Goal: Task Accomplishment & Management: Use online tool/utility

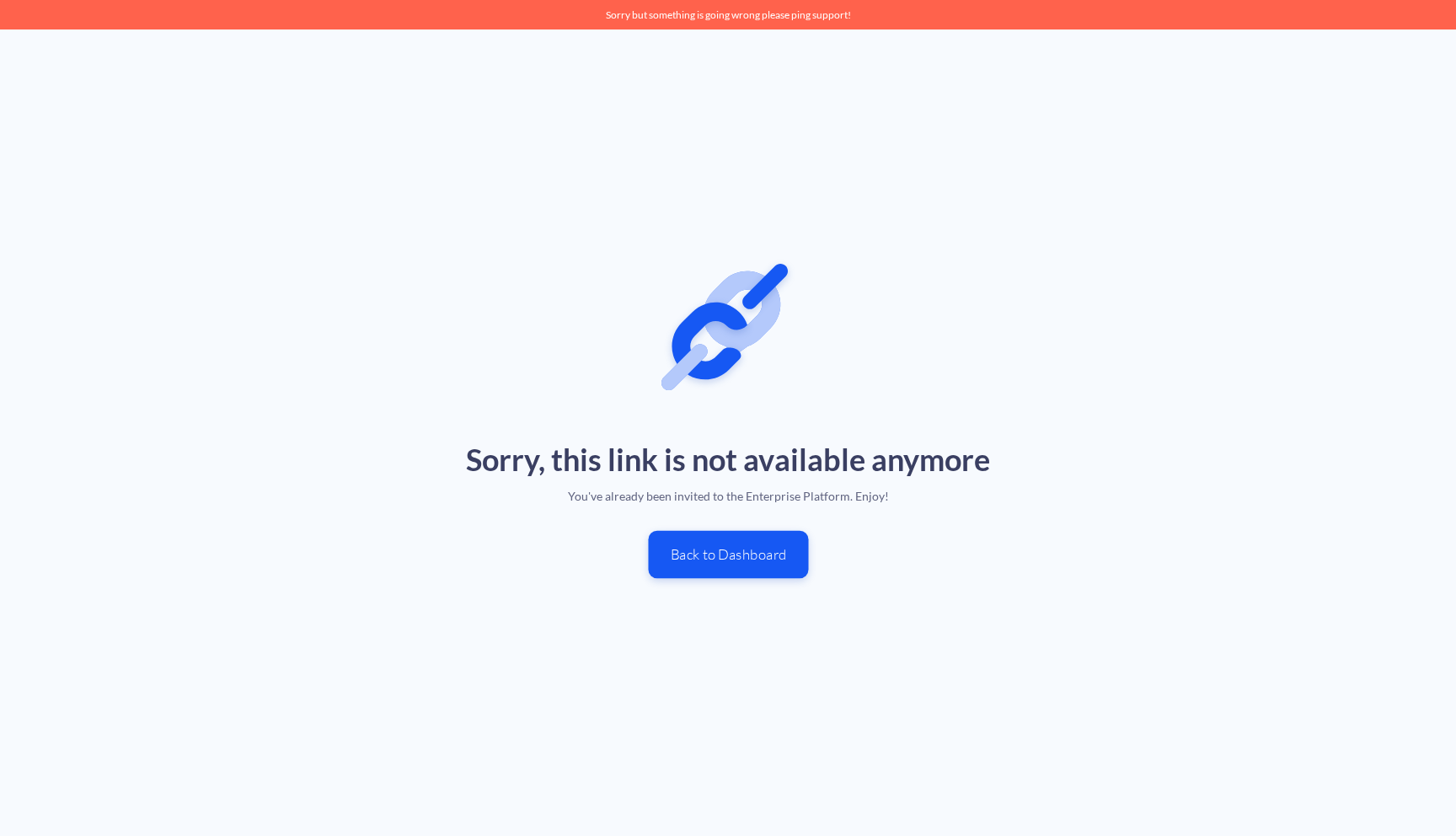
click at [744, 554] on button "Back to Dashboard" at bounding box center [728, 555] width 160 height 48
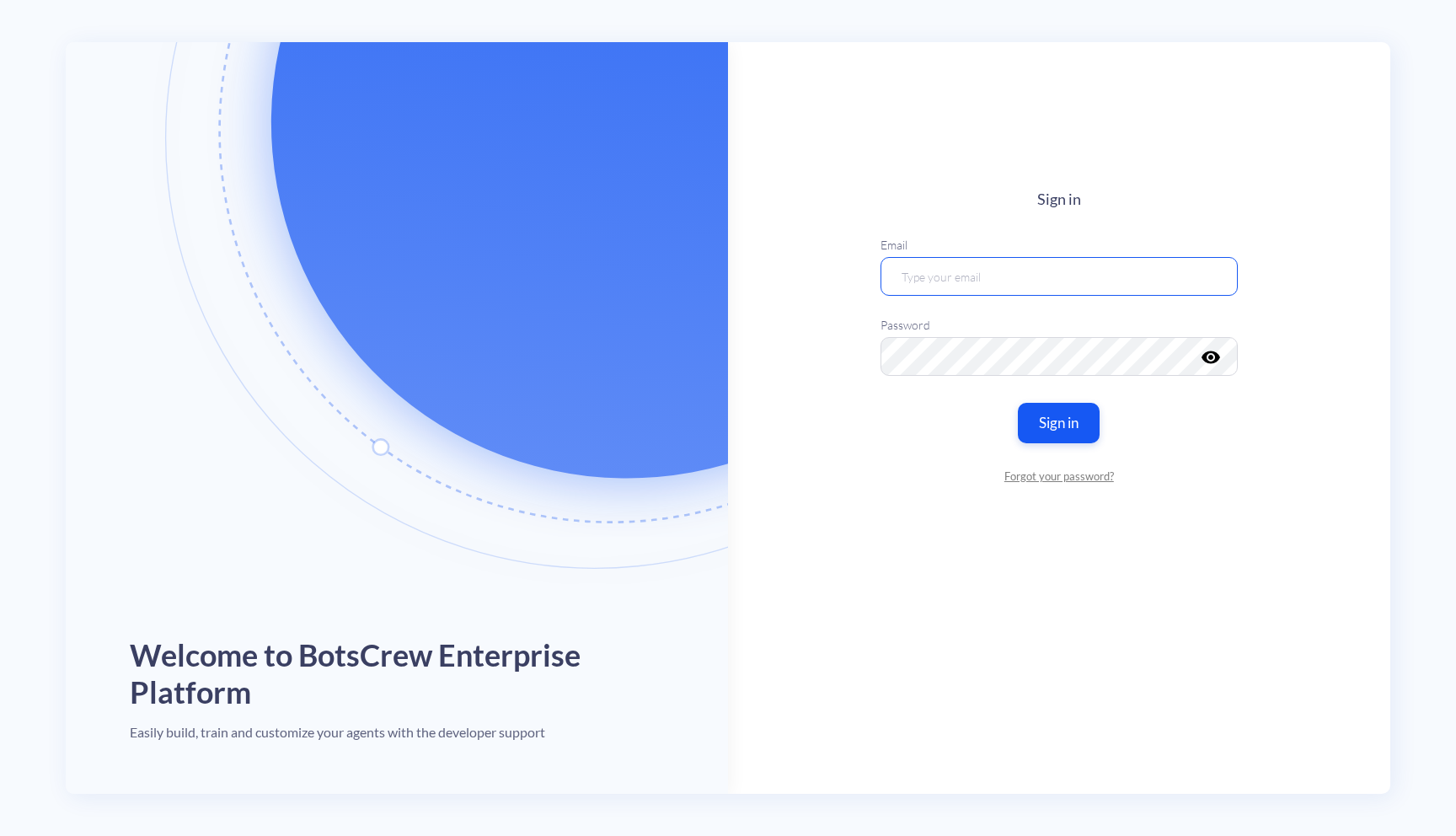
click at [1022, 280] on input "email" at bounding box center [1058, 275] width 357 height 39
type input "[EMAIL_ADDRESS][DOMAIN_NAME]"
click at [1060, 426] on button "Sign in" at bounding box center [1059, 422] width 86 height 42
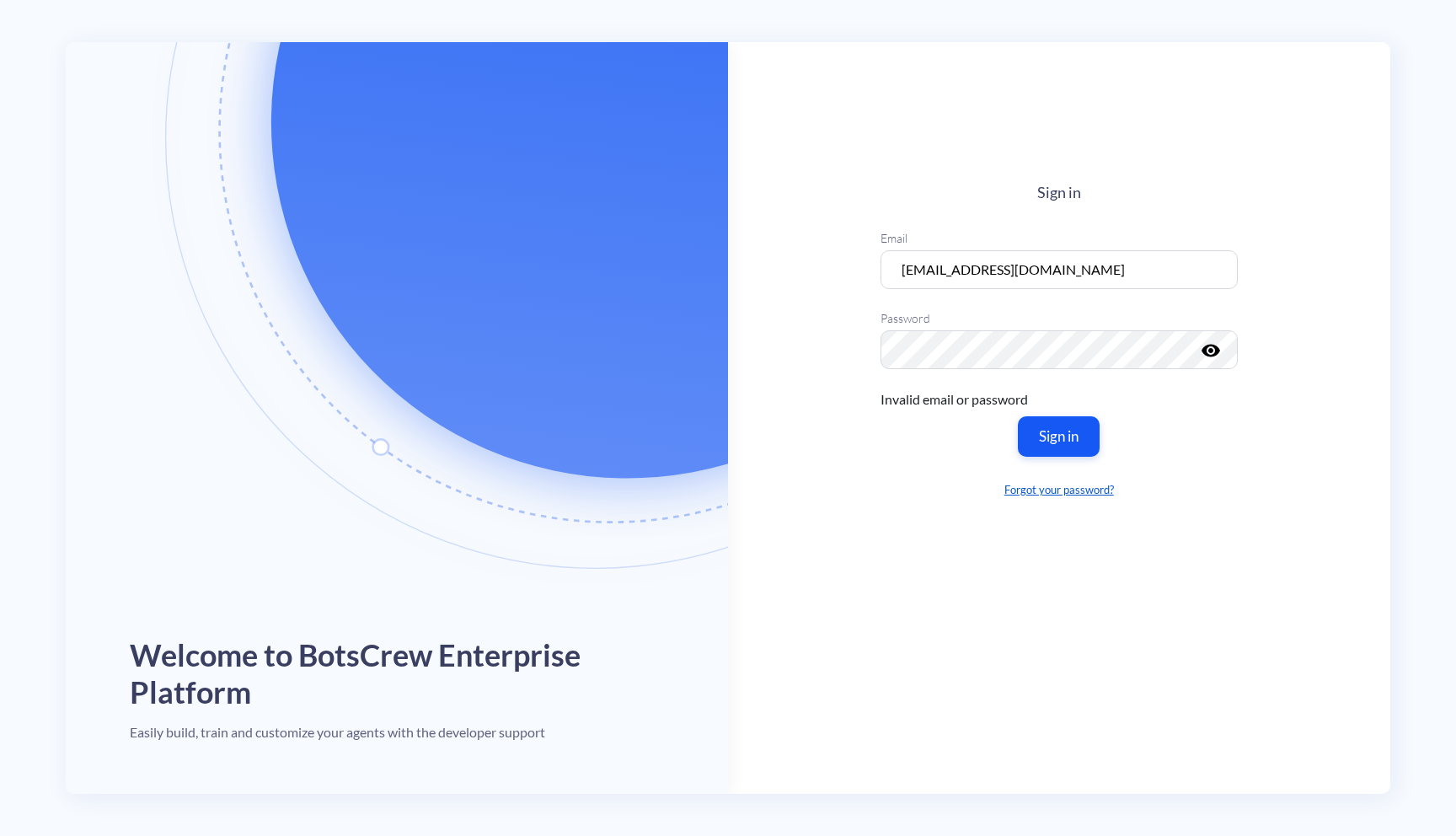
click at [1067, 493] on link "Forgot your password?" at bounding box center [1058, 489] width 357 height 17
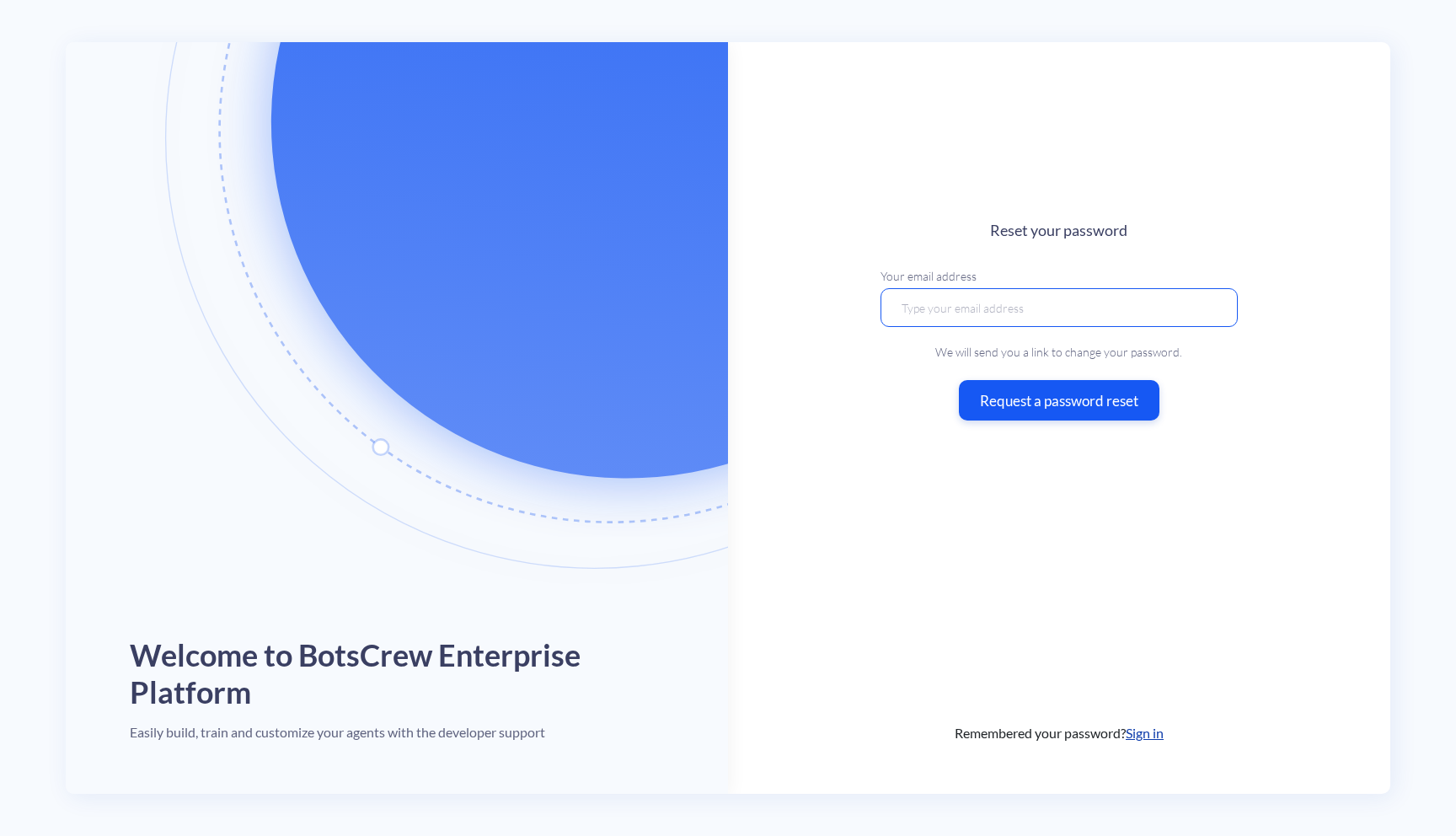
click at [1096, 298] on input "email" at bounding box center [1058, 307] width 357 height 39
type input "[EMAIL_ADDRESS][DOMAIN_NAME]"
click at [1067, 404] on button "Request a password reset" at bounding box center [1059, 400] width 211 height 42
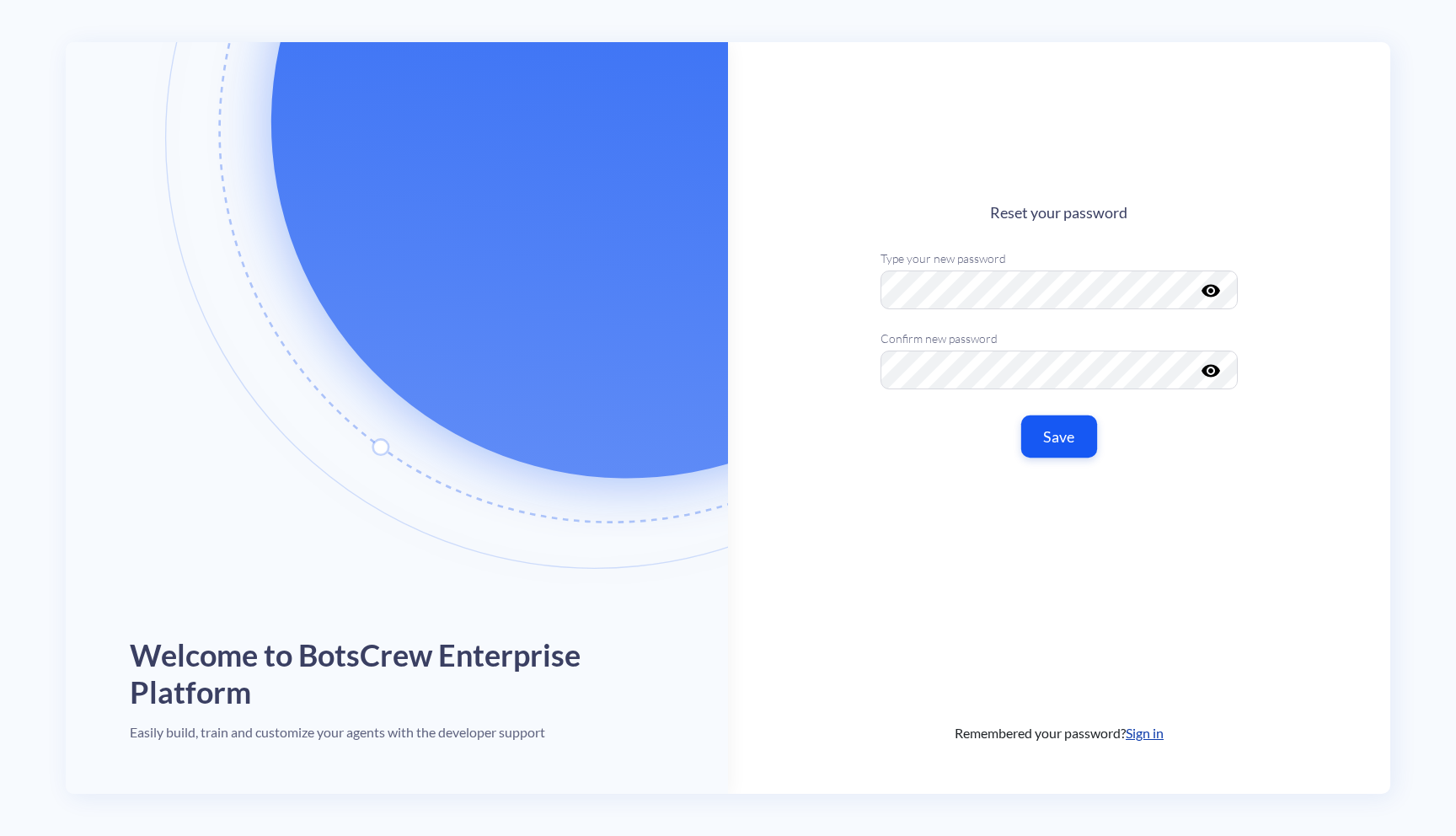
click at [1047, 445] on button "Save" at bounding box center [1059, 436] width 76 height 42
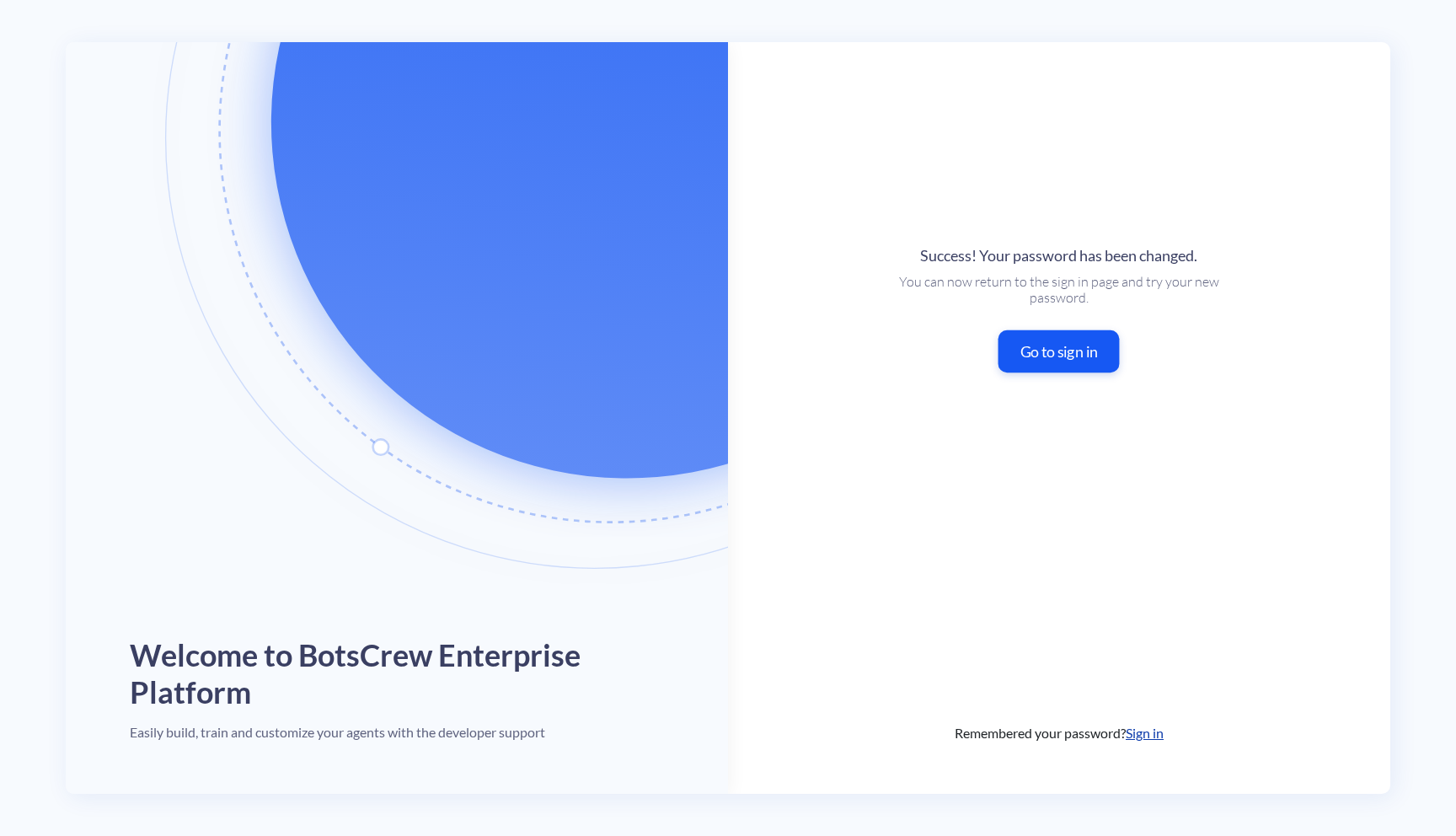
click at [1095, 345] on button "Go to sign in" at bounding box center [1058, 350] width 121 height 42
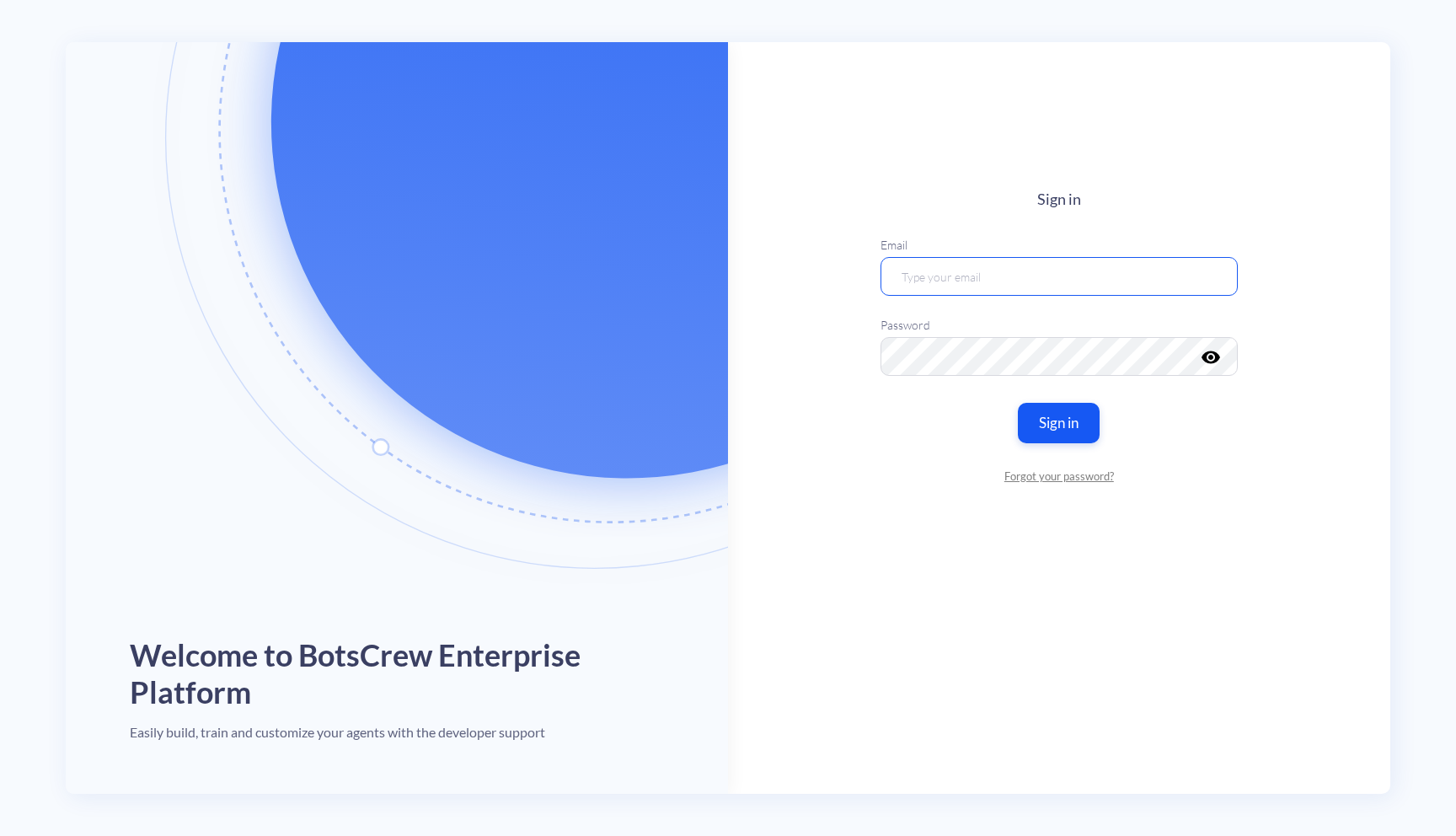
click at [1032, 271] on input "email" at bounding box center [1058, 275] width 357 height 39
type input "[EMAIL_ADDRESS][DOMAIN_NAME]"
click at [1097, 414] on button "Sign in" at bounding box center [1059, 422] width 86 height 42
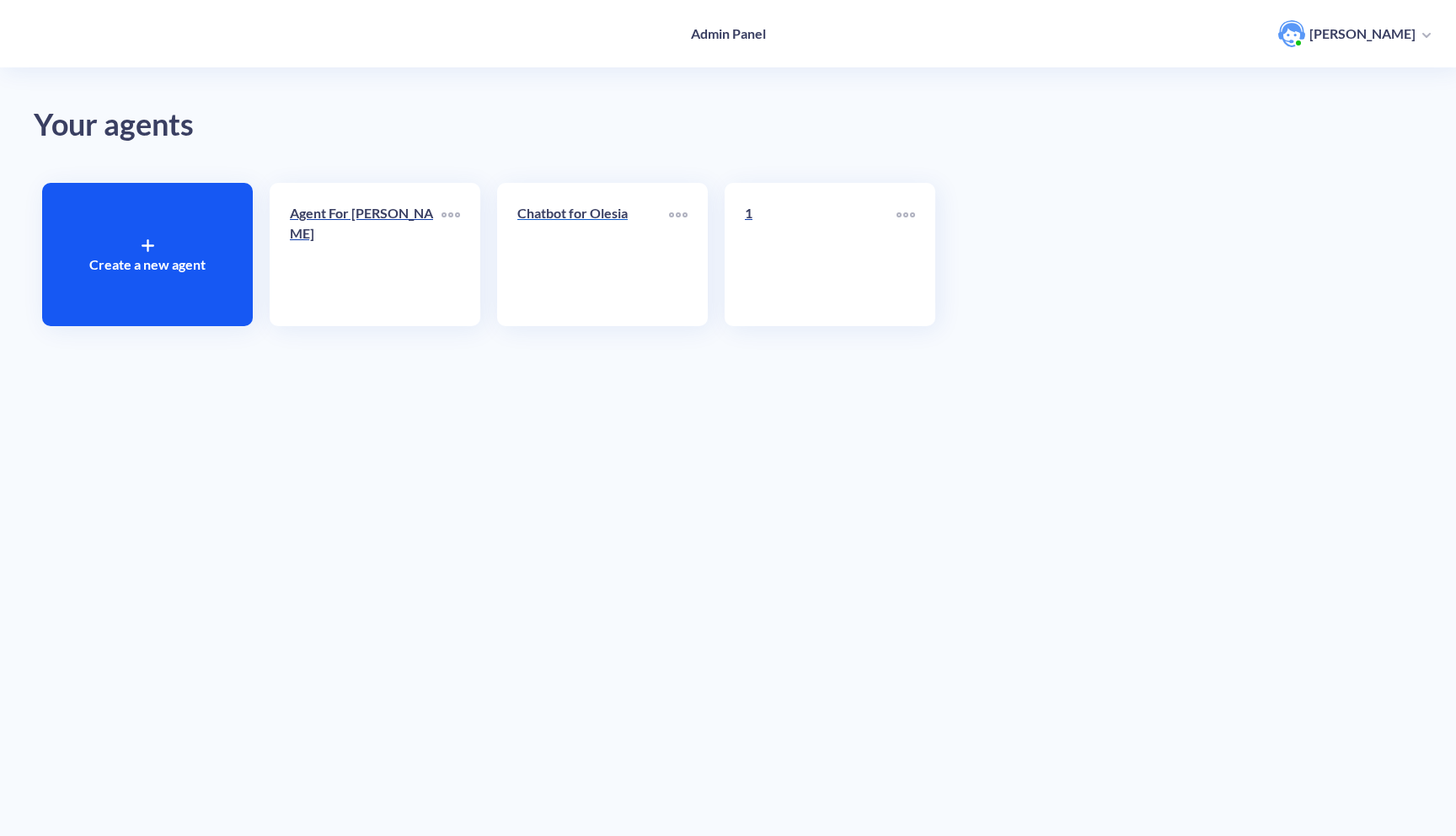
click at [612, 291] on link "Chatbot for Olesia" at bounding box center [593, 254] width 152 height 103
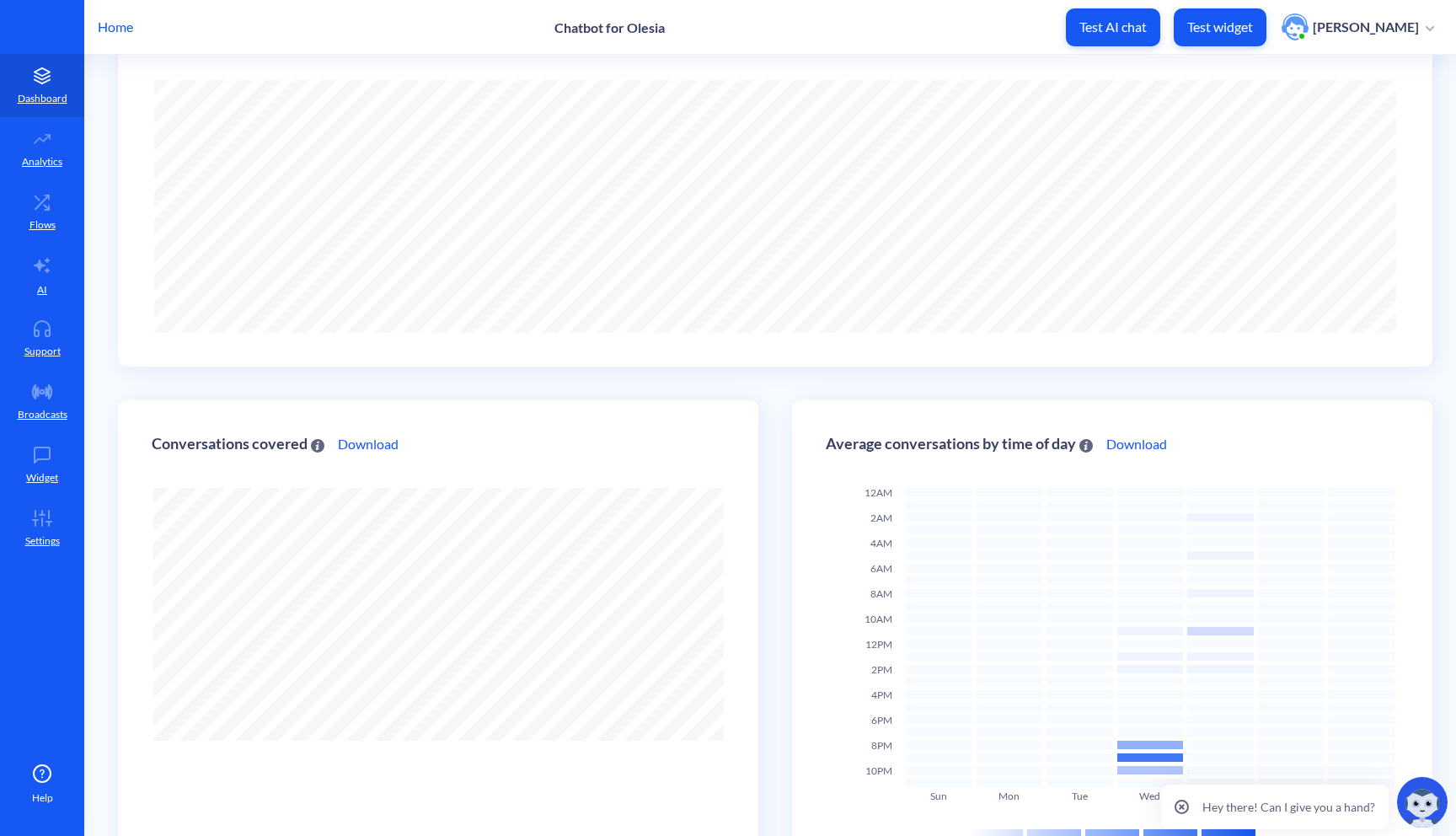
scroll to position [192, 0]
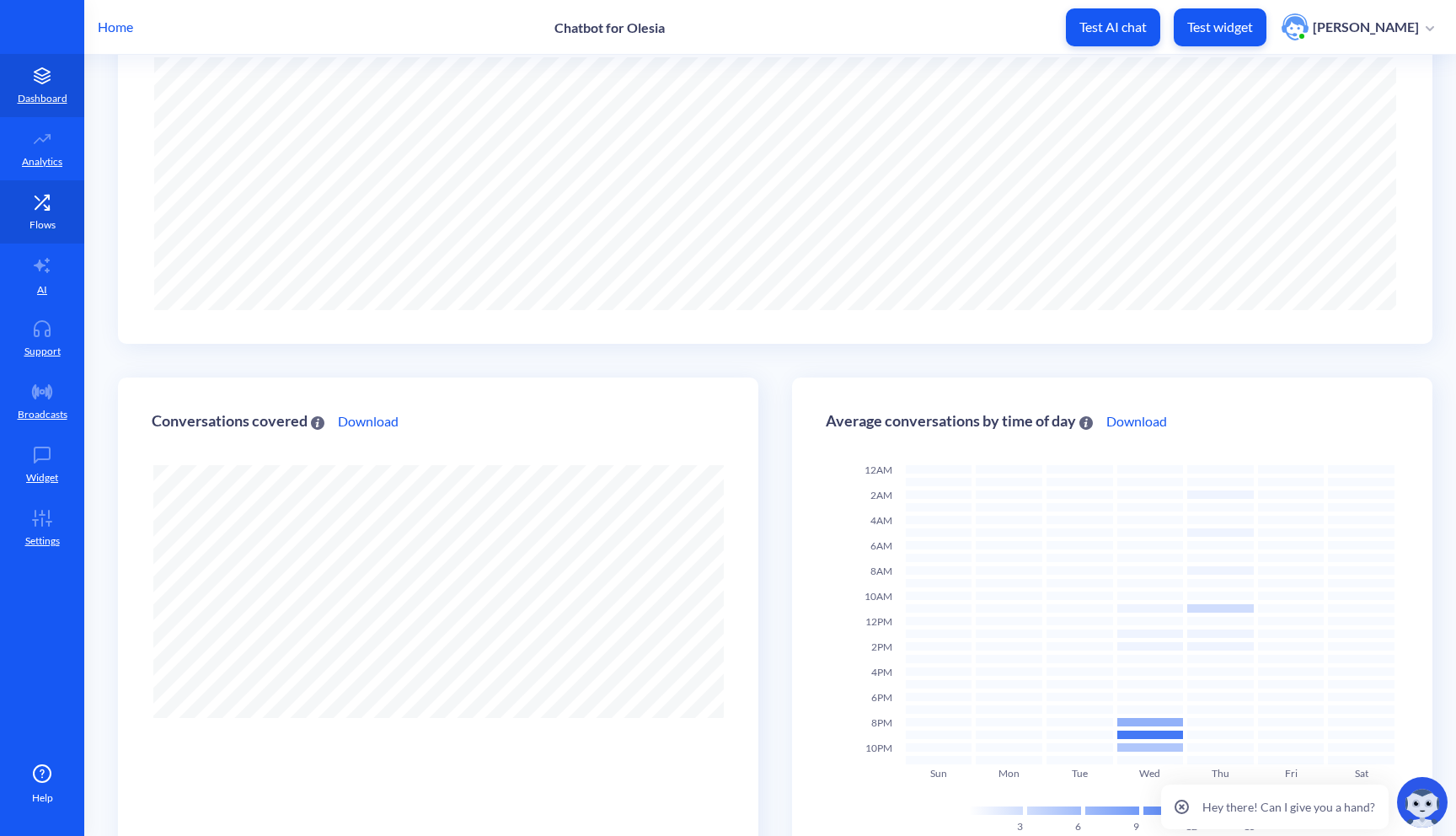
click at [56, 232] on link "Flows" at bounding box center [42, 211] width 84 height 63
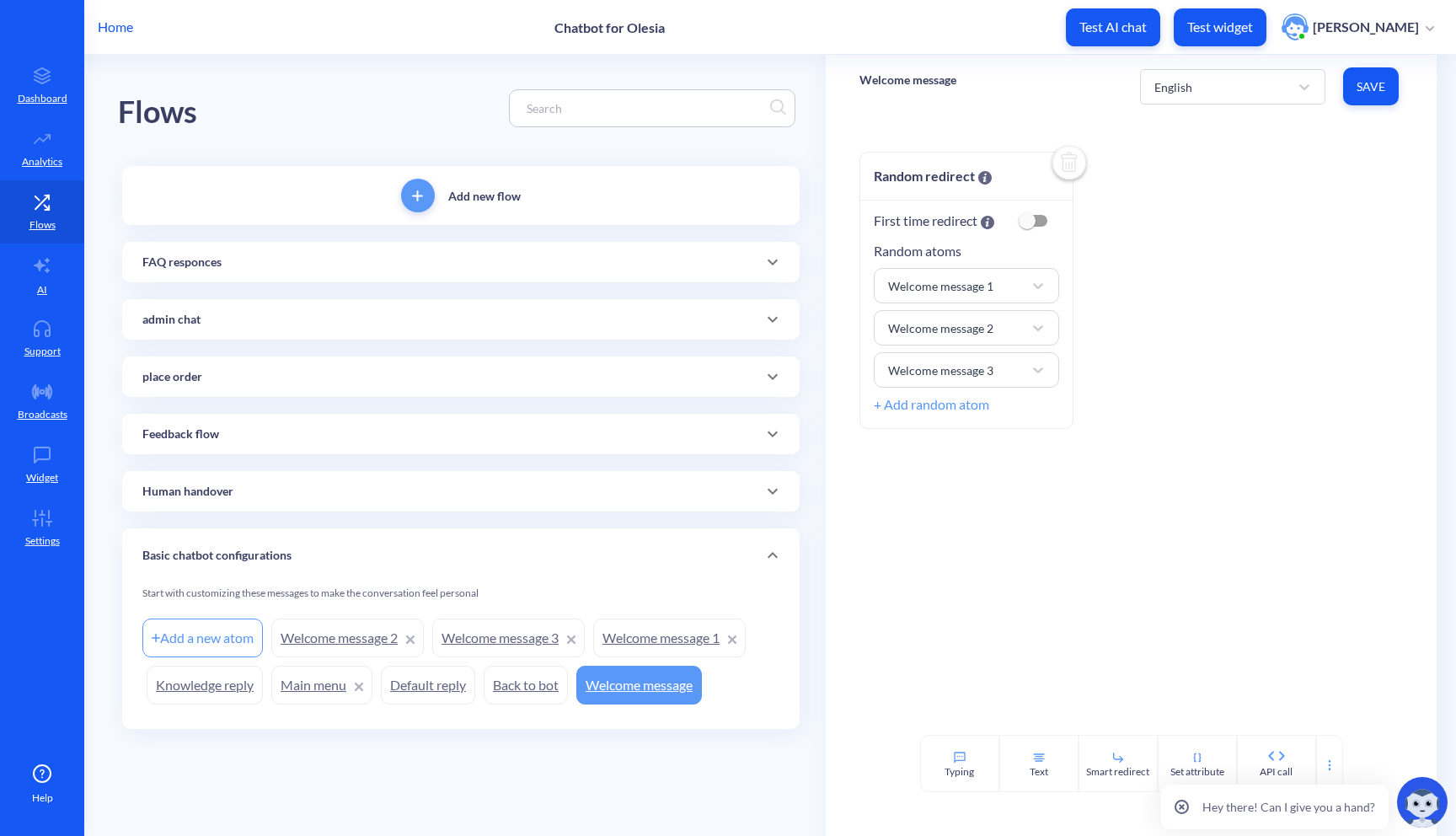
click at [770, 374] on icon at bounding box center [772, 376] width 20 height 20
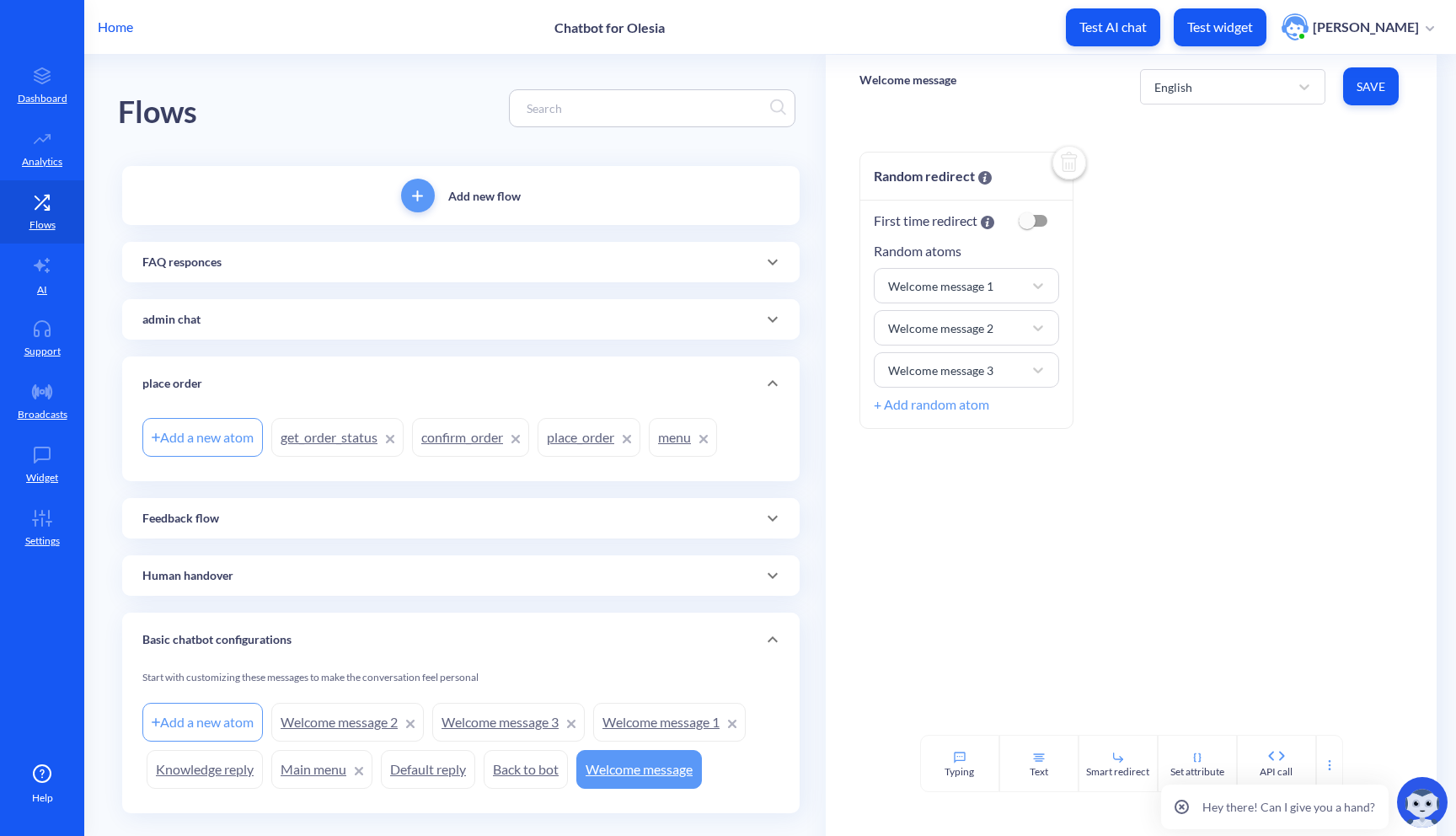
click at [481, 438] on link "confirm_order" at bounding box center [470, 437] width 117 height 39
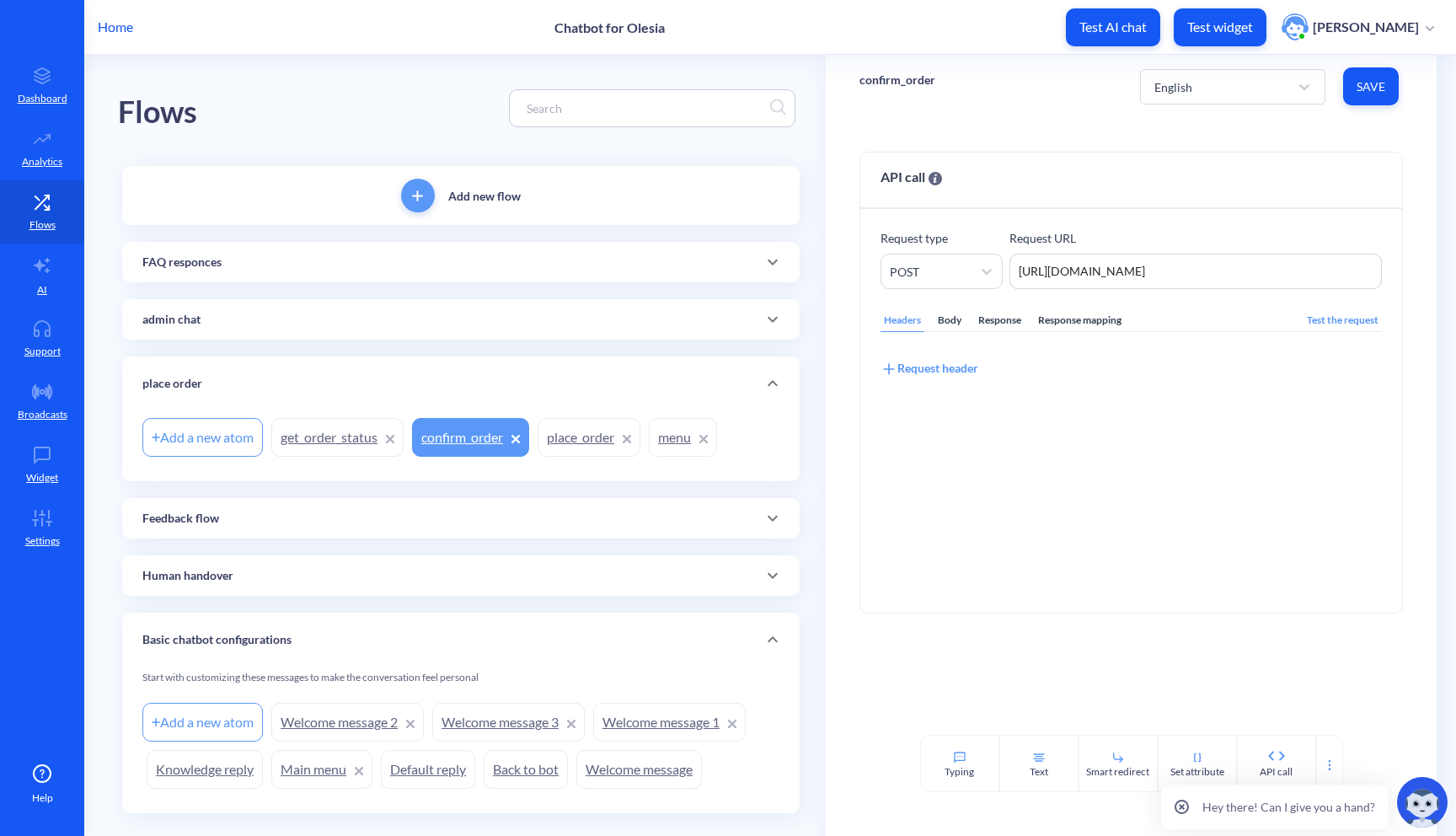
click at [488, 434] on link "confirm_order" at bounding box center [470, 437] width 117 height 39
click at [883, 81] on p "confirm_order" at bounding box center [897, 80] width 76 height 17
click at [883, 81] on input "confirm_order" at bounding box center [940, 90] width 135 height 18
click at [897, 88] on input "confirm_order" at bounding box center [940, 90] width 135 height 18
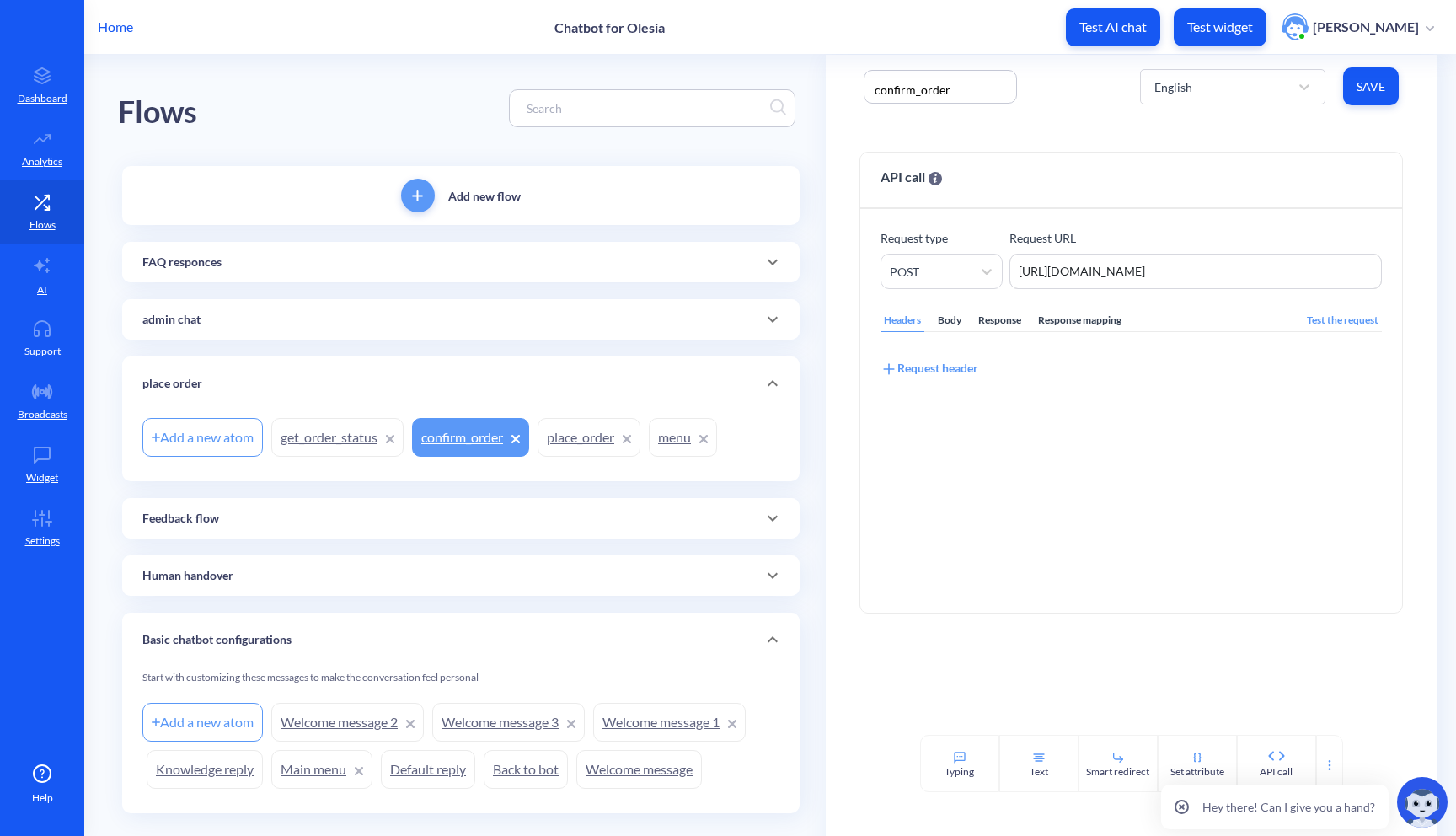
click at [897, 88] on input "confirm_order" at bounding box center [940, 90] width 135 height 18
drag, startPoint x: 912, startPoint y: 88, endPoint x: 865, endPoint y: 88, distance: 46.3
click at [865, 88] on div "confirm_order" at bounding box center [939, 87] width 153 height 34
click at [877, 94] on input "Place_order" at bounding box center [940, 90] width 135 height 18
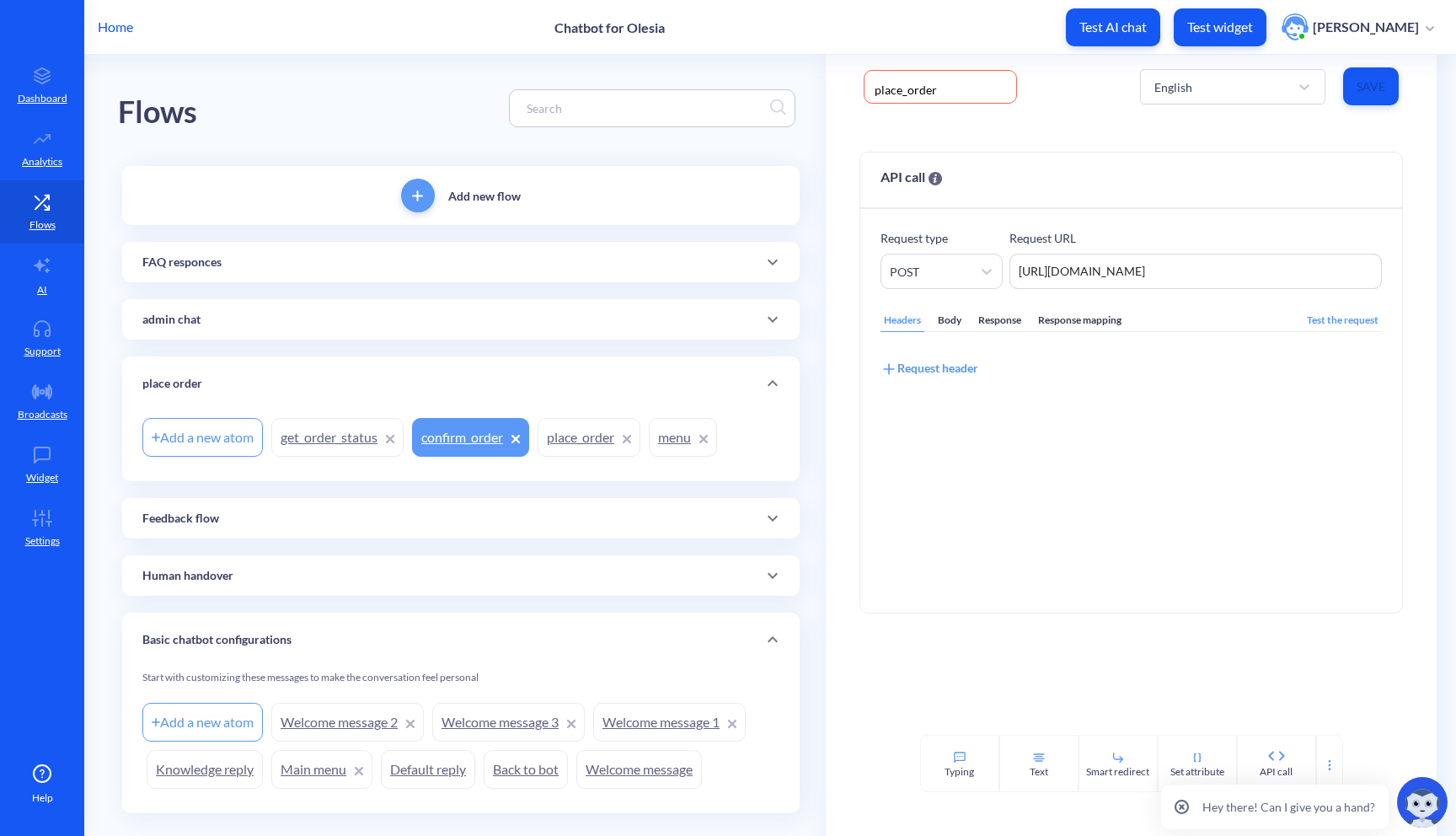
type input "place_order"
click at [630, 437] on icon at bounding box center [626, 439] width 7 height 7
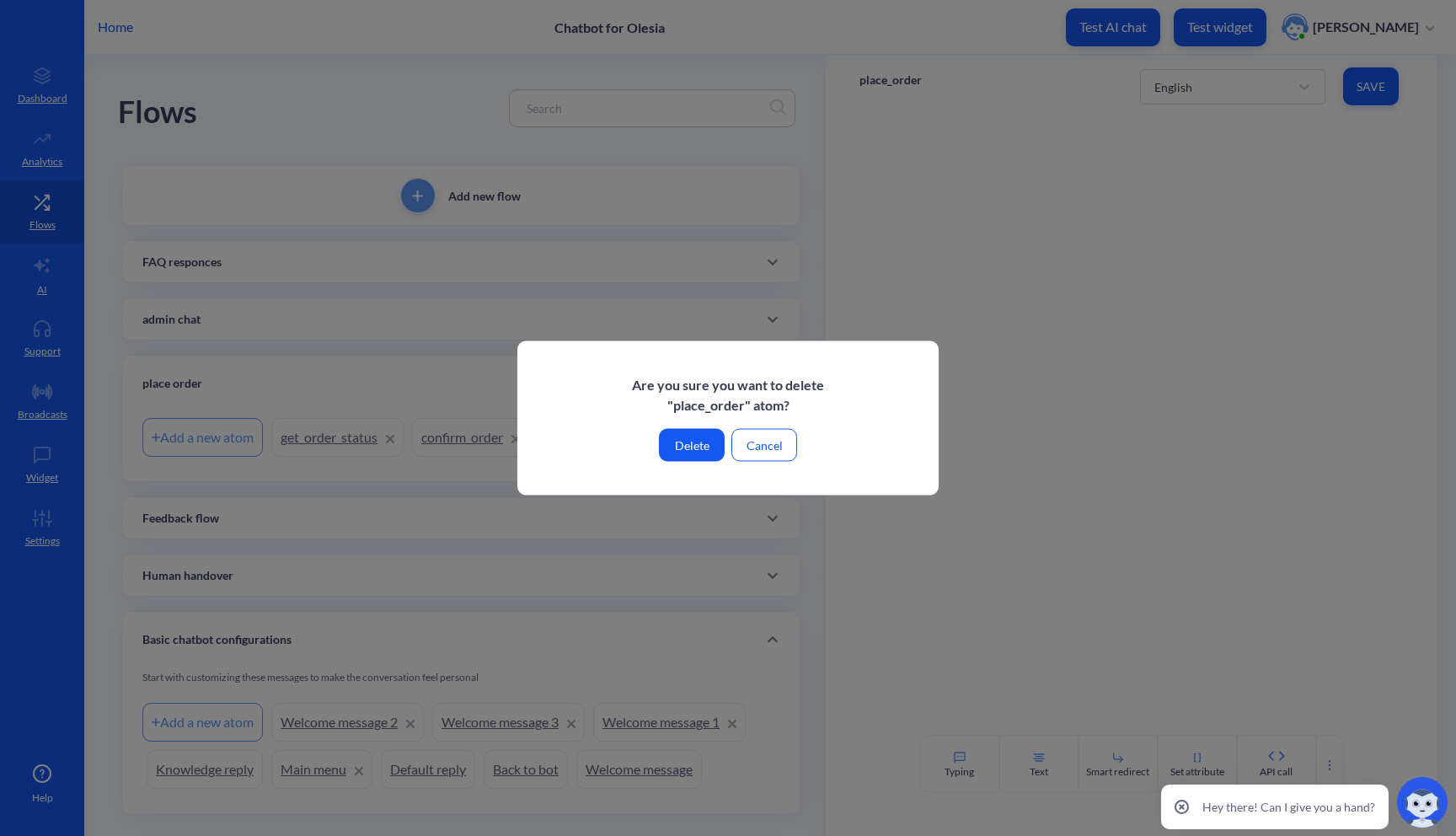
click at [700, 438] on button "Delete" at bounding box center [692, 445] width 66 height 33
click at [708, 451] on button "Delete" at bounding box center [692, 445] width 66 height 33
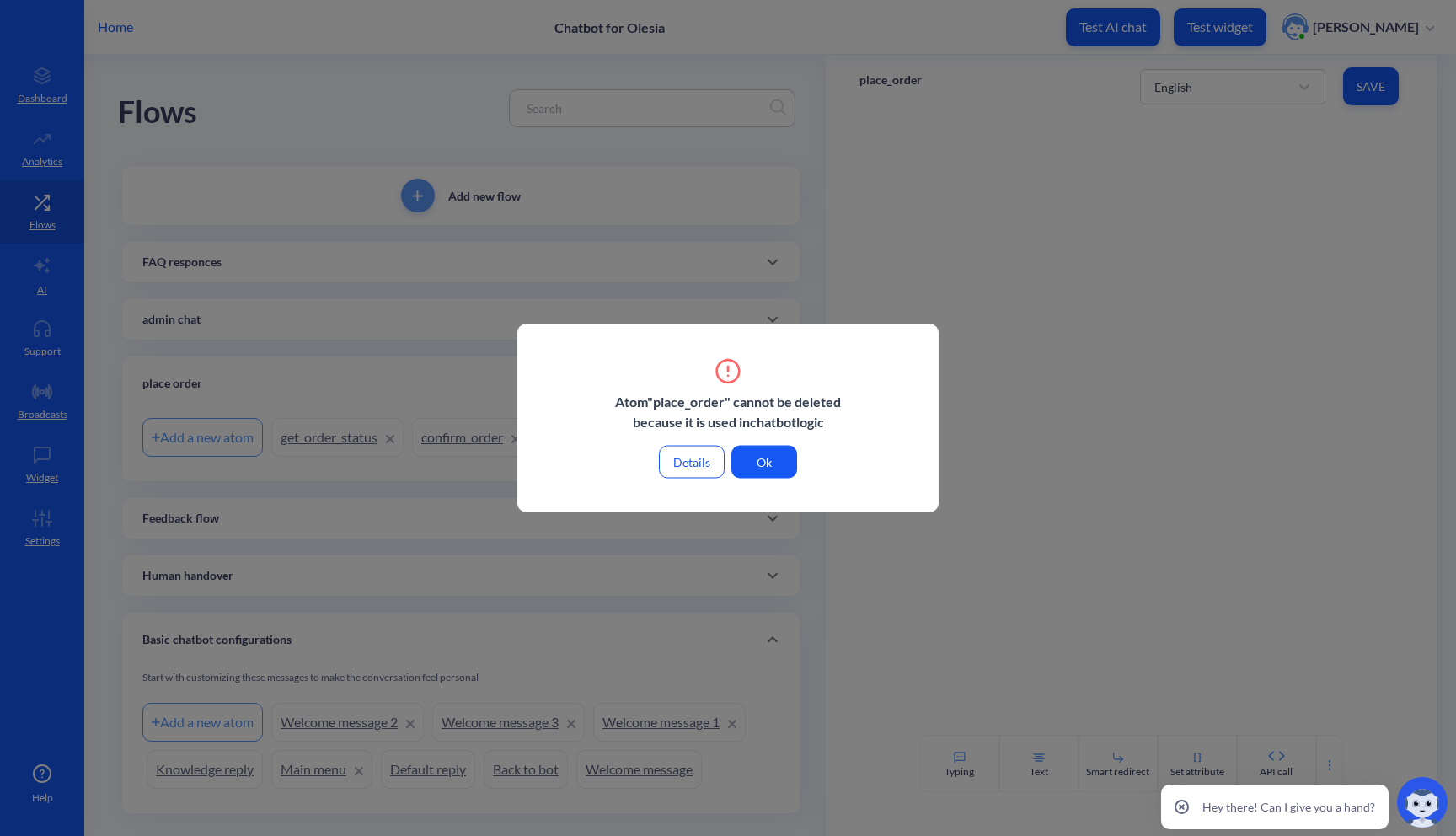
click at [777, 471] on button "Ok" at bounding box center [764, 462] width 66 height 33
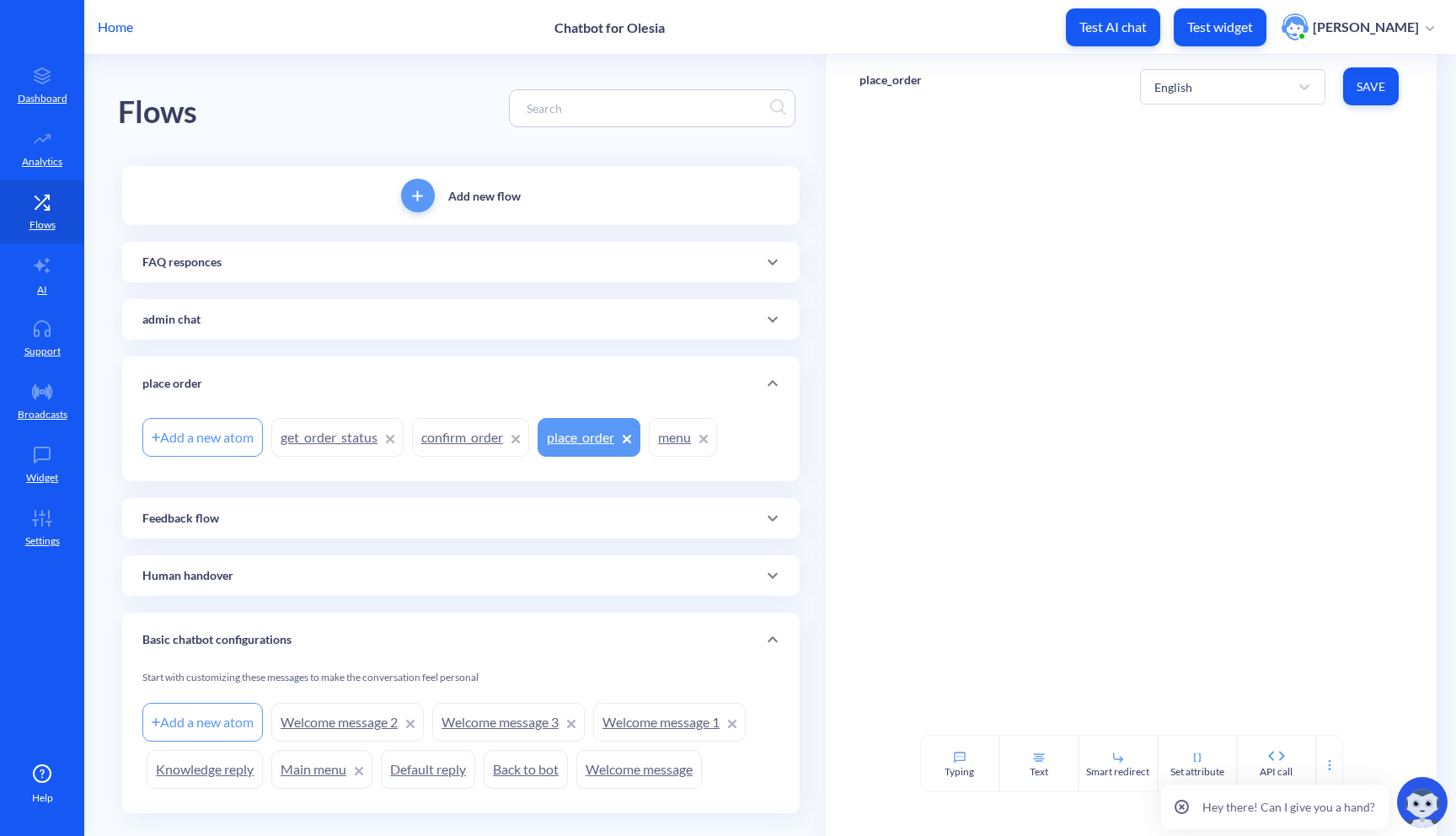
click at [482, 439] on link "confirm_order" at bounding box center [470, 437] width 117 height 39
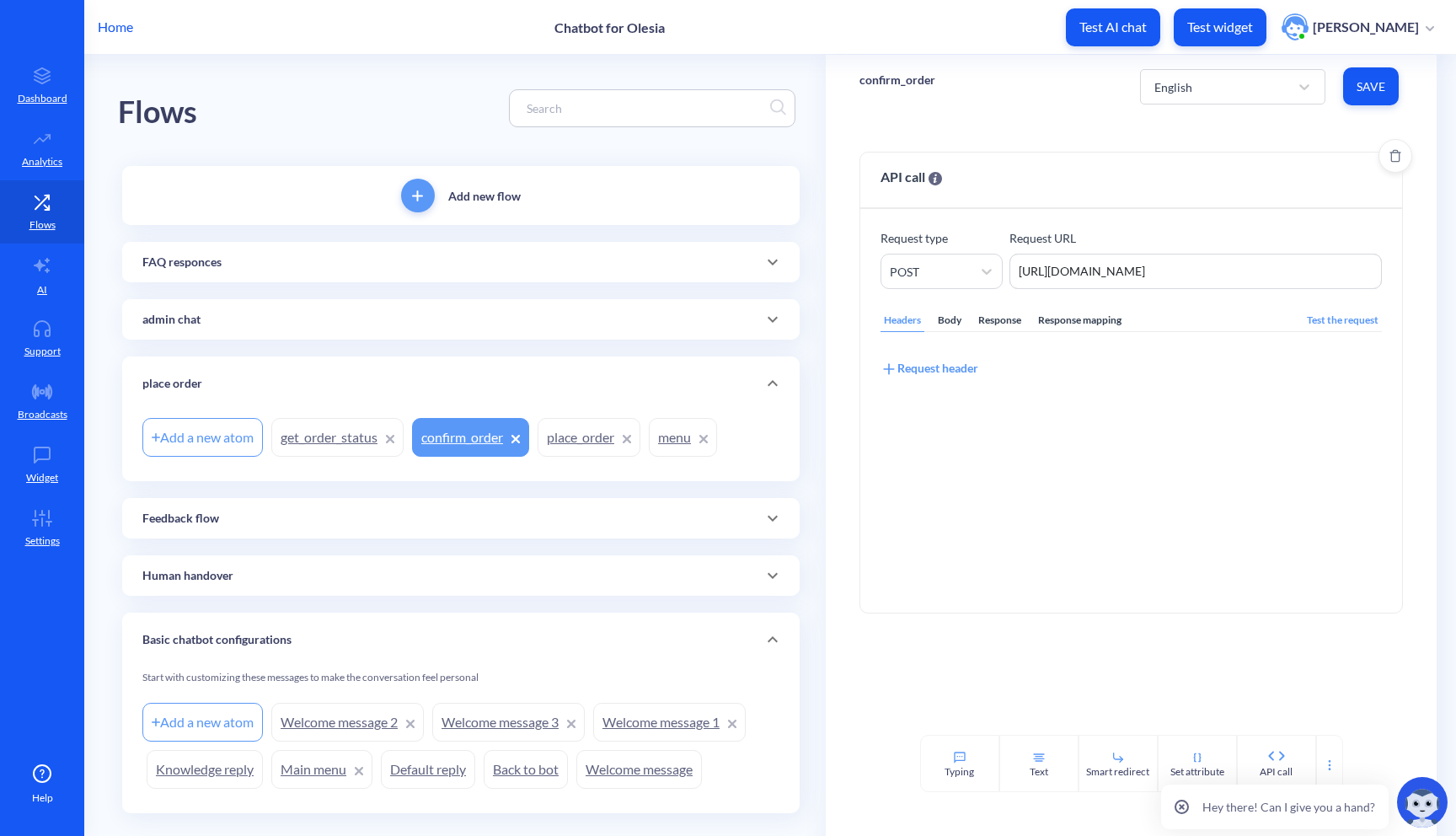
click at [1055, 456] on div "Headers Body Response Response mapping Test the request Request header" at bounding box center [1131, 440] width 502 height 303
click at [1075, 314] on div "Response mapping" at bounding box center [1080, 320] width 90 height 23
click at [1007, 322] on div "Response" at bounding box center [1000, 320] width 50 height 23
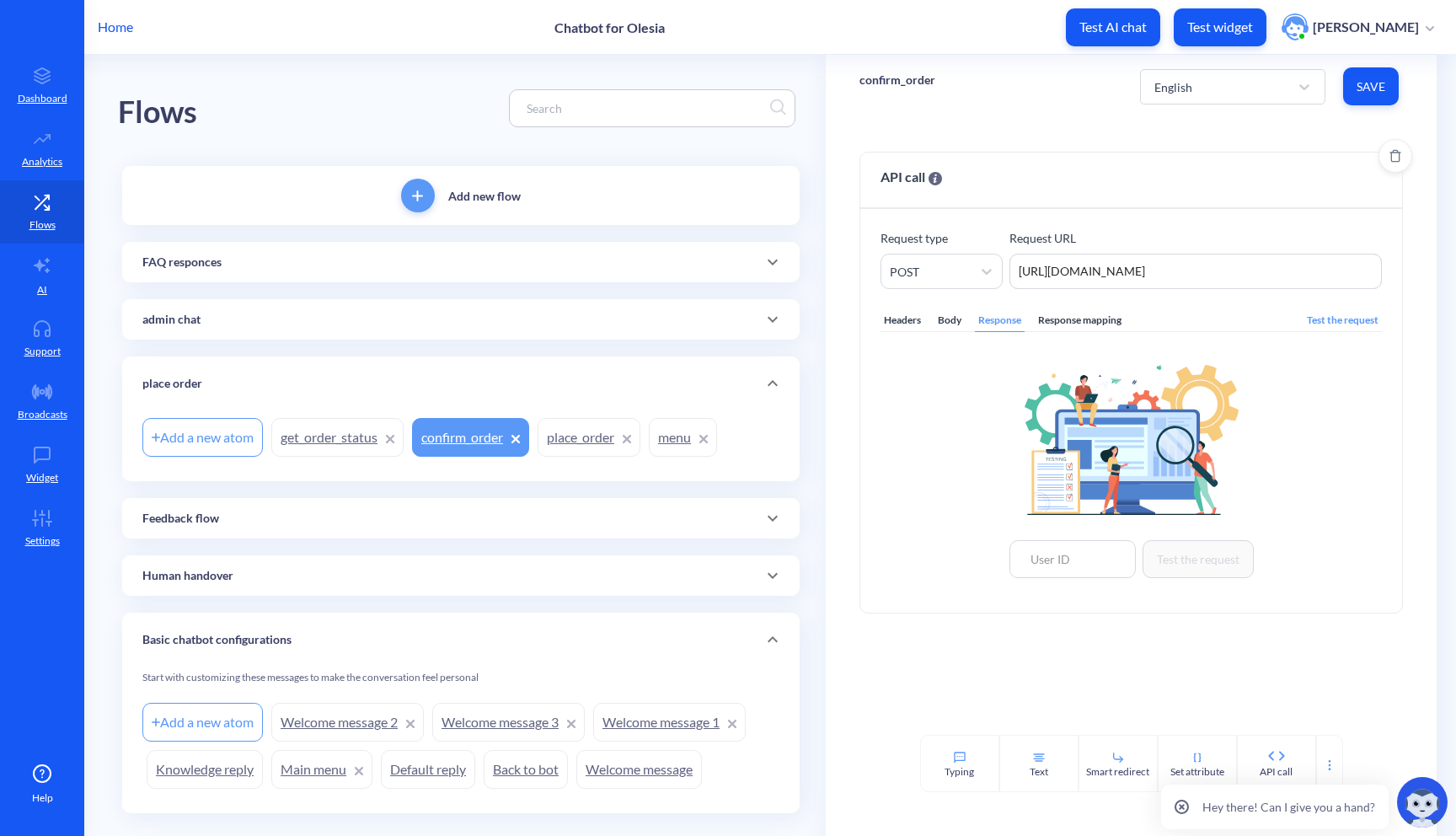
click at [952, 314] on div "Body" at bounding box center [949, 320] width 30 height 23
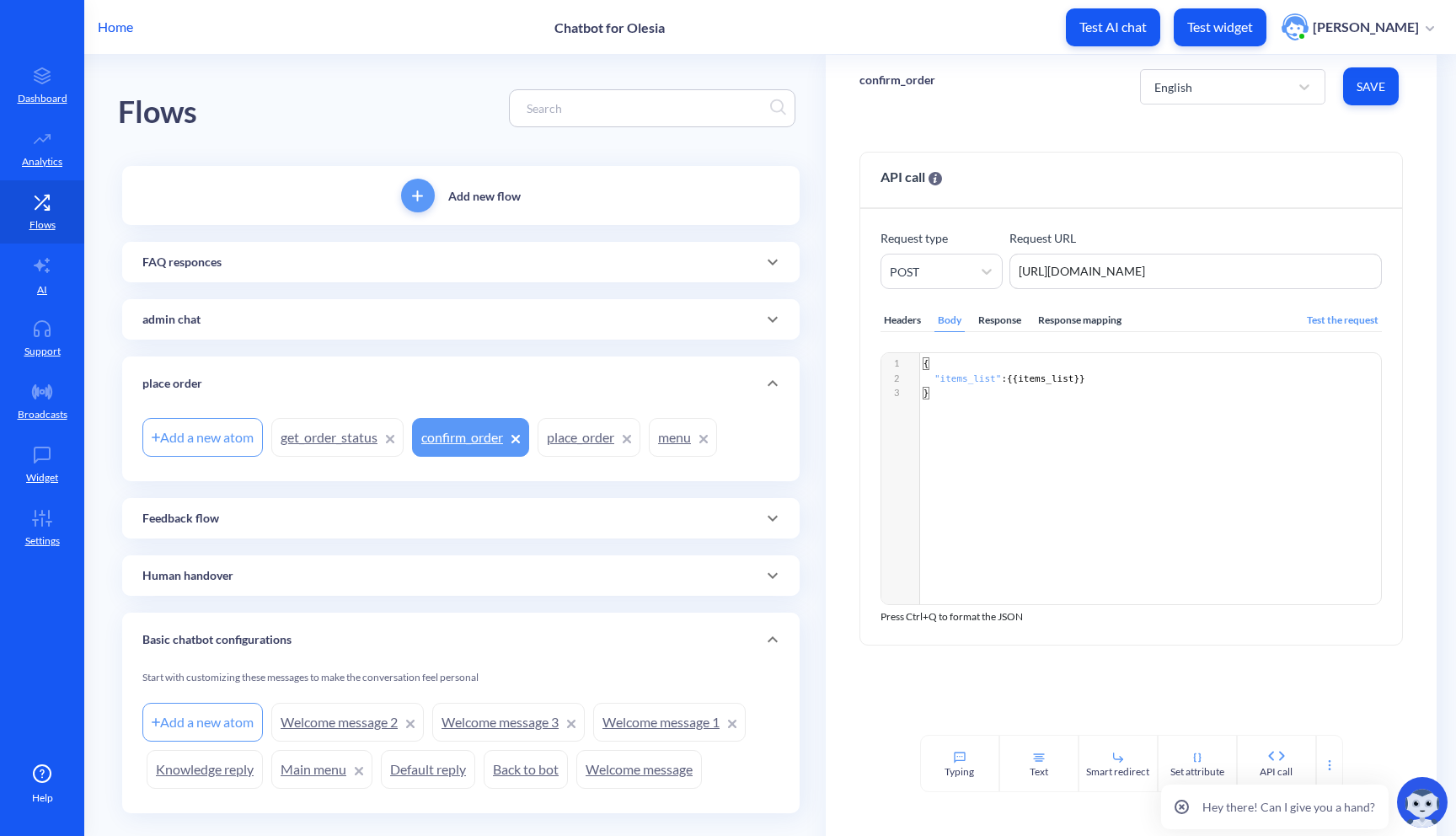
click at [595, 441] on link "place_order" at bounding box center [588, 437] width 103 height 39
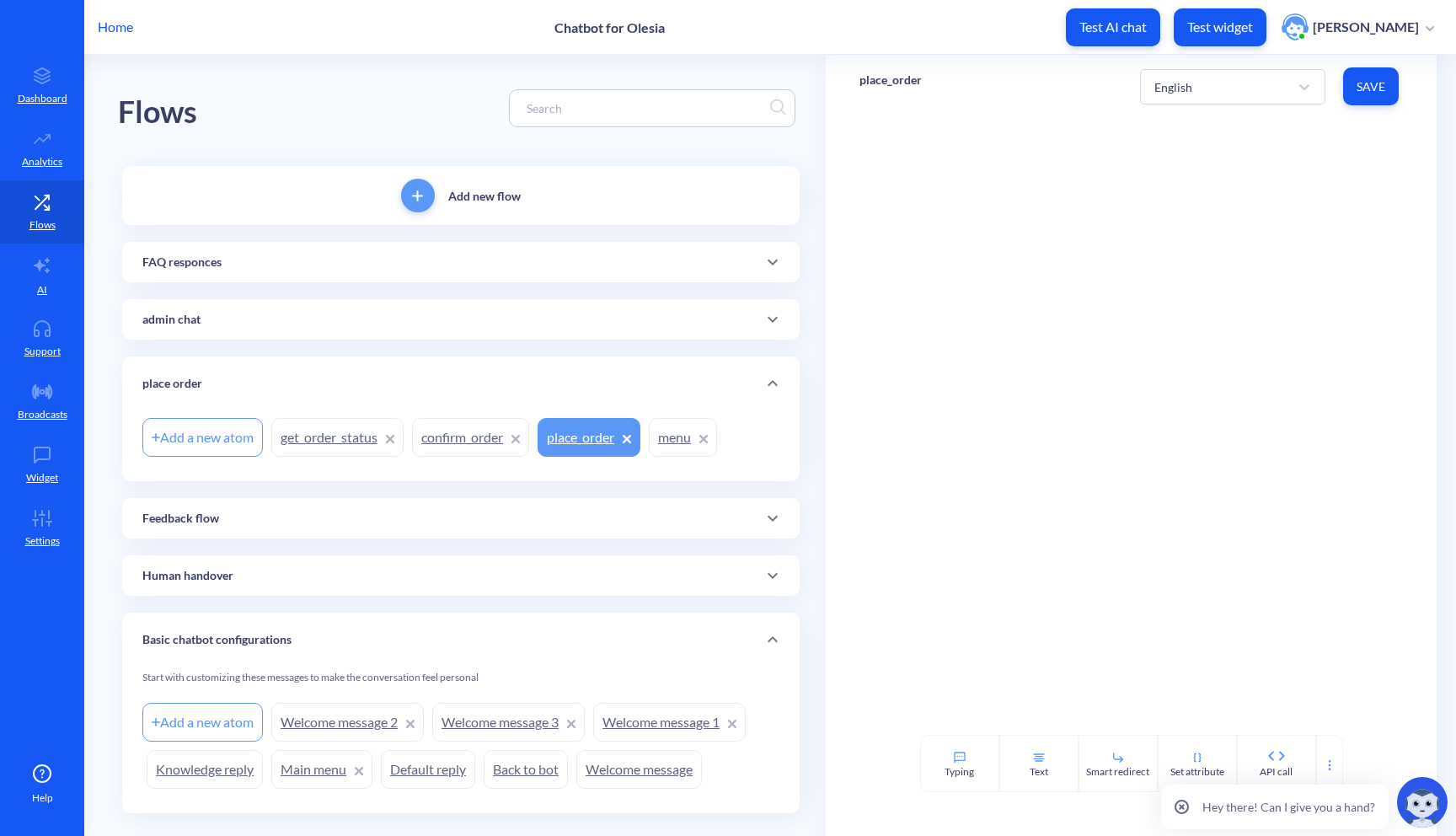
click at [895, 79] on p "place_order" at bounding box center [890, 80] width 62 height 17
click at [906, 83] on p "place_order" at bounding box center [890, 80] width 62 height 17
type input "1"
click at [1345, 85] on button "Save" at bounding box center [1371, 86] width 56 height 38
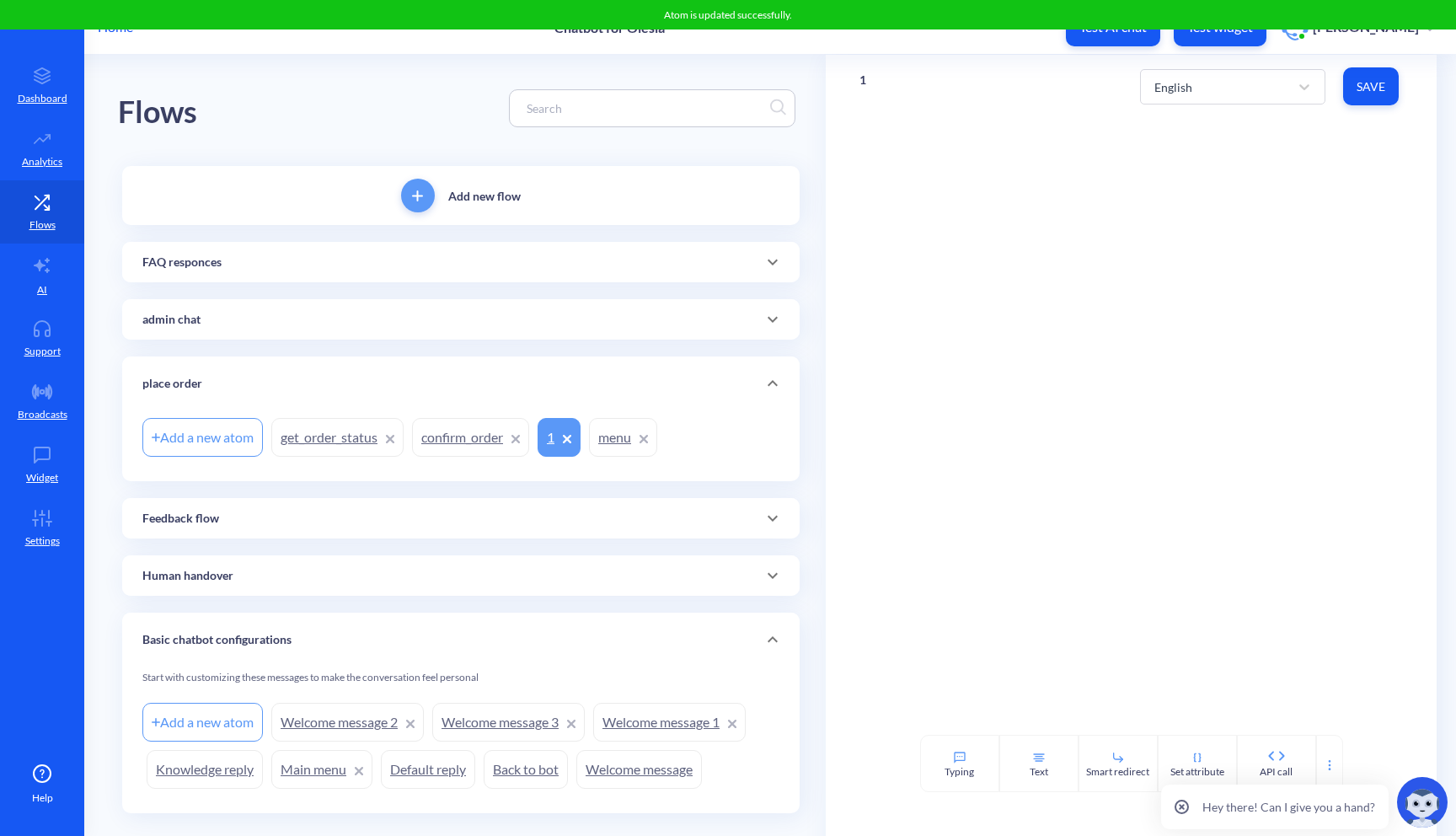
click at [468, 439] on link "confirm_order" at bounding box center [470, 437] width 117 height 39
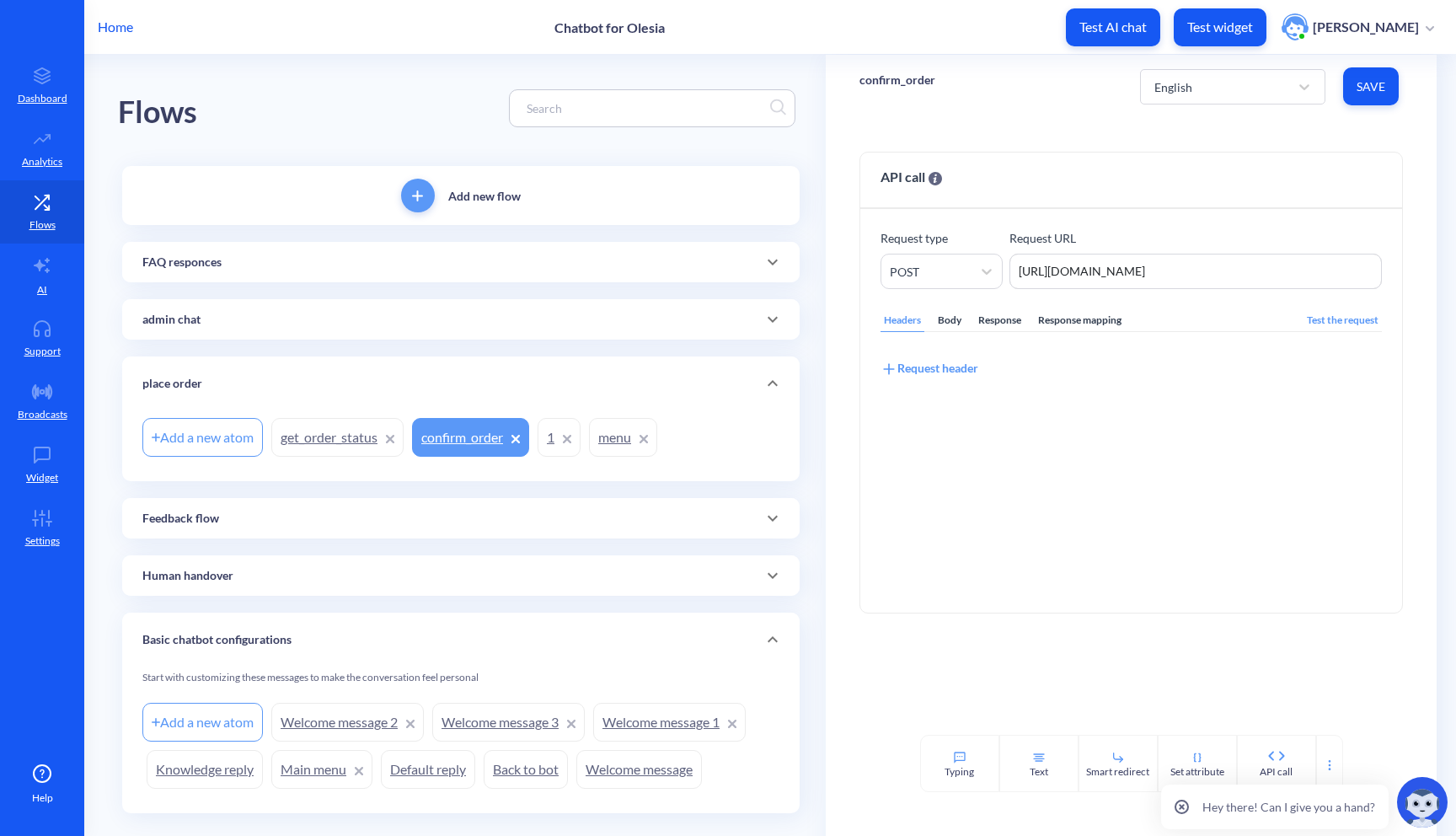
click at [887, 83] on p "confirm_order" at bounding box center [897, 80] width 76 height 17
click at [887, 83] on input "confirm_order" at bounding box center [940, 90] width 135 height 18
click at [888, 87] on input "confirm_order" at bounding box center [940, 90] width 135 height 18
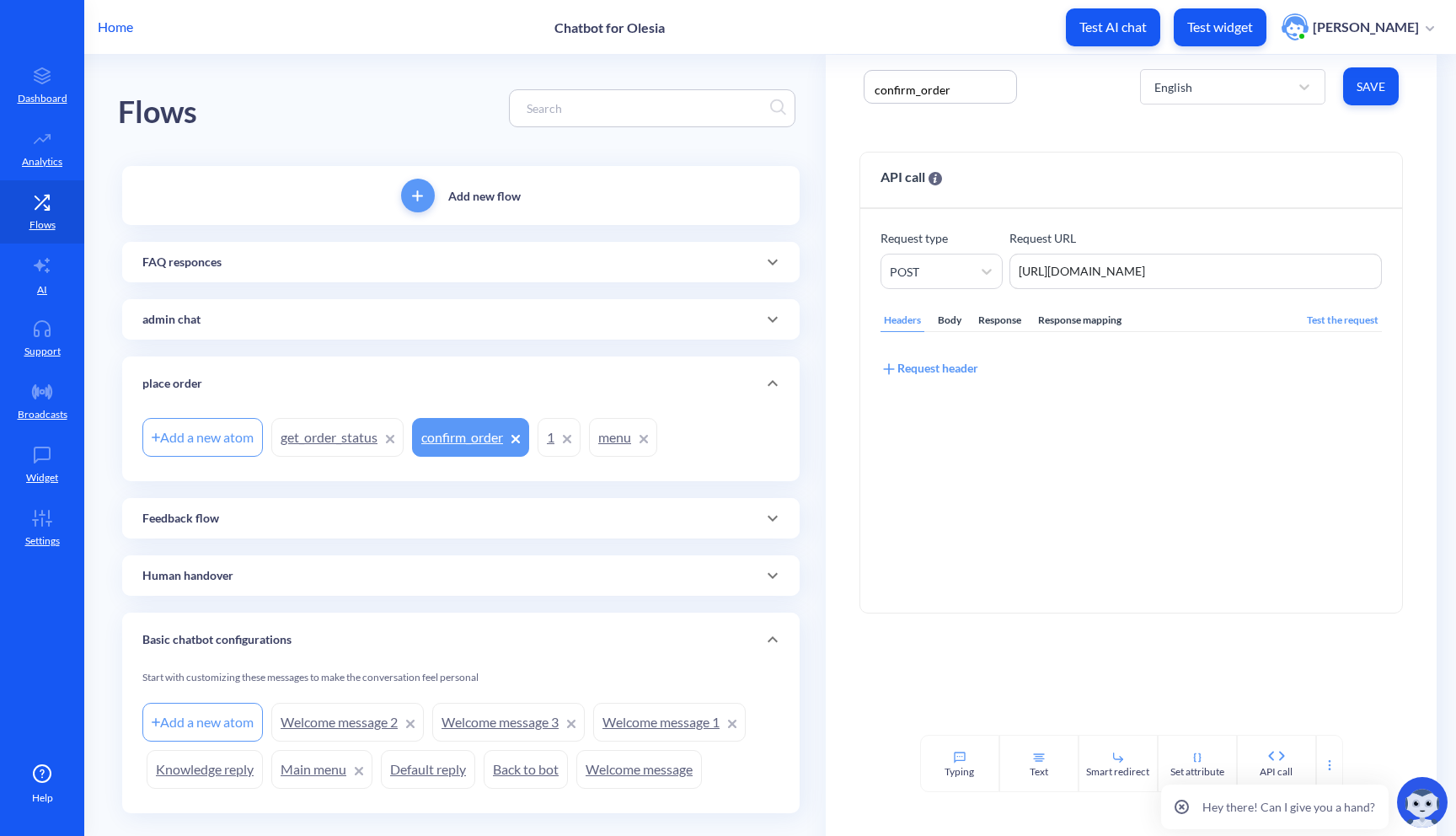
click at [888, 87] on input "confirm_order" at bounding box center [940, 90] width 135 height 18
click at [903, 88] on input "confirm_order" at bounding box center [940, 90] width 135 height 18
drag, startPoint x: 909, startPoint y: 89, endPoint x: 869, endPoint y: 89, distance: 40.4
click at [869, 89] on div "confirm_order" at bounding box center [939, 87] width 153 height 34
type input "place_order"
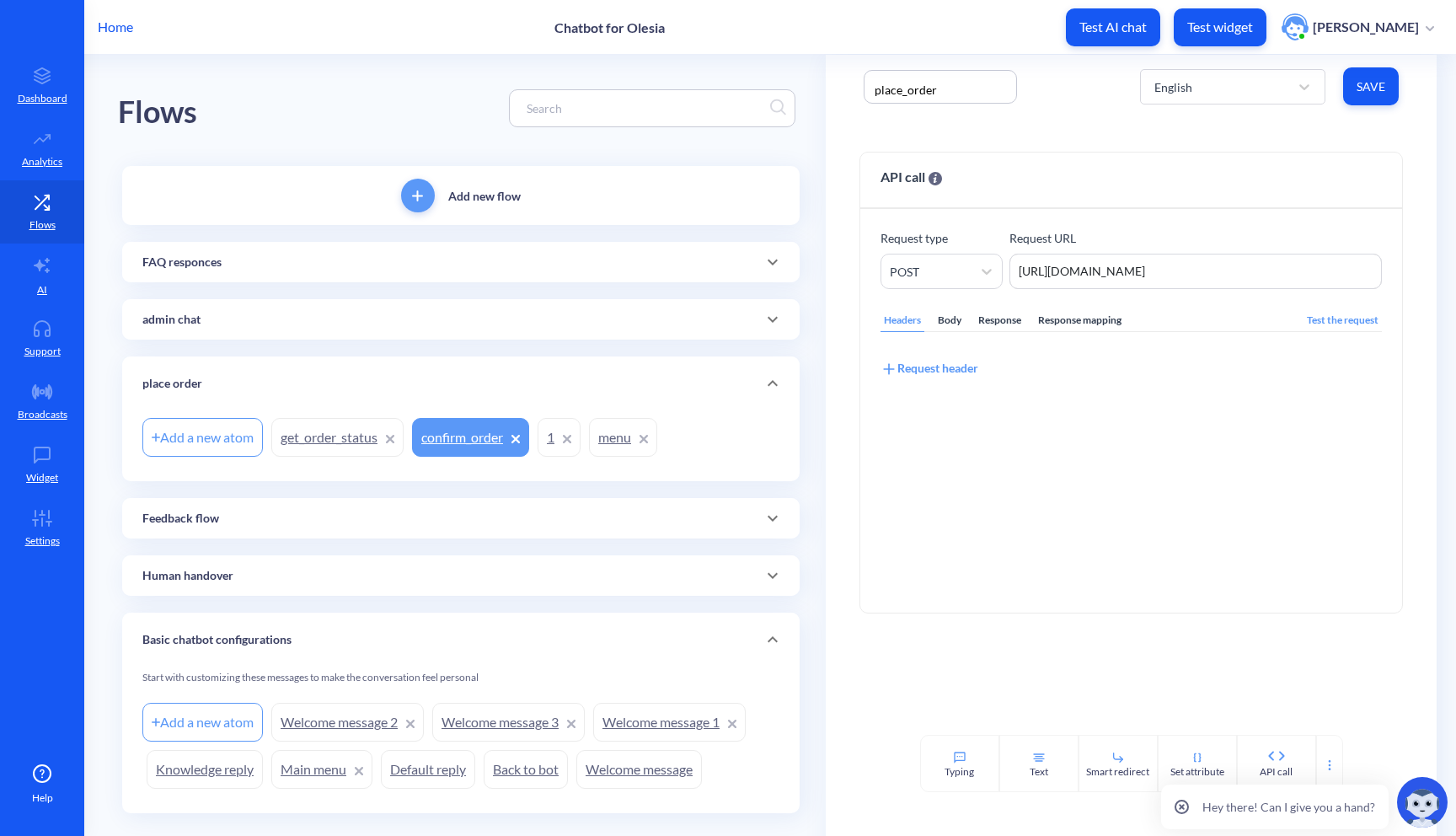
click at [1367, 88] on span "Save" at bounding box center [1370, 86] width 29 height 17
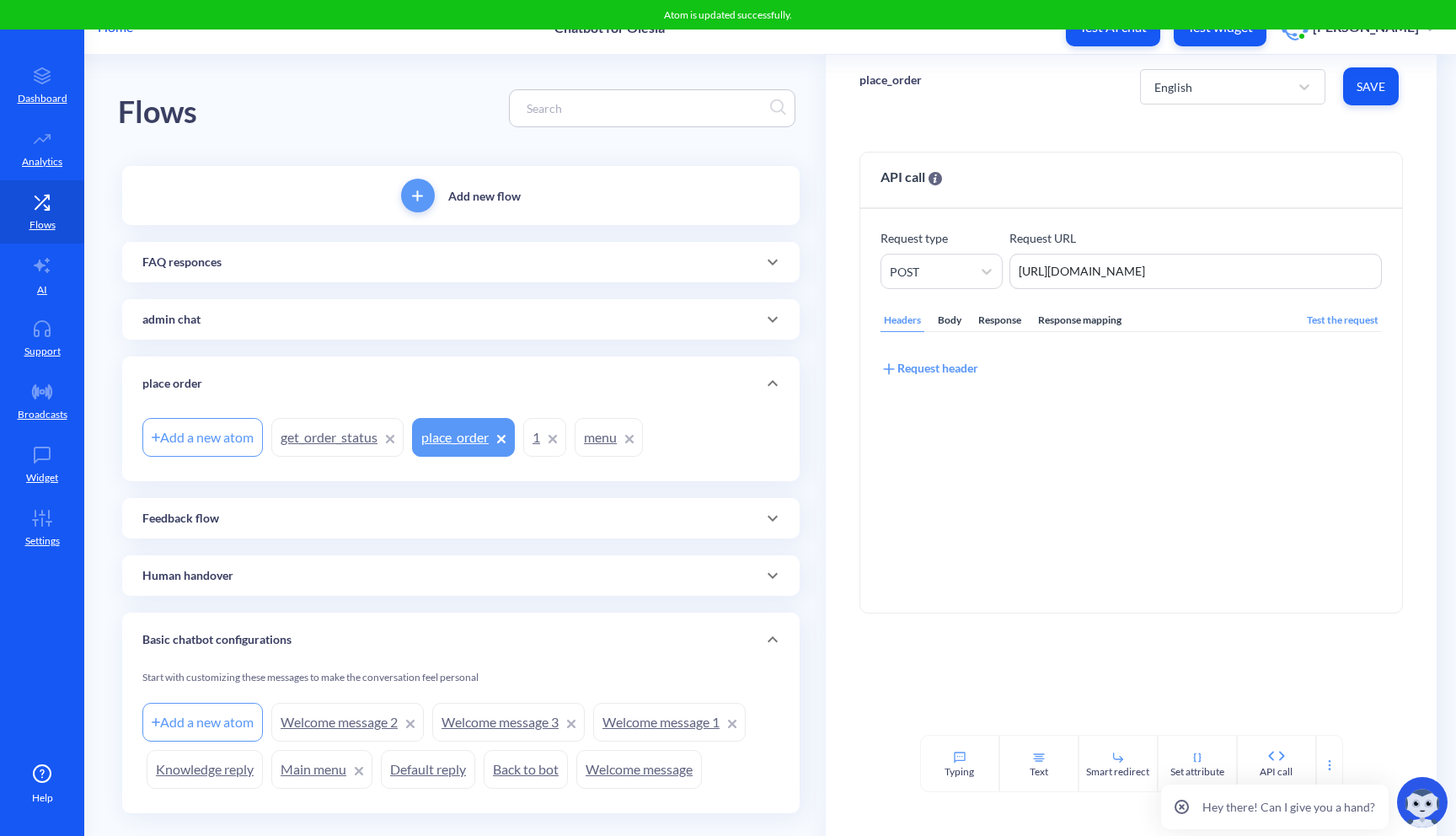
click at [557, 441] on icon at bounding box center [552, 439] width 8 height 8
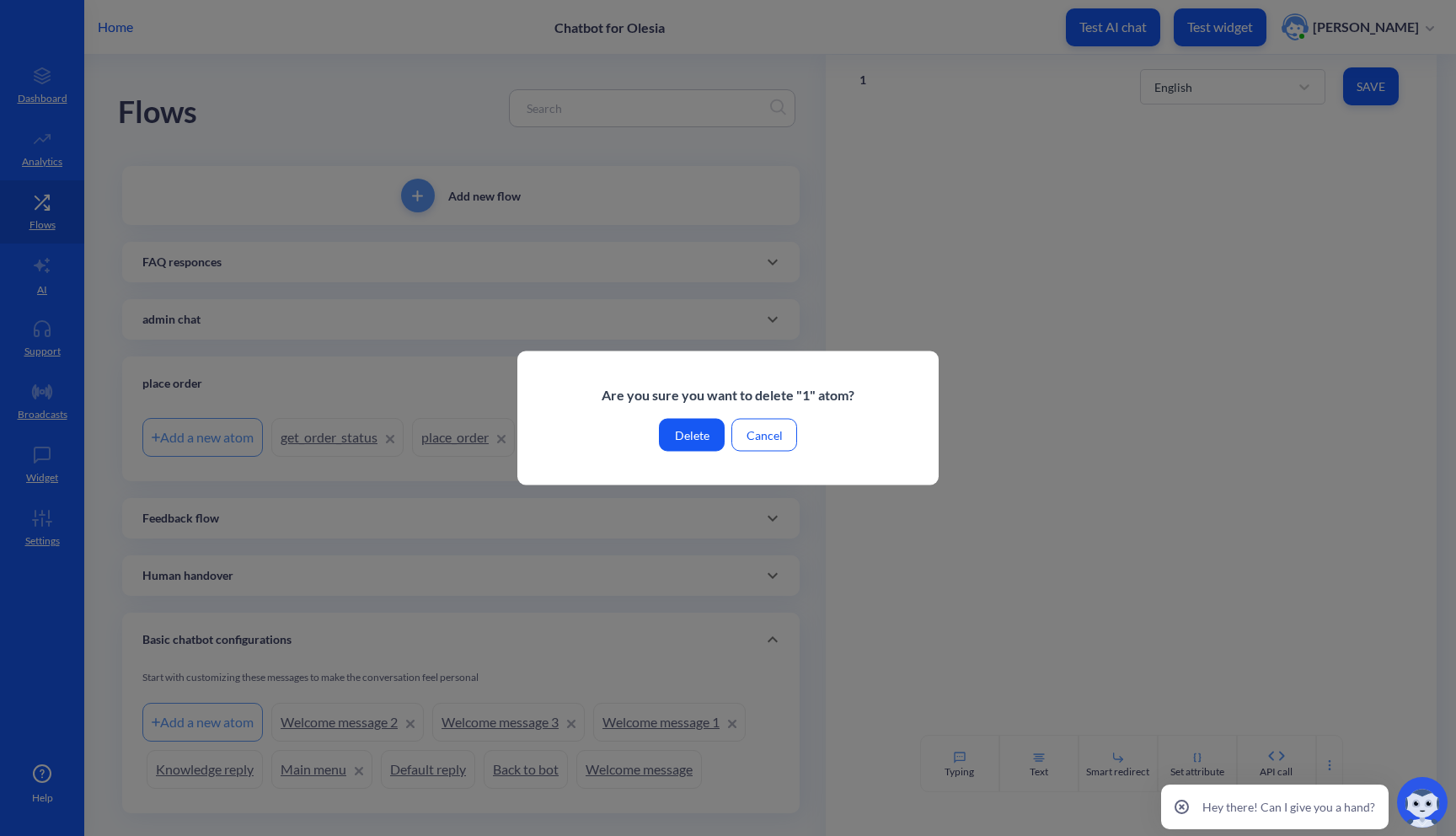
click at [705, 429] on button "Delete" at bounding box center [692, 435] width 66 height 33
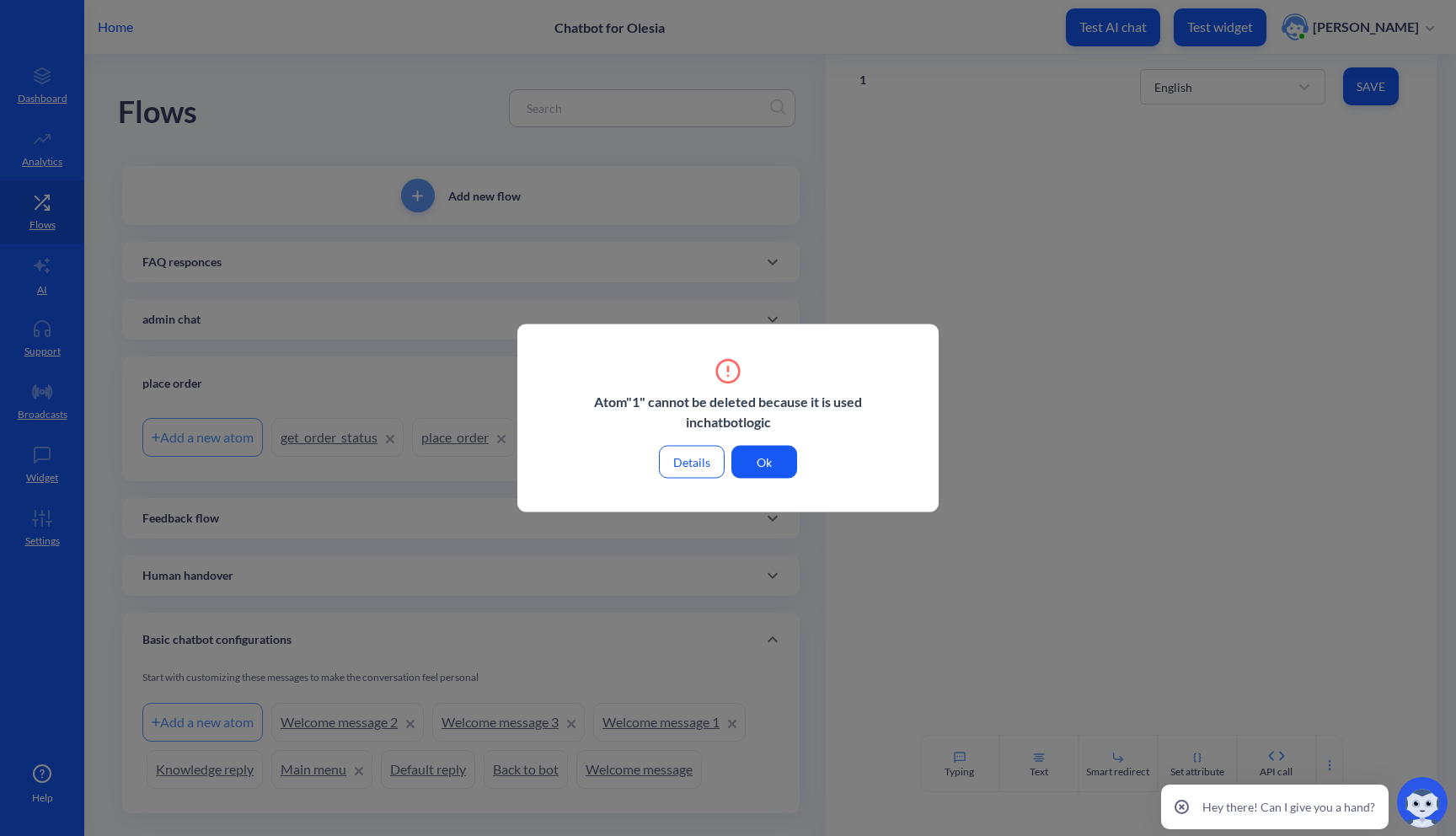
click at [770, 449] on button "Ok" at bounding box center [764, 462] width 66 height 33
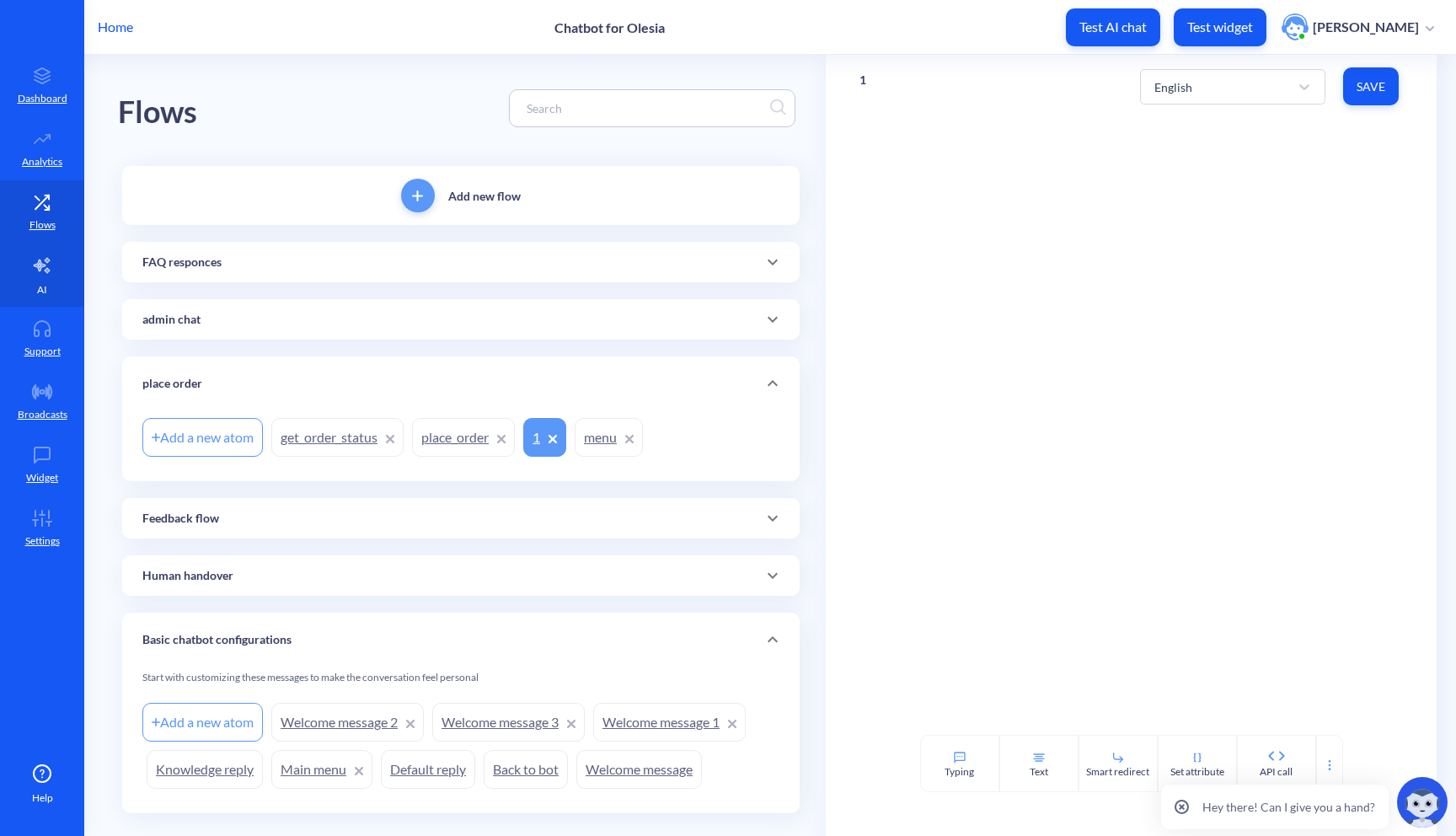
click at [68, 285] on link "AI" at bounding box center [42, 274] width 84 height 63
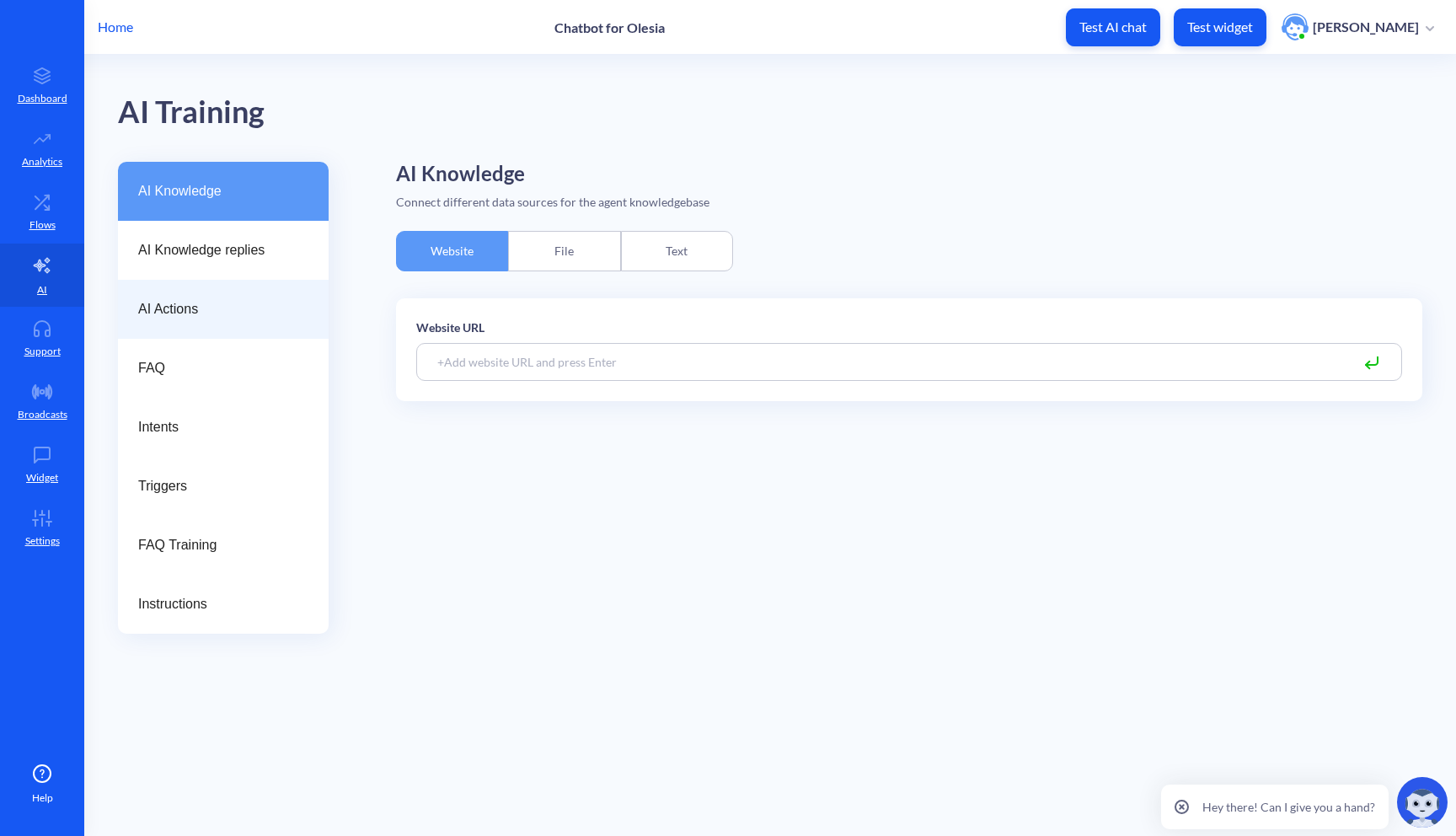
click at [304, 310] on div "AI Actions" at bounding box center [223, 309] width 170 height 20
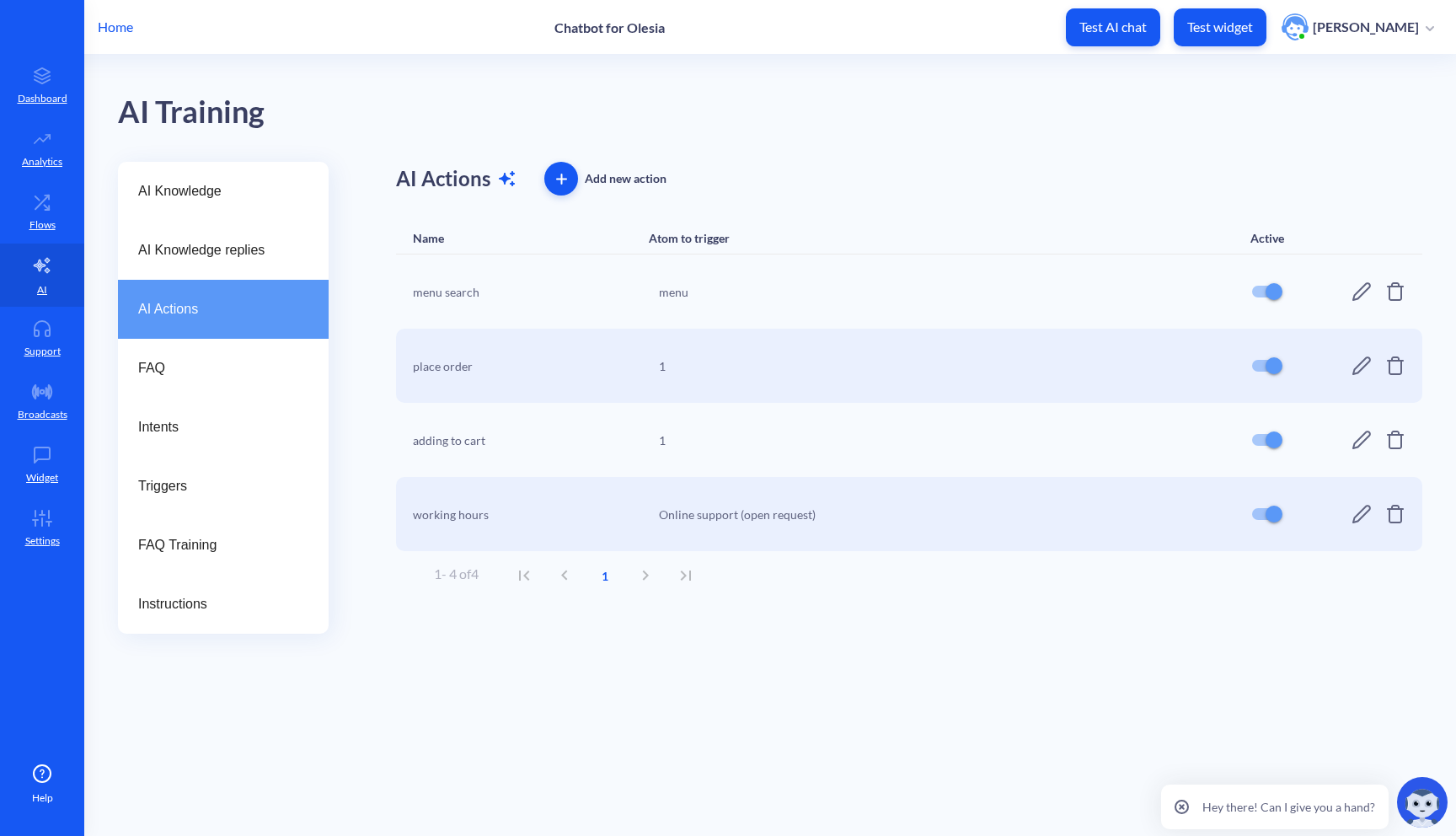
click at [1393, 441] on icon at bounding box center [1395, 440] width 20 height 20
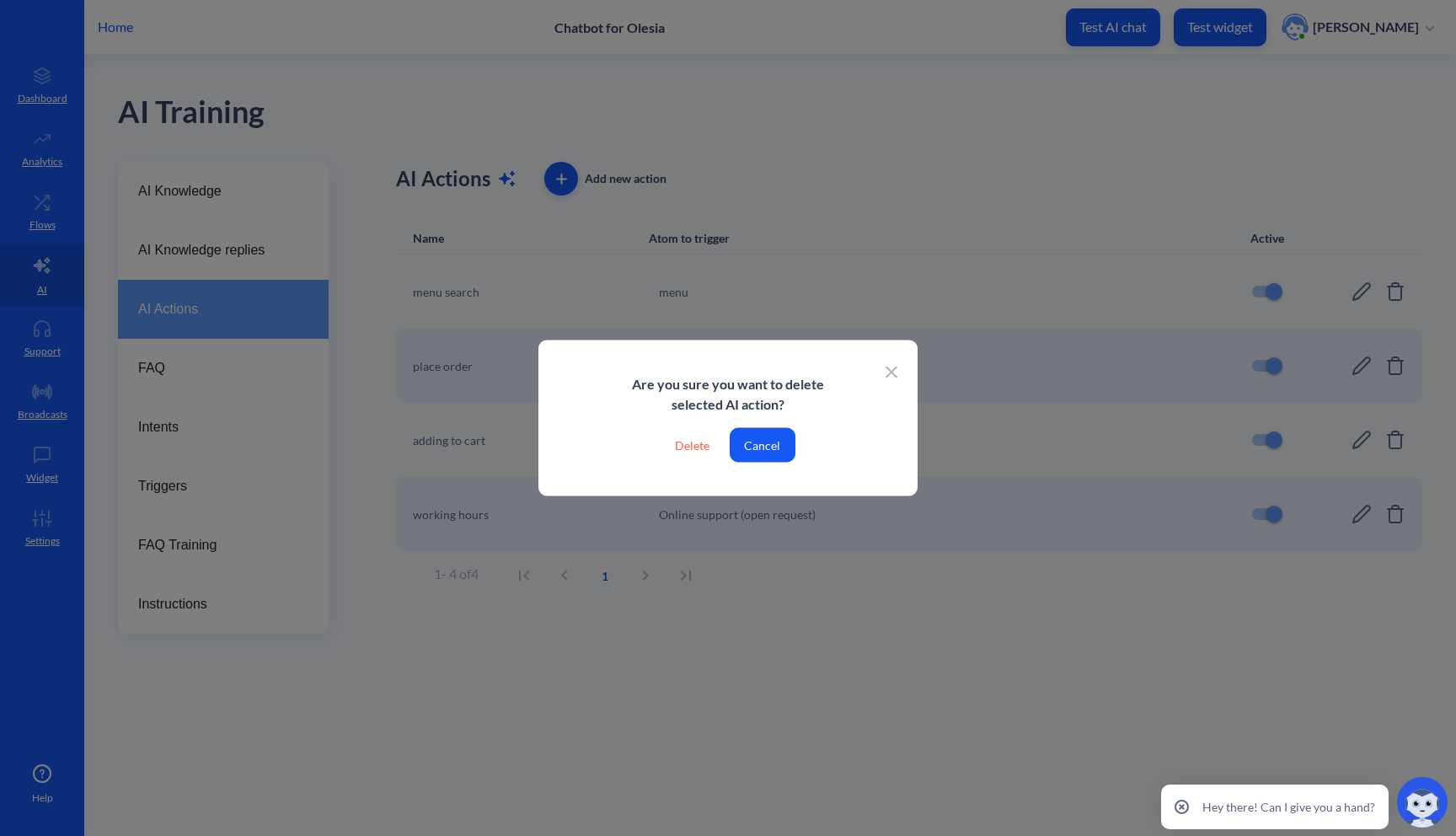
click at [703, 441] on div "Delete" at bounding box center [691, 445] width 61 height 35
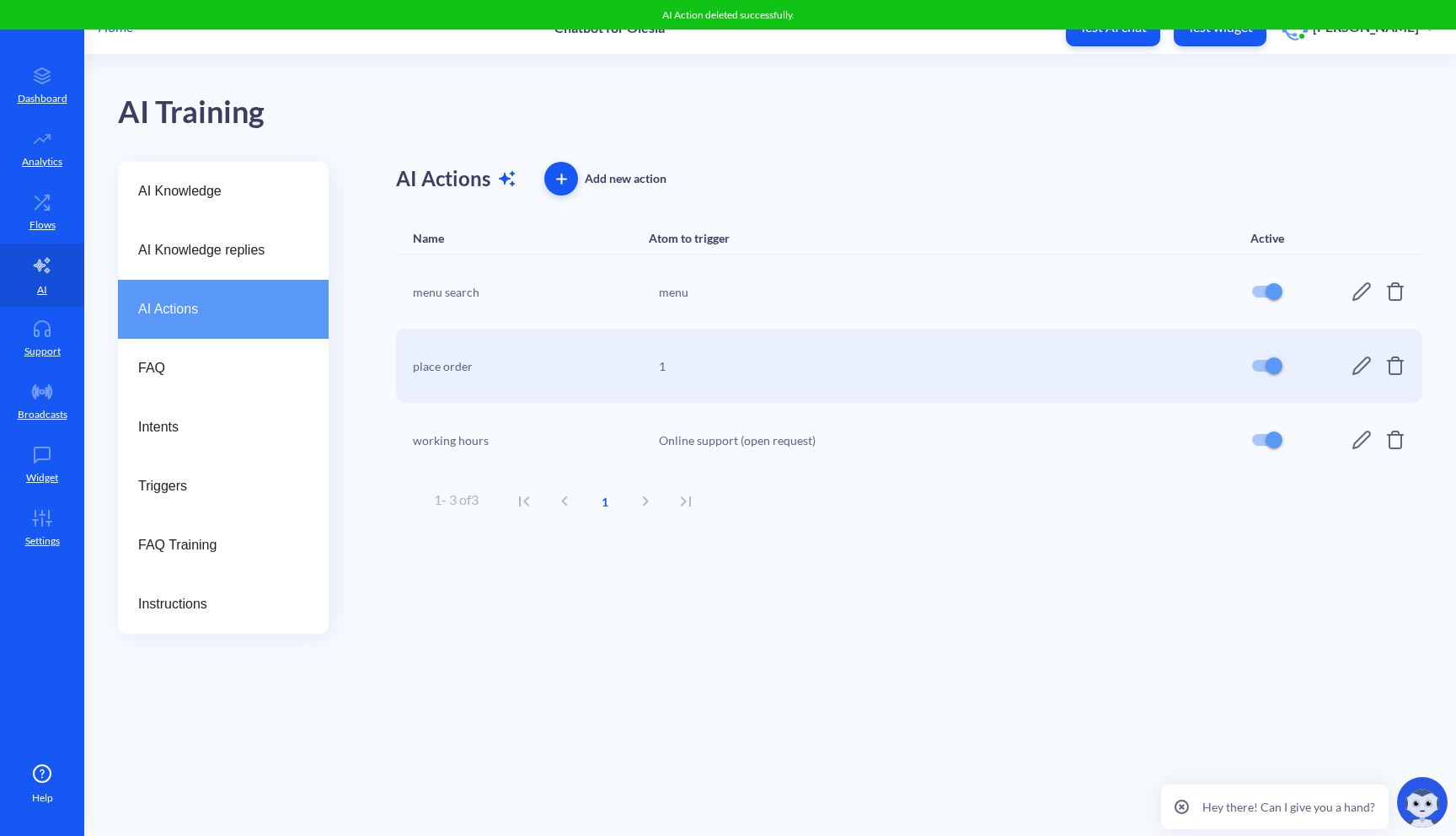
click at [974, 361] on div "1" at bounding box center [944, 366] width 571 height 18
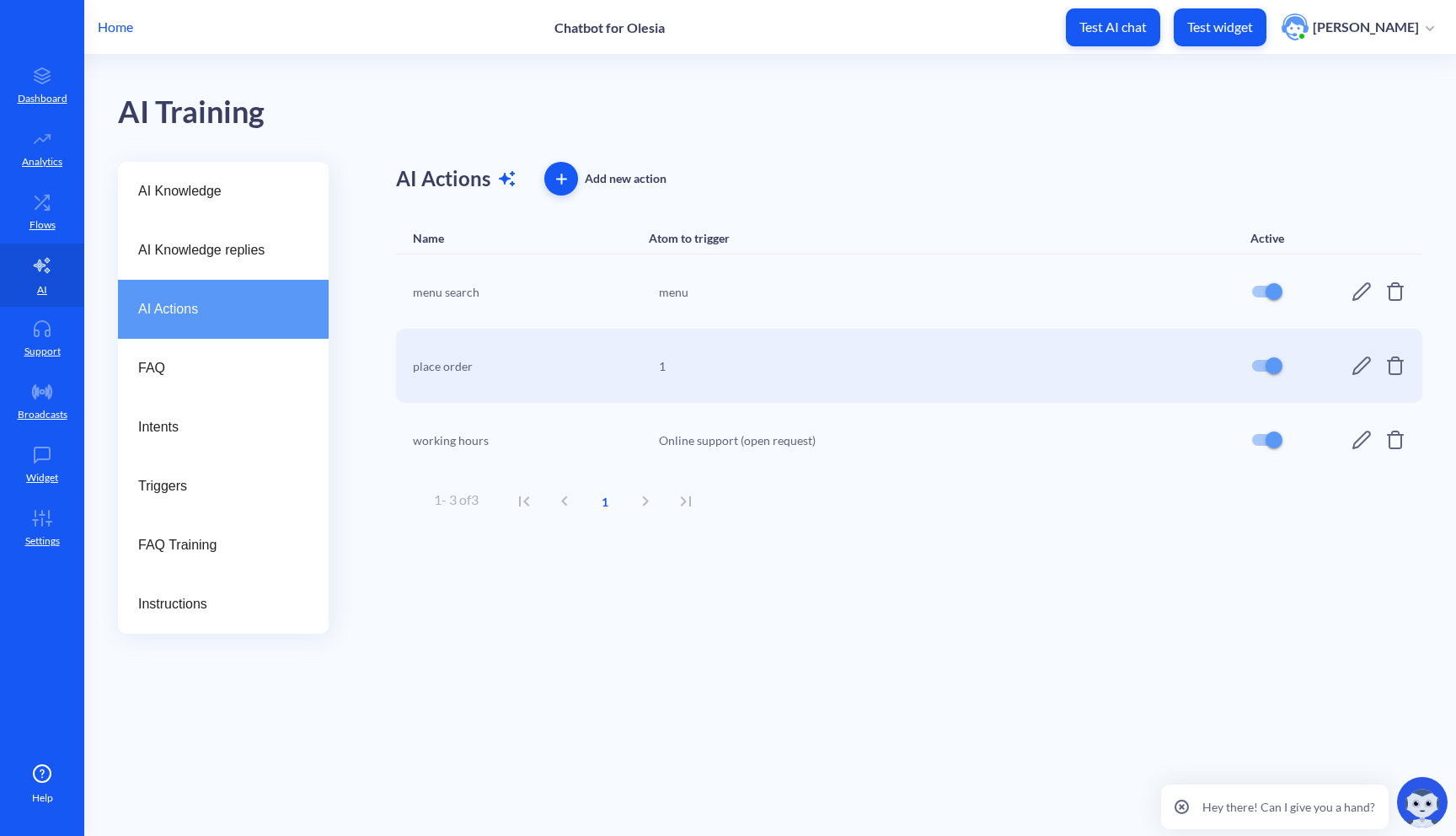
click at [664, 361] on div "1" at bounding box center [944, 366] width 571 height 18
click at [1362, 369] on icon at bounding box center [1361, 366] width 20 height 20
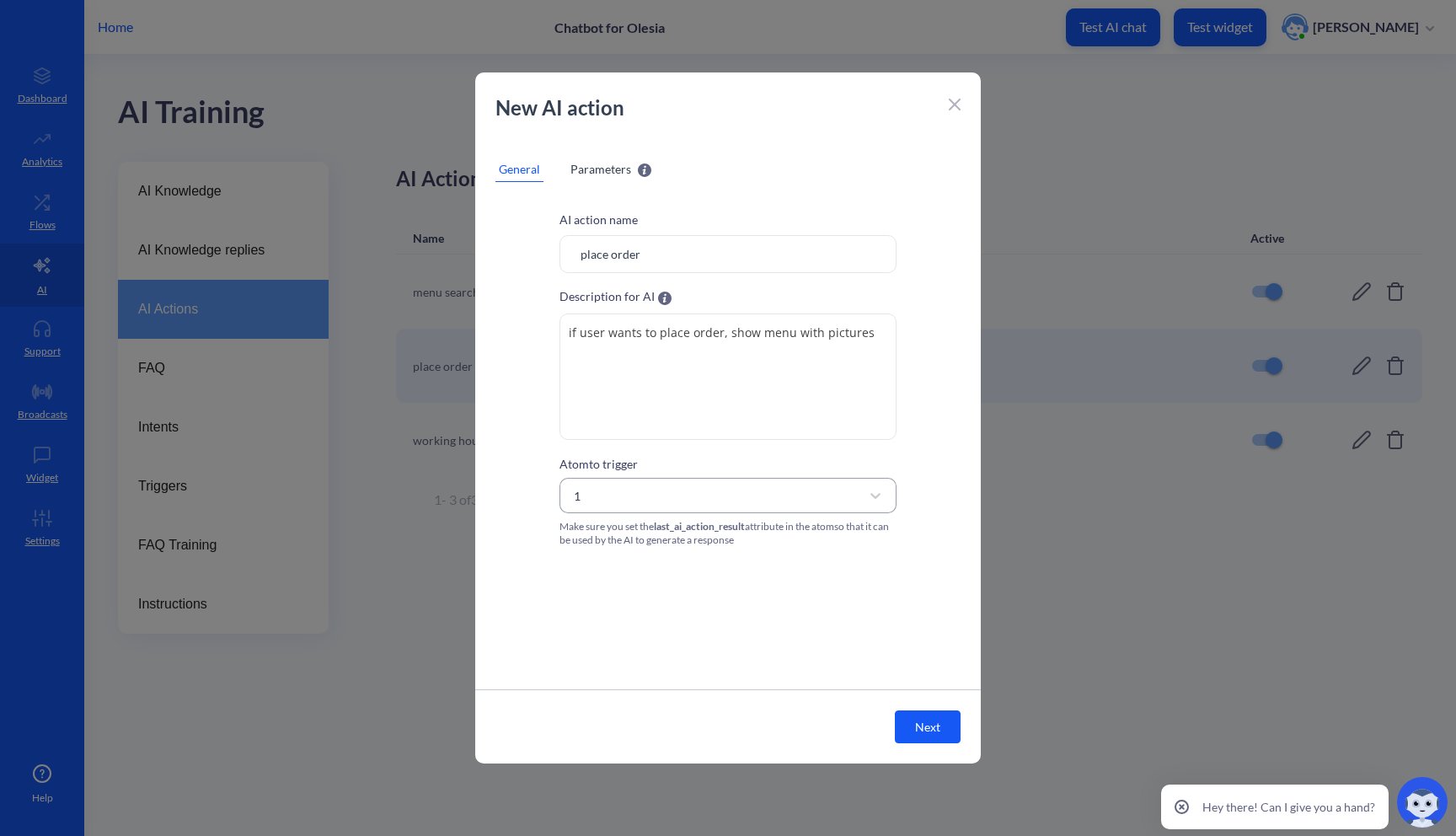
click at [703, 495] on div "1" at bounding box center [712, 495] width 295 height 30
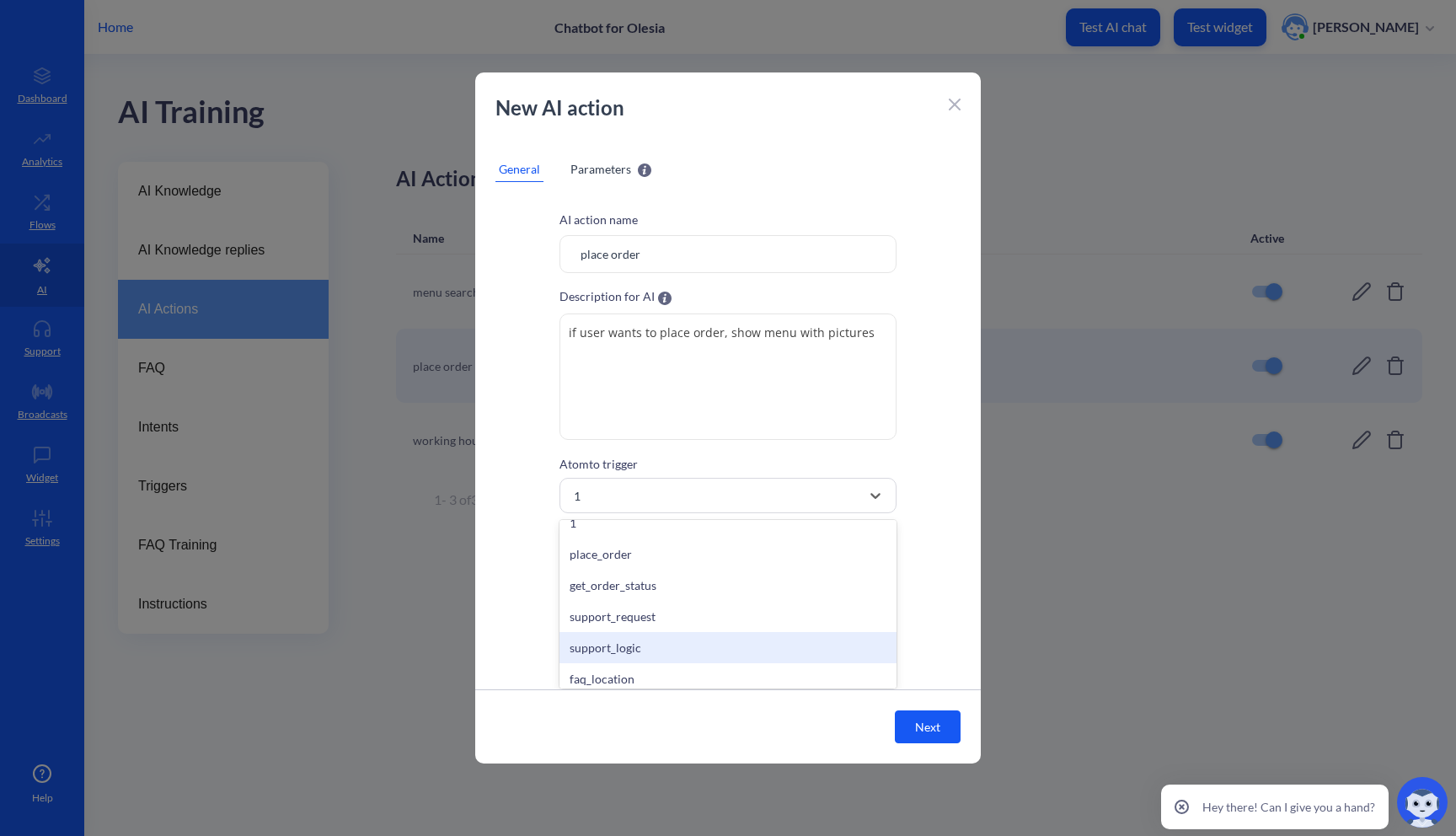
scroll to position [648, 0]
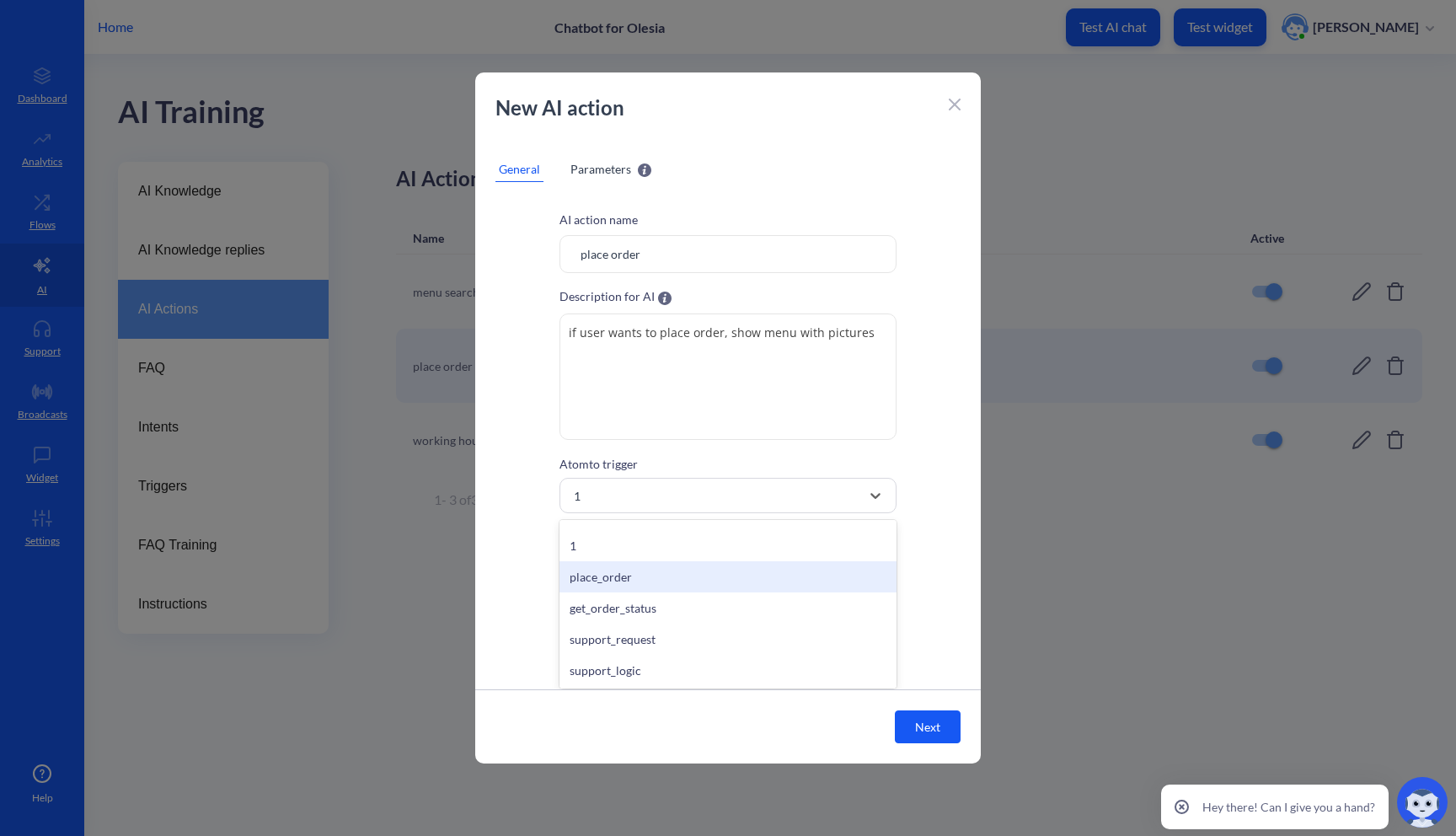
click at [666, 580] on div "place_order" at bounding box center [727, 576] width 337 height 31
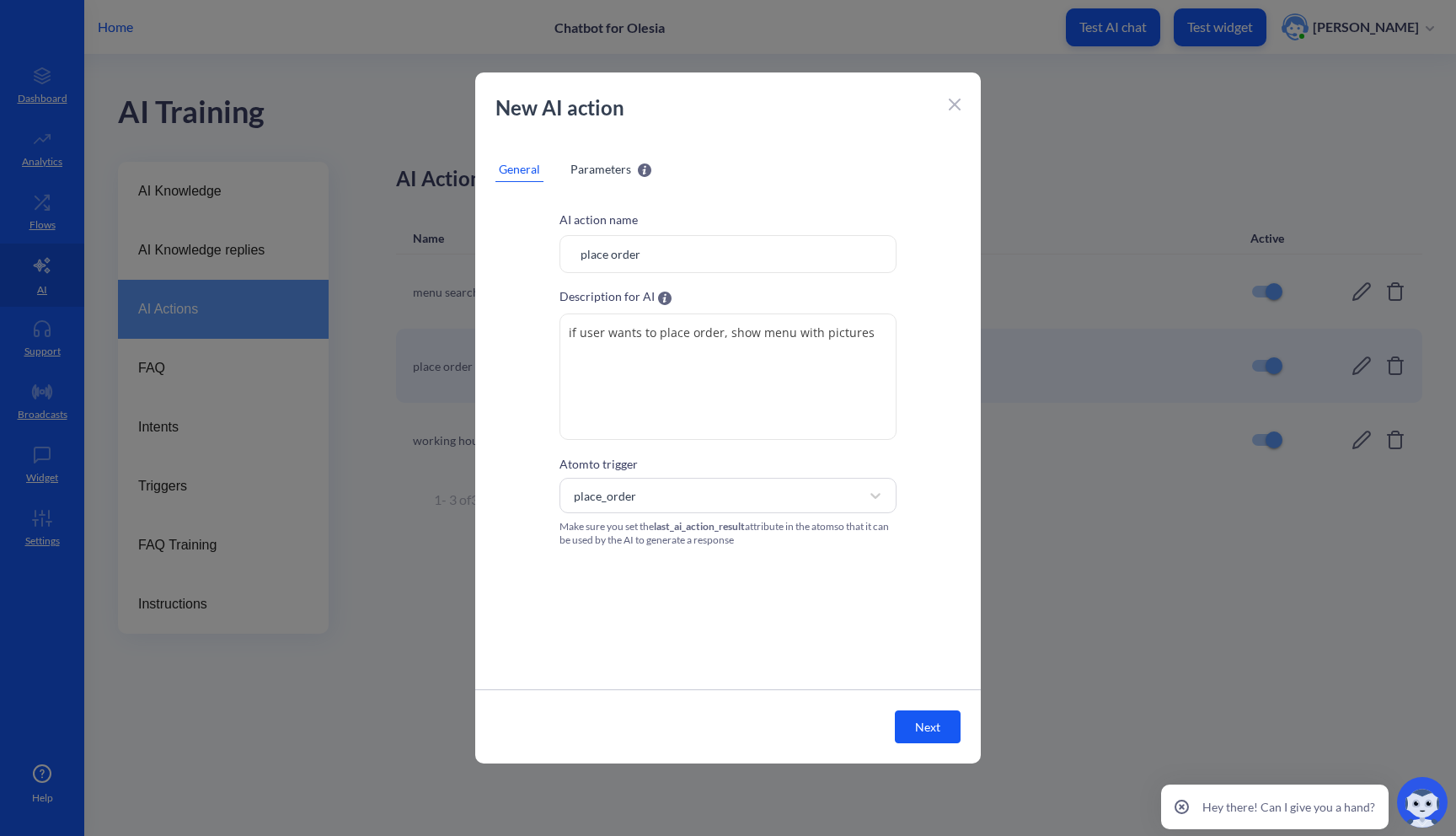
click at [938, 735] on button "Next" at bounding box center [928, 726] width 66 height 33
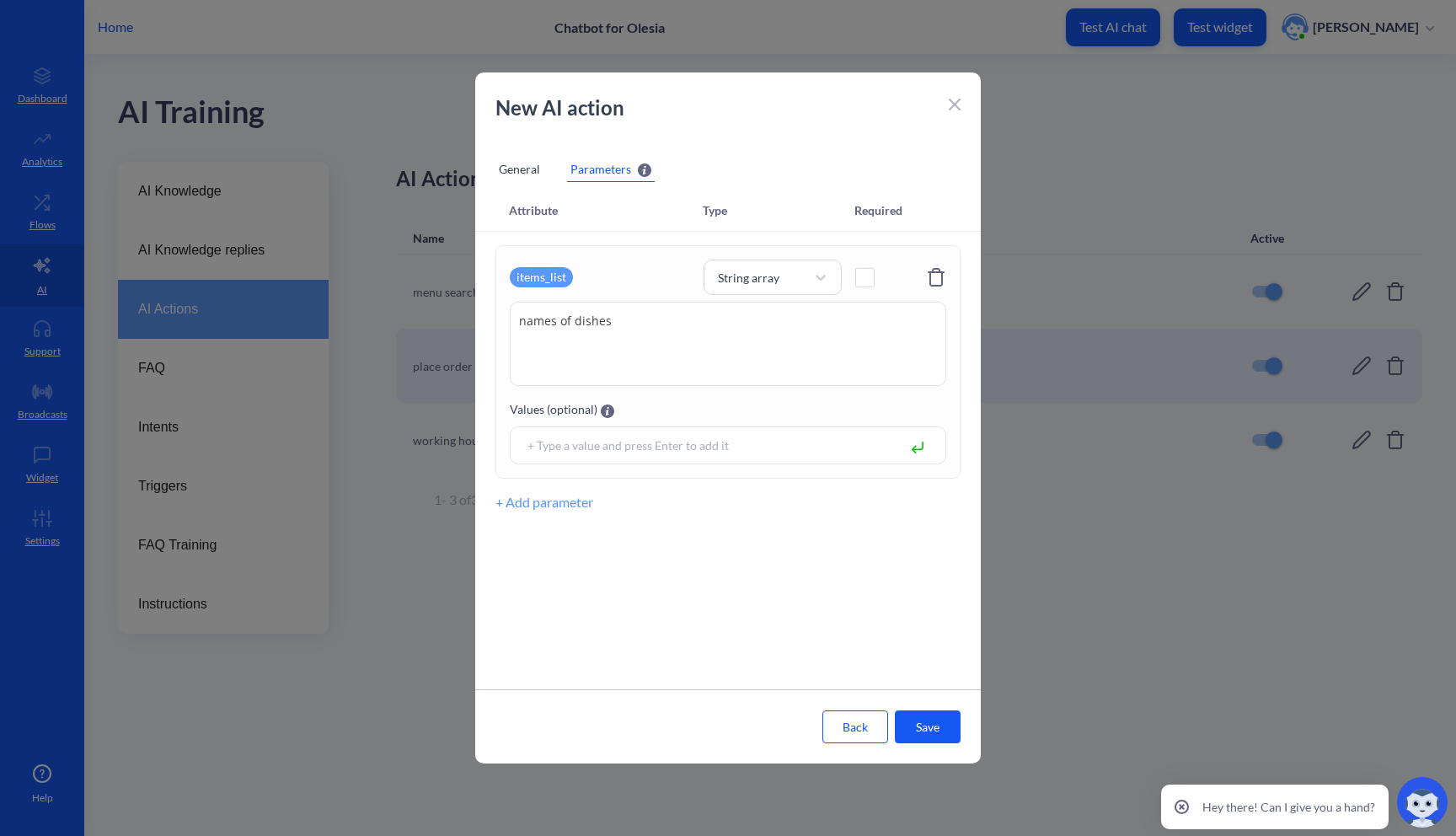
click at [944, 718] on button "Save" at bounding box center [928, 726] width 66 height 33
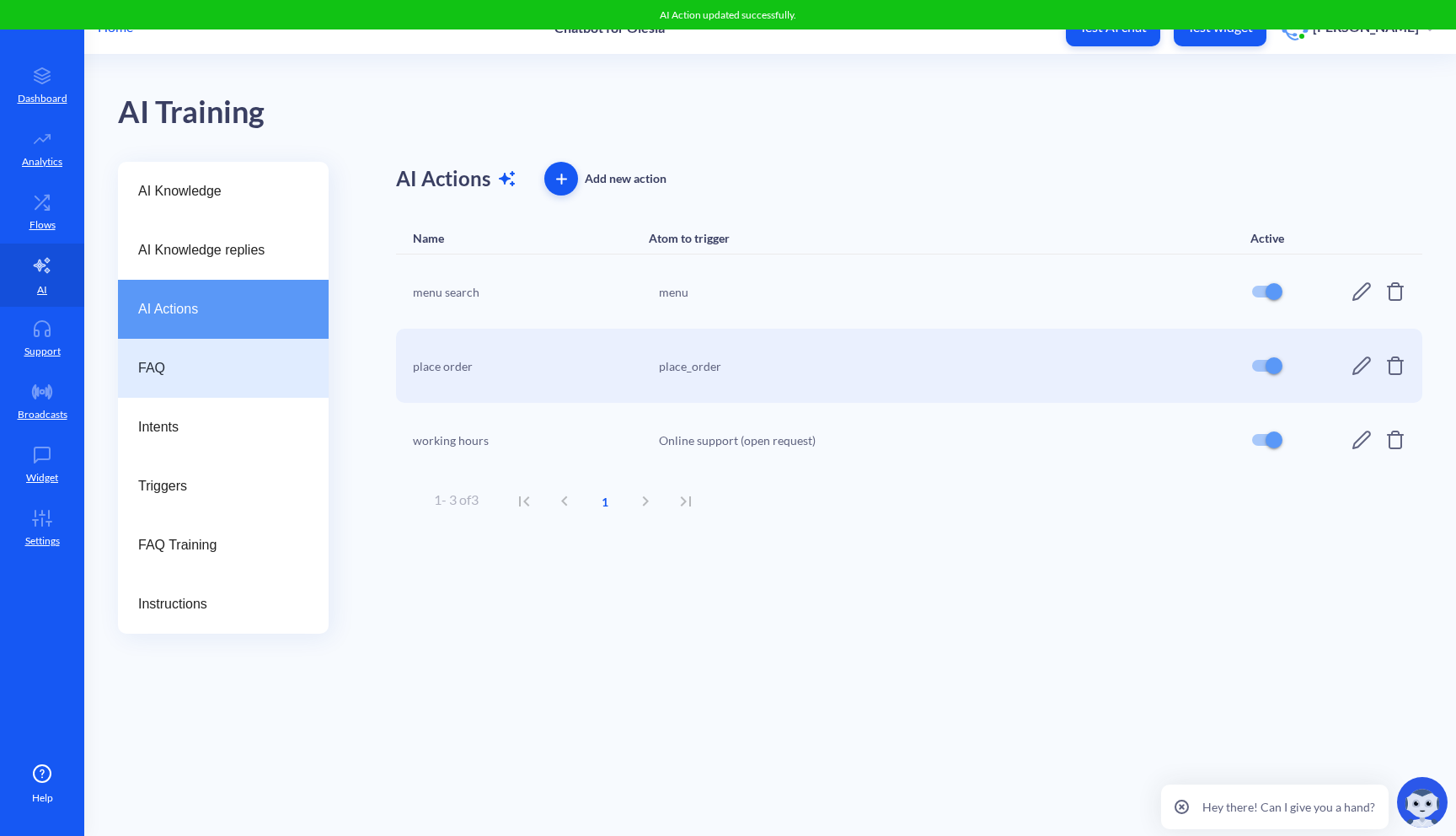
click at [243, 382] on div "FAQ" at bounding box center [223, 368] width 211 height 59
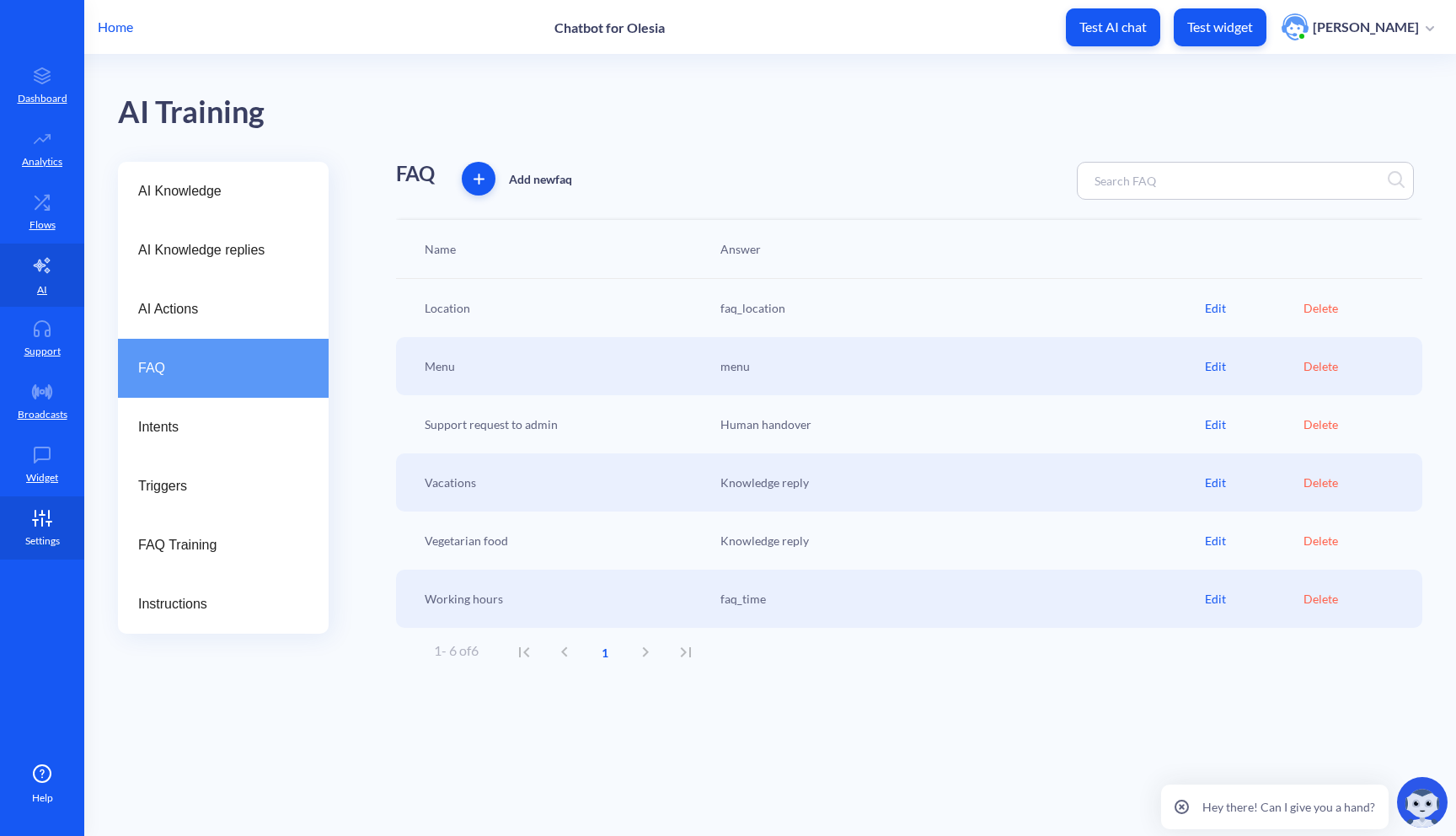
click at [56, 506] on link "Settings" at bounding box center [42, 527] width 84 height 63
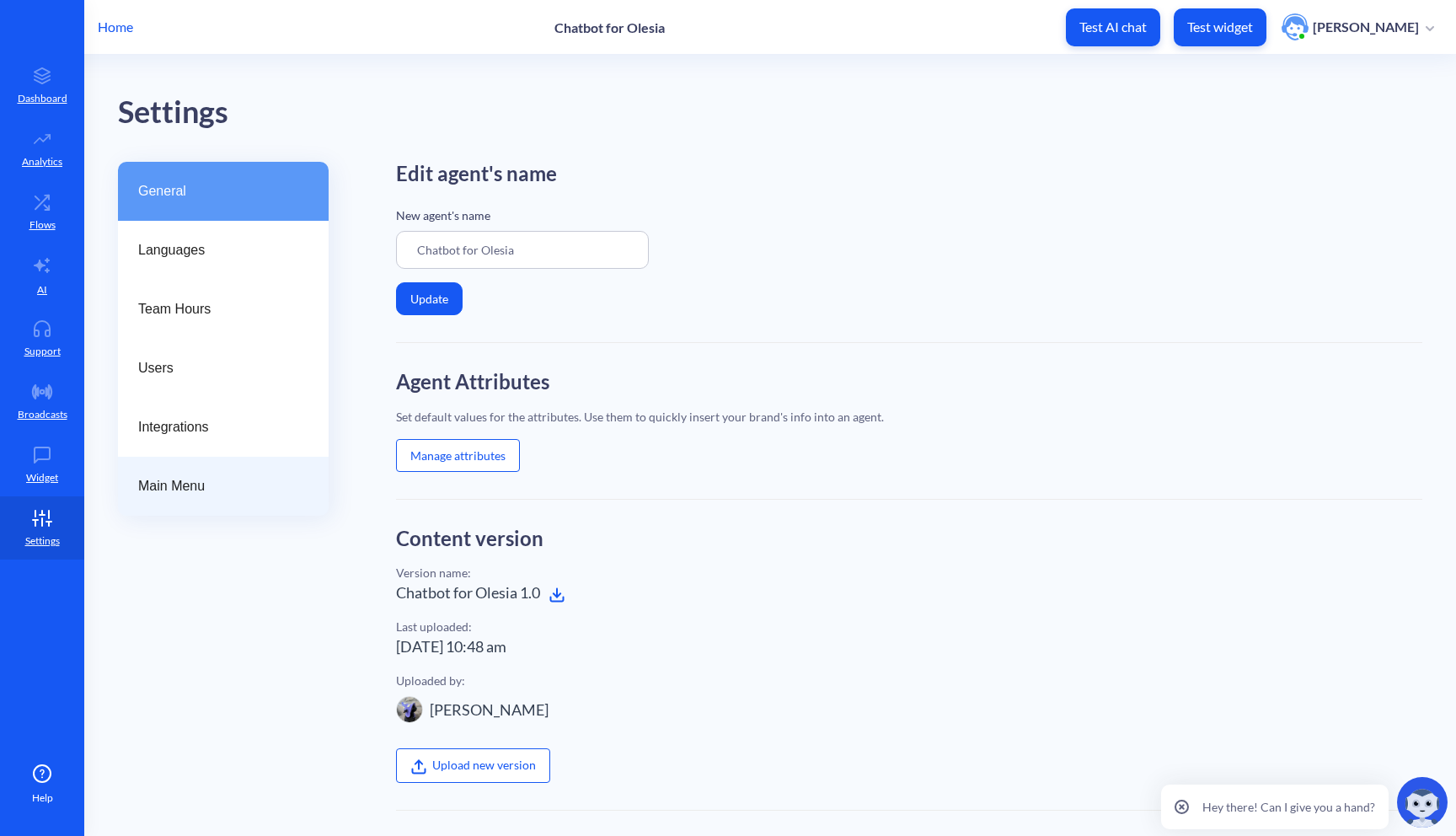
click at [233, 500] on div "Main Menu" at bounding box center [223, 486] width 211 height 59
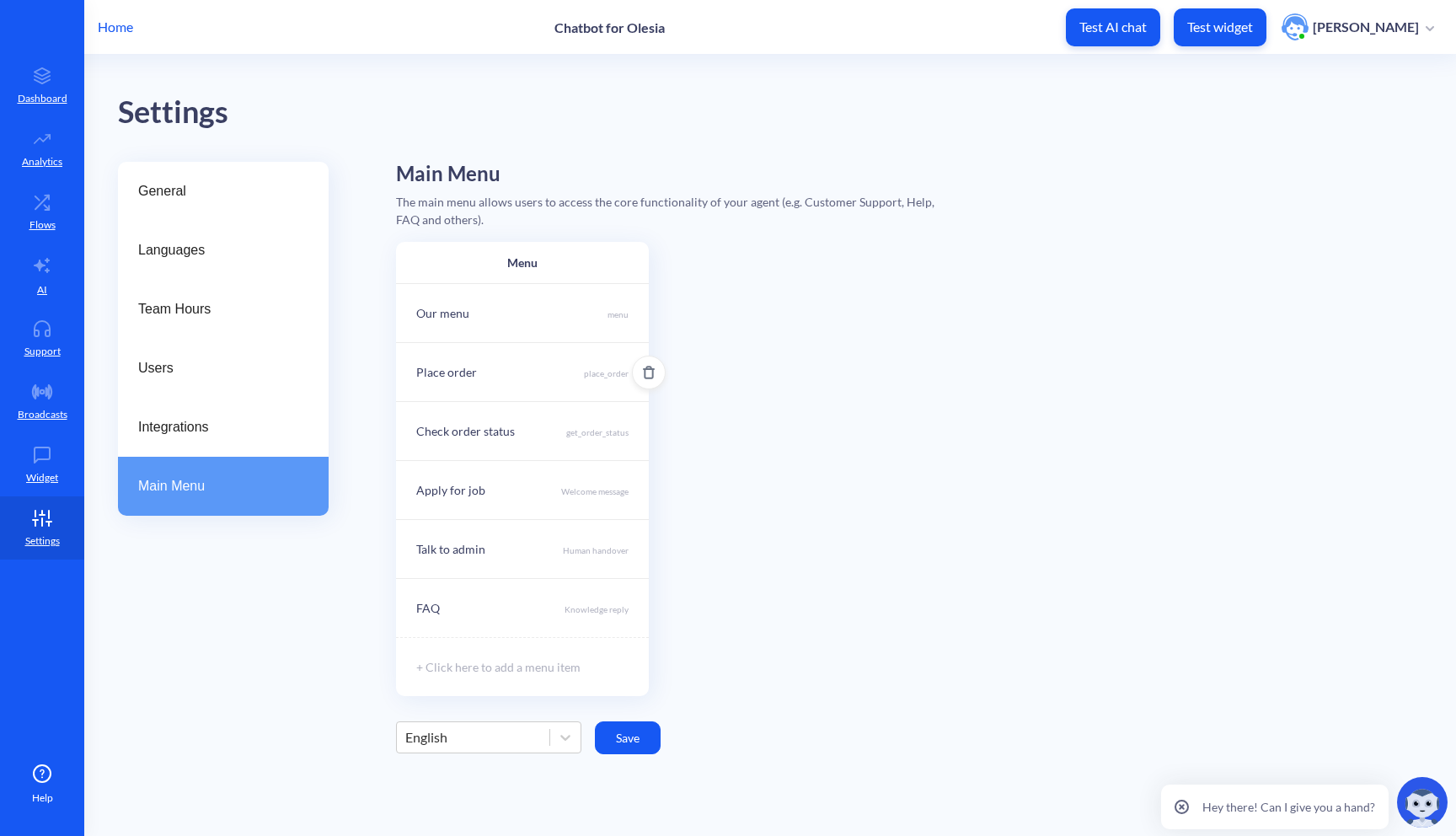
click at [612, 375] on p "place_order" at bounding box center [606, 373] width 45 height 13
click at [569, 481] on div "place_order" at bounding box center [507, 483] width 184 height 30
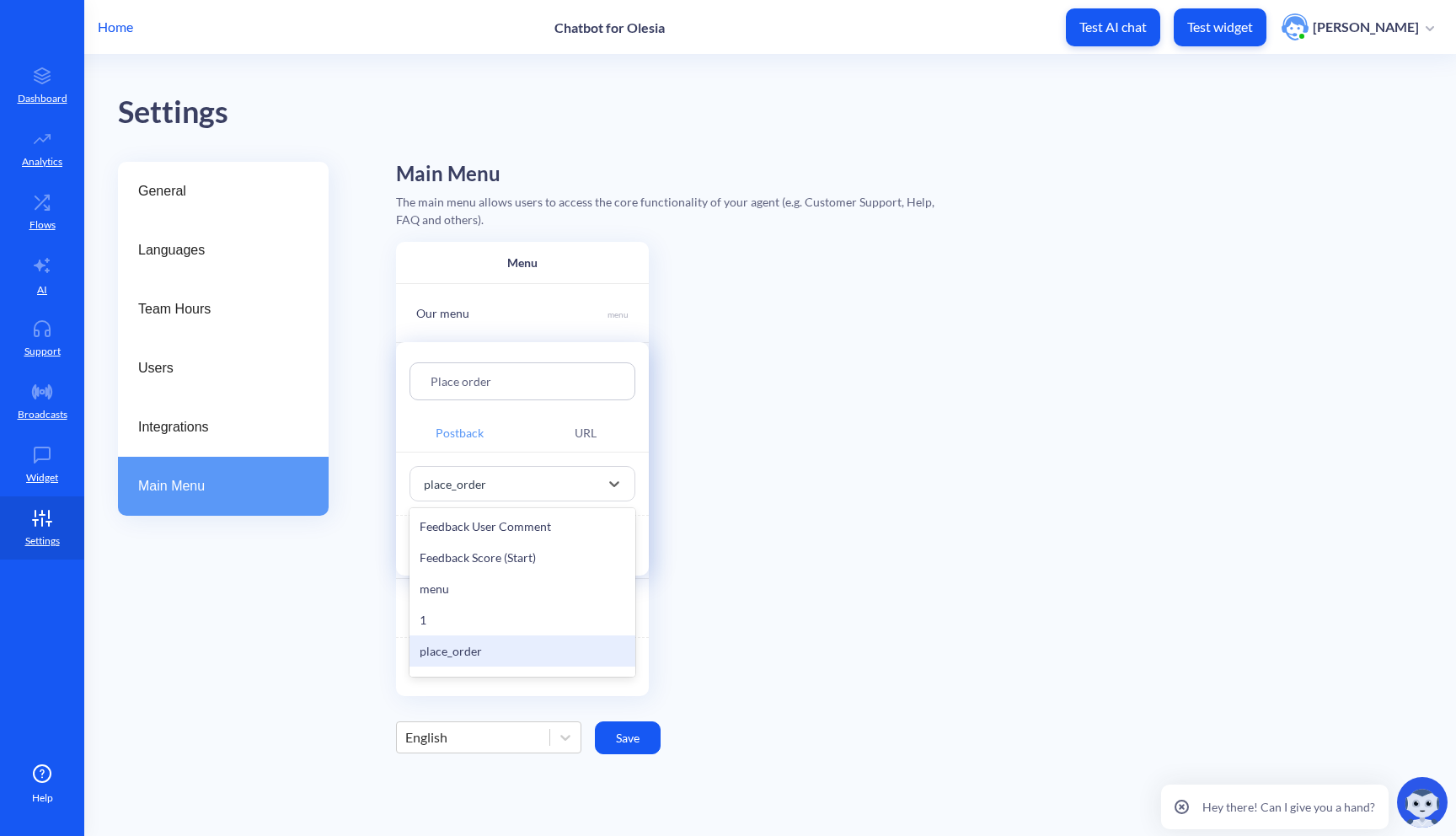
click at [504, 642] on div "place_order" at bounding box center [522, 650] width 226 height 31
click at [456, 548] on button "Save" at bounding box center [442, 545] width 66 height 33
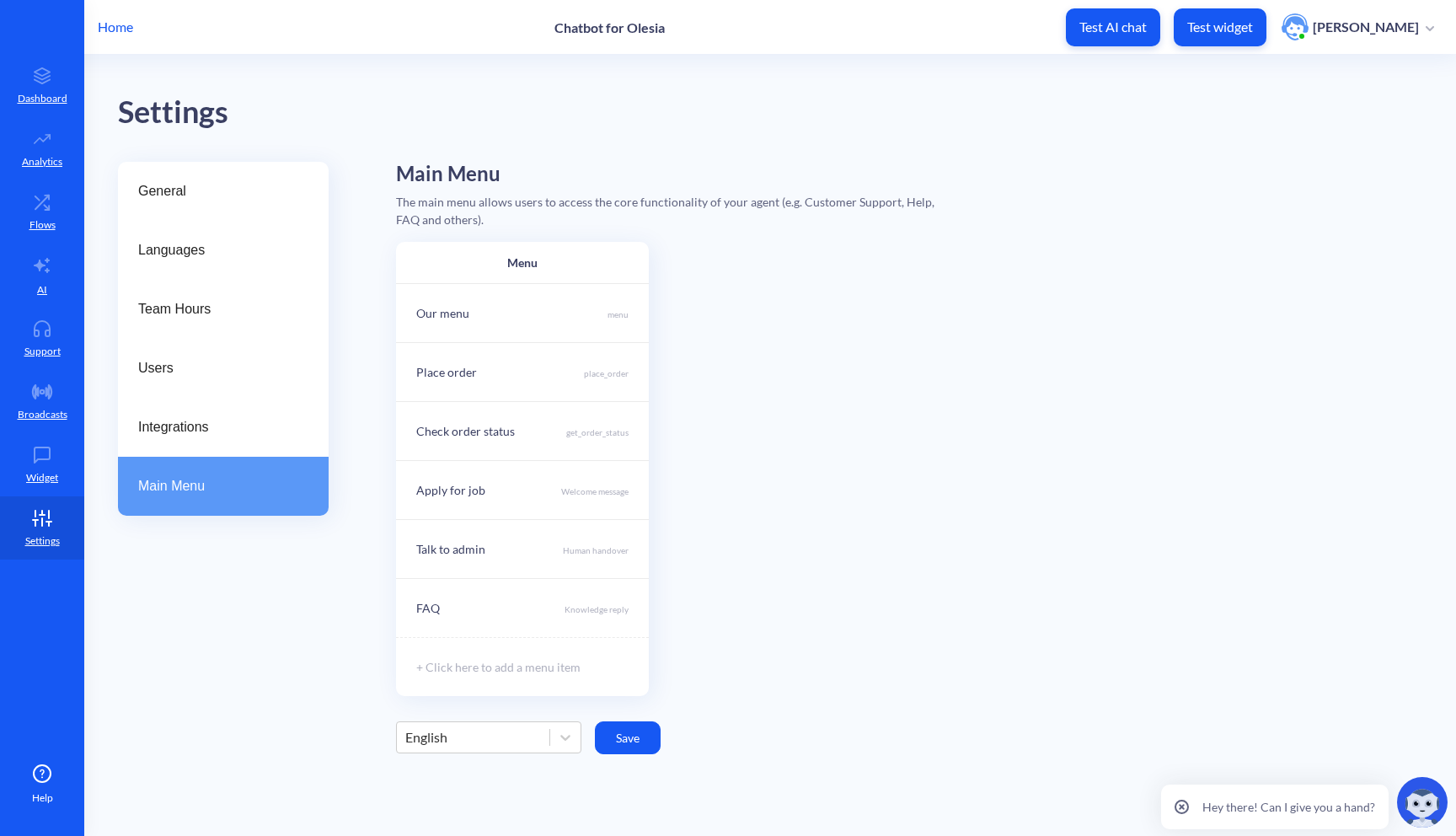
click at [655, 736] on button "Save" at bounding box center [628, 737] width 66 height 33
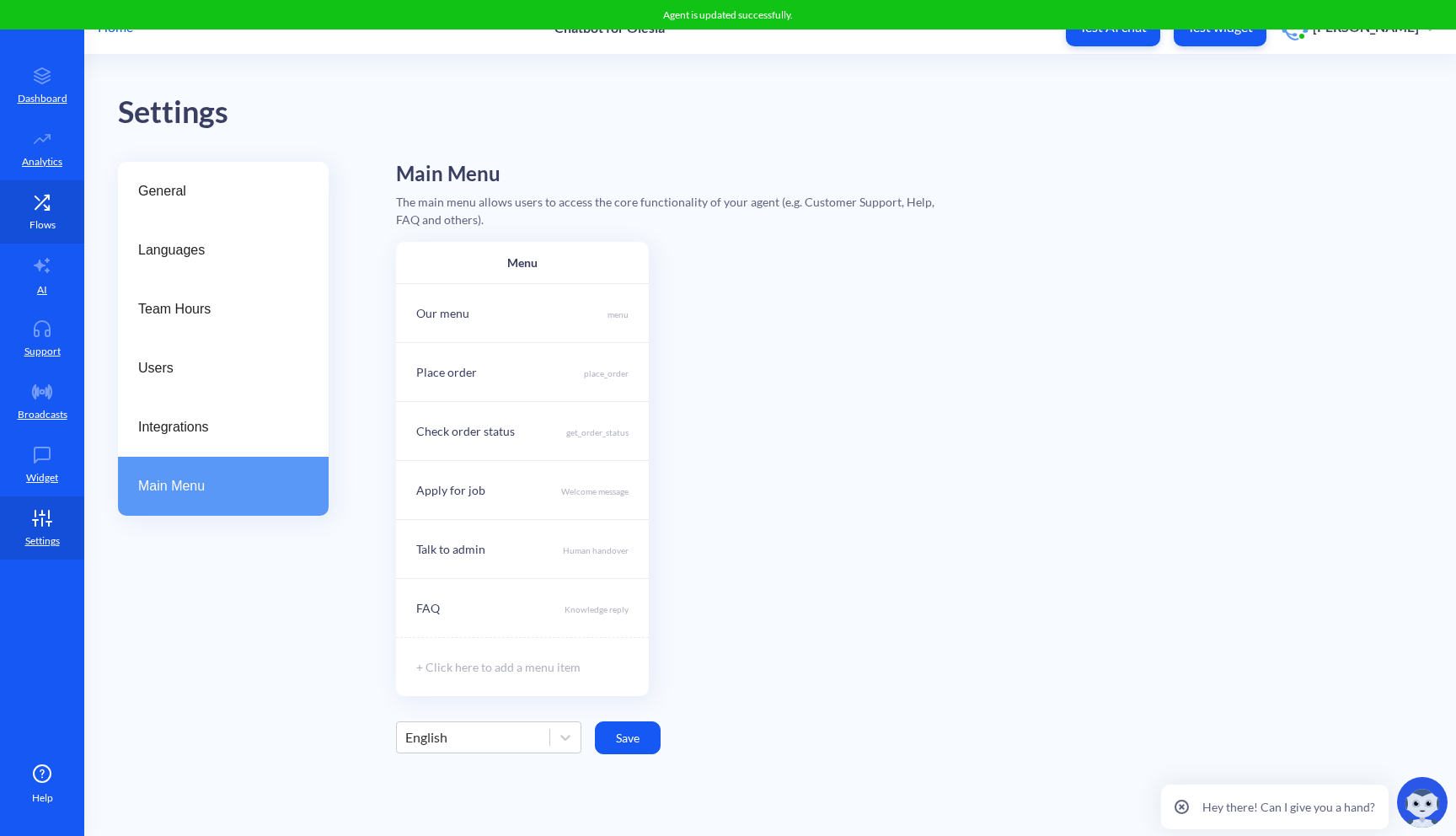
click at [46, 203] on icon at bounding box center [42, 202] width 34 height 17
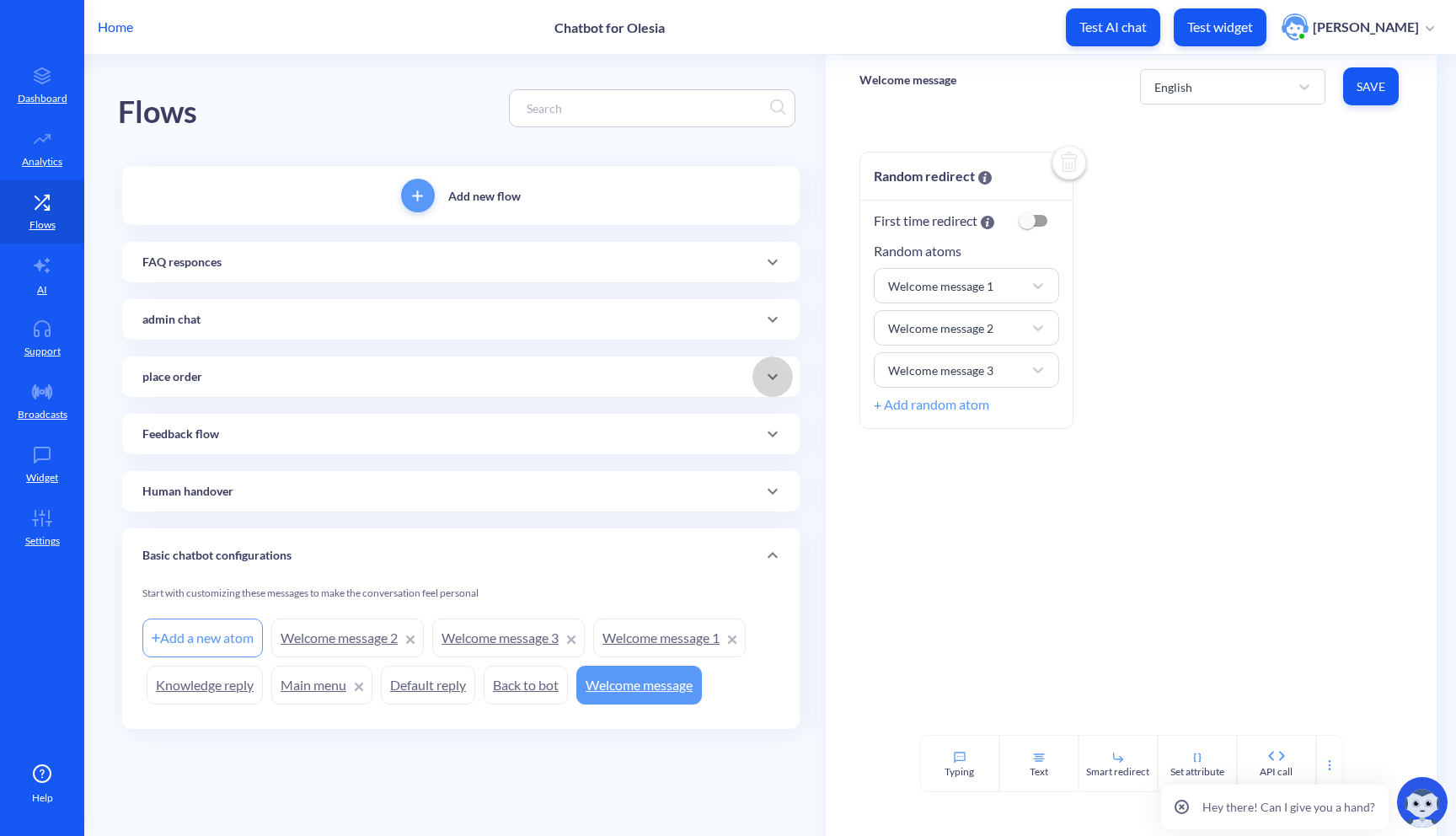
click at [783, 379] on span at bounding box center [772, 376] width 40 height 20
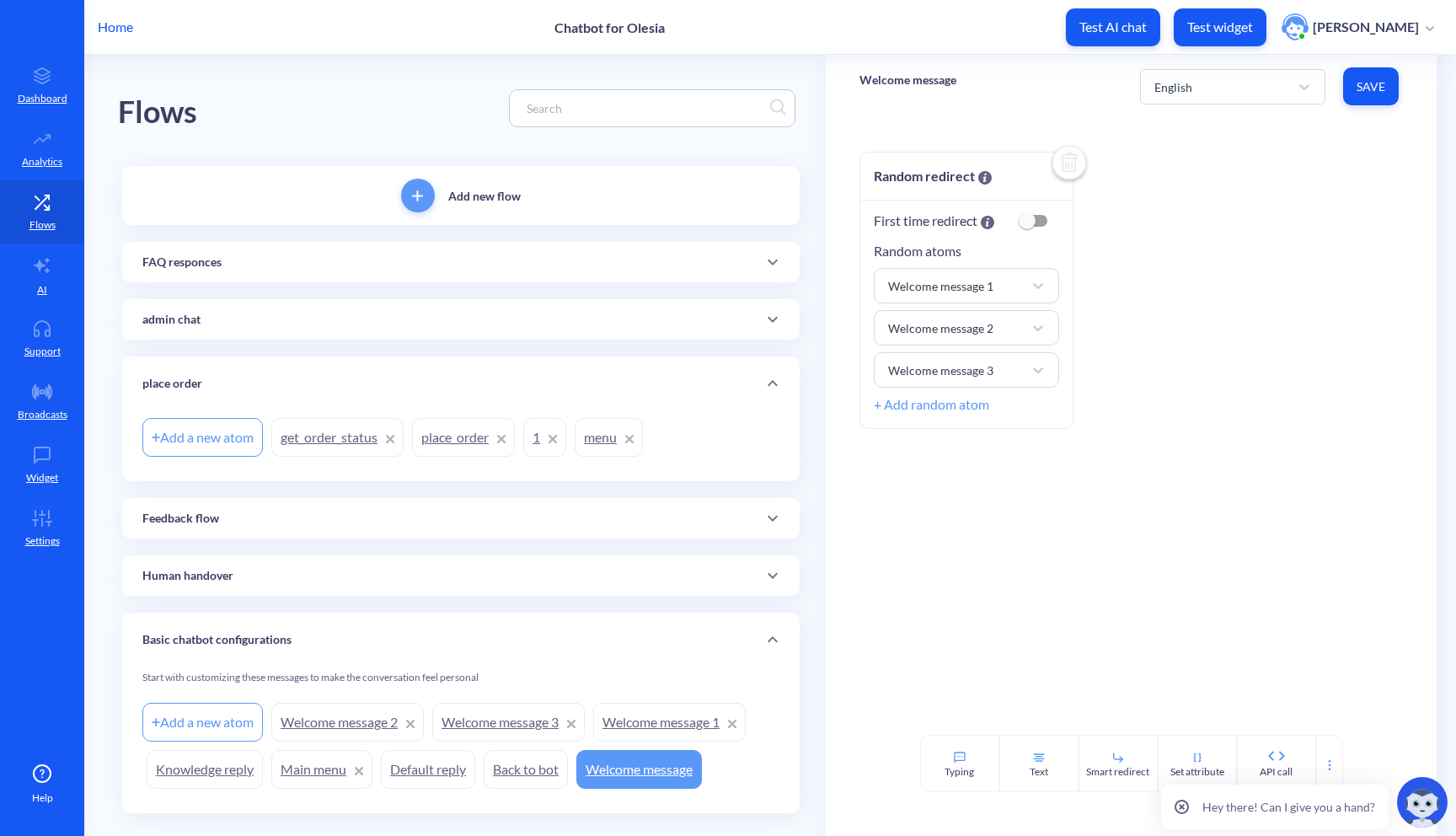
click at [556, 441] on icon at bounding box center [552, 439] width 7 height 7
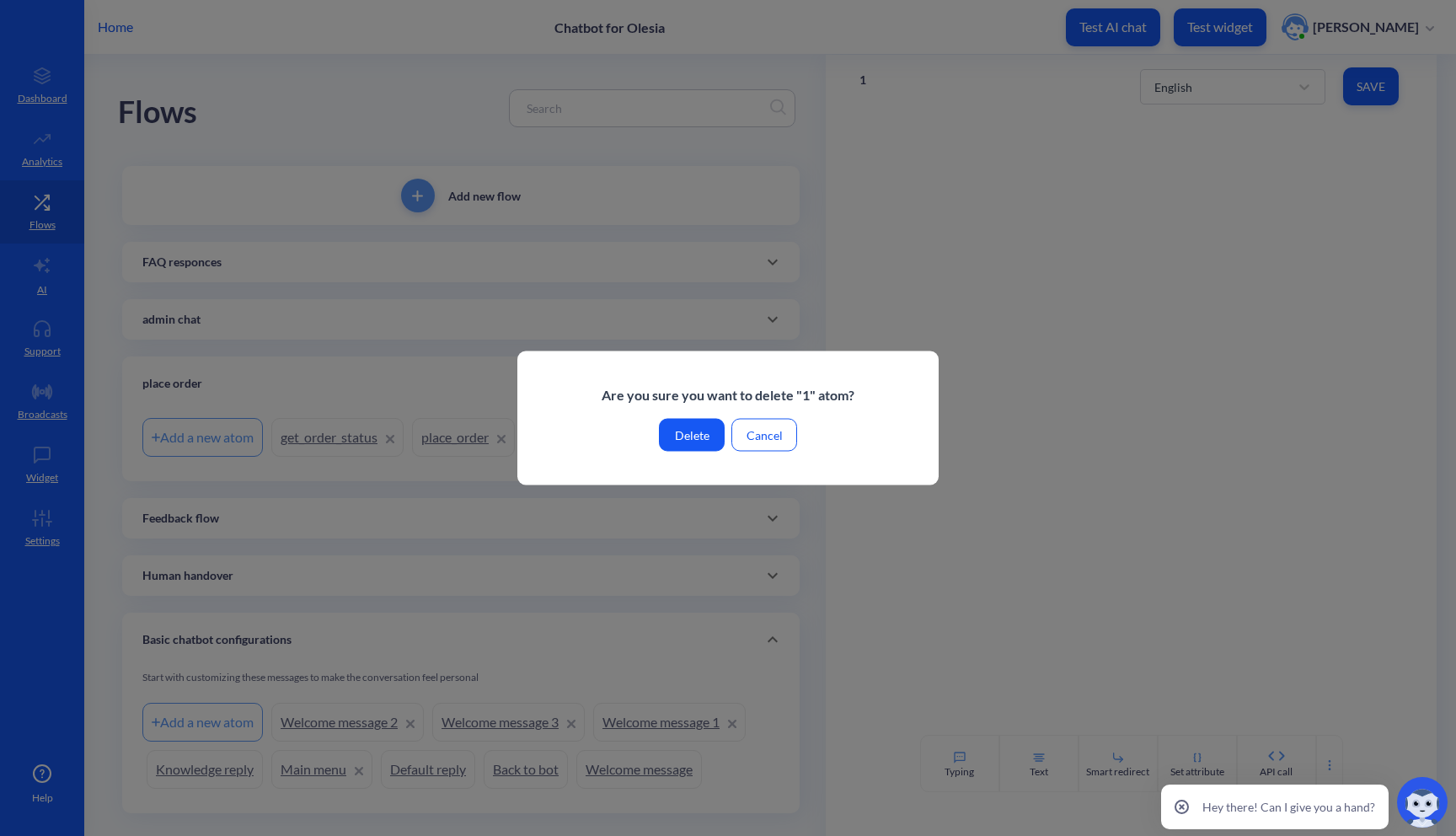
click at [702, 430] on button "Delete" at bounding box center [692, 435] width 66 height 33
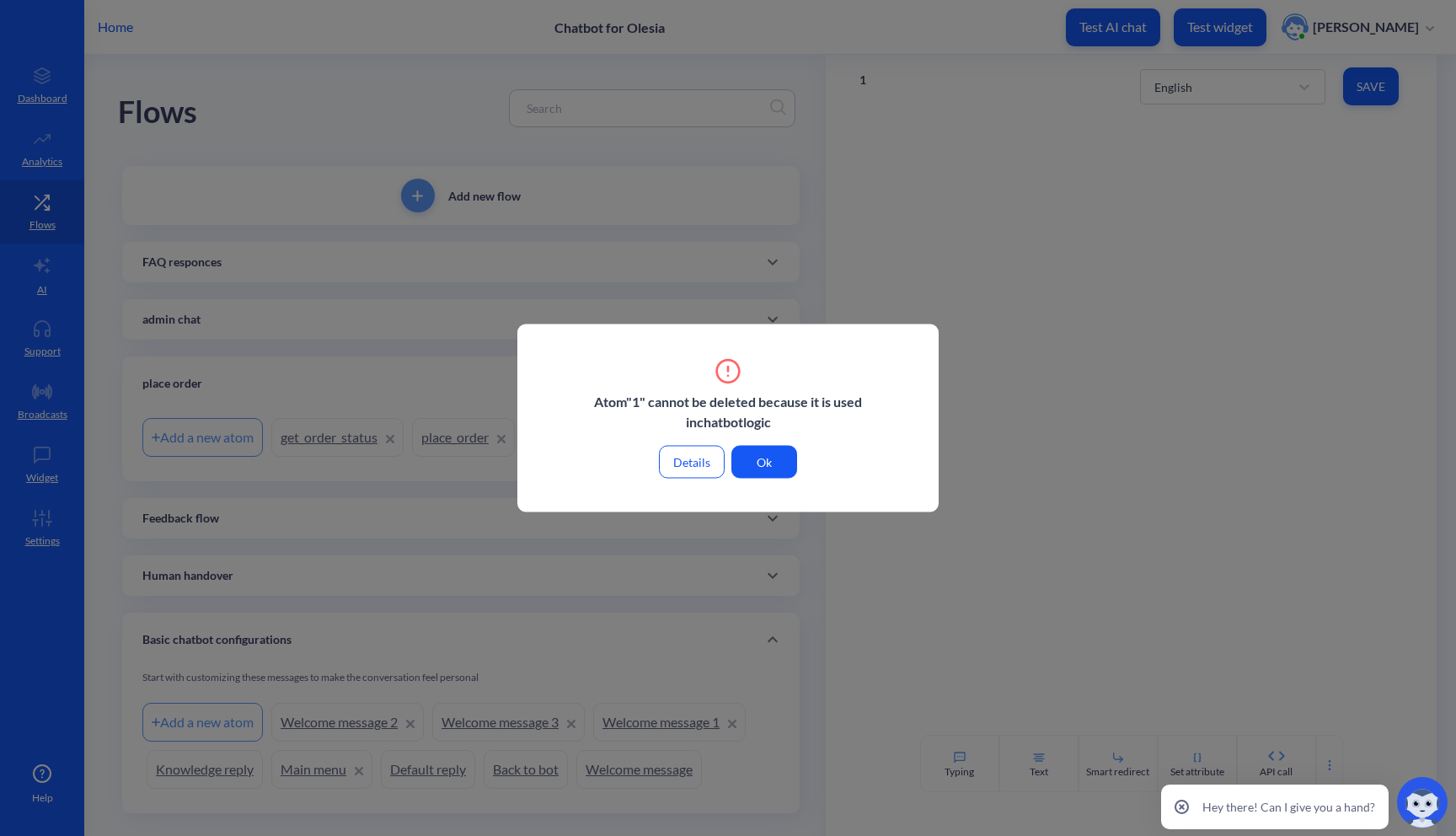
click at [772, 467] on button "Ok" at bounding box center [764, 462] width 66 height 33
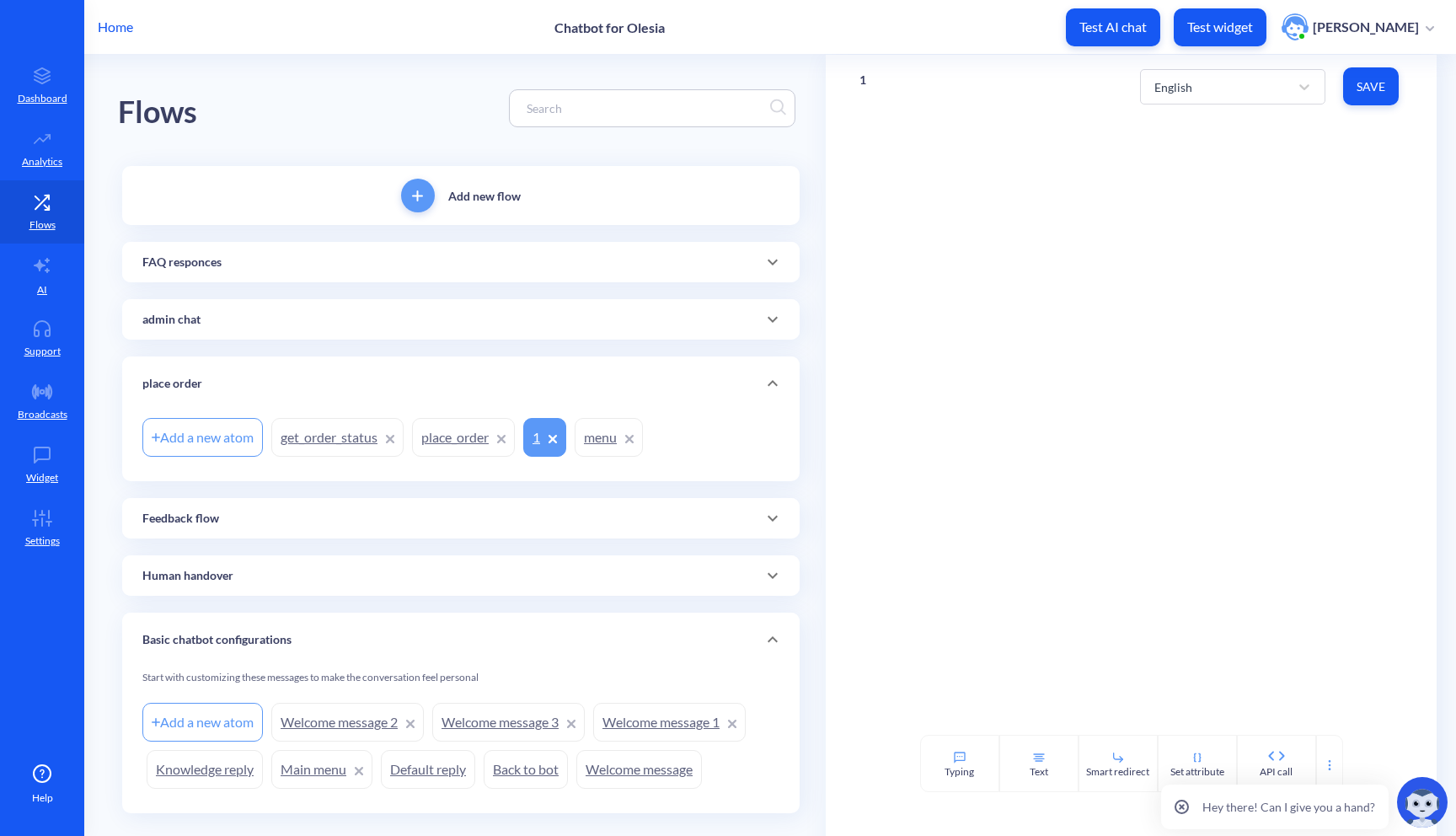
click at [313, 444] on link "get_order_status" at bounding box center [337, 437] width 132 height 39
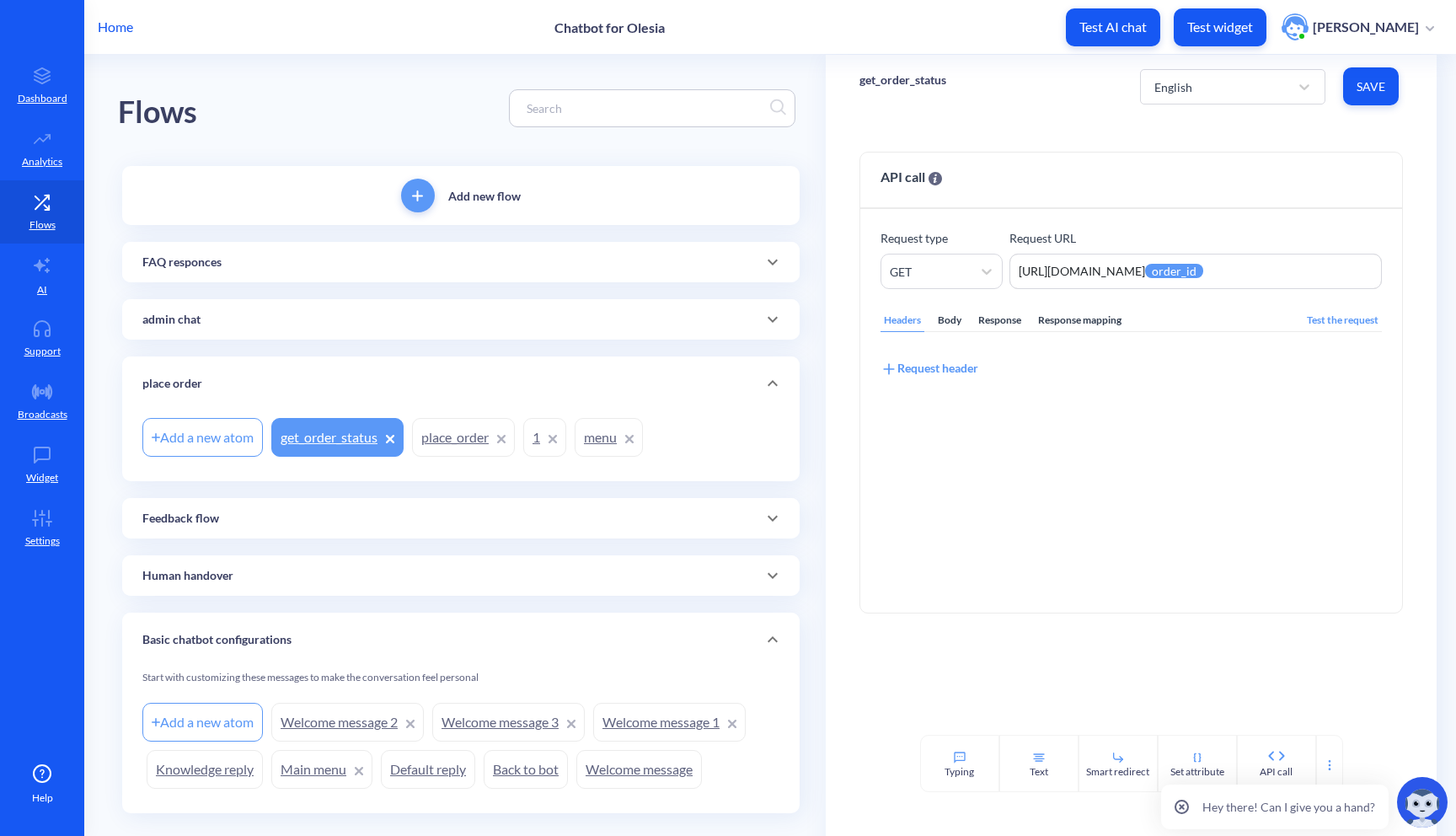
click at [589, 442] on link "menu" at bounding box center [609, 437] width 68 height 39
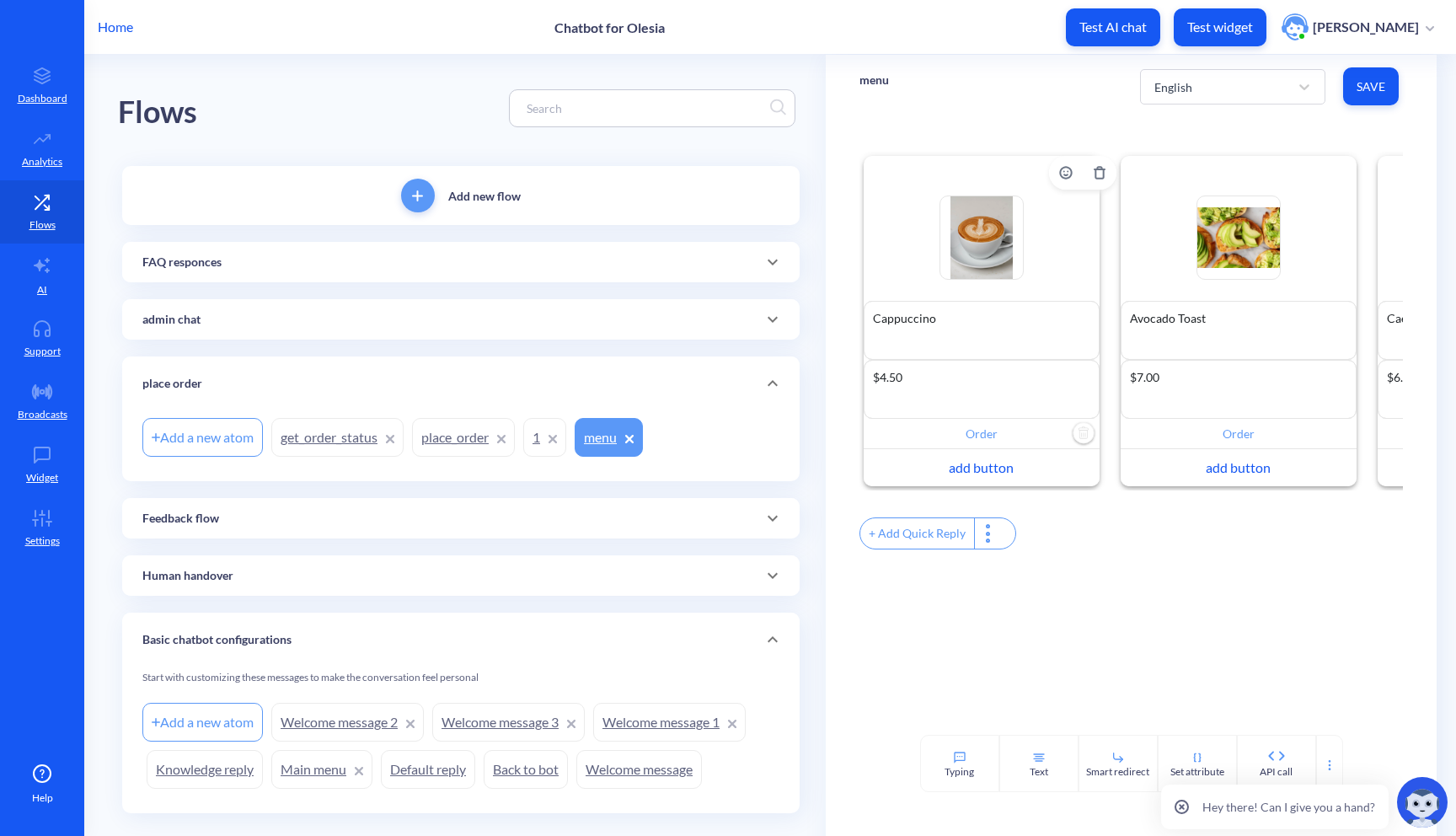
click at [1077, 440] on img "Delete" at bounding box center [1083, 433] width 25 height 25
click at [1328, 437] on img "Delete" at bounding box center [1340, 433] width 25 height 25
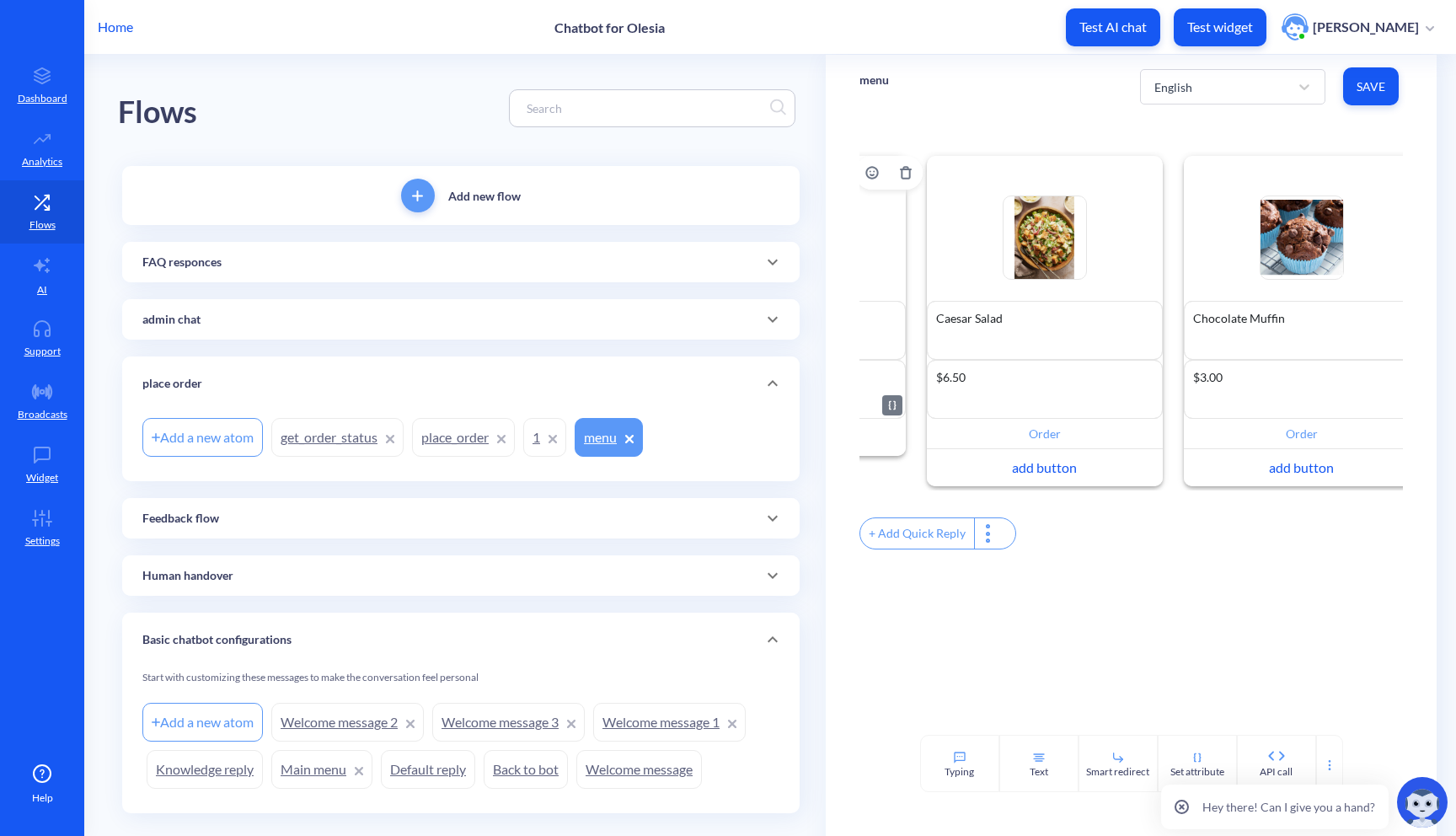
scroll to position [0, 521]
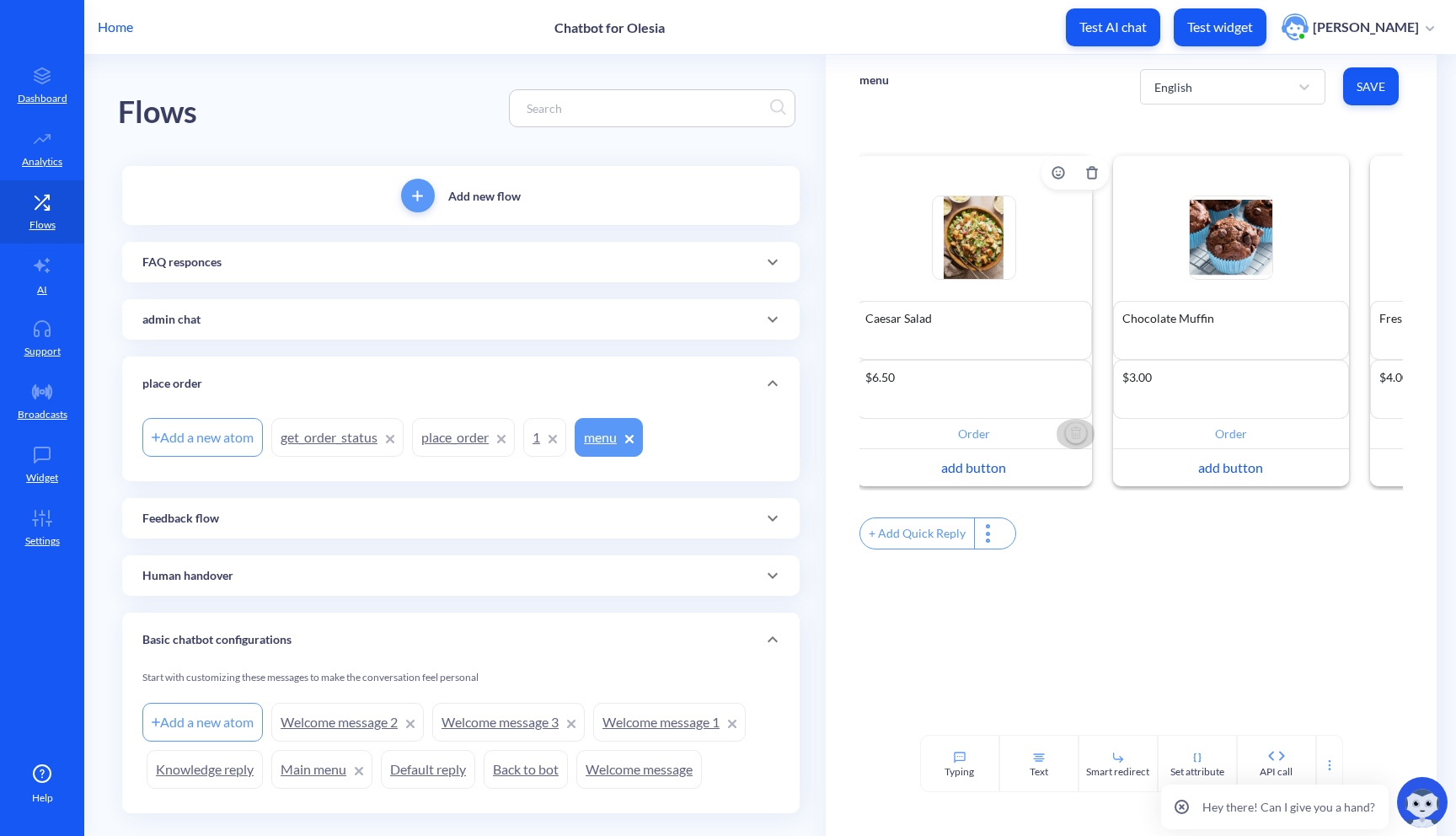
click at [1063, 433] on img "Delete" at bounding box center [1075, 433] width 25 height 25
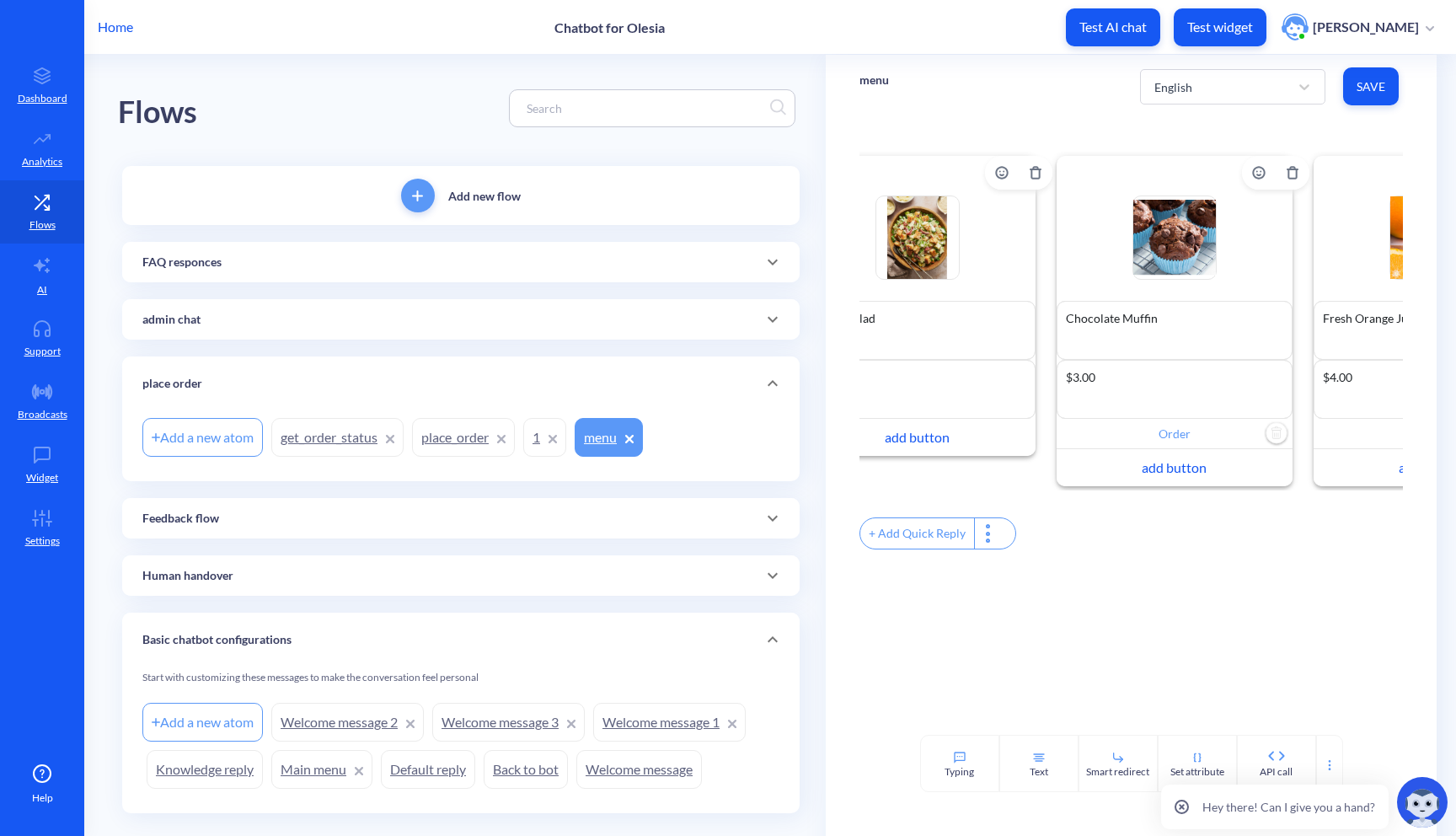
scroll to position [0, 607]
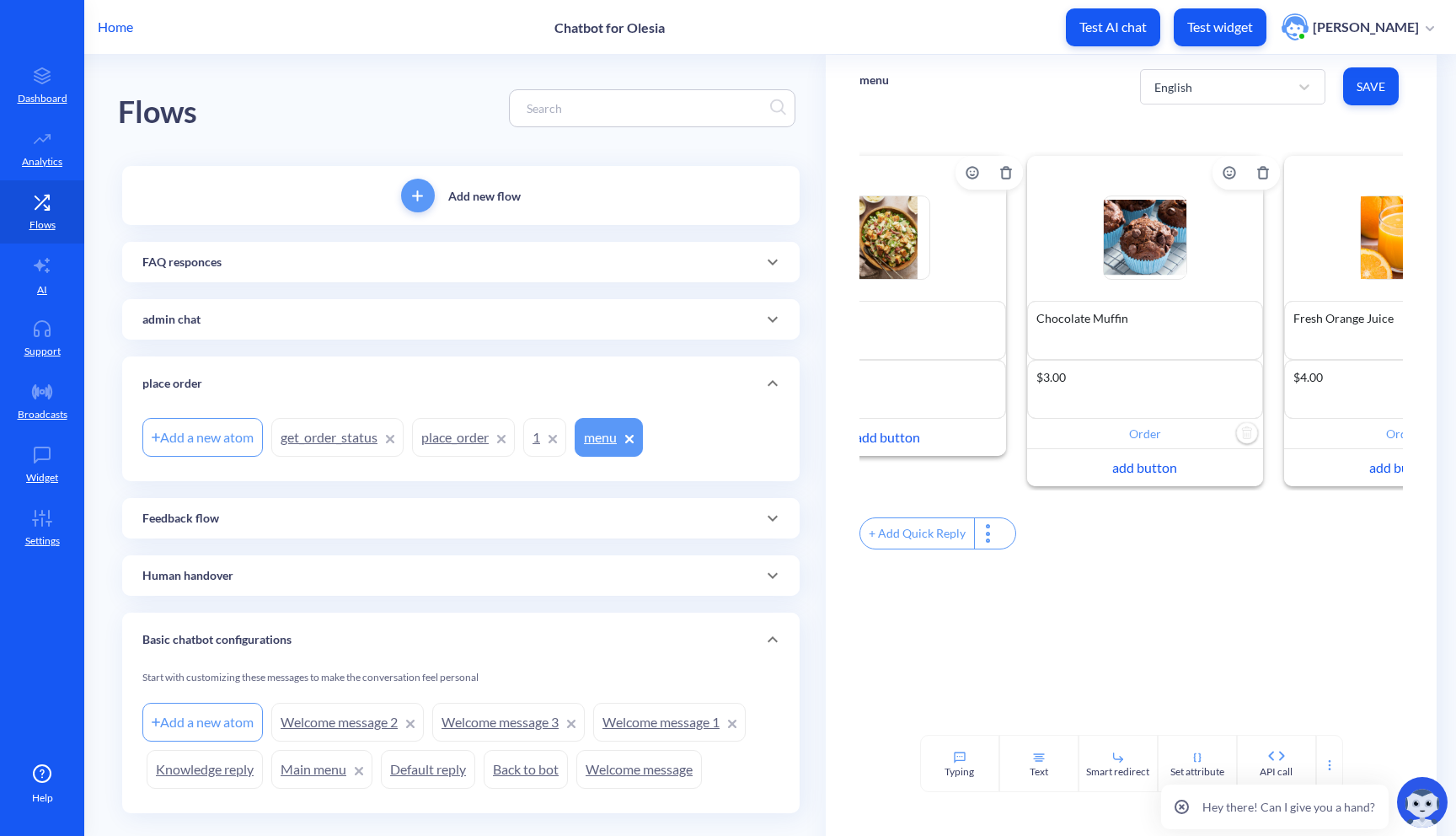
click at [1249, 436] on img "Delete" at bounding box center [1246, 433] width 25 height 25
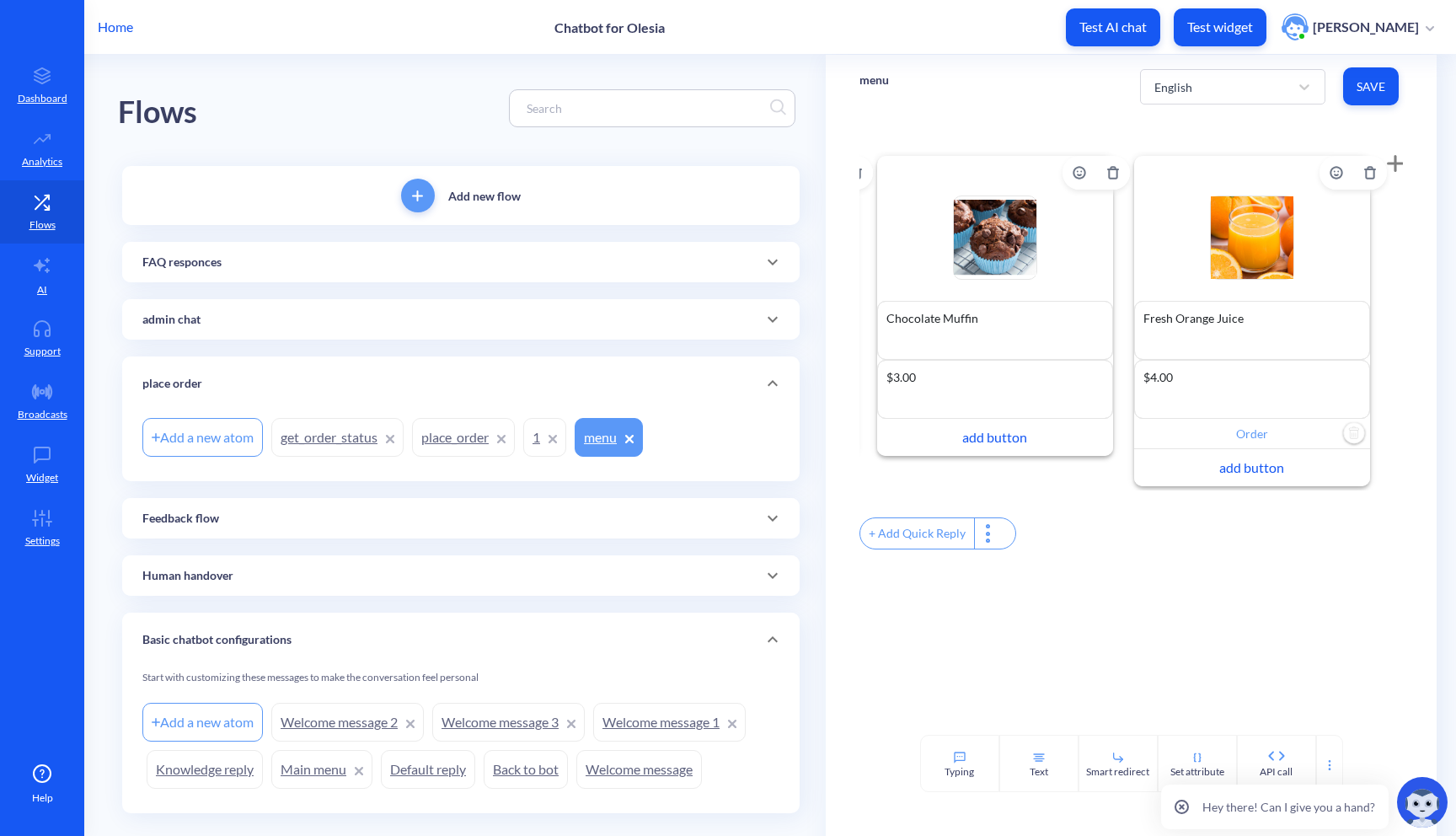
click at [1343, 432] on img "Delete" at bounding box center [1353, 433] width 25 height 25
click at [1372, 82] on span "Save" at bounding box center [1370, 86] width 29 height 17
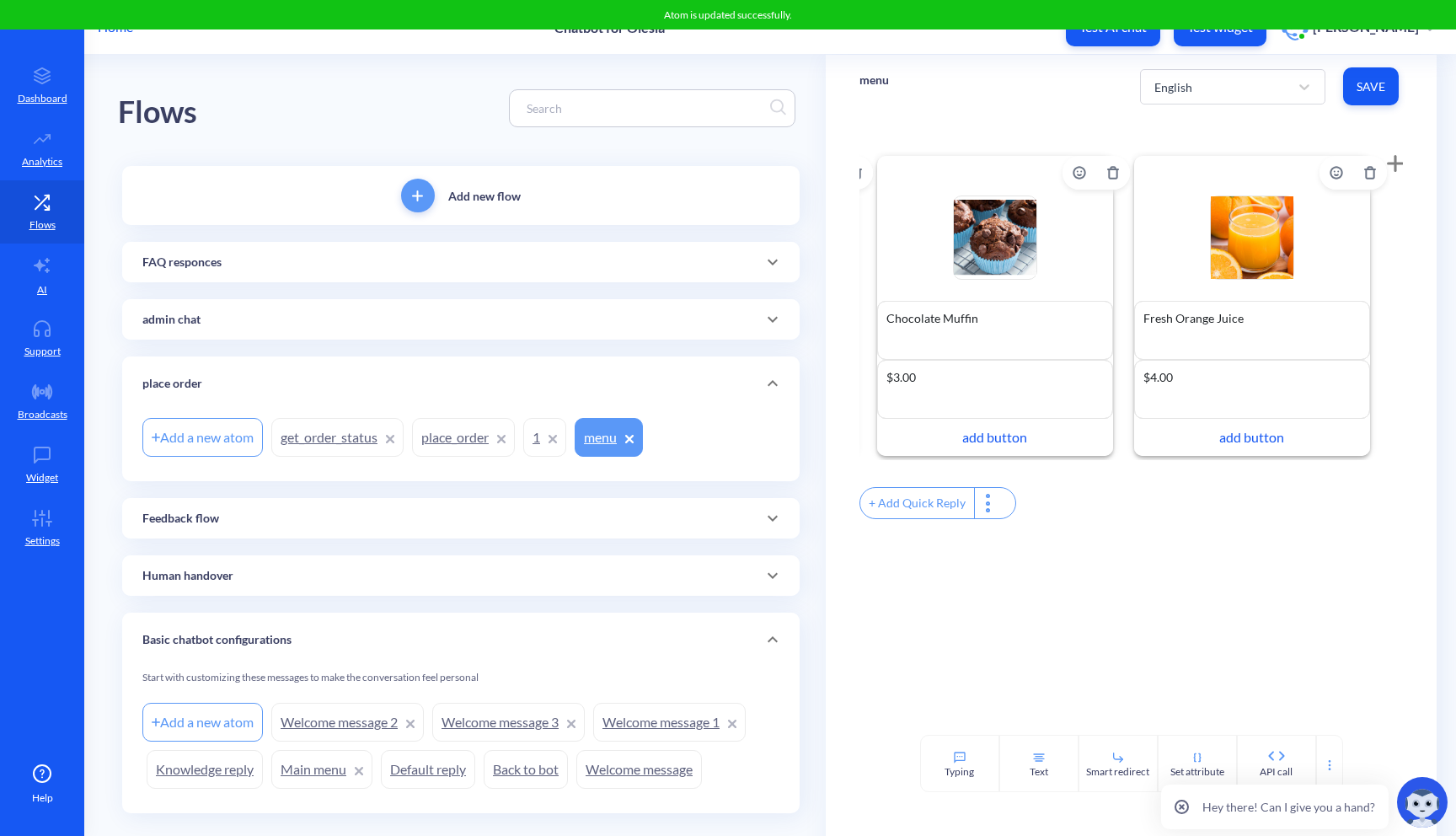
click at [342, 436] on link "get_order_status" at bounding box center [337, 437] width 132 height 39
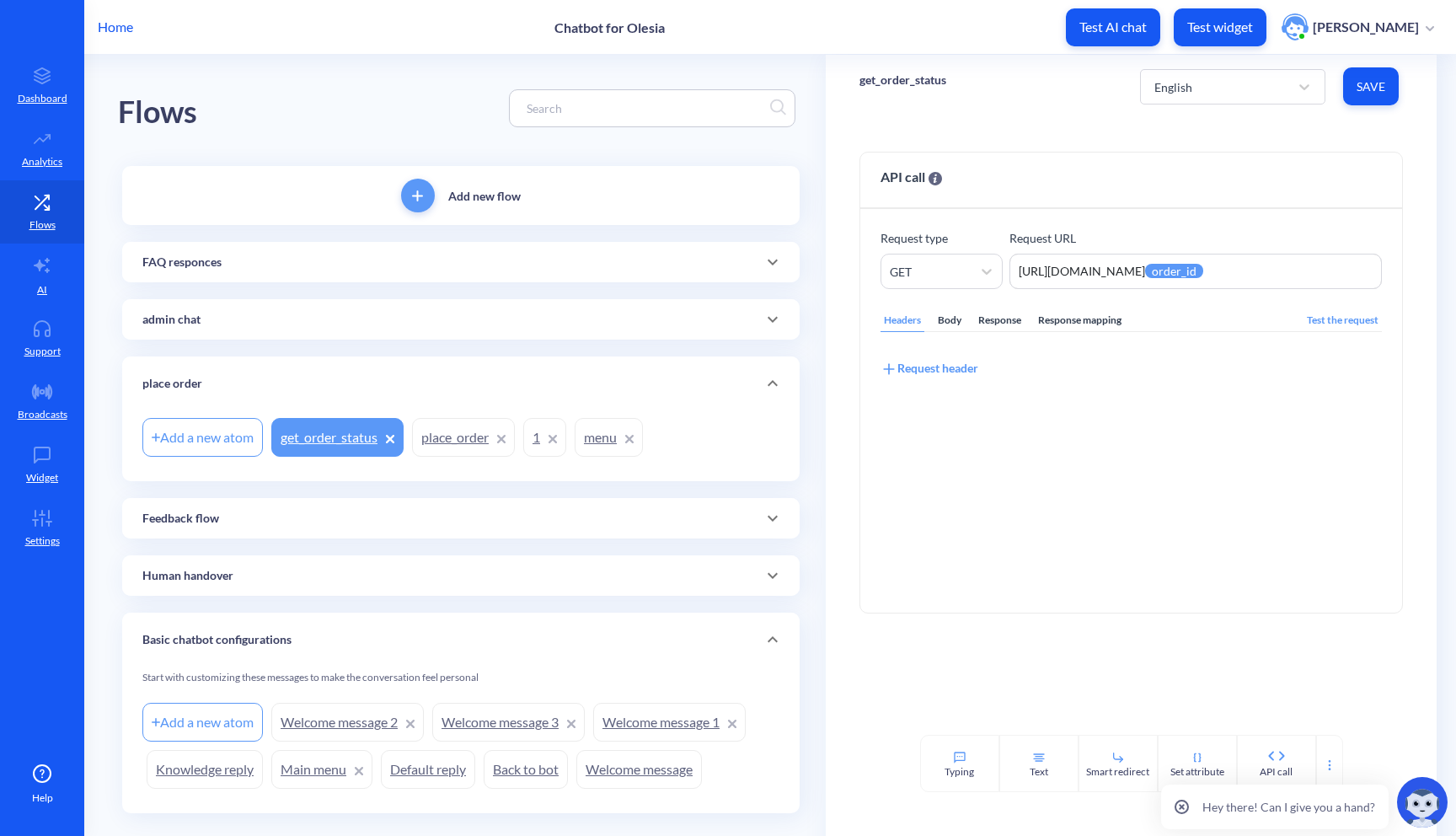
click at [439, 438] on link "place_order" at bounding box center [463, 437] width 103 height 39
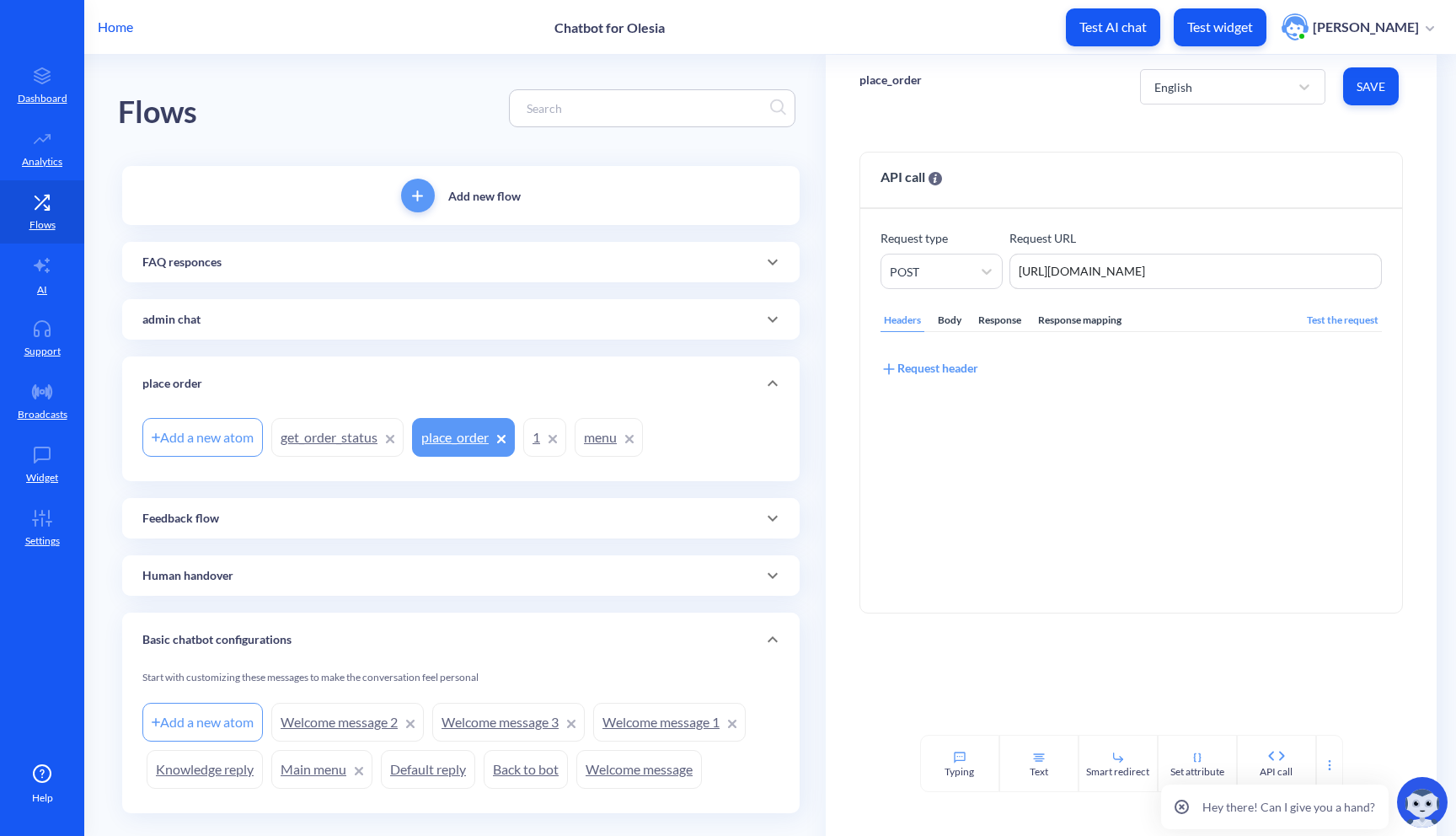
click at [610, 441] on link "menu" at bounding box center [609, 437] width 68 height 39
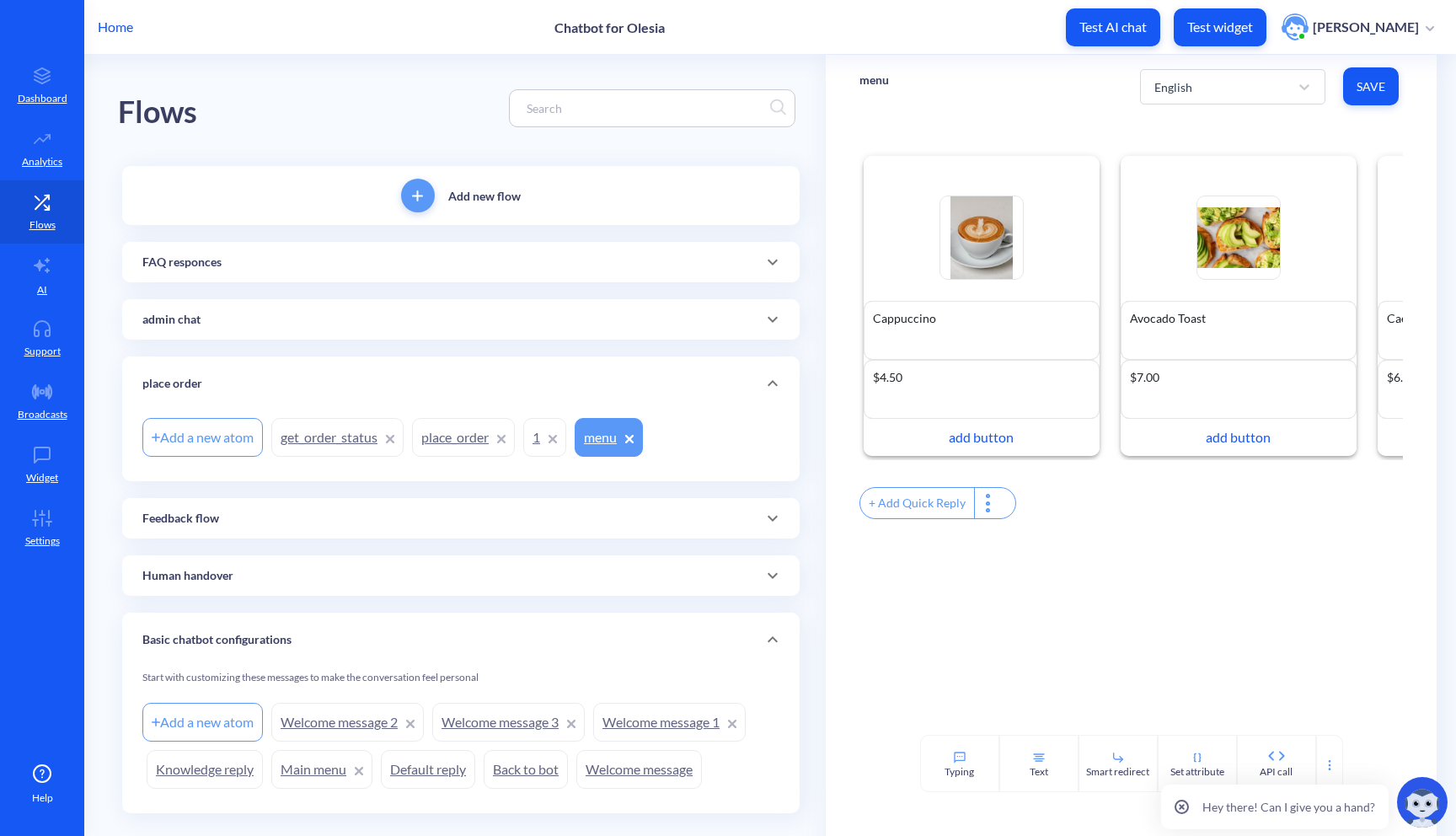
scroll to position [32, 0]
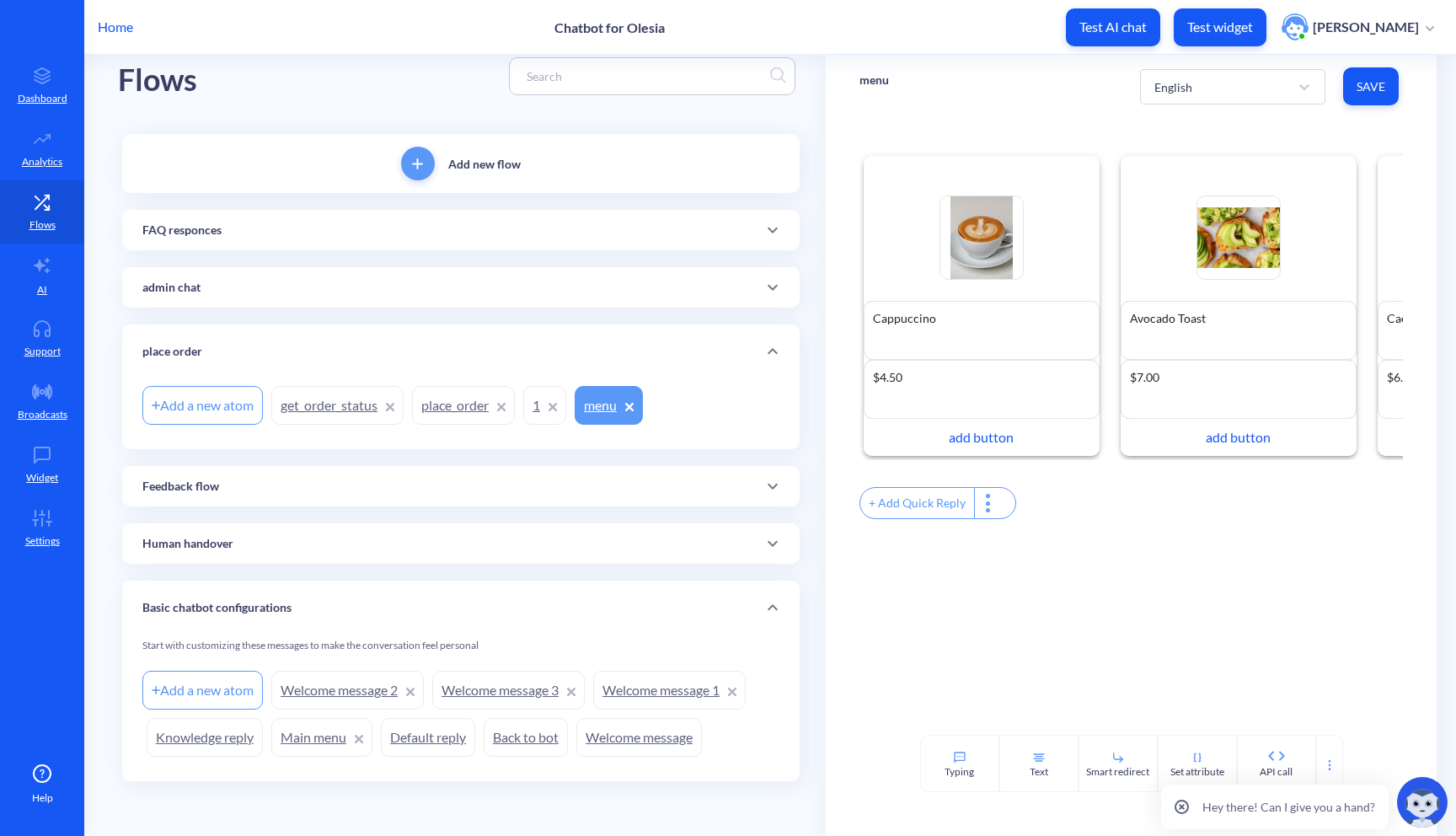
click at [767, 285] on icon at bounding box center [772, 288] width 10 height 6
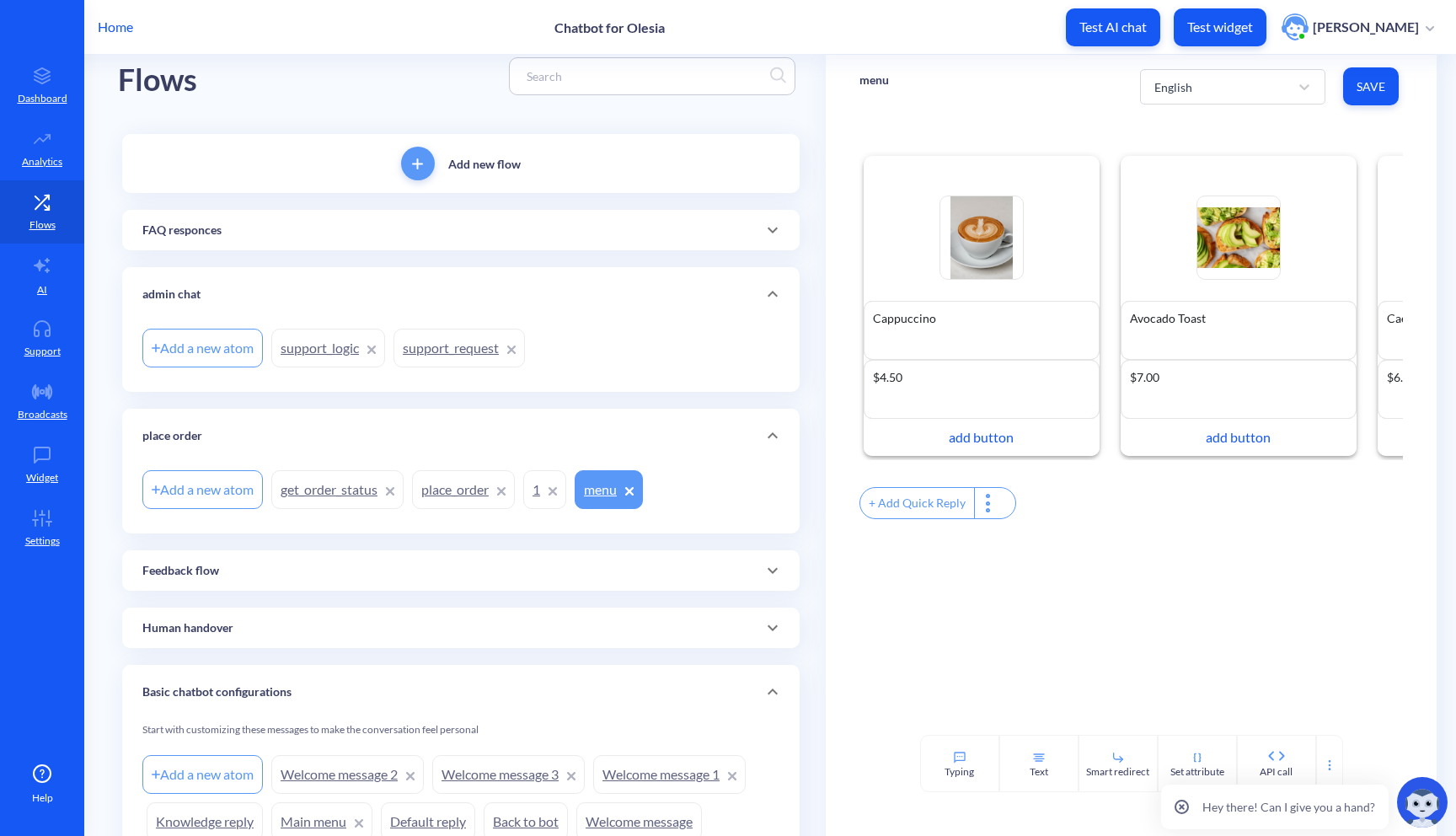
click at [452, 355] on link "support_request" at bounding box center [458, 348] width 131 height 39
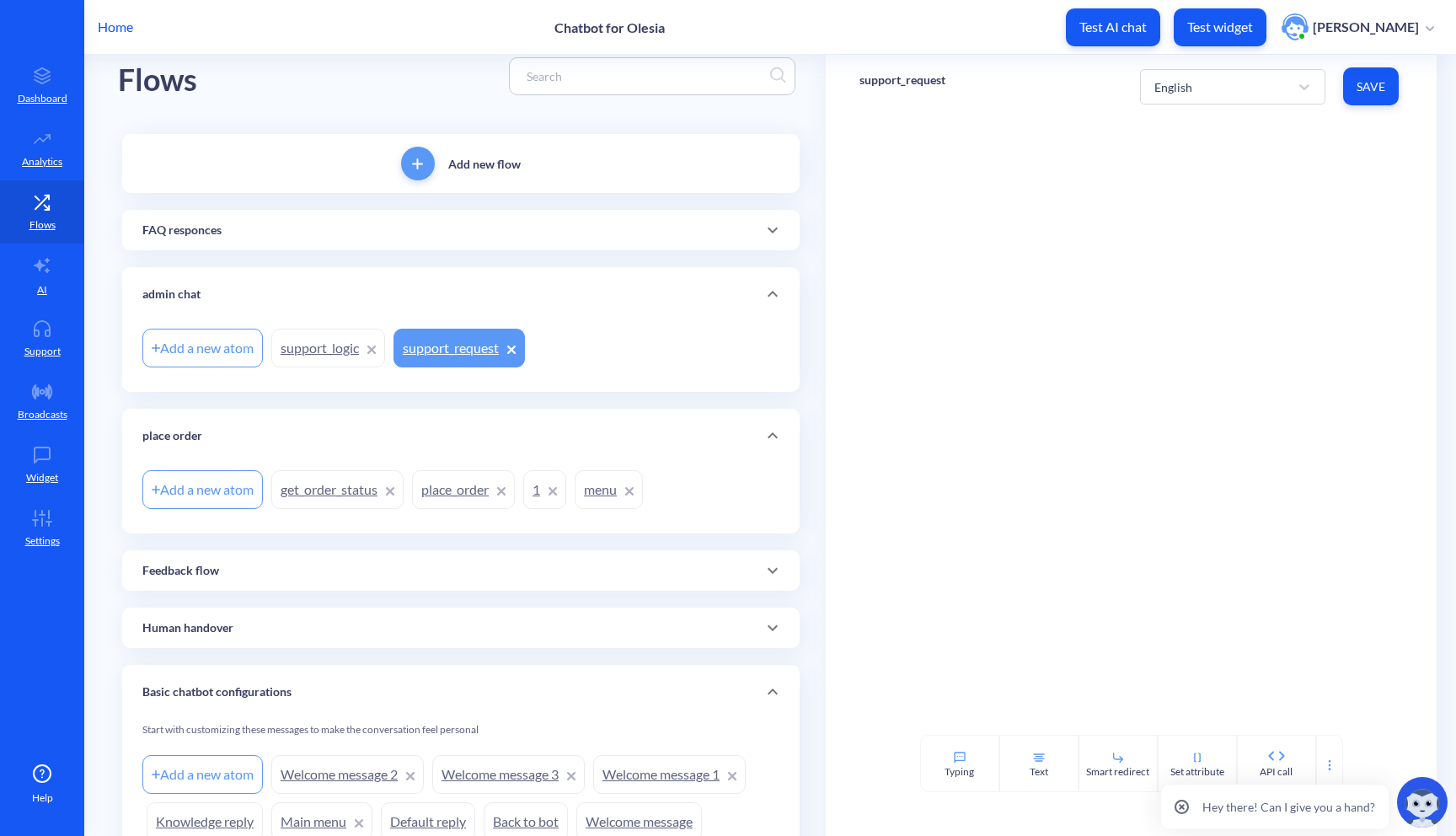
click at [366, 350] on link "support_logic" at bounding box center [328, 348] width 114 height 39
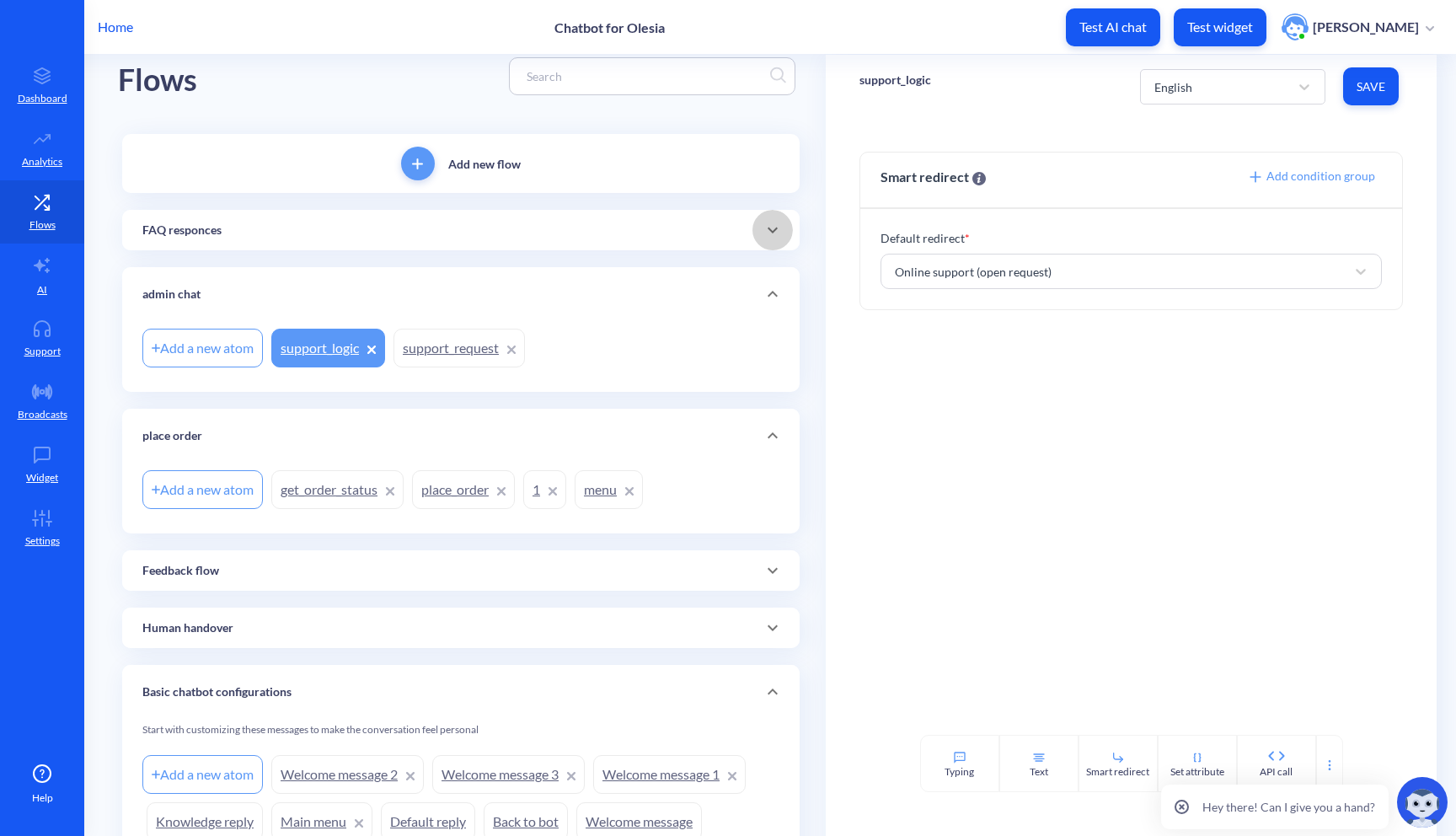
click at [769, 234] on icon at bounding box center [772, 230] width 20 height 20
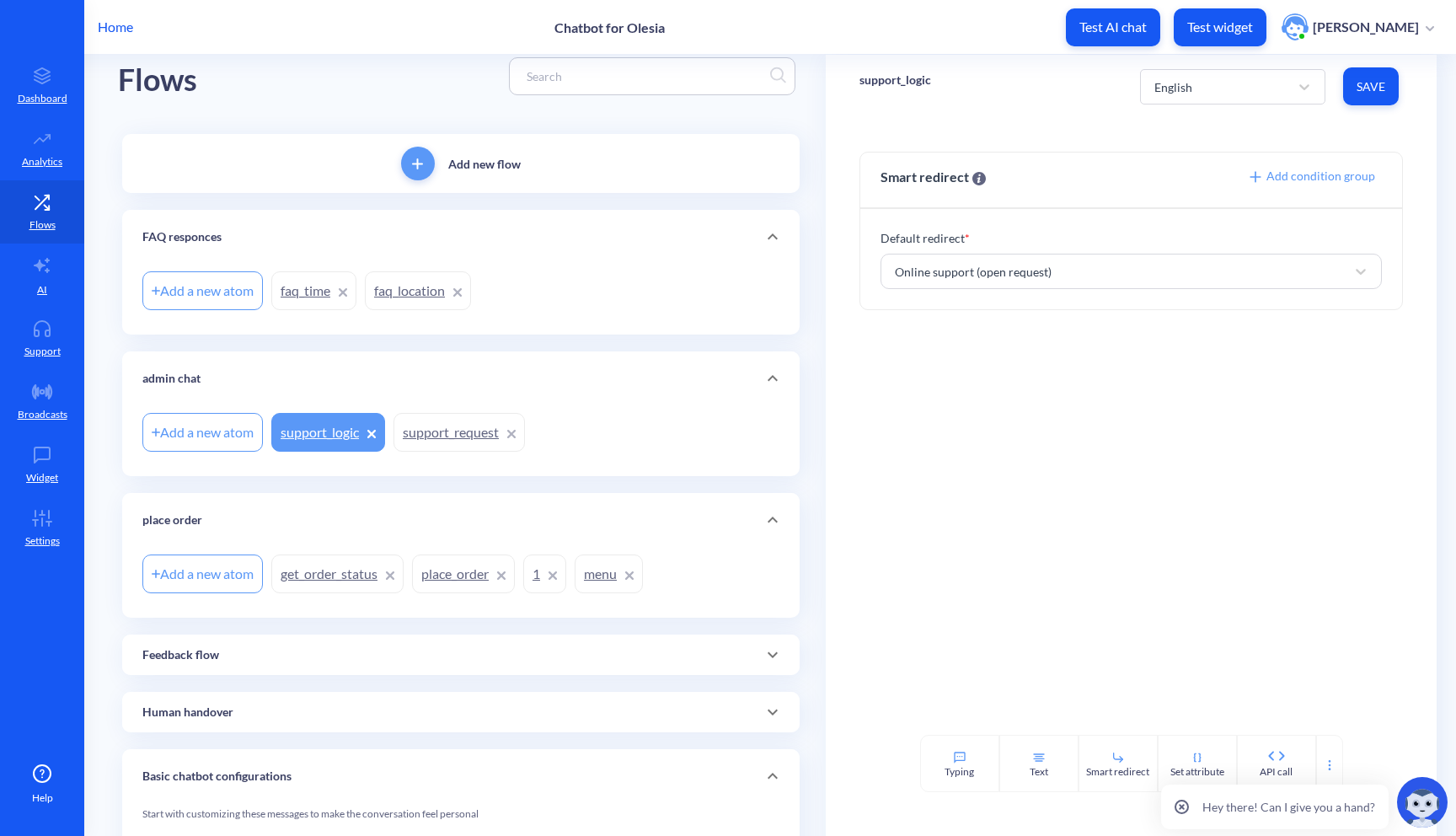
click at [304, 287] on link "faq_time" at bounding box center [313, 290] width 85 height 39
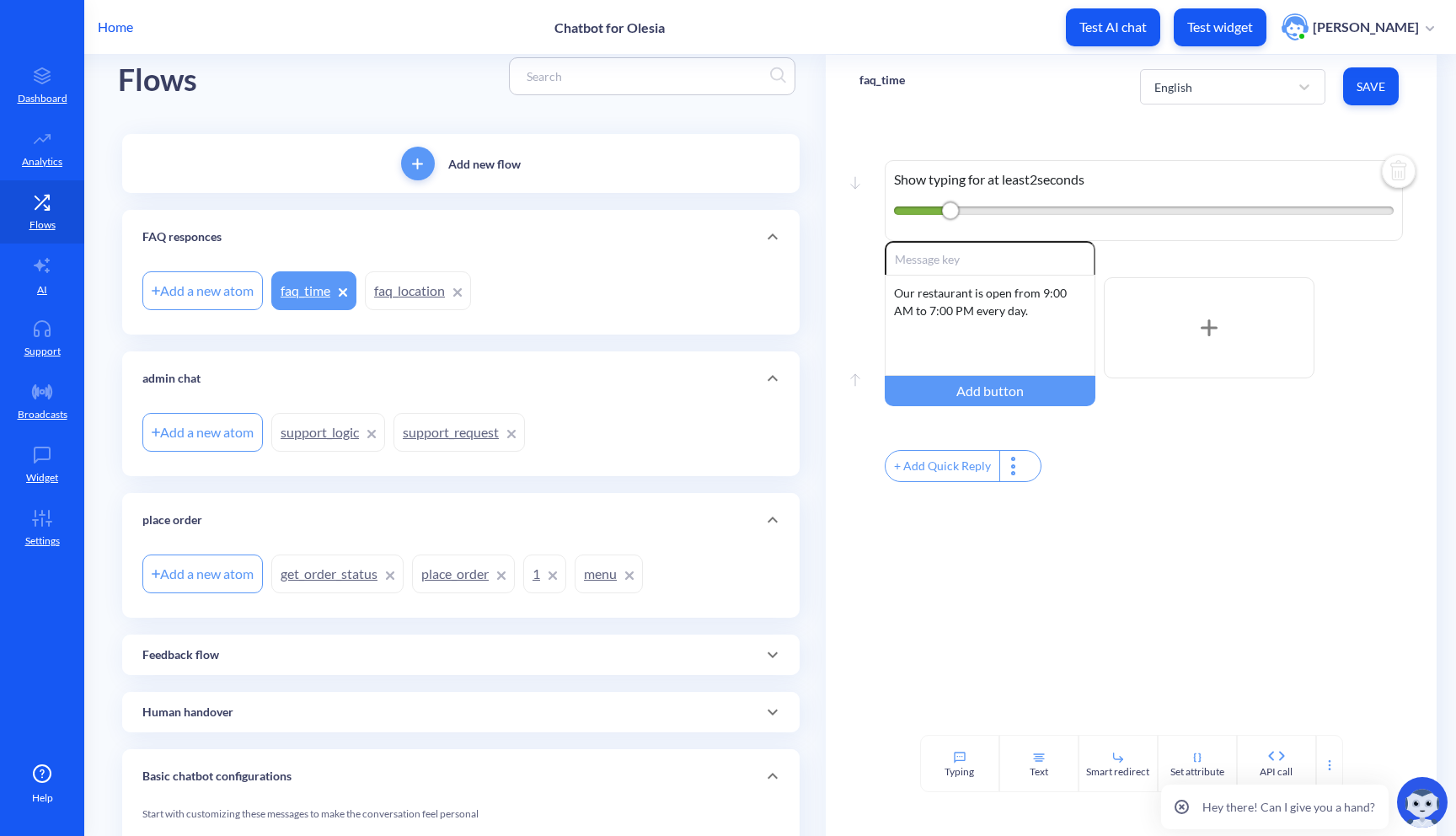
click at [389, 297] on link "faq_location" at bounding box center [418, 290] width 106 height 39
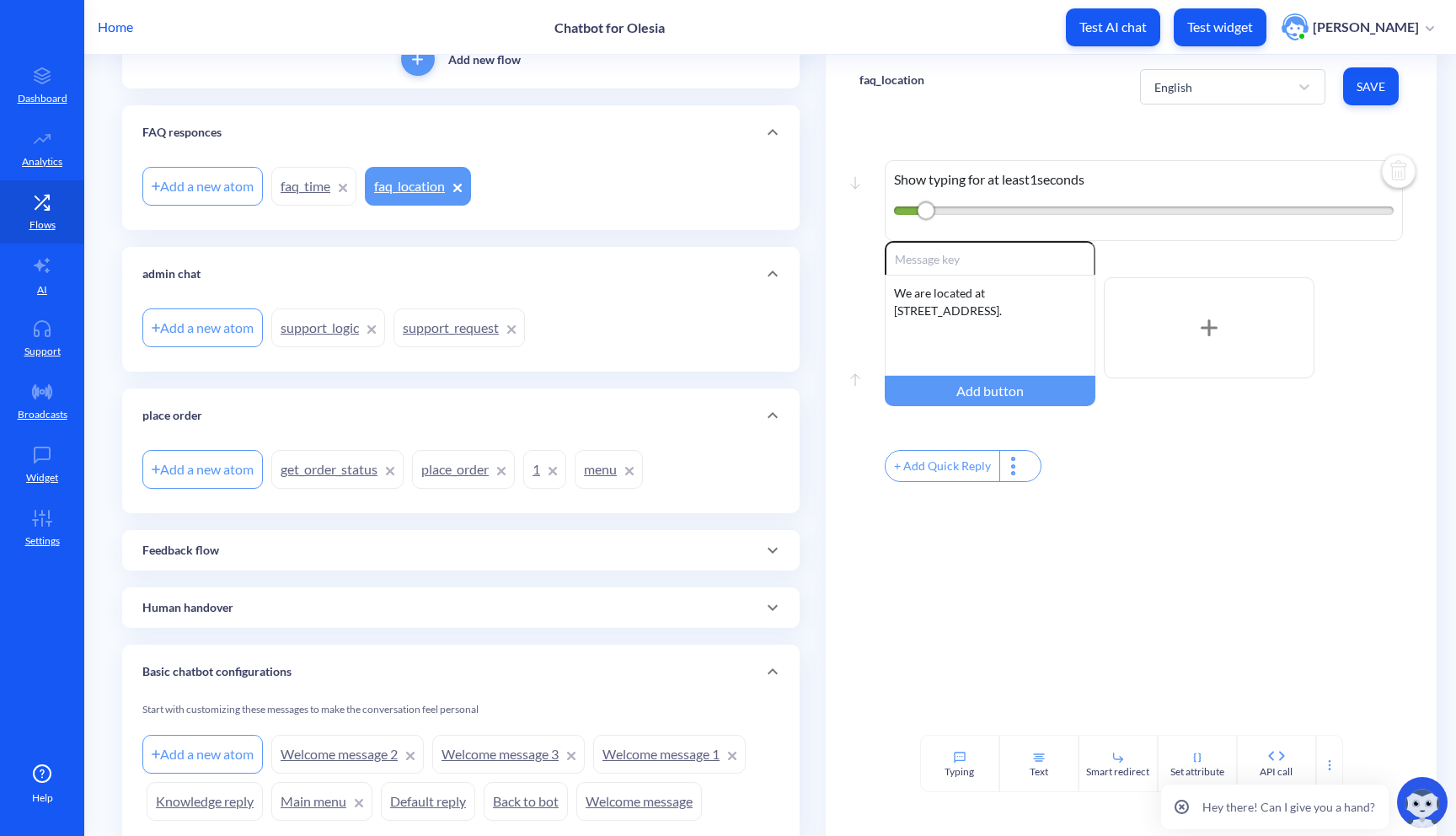
scroll to position [200, 0]
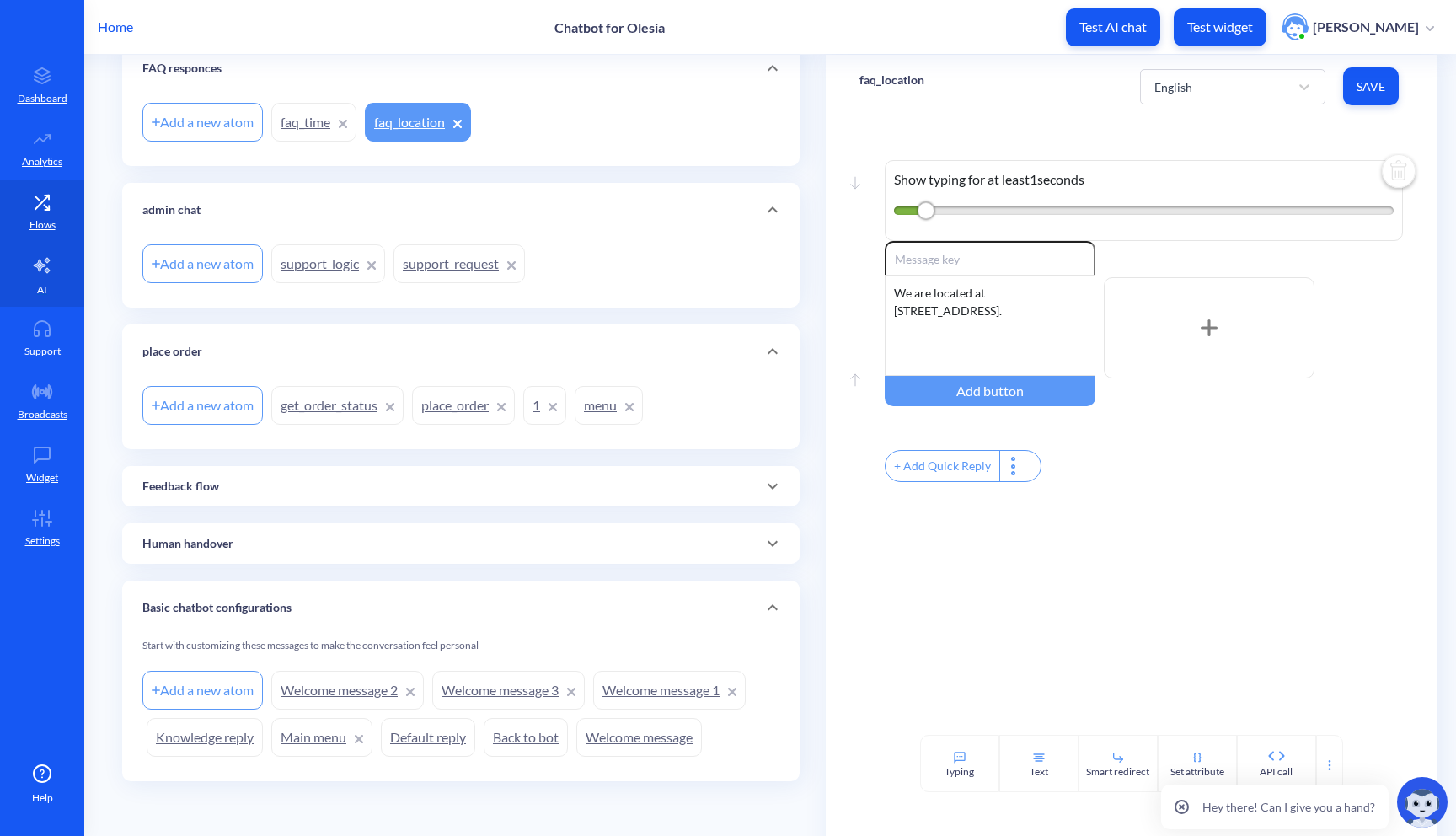
click at [62, 282] on link "AI" at bounding box center [42, 274] width 84 height 63
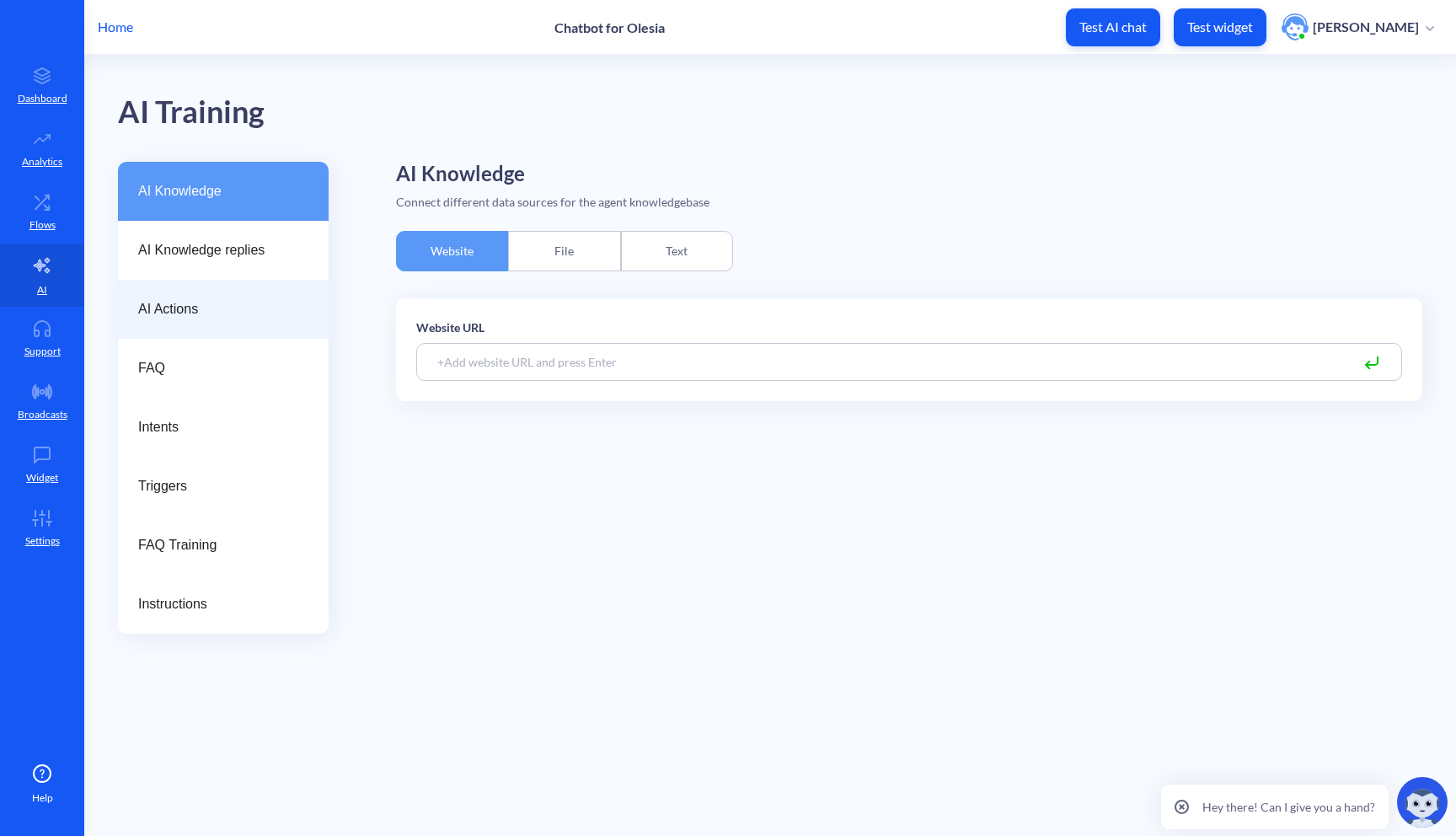
click at [246, 313] on span "AI Actions" at bounding box center [216, 309] width 157 height 20
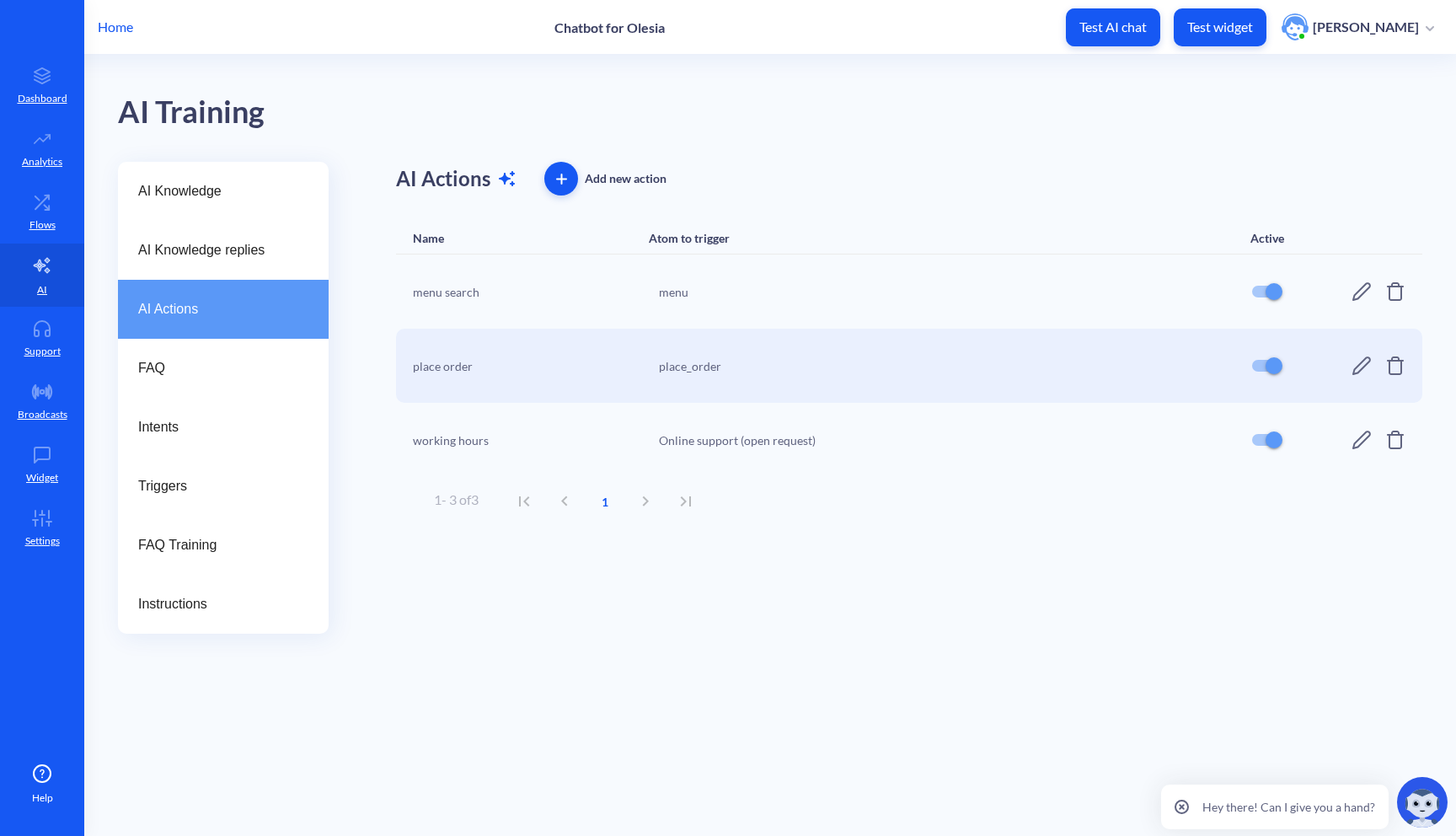
click at [705, 298] on div "menu" at bounding box center [944, 292] width 571 height 18
click at [239, 476] on span "Triggers" at bounding box center [216, 486] width 157 height 20
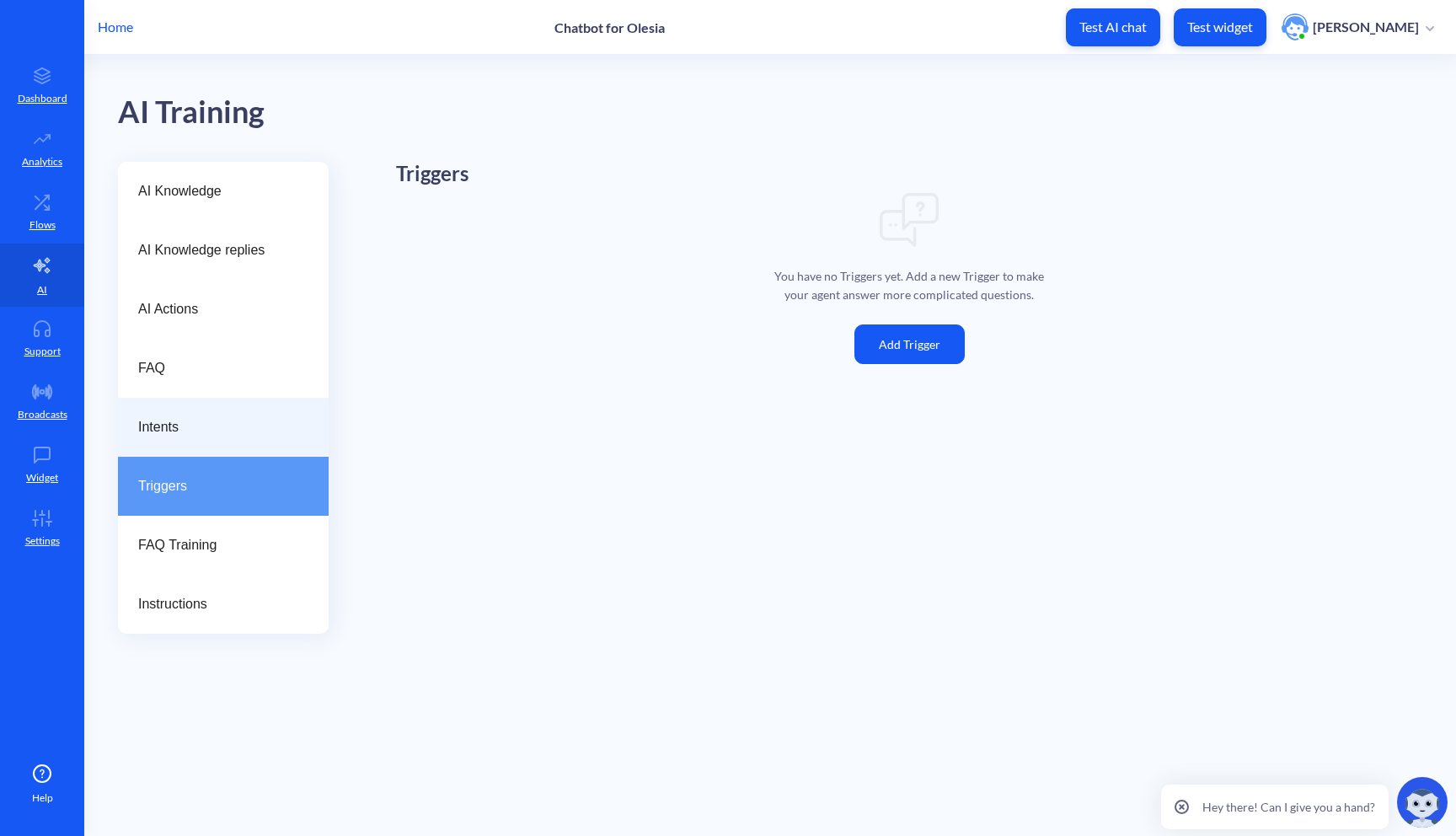
click at [263, 419] on span "Intents" at bounding box center [216, 427] width 157 height 20
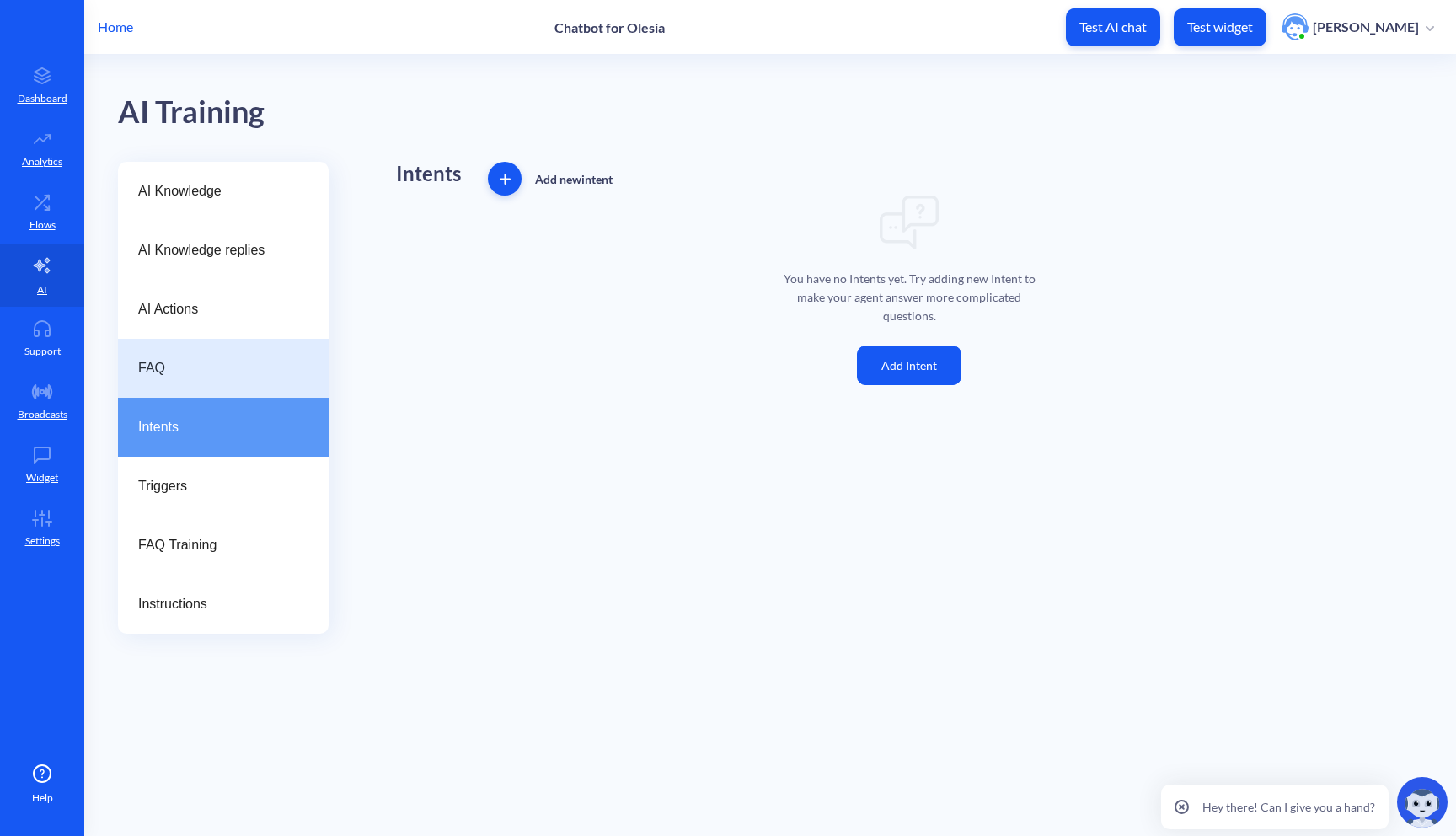
click at [276, 364] on span "FAQ" at bounding box center [216, 368] width 157 height 20
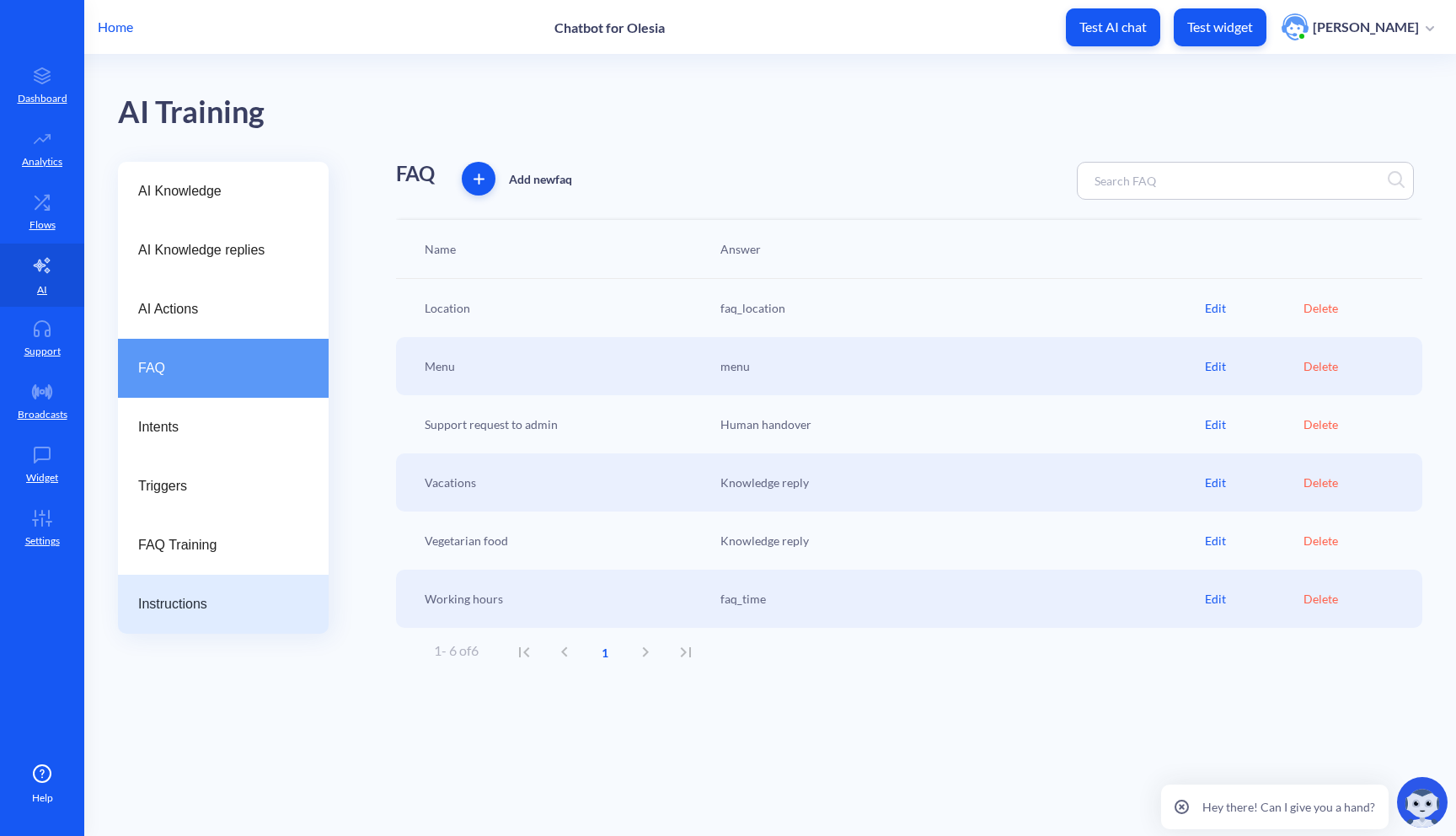
click at [233, 594] on span "Instructions" at bounding box center [216, 604] width 157 height 20
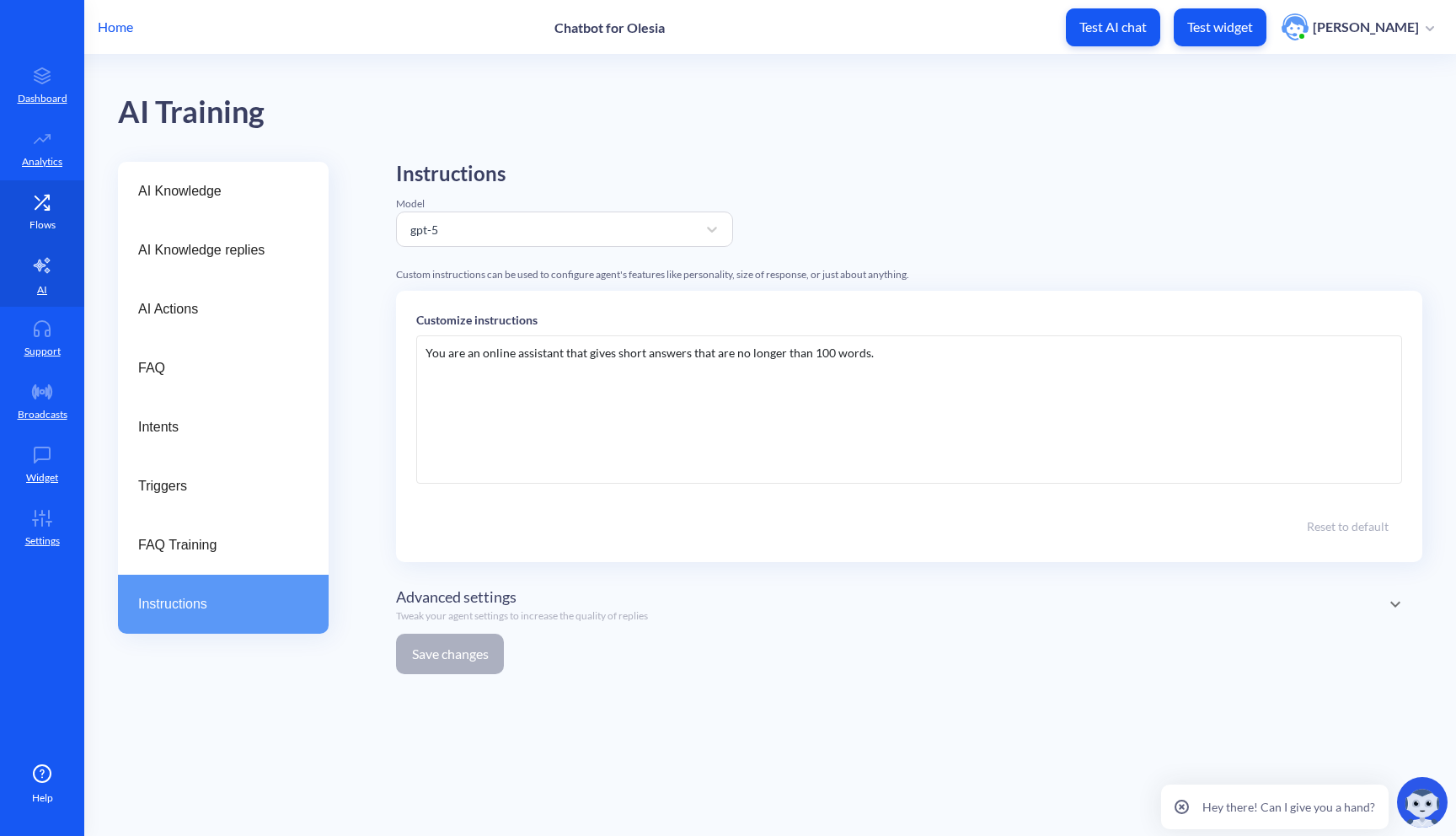
click at [60, 215] on link "Flows" at bounding box center [42, 211] width 84 height 63
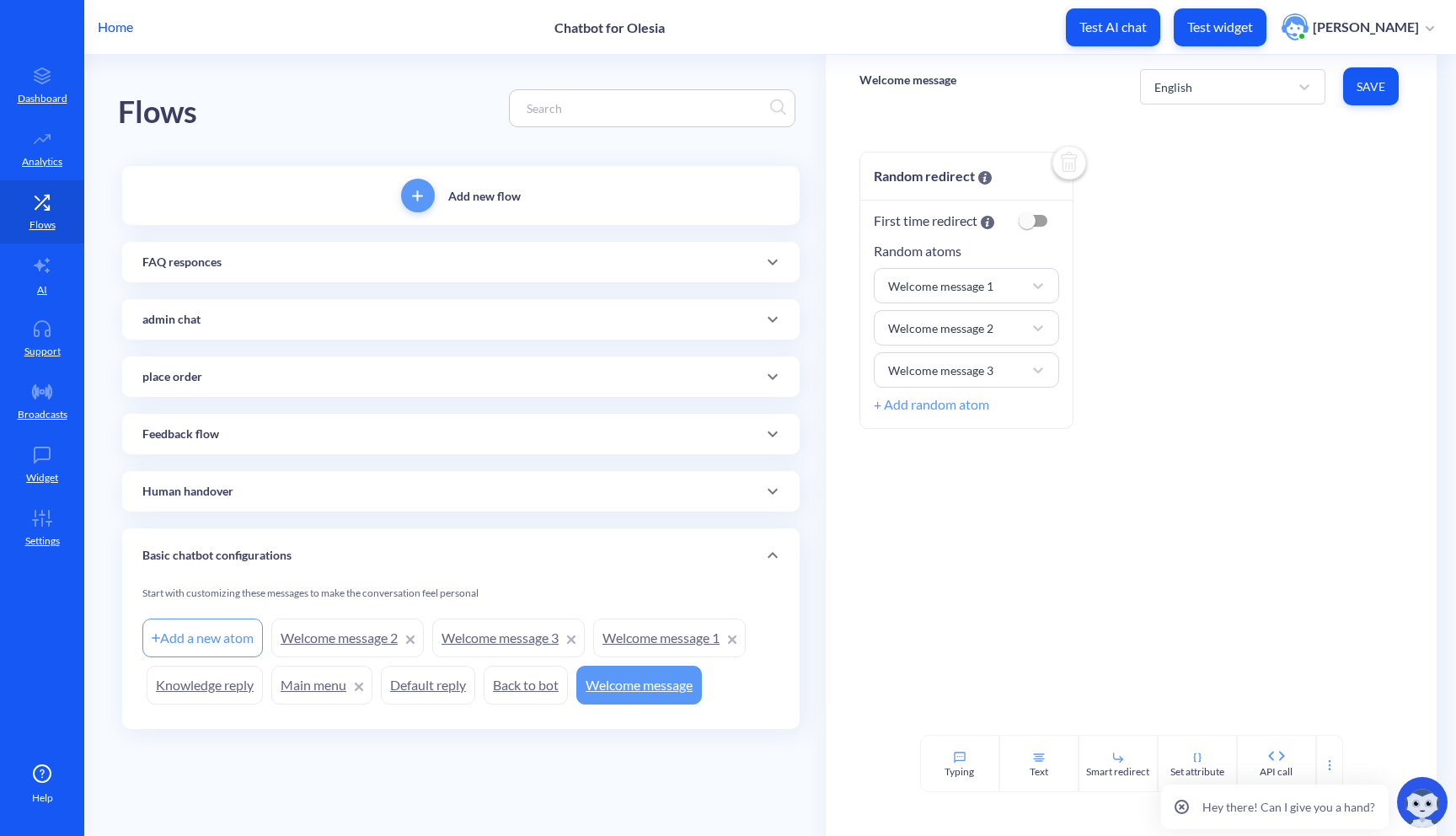
click at [776, 318] on icon at bounding box center [772, 320] width 10 height 6
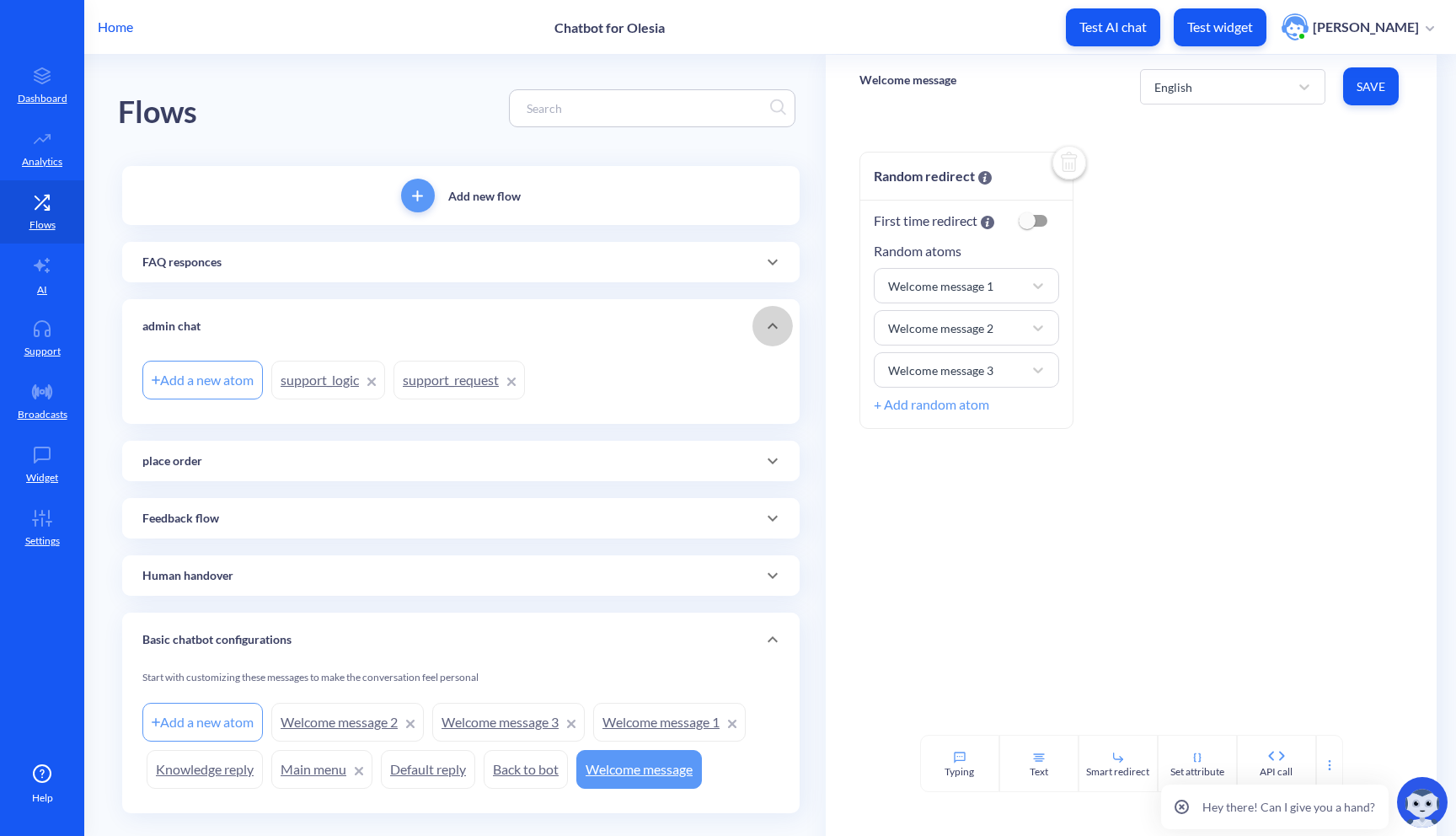
click at [763, 323] on icon at bounding box center [772, 326] width 20 height 20
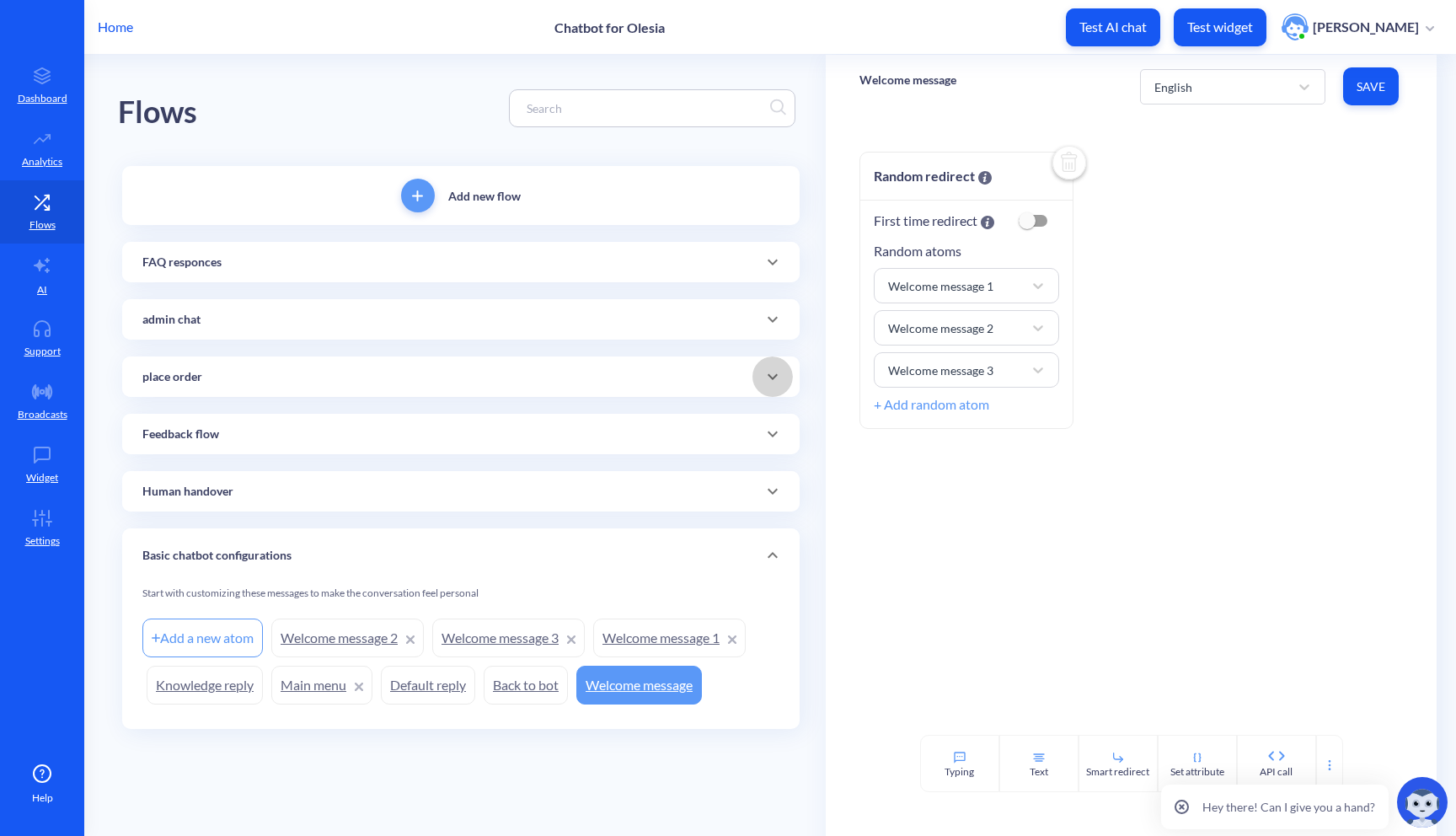
click at [780, 368] on icon at bounding box center [772, 376] width 20 height 20
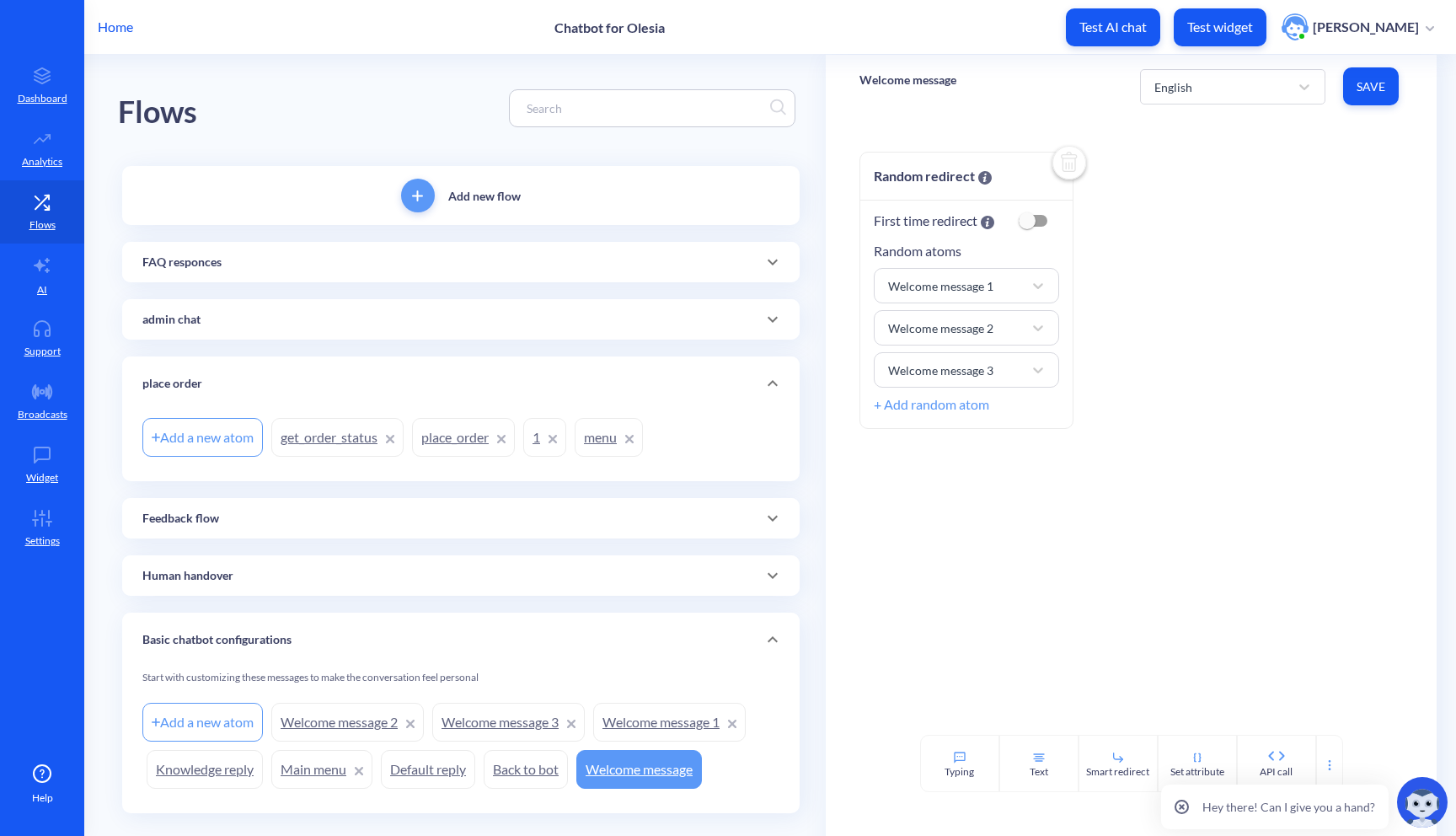
click at [556, 436] on icon at bounding box center [552, 439] width 7 height 7
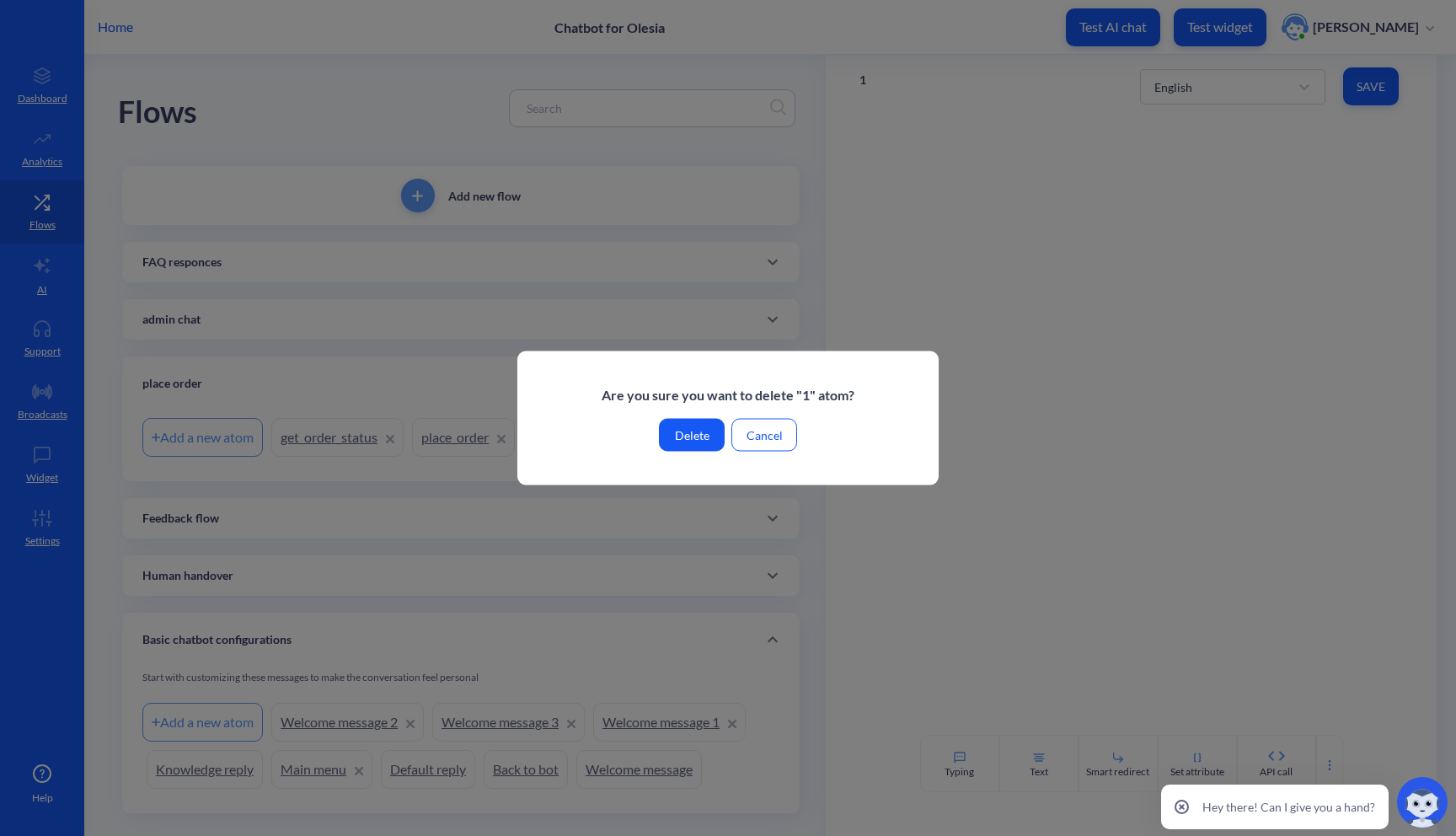
click at [689, 434] on button "Delete" at bounding box center [692, 435] width 66 height 33
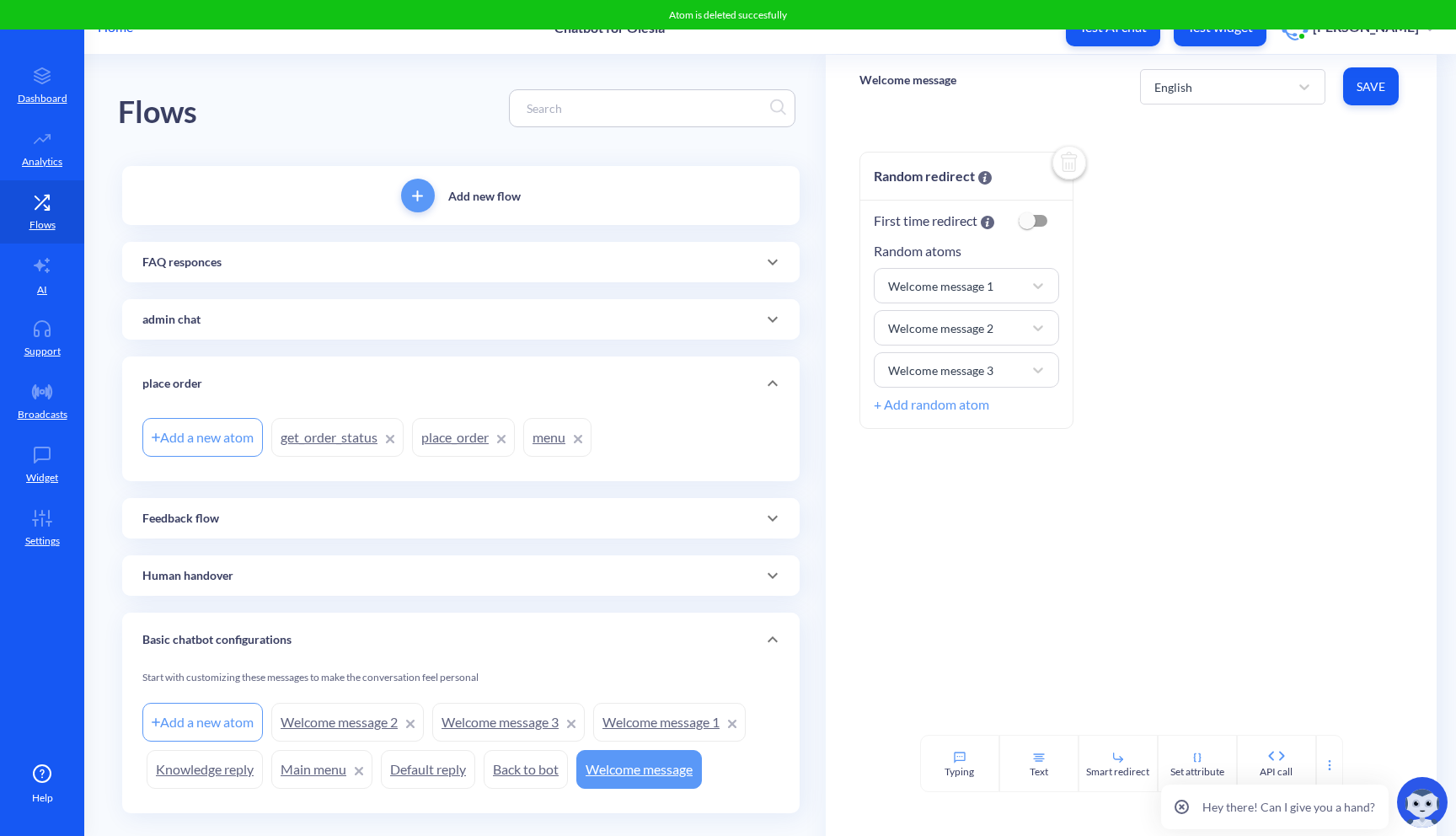
click at [430, 760] on link "Default reply" at bounding box center [428, 769] width 94 height 39
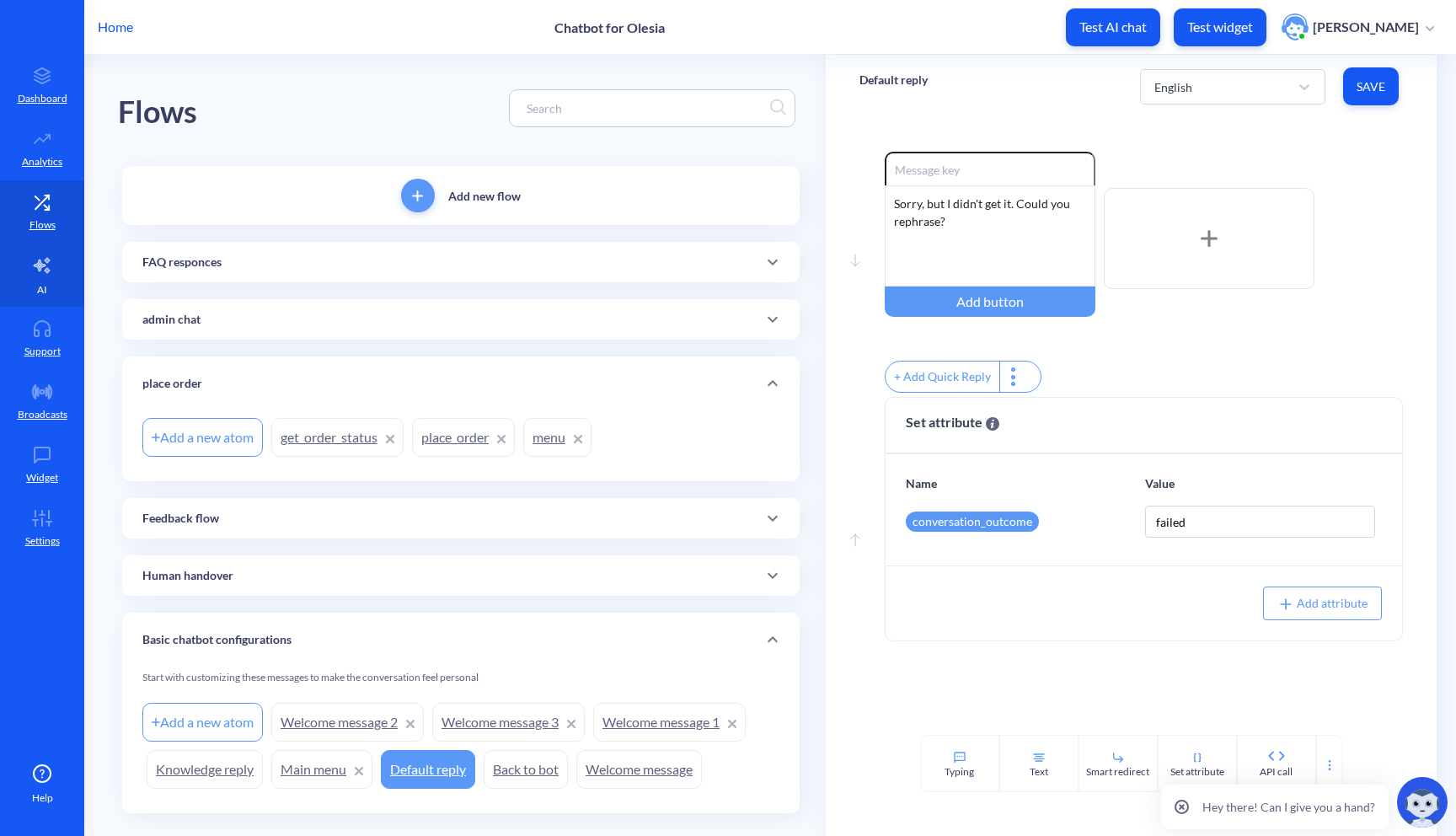
click at [54, 284] on link "AI" at bounding box center [42, 274] width 84 height 63
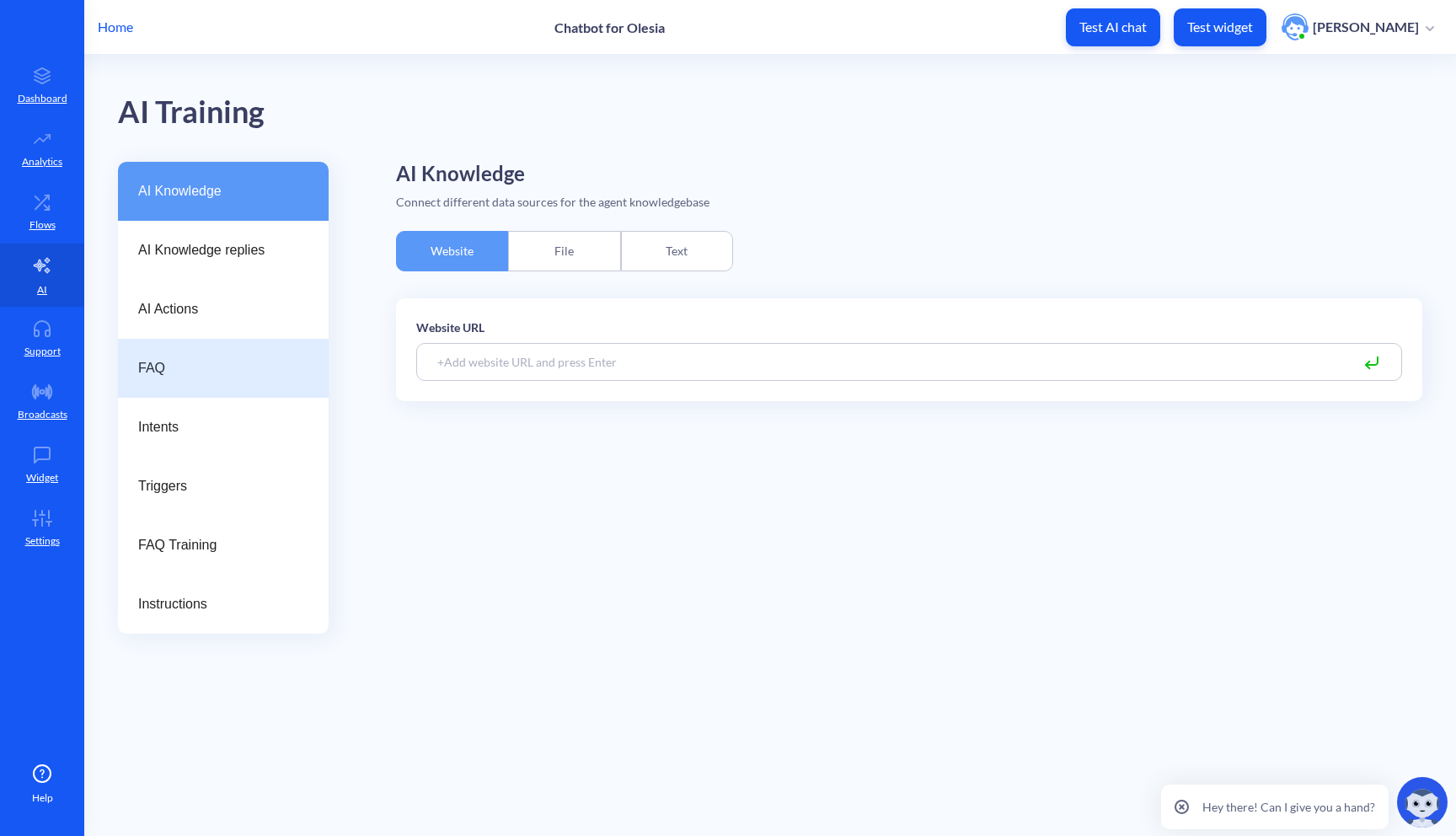
click at [215, 376] on span "FAQ" at bounding box center [216, 368] width 157 height 20
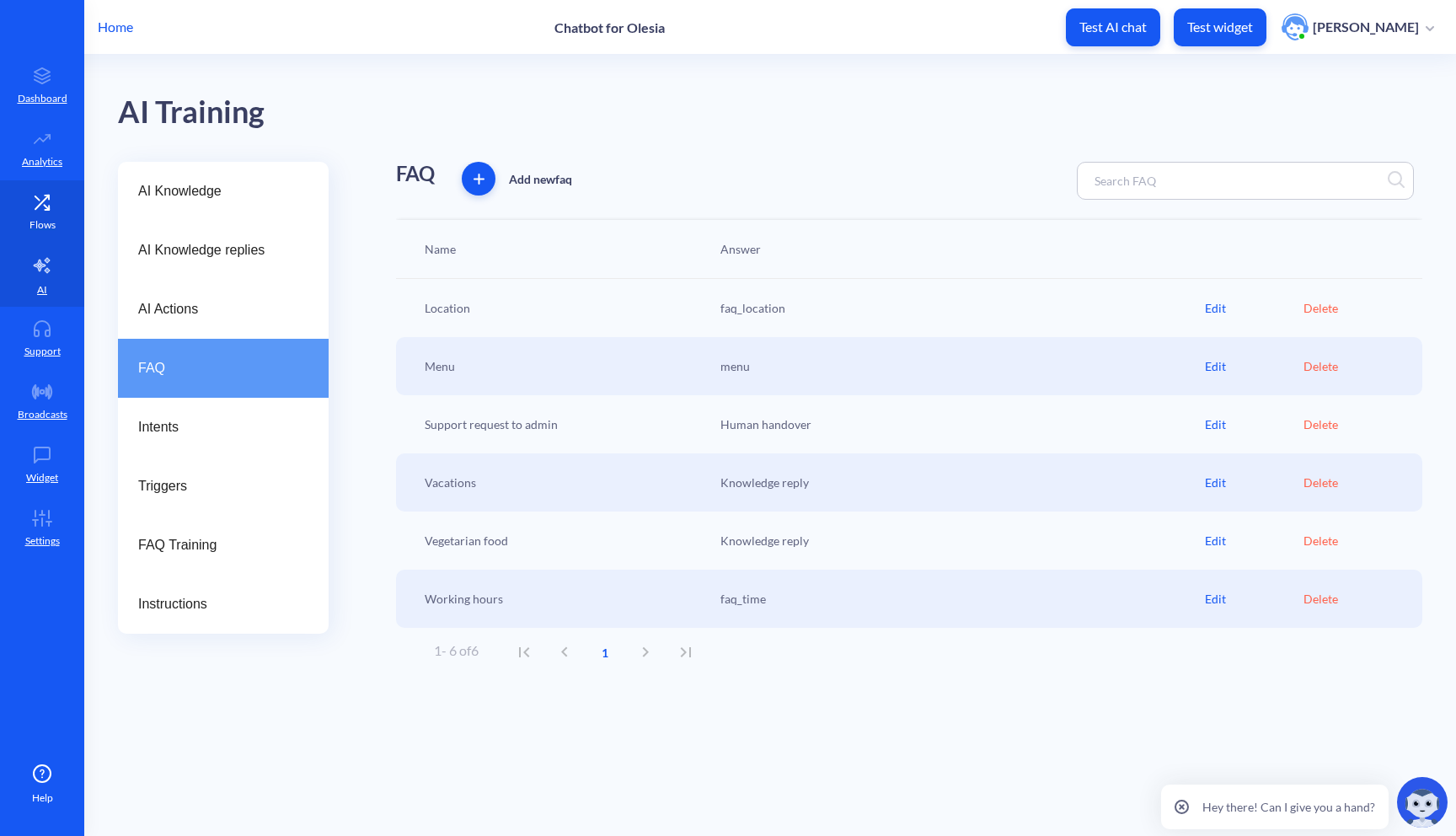
click at [35, 206] on icon at bounding box center [42, 202] width 34 height 17
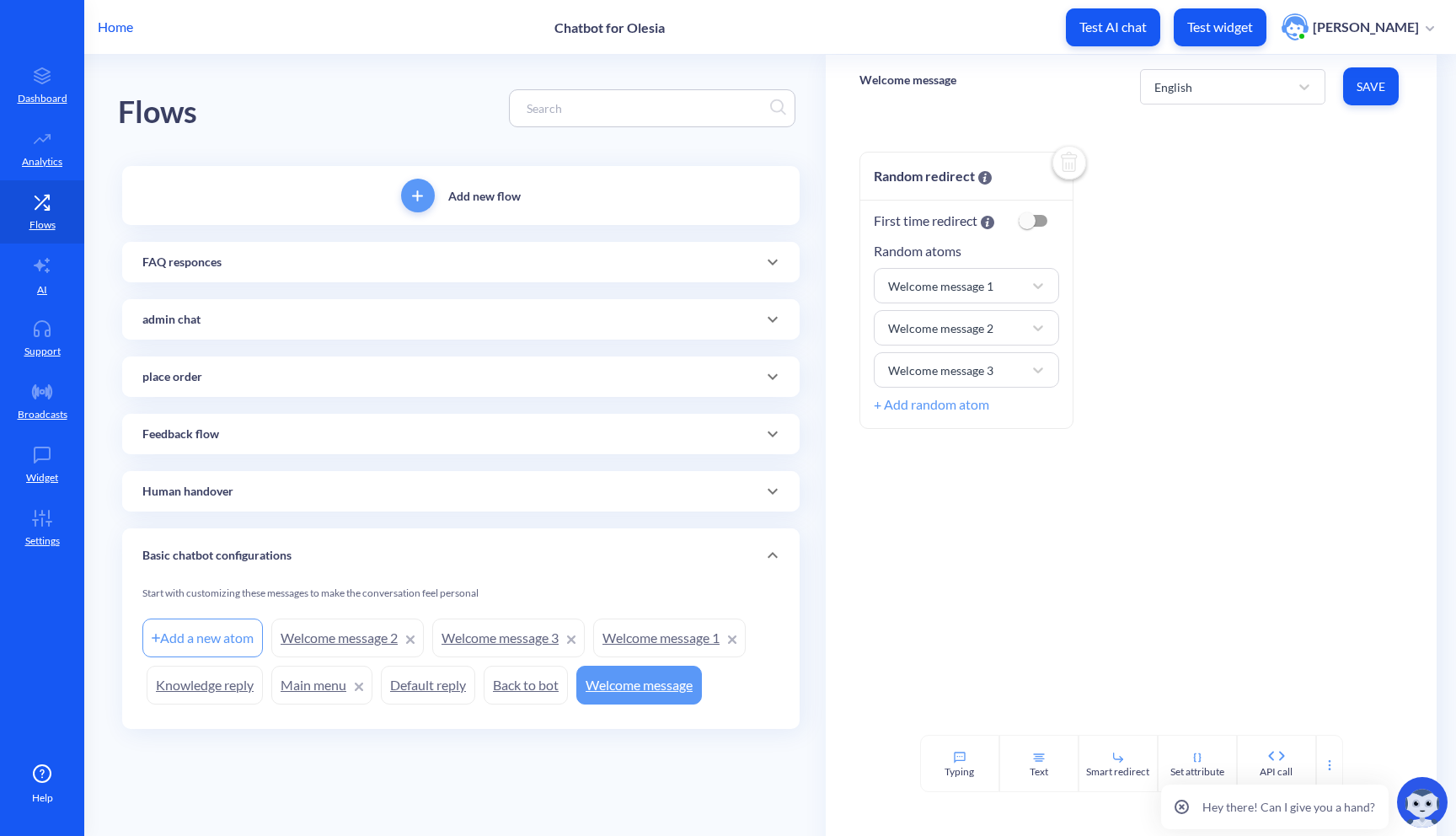
click at [765, 262] on icon at bounding box center [772, 262] width 20 height 20
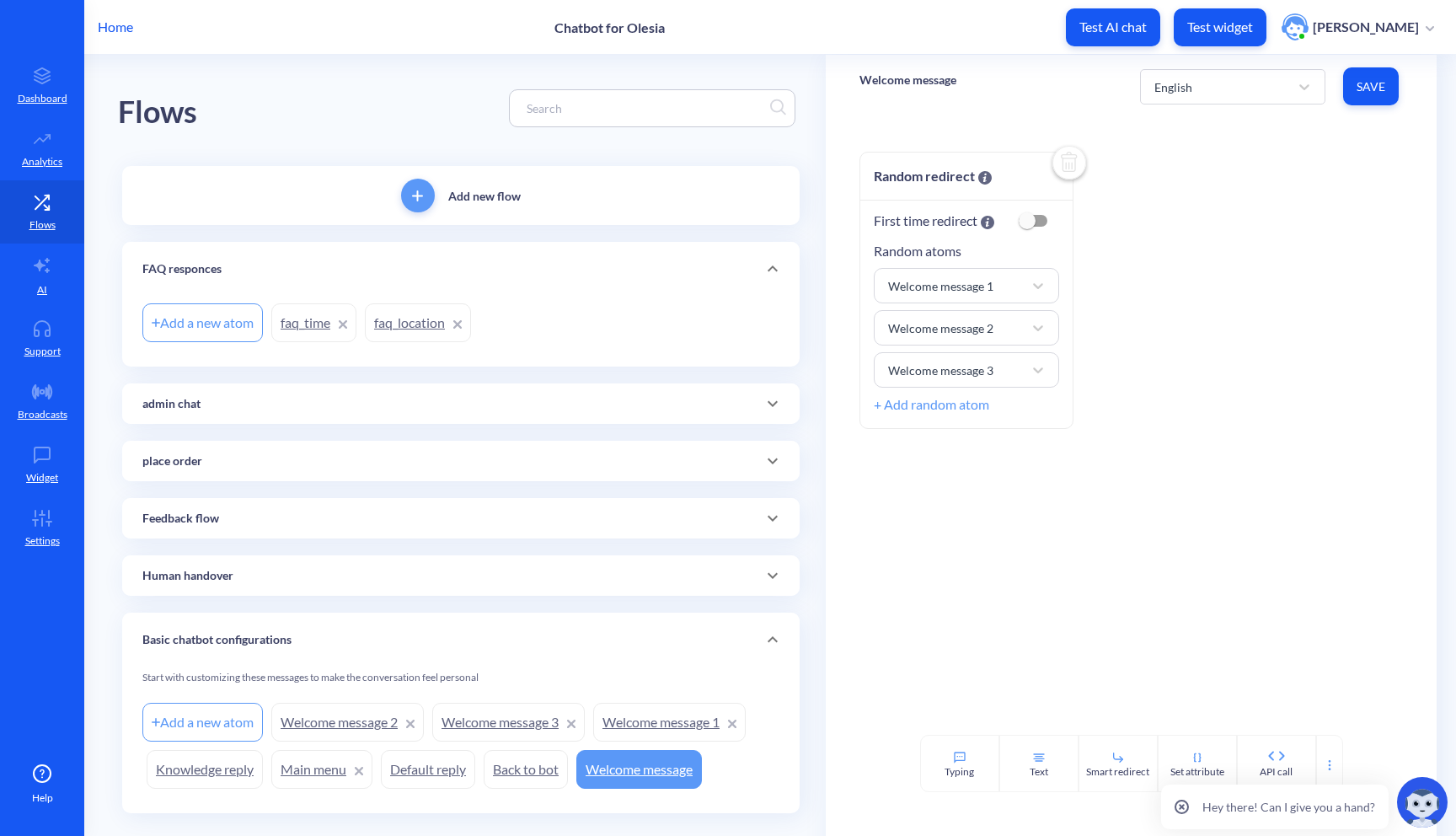
click at [302, 321] on link "faq_time" at bounding box center [313, 322] width 85 height 39
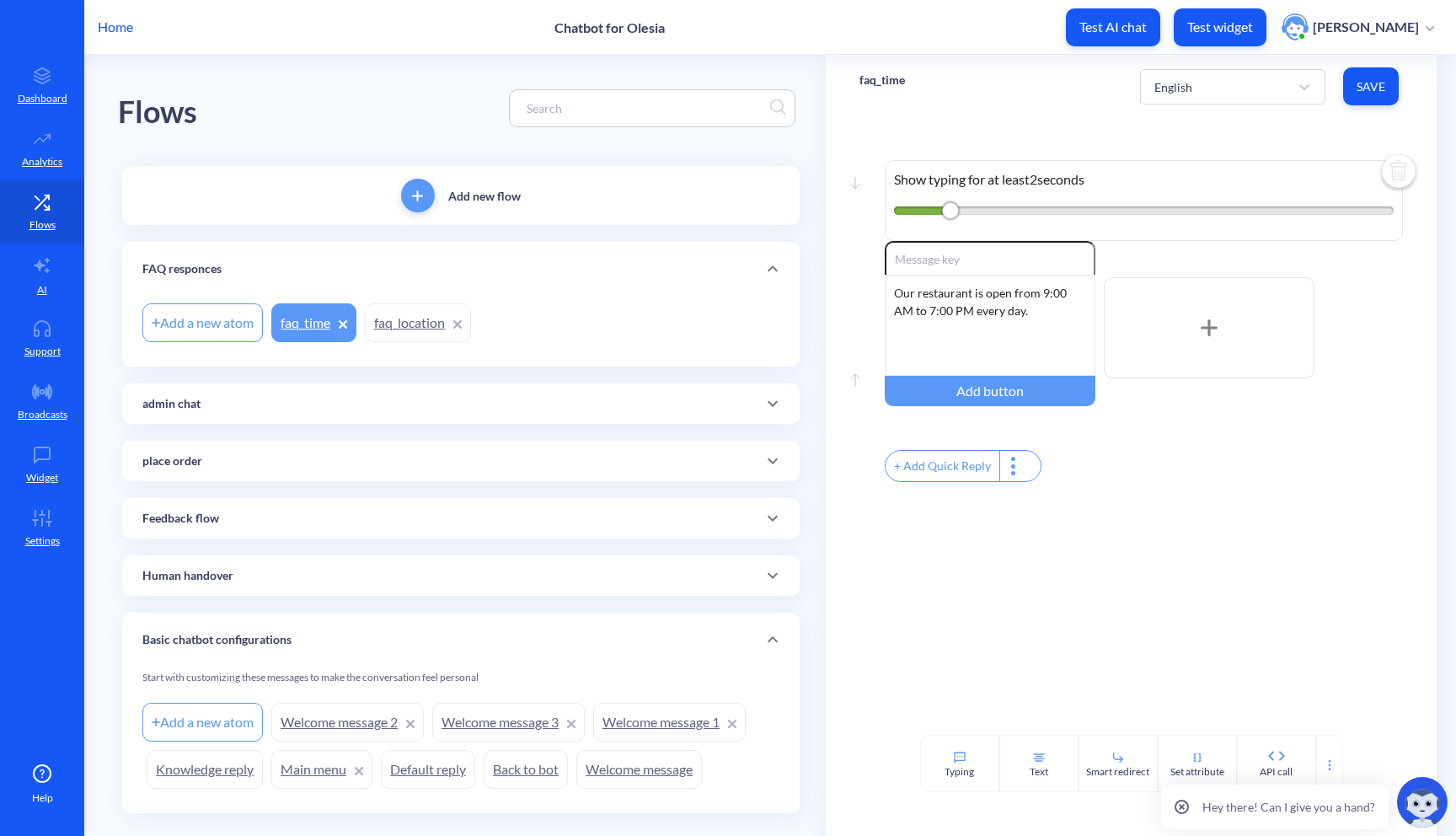
click at [419, 325] on link "faq_location" at bounding box center [418, 322] width 106 height 39
click at [286, 321] on link "faq_time" at bounding box center [313, 322] width 85 height 39
drag, startPoint x: 946, startPoint y: 206, endPoint x: 933, endPoint y: 206, distance: 12.6
click at [933, 206] on div "1" at bounding box center [1144, 210] width 500 height 8
click at [1372, 88] on span "Save" at bounding box center [1370, 86] width 29 height 17
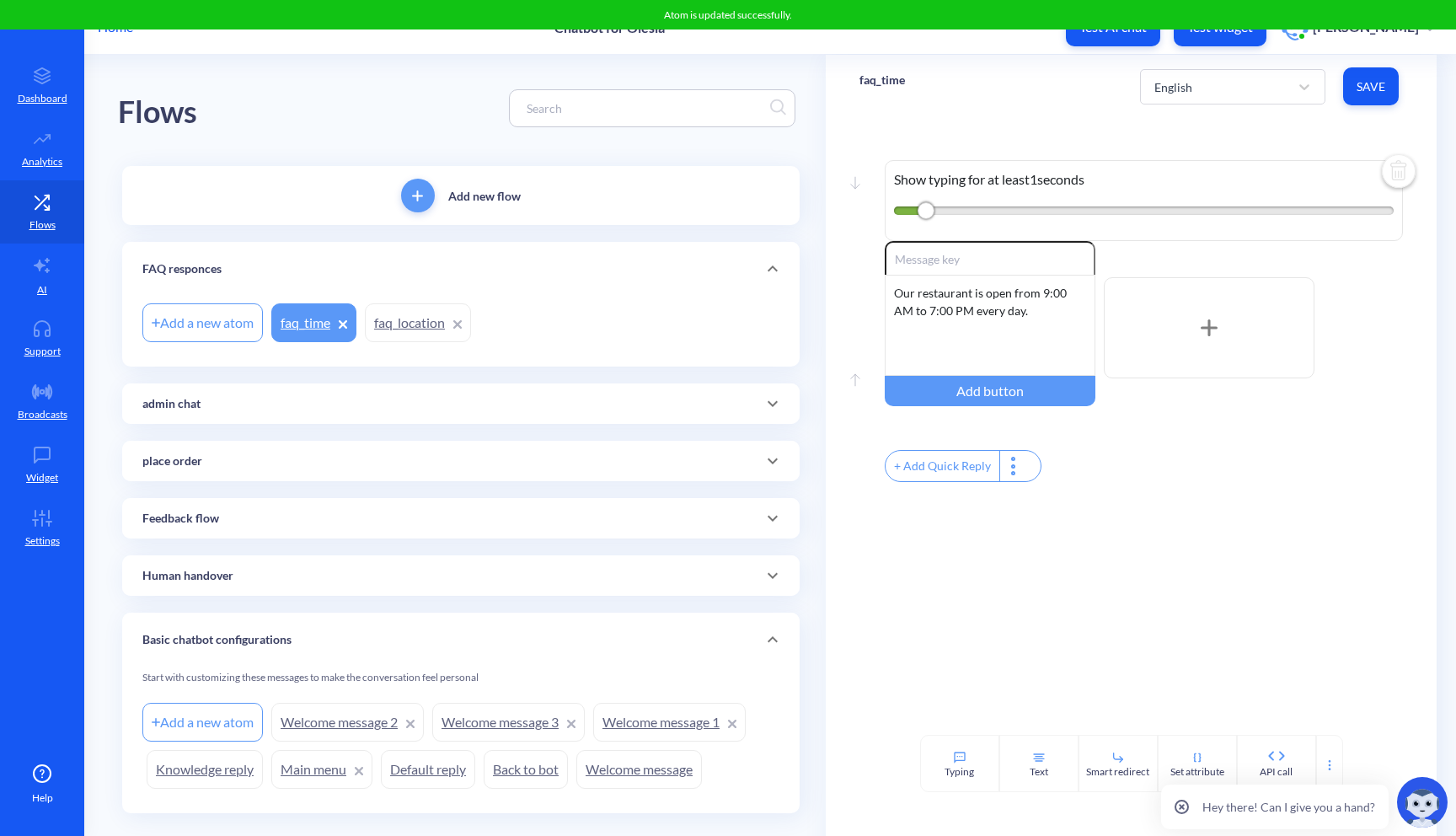
click at [218, 320] on div "Add a new atom" at bounding box center [202, 322] width 120 height 39
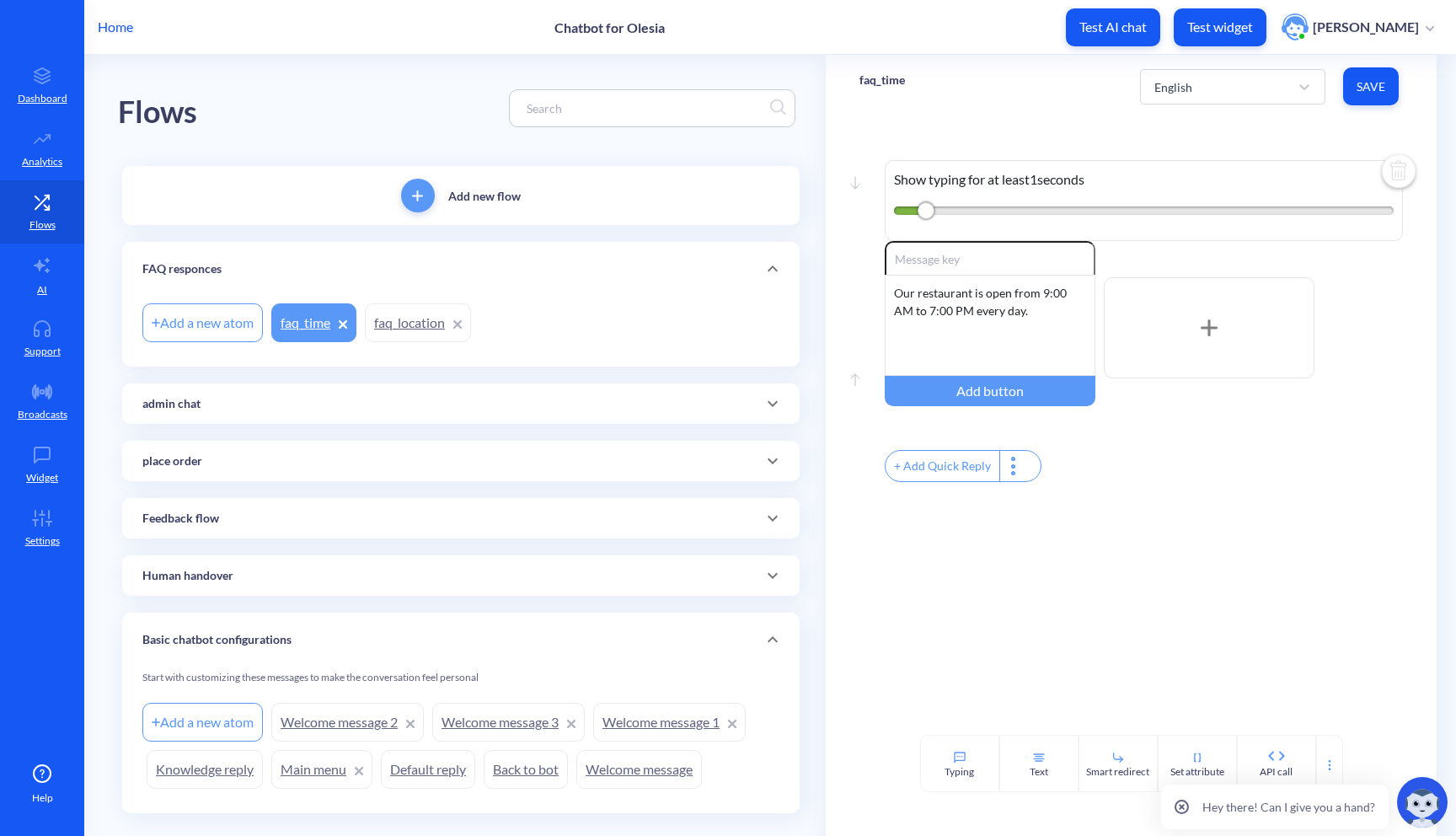
click at [242, 326] on div "Add a new atom" at bounding box center [202, 322] width 120 height 39
type input "faq_vacancy"
click at [407, 350] on div "Add a new atom faq_time faq_location" at bounding box center [460, 331] width 677 height 71
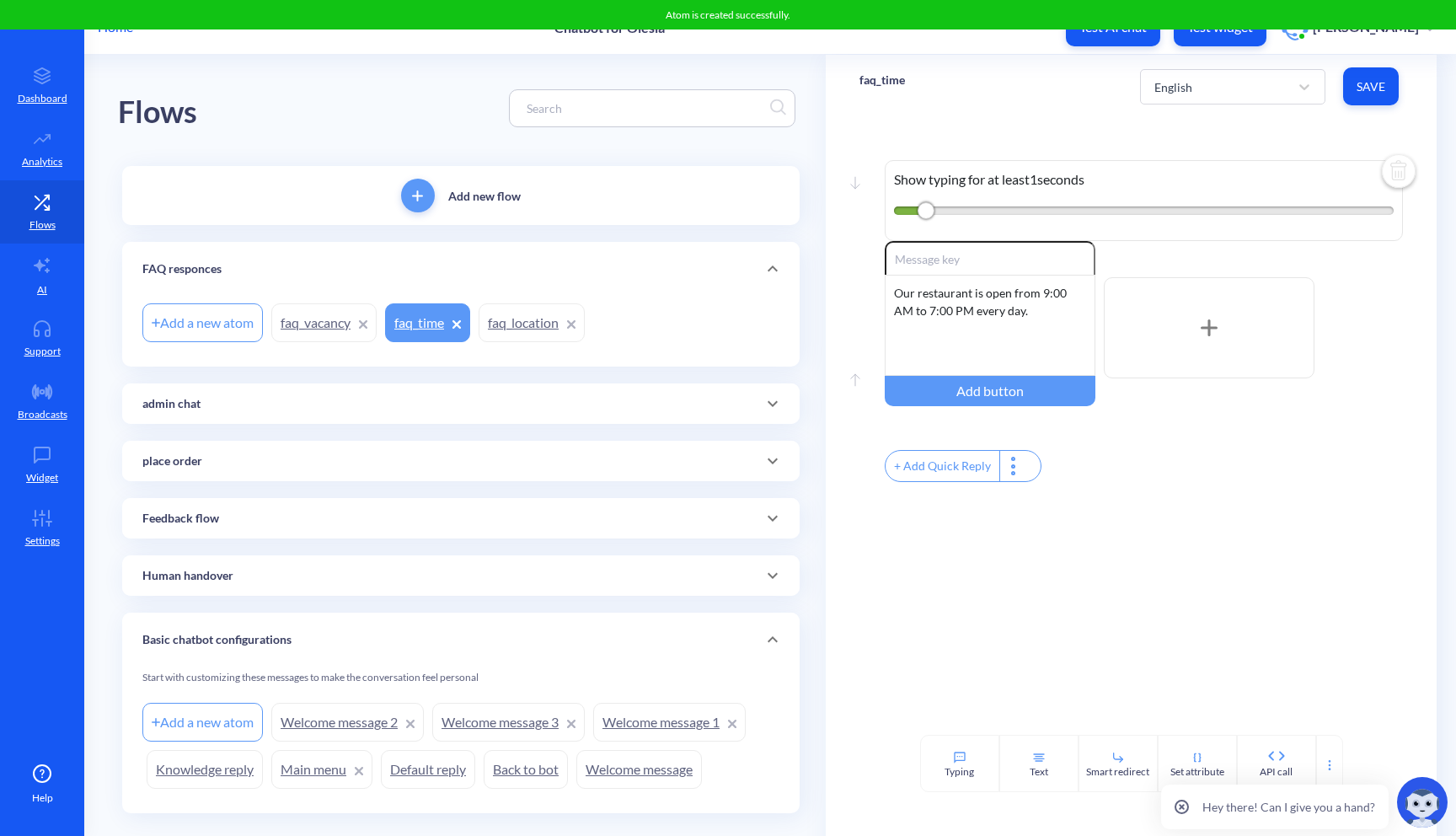
click at [334, 324] on link "faq_vacancy" at bounding box center [323, 322] width 105 height 39
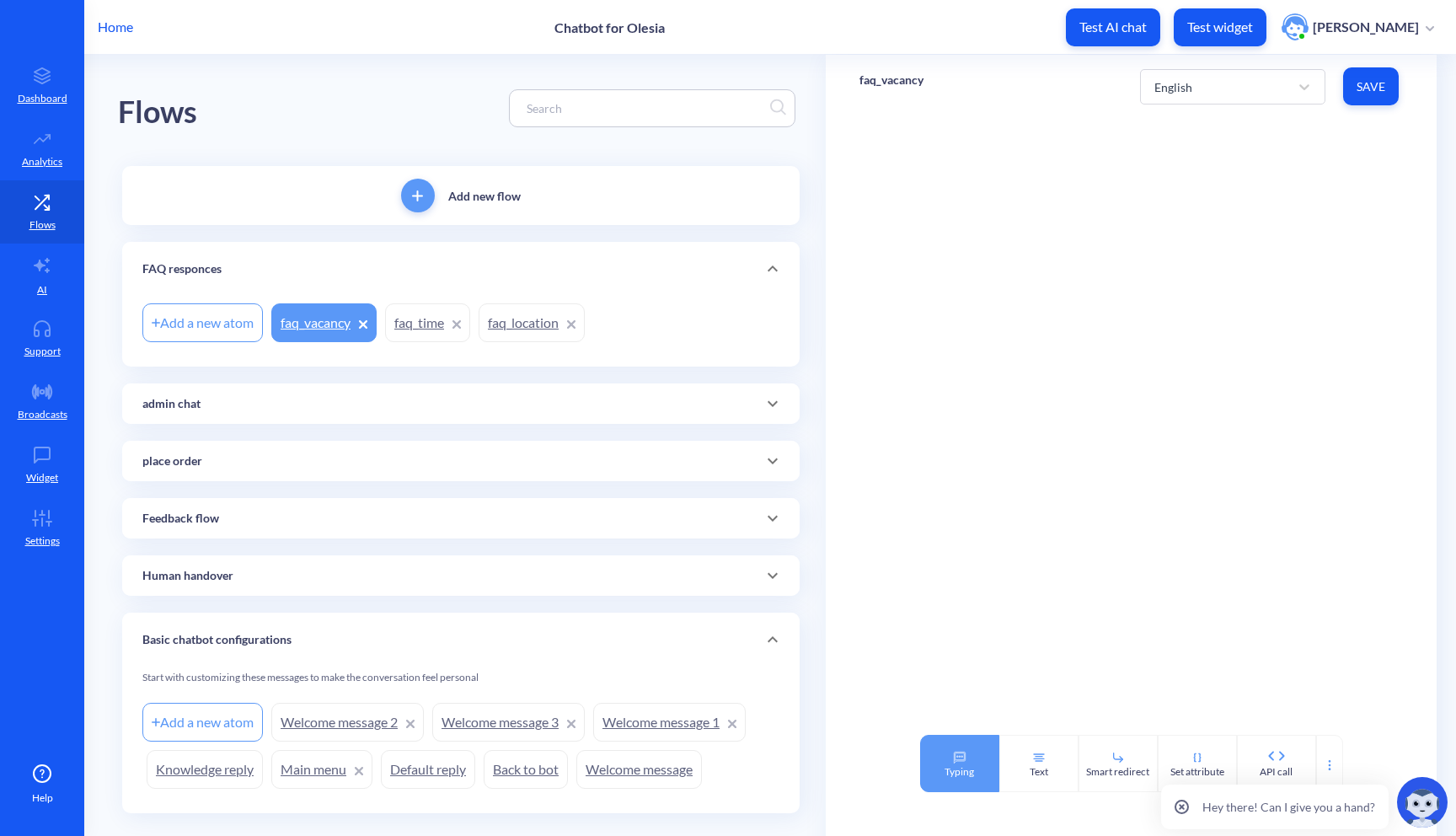
click at [979, 768] on div "Typing" at bounding box center [959, 763] width 79 height 57
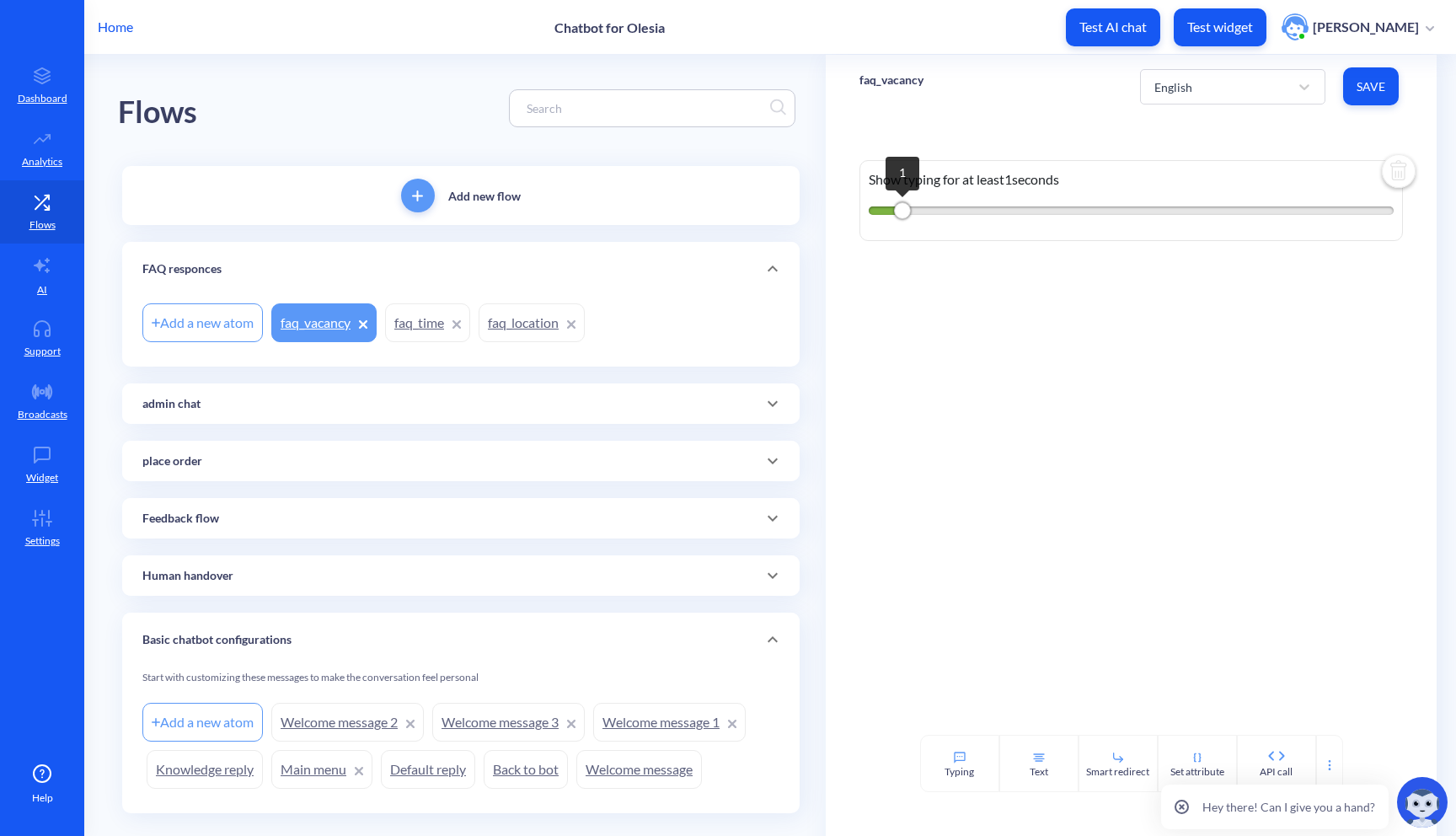
drag, startPoint x: 947, startPoint y: 206, endPoint x: 894, endPoint y: 205, distance: 53.1
click at [894, 206] on div "1" at bounding box center [902, 210] width 17 height 17
click at [1018, 778] on div "Text" at bounding box center [1038, 763] width 79 height 57
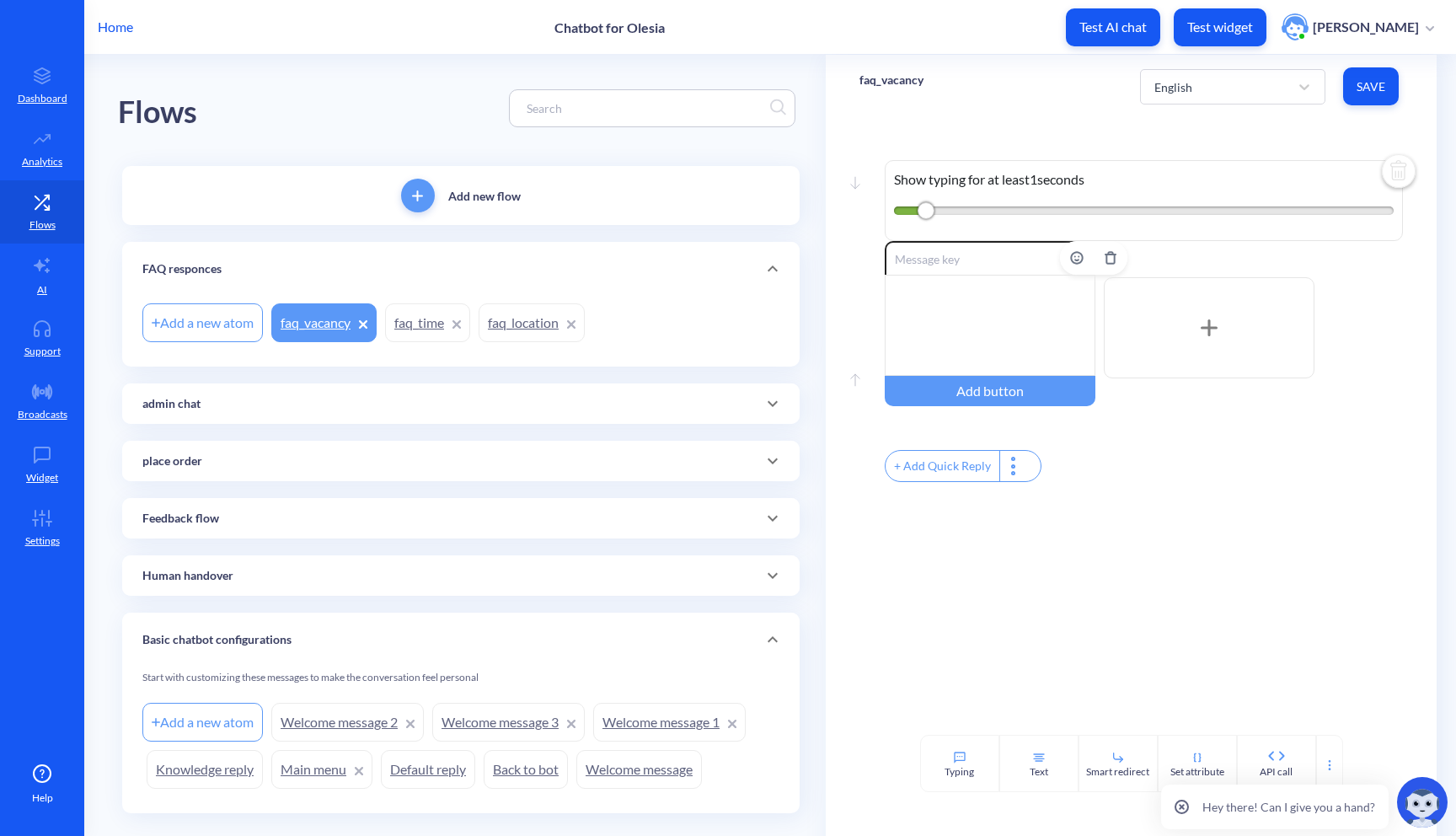
click at [1004, 311] on div at bounding box center [990, 325] width 211 height 101
click at [912, 312] on div "Yes, we're always looking for talanted people." at bounding box center [990, 325] width 211 height 101
click at [985, 318] on div "Yes, we're always looking for talented people." at bounding box center [990, 325] width 211 height 101
click at [1383, 78] on button "Save" at bounding box center [1371, 86] width 56 height 38
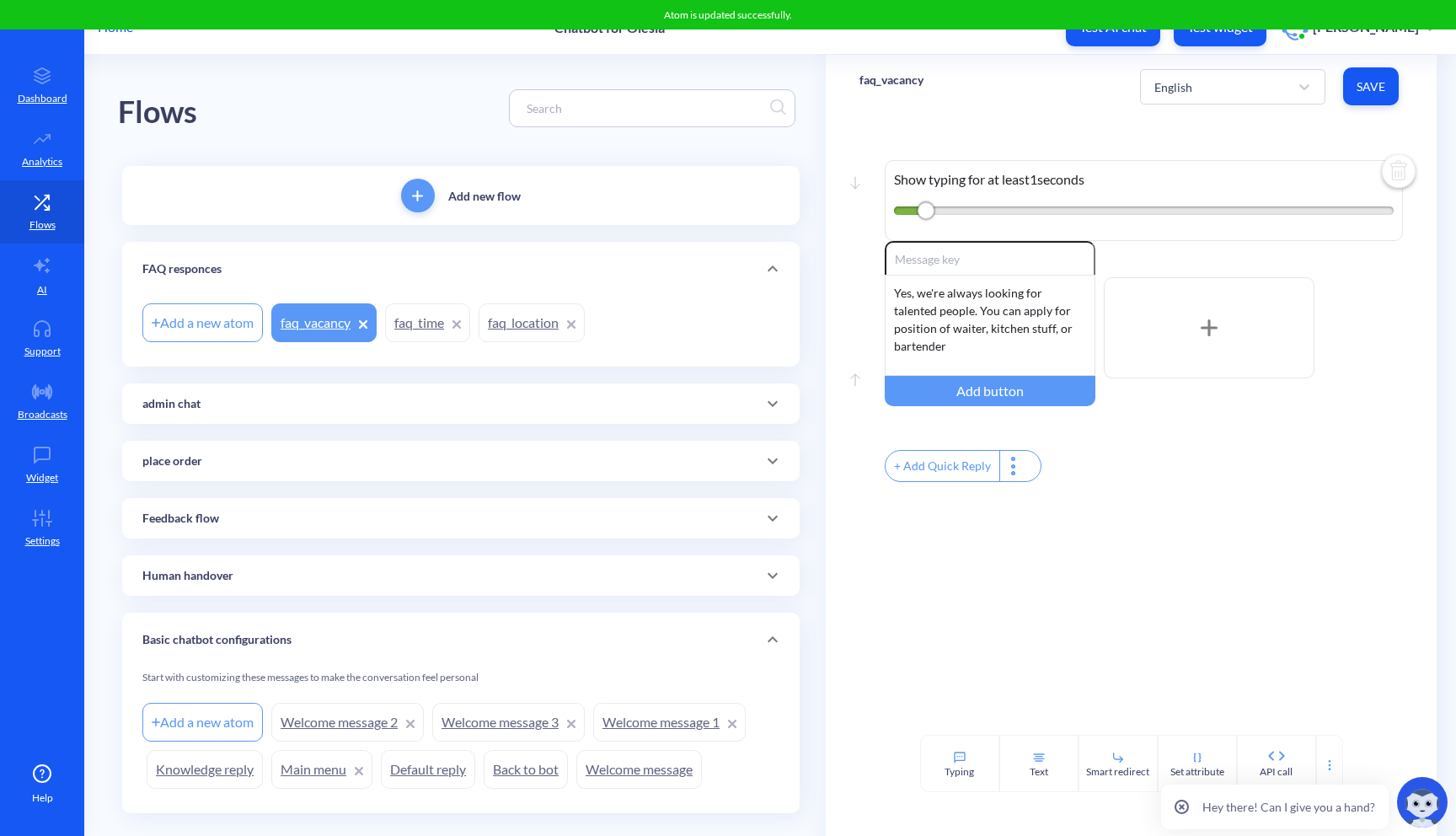
click at [206, 317] on div "Add a new atom" at bounding box center [202, 322] width 120 height 39
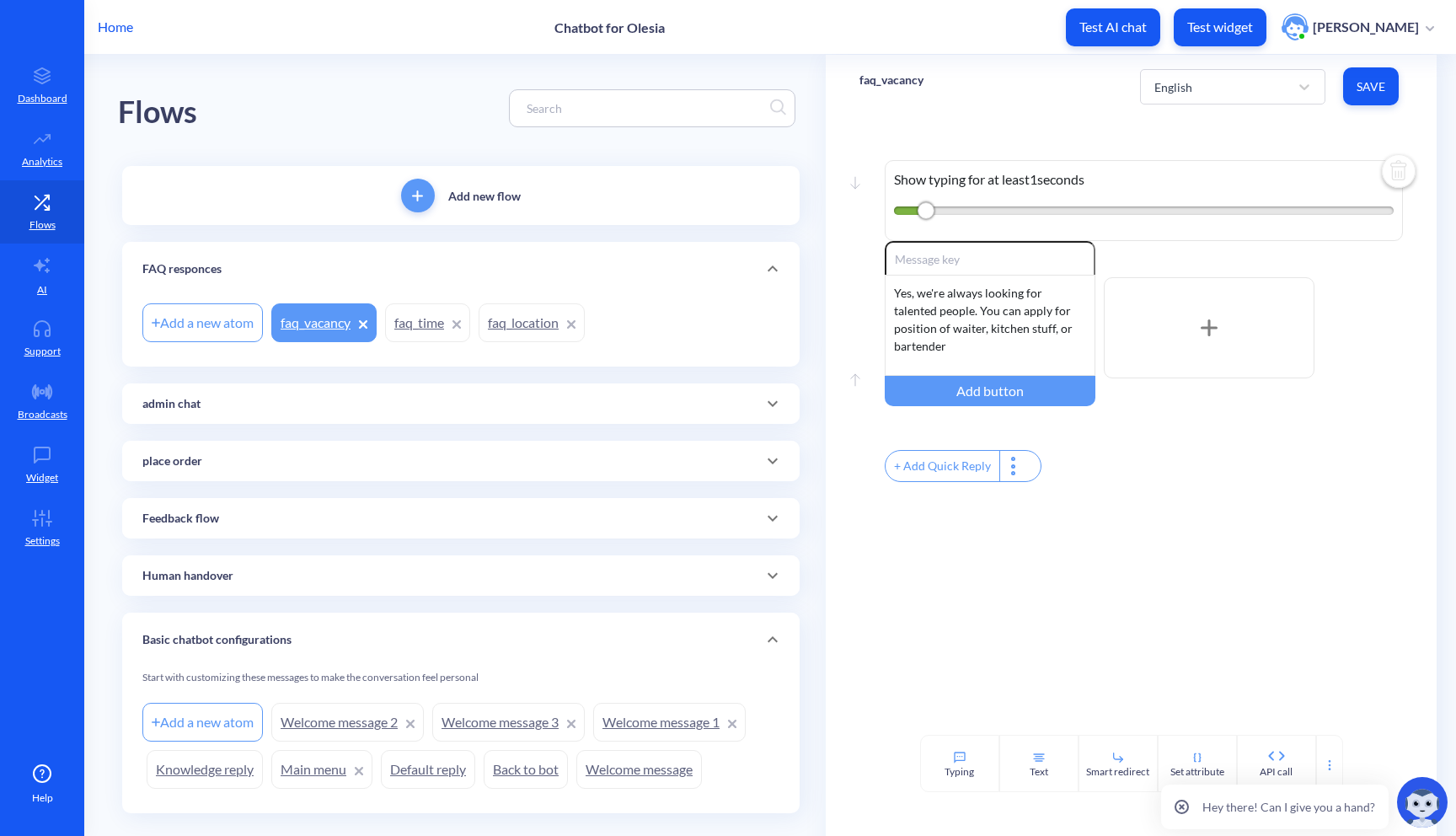
click at [212, 322] on div "Add a new atom" at bounding box center [202, 322] width 120 height 39
click at [232, 320] on div "Add a new atom" at bounding box center [202, 322] width 120 height 39
type input "faq_vegan"
click at [390, 350] on div "Add a new atom faq_vegan faq_vacancy faq_time faq_location" at bounding box center [460, 331] width 677 height 71
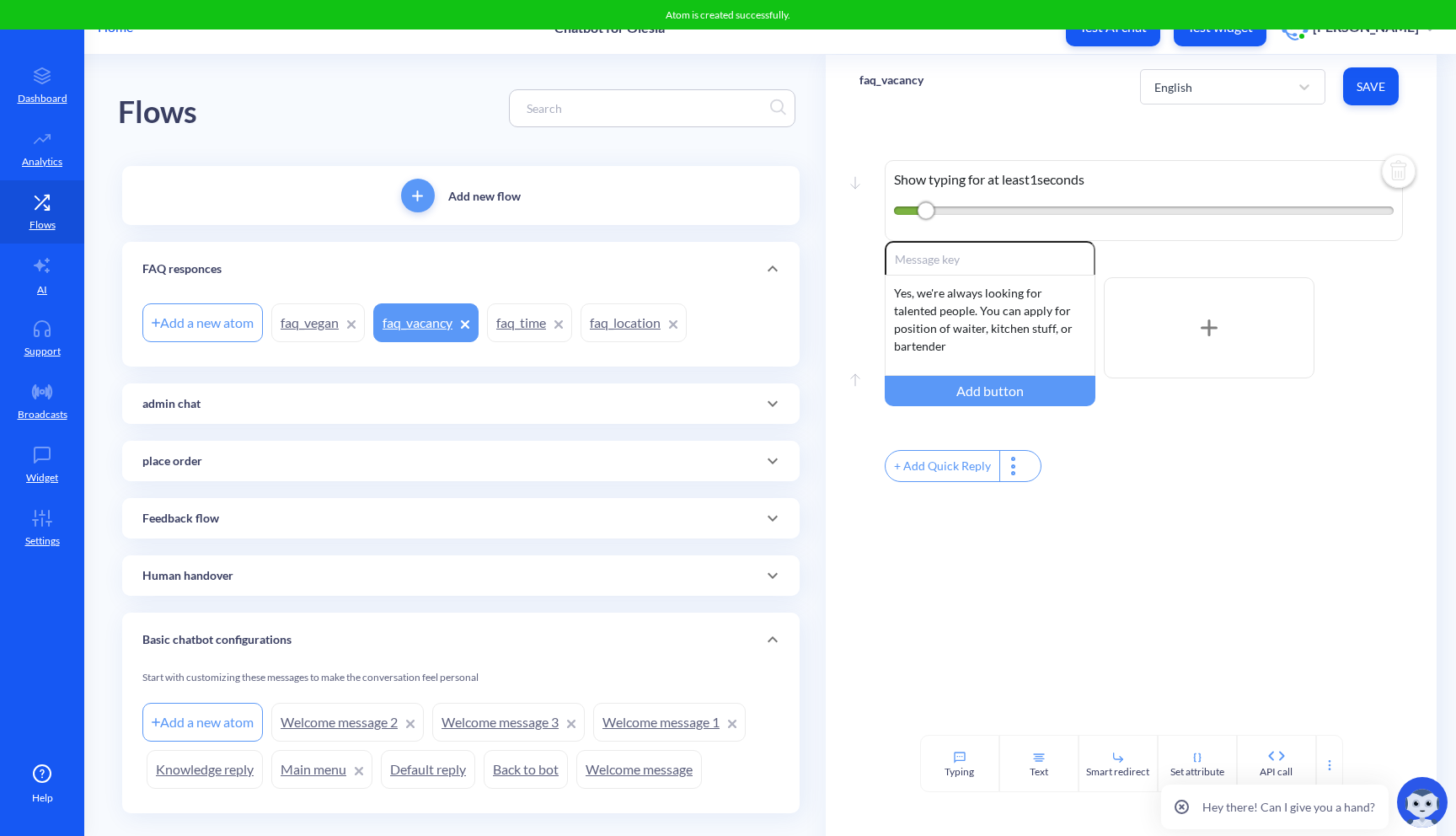
click at [319, 318] on link "faq_vegan" at bounding box center [318, 322] width 94 height 39
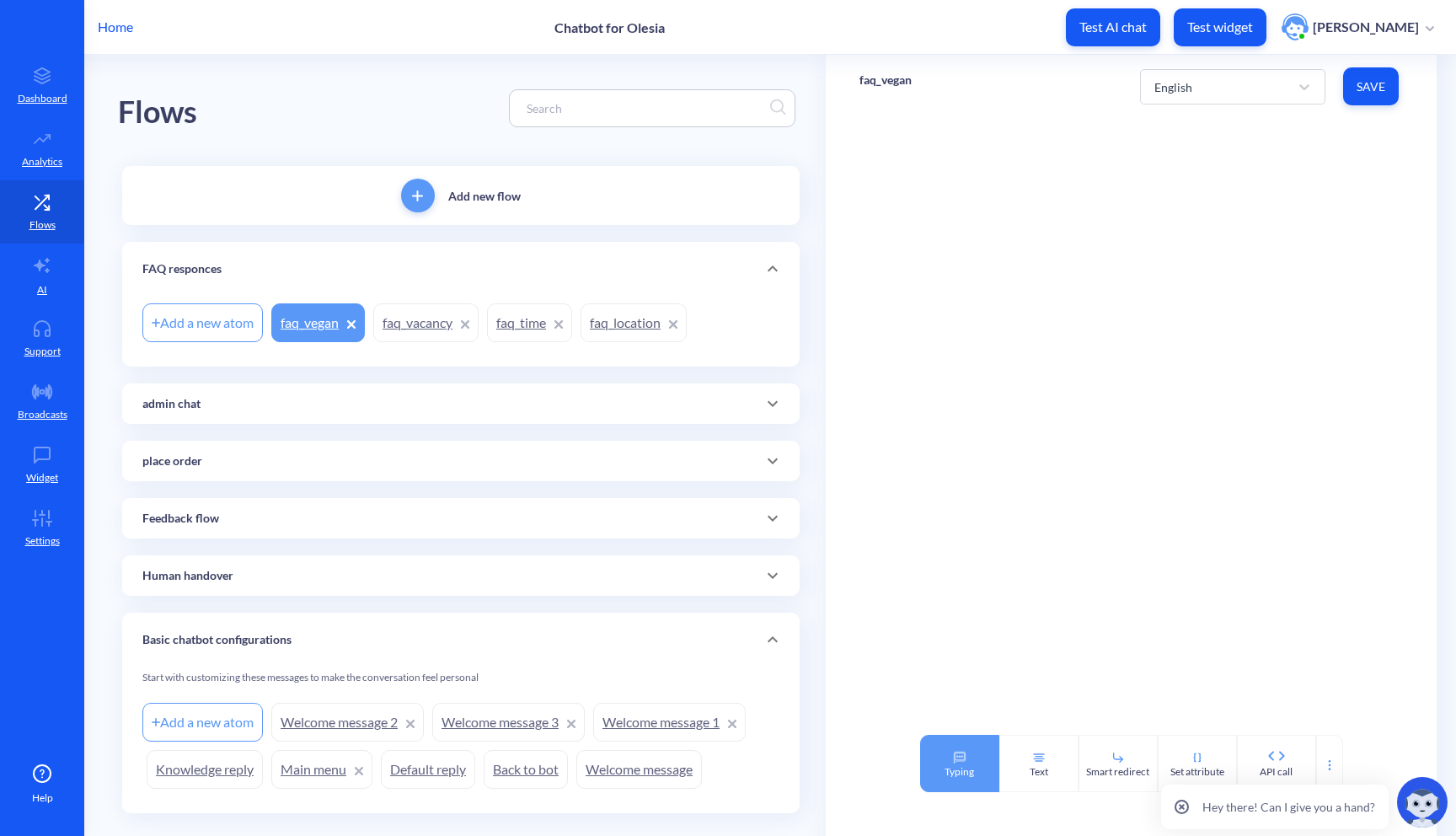
click at [951, 766] on div "Typing" at bounding box center [958, 771] width 29 height 15
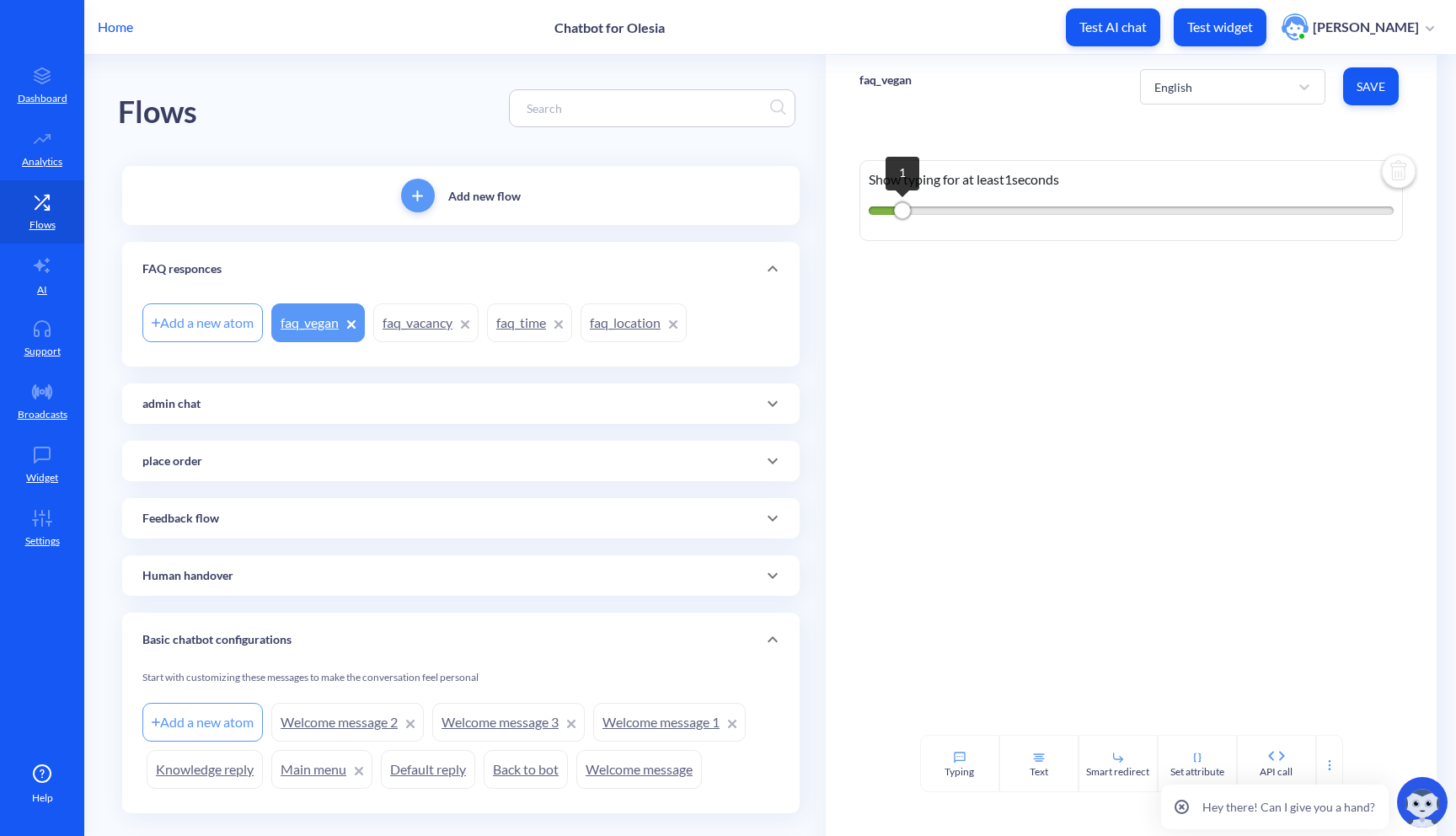
drag, startPoint x: 949, startPoint y: 216, endPoint x: 893, endPoint y: 211, distance: 55.8
click at [894, 211] on div "1" at bounding box center [902, 210] width 17 height 17
click at [1024, 760] on div "Text" at bounding box center [1038, 763] width 79 height 57
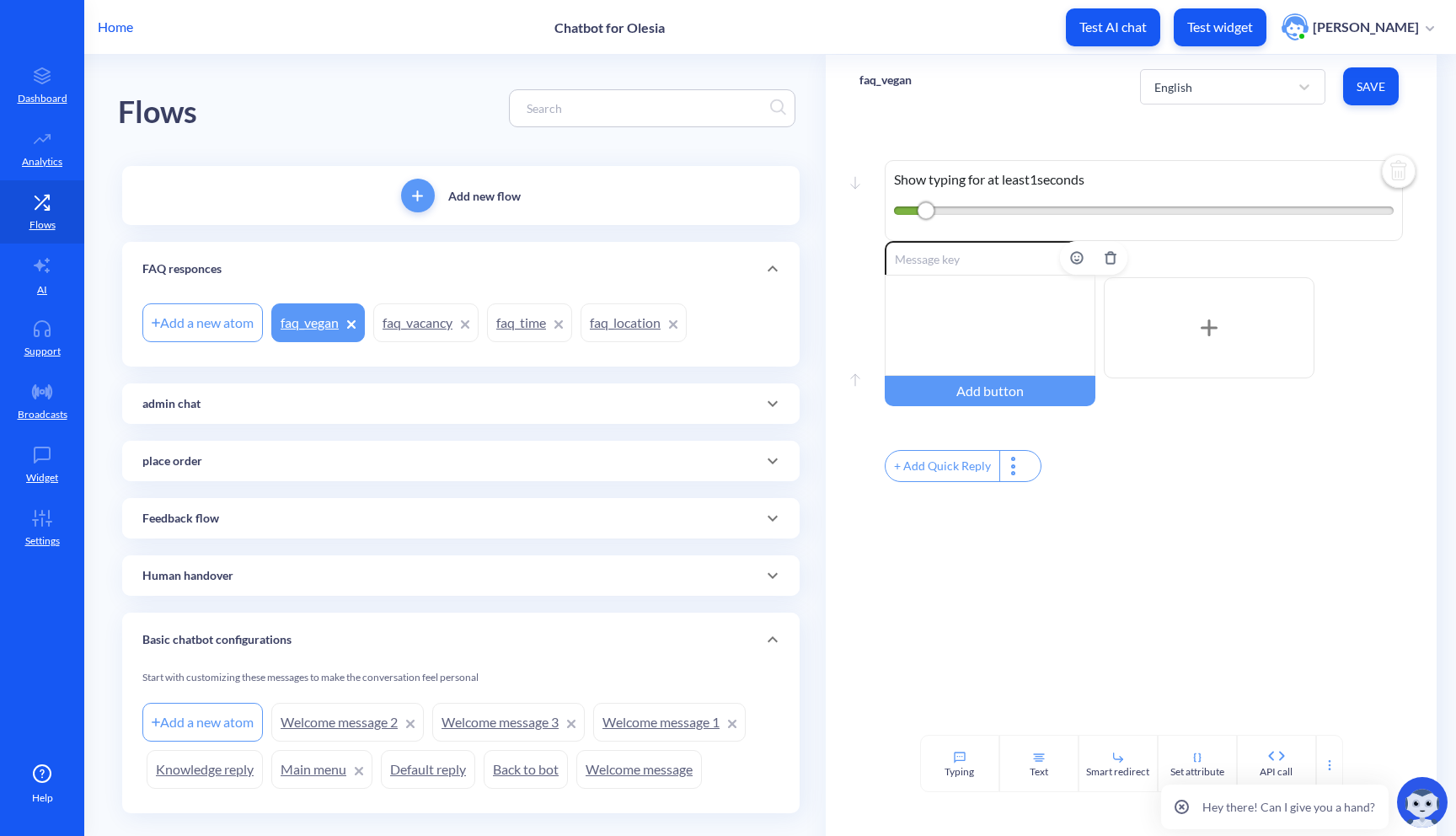
click at [965, 291] on div at bounding box center [990, 325] width 211 height 101
click at [1354, 94] on button "Save" at bounding box center [1371, 86] width 56 height 38
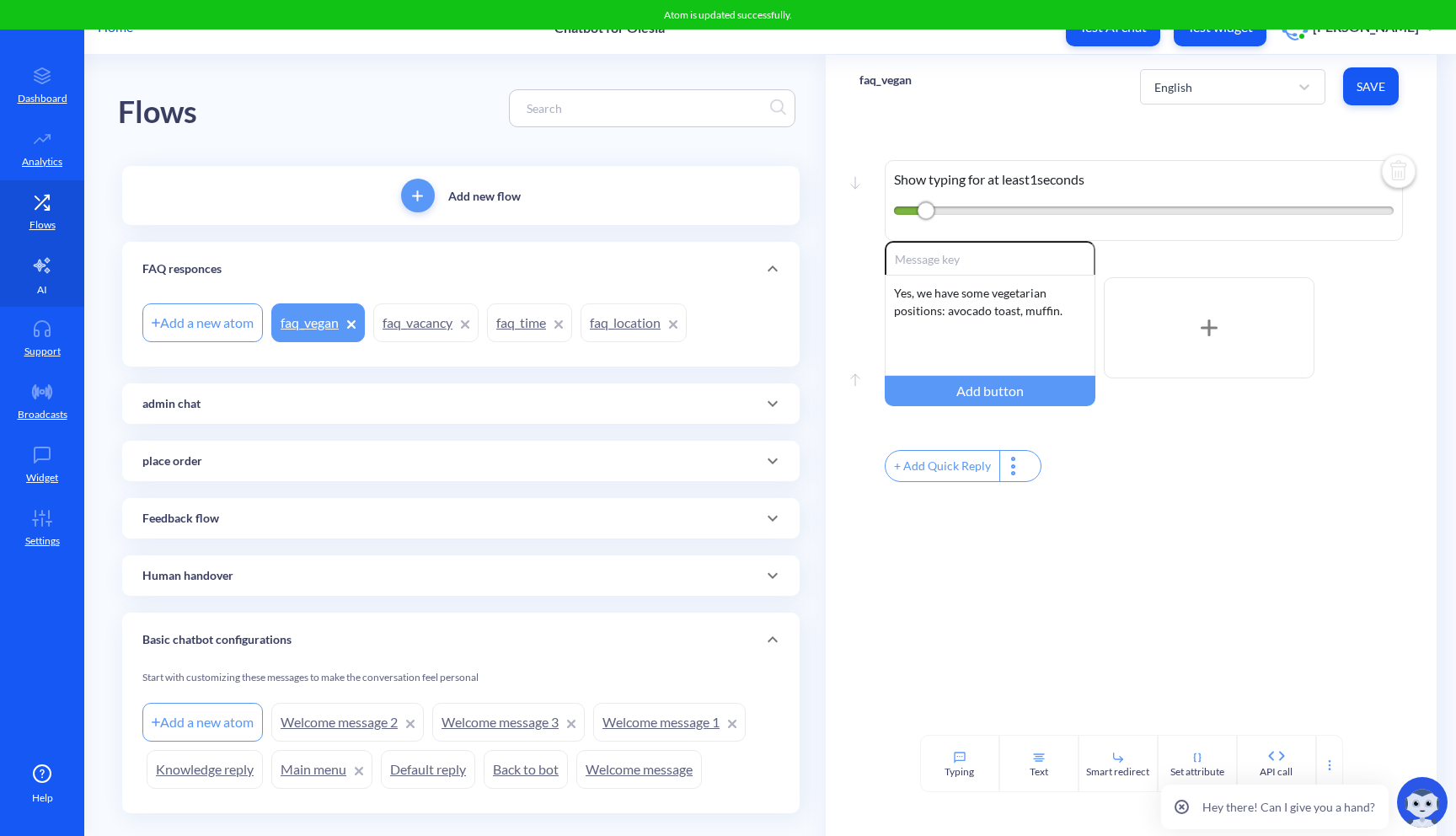
click at [45, 262] on icon at bounding box center [42, 265] width 20 height 20
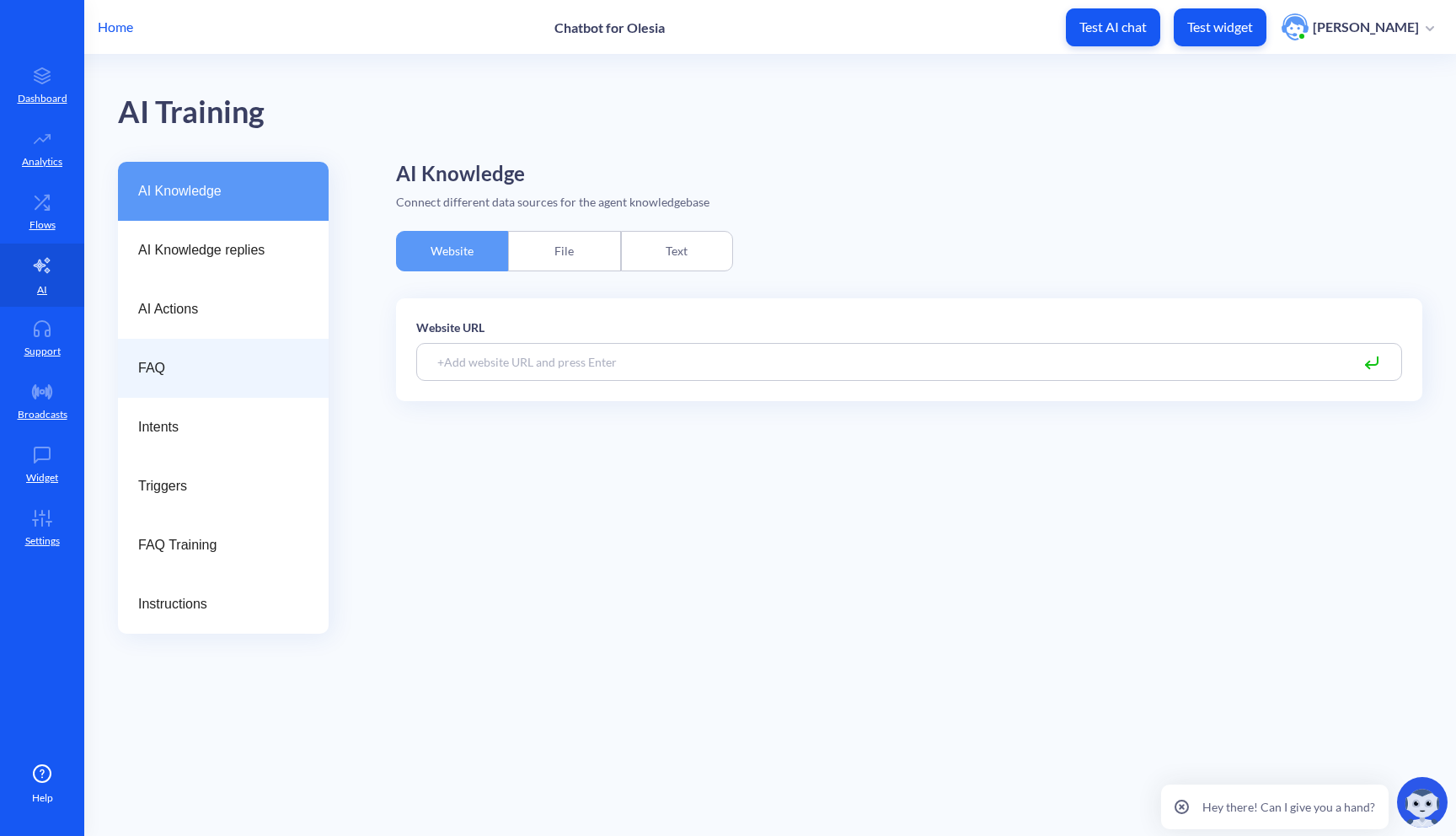
click at [281, 364] on span "FAQ" at bounding box center [216, 368] width 157 height 20
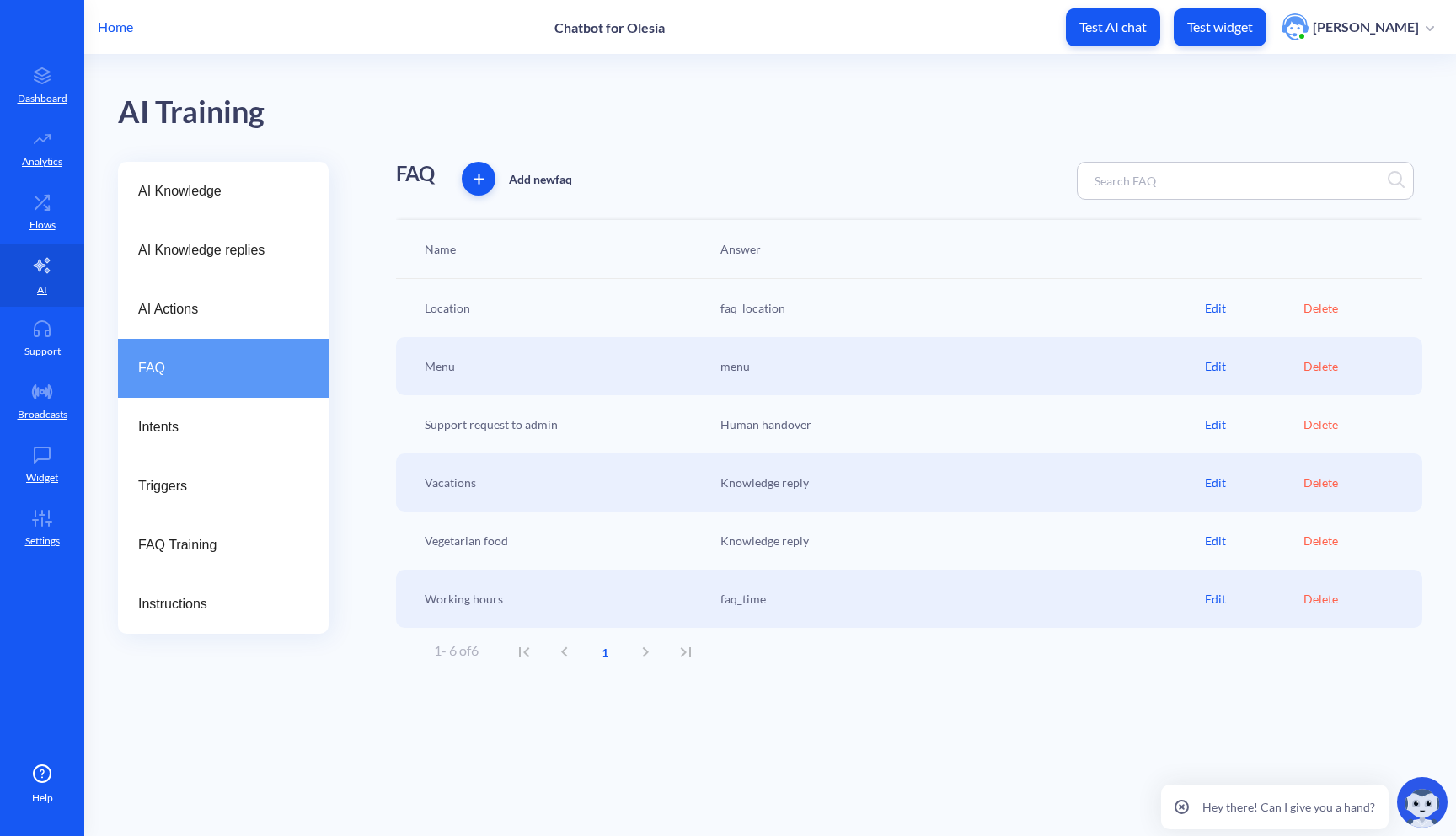
click at [1232, 485] on div "Edit" at bounding box center [1254, 482] width 99 height 18
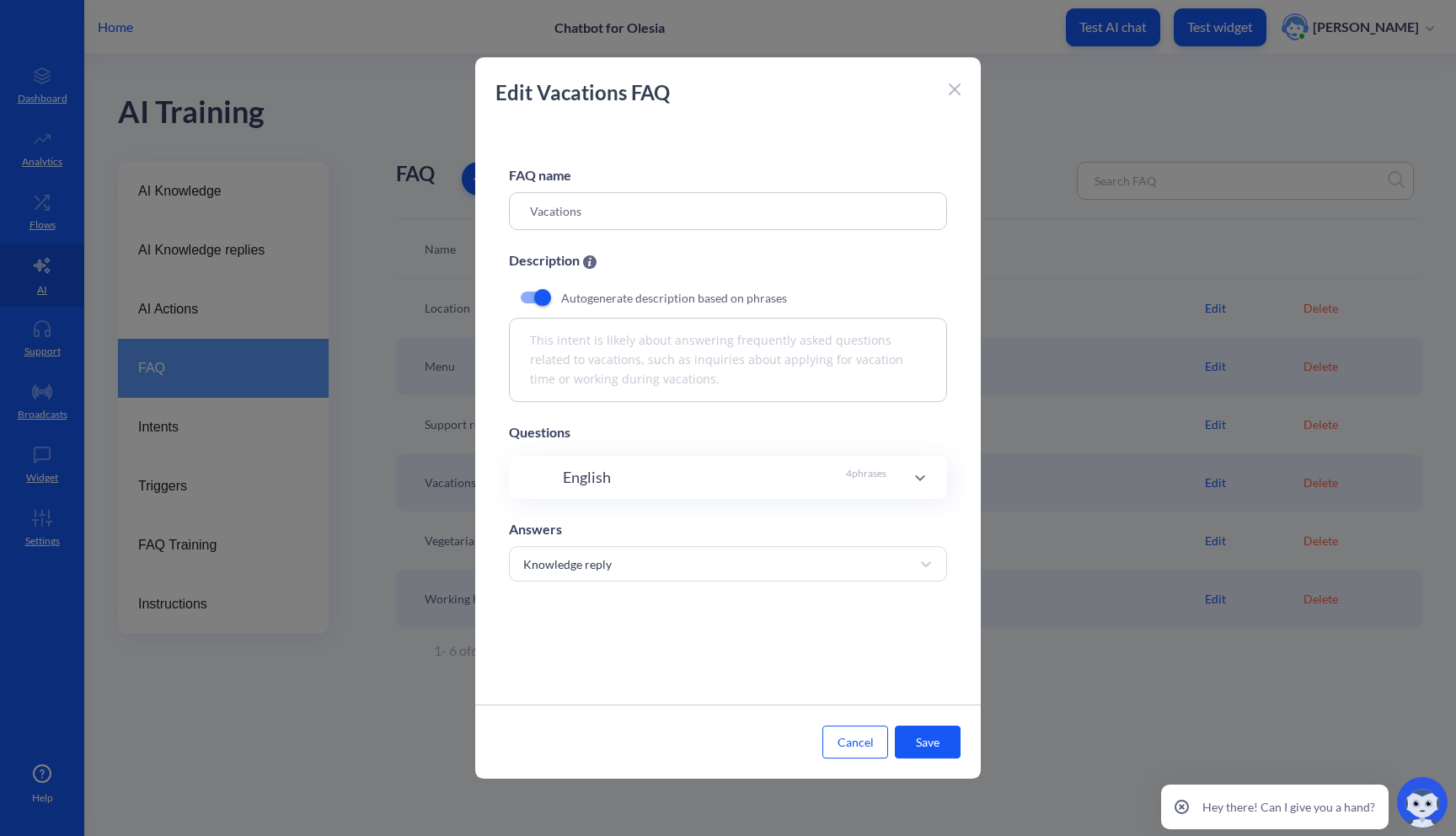
click at [569, 214] on input "Vacations" at bounding box center [728, 211] width 438 height 38
click at [585, 216] on input "Vacations" at bounding box center [728, 211] width 438 height 38
click at [557, 217] on input "Vacatncies" at bounding box center [728, 211] width 438 height 38
click at [607, 222] on input "Vacancies" at bounding box center [728, 211] width 438 height 38
type input "Vacancies"
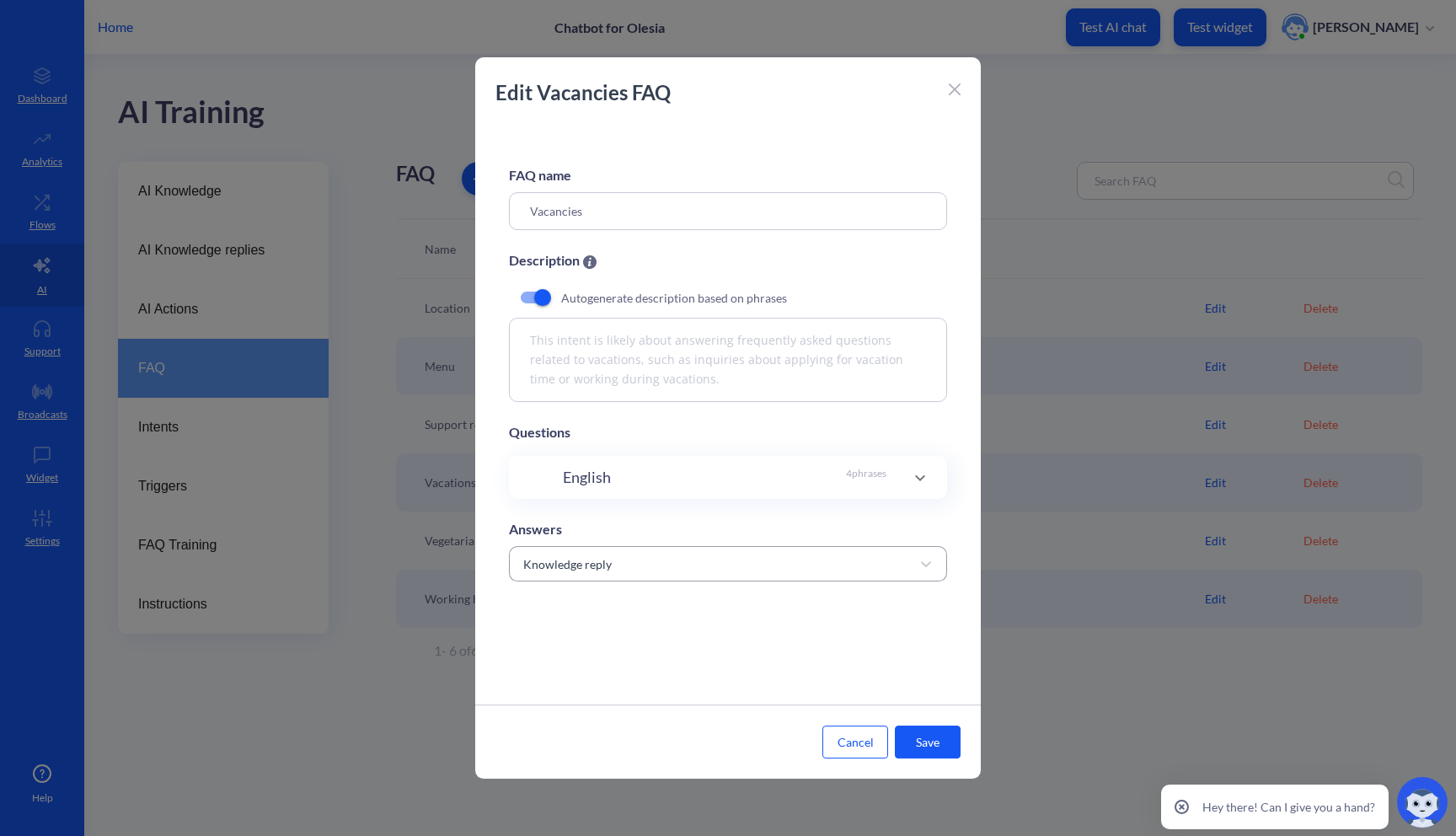
click at [634, 564] on div "Knowledge reply" at bounding box center [713, 563] width 396 height 30
click at [729, 527] on div "Answers" at bounding box center [728, 529] width 438 height 20
click at [722, 579] on div "Knowledge reply" at bounding box center [728, 563] width 438 height 35
click at [858, 744] on button "Cancel" at bounding box center [855, 741] width 66 height 33
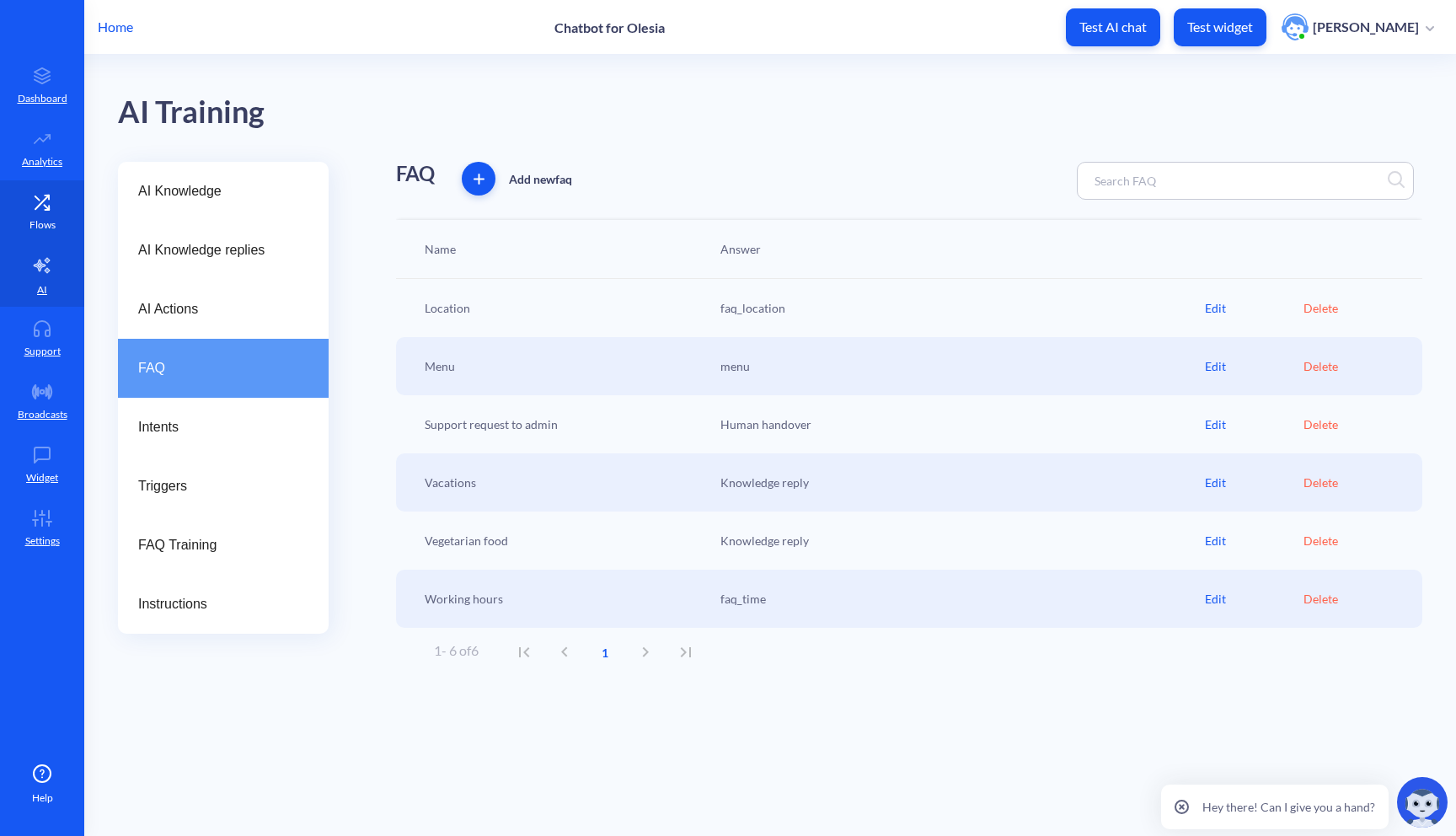
click at [49, 222] on p "Flows" at bounding box center [42, 224] width 26 height 15
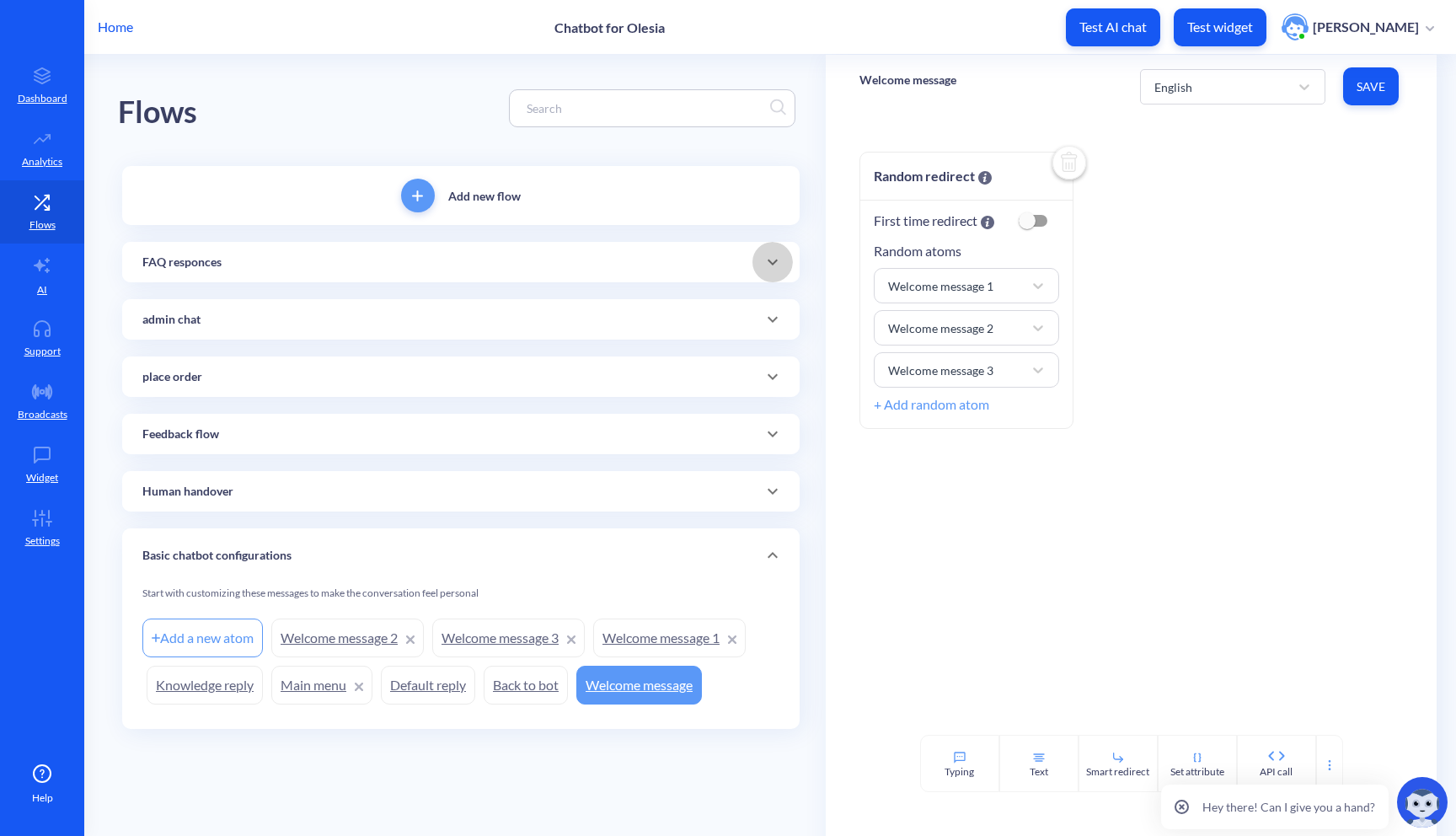
click at [772, 274] on div at bounding box center [772, 262] width 40 height 40
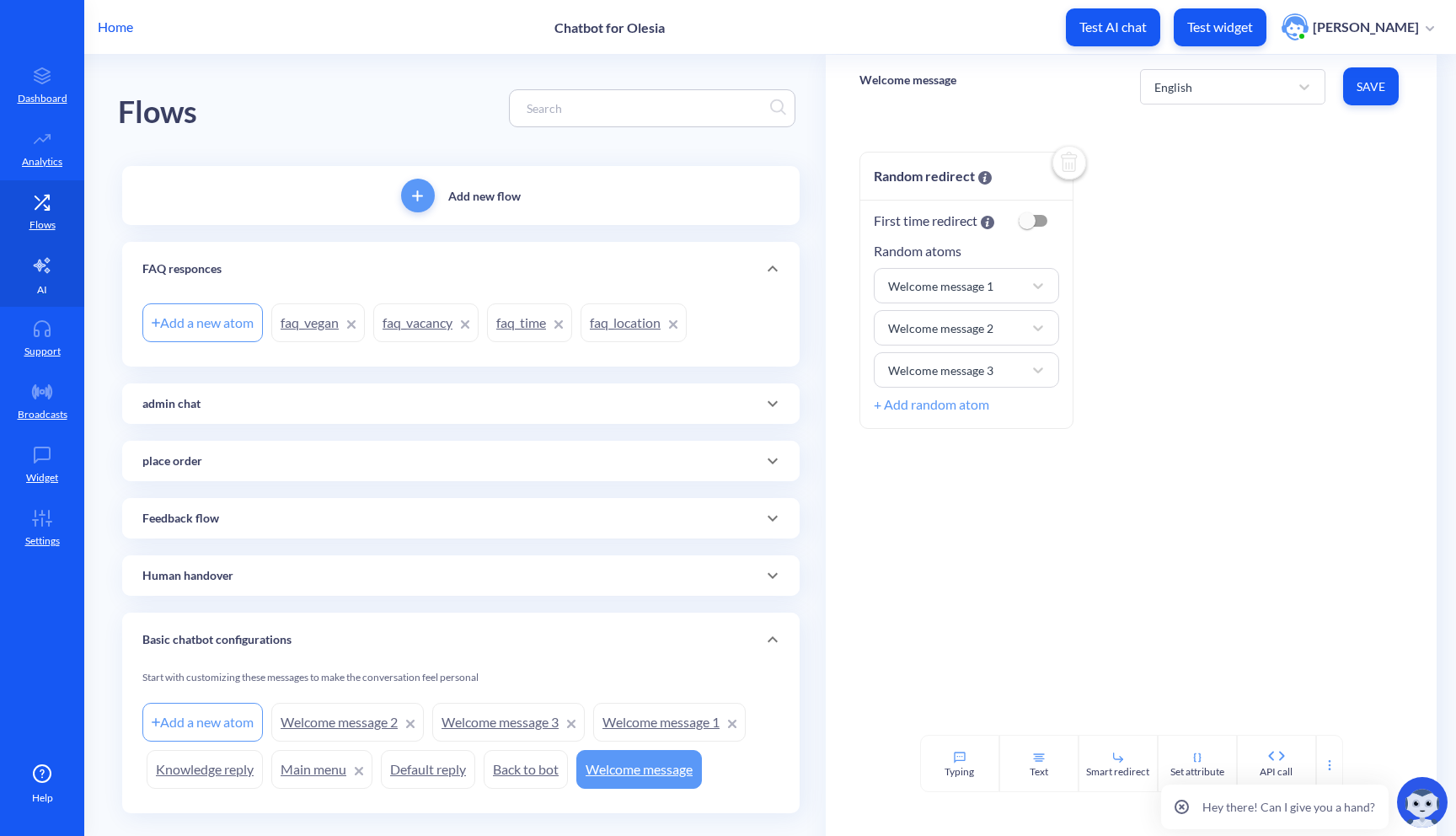
click at [48, 261] on icon at bounding box center [42, 265] width 20 height 20
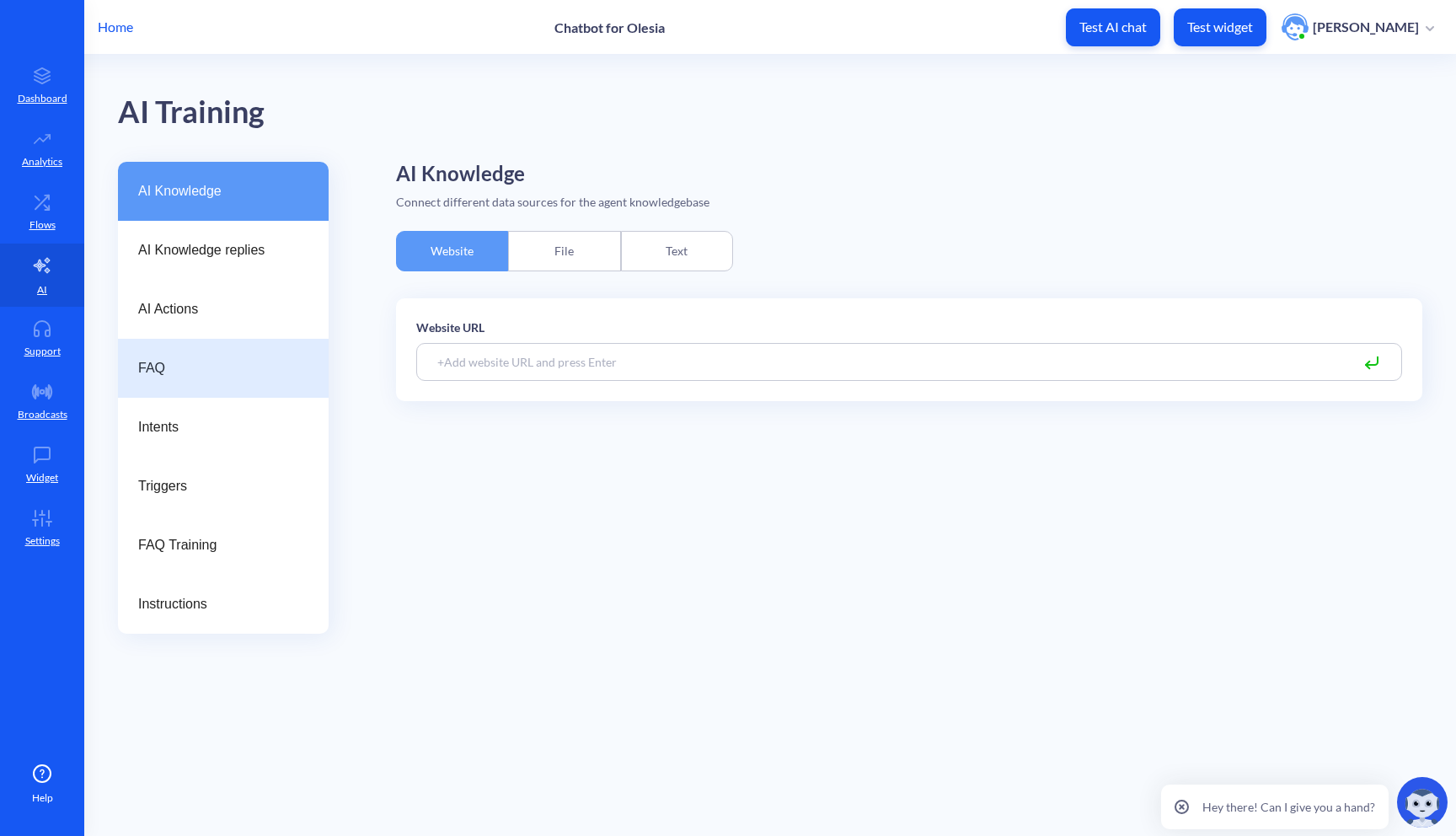
click at [216, 364] on span "FAQ" at bounding box center [216, 368] width 157 height 20
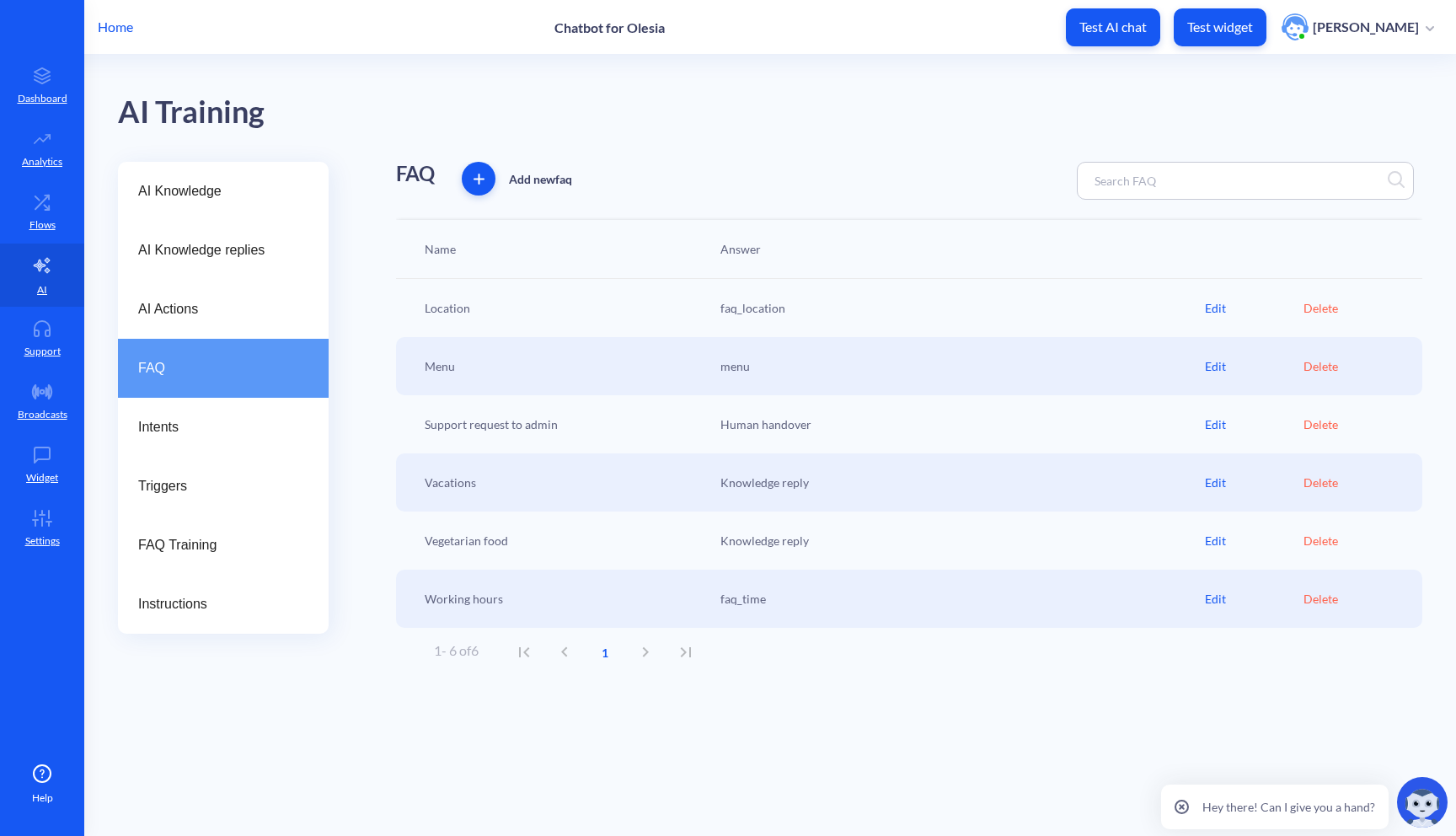
click at [1213, 541] on div "Edit" at bounding box center [1254, 541] width 99 height 18
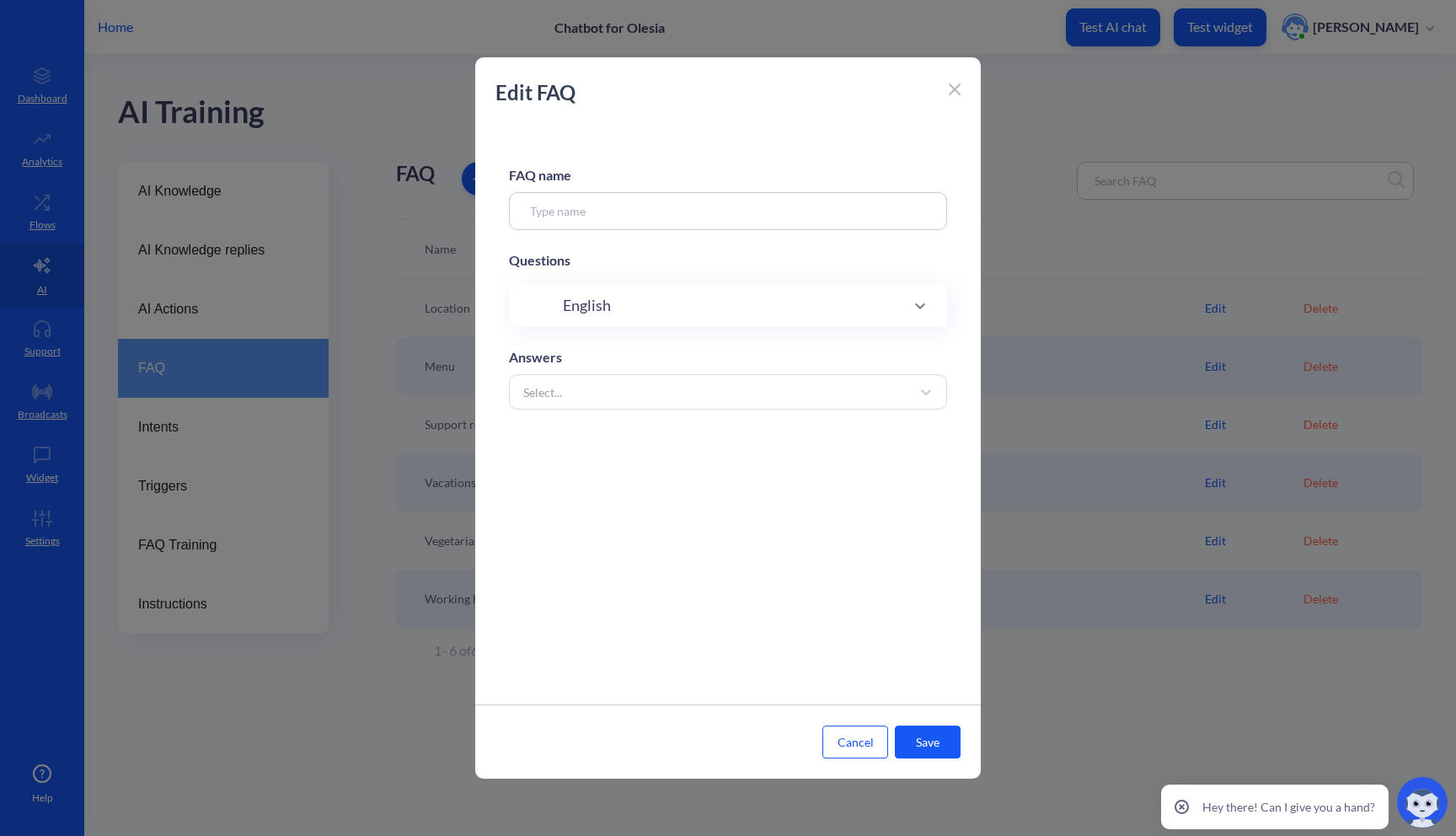
type input "Vegetarian food"
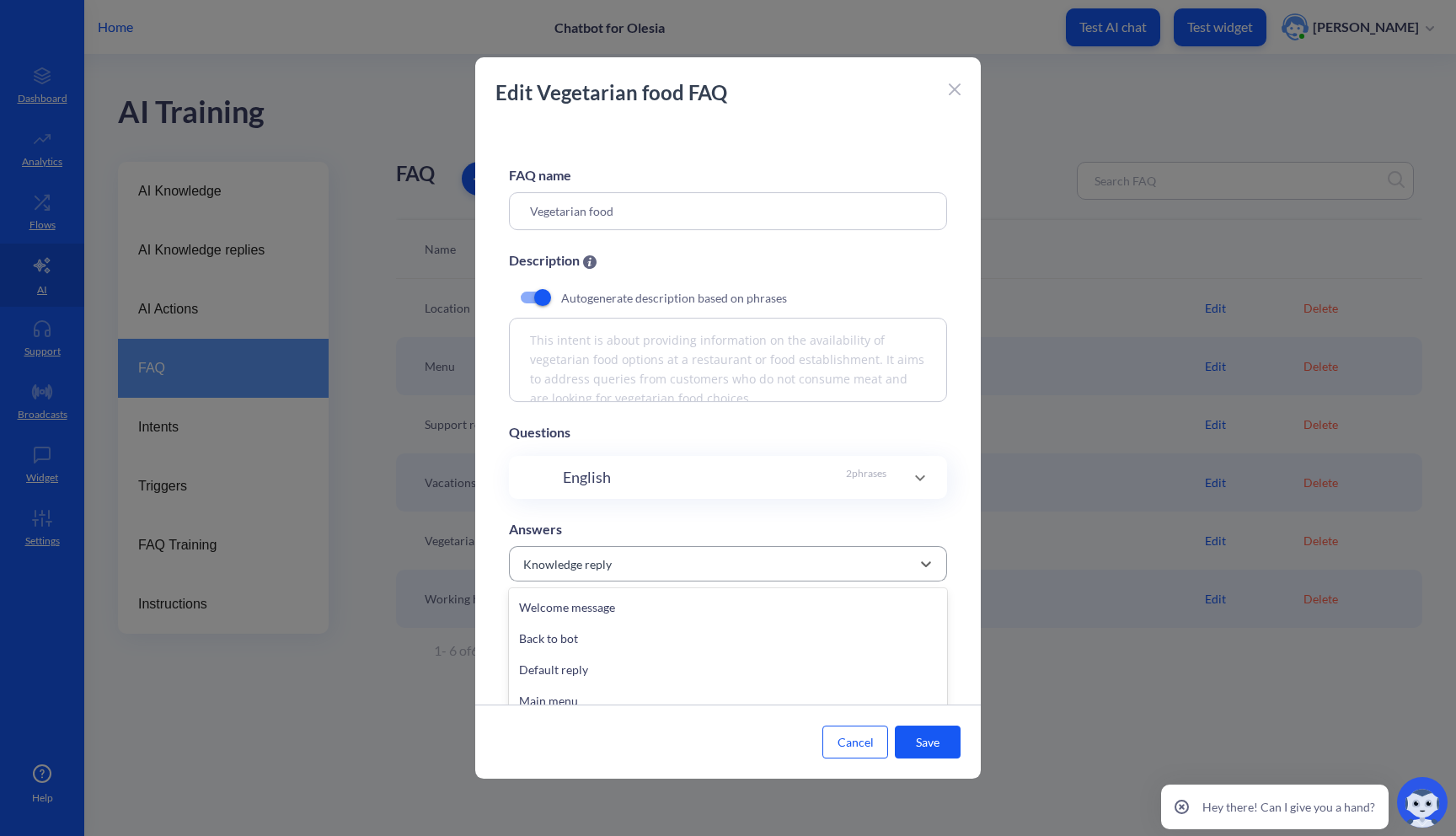
click at [767, 570] on div "Knowledge reply" at bounding box center [713, 563] width 396 height 30
type input "faq"
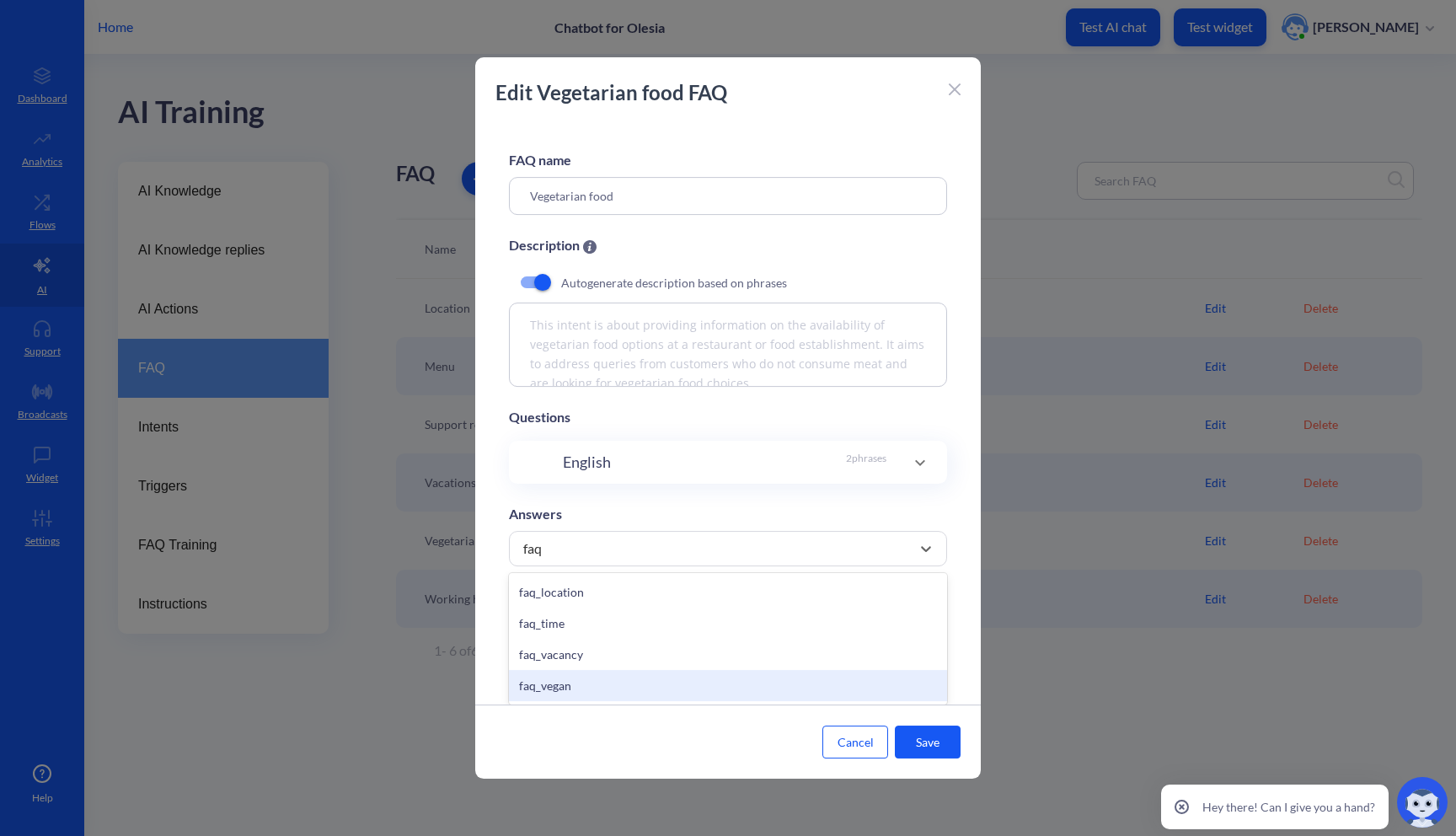
click at [650, 682] on div "faq_vegan" at bounding box center [728, 685] width 438 height 31
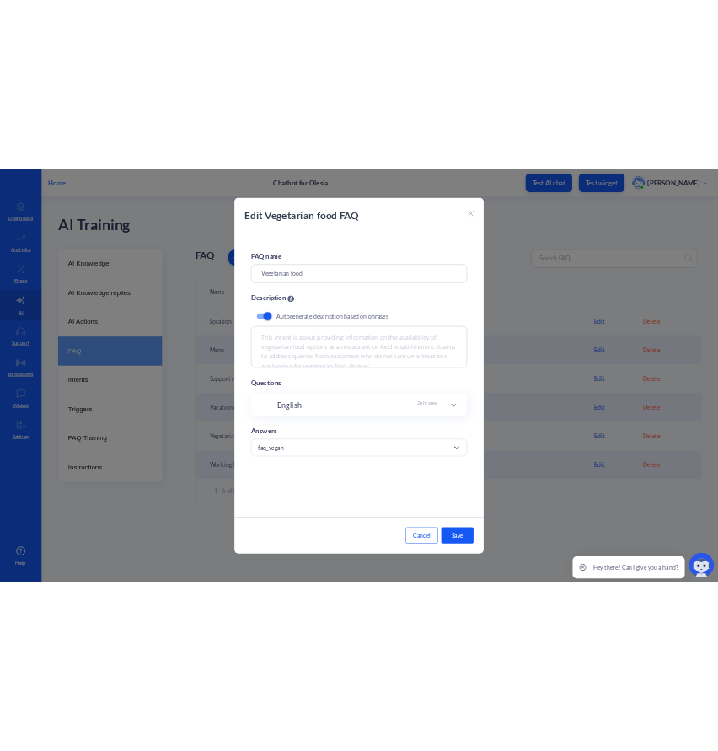
scroll to position [0, 0]
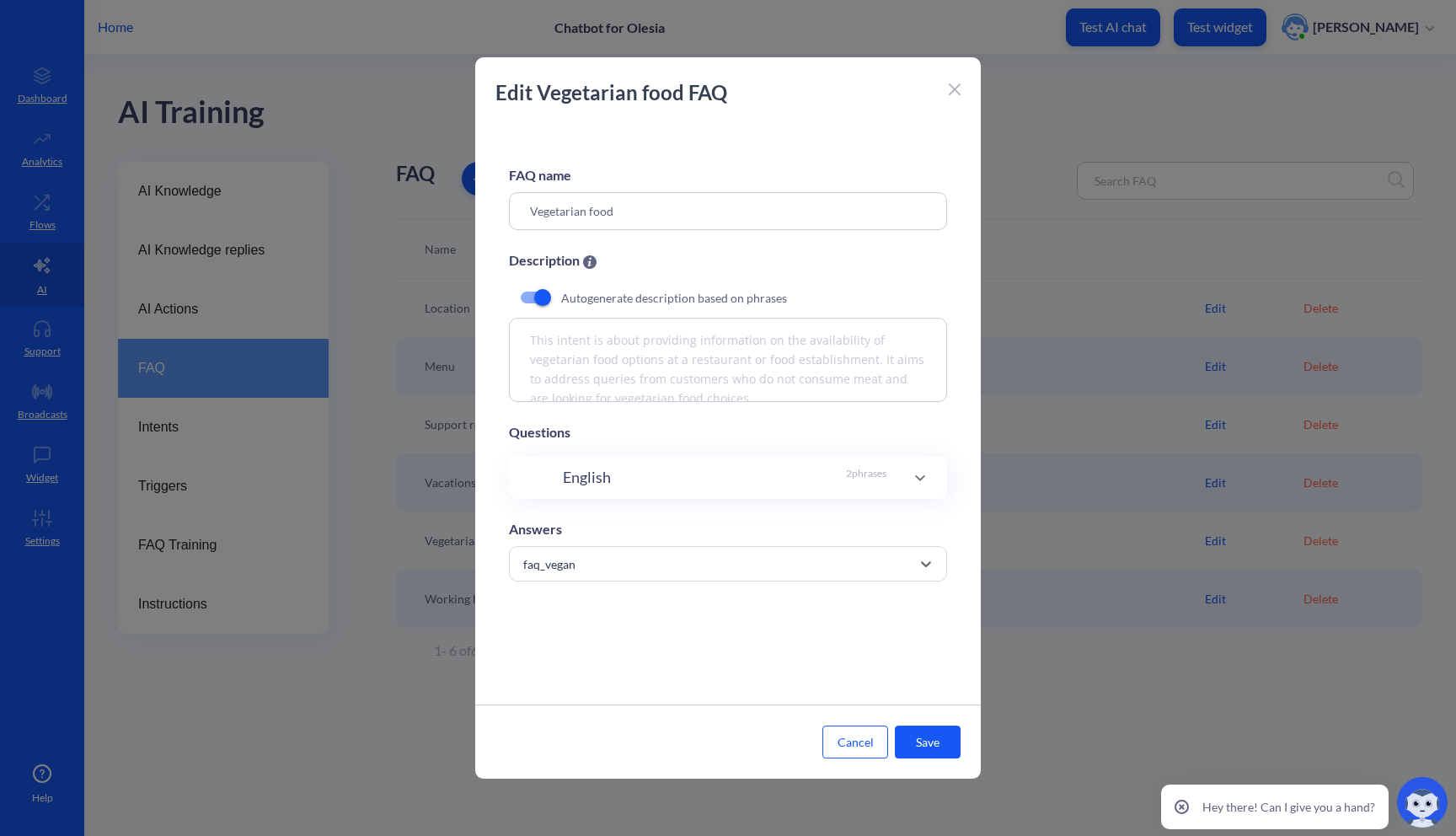
click at [935, 737] on button "Save" at bounding box center [928, 741] width 66 height 33
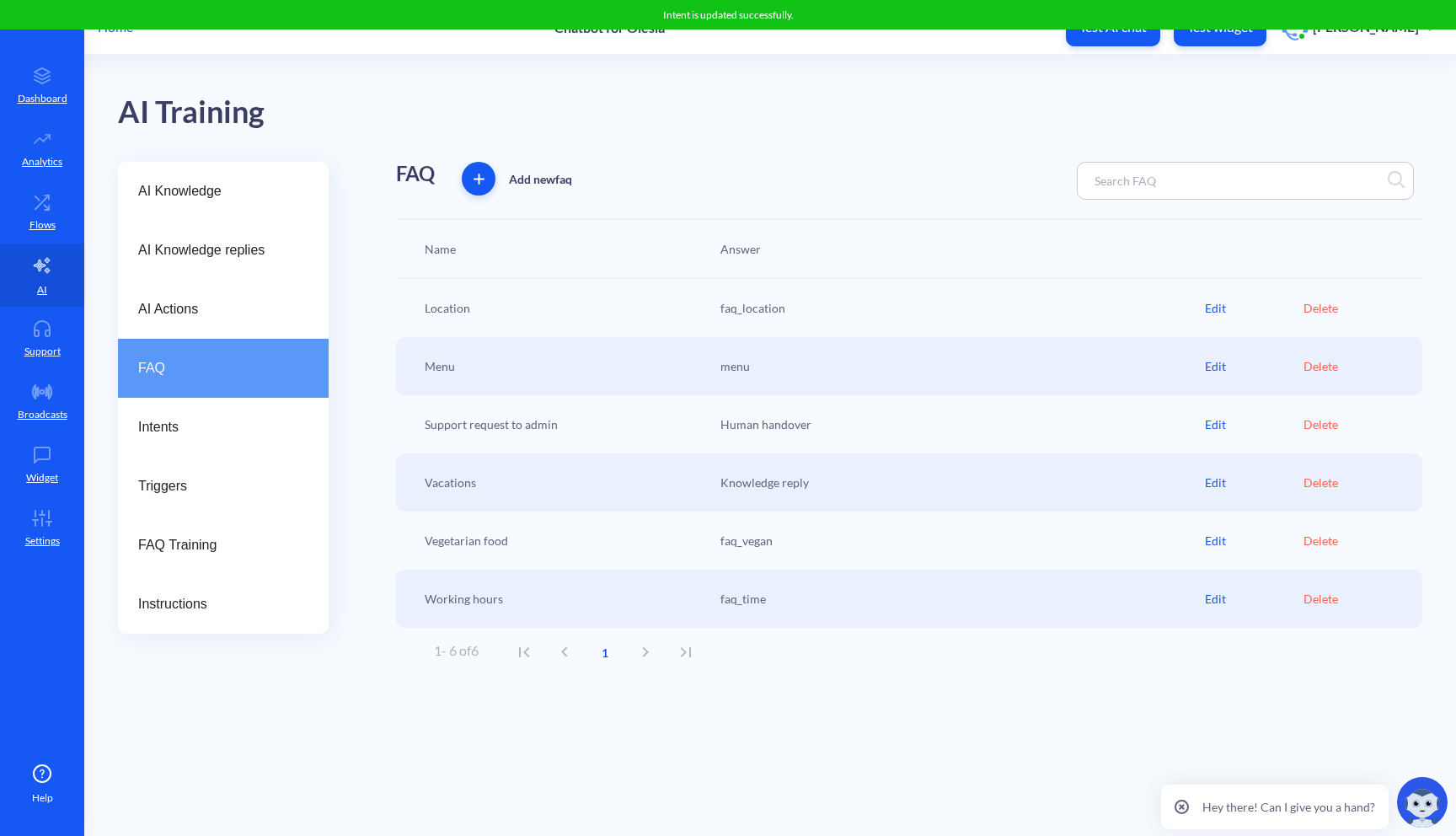
click at [1207, 310] on div "Edit" at bounding box center [1254, 308] width 99 height 18
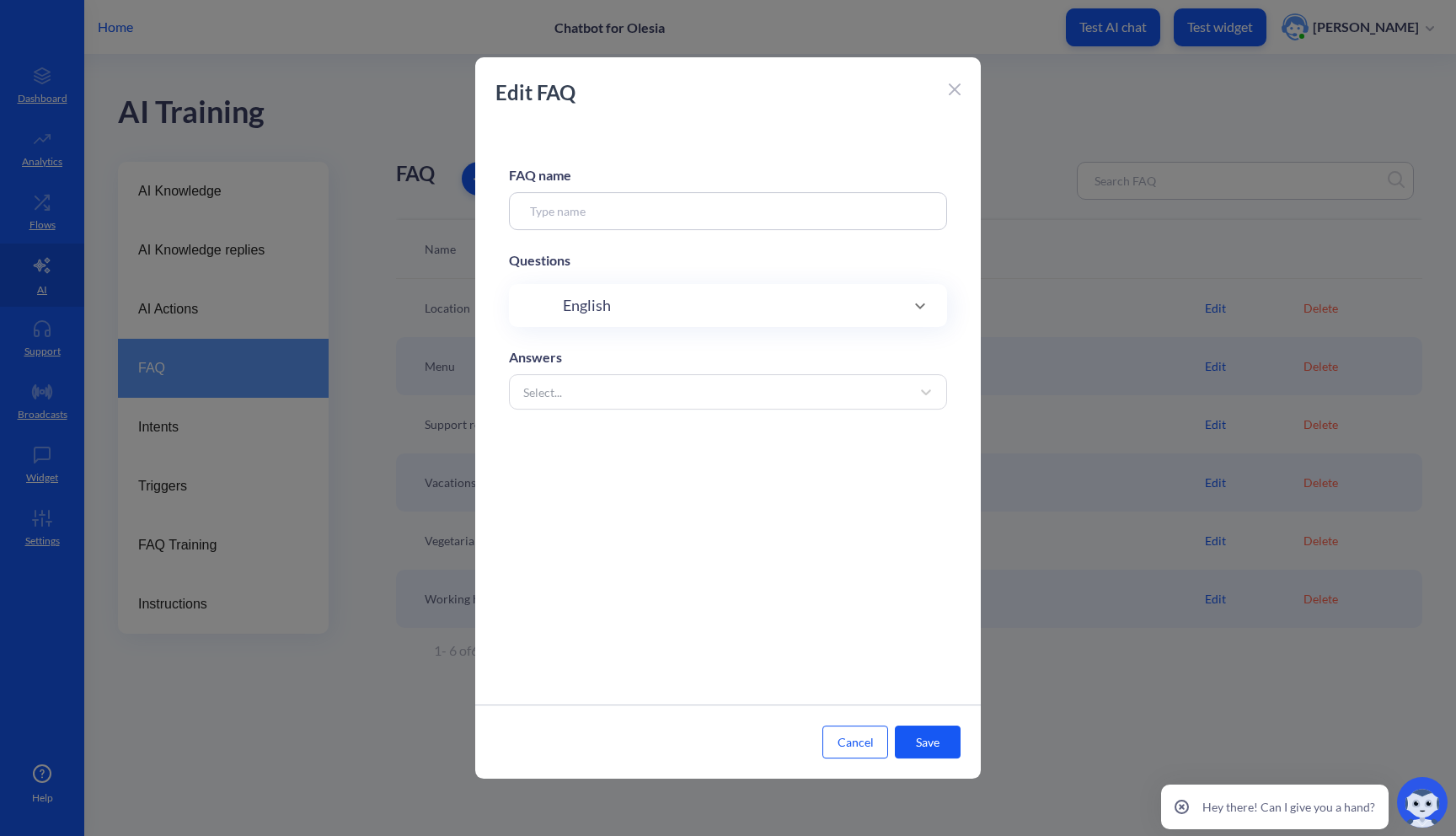
type input "Location"
click at [722, 485] on div "English 3 phrases" at bounding box center [724, 477] width 323 height 23
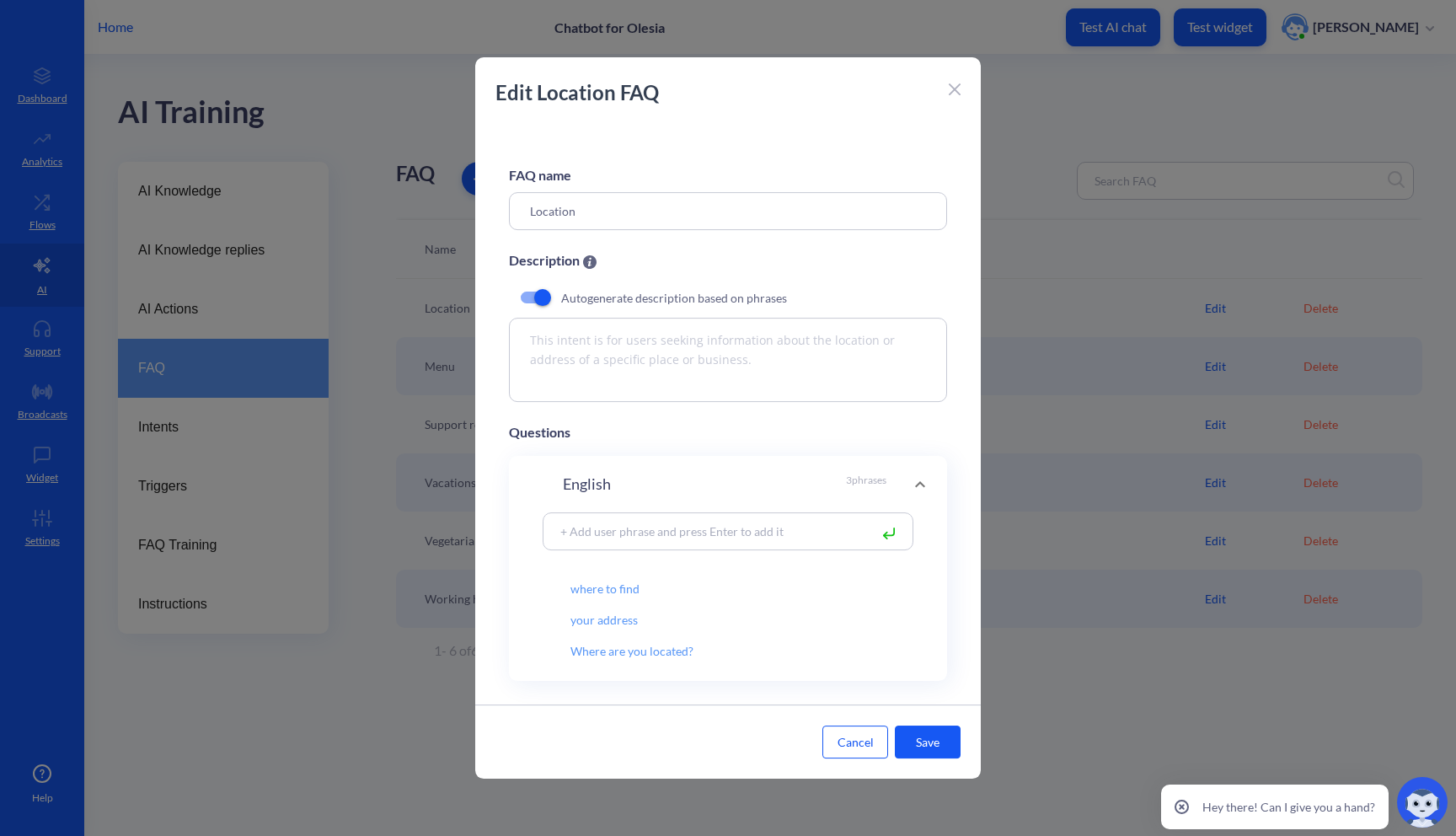
click at [688, 537] on input at bounding box center [710, 530] width 317 height 19
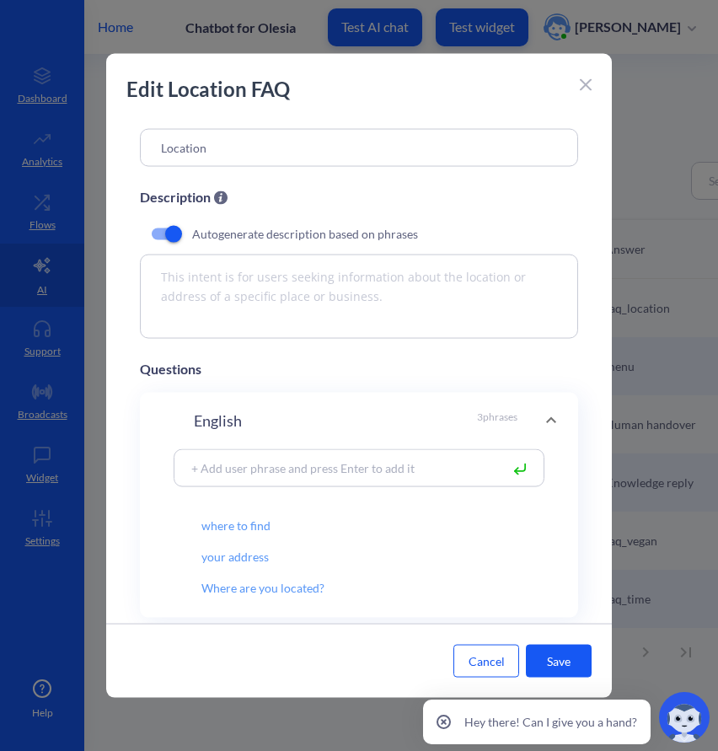
scroll to position [51, 0]
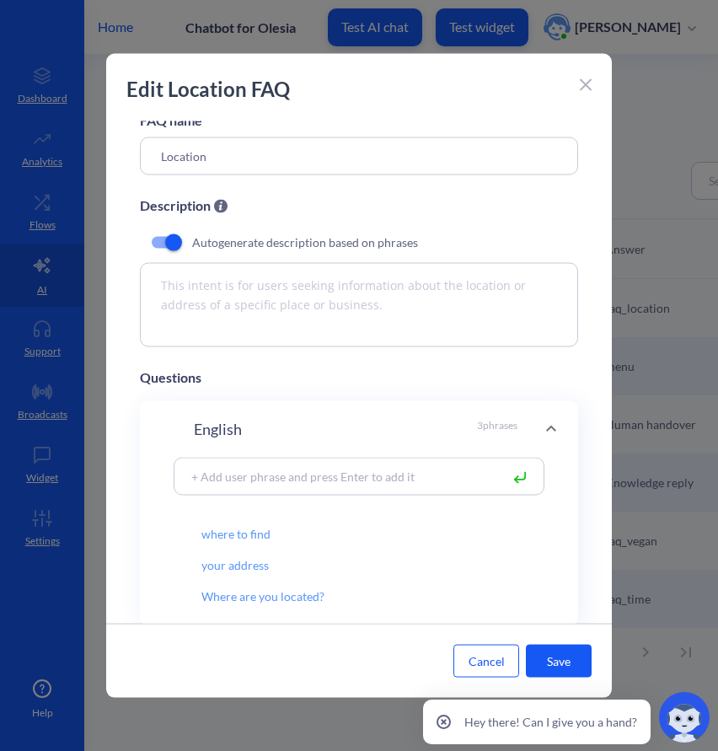
paste input "* What’s your address?"
click at [197, 477] on input "* What’s your address?" at bounding box center [341, 475] width 317 height 19
type input "What’s your address?"
paste input "* Could you tell me your location?"
click at [201, 476] on input "* Could you tell me your location?" at bounding box center [341, 475] width 317 height 19
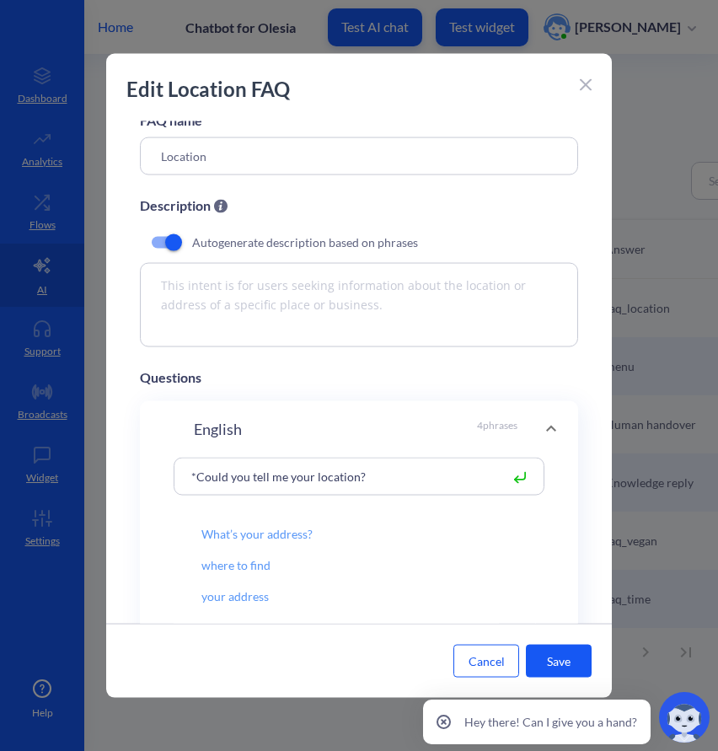
type input "Could you tell me your location?"
paste input "* Where can I find you?"
click at [202, 474] on input "* Where can I find you?" at bounding box center [341, 475] width 317 height 19
type input "Where can I find you?"
paste input "* Where are you based?"
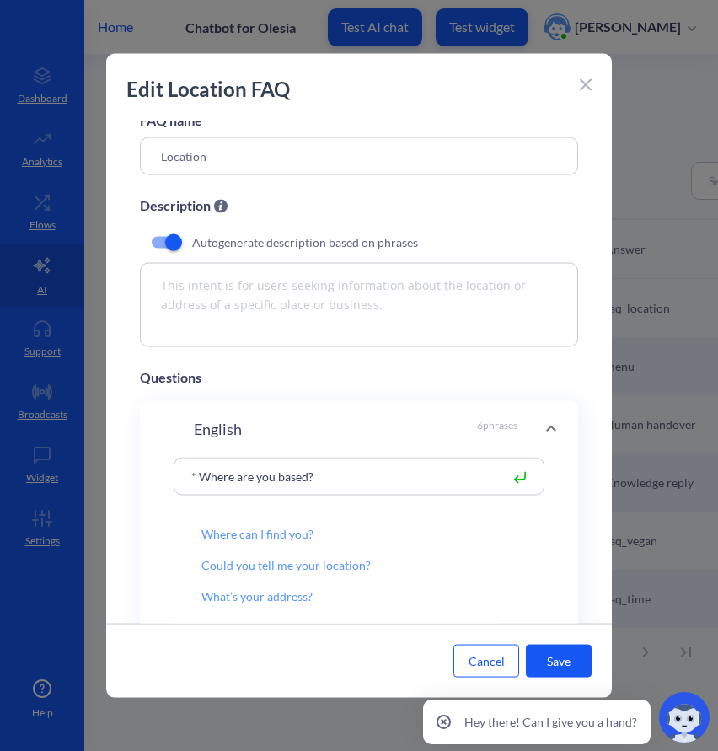
click at [201, 478] on input "* Where are you based?" at bounding box center [341, 475] width 317 height 19
type input "Where are you based?"
click at [580, 656] on button "Save" at bounding box center [559, 660] width 66 height 33
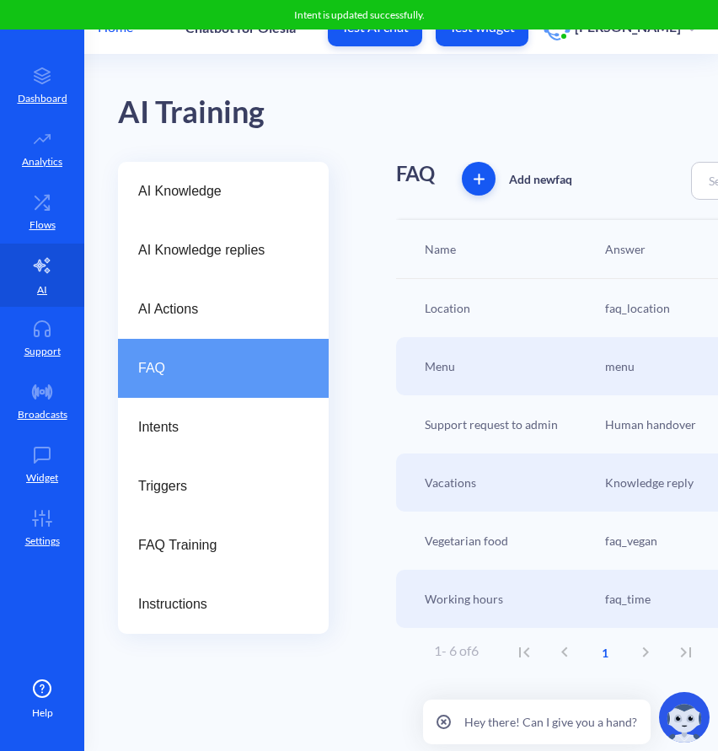
click at [495, 366] on div "Menu" at bounding box center [506, 366] width 180 height 18
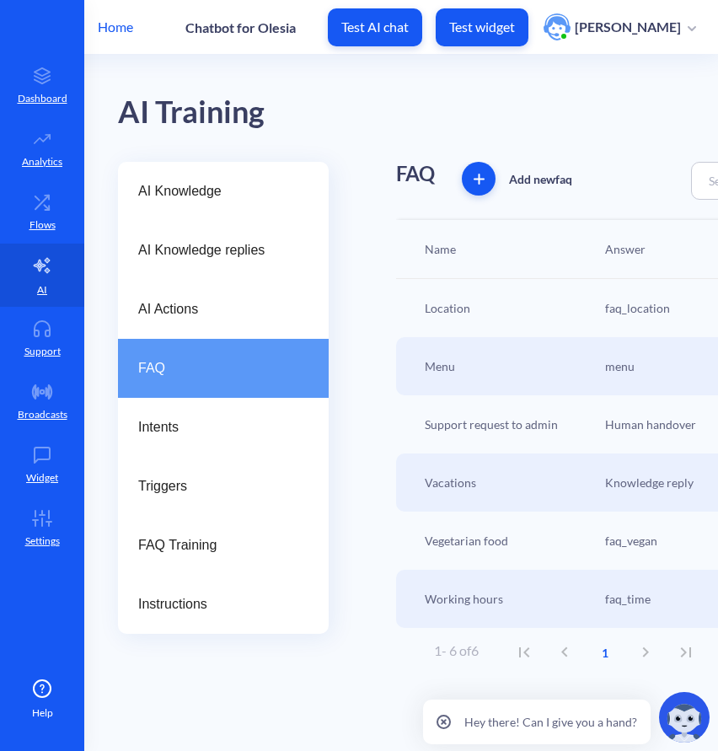
click at [495, 366] on div "Menu" at bounding box center [506, 366] width 180 height 18
click at [444, 367] on div "Menu" at bounding box center [506, 366] width 180 height 18
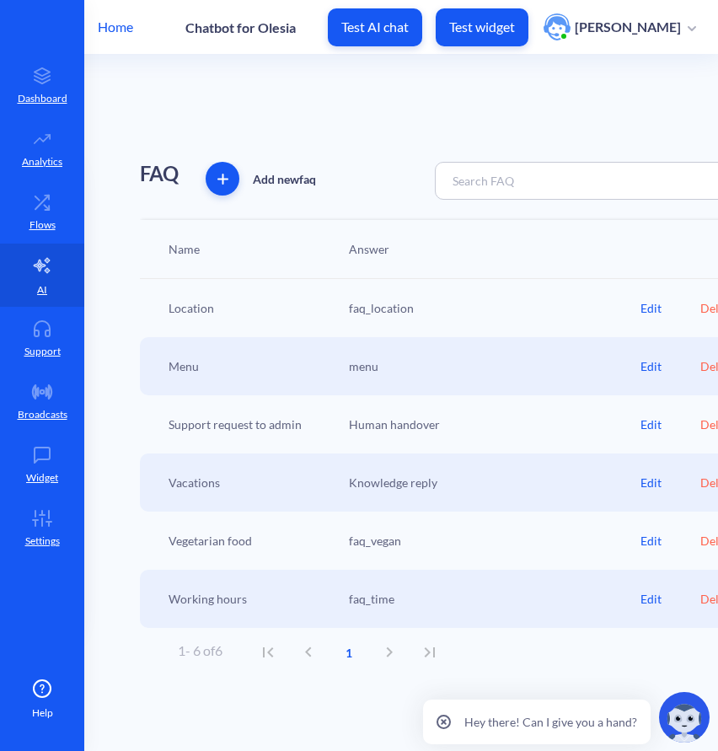
scroll to position [0, 352]
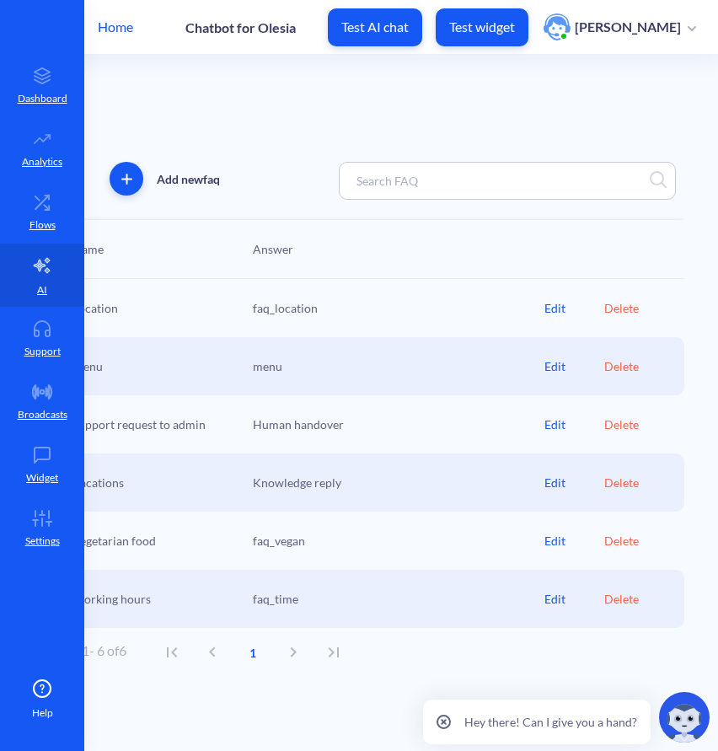
click at [550, 361] on div "Edit" at bounding box center [574, 366] width 60 height 18
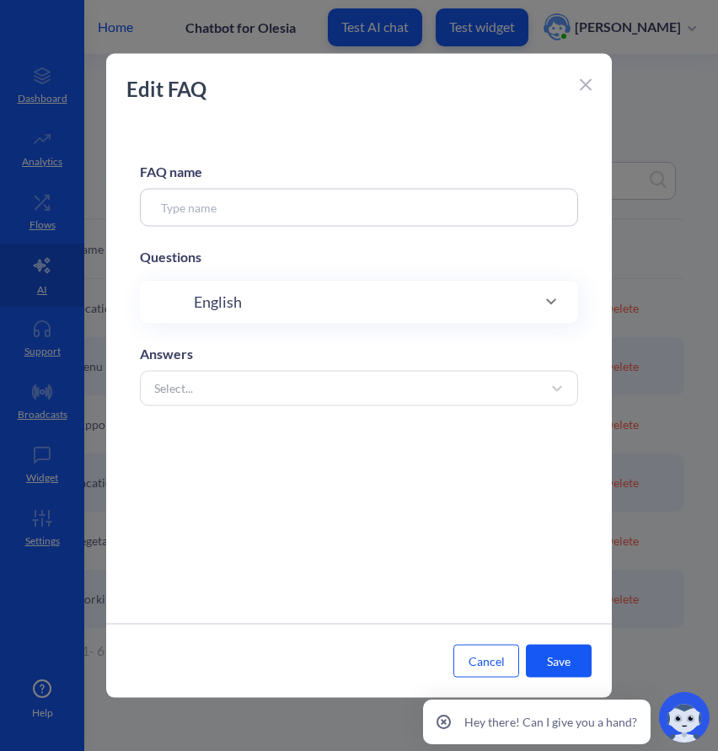
type input "Menu"
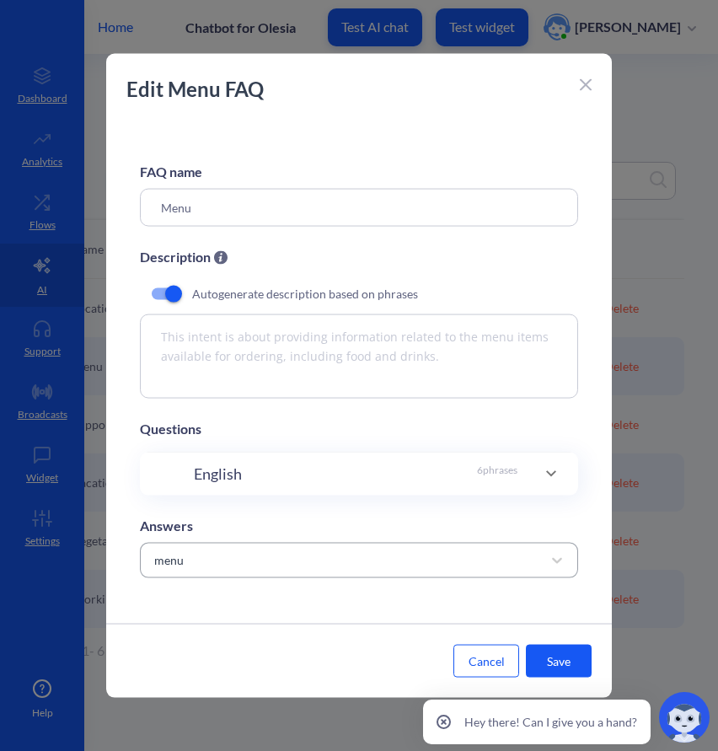
scroll to position [2, 0]
click at [472, 489] on div "English 6 phrases" at bounding box center [359, 473] width 438 height 43
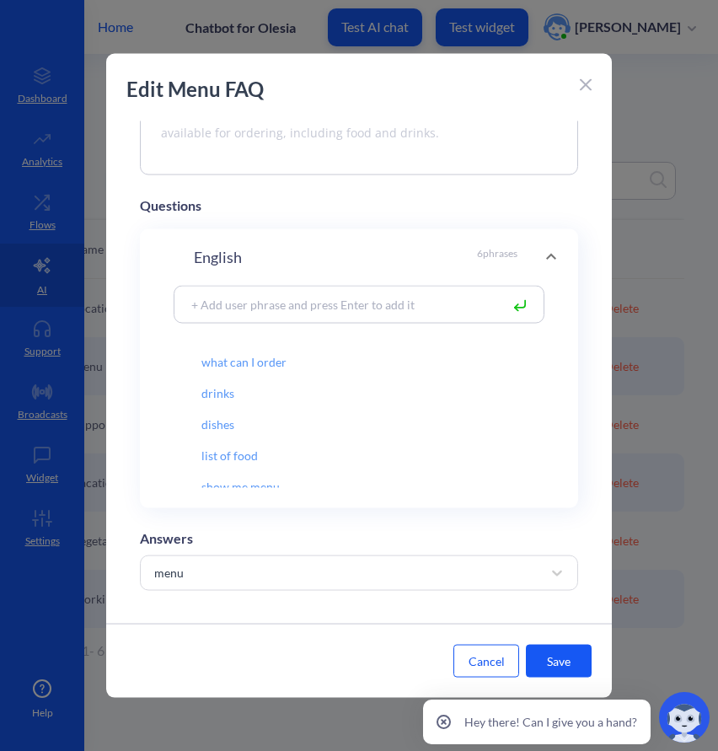
scroll to position [225, 0]
click at [368, 303] on input at bounding box center [341, 301] width 317 height 19
paste input "* Do you have a menu I can look at?"
click at [195, 296] on input "* Do you have a menu I can look at?" at bounding box center [341, 301] width 317 height 19
type input "Do you have a menu I can look at?"
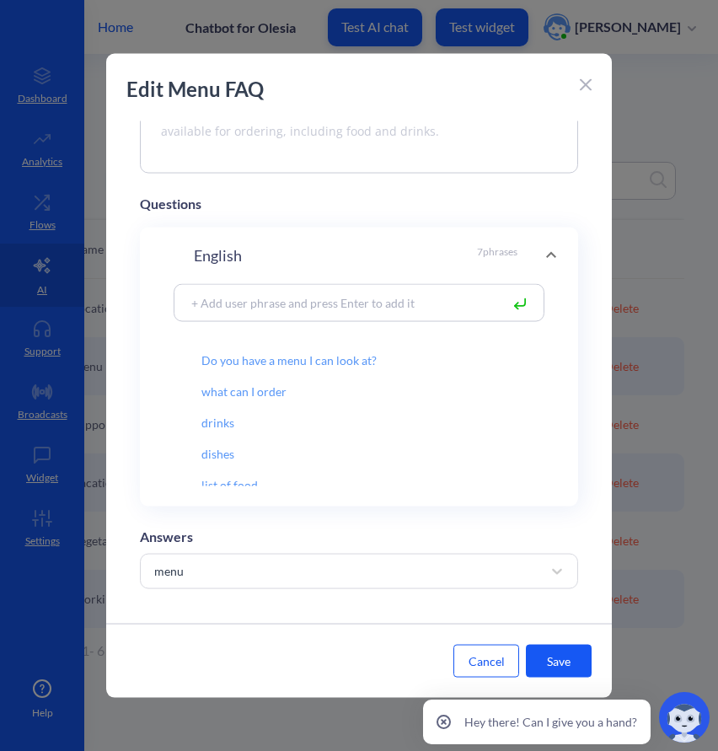
paste input "s the menu available online?"
click at [191, 303] on input "s the menu available online?" at bounding box center [341, 301] width 317 height 19
type input "is the menu available online?"
paste input "* Mind if I check out the menu?"
click at [195, 303] on input "* Mind if I check out the menu?" at bounding box center [341, 301] width 317 height 19
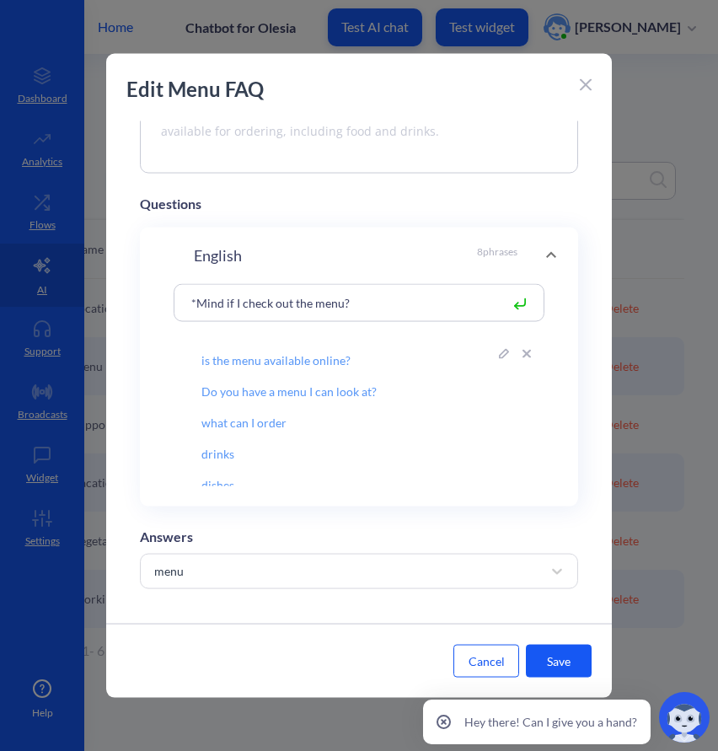
type input "Mind if I check out the menu?"
click at [578, 656] on button "Save" at bounding box center [559, 660] width 66 height 33
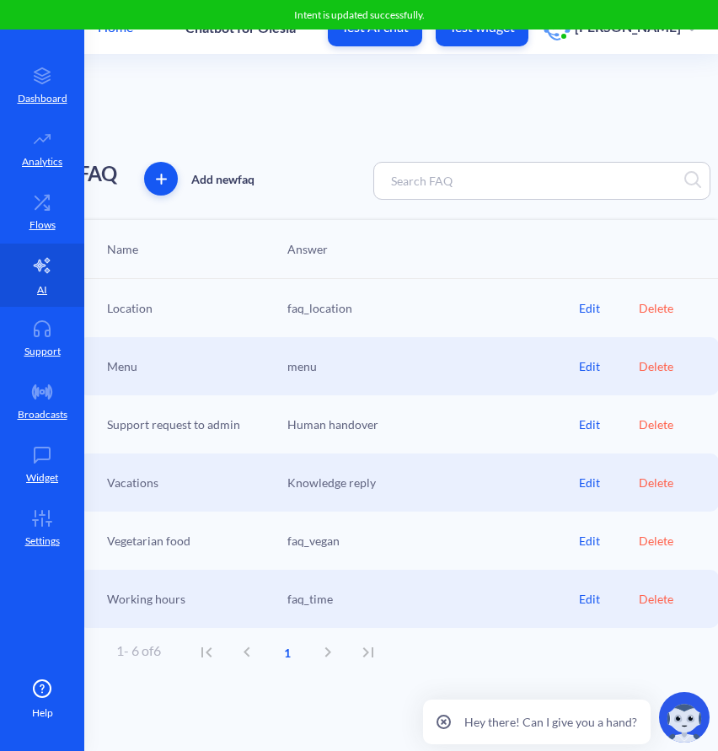
scroll to position [0, 316]
click at [589, 430] on div "Edit" at bounding box center [610, 424] width 60 height 18
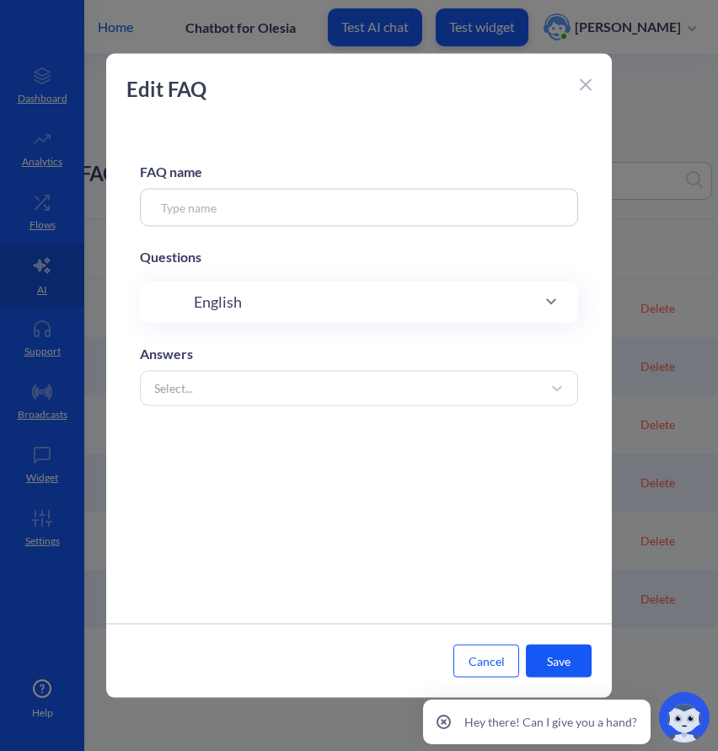
type input "Support request to admin"
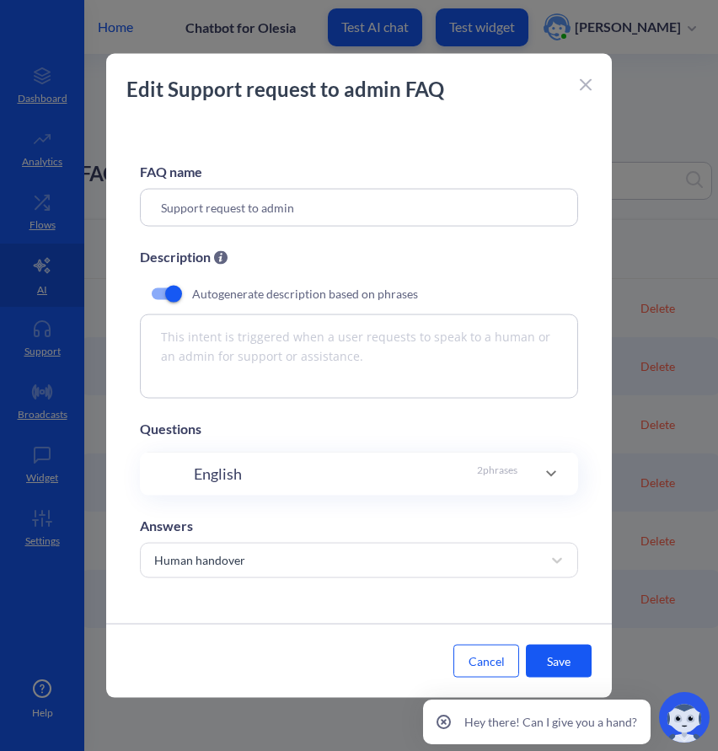
scroll to position [2, 0]
click at [477, 468] on p "2 phrases" at bounding box center [497, 473] width 40 height 23
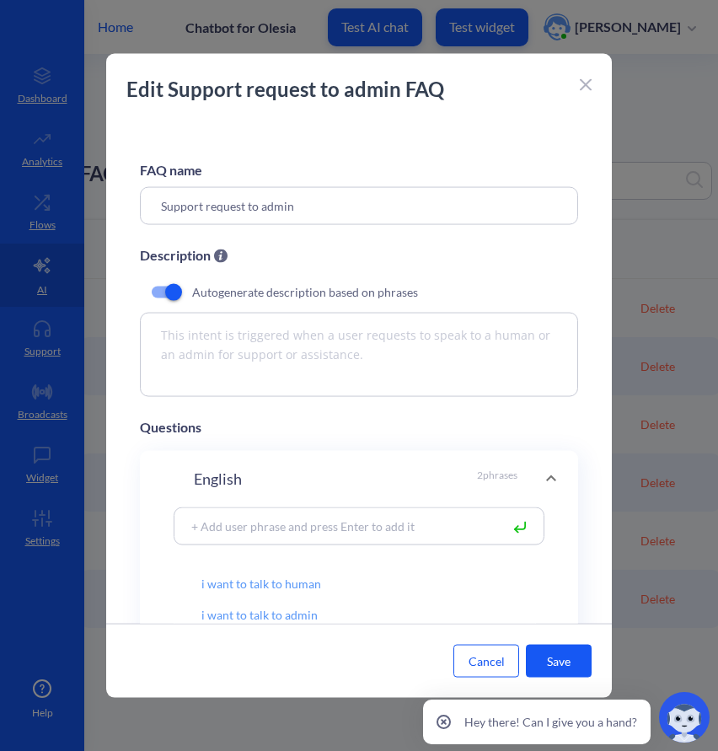
click at [488, 664] on button "Cancel" at bounding box center [486, 660] width 66 height 33
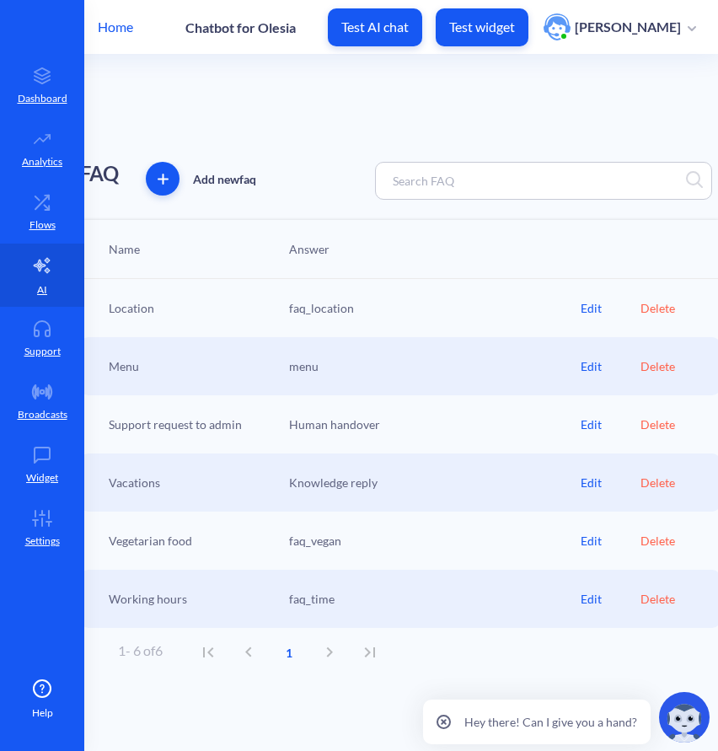
click at [590, 486] on div "Edit" at bounding box center [610, 482] width 60 height 18
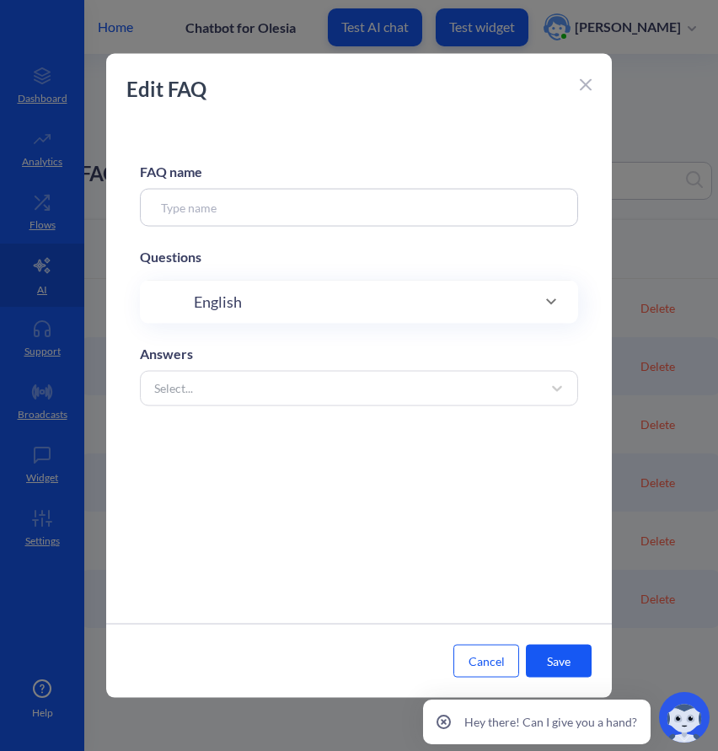
type input "Vacations"
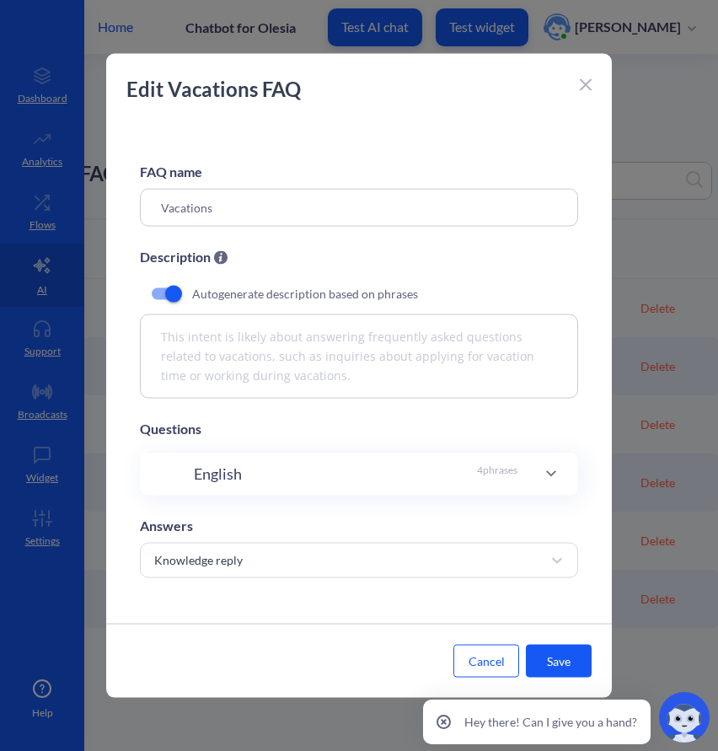
click at [238, 215] on input "Vacations" at bounding box center [359, 207] width 438 height 38
click at [236, 213] on input "Vacations" at bounding box center [359, 207] width 438 height 38
click at [582, 79] on icon at bounding box center [586, 85] width 12 height 12
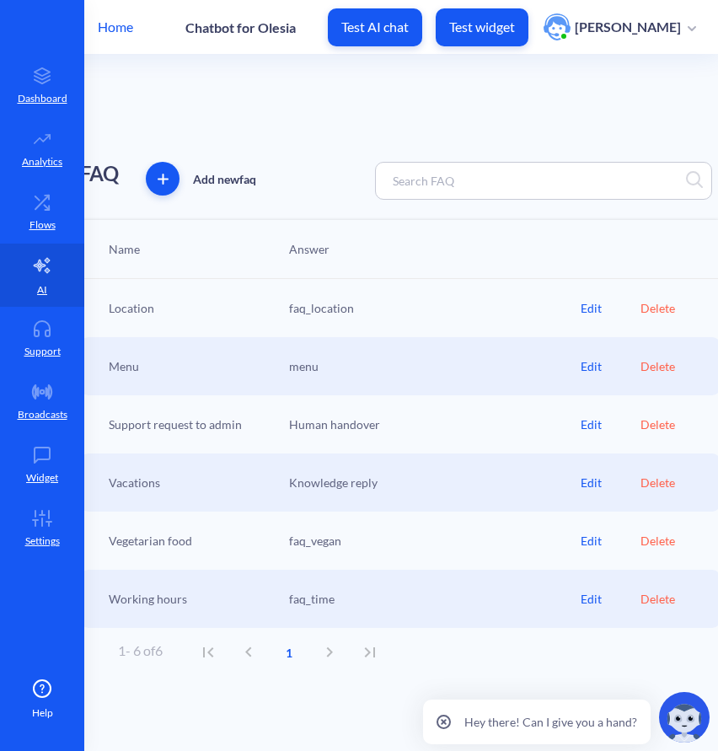
click at [591, 483] on div "Edit" at bounding box center [610, 482] width 60 height 18
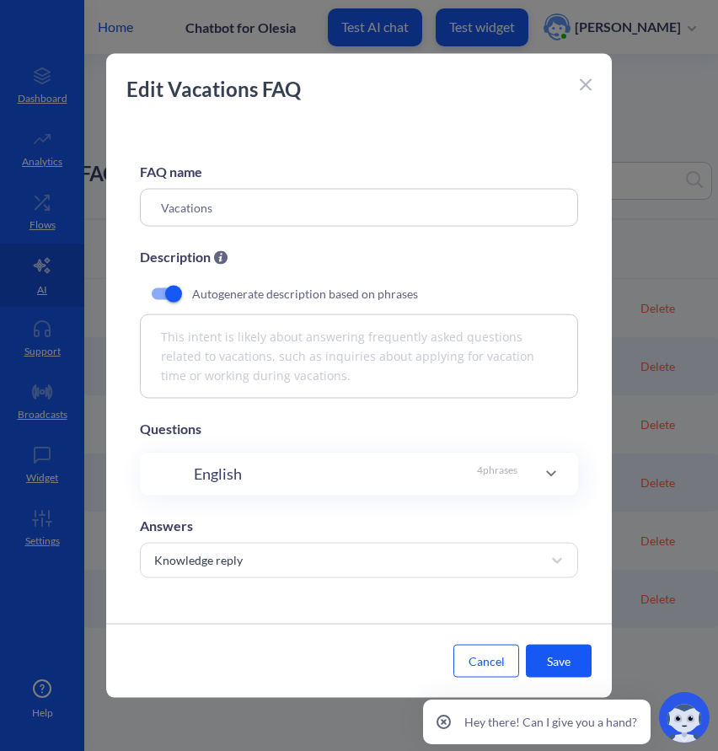
click at [254, 217] on input "Vacations" at bounding box center [359, 207] width 438 height 38
type input "Vacancies"
click at [467, 532] on div "Answers" at bounding box center [359, 525] width 438 height 20
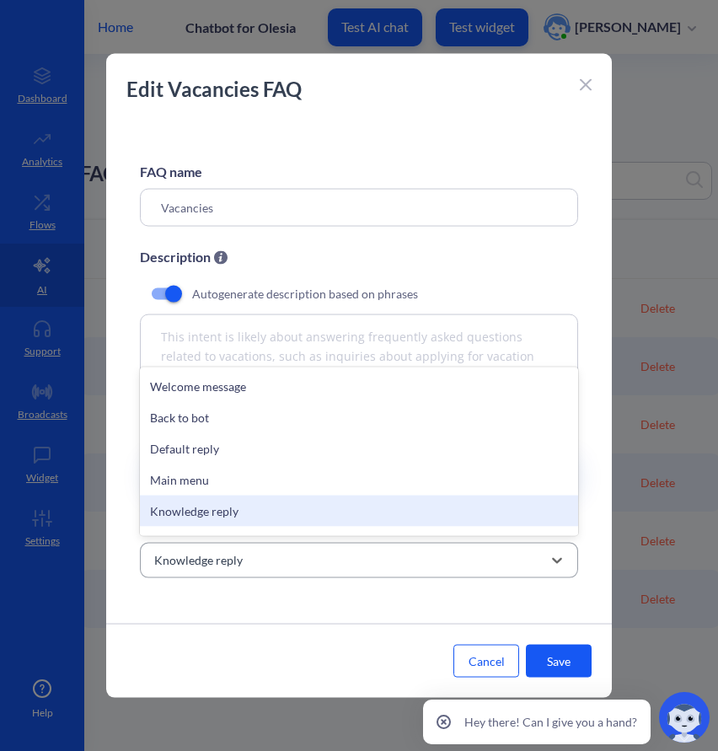
click at [473, 547] on div "Knowledge reply" at bounding box center [344, 559] width 396 height 30
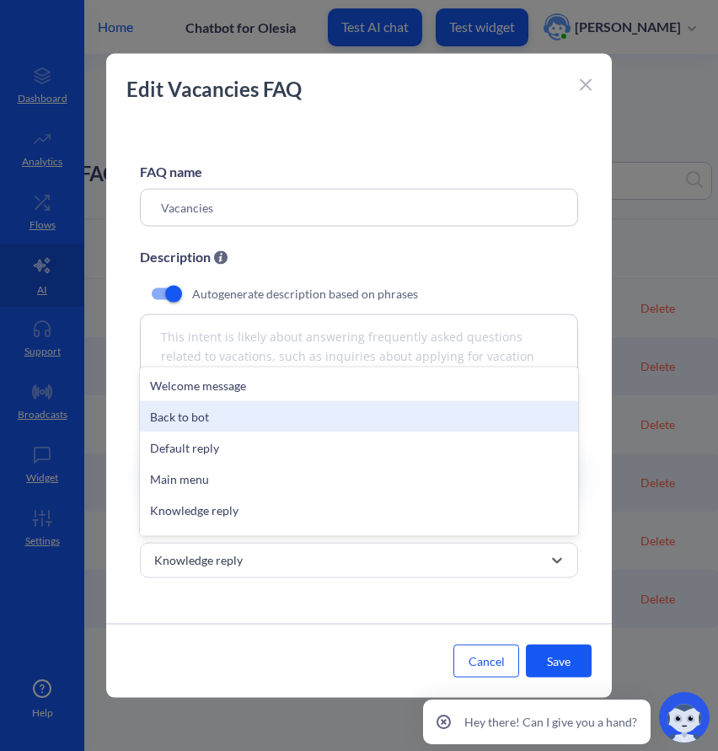
scroll to position [742, 0]
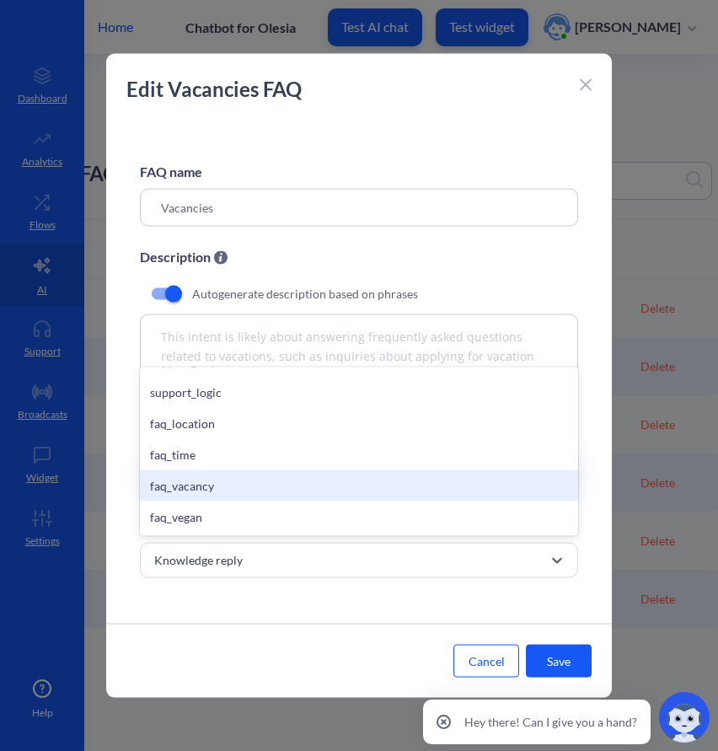
click at [380, 474] on div "faq_vacancy" at bounding box center [359, 484] width 438 height 31
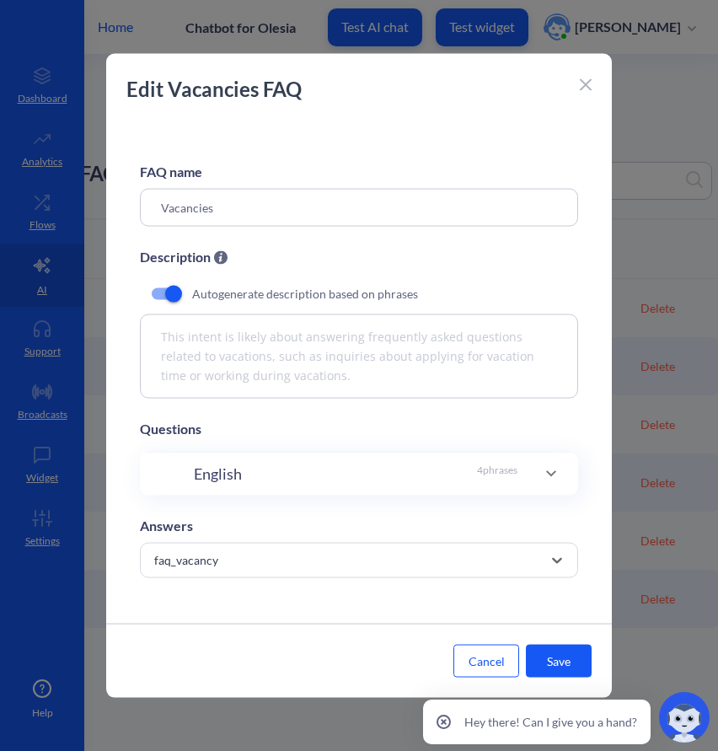
click at [550, 652] on button "Save" at bounding box center [559, 660] width 66 height 33
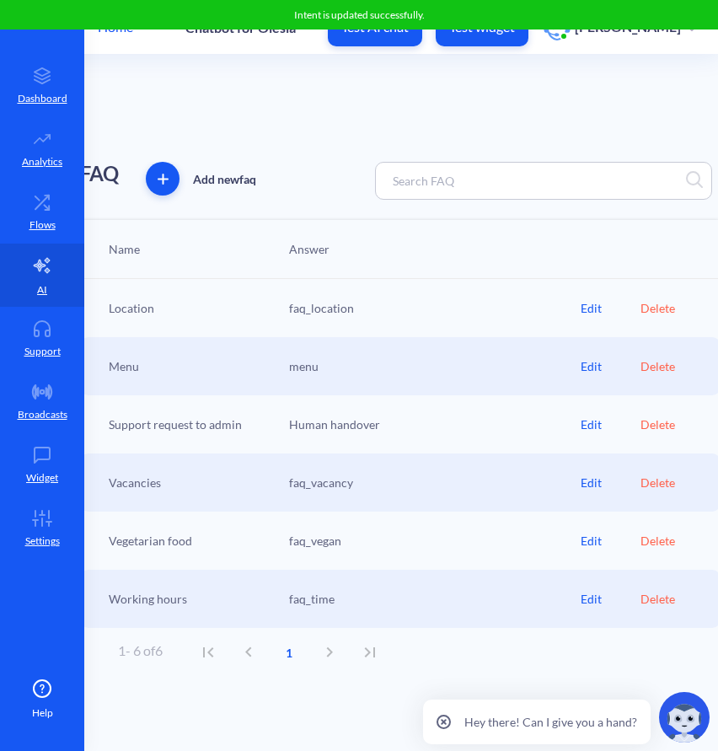
click at [588, 485] on div "Edit" at bounding box center [610, 482] width 60 height 18
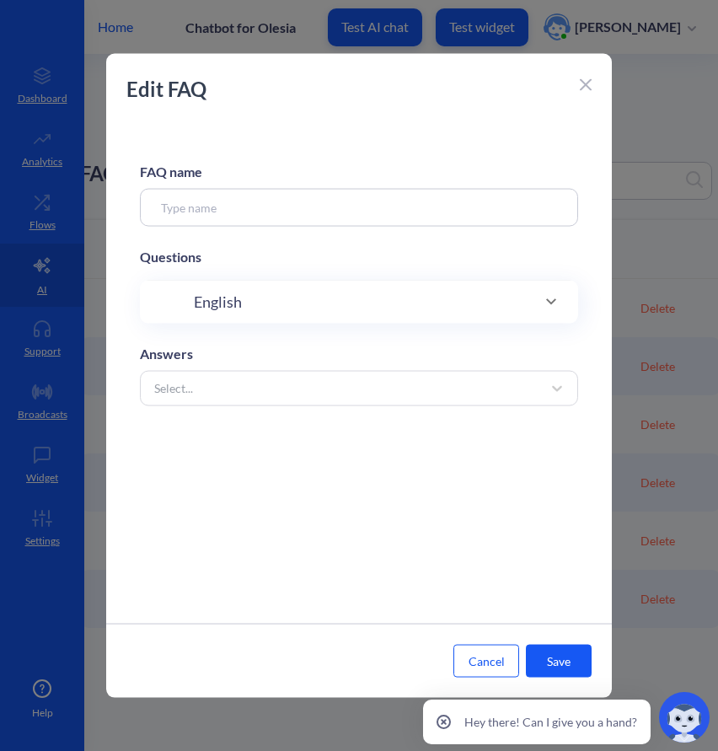
type input "Vacancies"
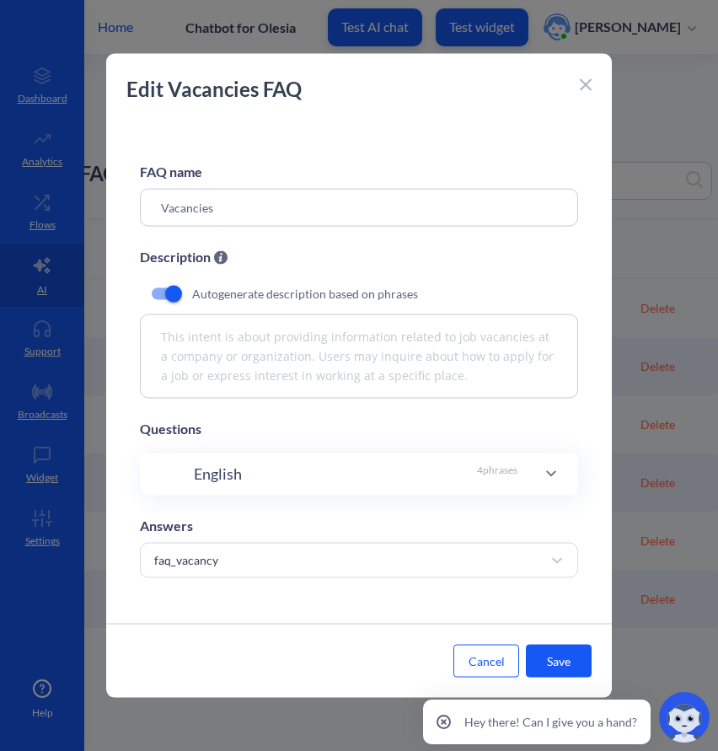
click at [522, 479] on div "English 4 phrases" at bounding box center [359, 473] width 371 height 23
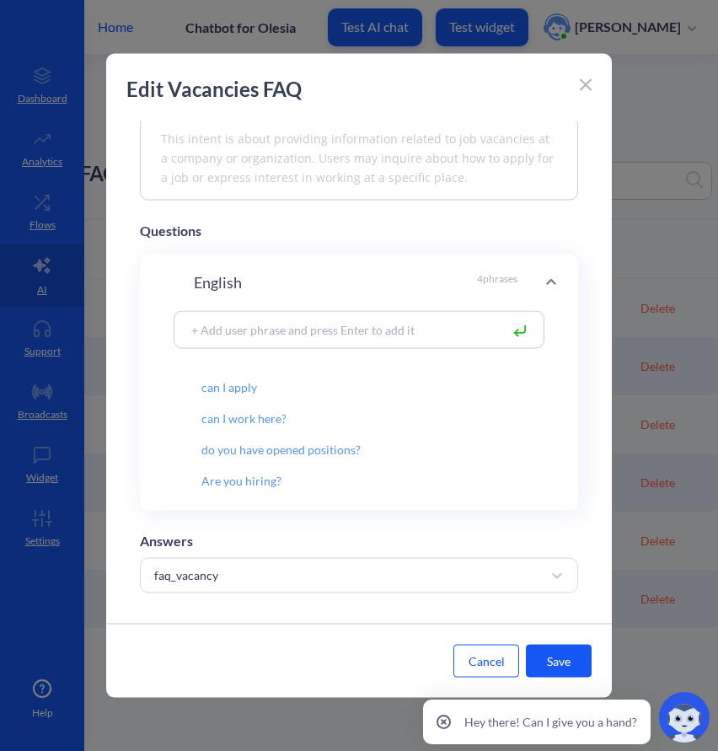
scroll to position [215, 0]
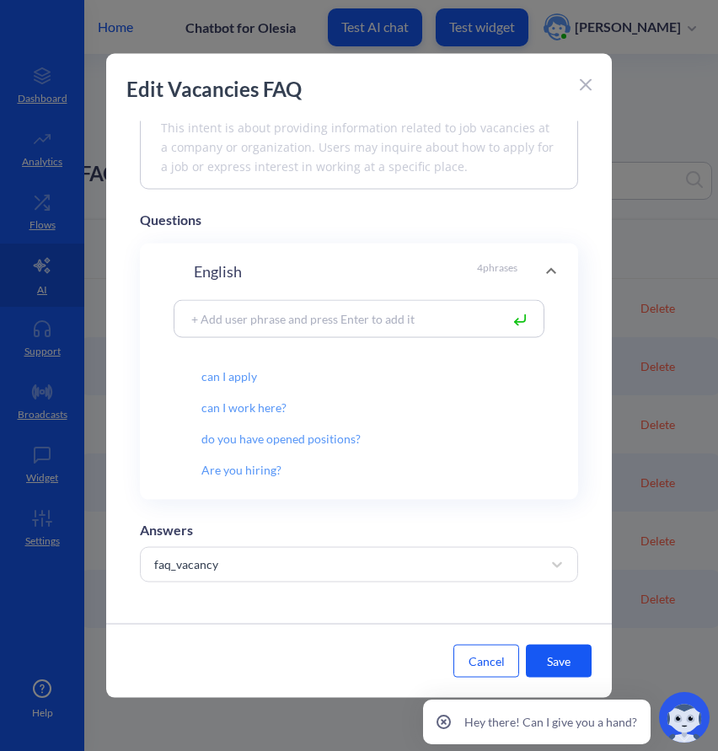
click at [359, 308] on input at bounding box center [341, 317] width 317 height 19
paste input "* Are there any job openings right now?"
click at [199, 308] on input "* Are there any job openings right now?" at bounding box center [341, 317] width 317 height 19
type input "Are there any job openings right now?"
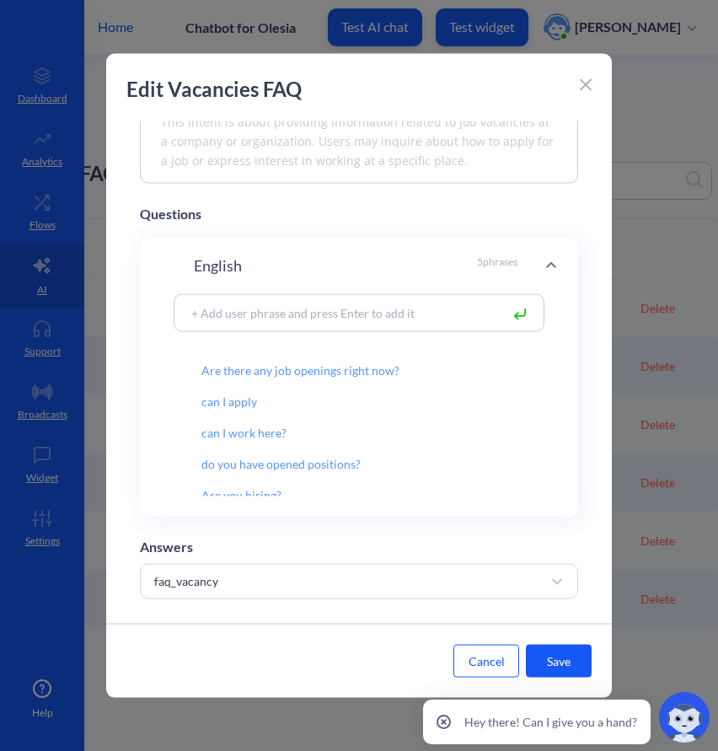
paste input "s your team currently looking for new staff?"
click at [193, 307] on input "s your team currently looking for new staff?" at bounding box center [341, 311] width 317 height 19
type input "is your team currently looking for new staff?"
click at [521, 316] on icon at bounding box center [520, 314] width 12 height 12
click at [441, 313] on input at bounding box center [341, 311] width 317 height 19
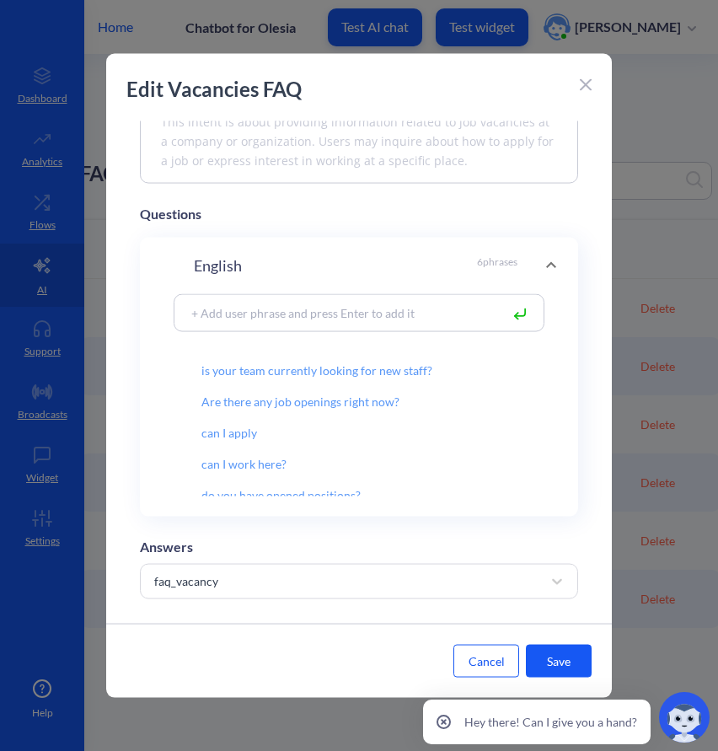
paste input "* Are you accepting applications?"
click at [196, 307] on input "* Are you accepting applications?" at bounding box center [341, 311] width 317 height 19
type input "Are you accepting applications?"
click at [565, 668] on button "Save" at bounding box center [559, 660] width 66 height 33
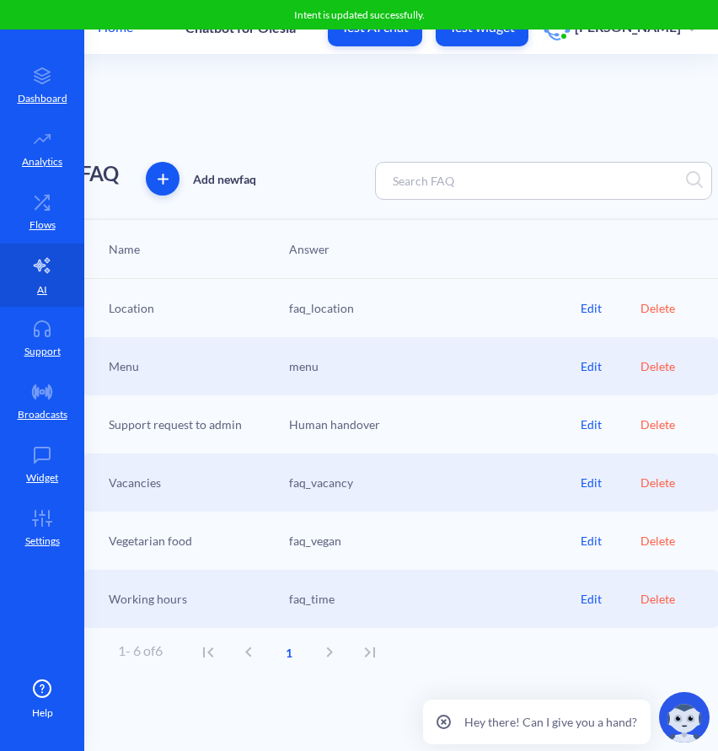
click at [580, 539] on div "Edit" at bounding box center [610, 541] width 60 height 18
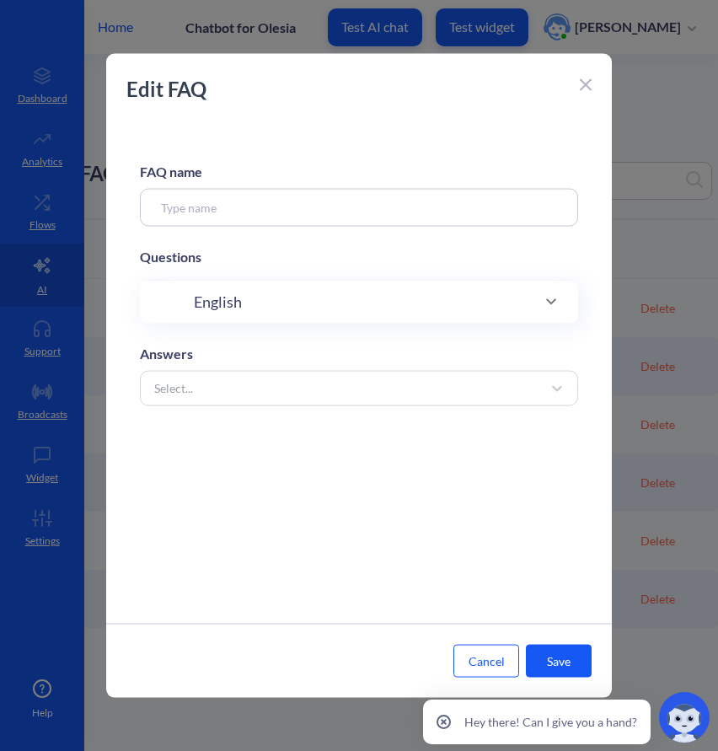
type input "Vegetarian food"
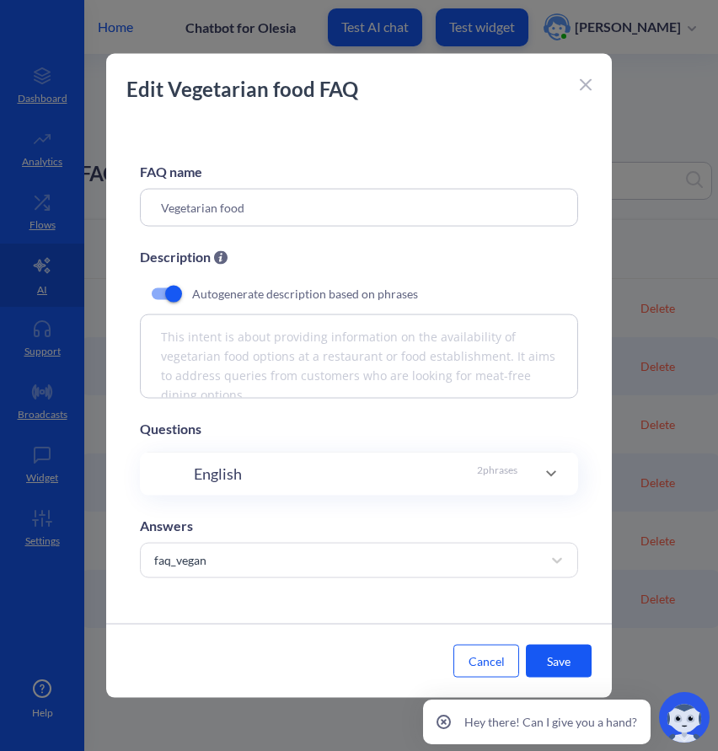
scroll to position [0, 0]
click at [498, 468] on p "2 phrases" at bounding box center [497, 473] width 40 height 23
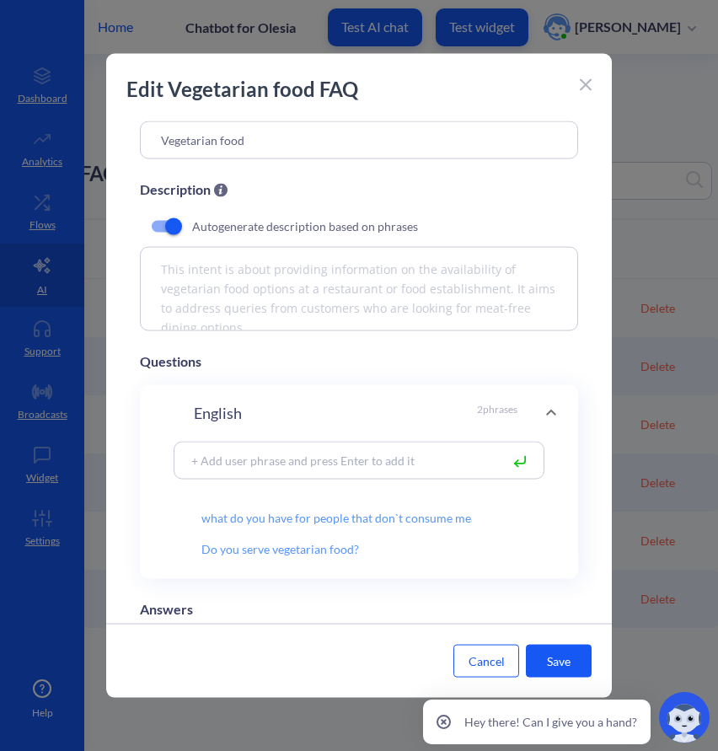
scroll to position [83, 0]
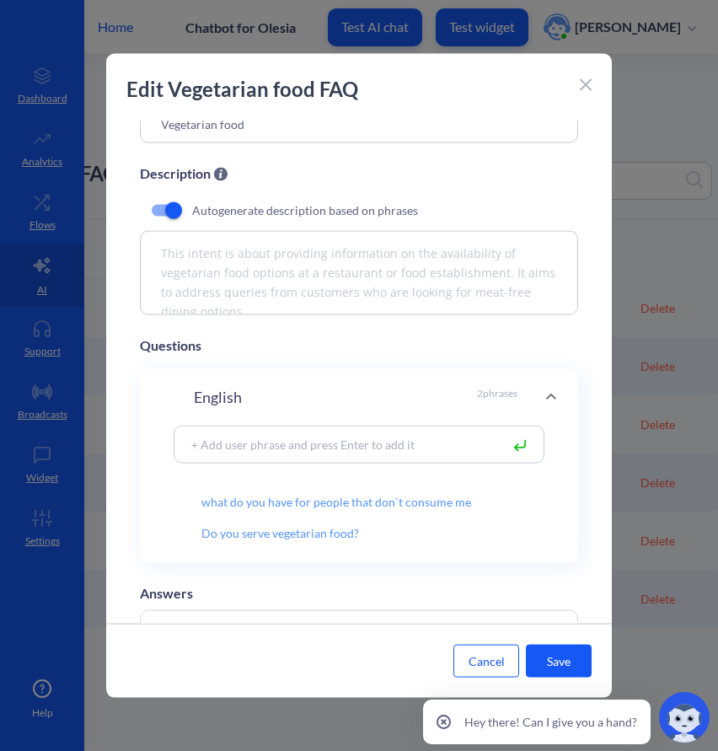
click at [468, 445] on input at bounding box center [341, 443] width 317 height 19
paste input "’m vegetarian—what can I eat here?"
click at [190, 443] on input "’m vegetarian—what can I eat here?" at bounding box center [341, 443] width 317 height 19
type input "i’m vegetarian—what can I eat here?"
click at [516, 445] on rect at bounding box center [520, 446] width 10 height 10
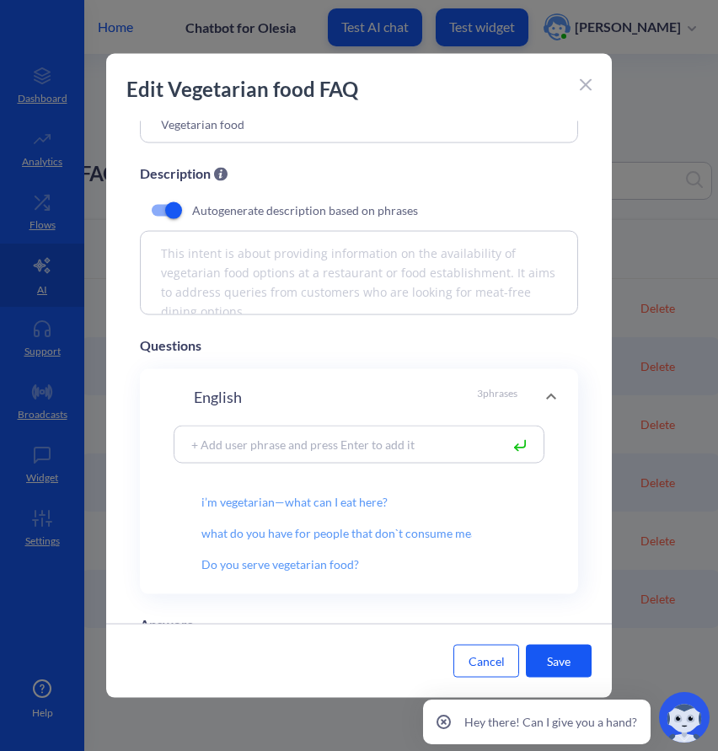
click at [419, 447] on input at bounding box center [341, 443] width 317 height 19
paste input "* Do you offer meat-free dishes?"
click at [199, 446] on input "* Do you offer meat-free dishes?" at bounding box center [341, 443] width 317 height 19
type input "Do you offer meat-free dishes?"
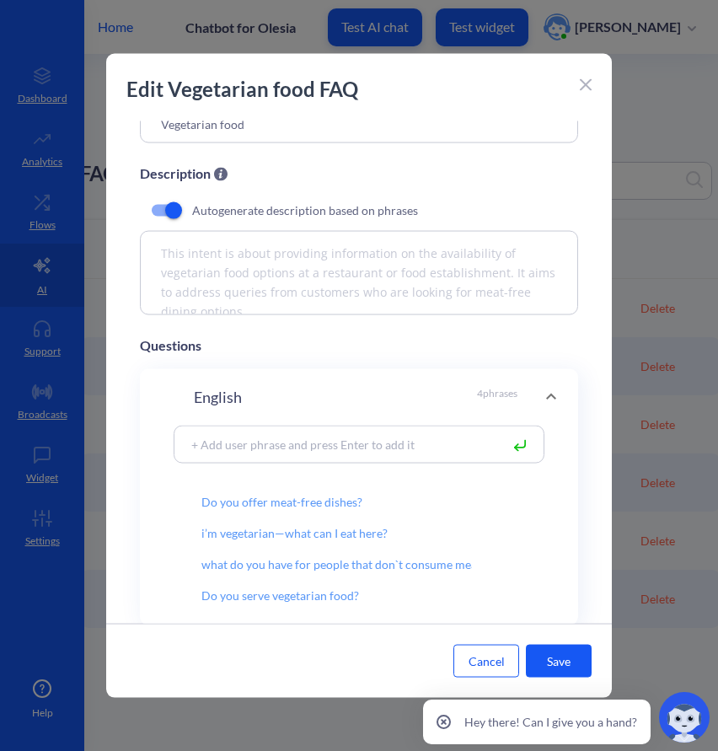
paste input "* Any plant-based meals available?"
click at [197, 442] on input "* Any plant-based meals available?" at bounding box center [341, 443] width 317 height 19
type input "Any plant-based meals available?"
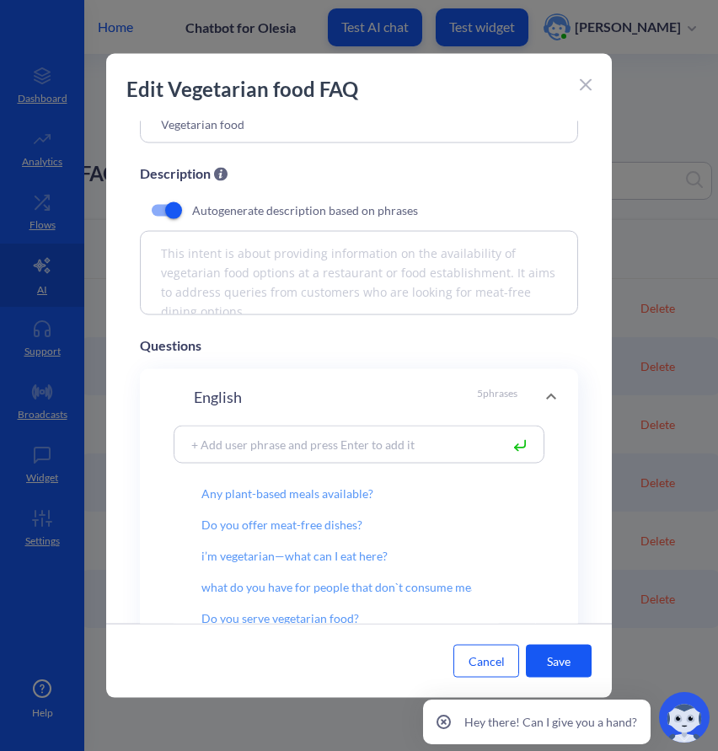
click at [532, 654] on button "Save" at bounding box center [559, 660] width 66 height 33
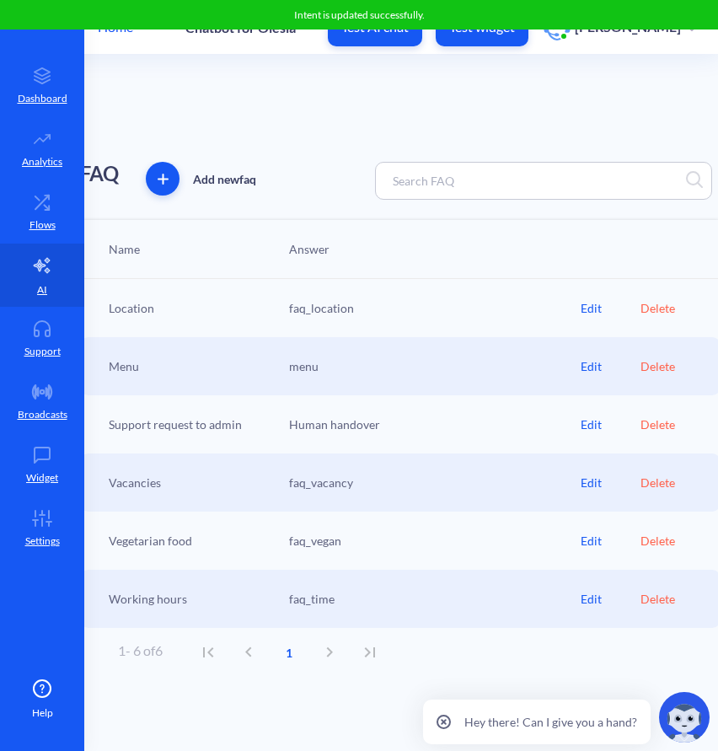
click at [585, 594] on div "Edit" at bounding box center [610, 599] width 60 height 18
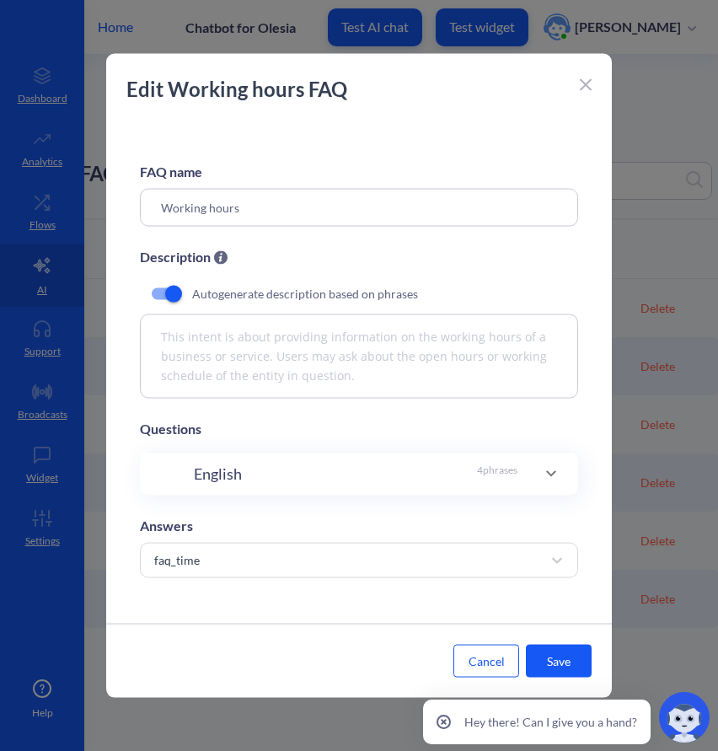
scroll to position [2, 0]
click at [506, 470] on p "4 phrases" at bounding box center [497, 473] width 40 height 23
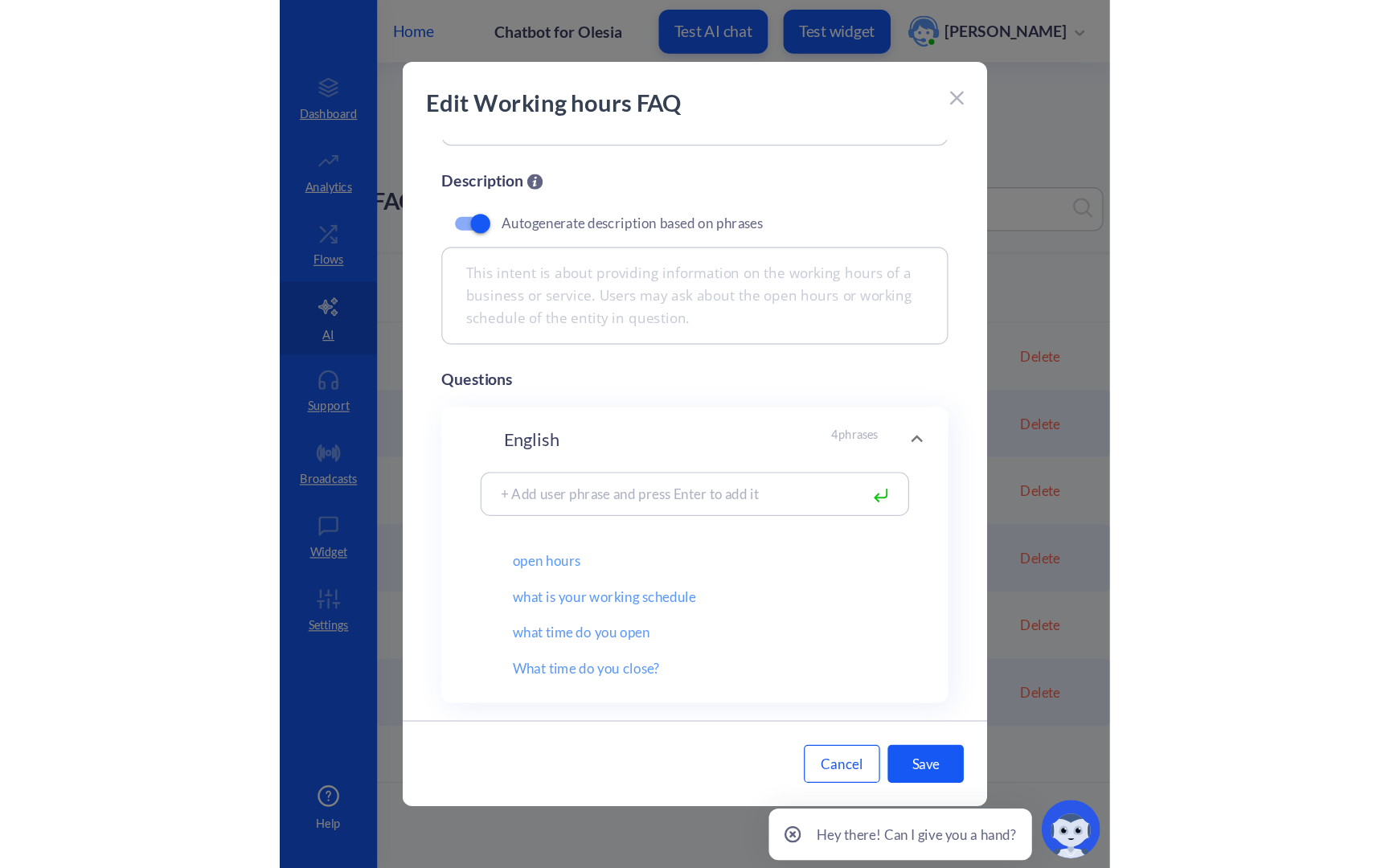
scroll to position [93, 0]
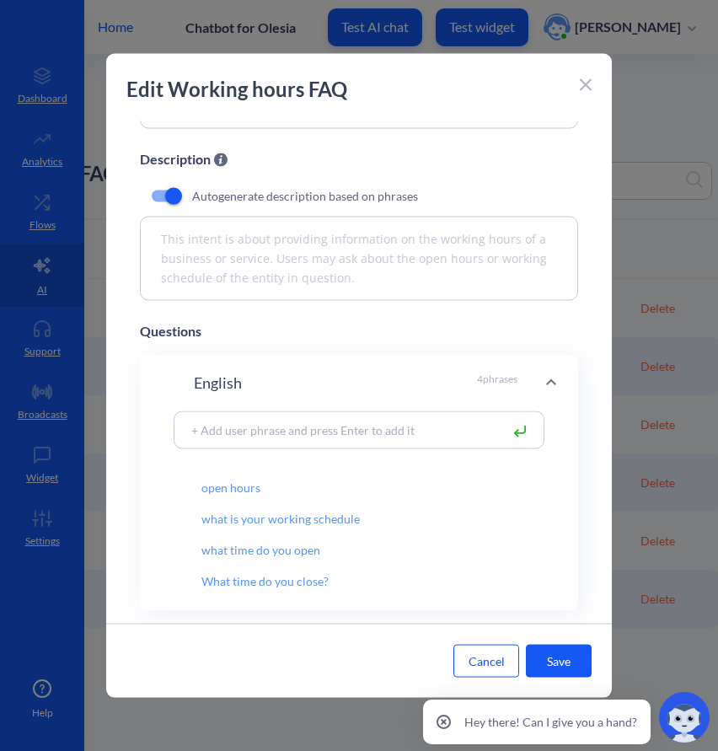
click at [445, 436] on input at bounding box center [341, 429] width 317 height 19
paste input "* Until what time are you open?"
click at [200, 430] on input "* Until what time are you open?" at bounding box center [341, 429] width 317 height 19
type input "Until what time are you open?"
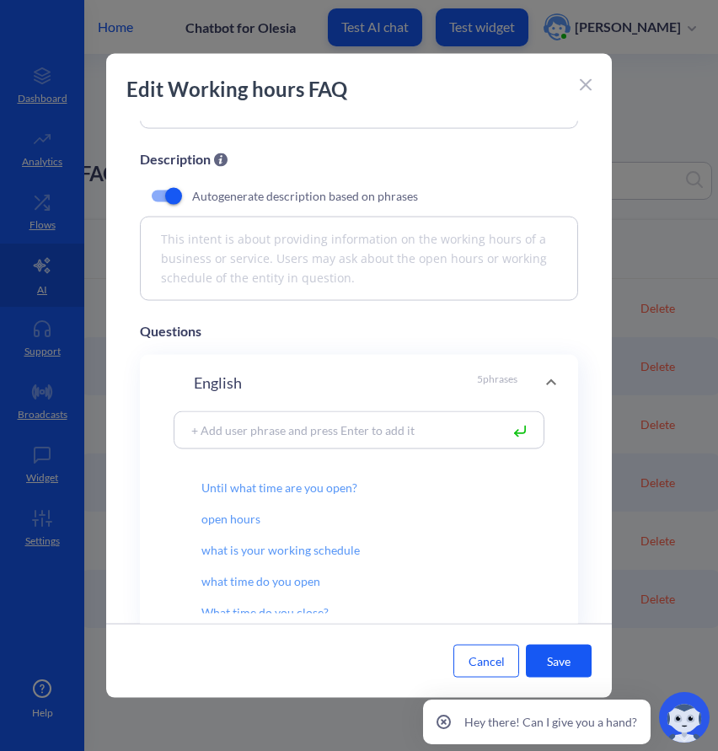
paste input "* What time do you shut down for the day?"
click at [196, 431] on input "* What time do you shut down for the day?" at bounding box center [341, 429] width 317 height 19
type input "What time do you shut down for the day?"
click at [558, 650] on button "Save" at bounding box center [559, 660] width 66 height 33
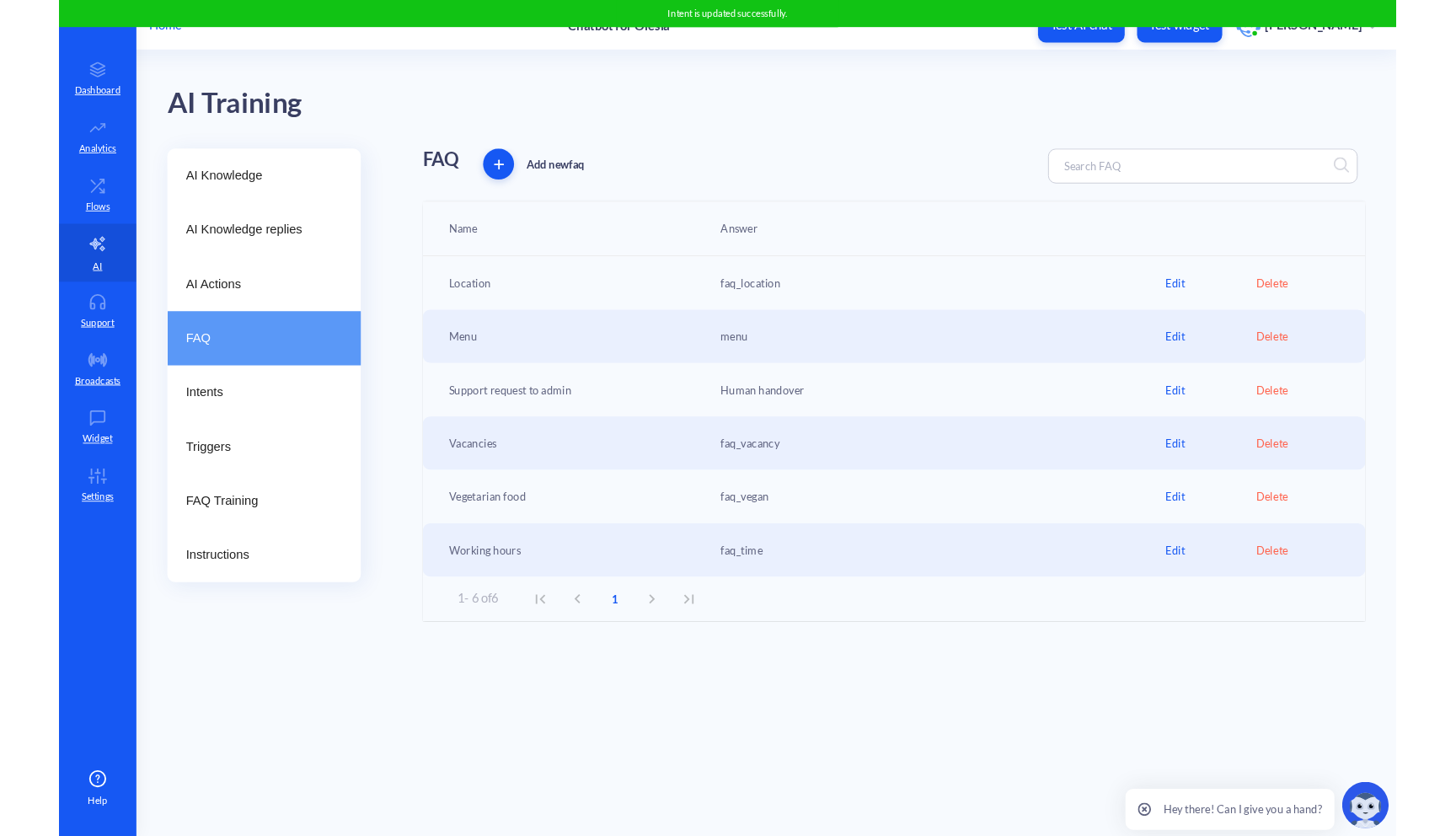
scroll to position [0, 0]
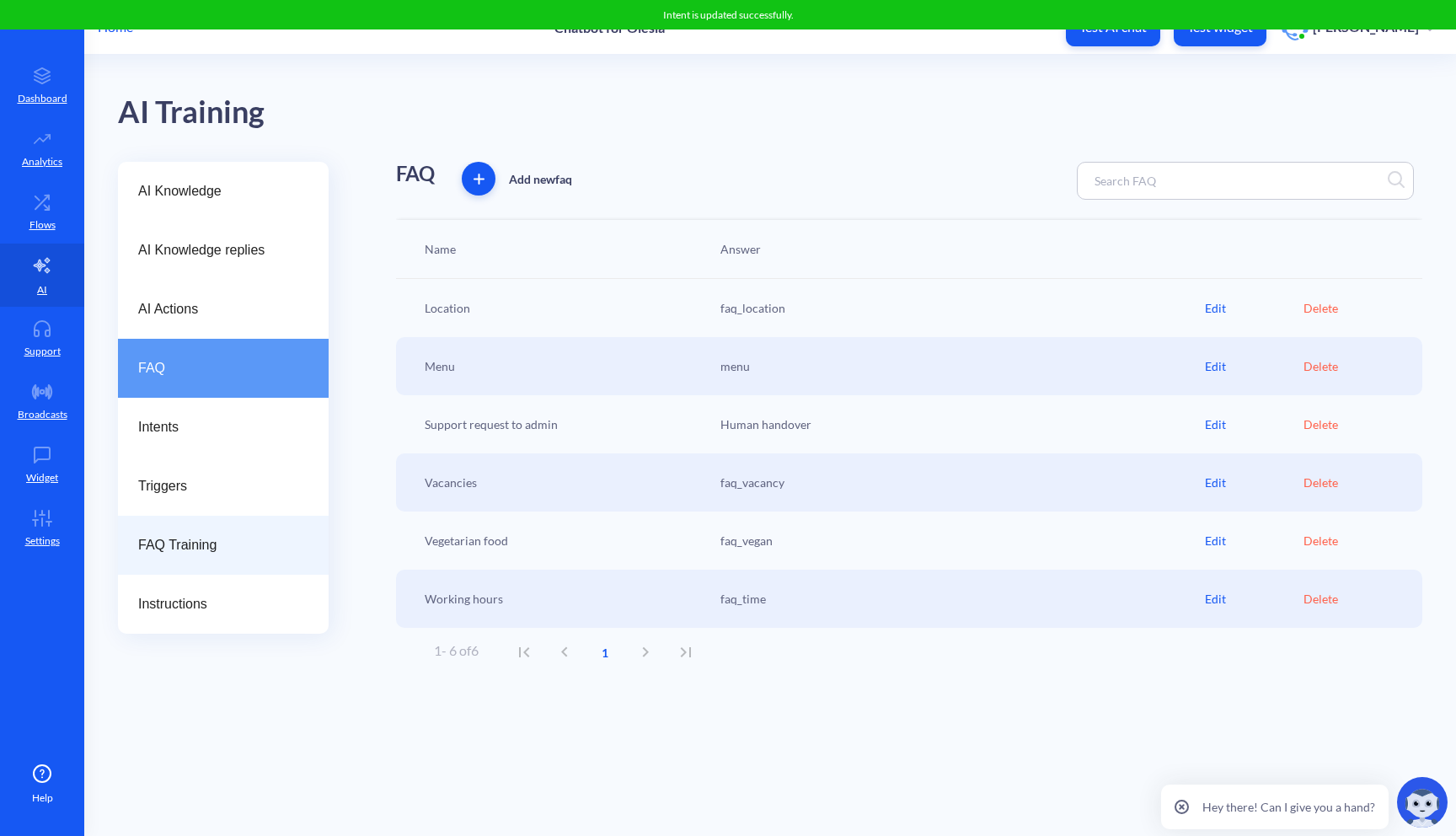
click at [232, 542] on span "FAQ Training" at bounding box center [216, 545] width 157 height 20
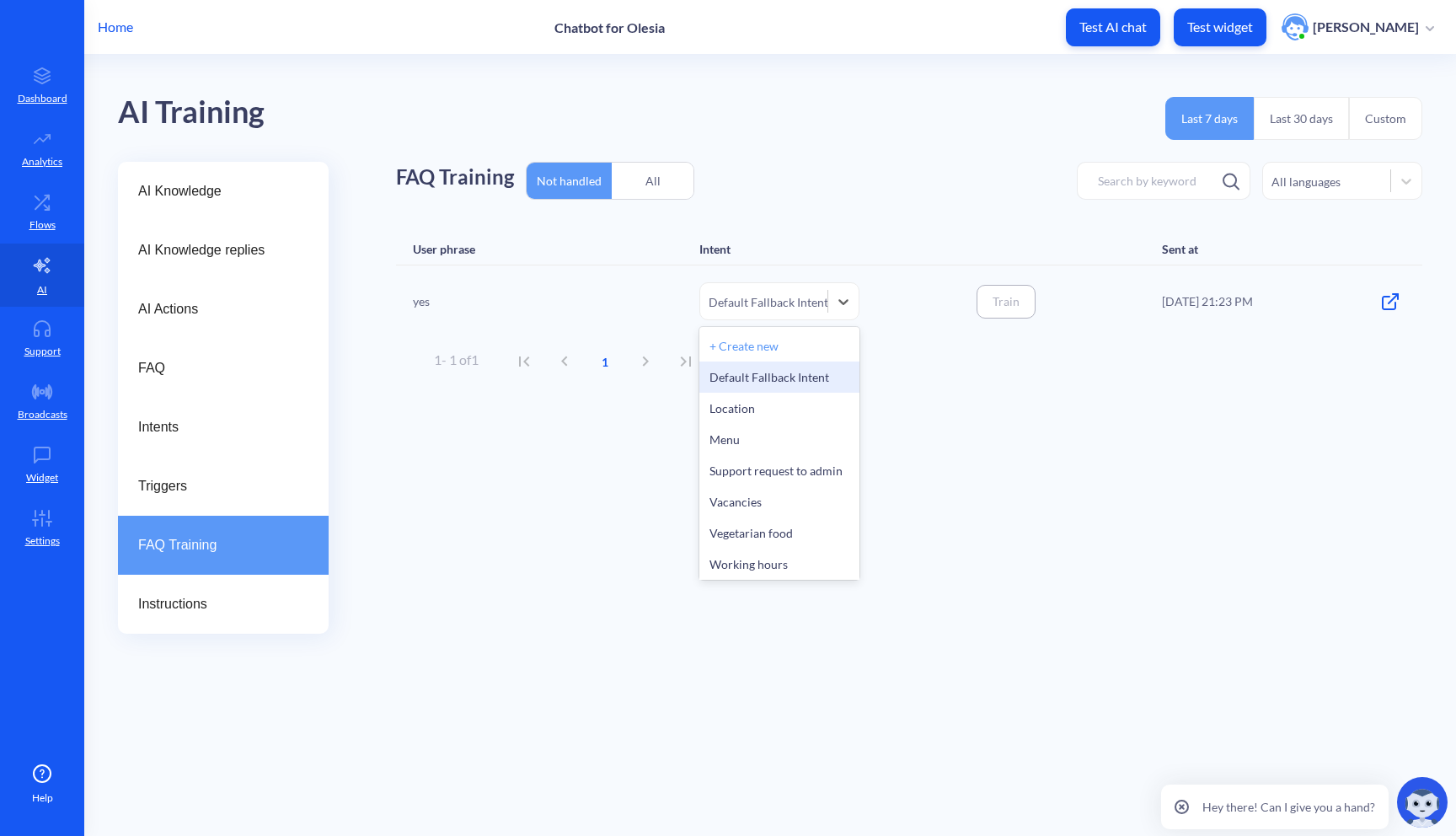
click at [806, 310] on div "Default Fallback Intent" at bounding box center [763, 301] width 127 height 28
click at [1067, 412] on div "FAQ Training Not handled All All languages User phrase Intent Sent at yes optio…" at bounding box center [909, 398] width 1026 height 472
click at [666, 188] on div "All" at bounding box center [653, 181] width 82 height 40
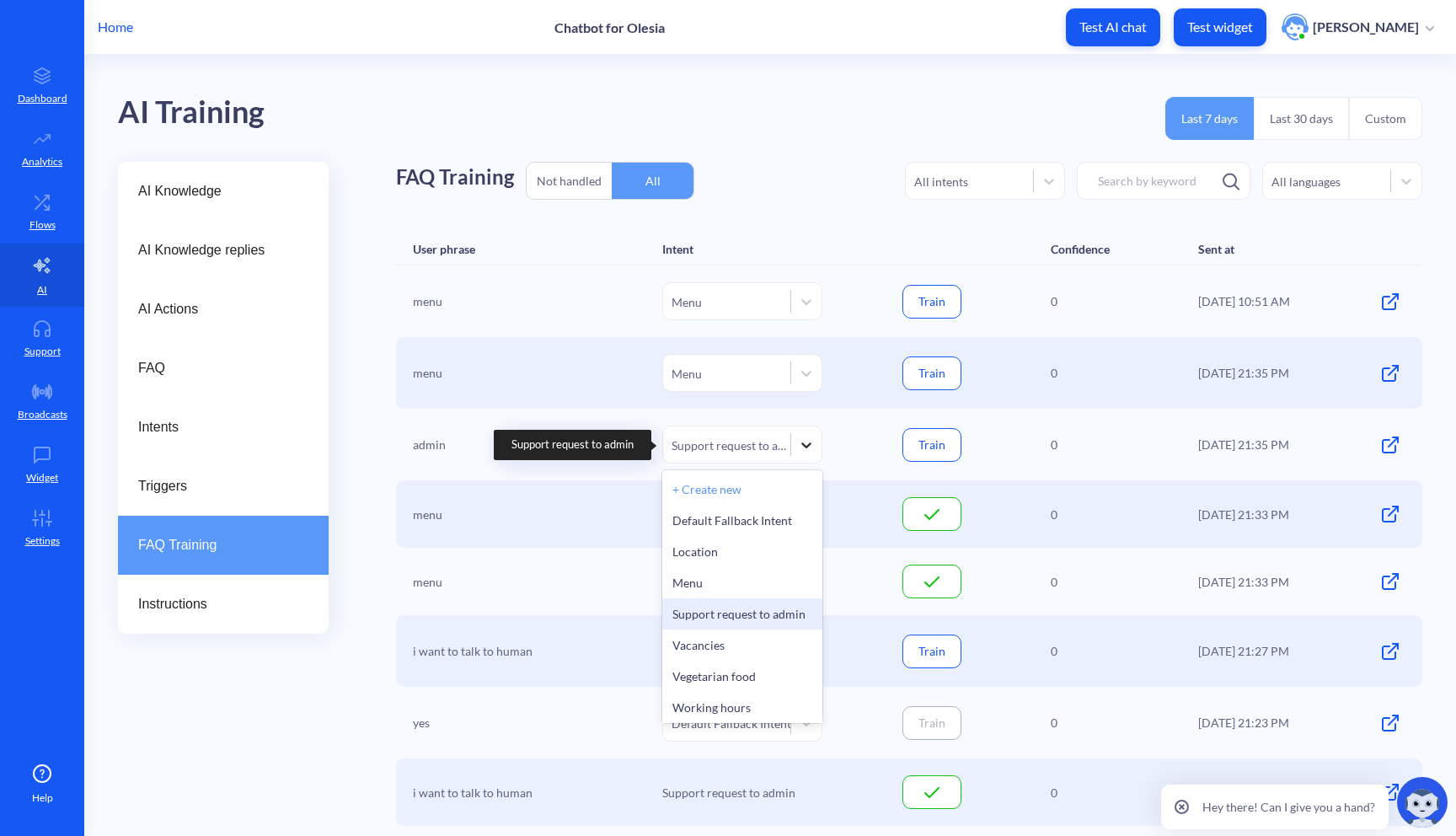
click at [792, 438] on div at bounding box center [806, 445] width 30 height 30
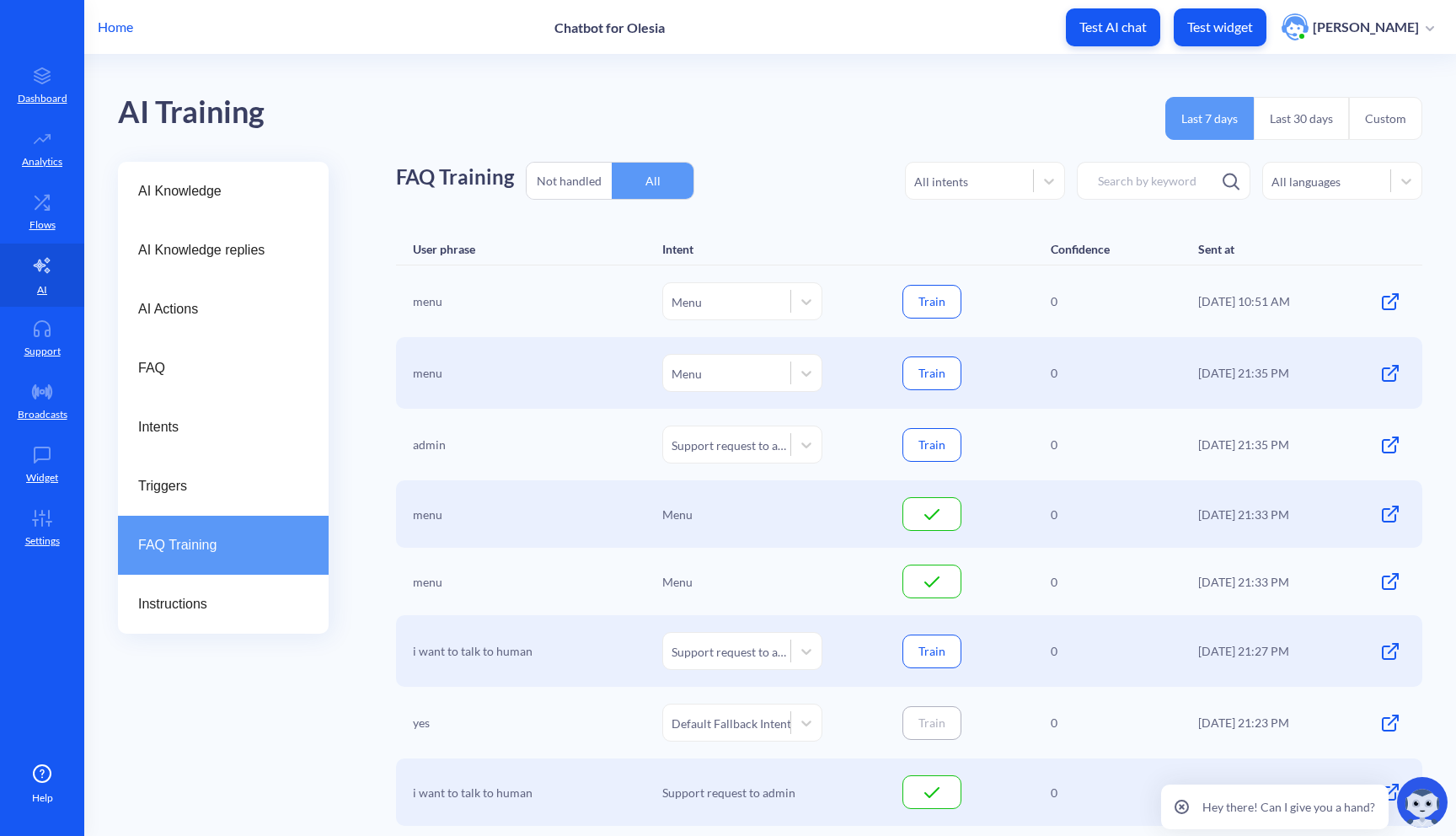
click at [339, 713] on div "AI Knowledge AI Knowledge replies AI Actions FAQ Intents Triggers FAQ Training …" at bounding box center [787, 762] width 1338 height 1201
click at [52, 234] on link "Flows" at bounding box center [42, 211] width 84 height 63
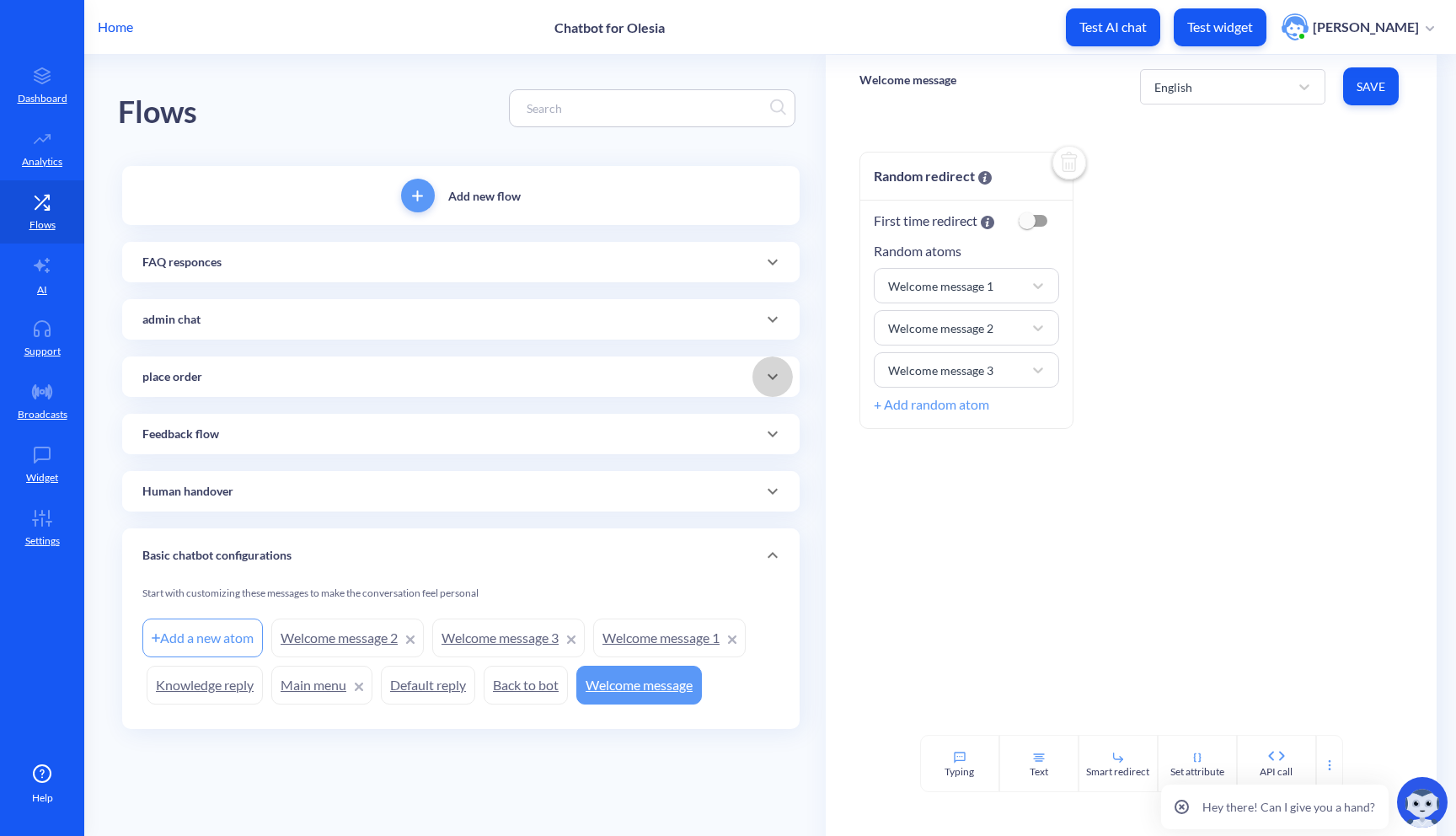
click at [780, 372] on icon at bounding box center [772, 376] width 20 height 20
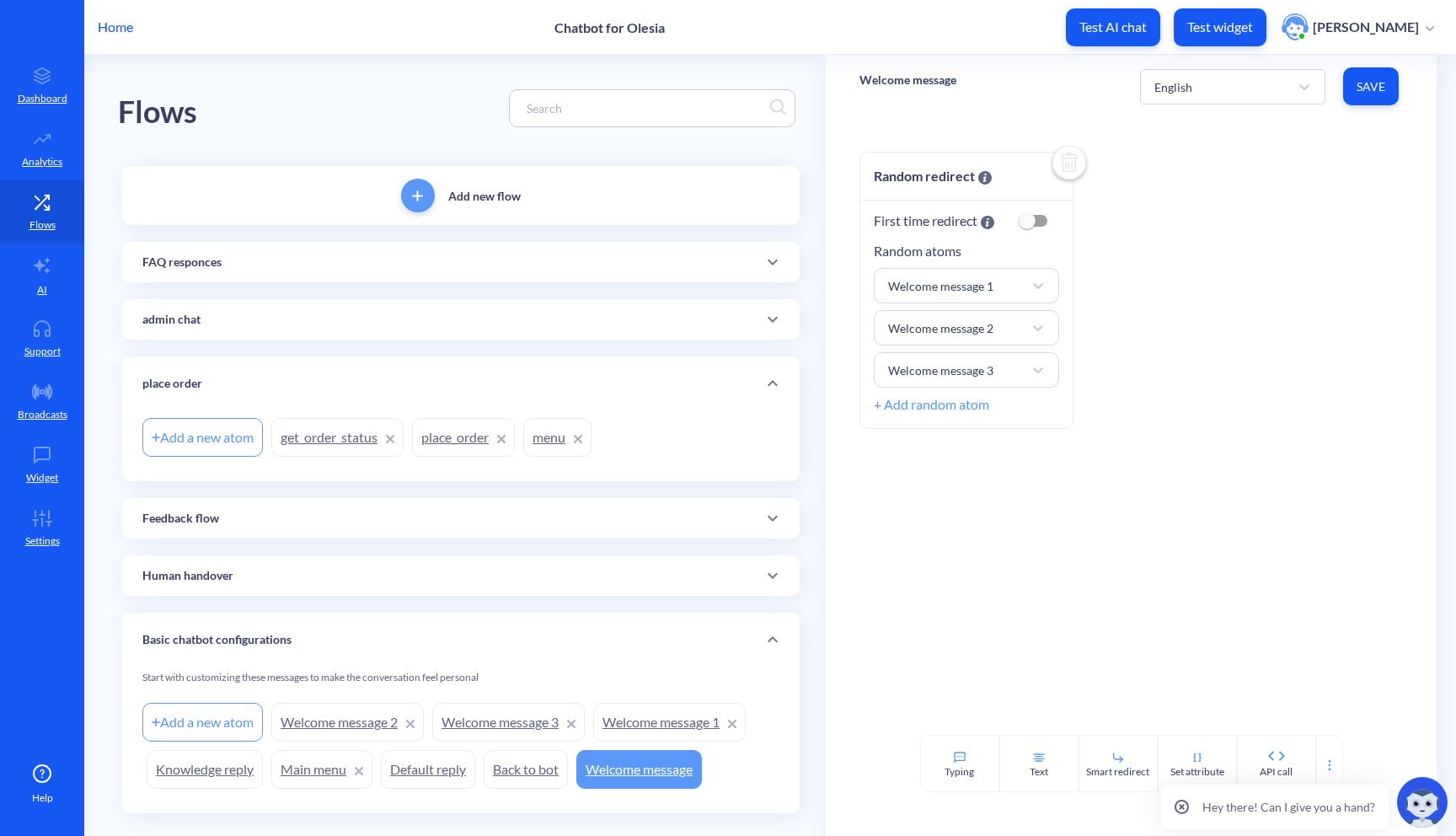
click at [473, 441] on link "place_order" at bounding box center [463, 437] width 103 height 39
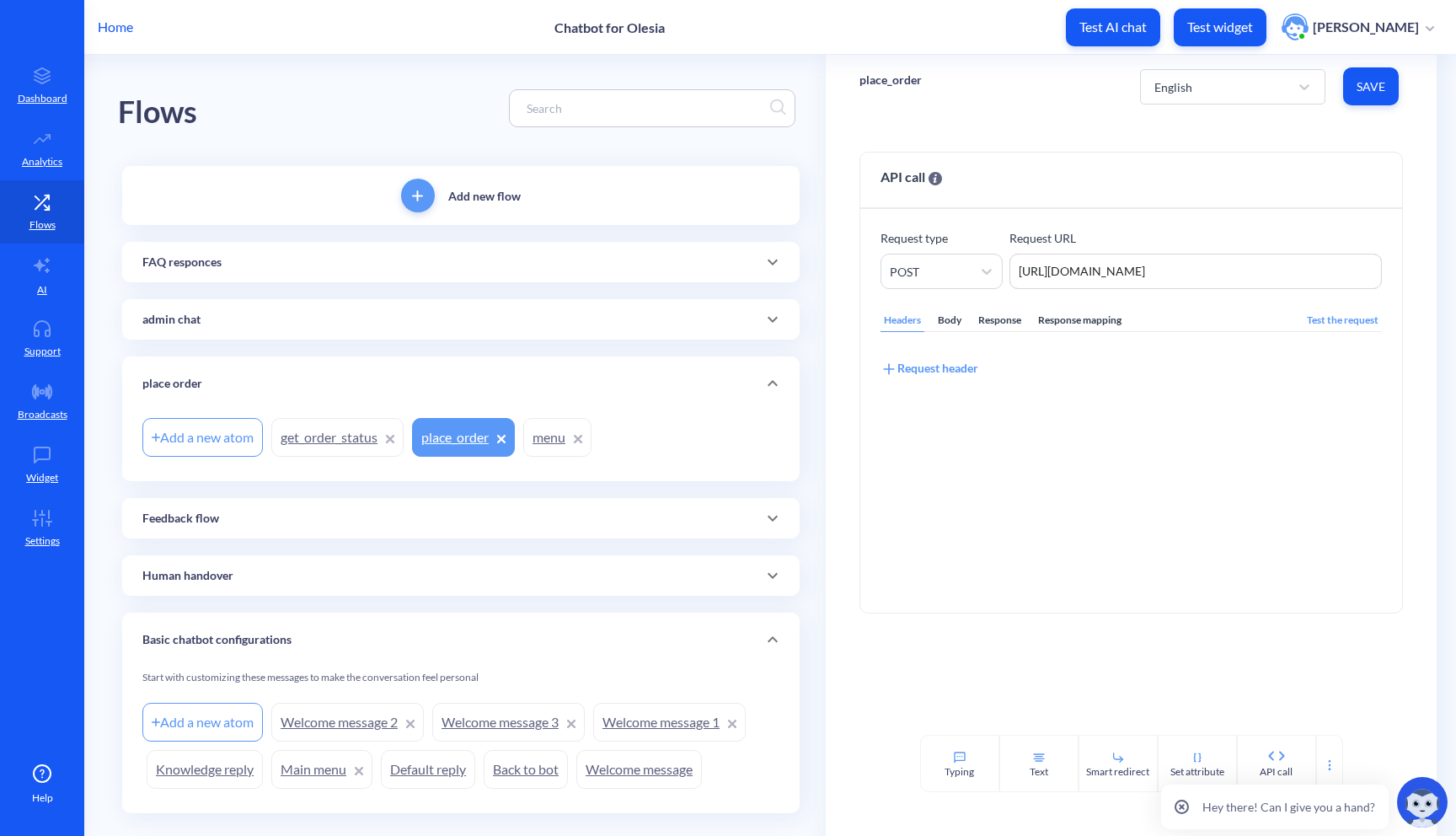
click at [558, 448] on link "menu" at bounding box center [557, 437] width 68 height 39
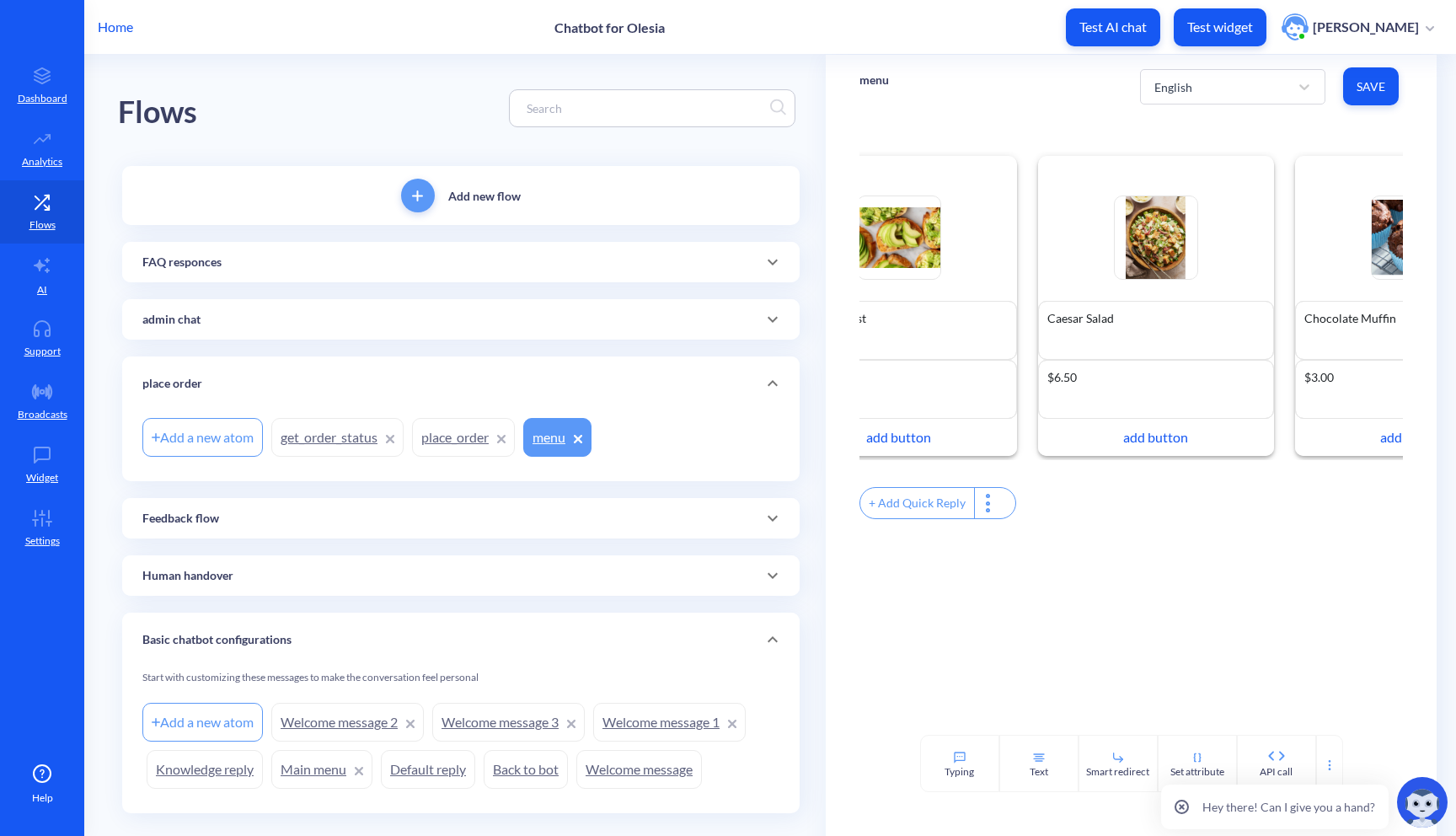
scroll to position [0, 767]
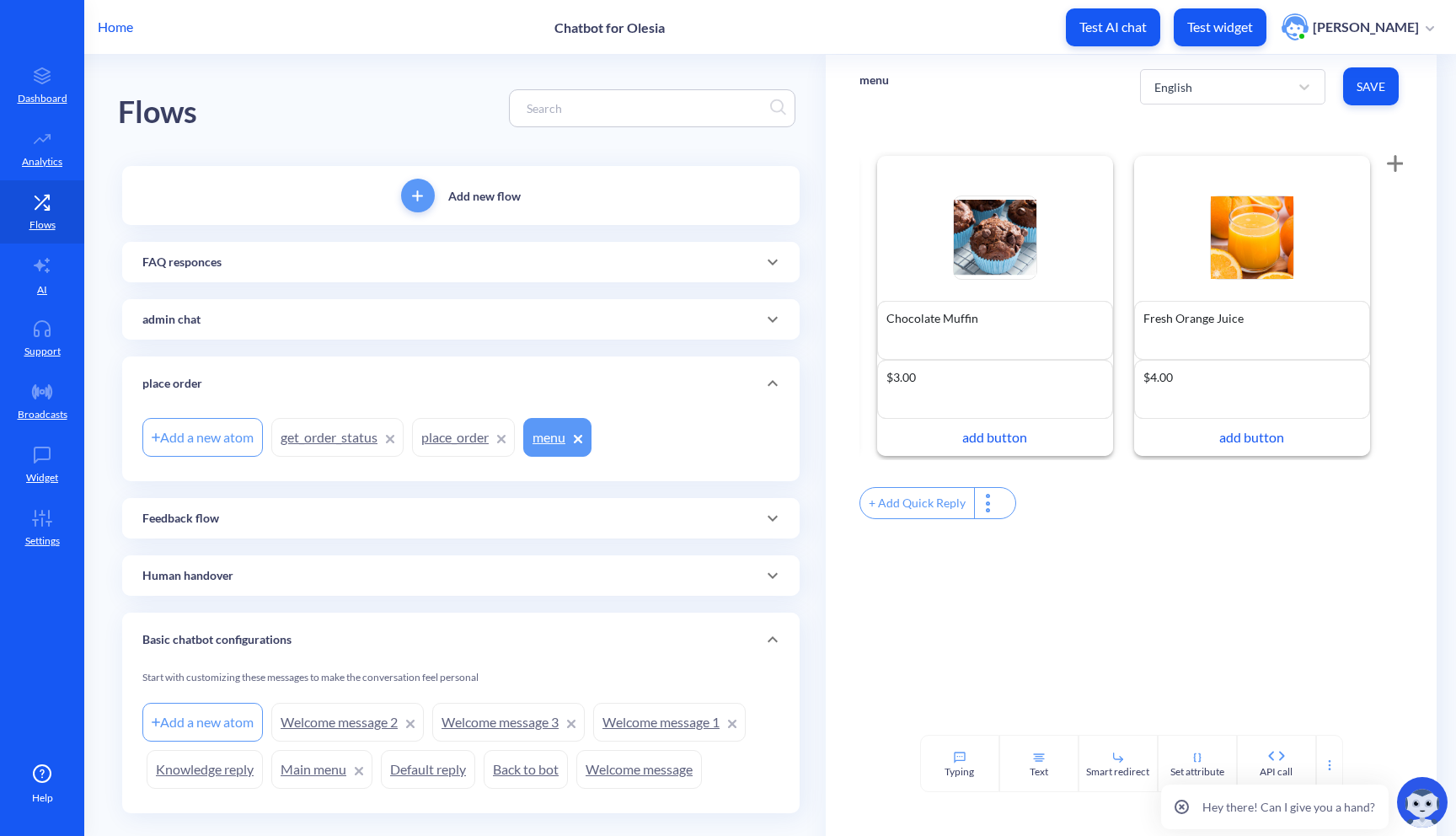
click at [342, 440] on link "get_order_status" at bounding box center [337, 437] width 132 height 39
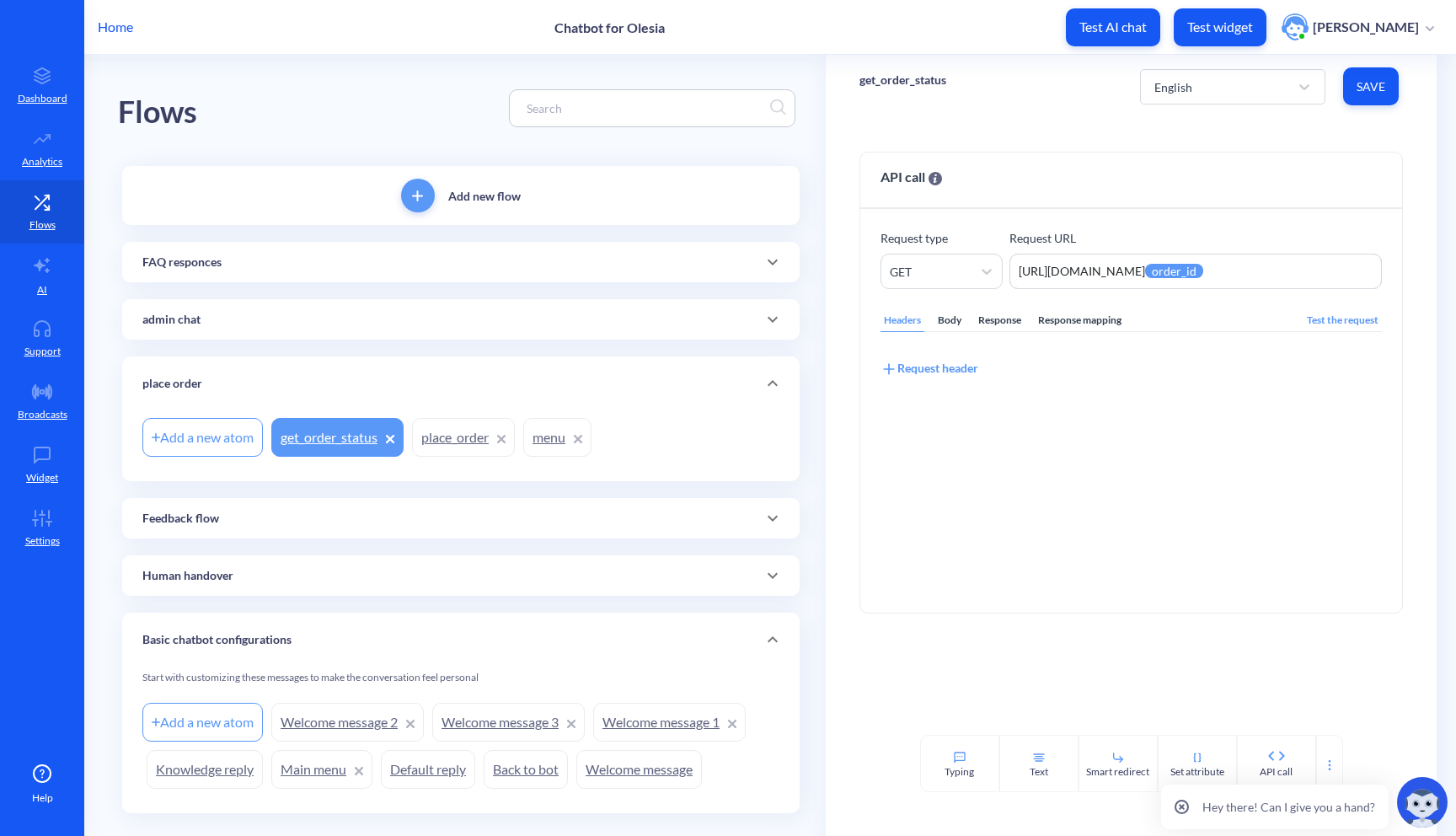
click at [473, 434] on link "place_order" at bounding box center [463, 437] width 103 height 39
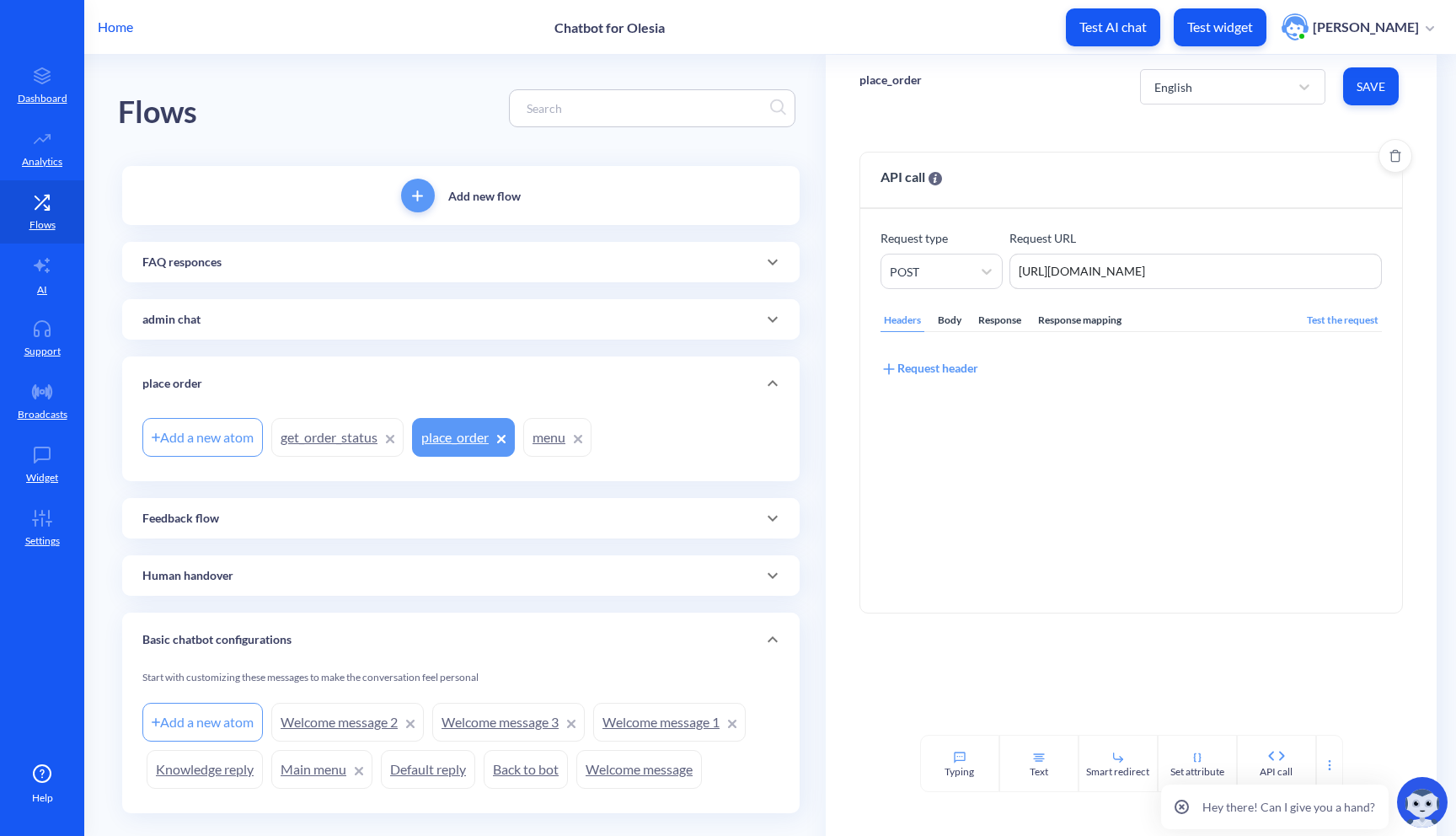
click at [1093, 315] on div "Response mapping" at bounding box center [1080, 320] width 90 height 23
click at [323, 438] on link "get_order_status" at bounding box center [337, 437] width 132 height 39
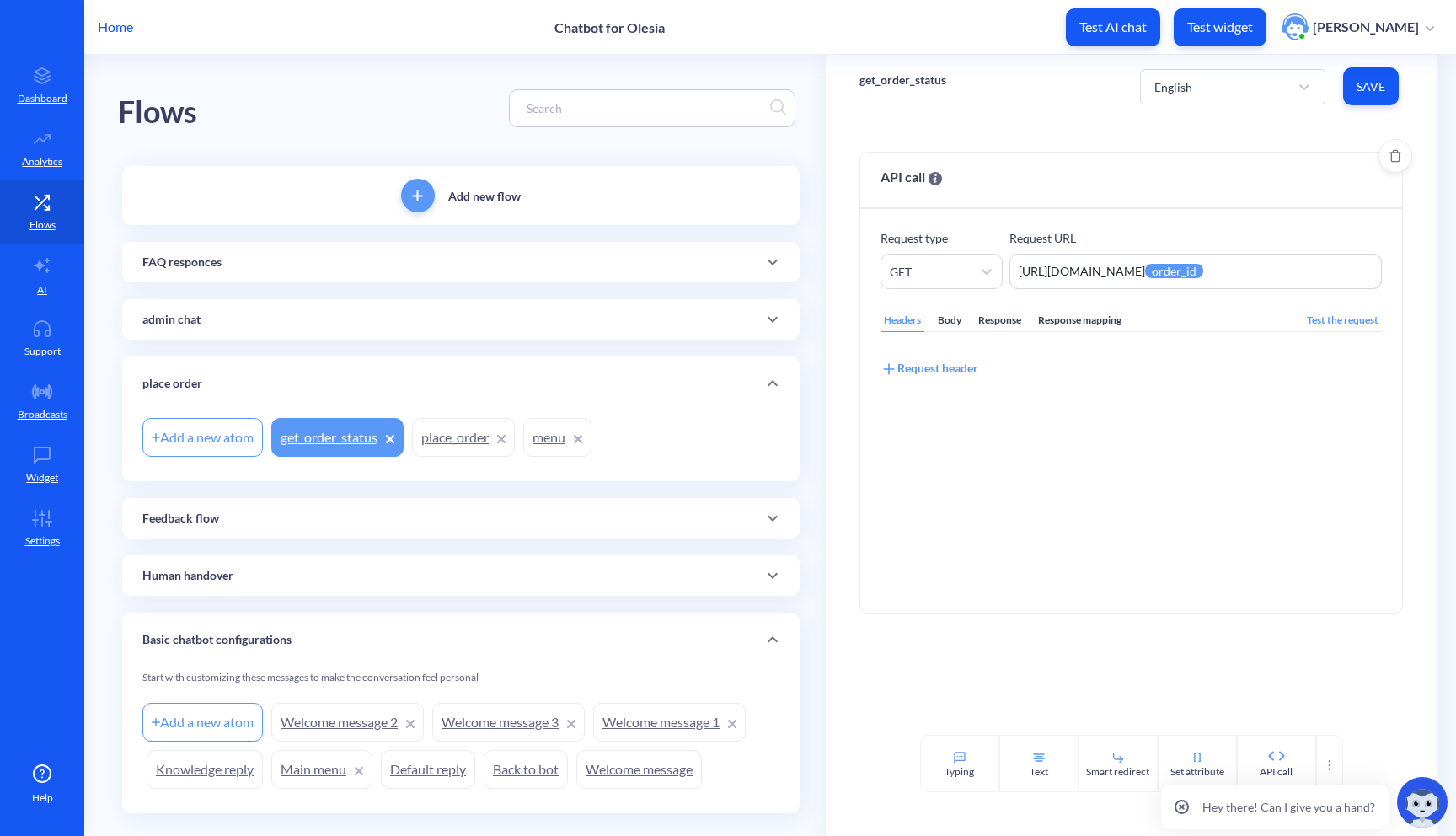
click at [1085, 323] on div "Response mapping" at bounding box center [1080, 320] width 90 height 23
click at [448, 432] on link "place_order" at bounding box center [463, 437] width 103 height 39
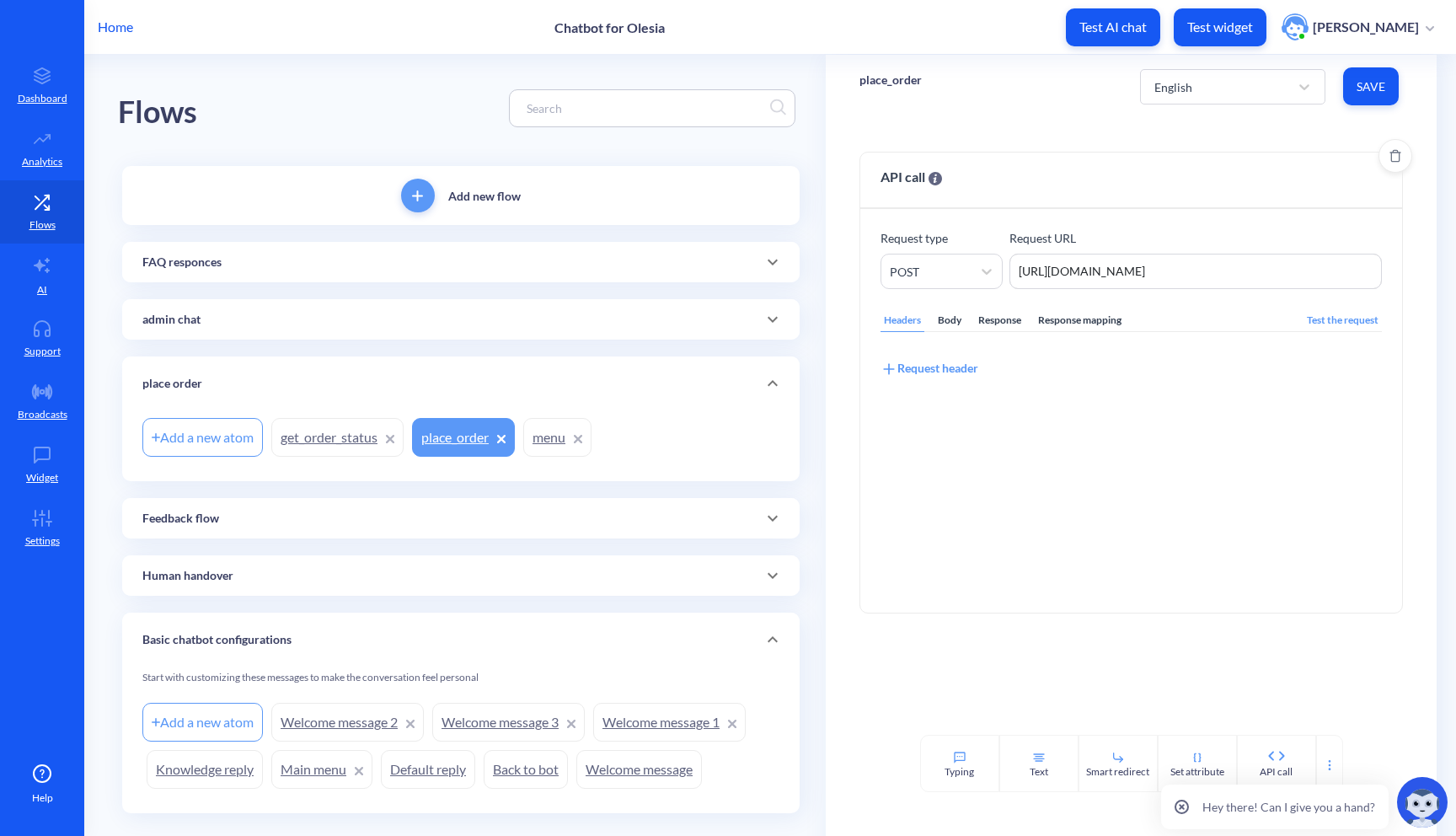
click at [1081, 312] on div "Response mapping" at bounding box center [1080, 320] width 90 height 23
click at [935, 424] on div "Add JSONPath" at bounding box center [928, 429] width 96 height 19
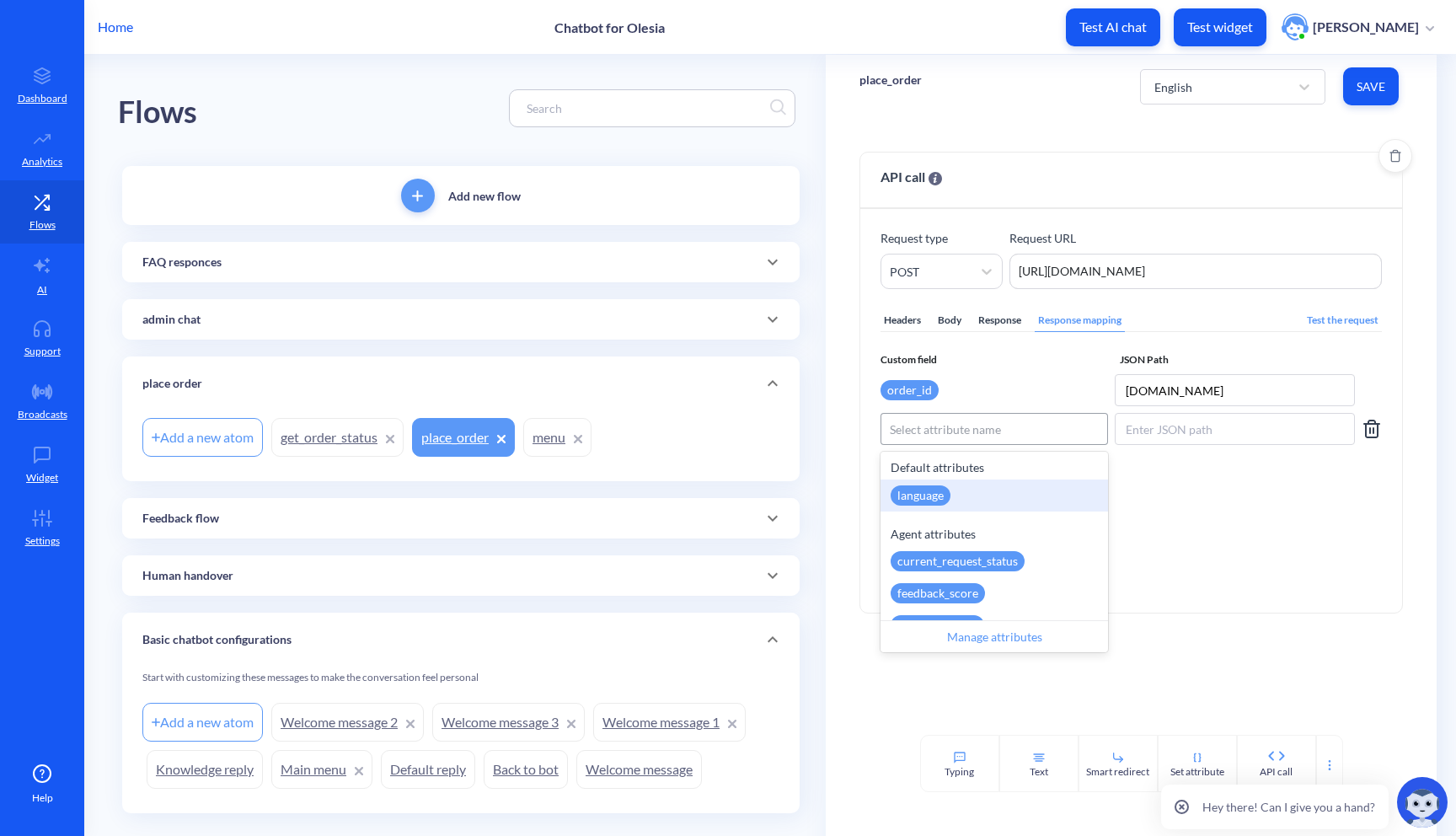
click at [938, 428] on div "Select attribute name" at bounding box center [945, 429] width 111 height 18
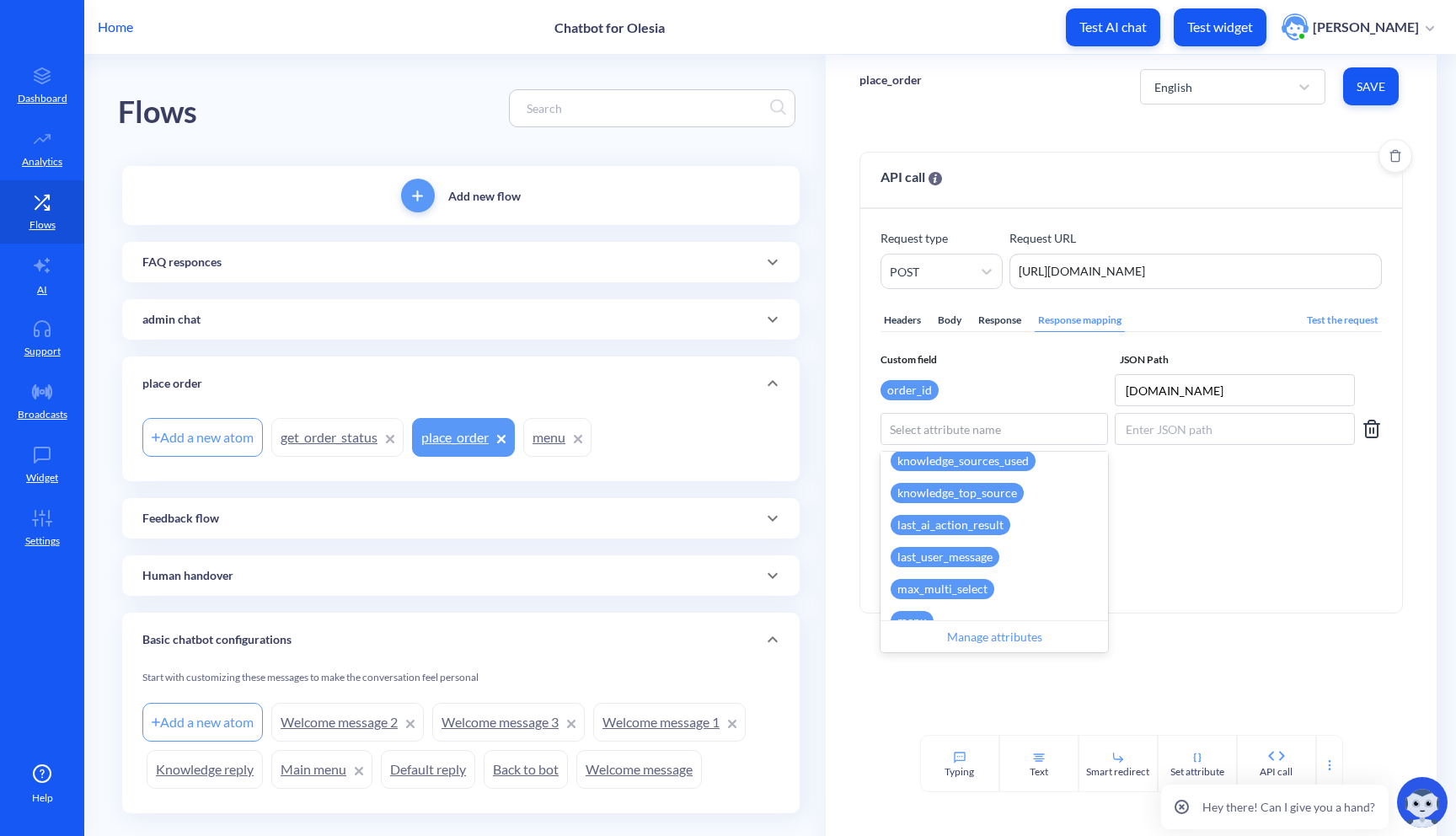
scroll to position [343, 0]
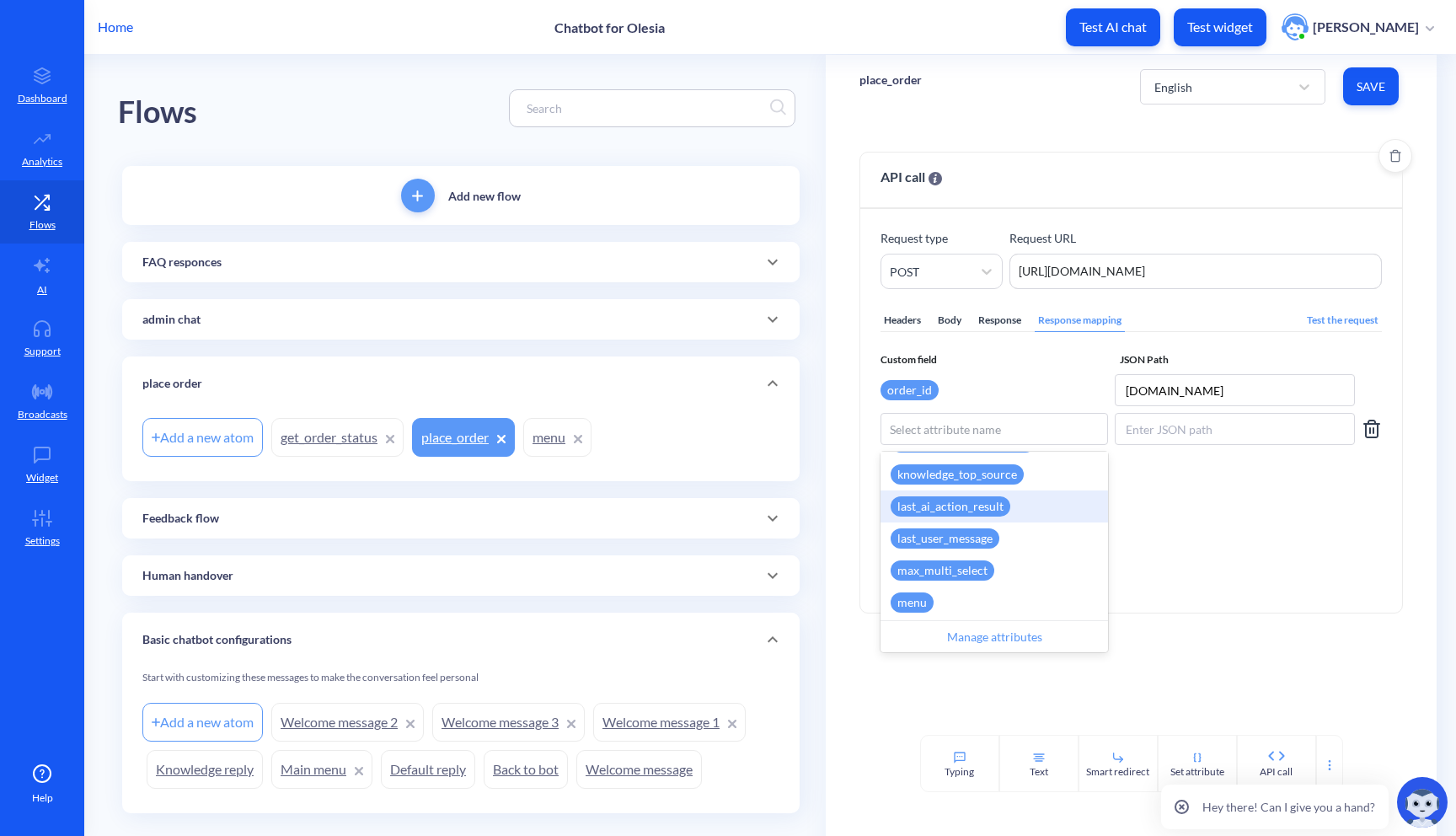
click at [949, 504] on div "last_ai_action_result" at bounding box center [950, 506] width 120 height 20
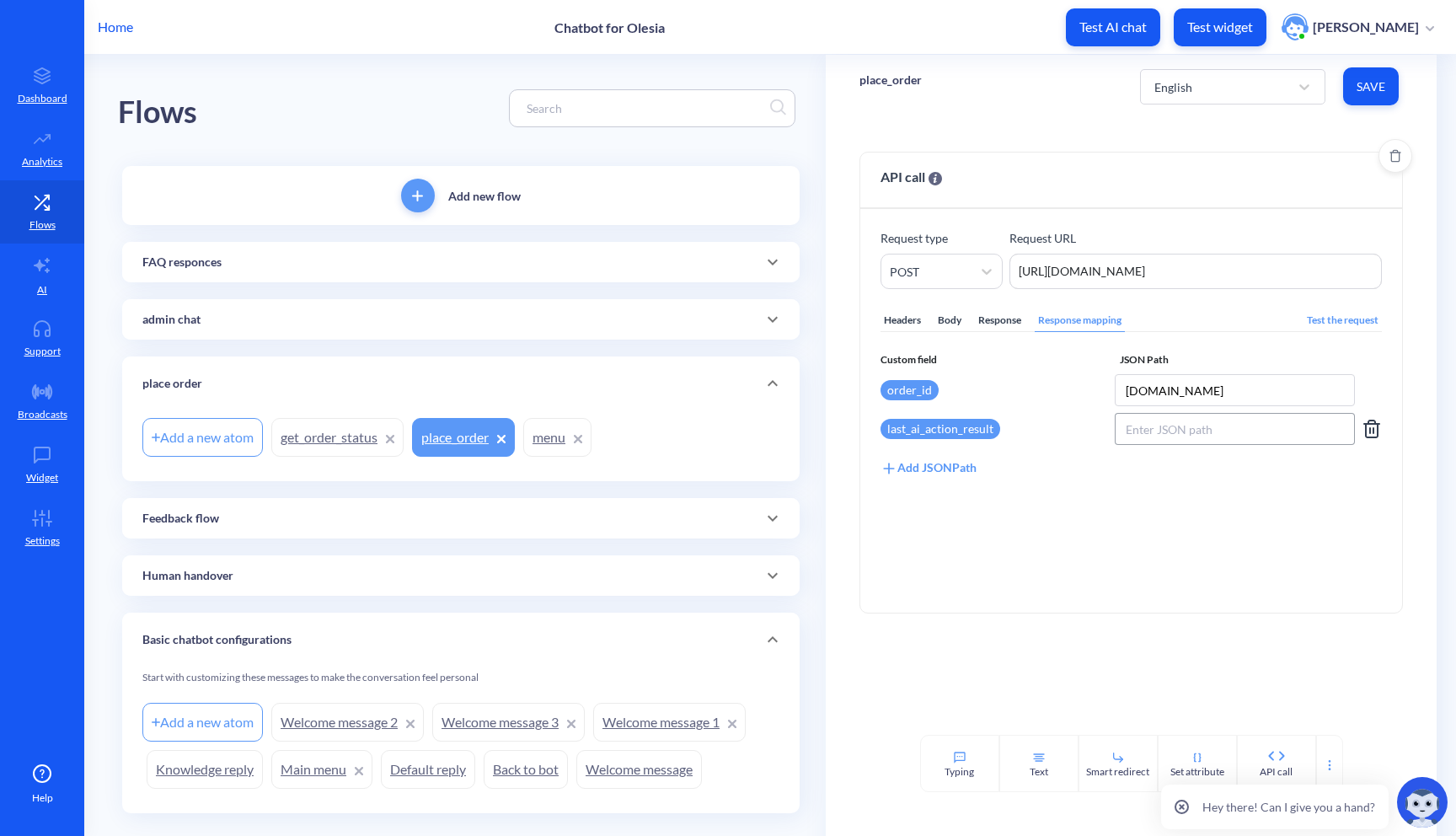
click at [1221, 422] on input at bounding box center [1235, 429] width 240 height 32
type input "[DOMAIN_NAME]"
click at [1368, 102] on button "Save" at bounding box center [1371, 86] width 56 height 38
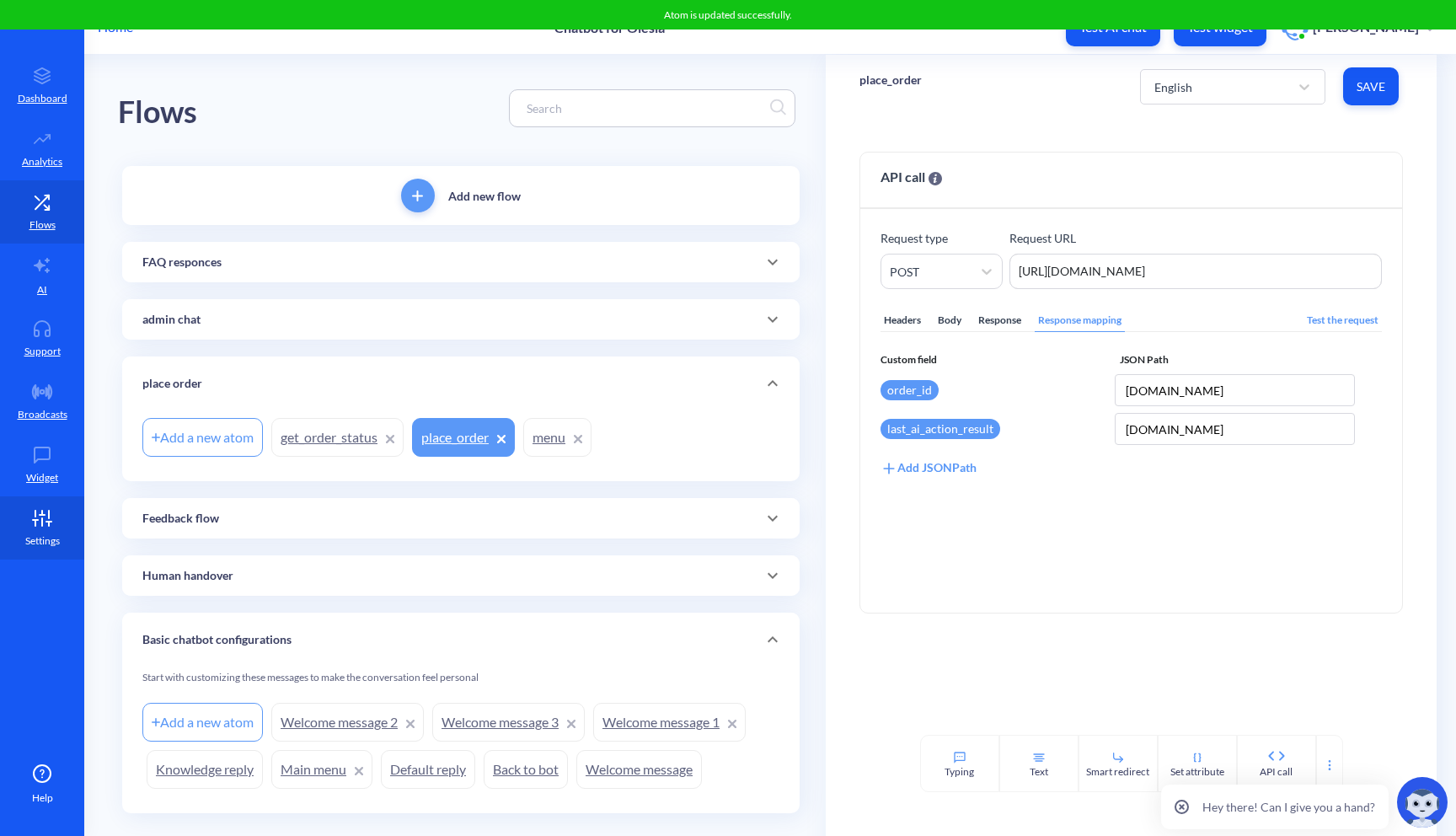
click at [42, 516] on icon at bounding box center [42, 518] width 34 height 17
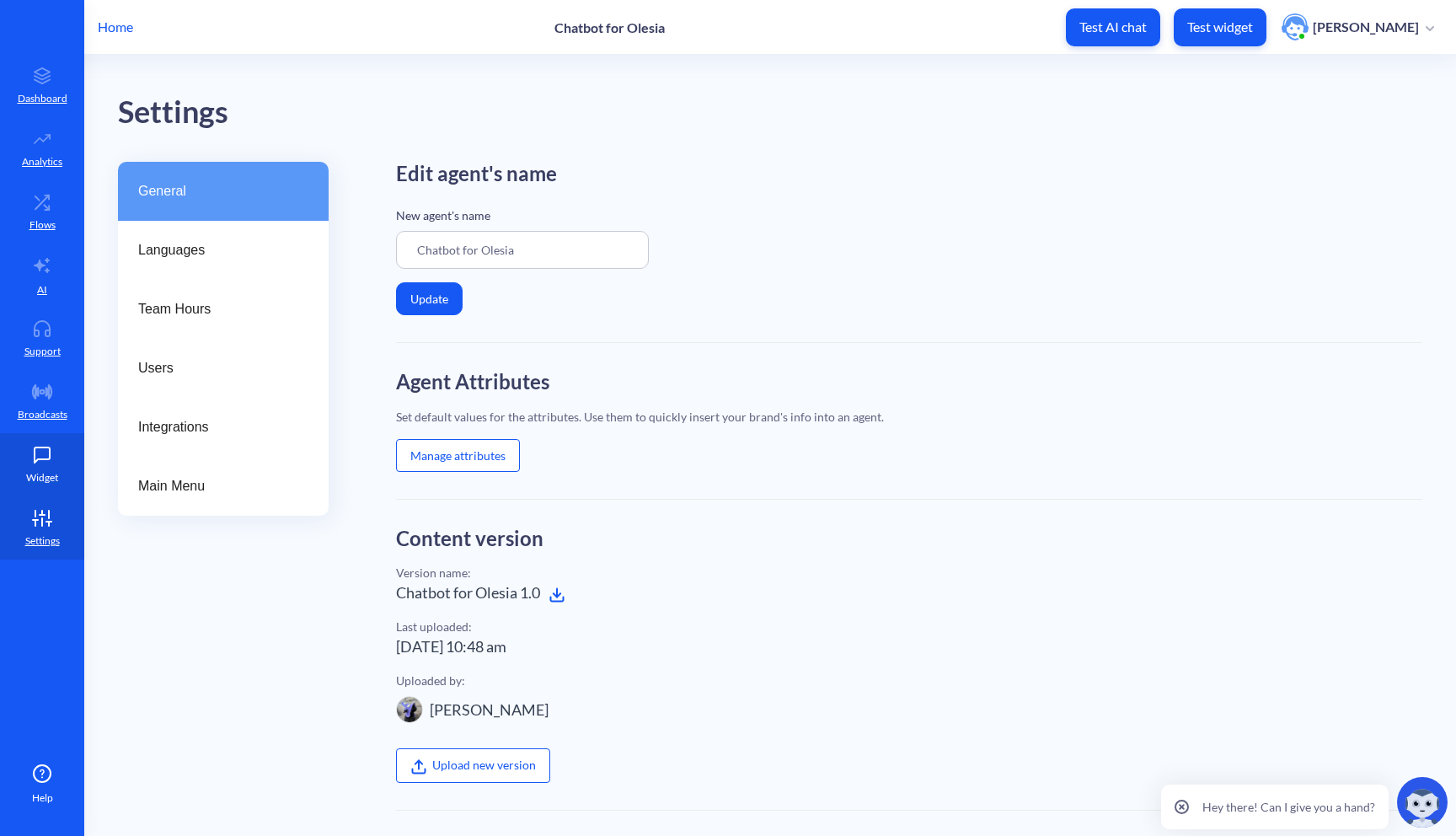
click at [48, 470] on p "Widget" at bounding box center [42, 477] width 32 height 15
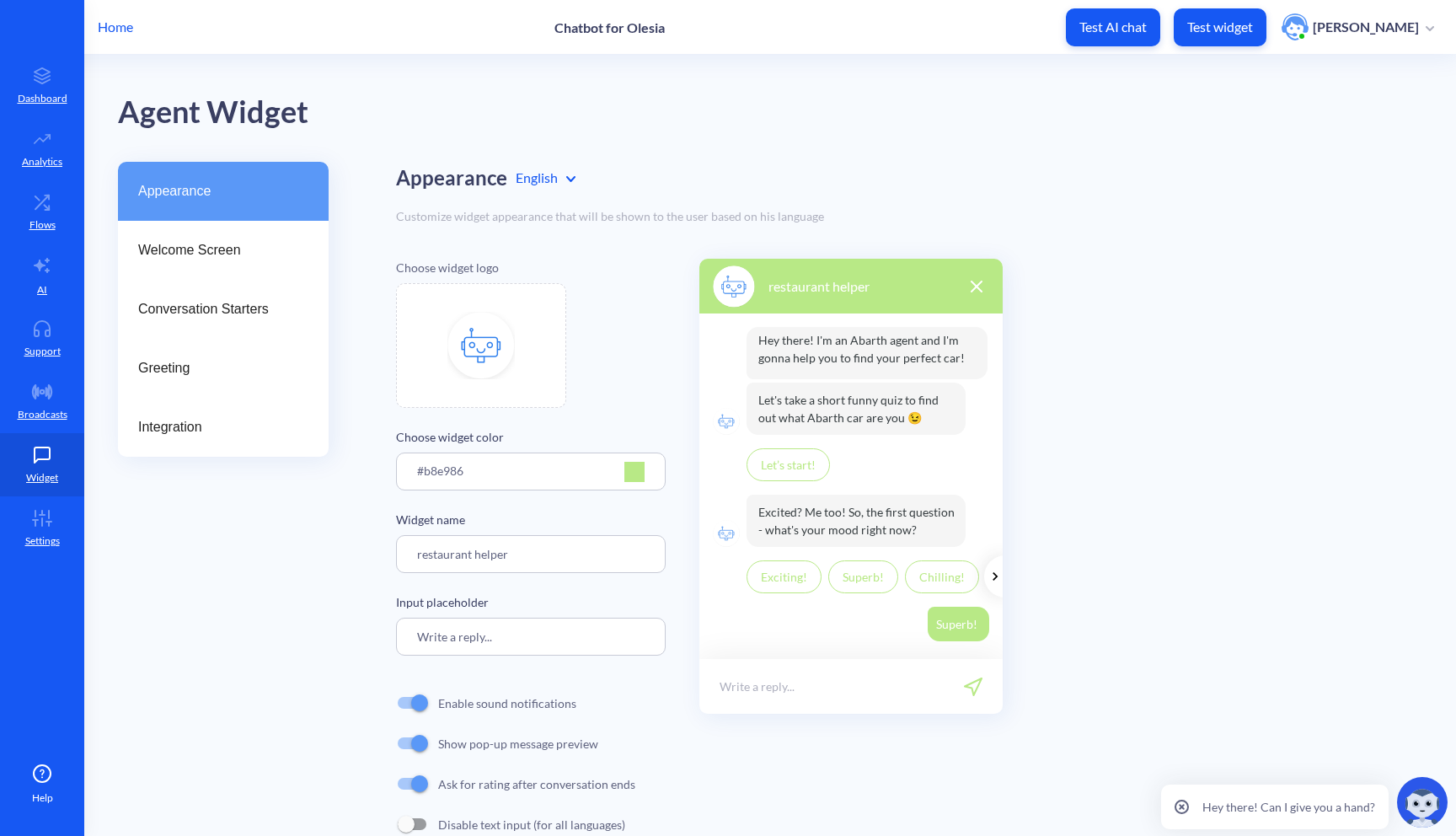
scroll to position [42, 0]
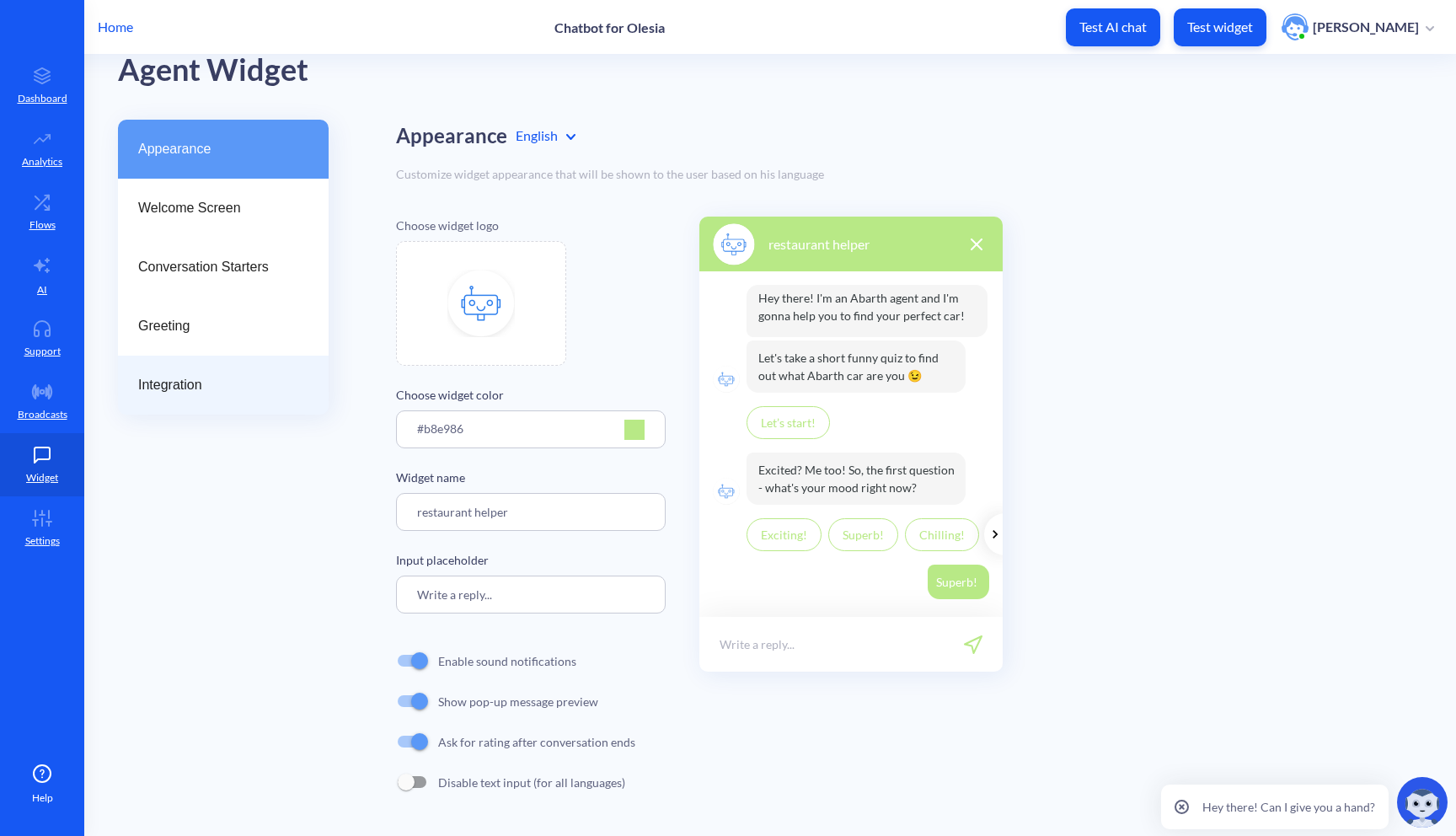
click at [268, 389] on span "Integration" at bounding box center [216, 385] width 157 height 20
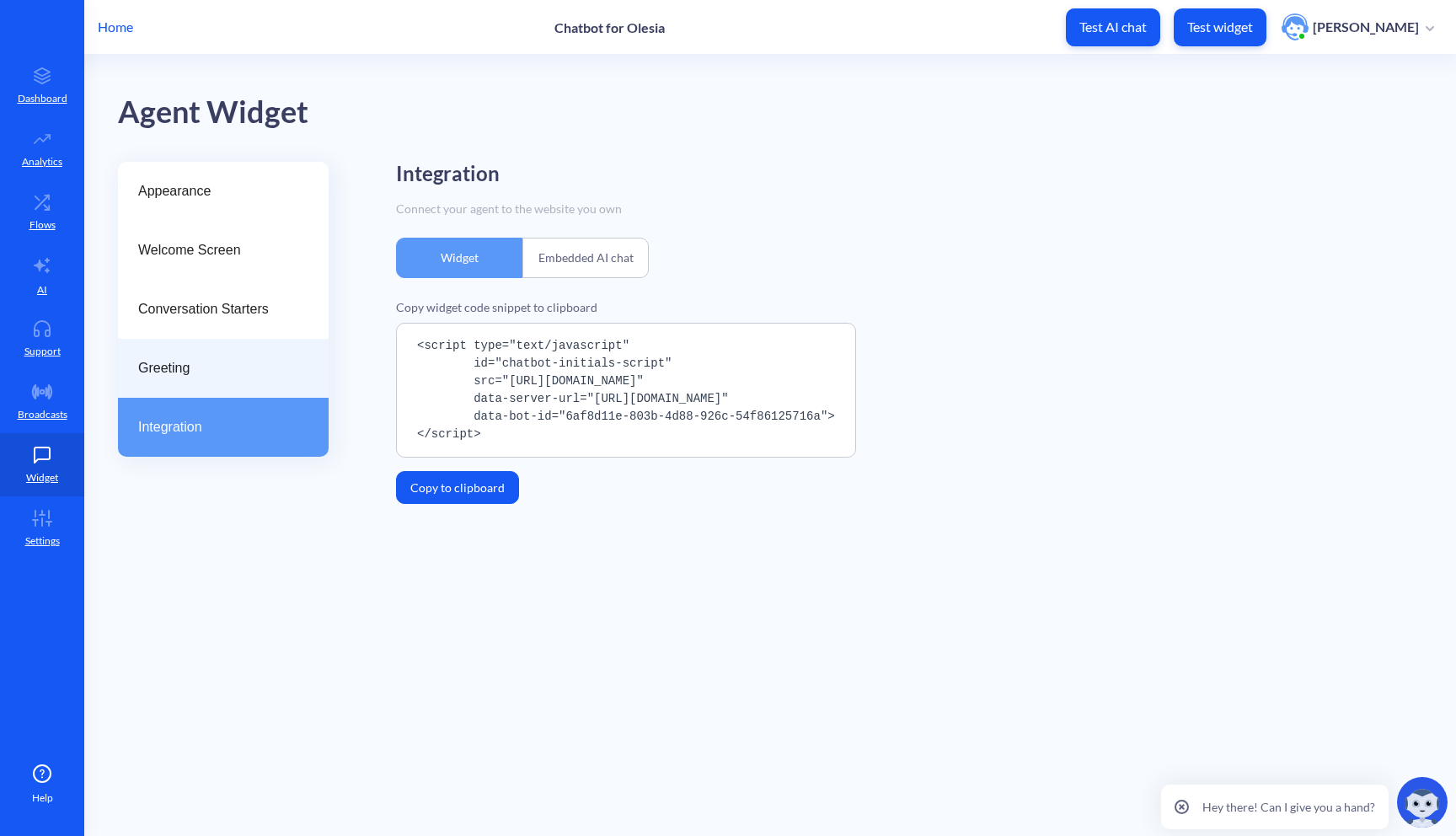
click at [291, 348] on div "Greeting" at bounding box center [223, 368] width 211 height 59
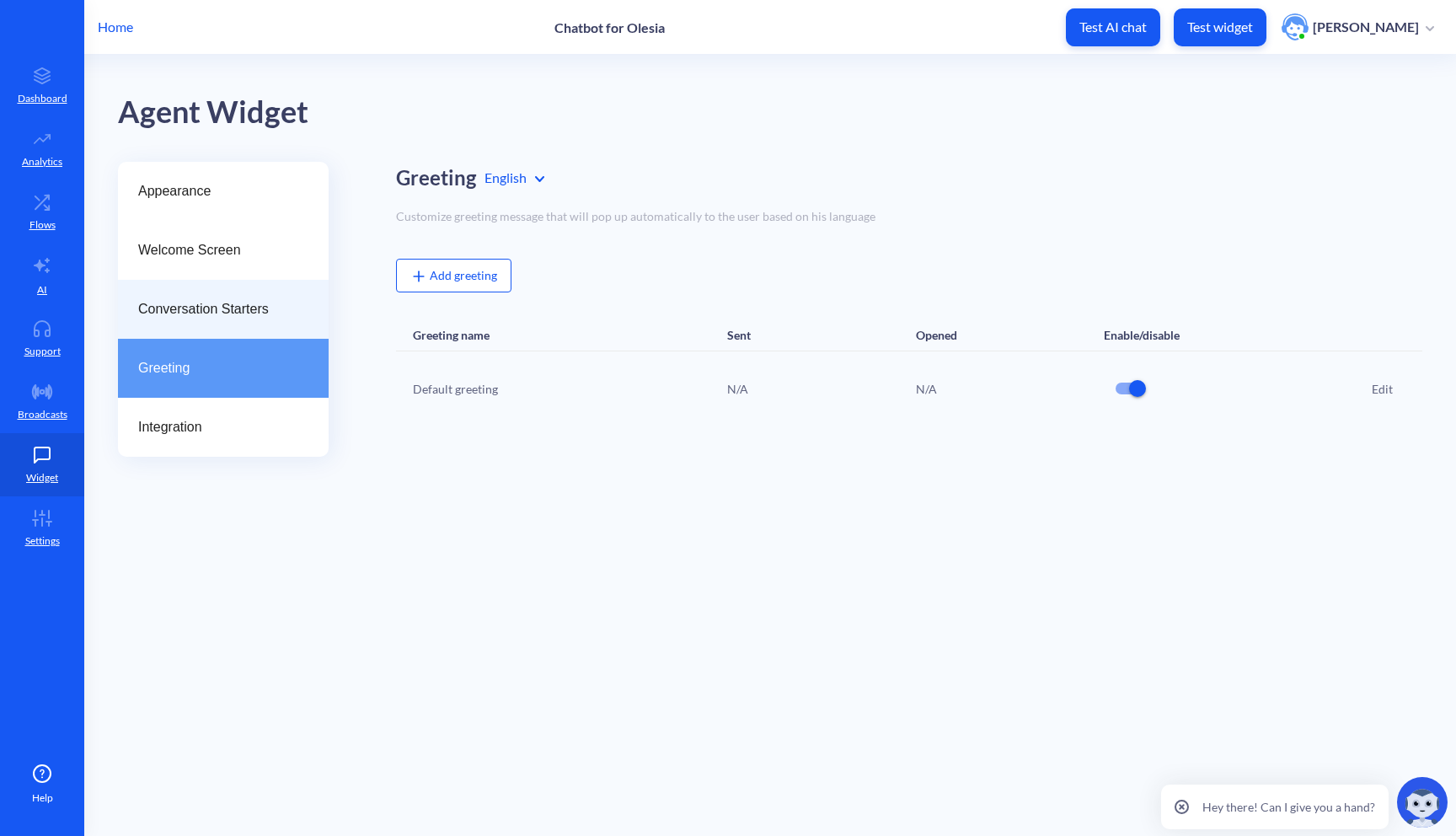
click at [283, 315] on span "Conversation Starters" at bounding box center [216, 309] width 157 height 20
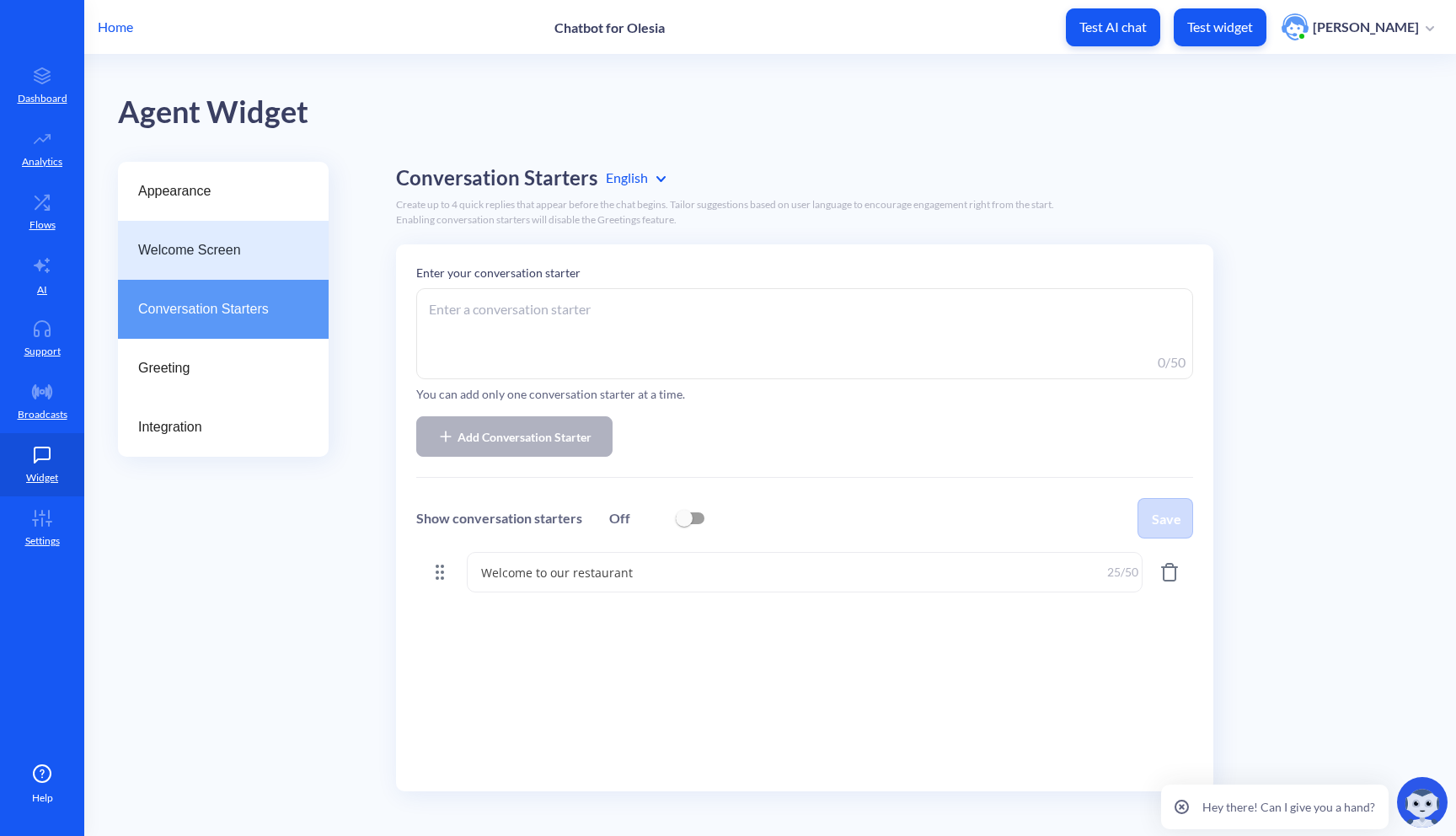
click at [280, 278] on div "Welcome Screen" at bounding box center [223, 250] width 211 height 59
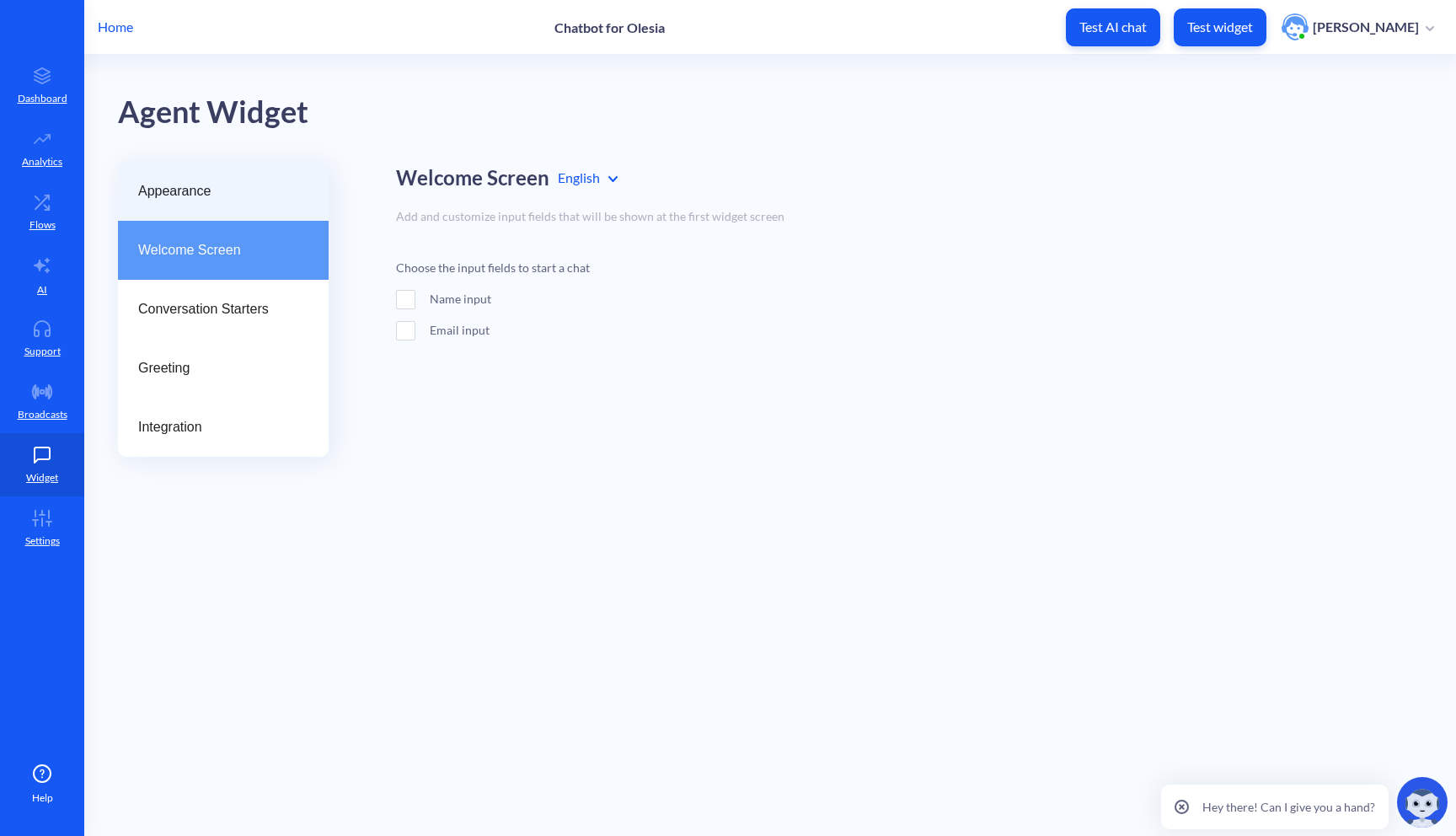
click at [163, 204] on div "Appearance" at bounding box center [223, 191] width 211 height 59
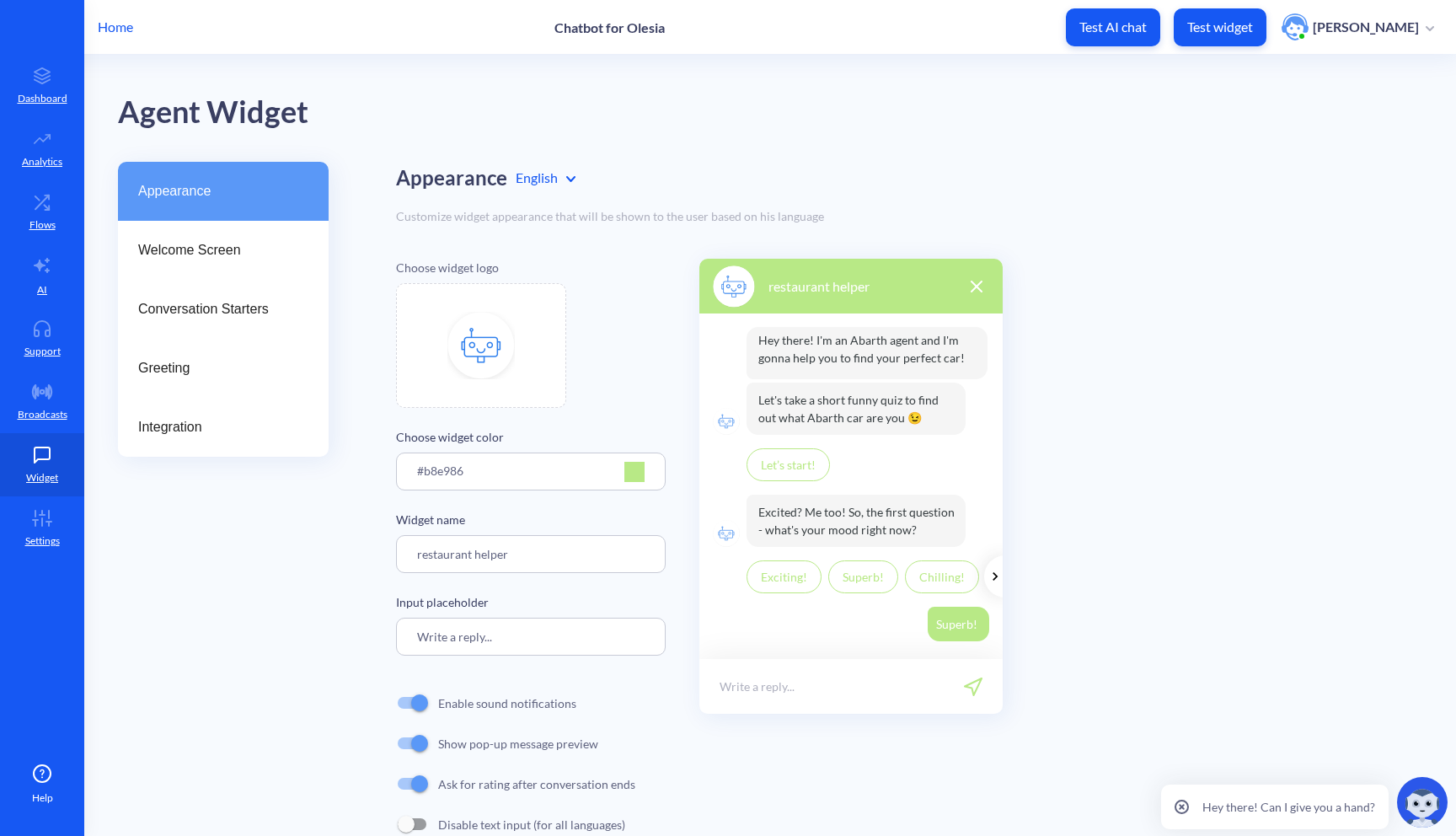
scroll to position [42, 0]
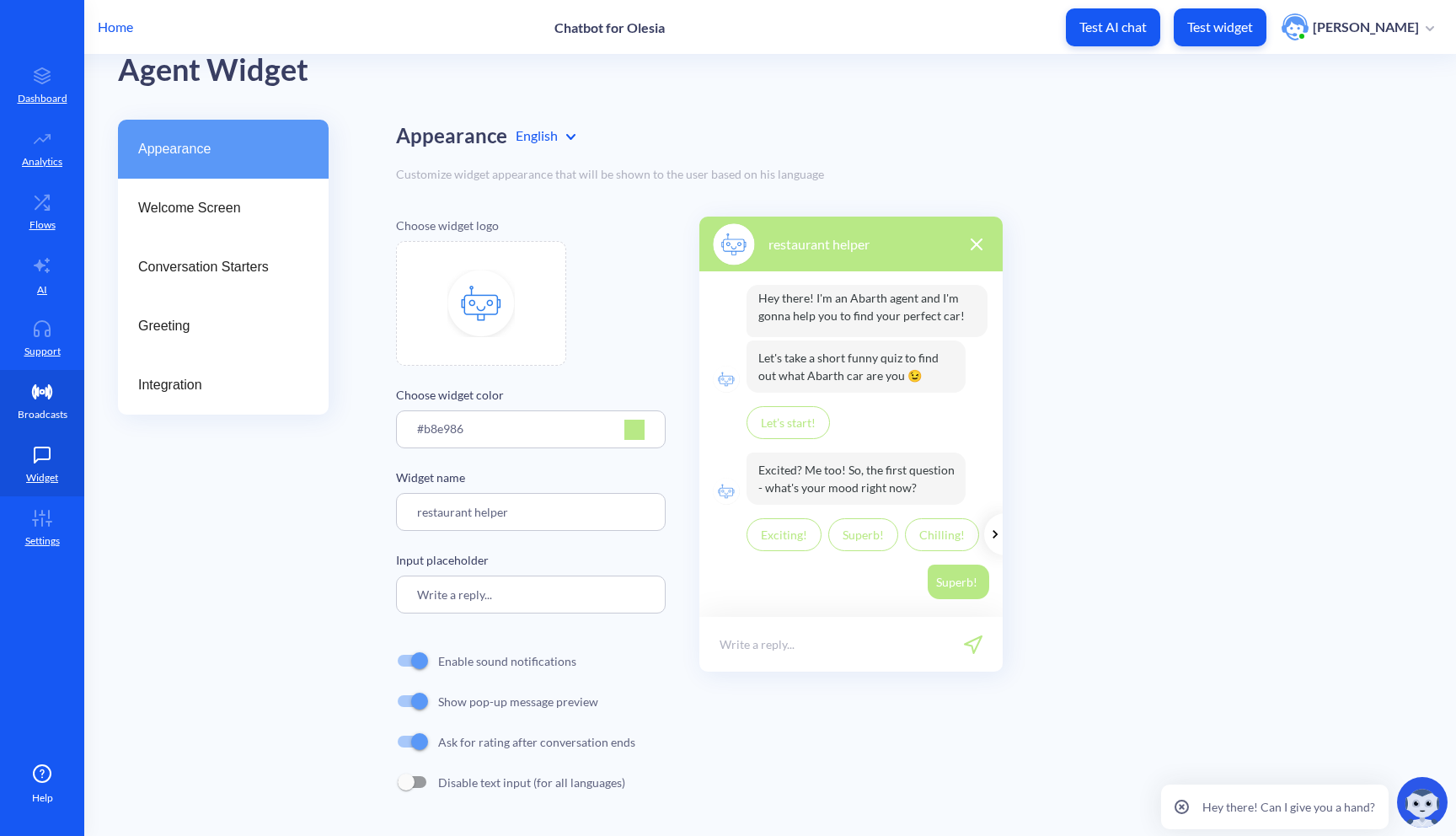
click at [34, 393] on icon at bounding box center [42, 391] width 34 height 17
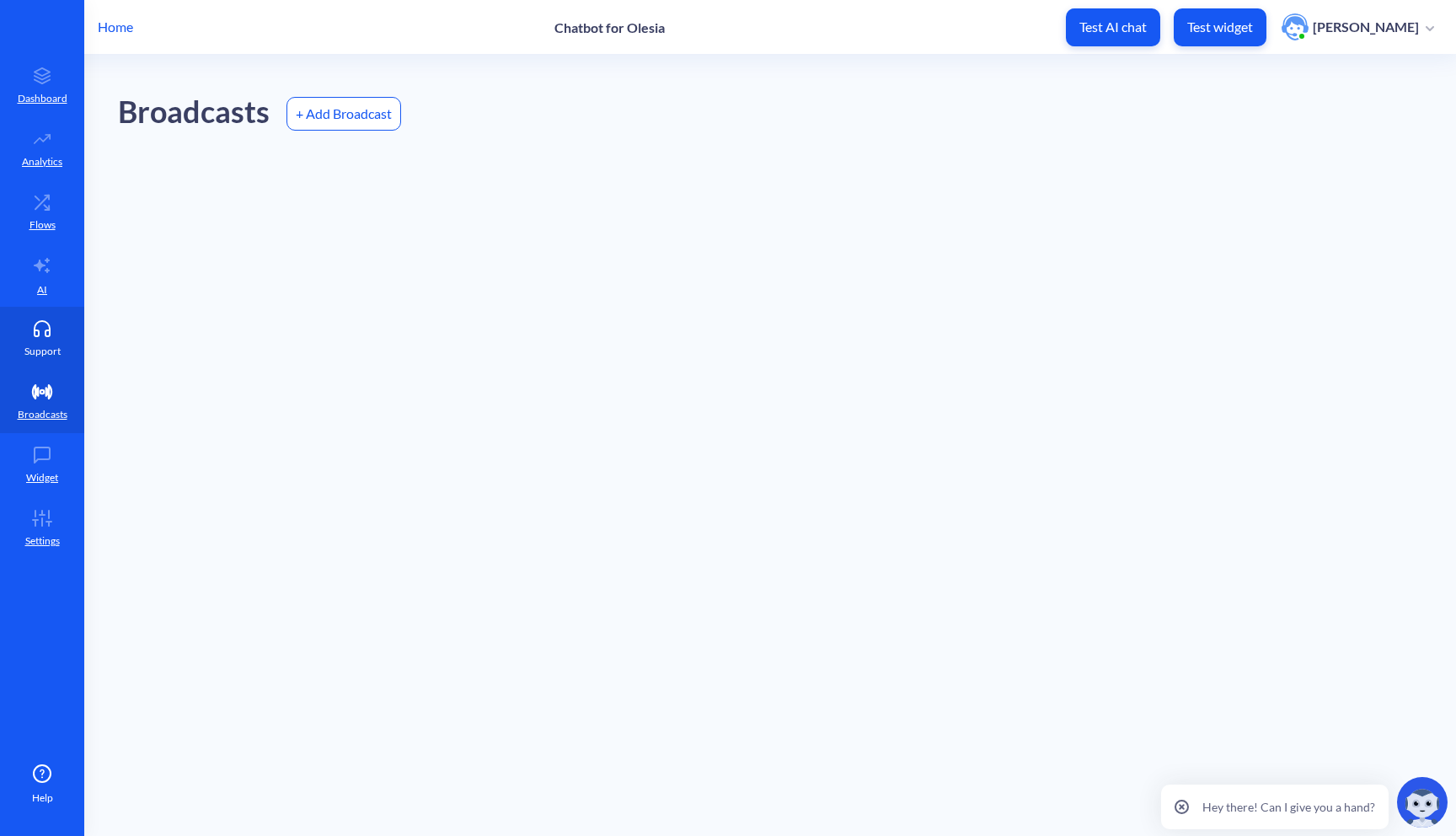
click at [43, 355] on p "Support" at bounding box center [42, 351] width 36 height 15
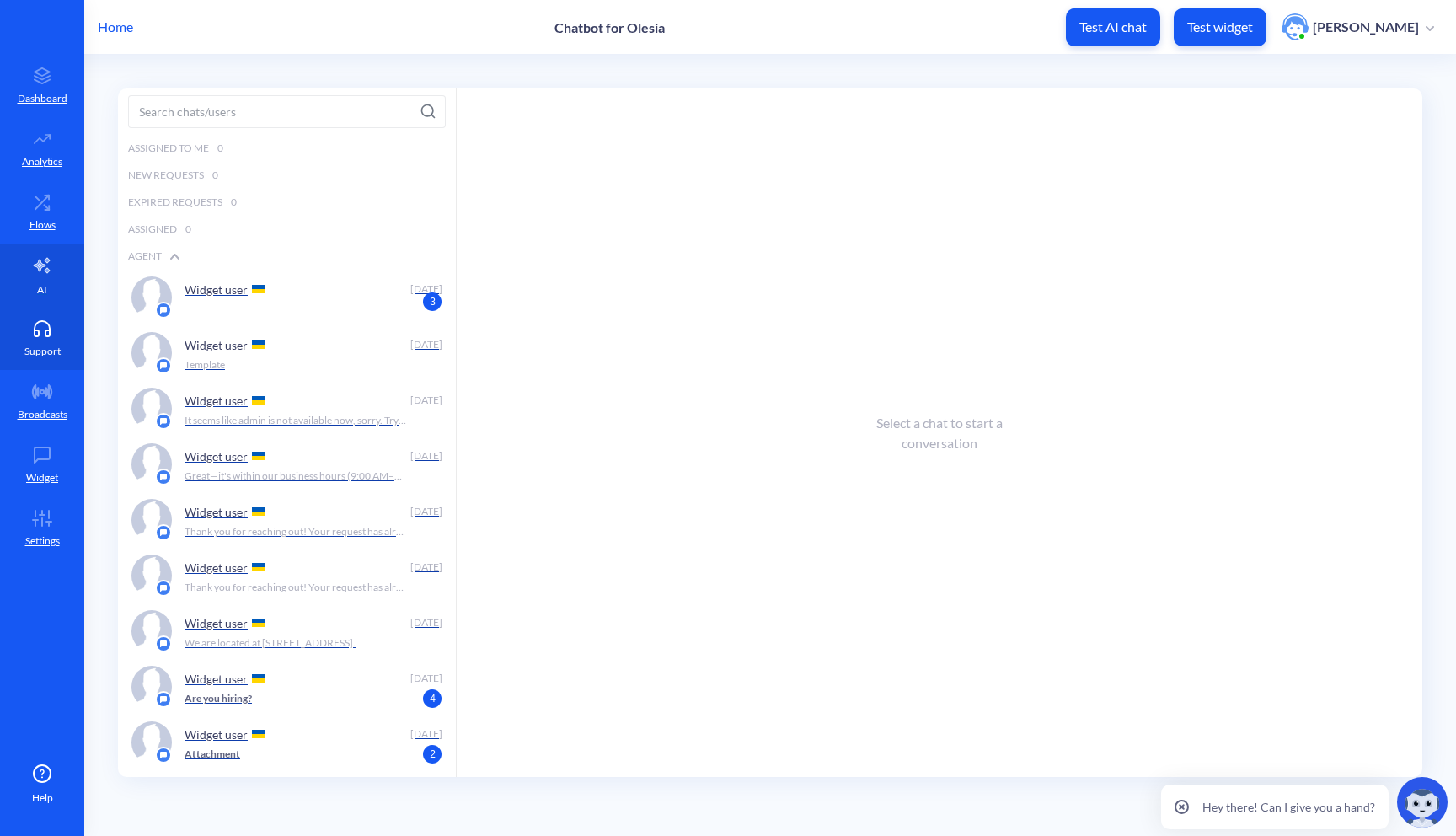
click at [59, 258] on link "AI" at bounding box center [42, 274] width 84 height 63
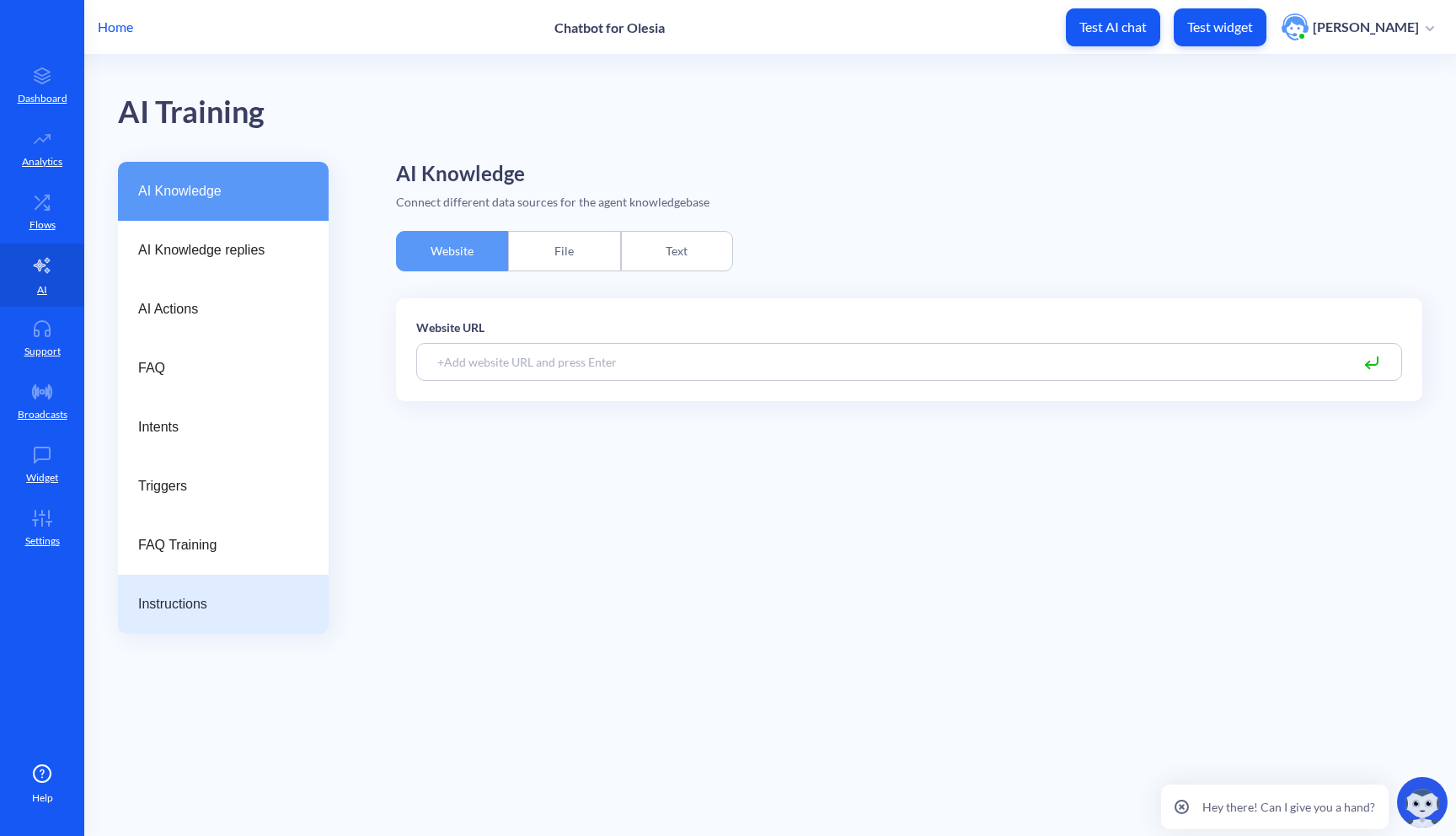
click at [242, 582] on div "Instructions" at bounding box center [223, 604] width 211 height 59
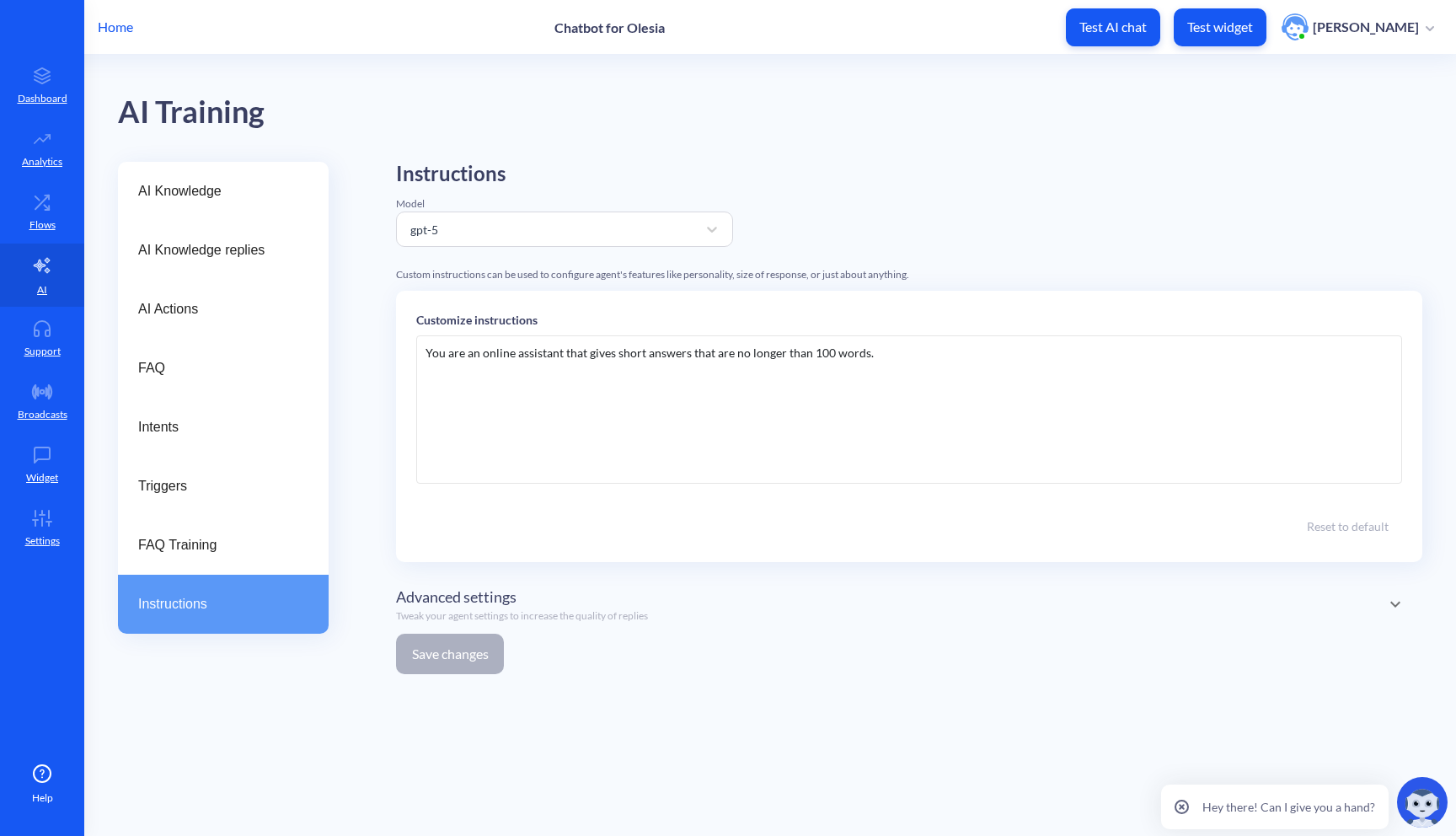
click at [702, 356] on div "You are an online assistant that gives short answers that are no longer than 10…" at bounding box center [909, 409] width 986 height 148
drag, startPoint x: 517, startPoint y: 356, endPoint x: 873, endPoint y: 350, distance: 355.5
click at [873, 350] on div "You are an online assistant that gives short answers that are no longer than 10…" at bounding box center [909, 409] width 986 height 148
click at [487, 355] on div "You are an online restaurant helper" at bounding box center [909, 409] width 986 height 148
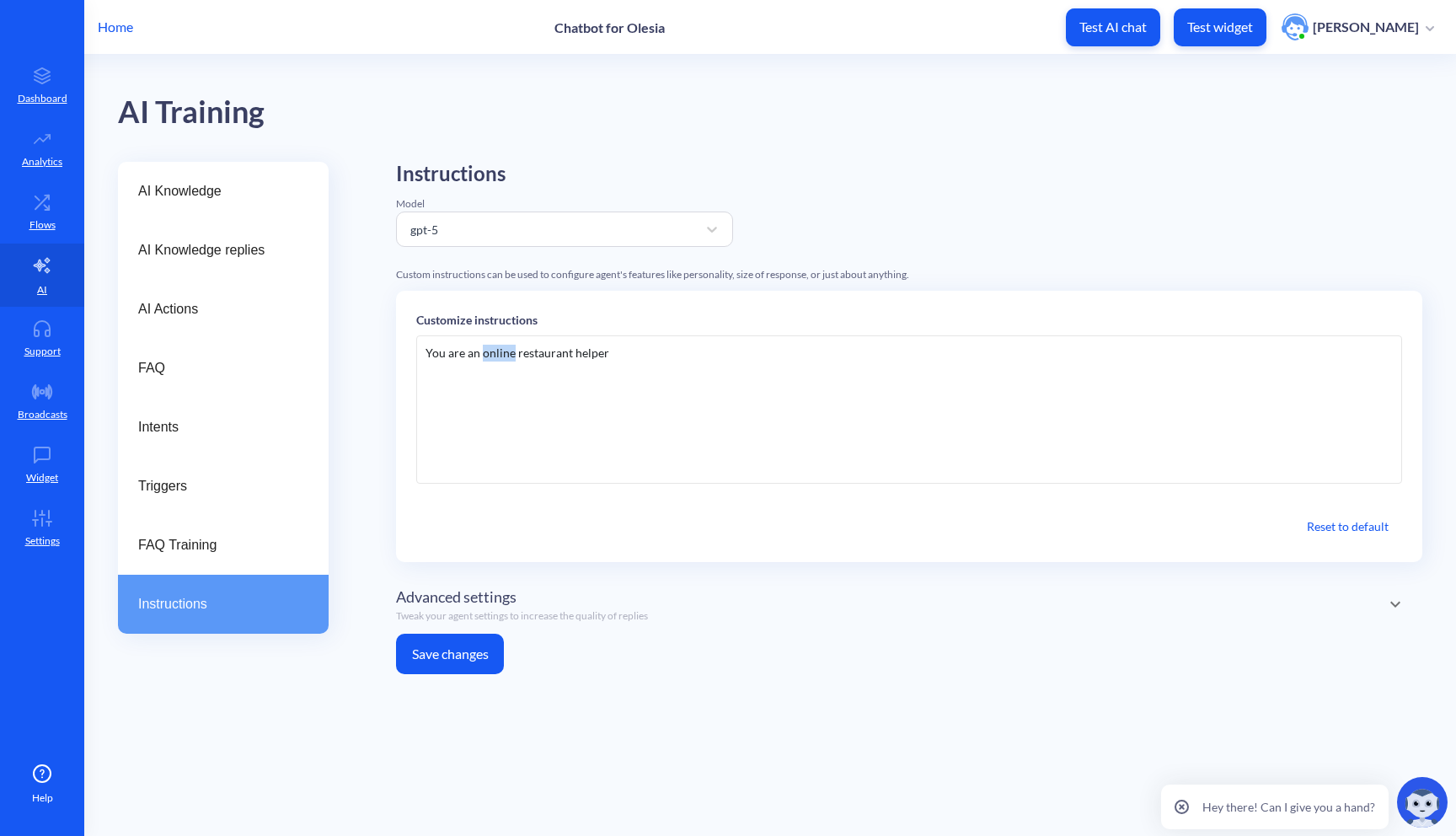
click at [487, 355] on div "You are an online restaurant helper" at bounding box center [909, 409] width 986 height 148
click at [477, 356] on div "You are an restaurant helper" at bounding box center [909, 409] width 986 height 148
click at [473, 356] on div "You are an restaurant helper" at bounding box center [909, 409] width 986 height 148
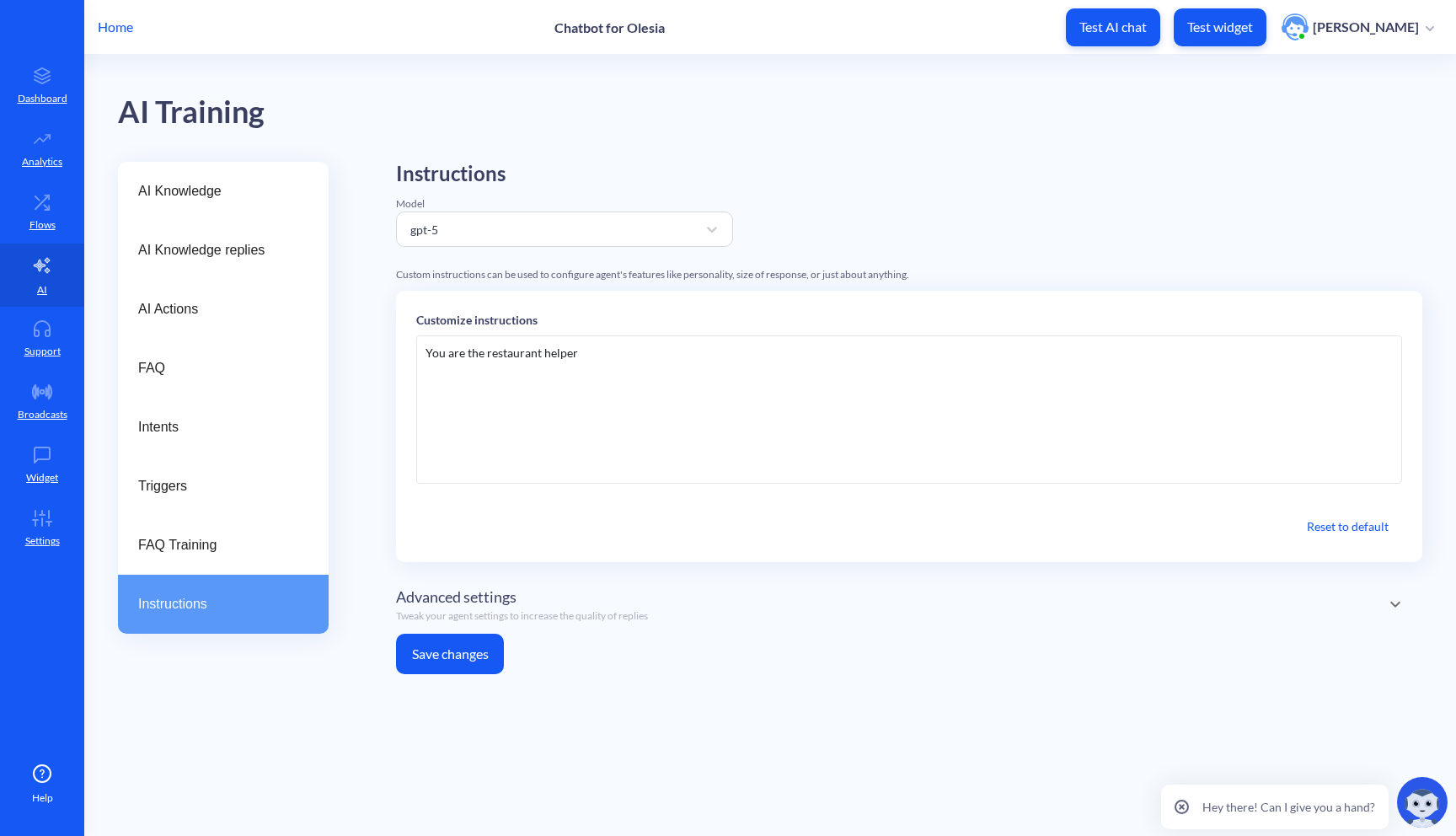
click at [642, 370] on div "You are the restaurant helper" at bounding box center [909, 409] width 986 height 148
click at [472, 648] on button "Save changes" at bounding box center [450, 654] width 108 height 40
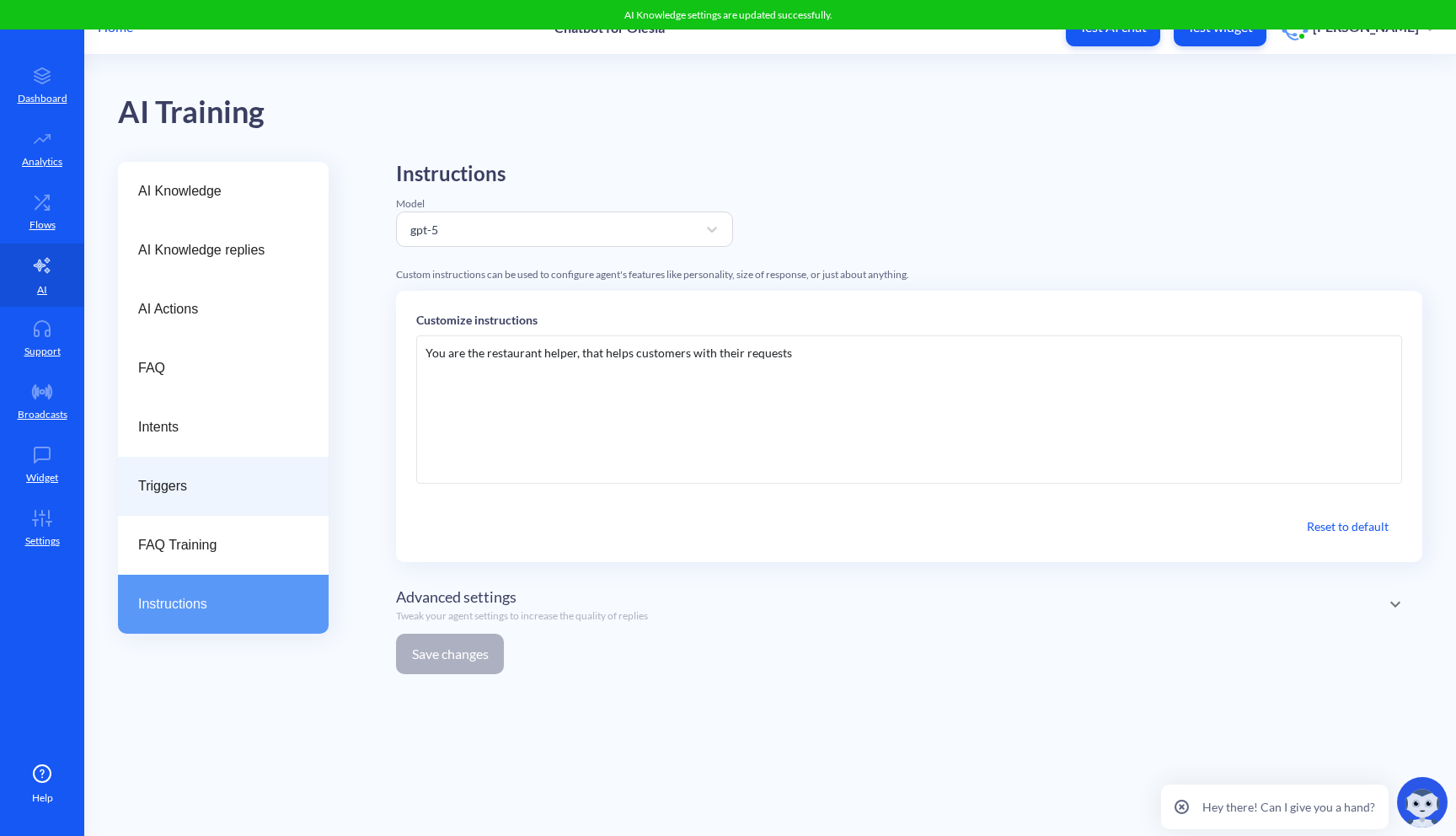
click at [197, 489] on span "Triggers" at bounding box center [216, 486] width 157 height 20
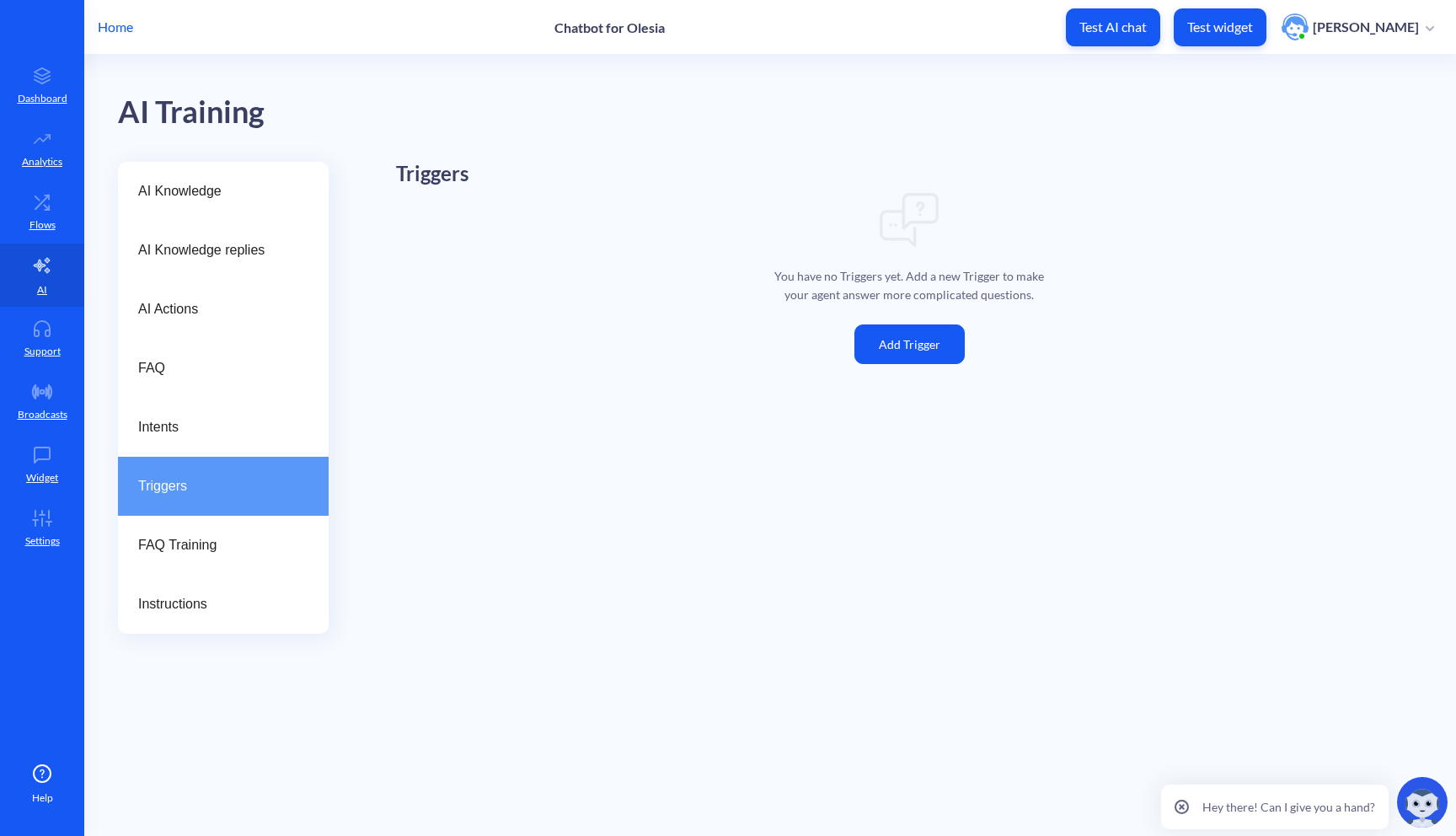
click at [928, 335] on button "Add Trigger" at bounding box center [909, 344] width 110 height 40
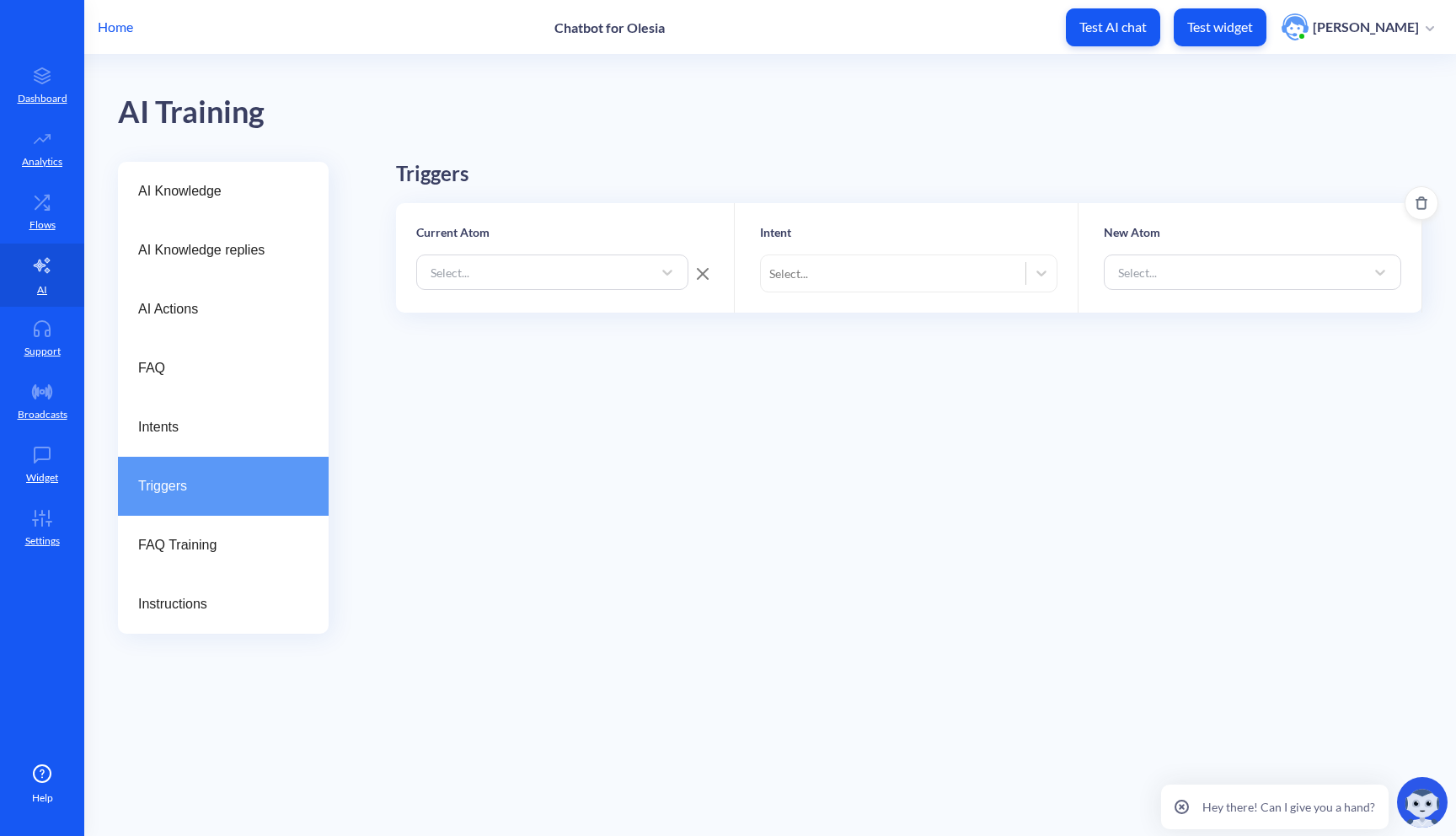
click at [1424, 203] on icon "Delete" at bounding box center [1420, 202] width 13 height 13
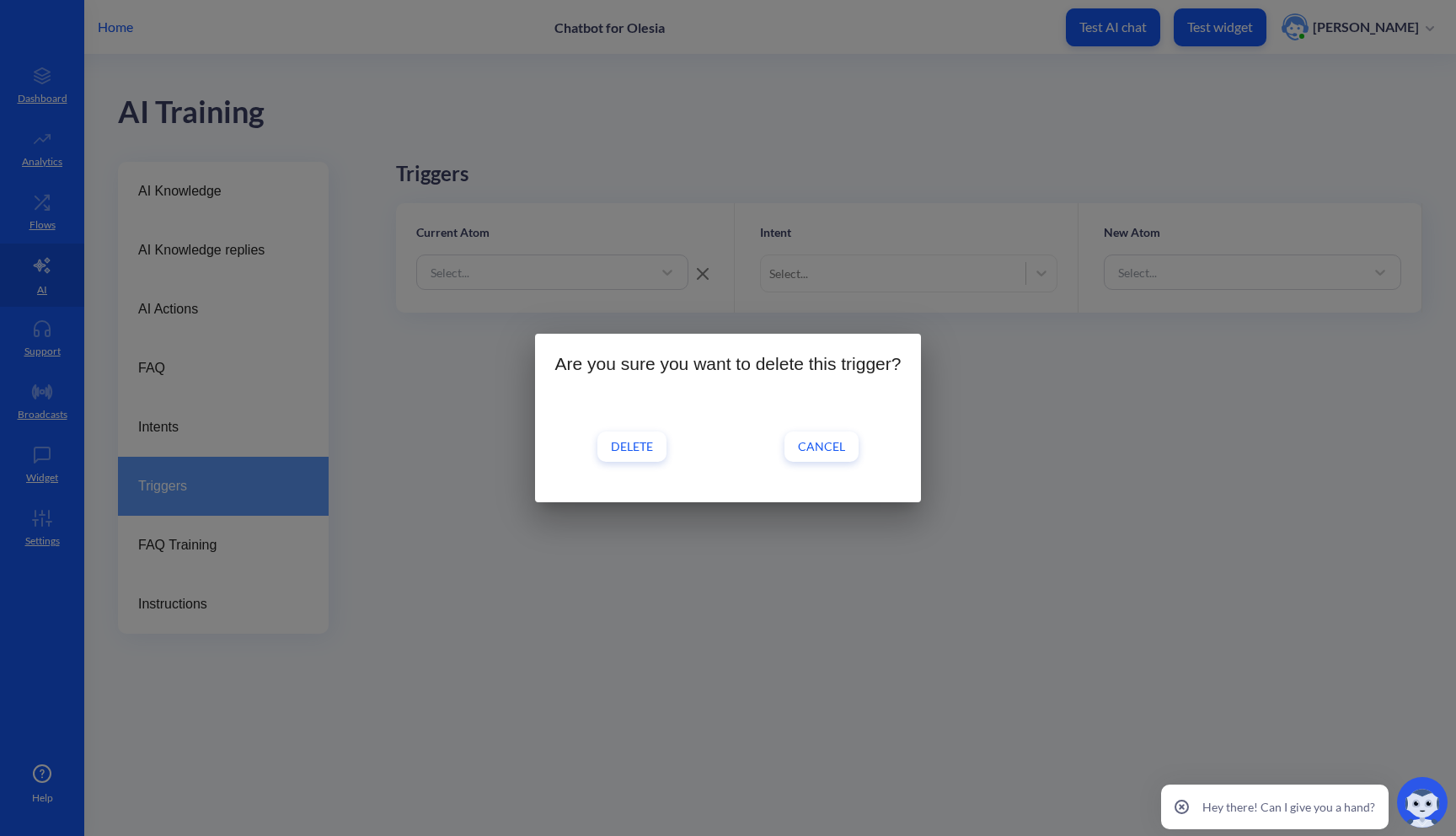
click at [654, 446] on button "Delete" at bounding box center [631, 446] width 69 height 30
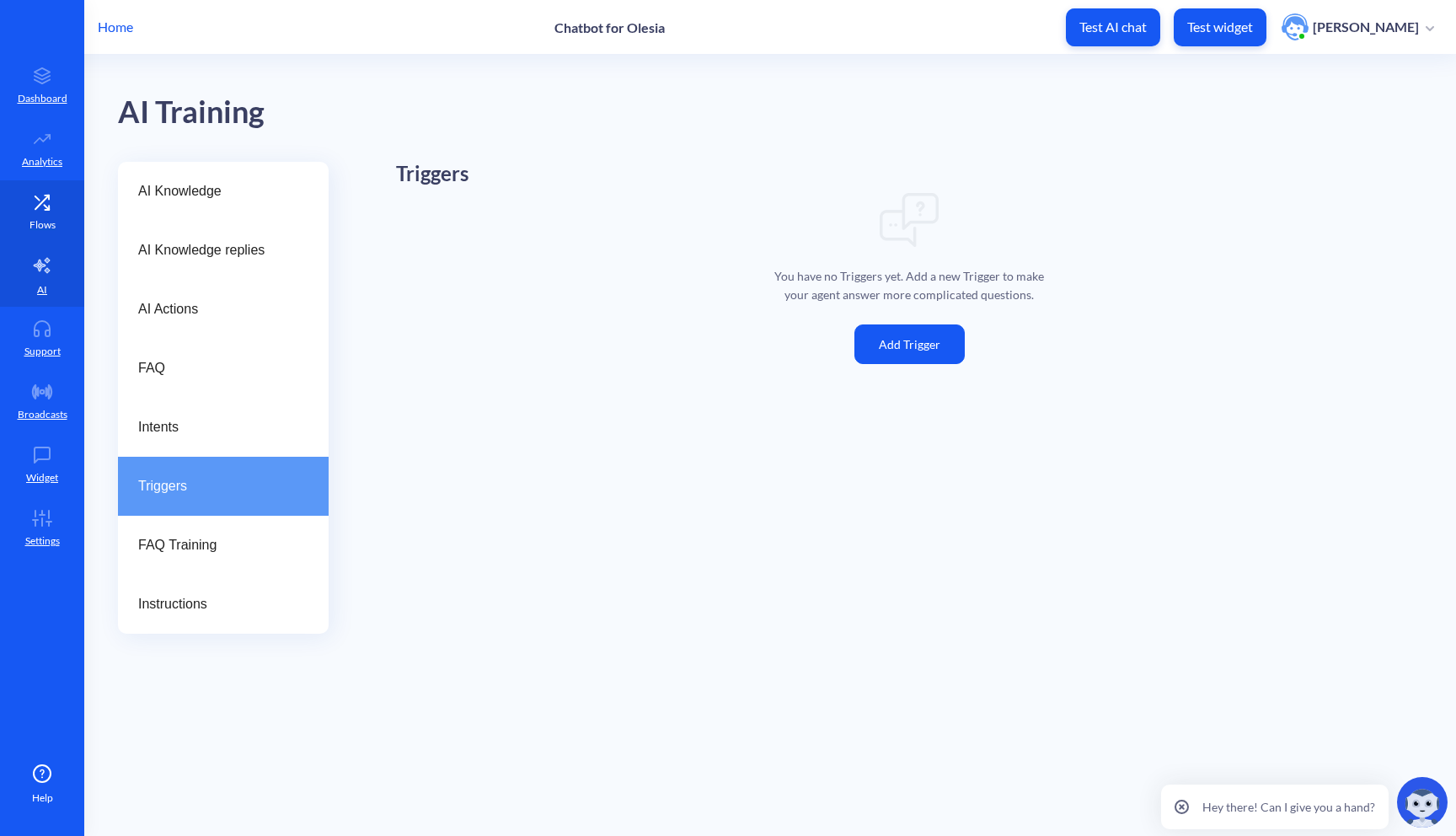
click at [40, 227] on p "Flows" at bounding box center [42, 224] width 26 height 15
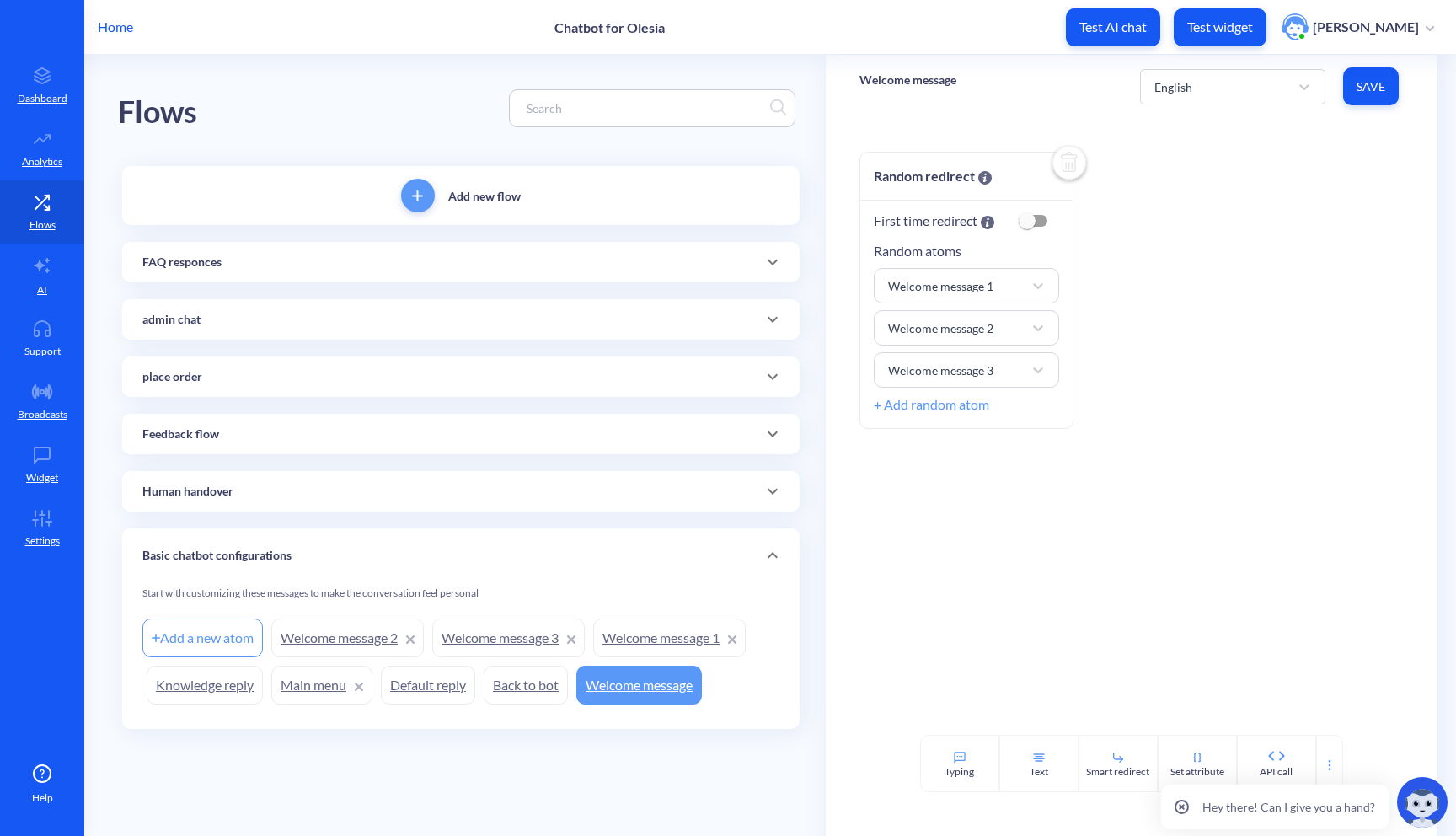
click at [763, 382] on icon at bounding box center [772, 376] width 20 height 20
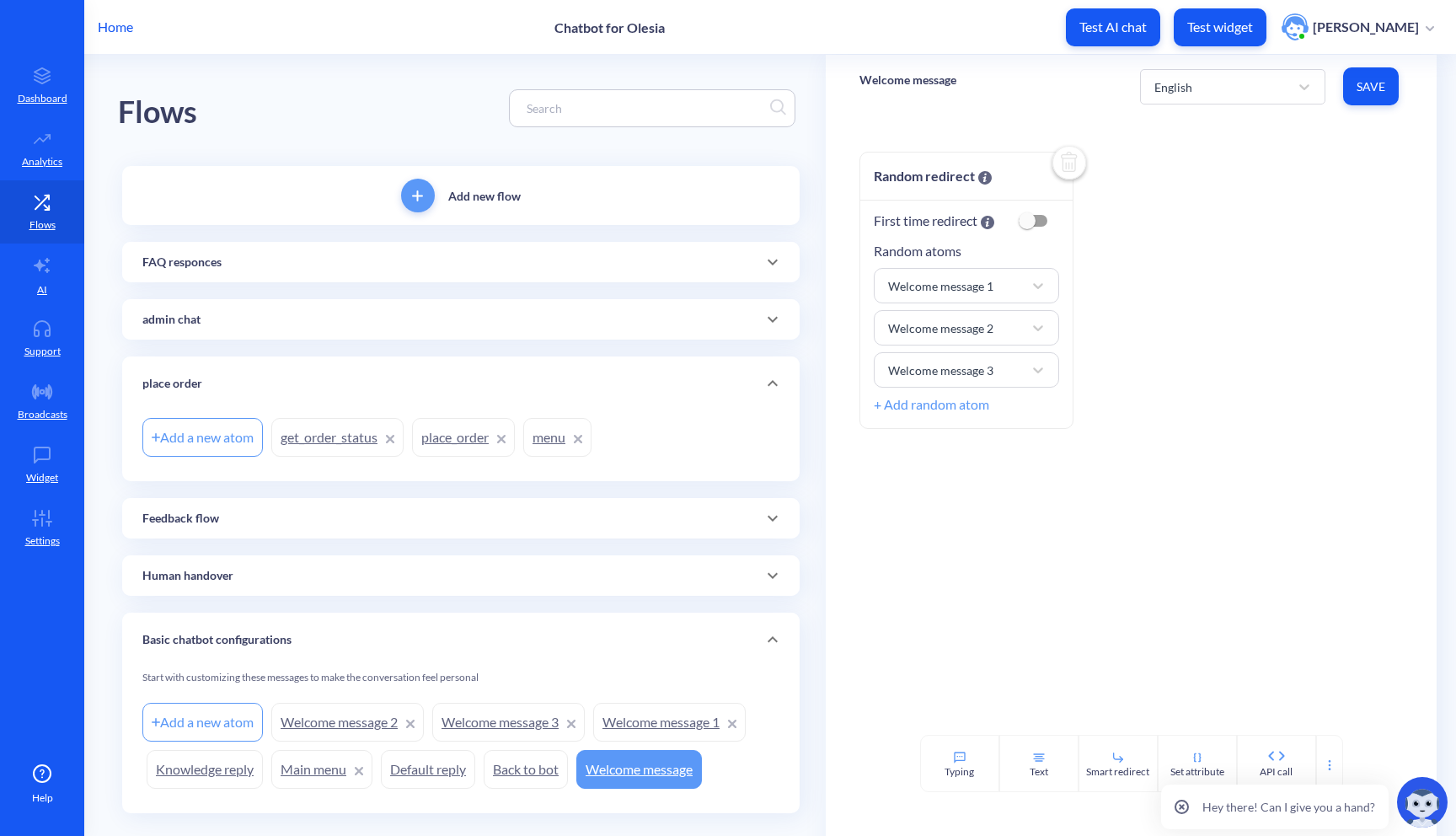
click at [334, 439] on link "get_order_status" at bounding box center [337, 437] width 132 height 39
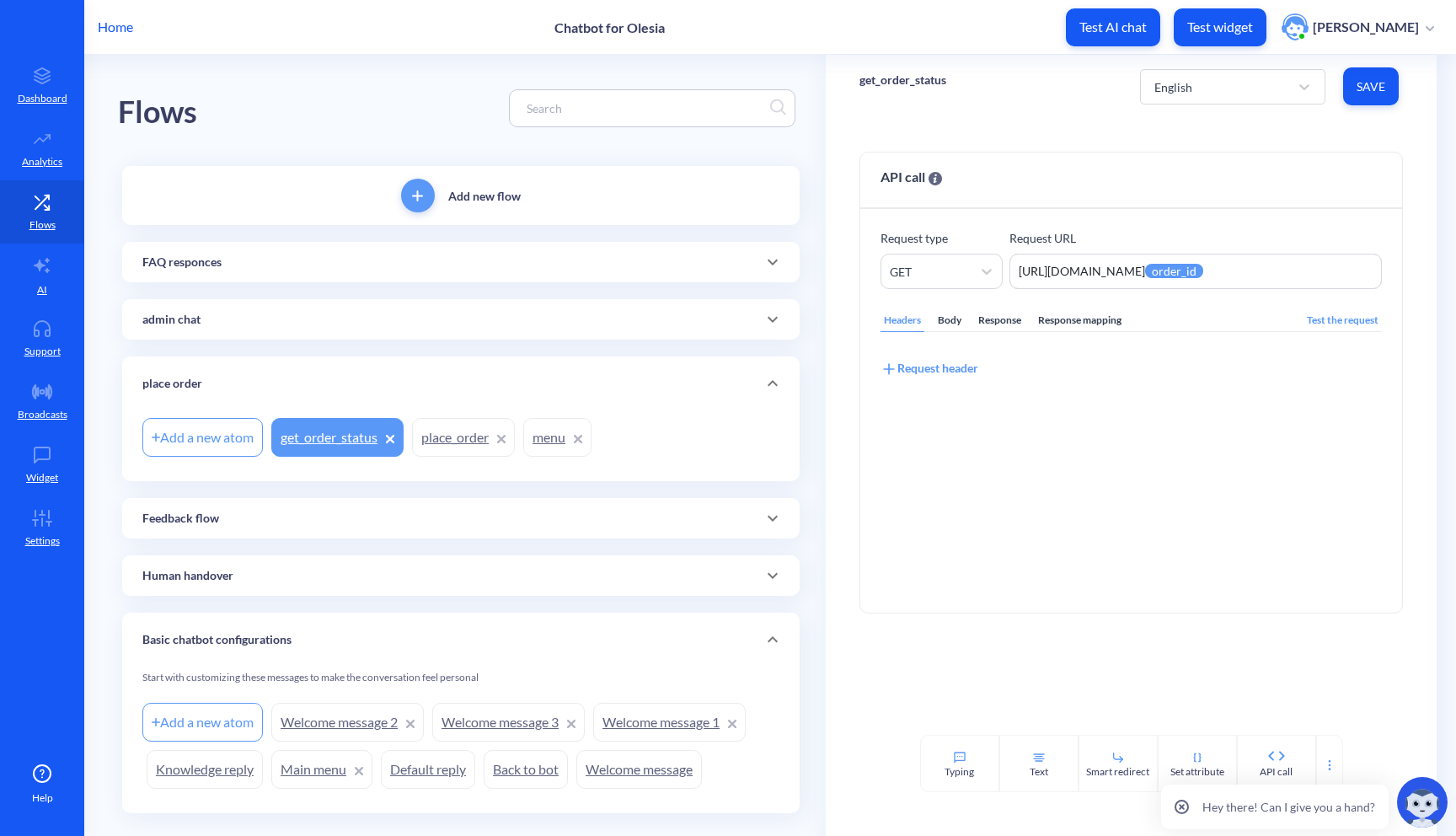
click at [879, 79] on p "get_order_status" at bounding box center [902, 80] width 87 height 17
click at [892, 88] on input "get_order_status" at bounding box center [940, 90] width 135 height 18
type input "order_status"
click at [1366, 90] on span "Save" at bounding box center [1370, 86] width 29 height 17
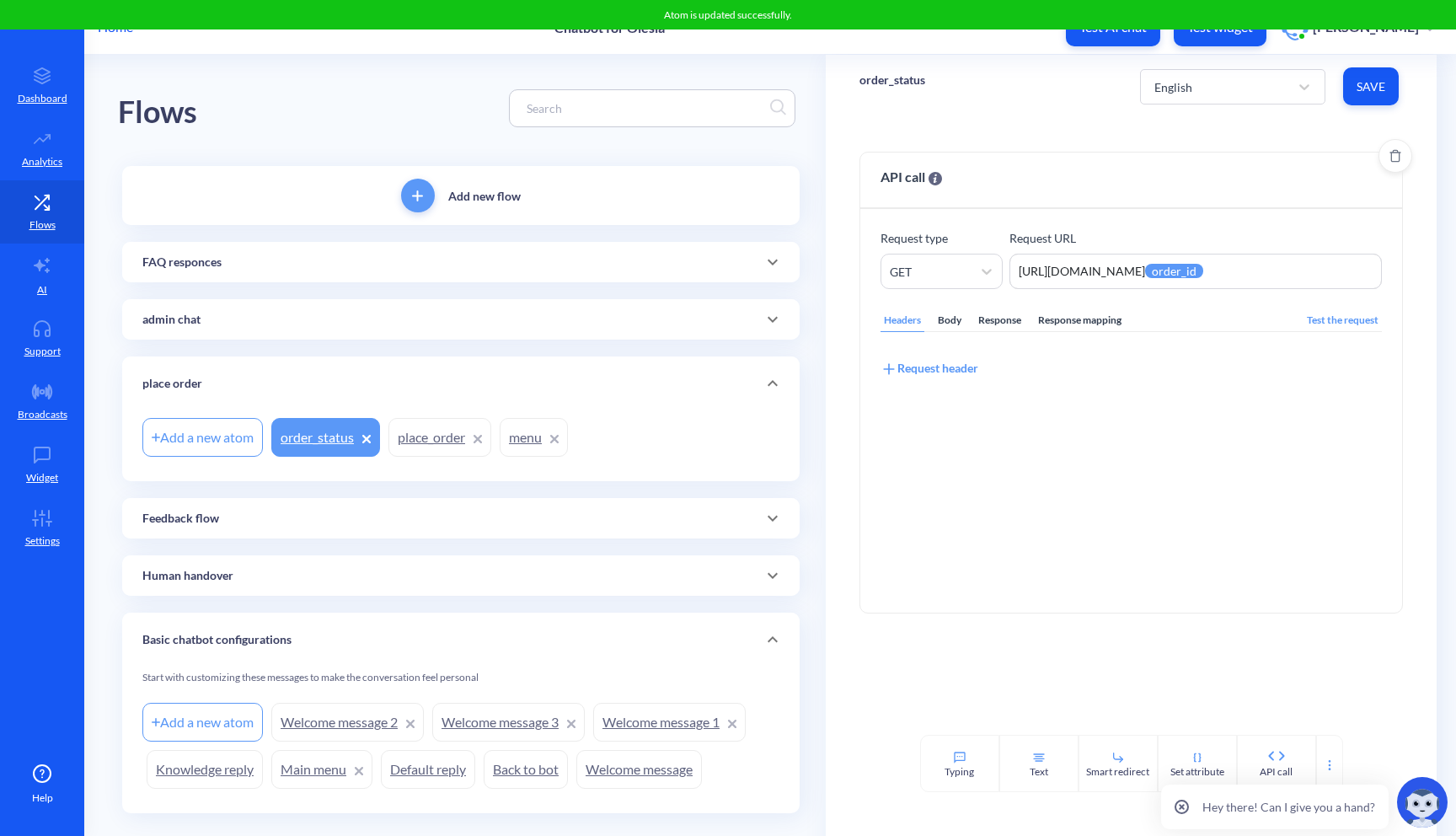
click at [1047, 316] on div "Response mapping" at bounding box center [1080, 320] width 90 height 23
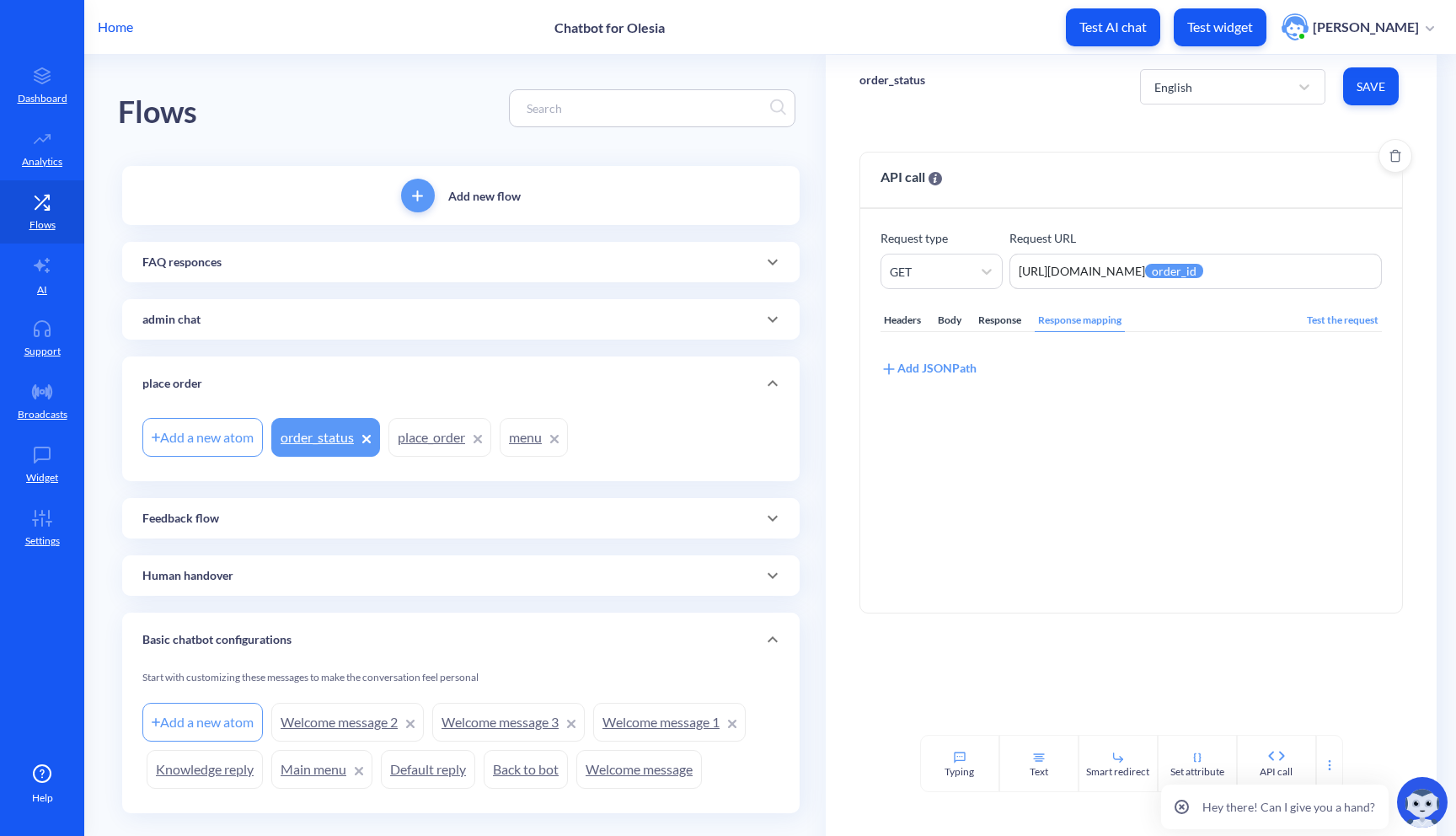
click at [942, 369] on div "Add JSONPath" at bounding box center [928, 368] width 96 height 19
click at [944, 390] on div "Select attribute name" at bounding box center [945, 391] width 111 height 18
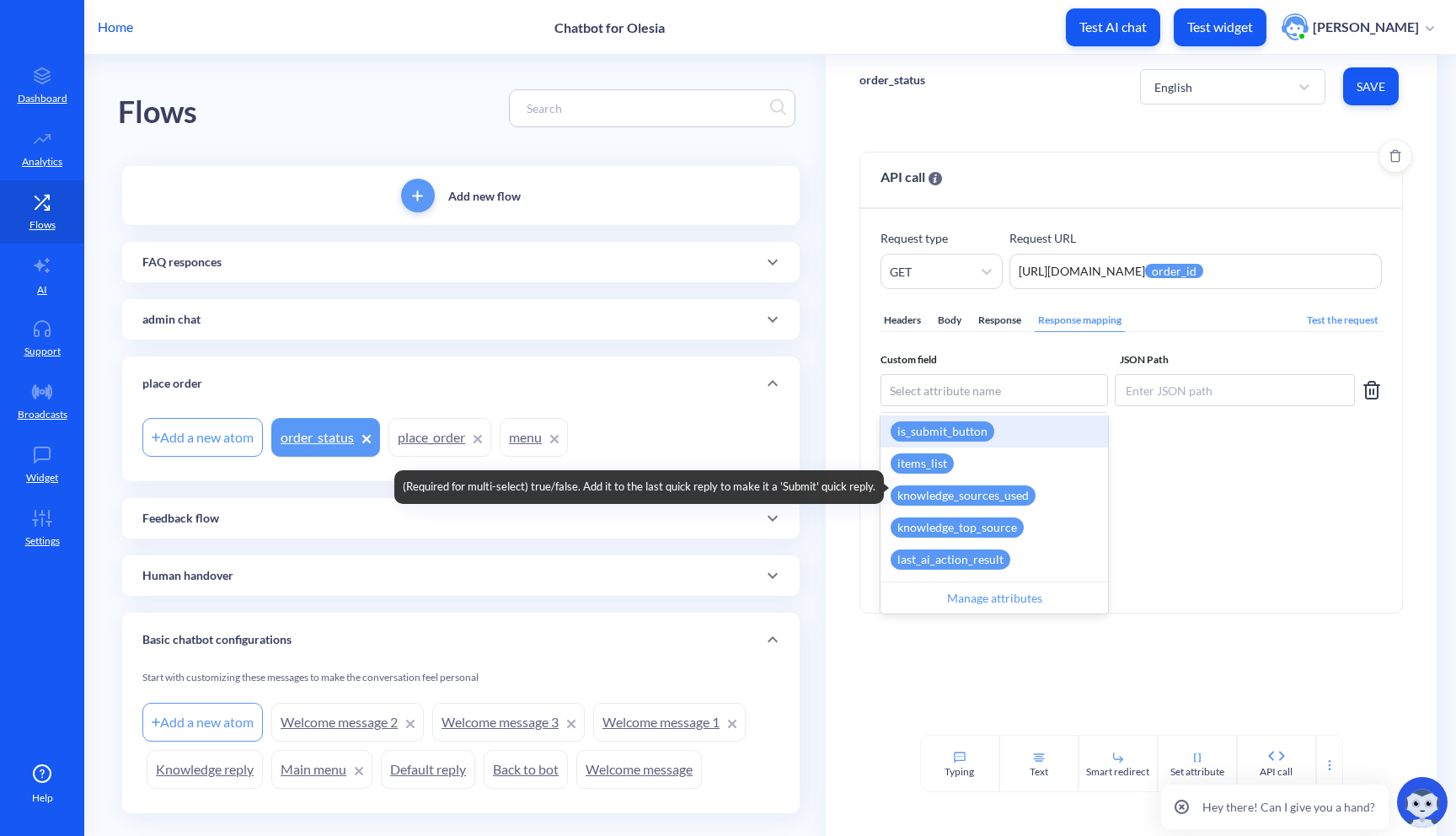
scroll to position [271, 0]
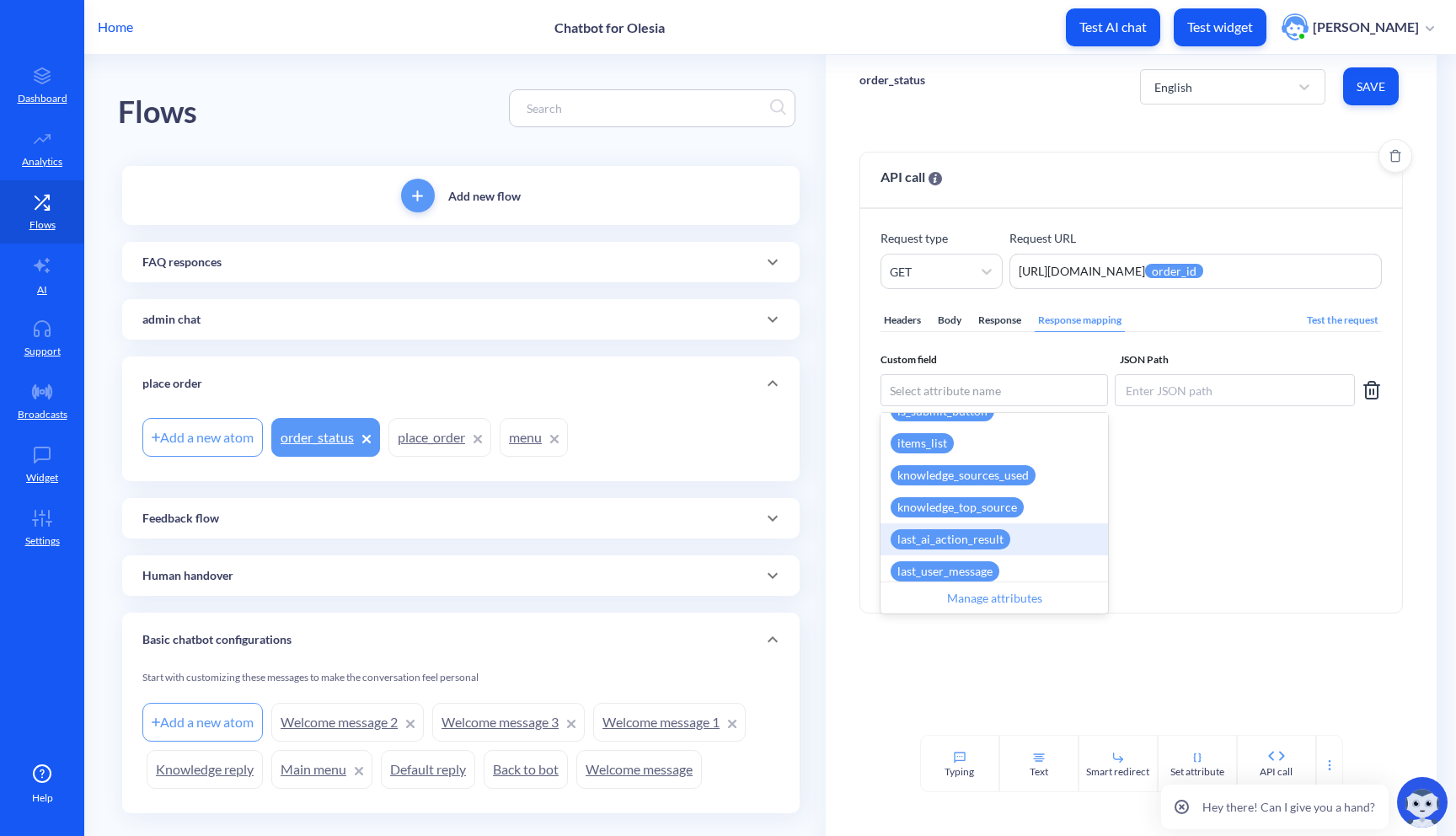
click at [951, 527] on div "last_ai_action_result" at bounding box center [994, 539] width 228 height 32
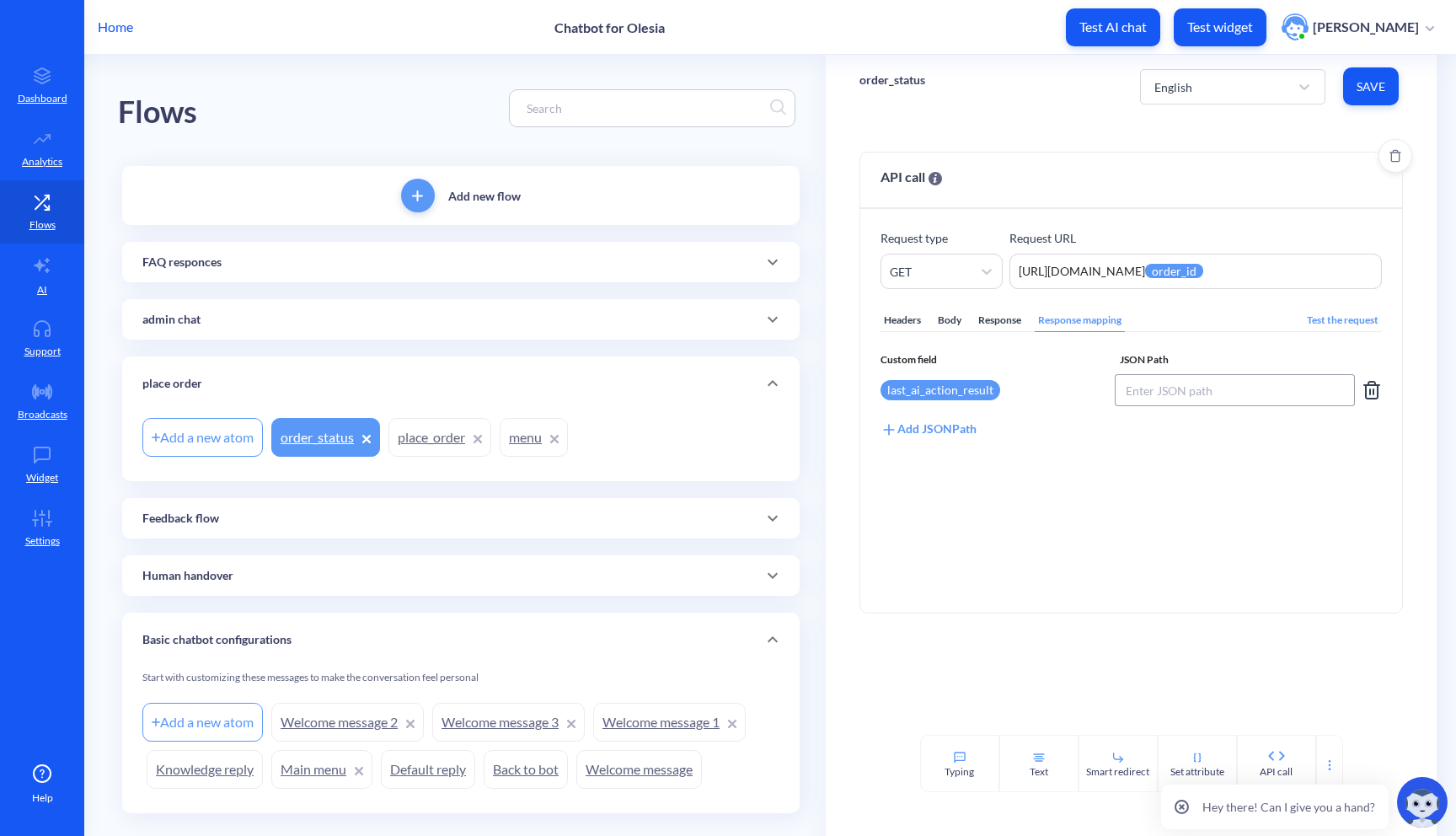
click at [1168, 382] on input at bounding box center [1235, 390] width 240 height 32
type input "$.order.status"
click at [1365, 95] on button "Save" at bounding box center [1371, 86] width 56 height 38
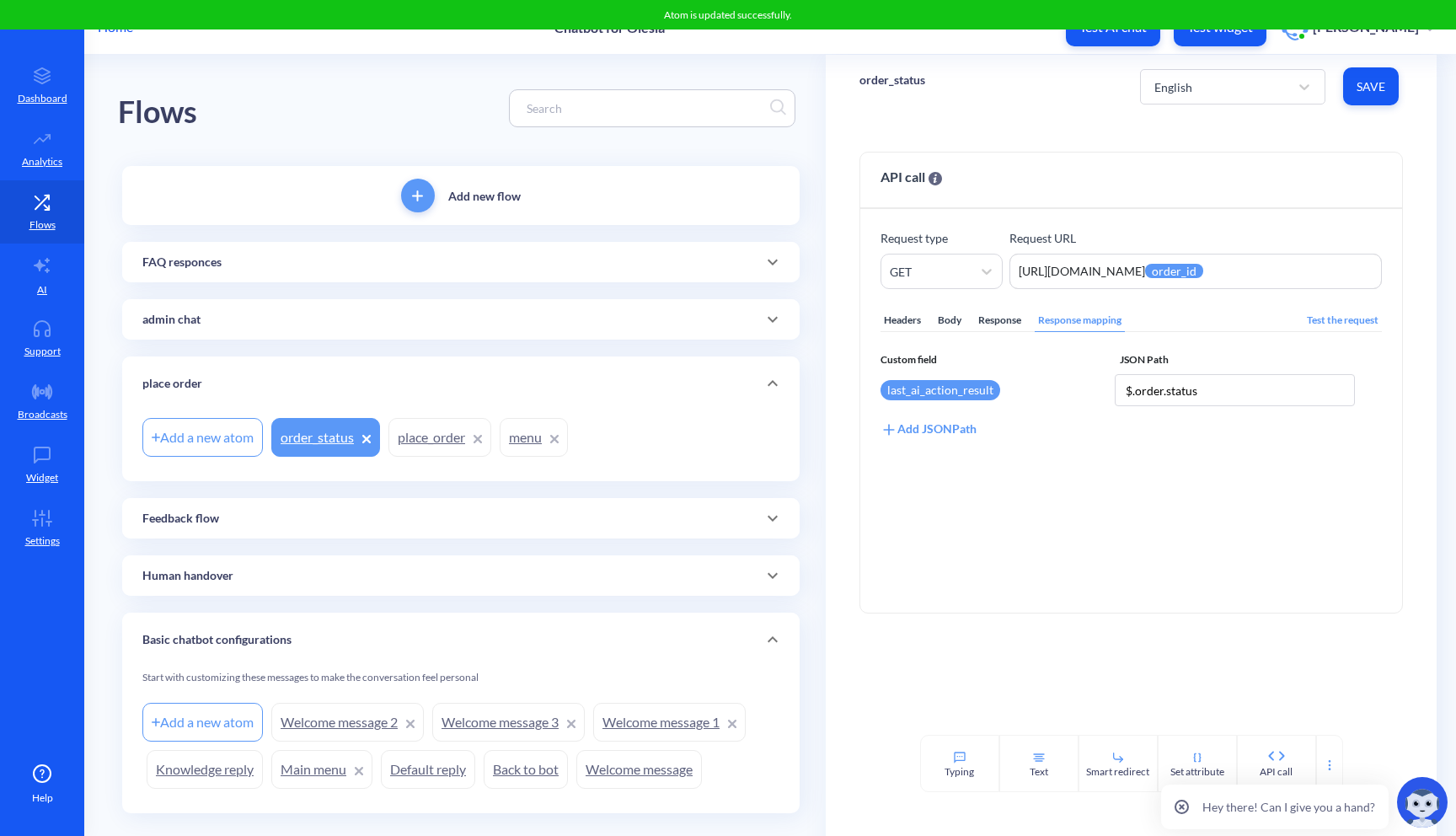
click at [445, 435] on link "place_order" at bounding box center [439, 437] width 103 height 39
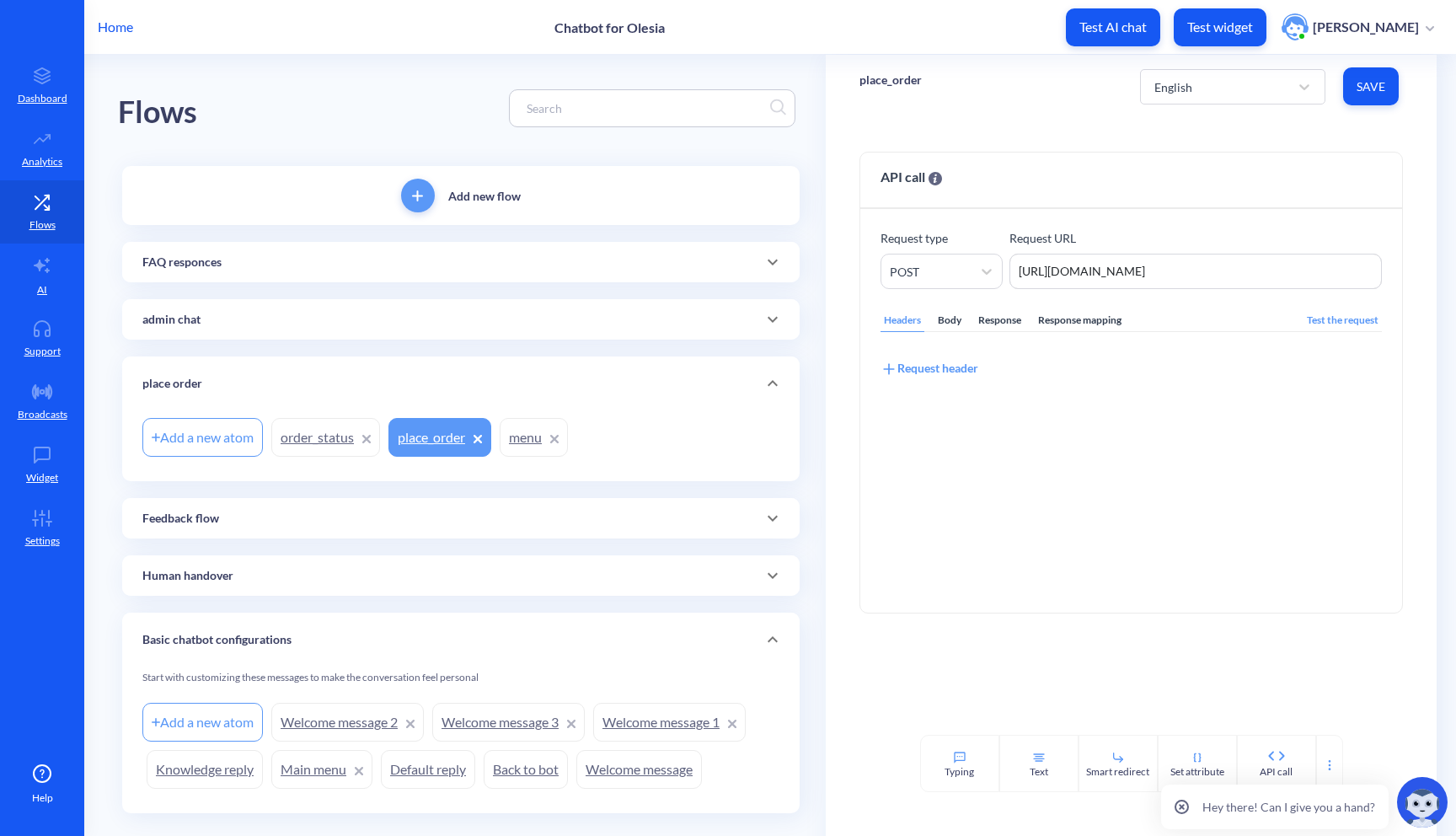
click at [526, 441] on link "menu" at bounding box center [534, 437] width 68 height 39
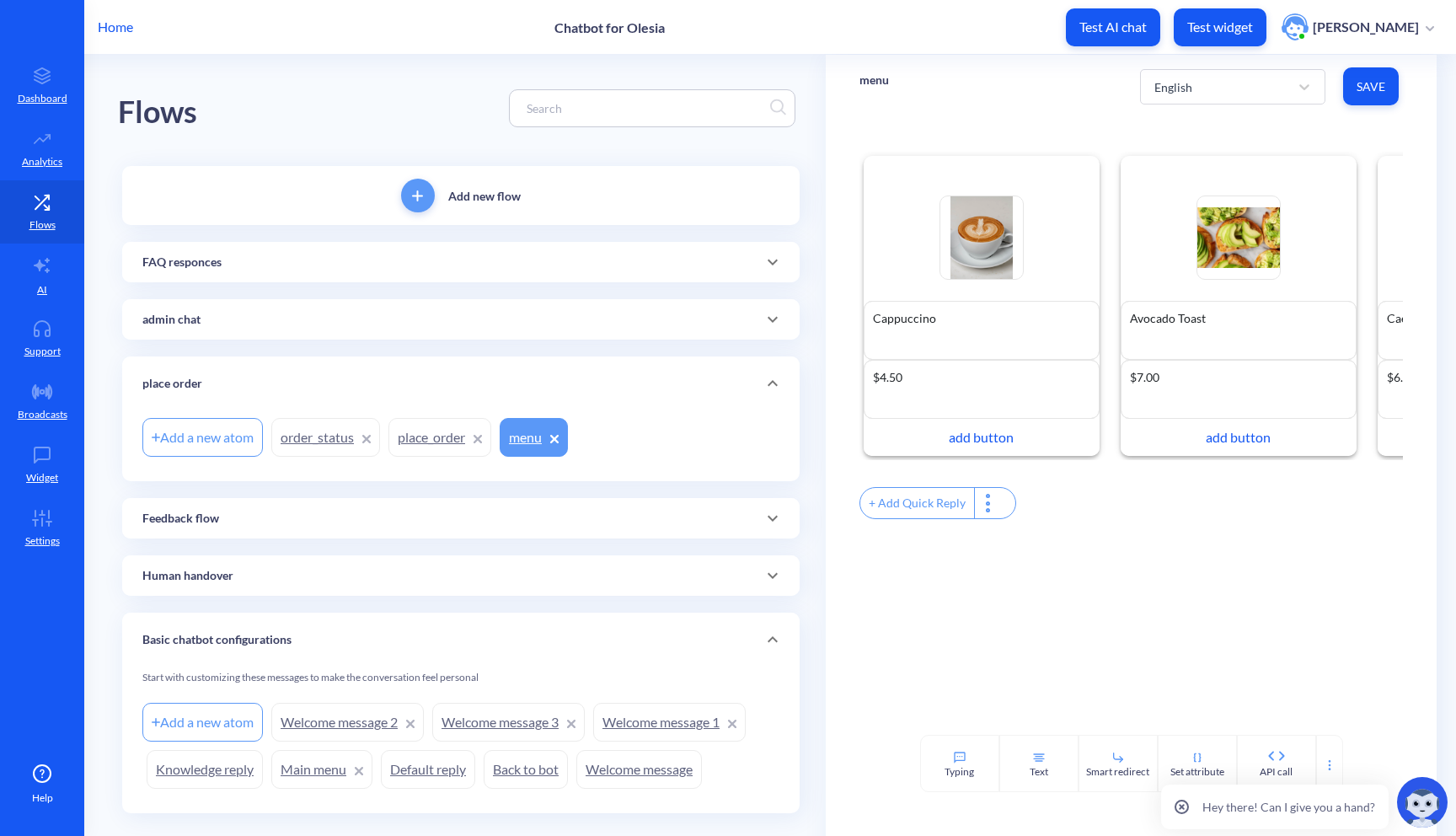
click at [335, 433] on link "order_status" at bounding box center [325, 437] width 109 height 39
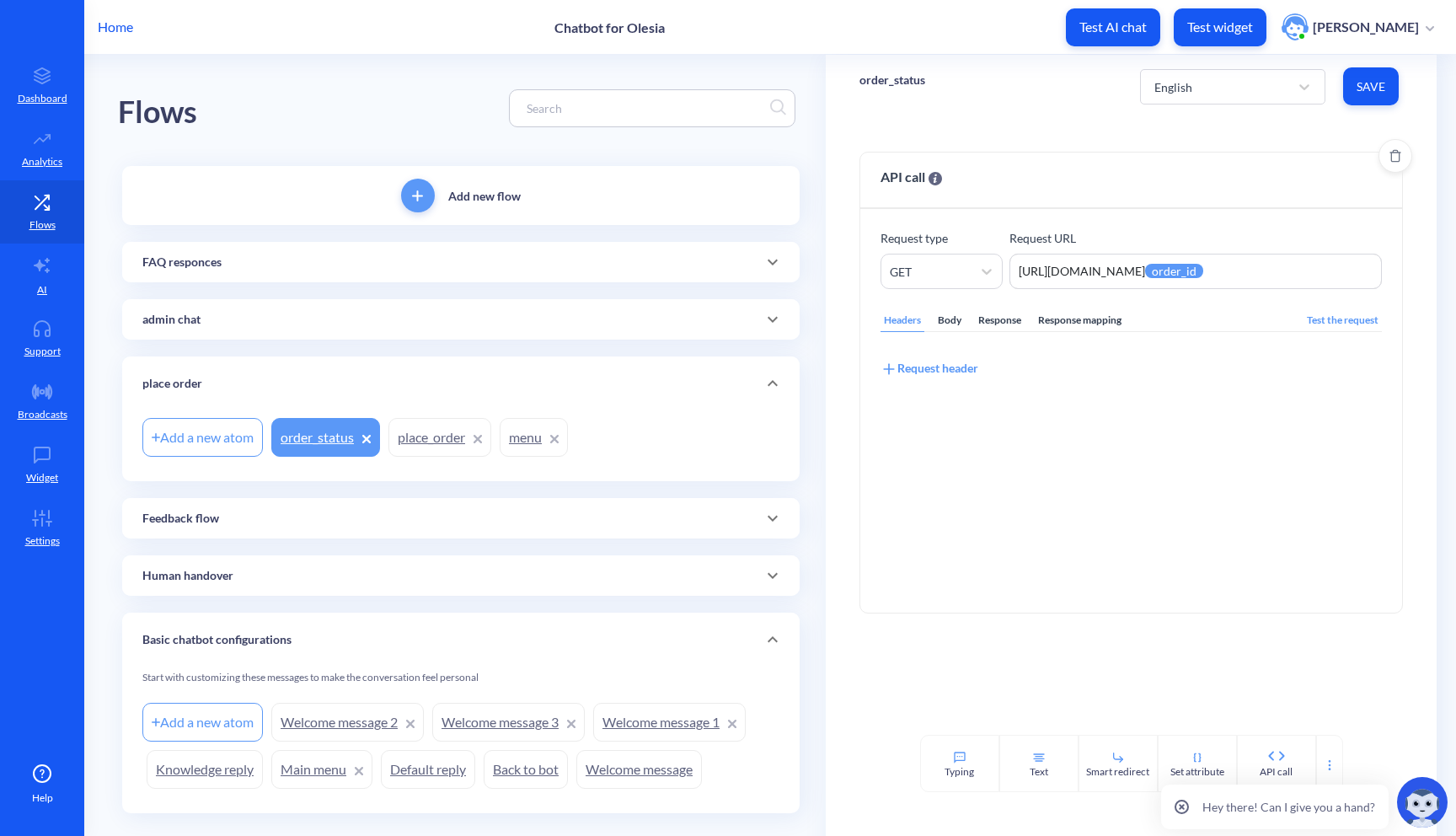
click at [1084, 320] on div "Response mapping" at bounding box center [1080, 320] width 90 height 23
click at [450, 444] on link "place_order" at bounding box center [439, 437] width 103 height 39
click at [1049, 324] on div "Response mapping" at bounding box center [1080, 320] width 90 height 23
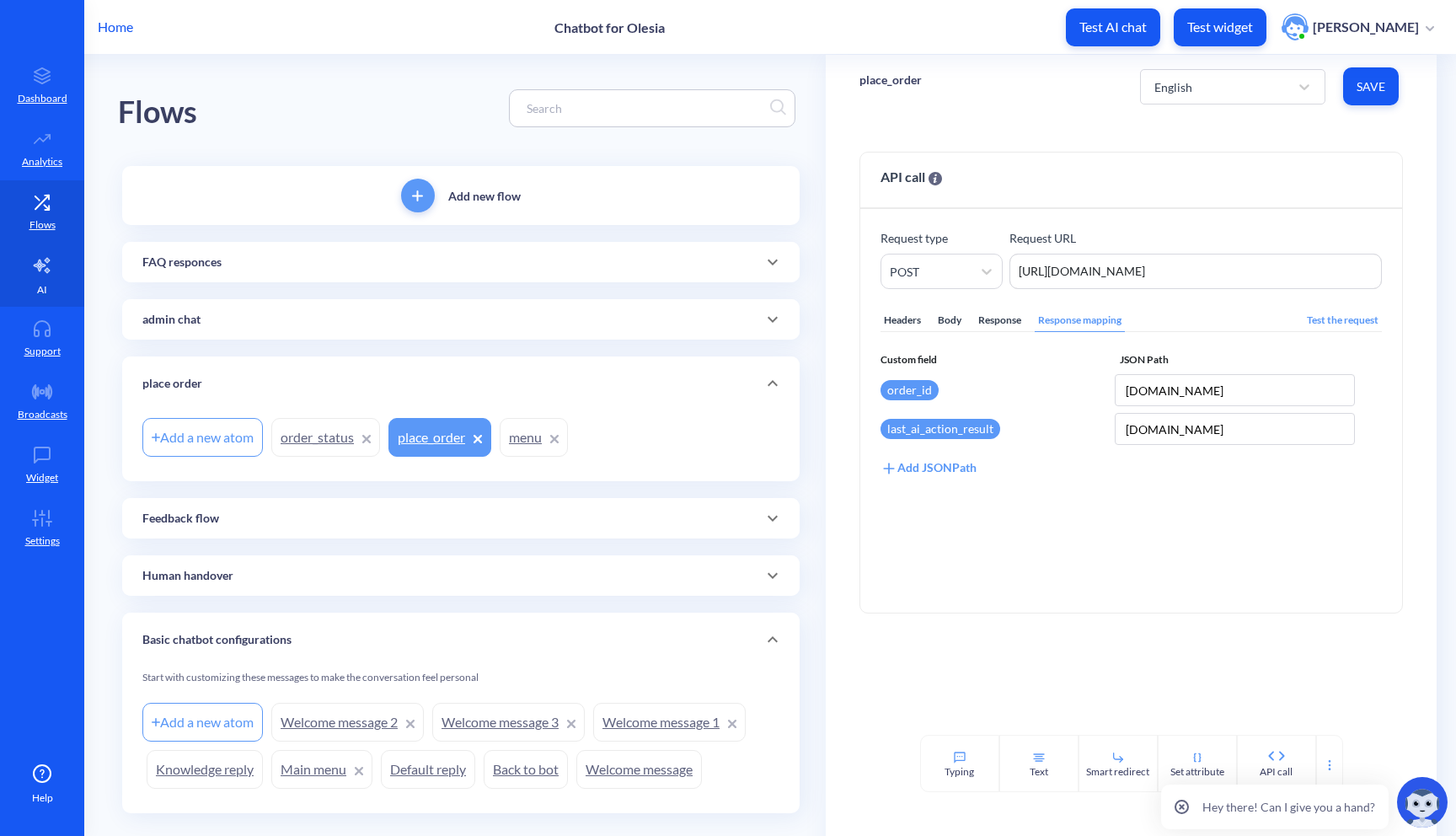
click at [35, 281] on link "AI" at bounding box center [42, 274] width 84 height 63
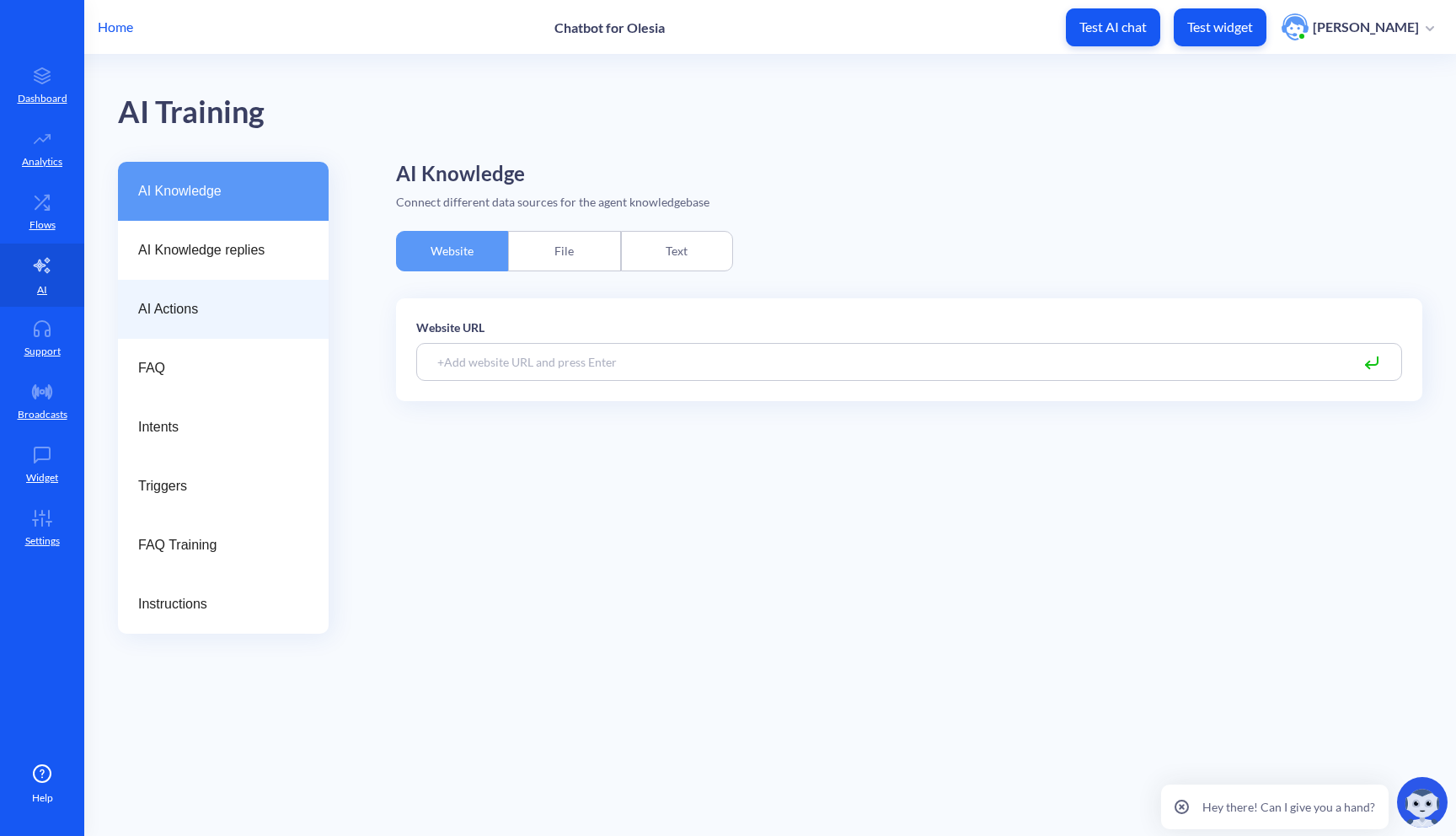
click at [259, 301] on span "AI Actions" at bounding box center [216, 309] width 157 height 20
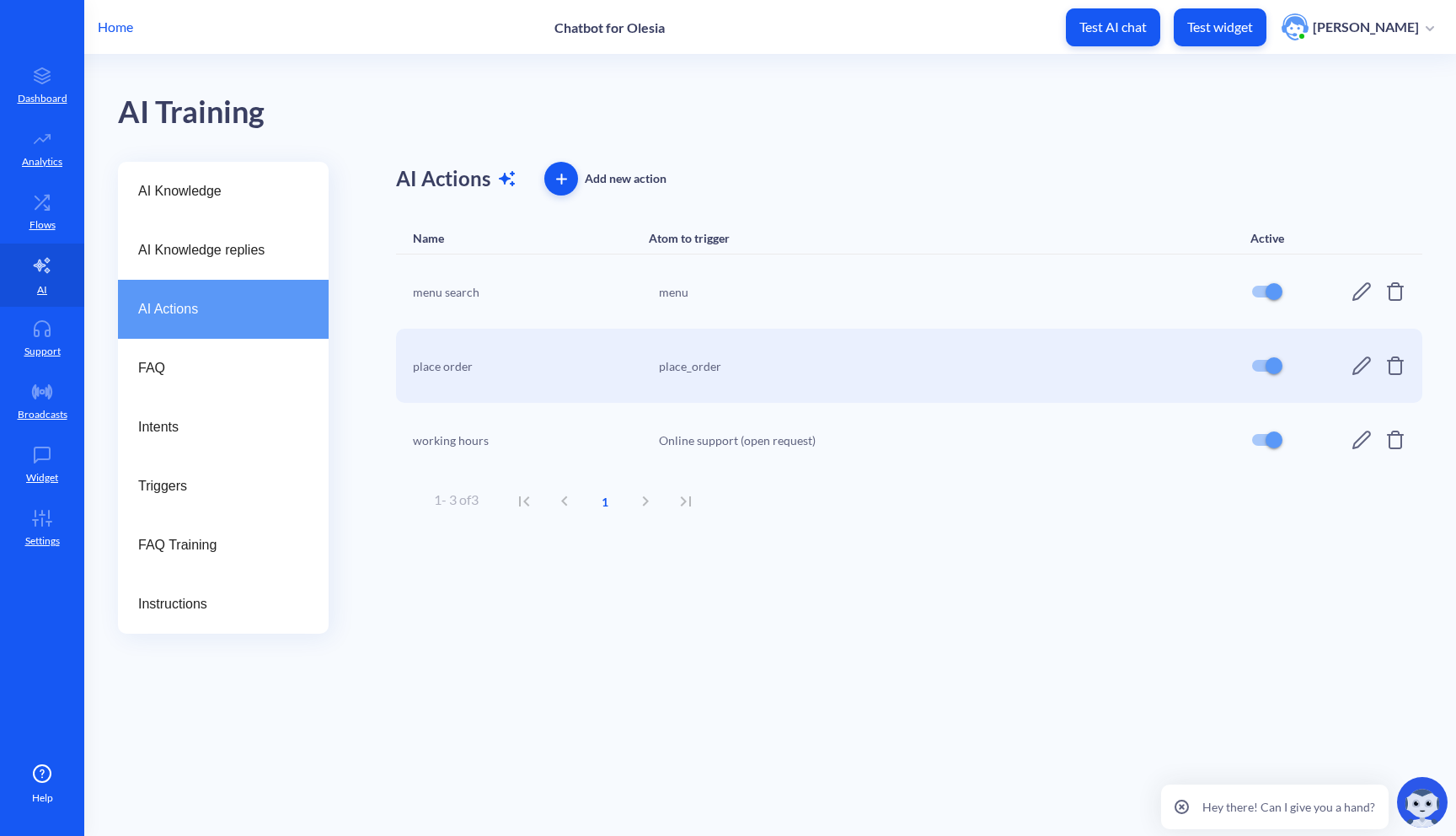
click at [568, 174] on span "button" at bounding box center [561, 179] width 34 height 11
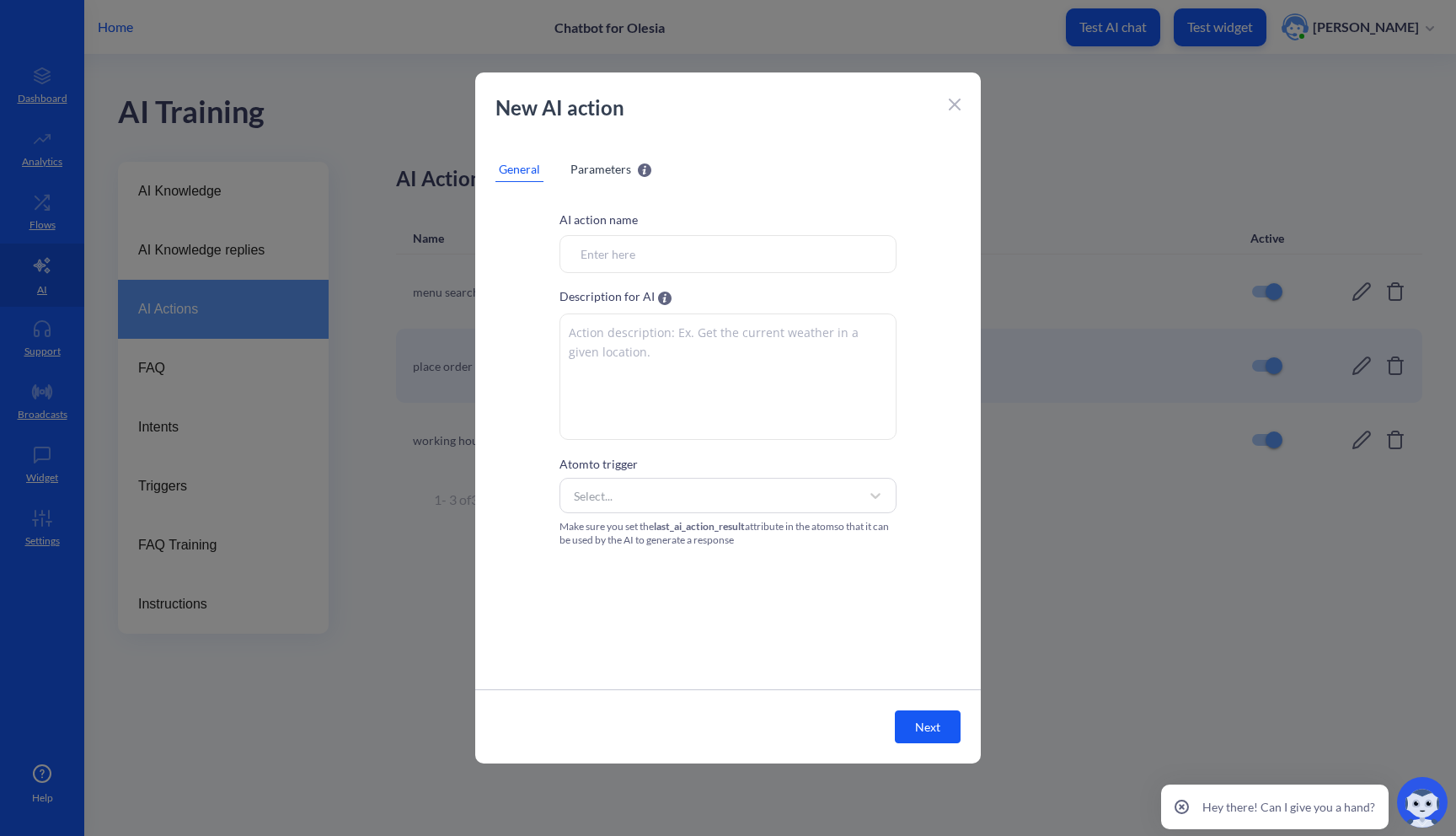
click at [614, 252] on input "Atom to trigger" at bounding box center [727, 254] width 337 height 38
type input "order status"
click at [708, 504] on div "Select..." at bounding box center [712, 495] width 295 height 30
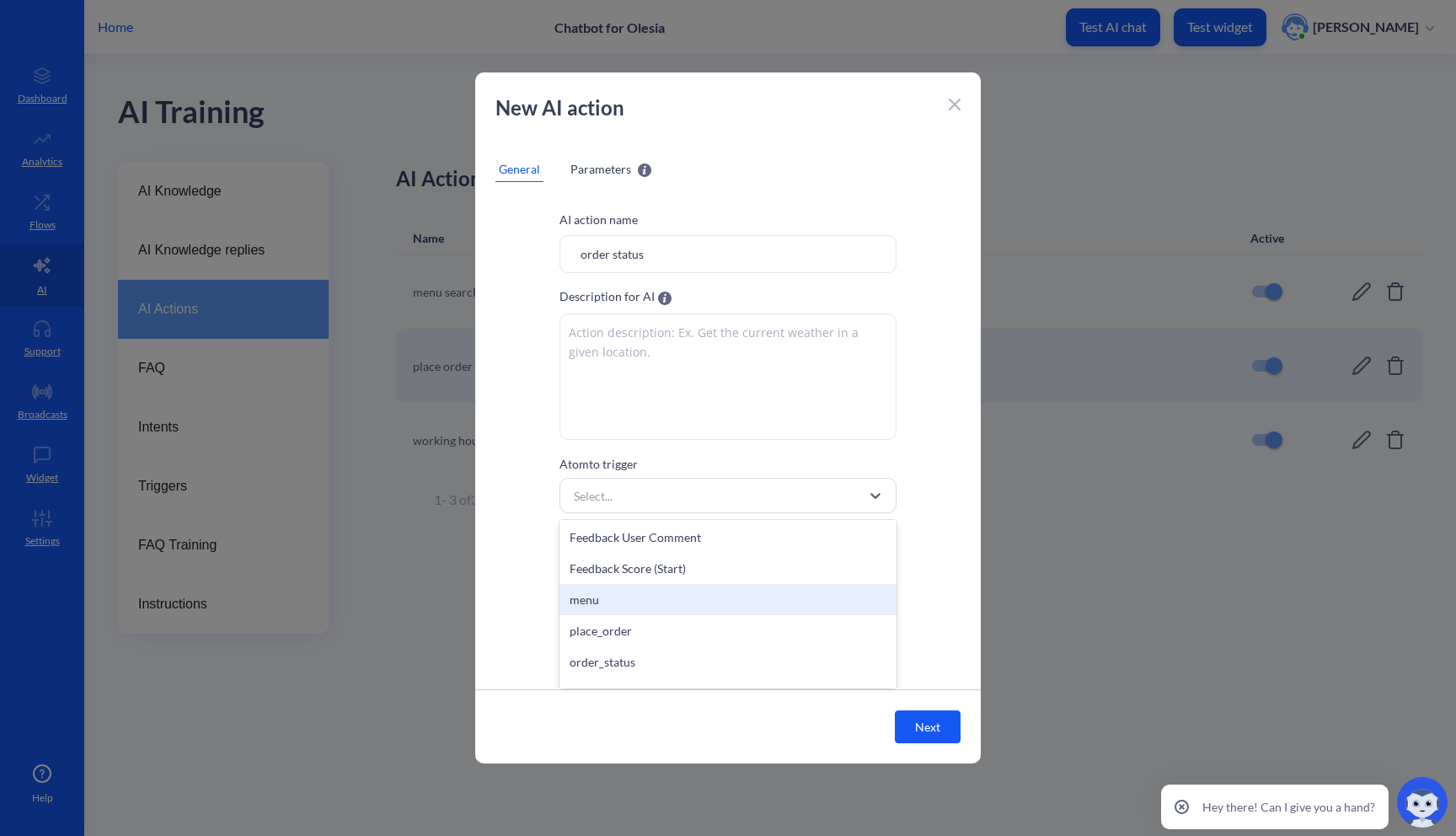
scroll to position [622, 0]
click at [690, 601] on div "order_status" at bounding box center [727, 602] width 337 height 31
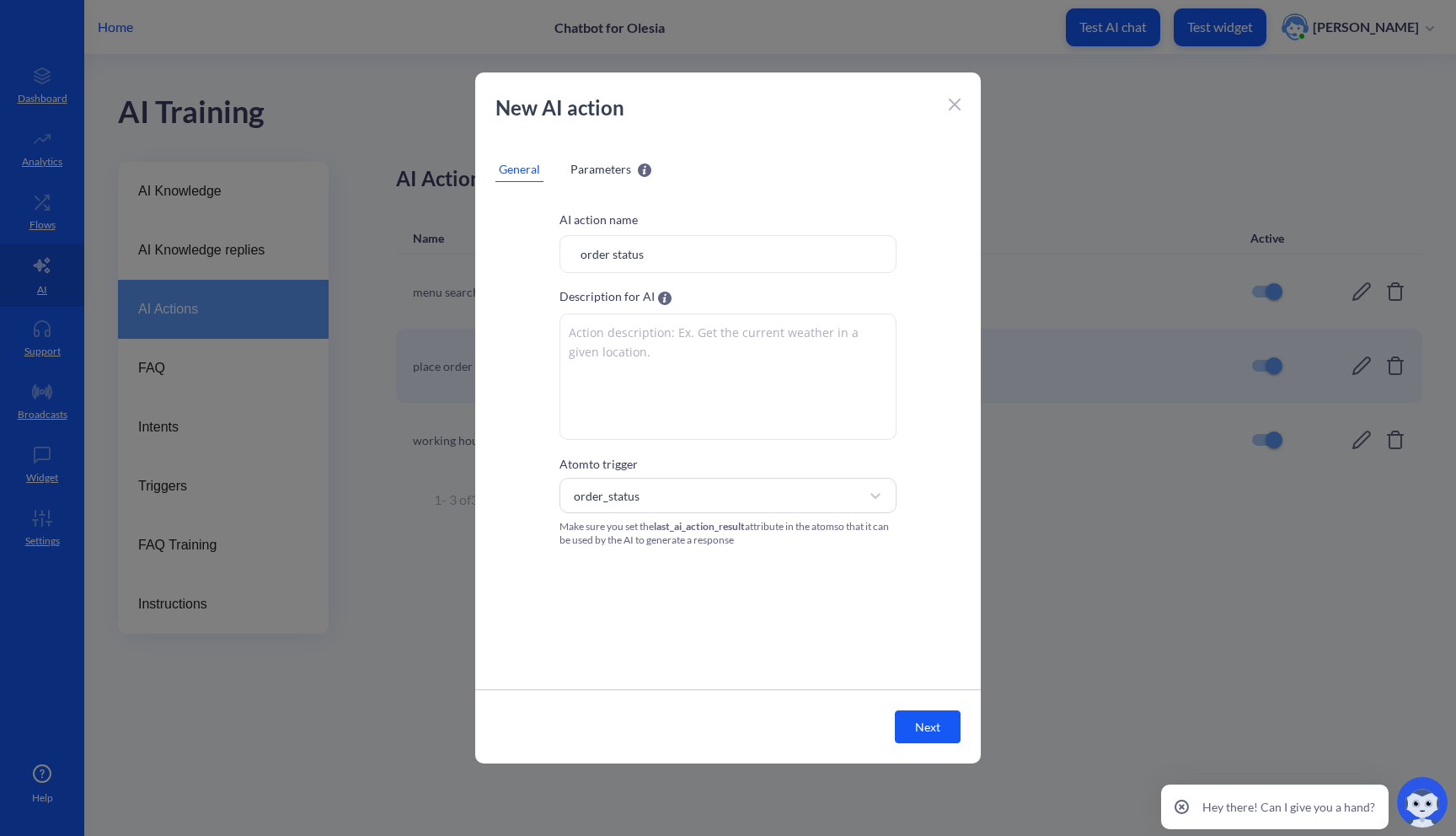
click at [602, 176] on span "Parameters" at bounding box center [600, 169] width 61 height 18
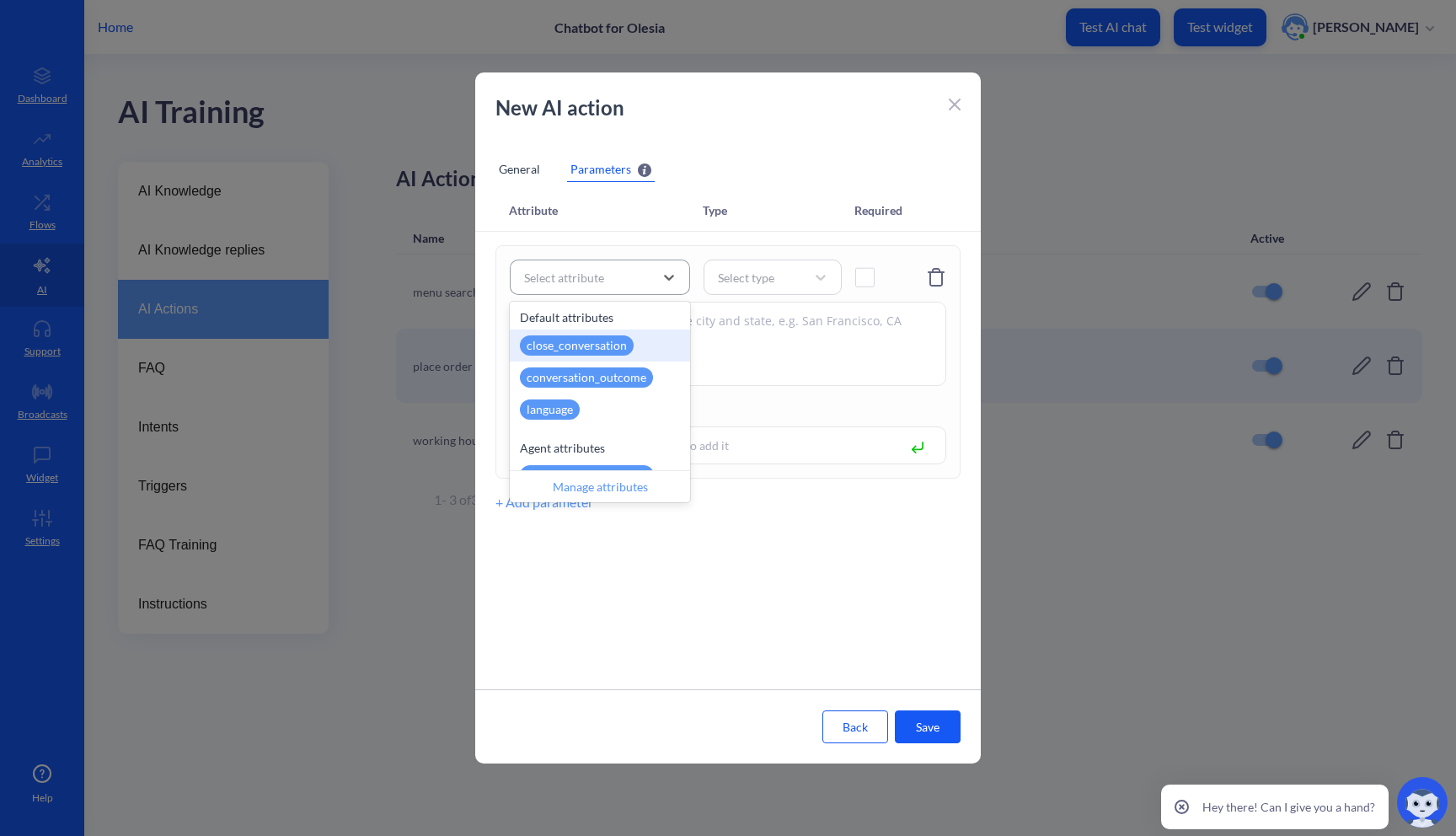
click at [636, 275] on div "Select attribute" at bounding box center [585, 277] width 138 height 30
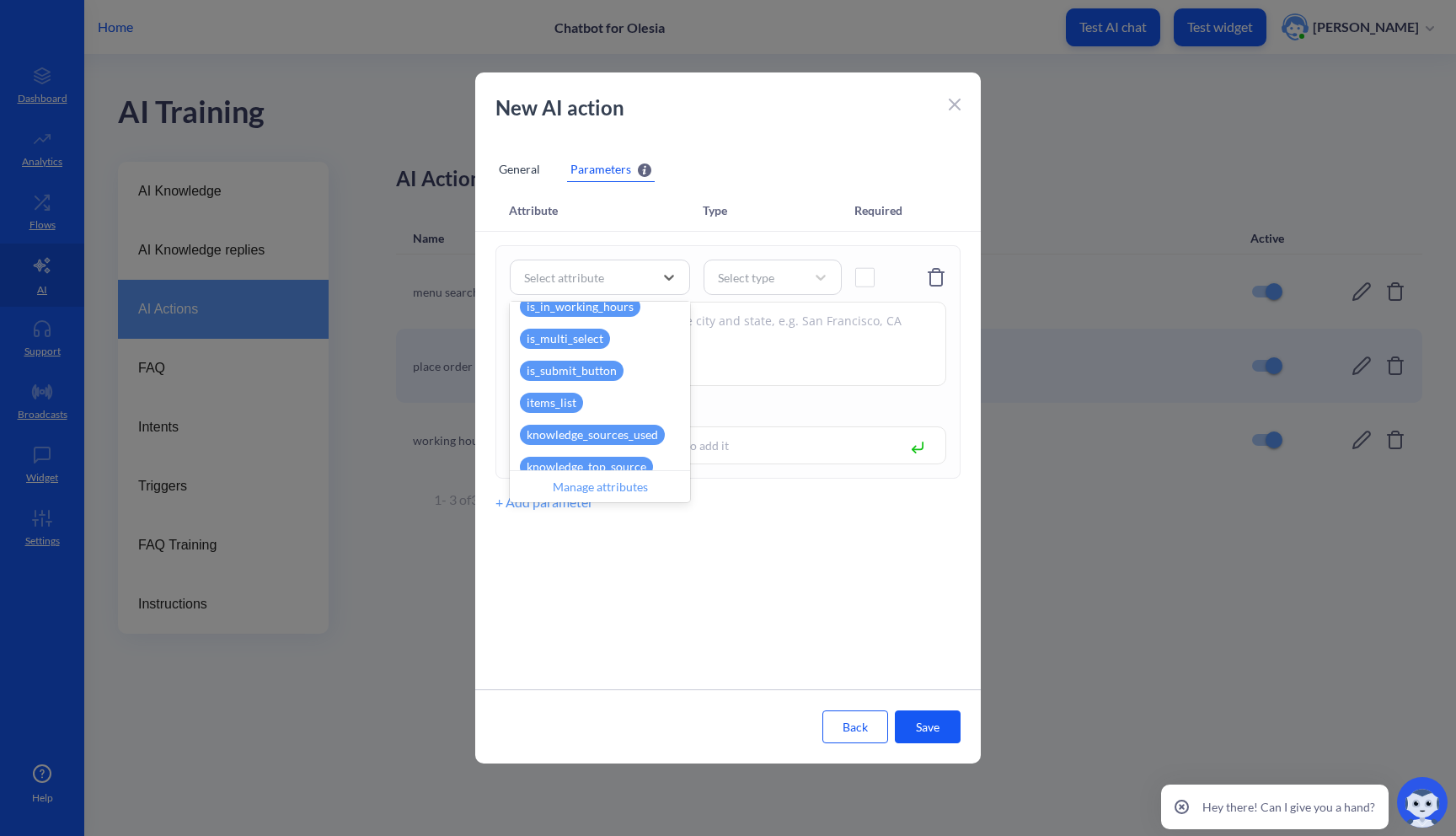
scroll to position [245, 0]
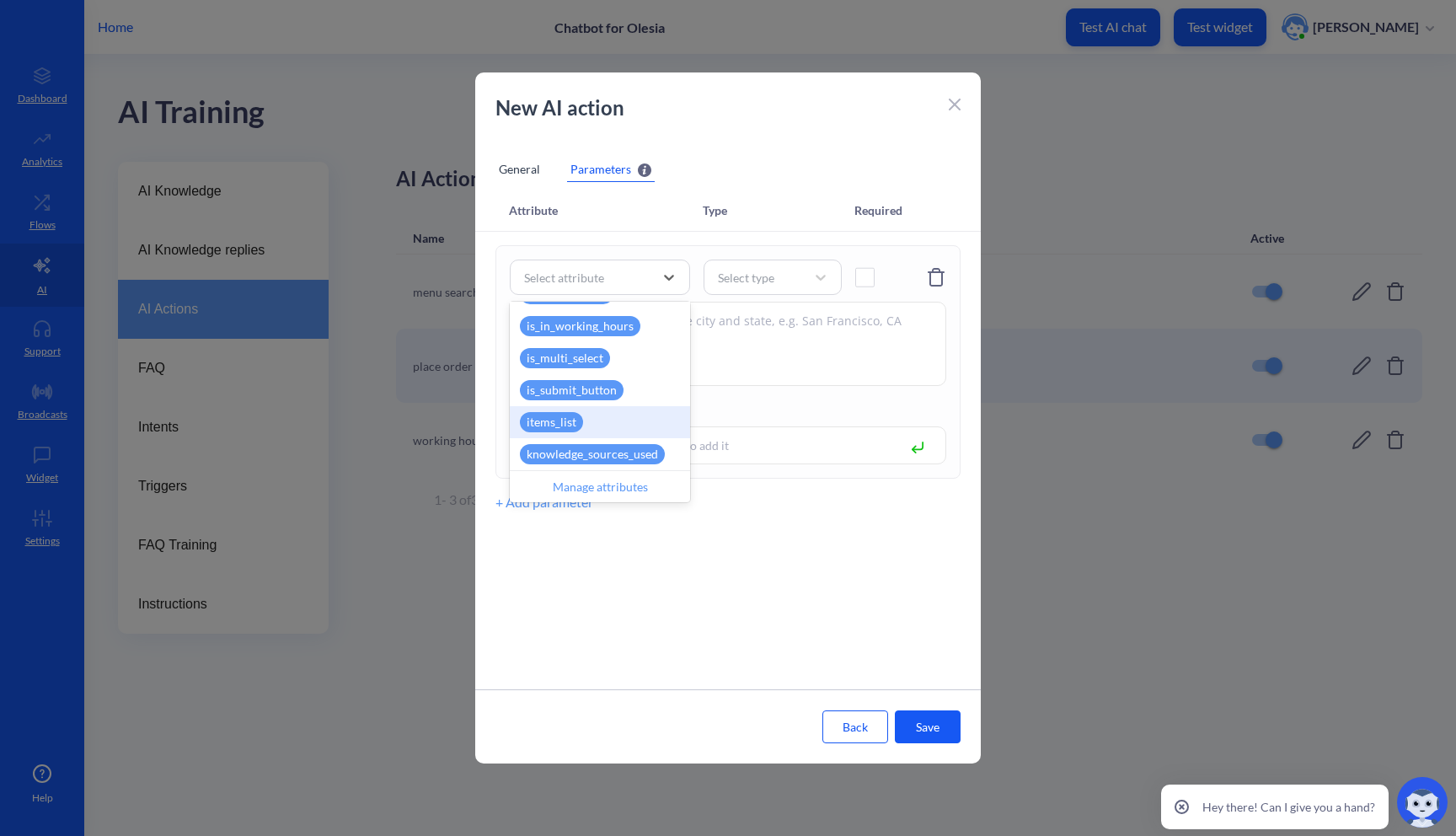
click at [591, 415] on div "items_list" at bounding box center [600, 422] width 180 height 32
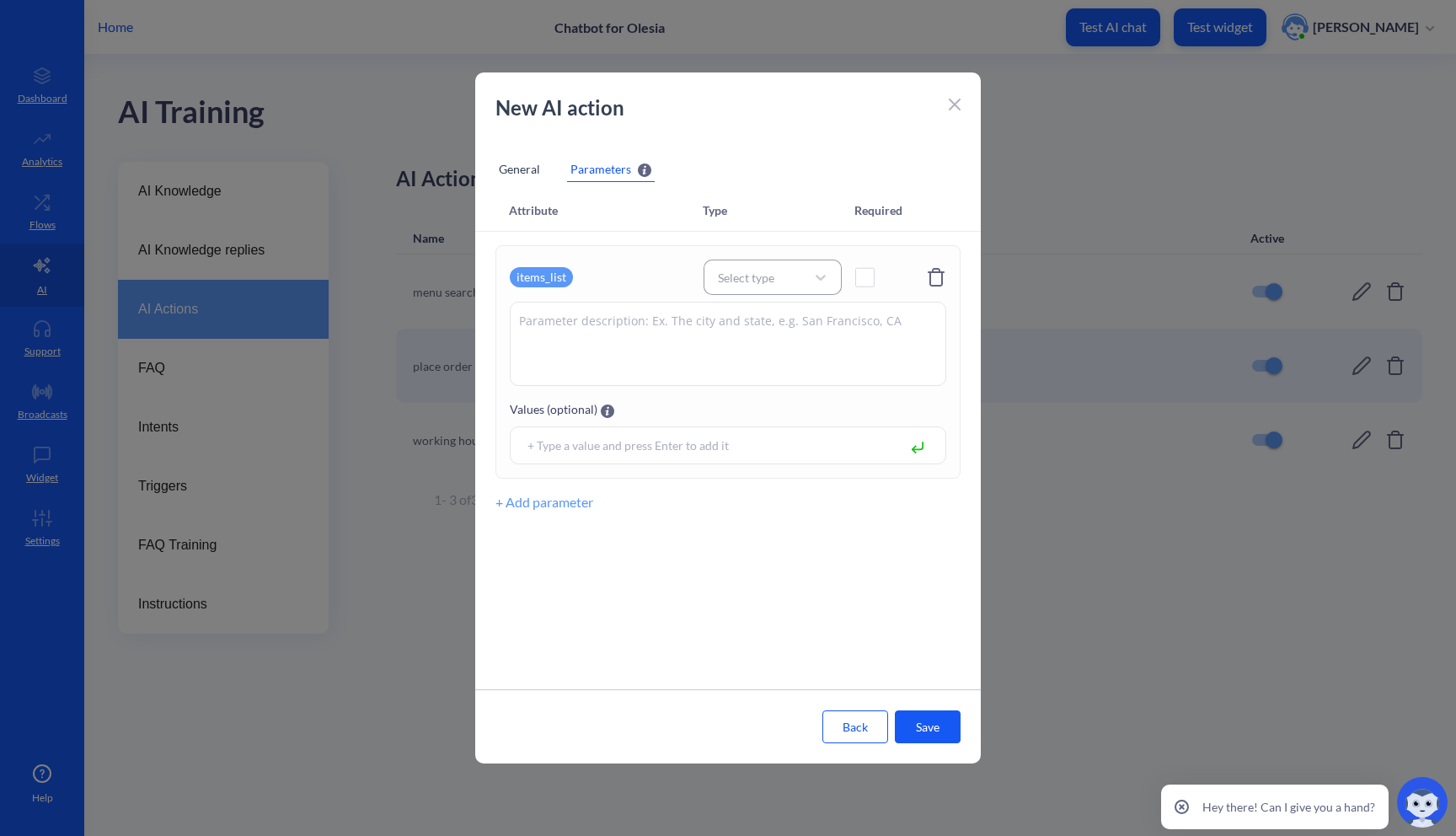
click at [773, 283] on div "Select type" at bounding box center [746, 278] width 56 height 18
click at [747, 411] on div "String array" at bounding box center [772, 413] width 138 height 31
click at [774, 339] on textarea at bounding box center [728, 344] width 436 height 84
type textarea "list of dishes"
click at [865, 278] on span at bounding box center [864, 277] width 19 height 19
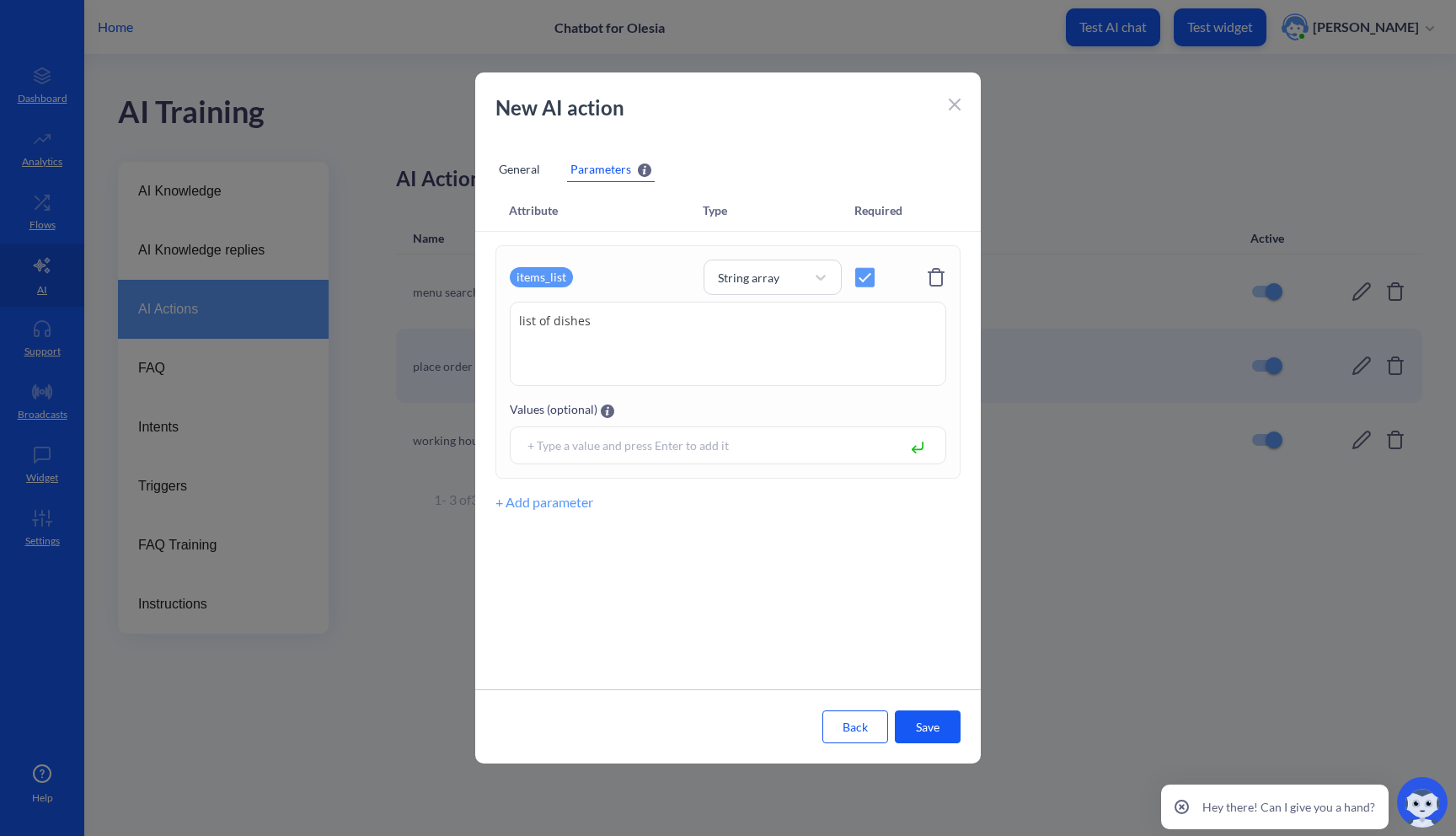
click at [818, 446] on input at bounding box center [707, 445] width 376 height 19
click at [921, 724] on button "Save" at bounding box center [928, 726] width 66 height 33
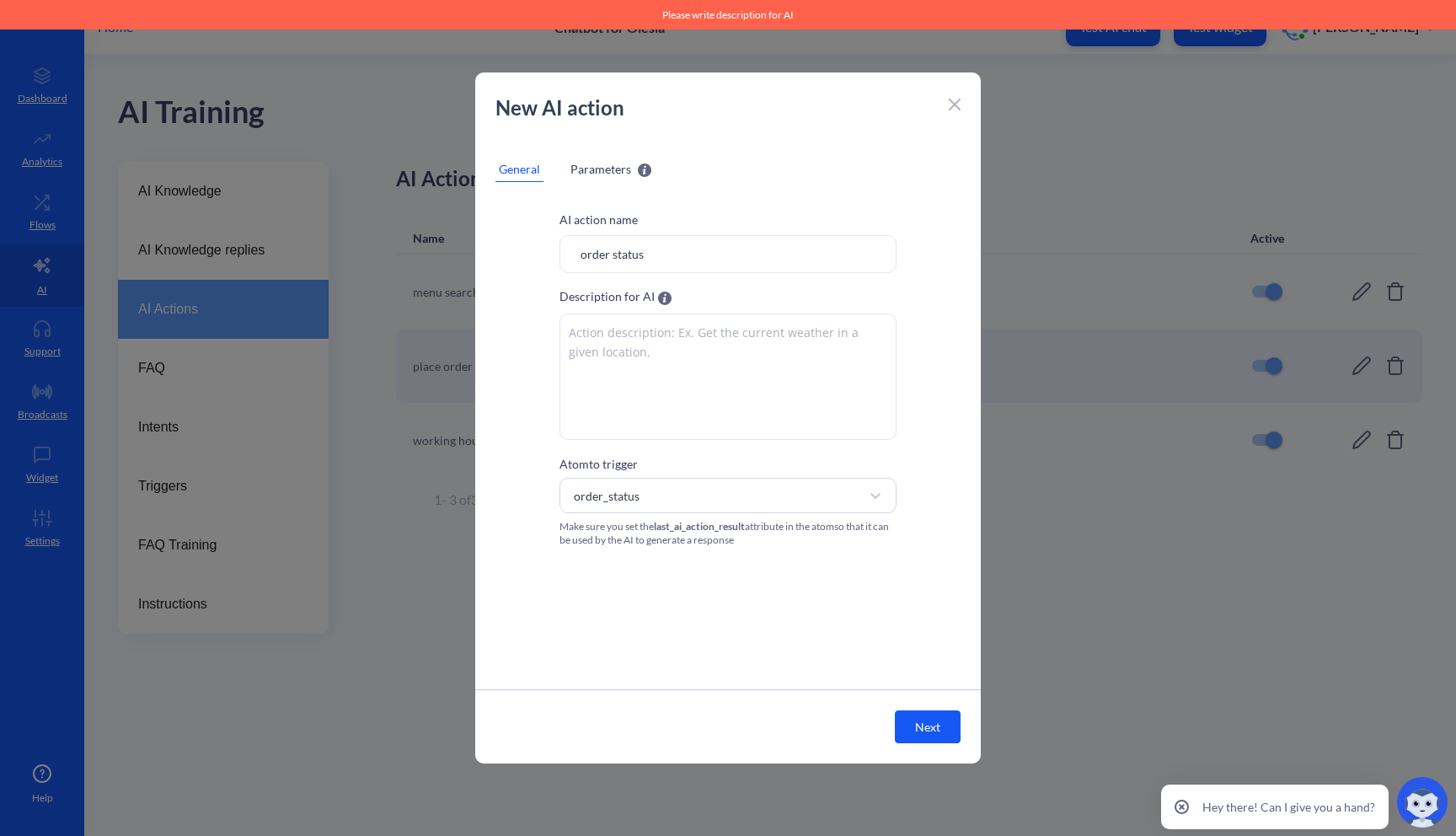
click at [708, 345] on textarea at bounding box center [727, 376] width 337 height 126
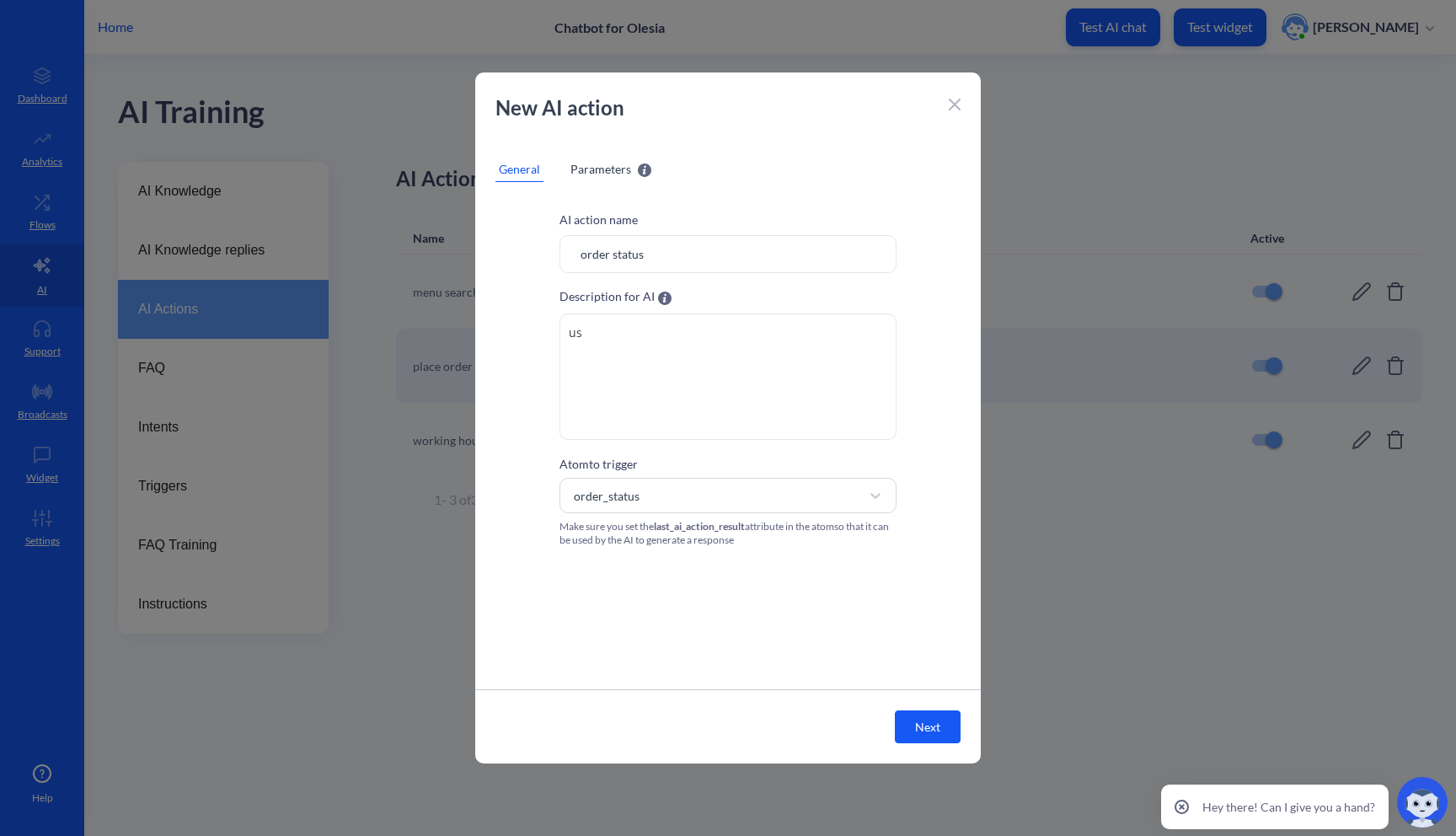
type textarea "u"
type textarea "allows user to check status of order"
click at [938, 731] on button "Next" at bounding box center [928, 726] width 66 height 33
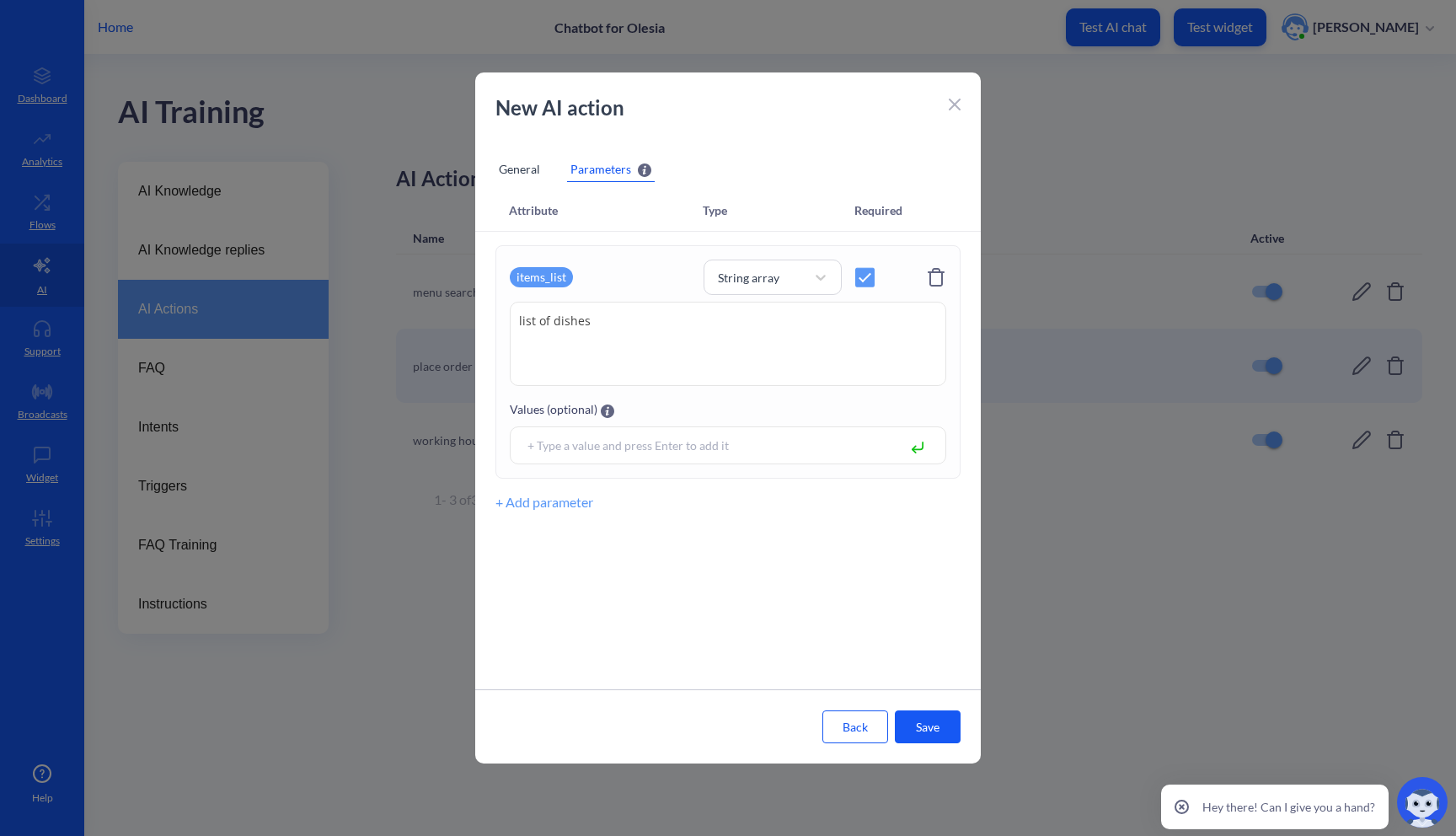
click at [937, 282] on icon at bounding box center [936, 277] width 20 height 20
click at [554, 264] on button "+ Add parameter" at bounding box center [544, 255] width 98 height 20
click at [583, 285] on div "Select attribute" at bounding box center [564, 278] width 80 height 18
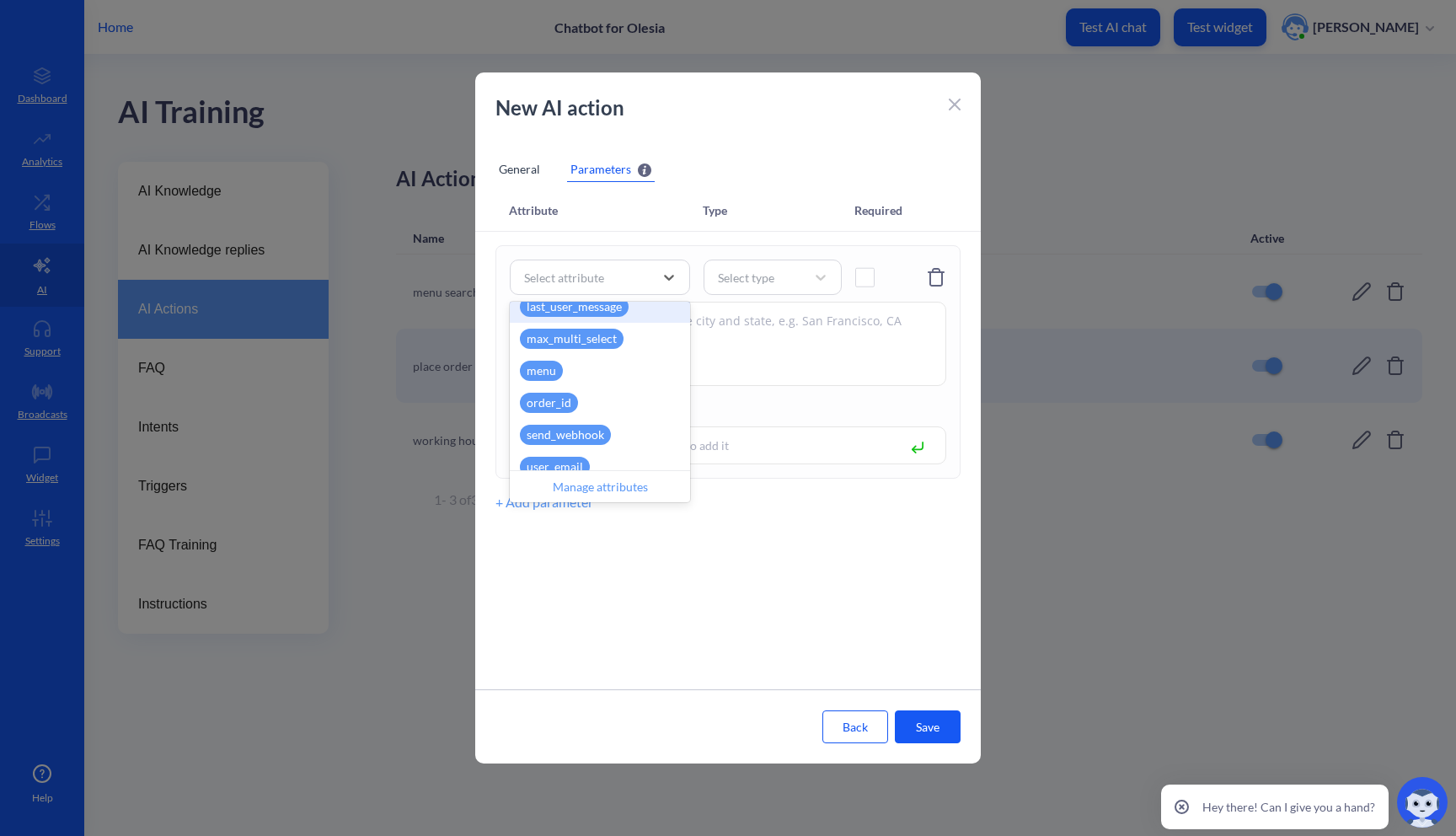
scroll to position [497, 0]
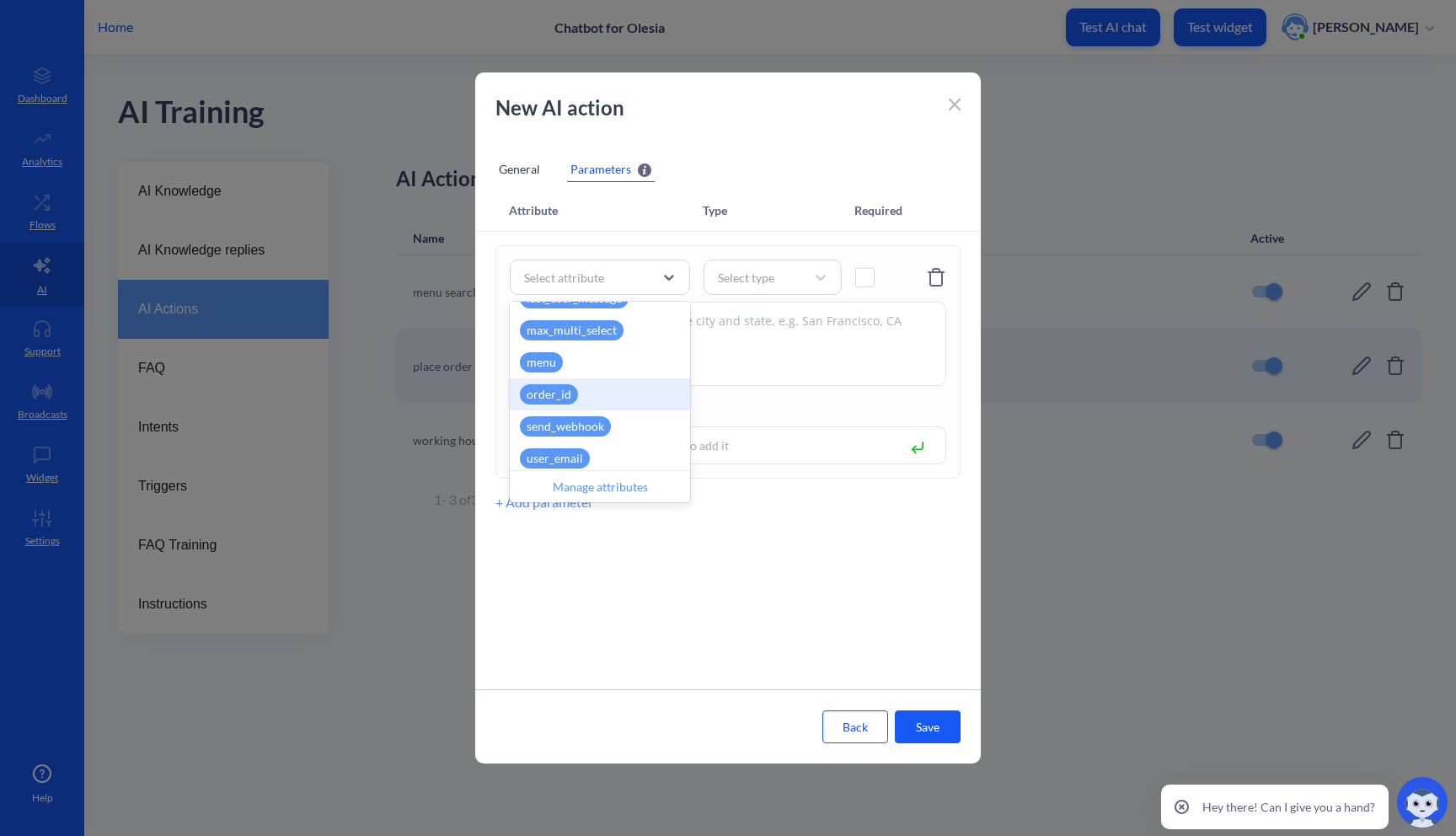
click at [572, 391] on div "order_id" at bounding box center [549, 394] width 58 height 20
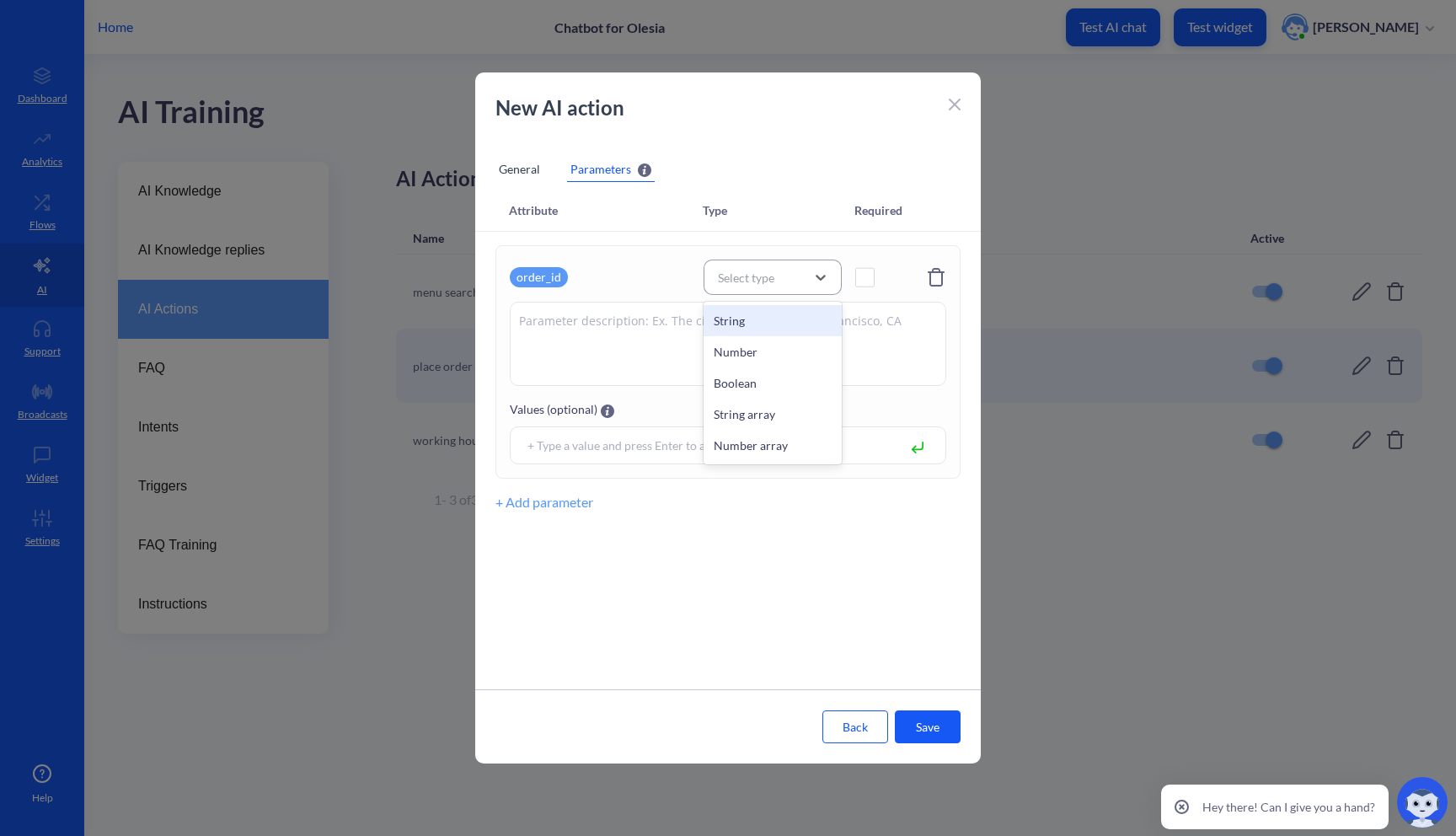
click at [760, 272] on div "Select type" at bounding box center [746, 278] width 56 height 18
click at [751, 356] on div "Number" at bounding box center [772, 351] width 138 height 31
click at [863, 279] on span at bounding box center [864, 277] width 19 height 19
click at [779, 278] on div "Number" at bounding box center [757, 277] width 96 height 24
click at [772, 318] on div "String" at bounding box center [772, 320] width 138 height 31
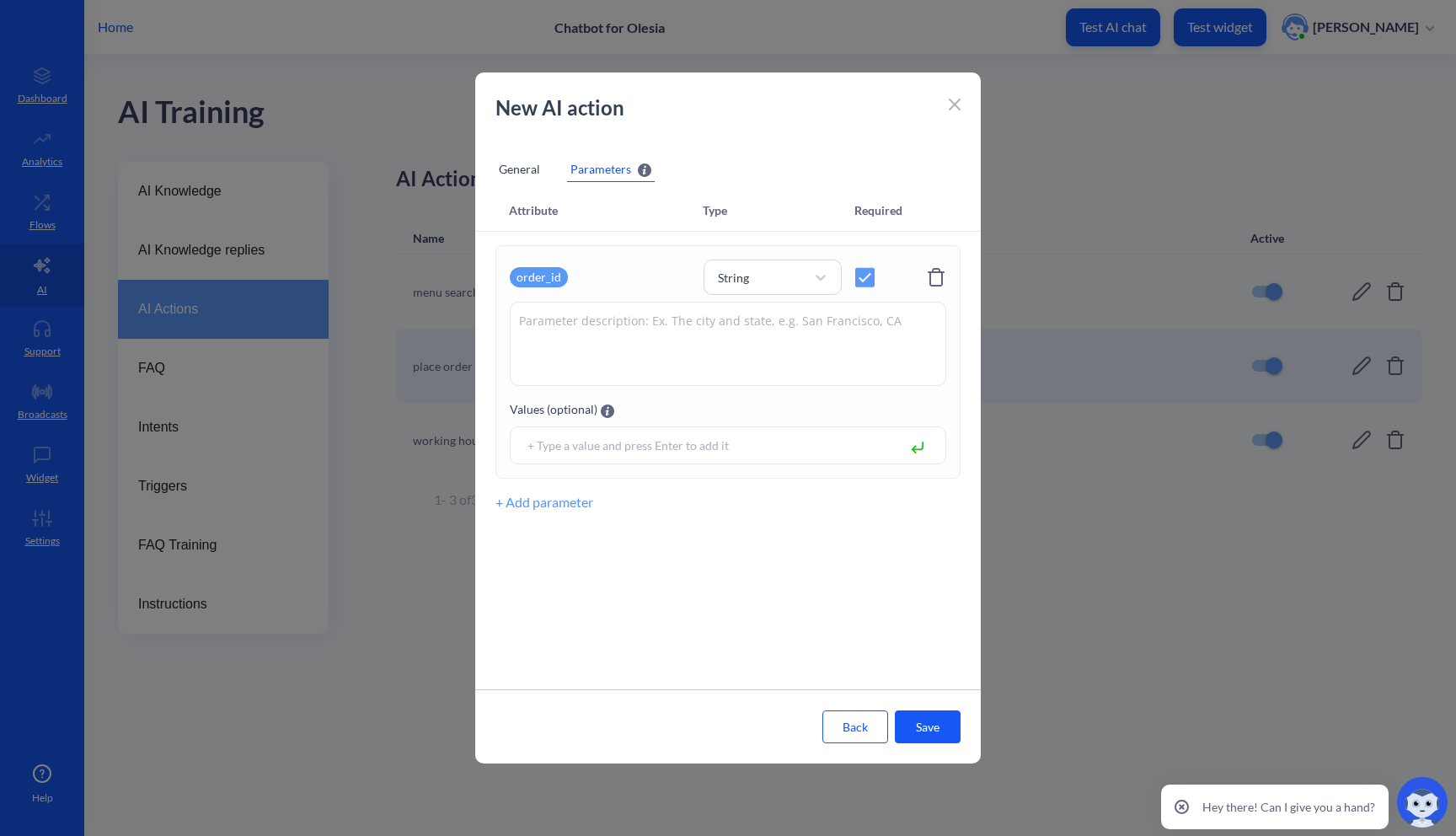
click at [772, 318] on textarea at bounding box center [728, 344] width 436 height 84
type textarea "id of user's order"
click at [629, 436] on input at bounding box center [707, 445] width 376 height 19
click at [915, 724] on button "Save" at bounding box center [928, 726] width 66 height 33
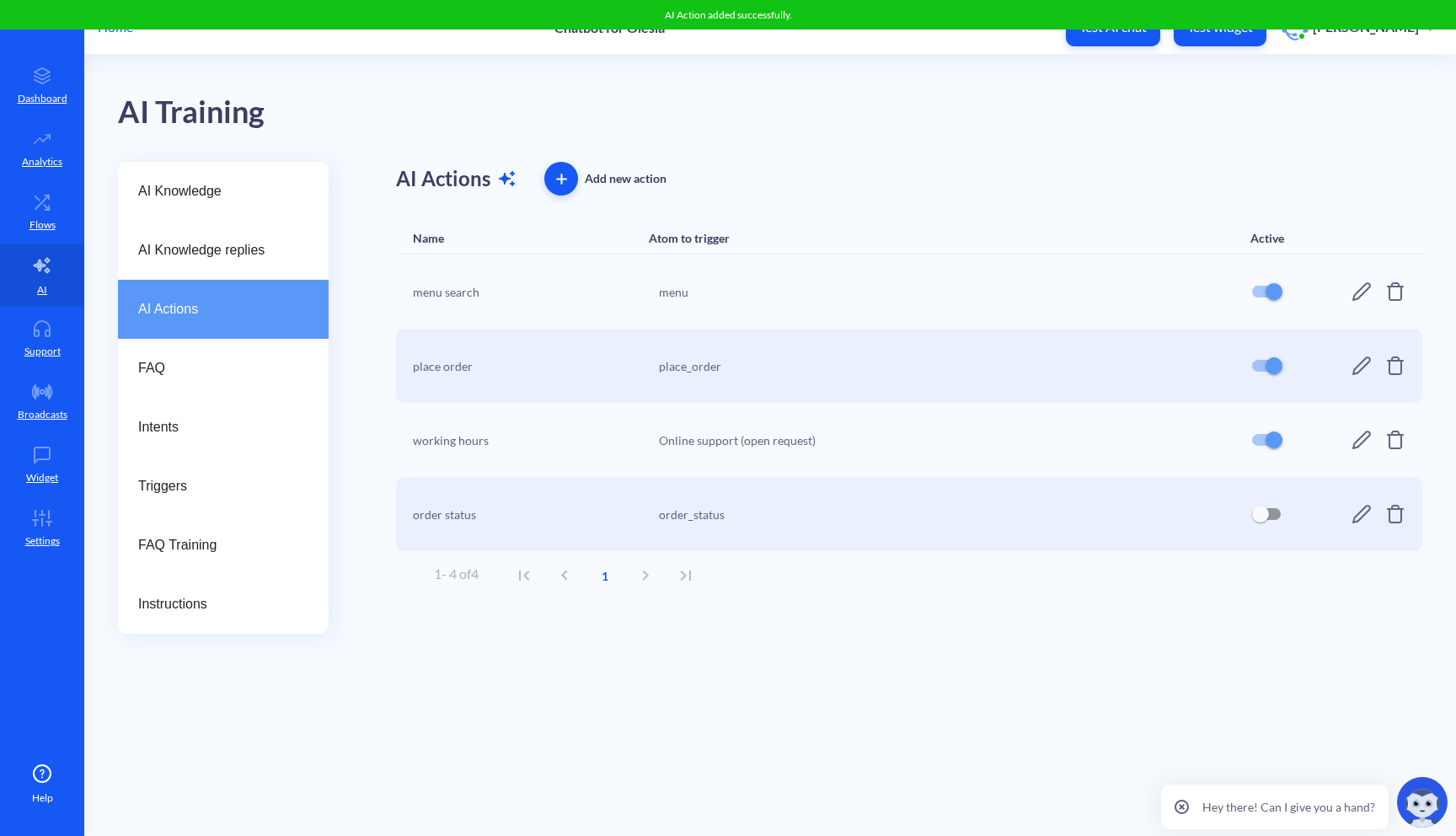
click at [1270, 513] on input "checkbox" at bounding box center [1260, 514] width 40 height 40
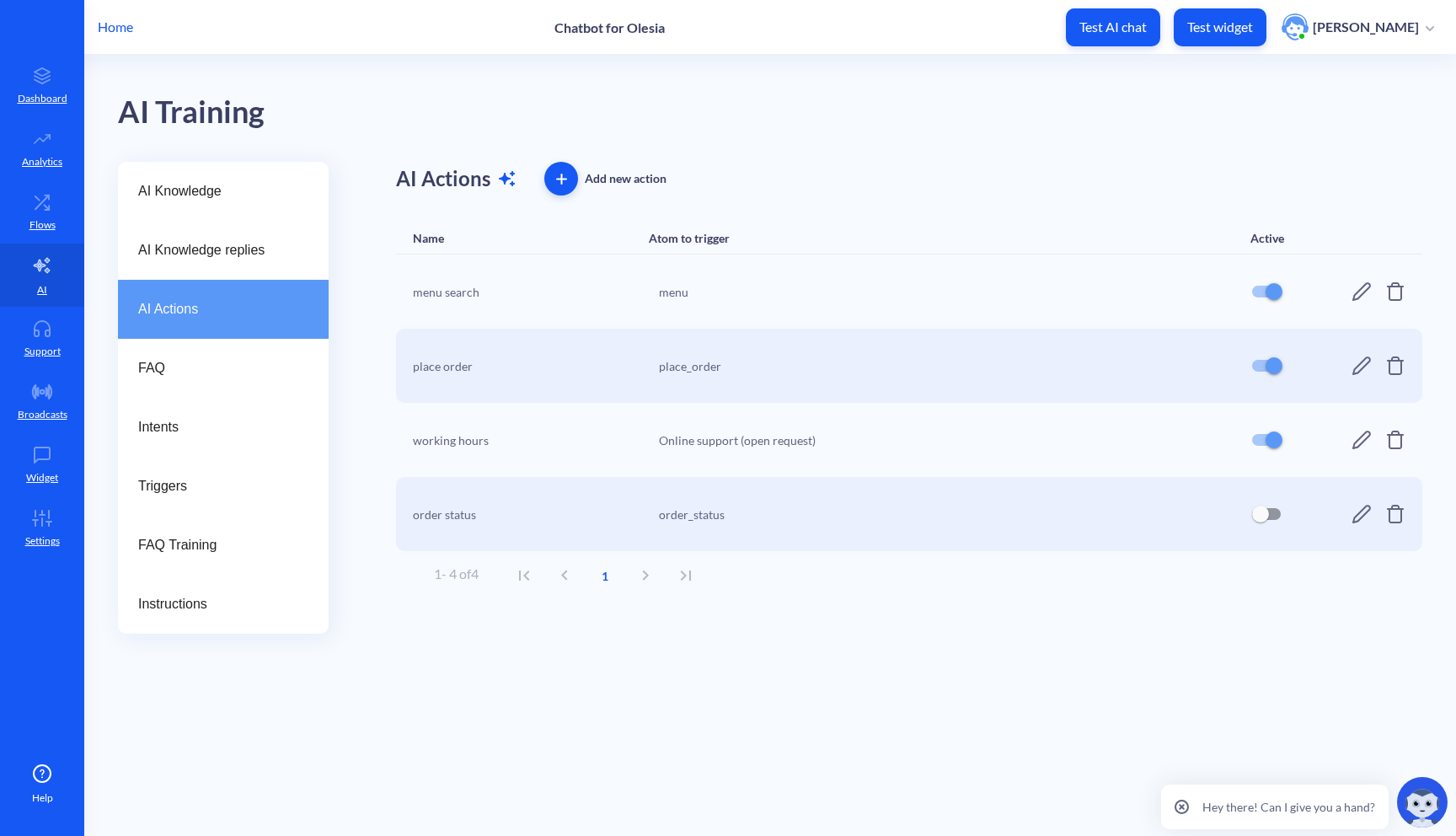
checkbox input "true"
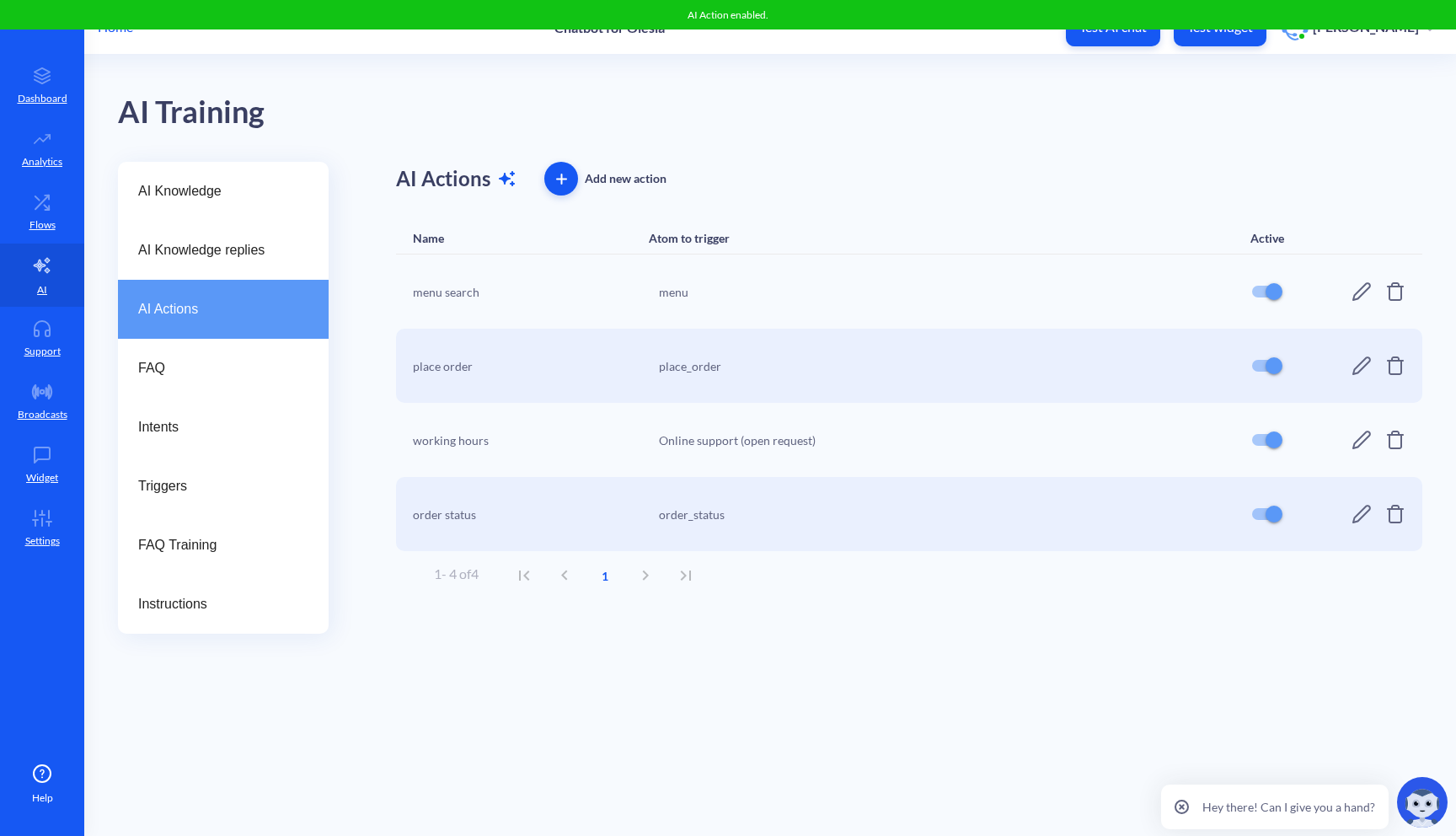
click at [1354, 370] on icon at bounding box center [1361, 365] width 19 height 19
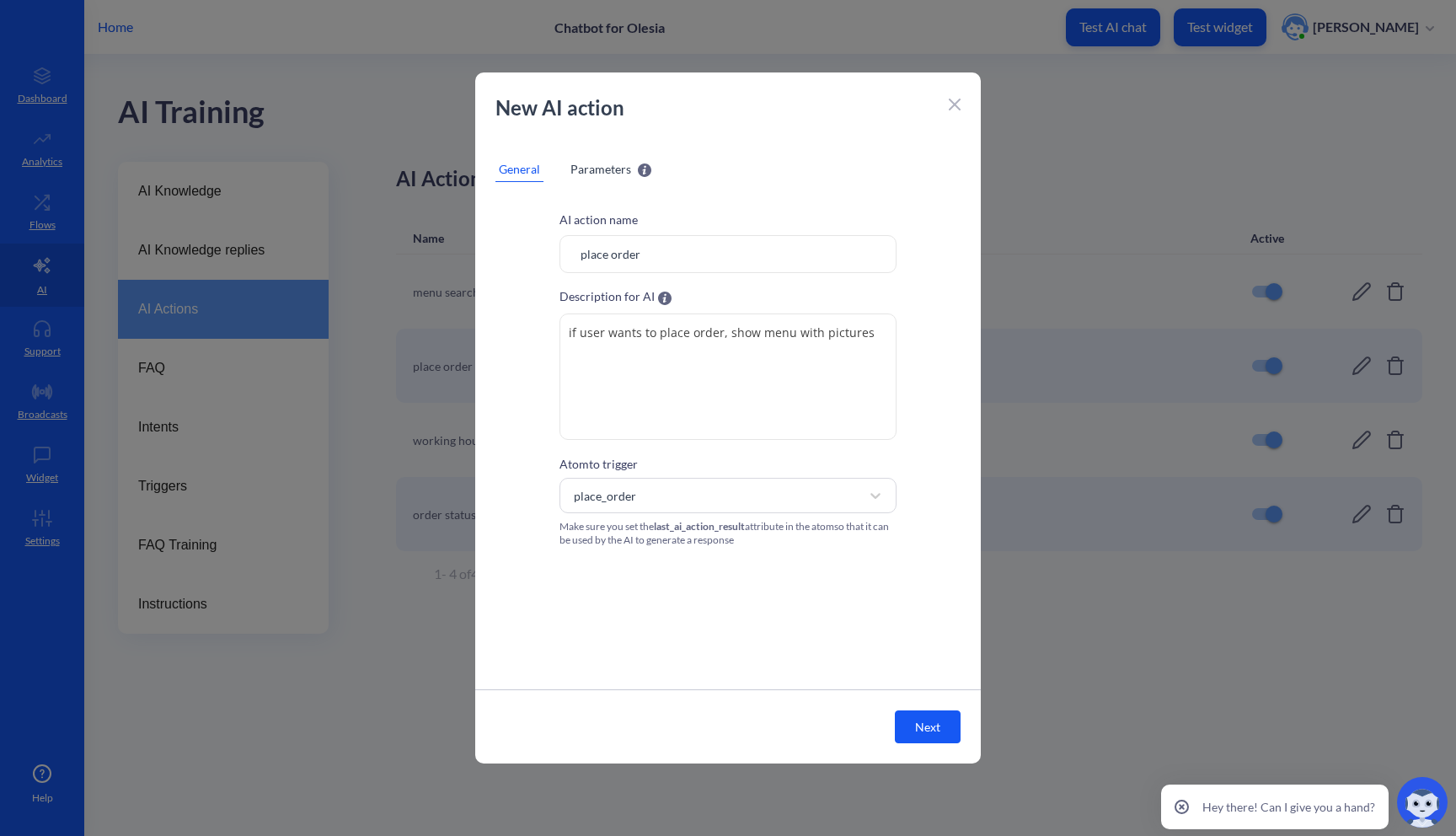
drag, startPoint x: 725, startPoint y: 333, endPoint x: 865, endPoint y: 338, distance: 139.9
click at [866, 338] on textarea "if user wants to place order, show menu with pictures" at bounding box center [727, 376] width 337 height 126
type textarea "if user wants to place order, ask what positions from menu he wants"
click at [606, 172] on span "Parameters" at bounding box center [600, 169] width 61 height 18
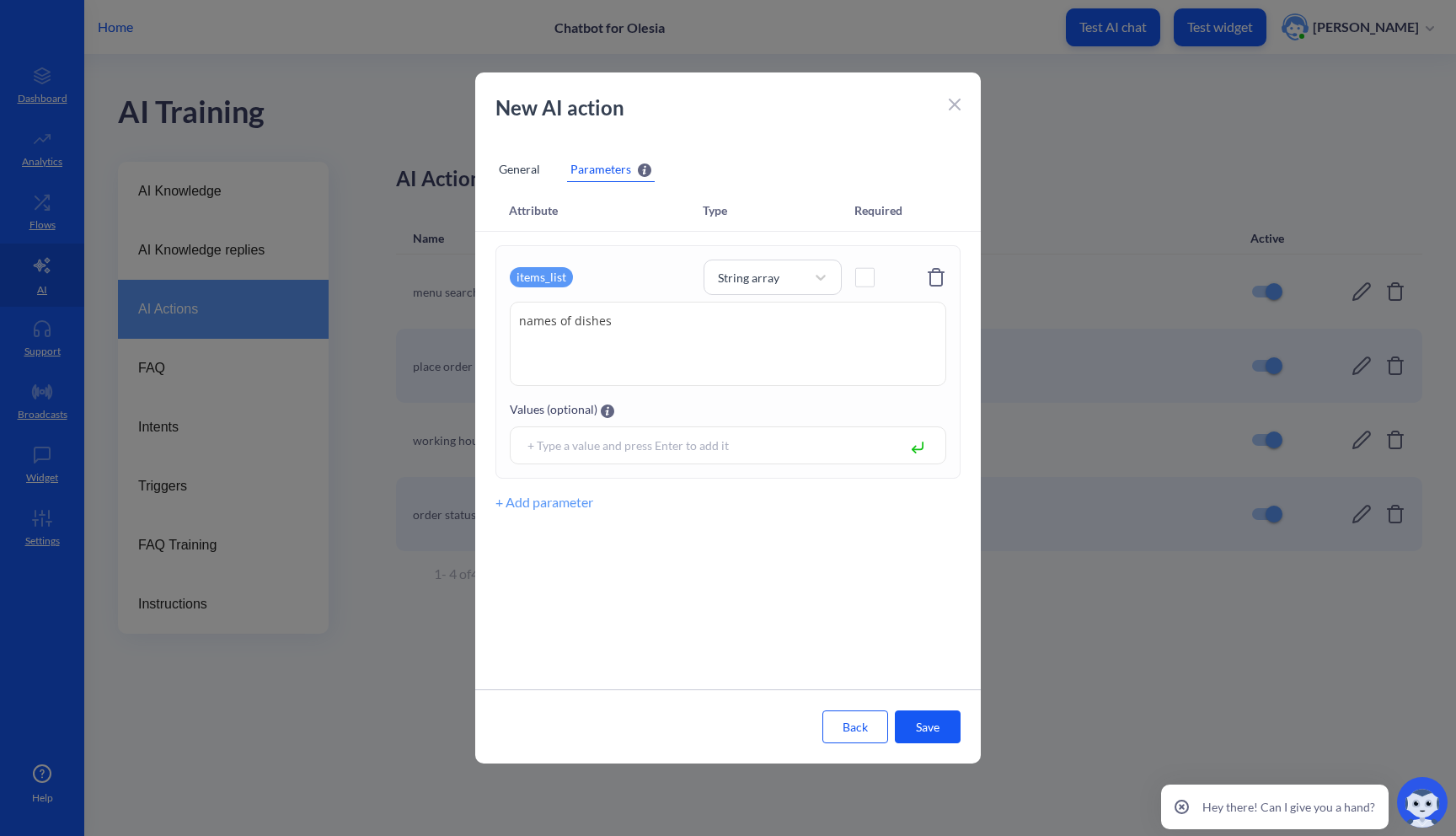
click at [502, 168] on div "General" at bounding box center [519, 169] width 48 height 25
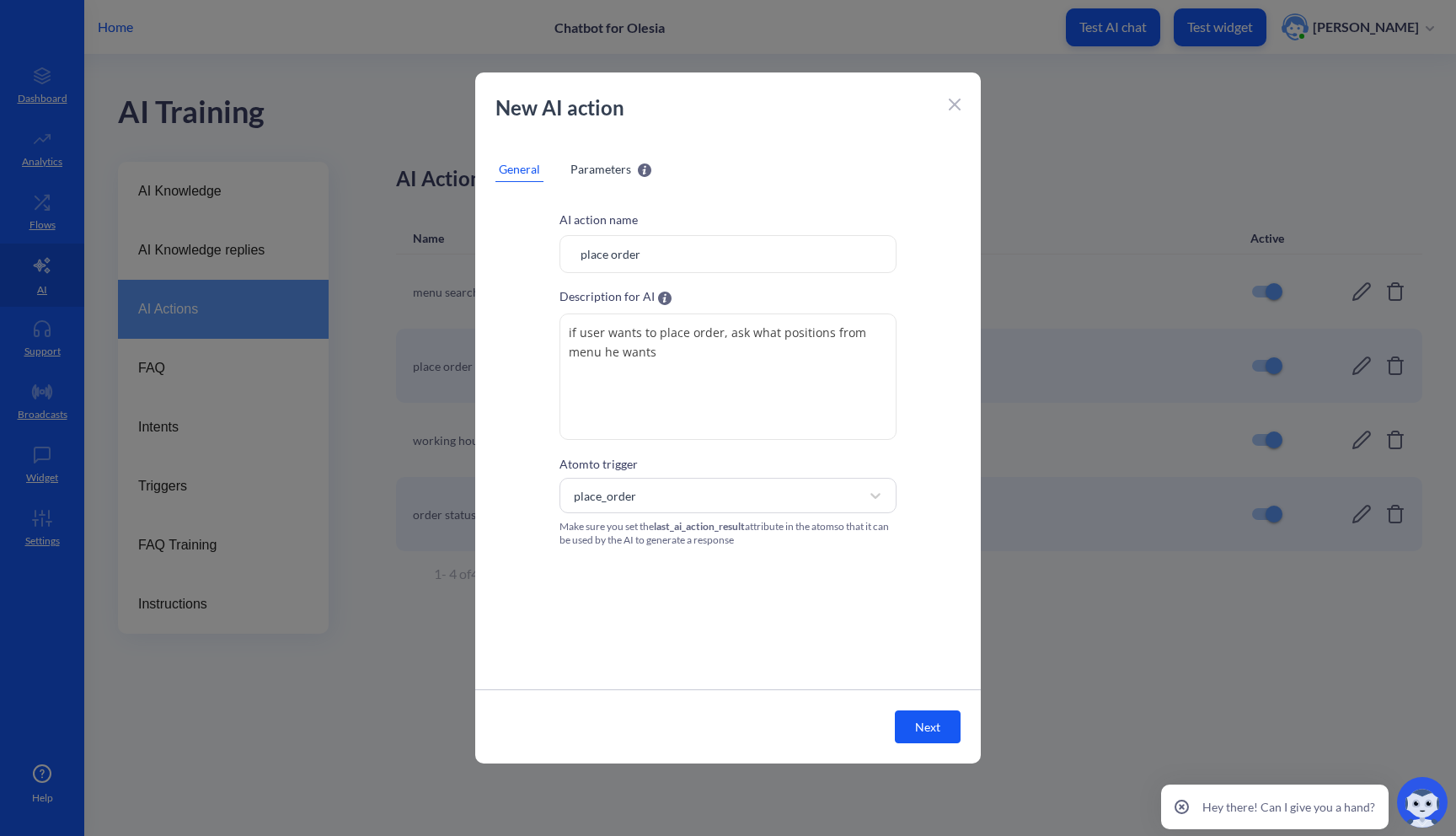
click at [915, 735] on button "Next" at bounding box center [928, 726] width 66 height 33
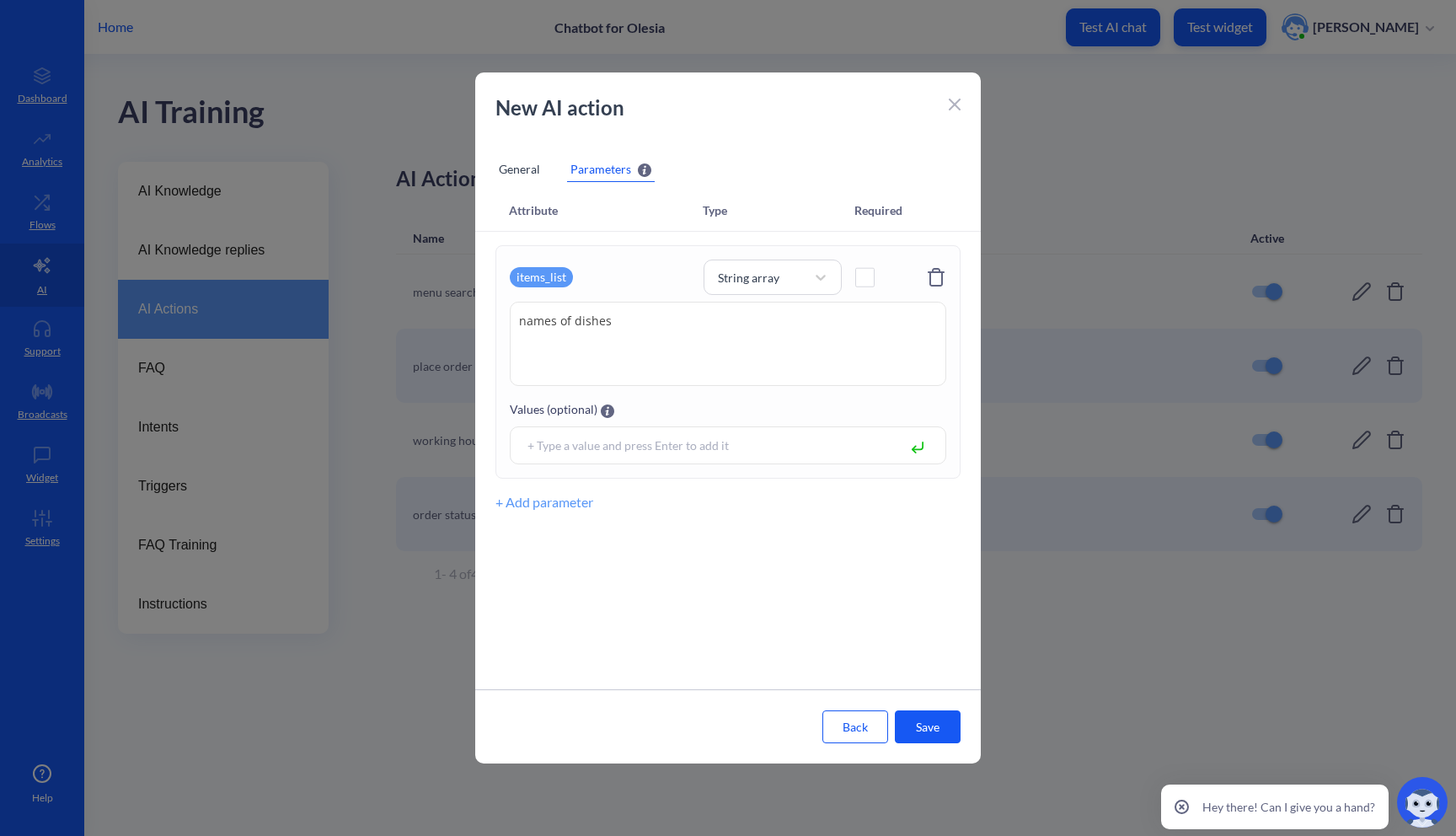
click at [915, 717] on button "Save" at bounding box center [928, 726] width 66 height 33
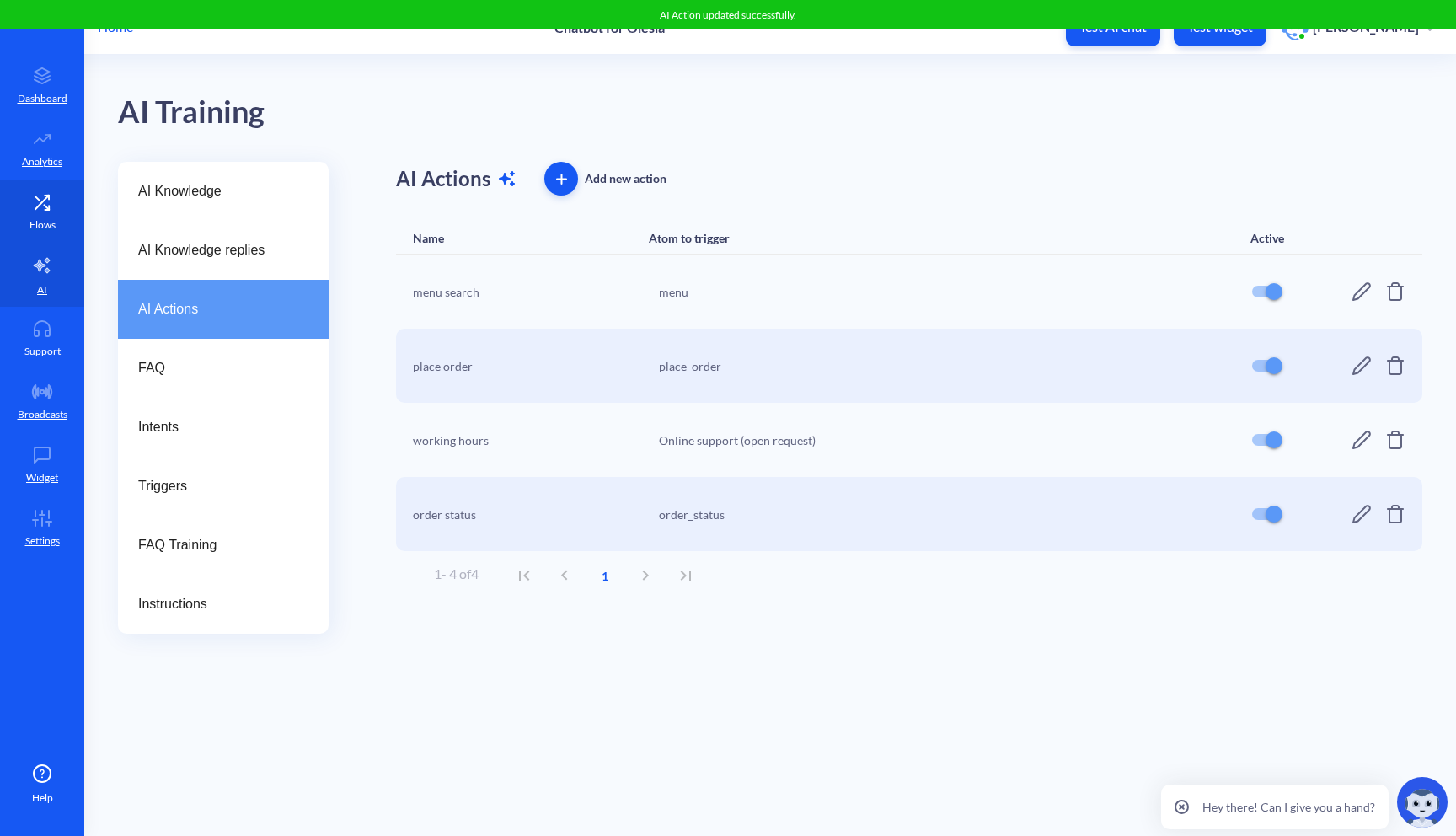
click at [57, 228] on link "Flows" at bounding box center [42, 211] width 84 height 63
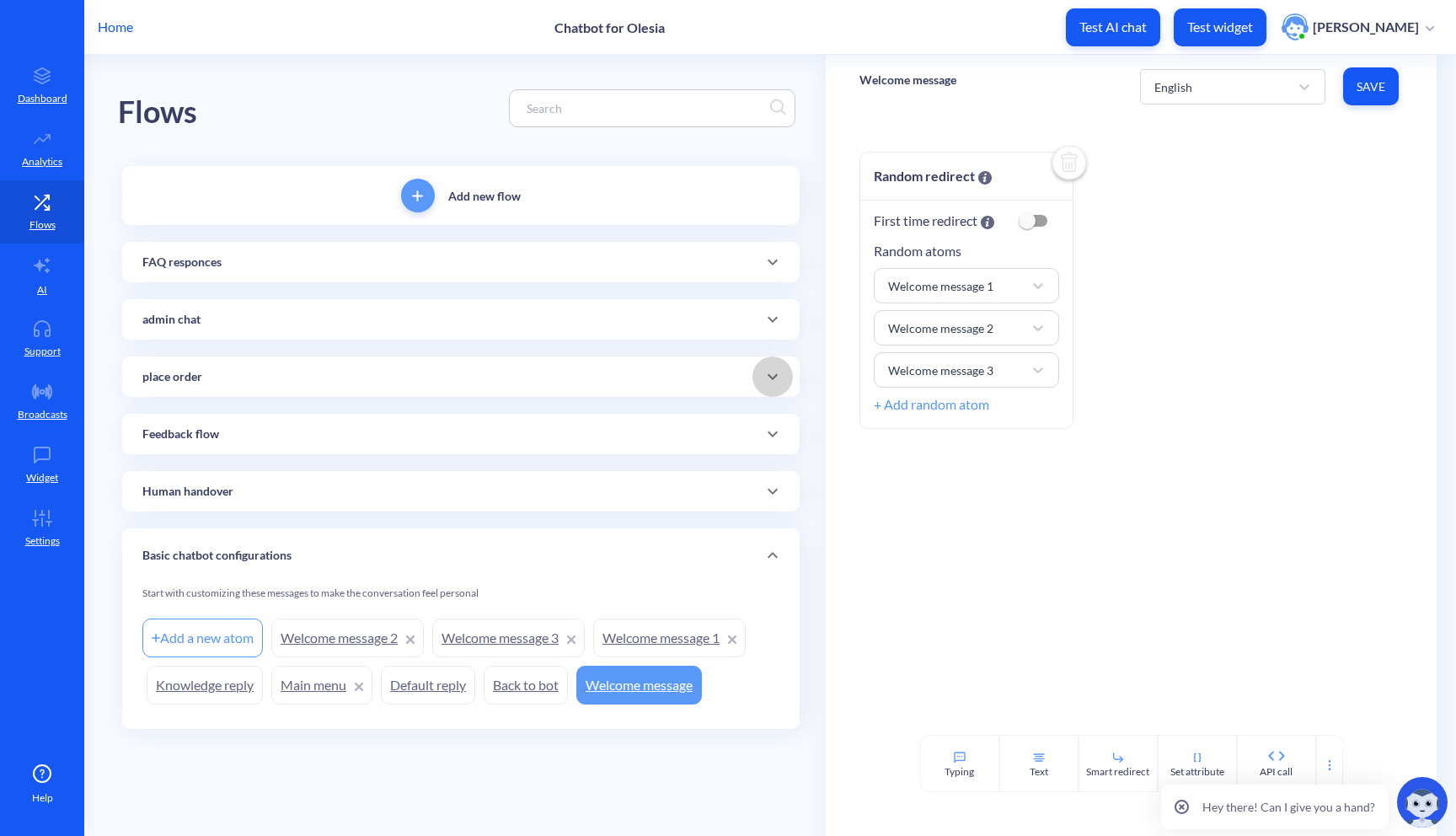
click at [775, 385] on icon at bounding box center [772, 376] width 20 height 20
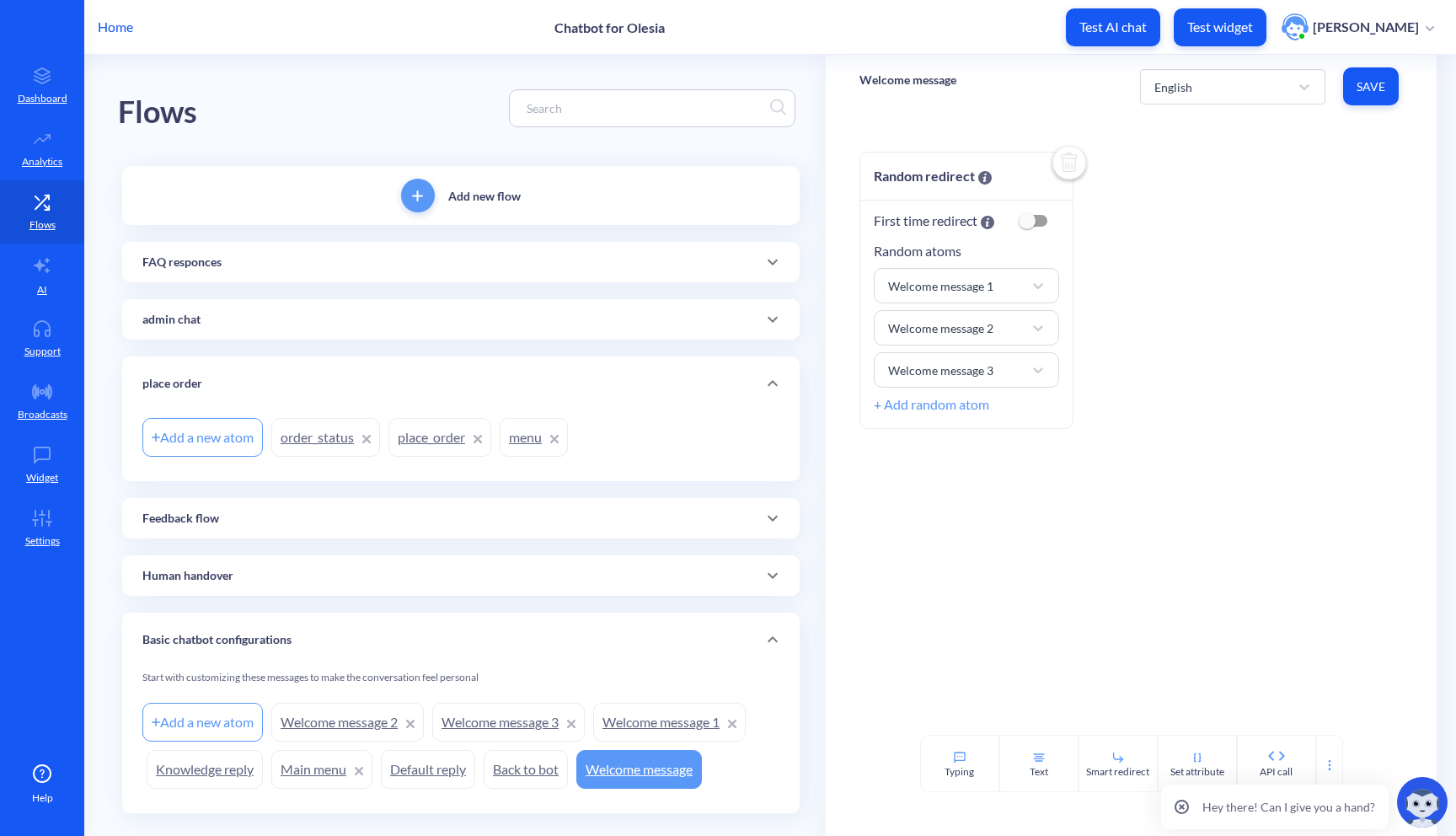
click at [427, 434] on link "place_order" at bounding box center [439, 437] width 103 height 39
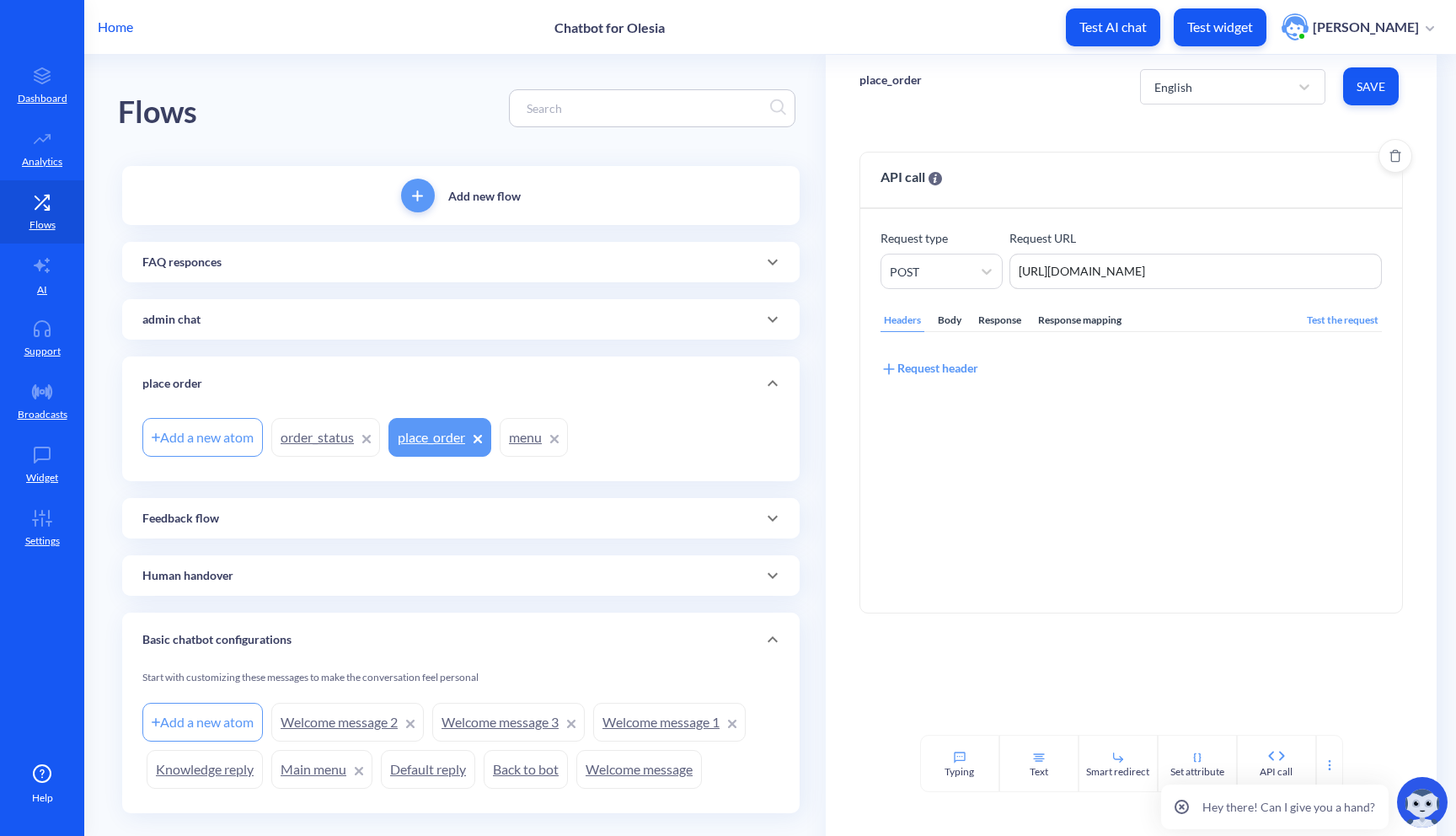
click at [1059, 320] on div "Response mapping" at bounding box center [1080, 320] width 90 height 23
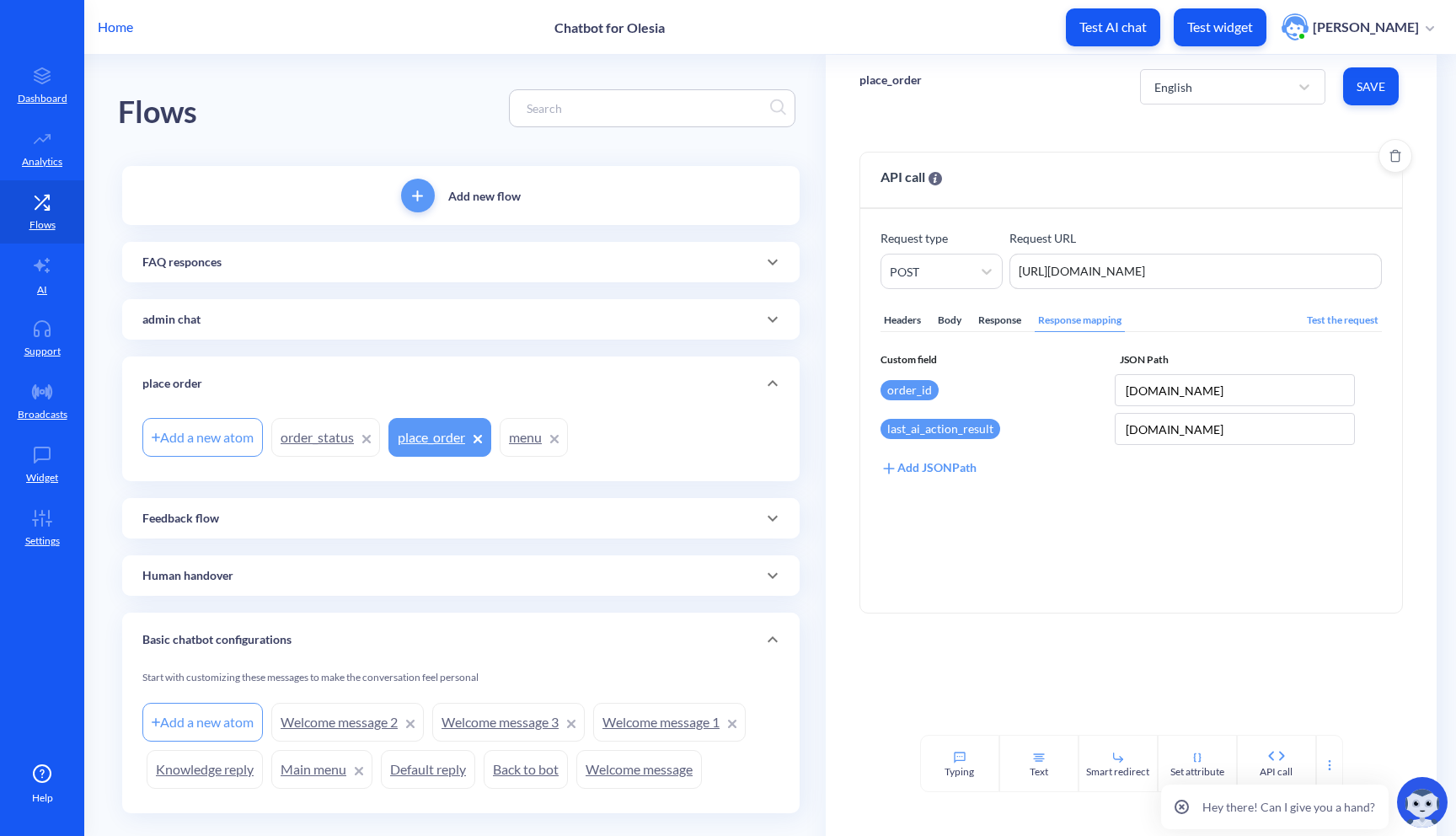
click at [1008, 318] on div "Response" at bounding box center [1000, 320] width 50 height 23
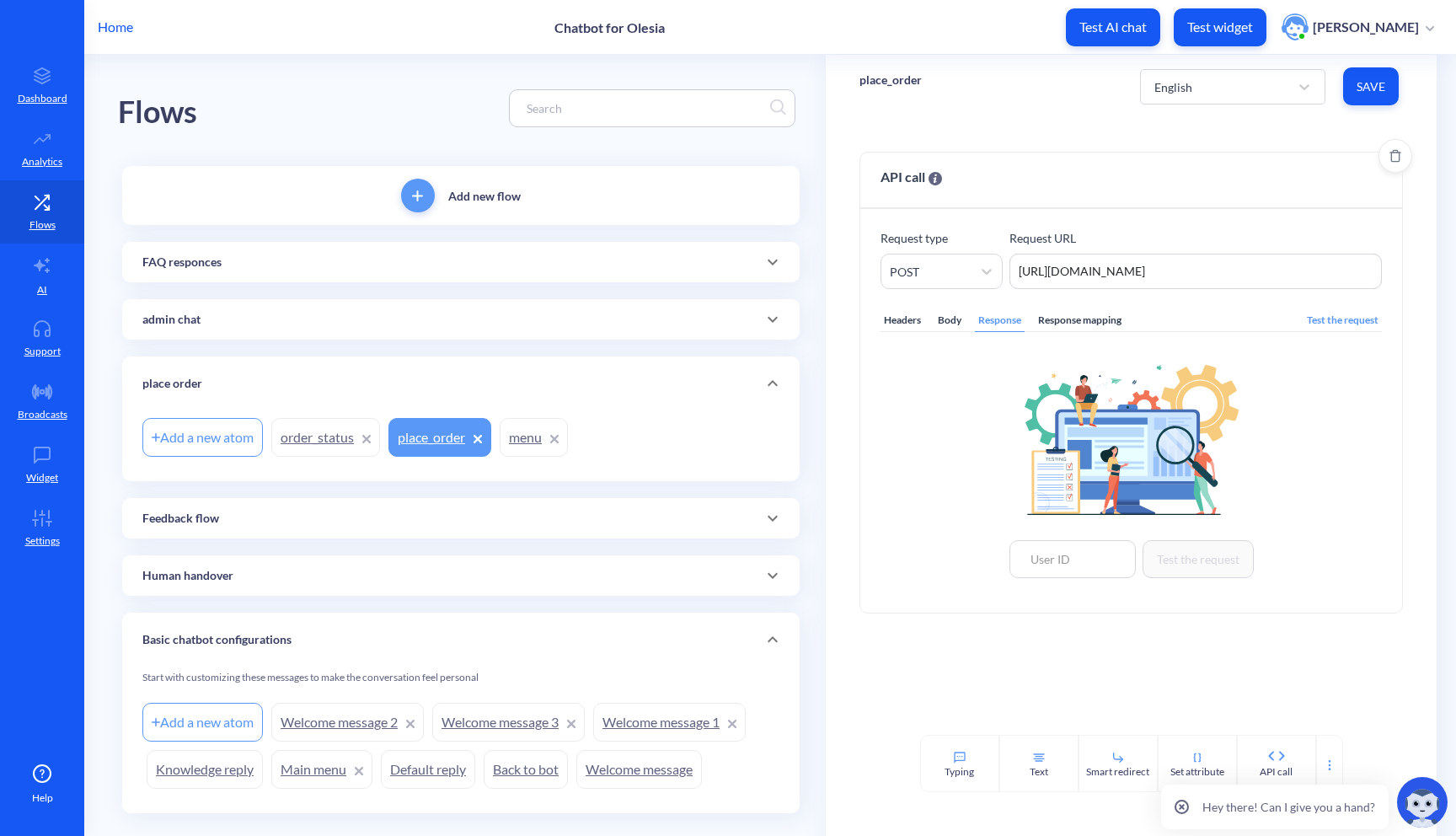
click at [967, 321] on div "Headers Body Response Response mapping" at bounding box center [1002, 320] width 244 height 23
click at [956, 322] on div "Body" at bounding box center [949, 320] width 30 height 23
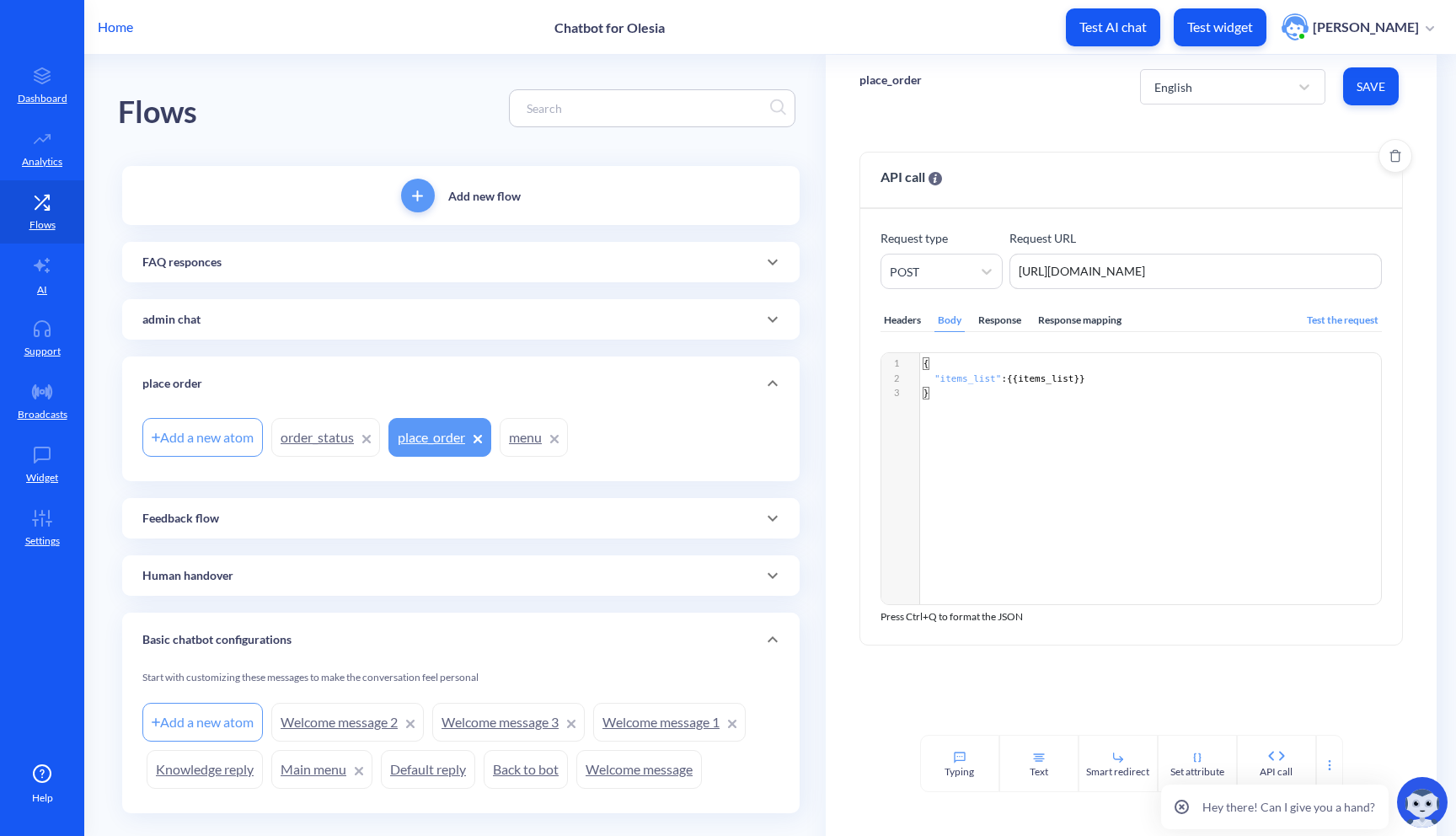
click at [1339, 316] on div "Test the request" at bounding box center [1342, 320] width 78 height 23
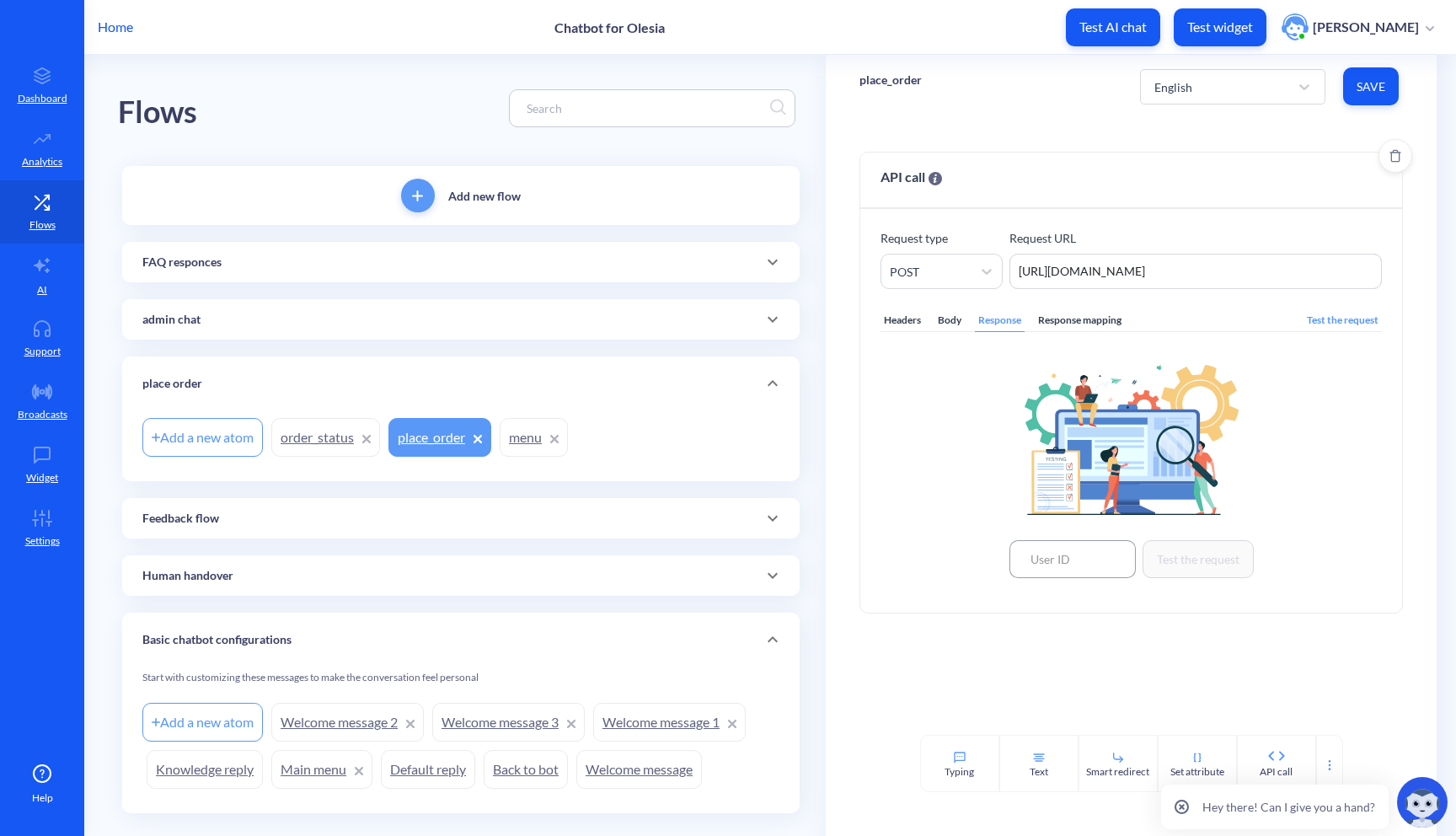
click at [1069, 549] on input at bounding box center [1072, 559] width 126 height 38
type input "78682"
click at [1238, 556] on button "Test the request" at bounding box center [1197, 559] width 111 height 38
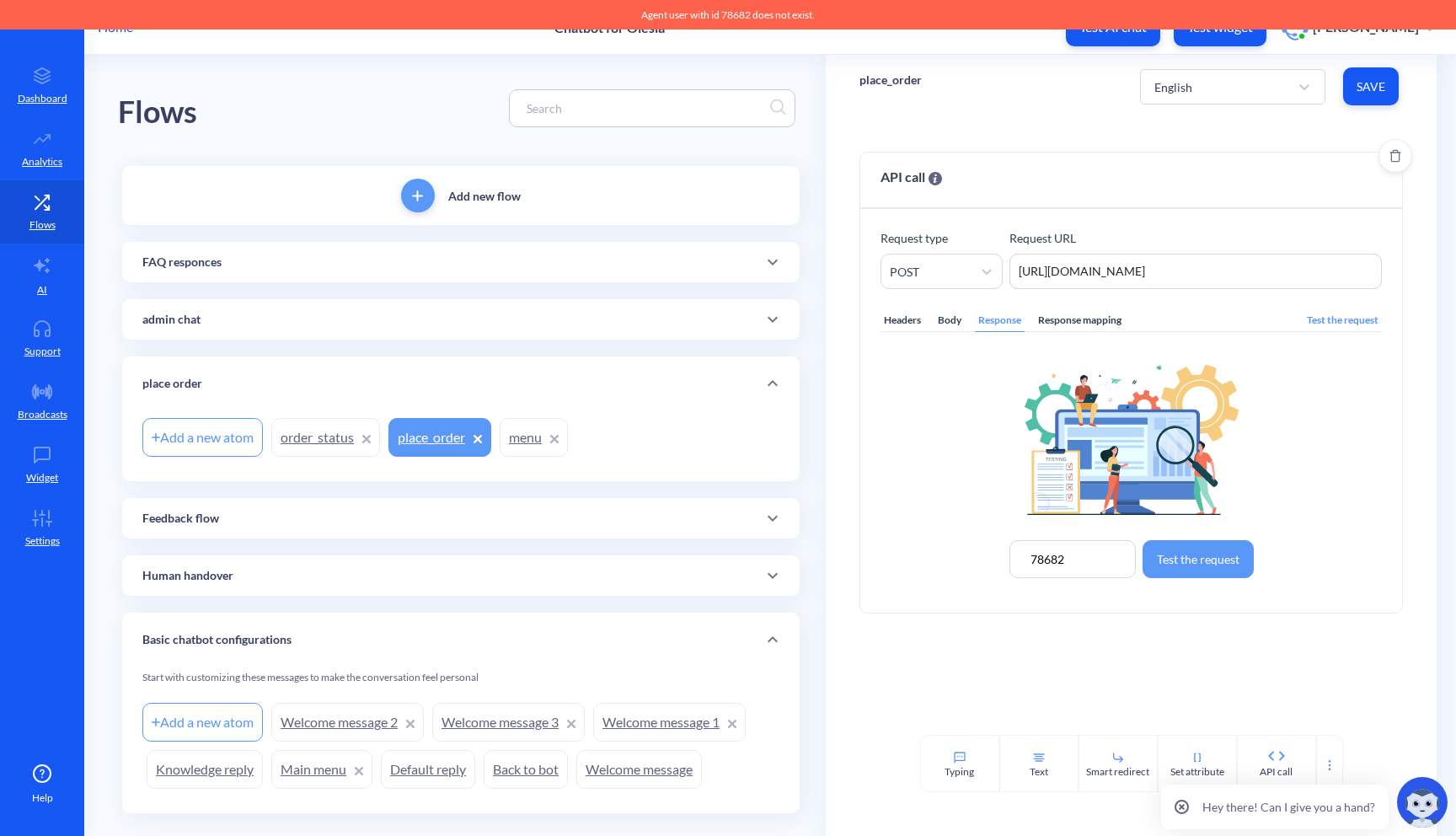
click at [1204, 35] on p "Test widget" at bounding box center [1220, 27] width 66 height 17
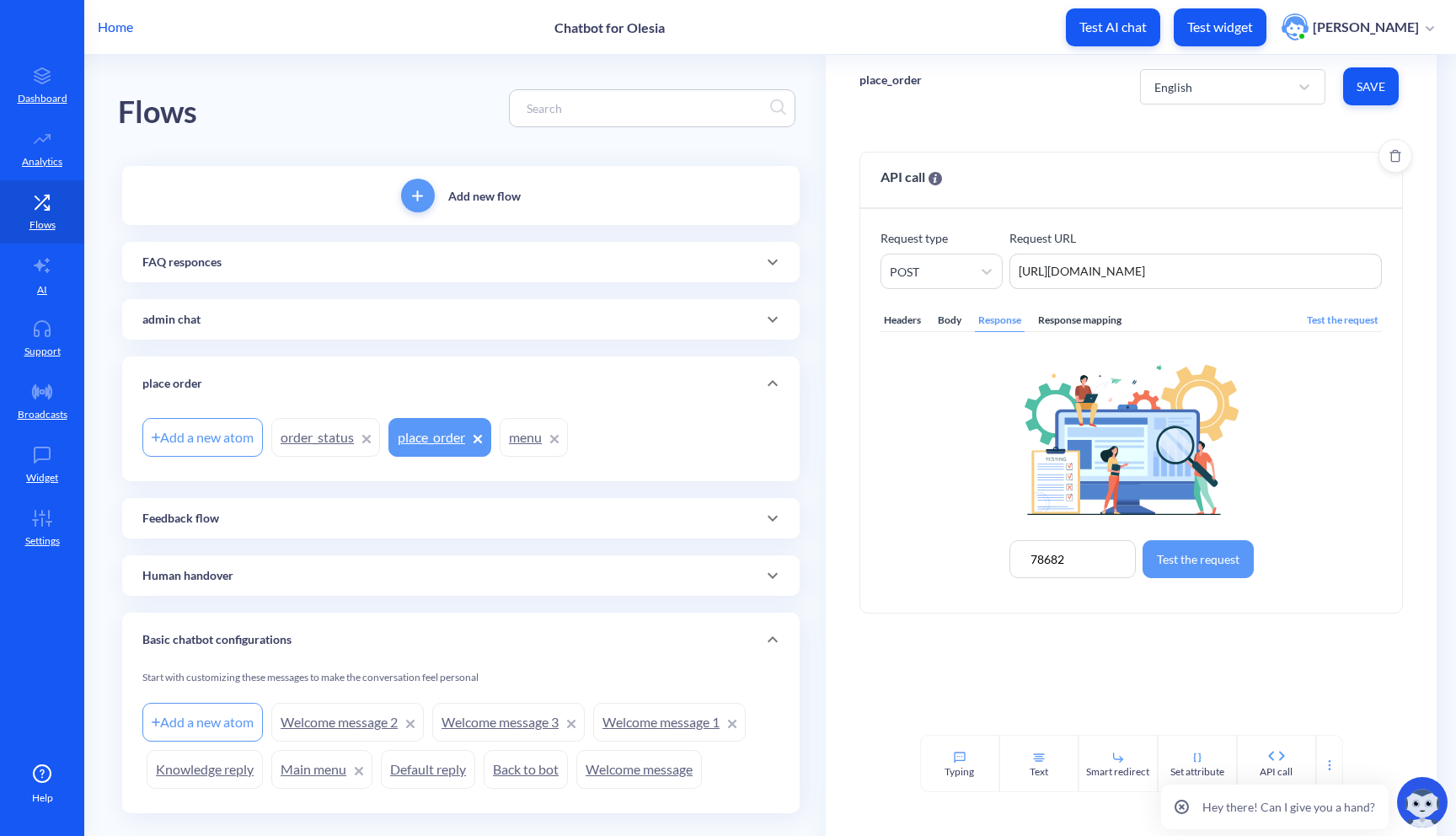
click at [447, 424] on link "place_order" at bounding box center [439, 437] width 103 height 39
click at [1104, 318] on div "Response mapping" at bounding box center [1080, 320] width 90 height 23
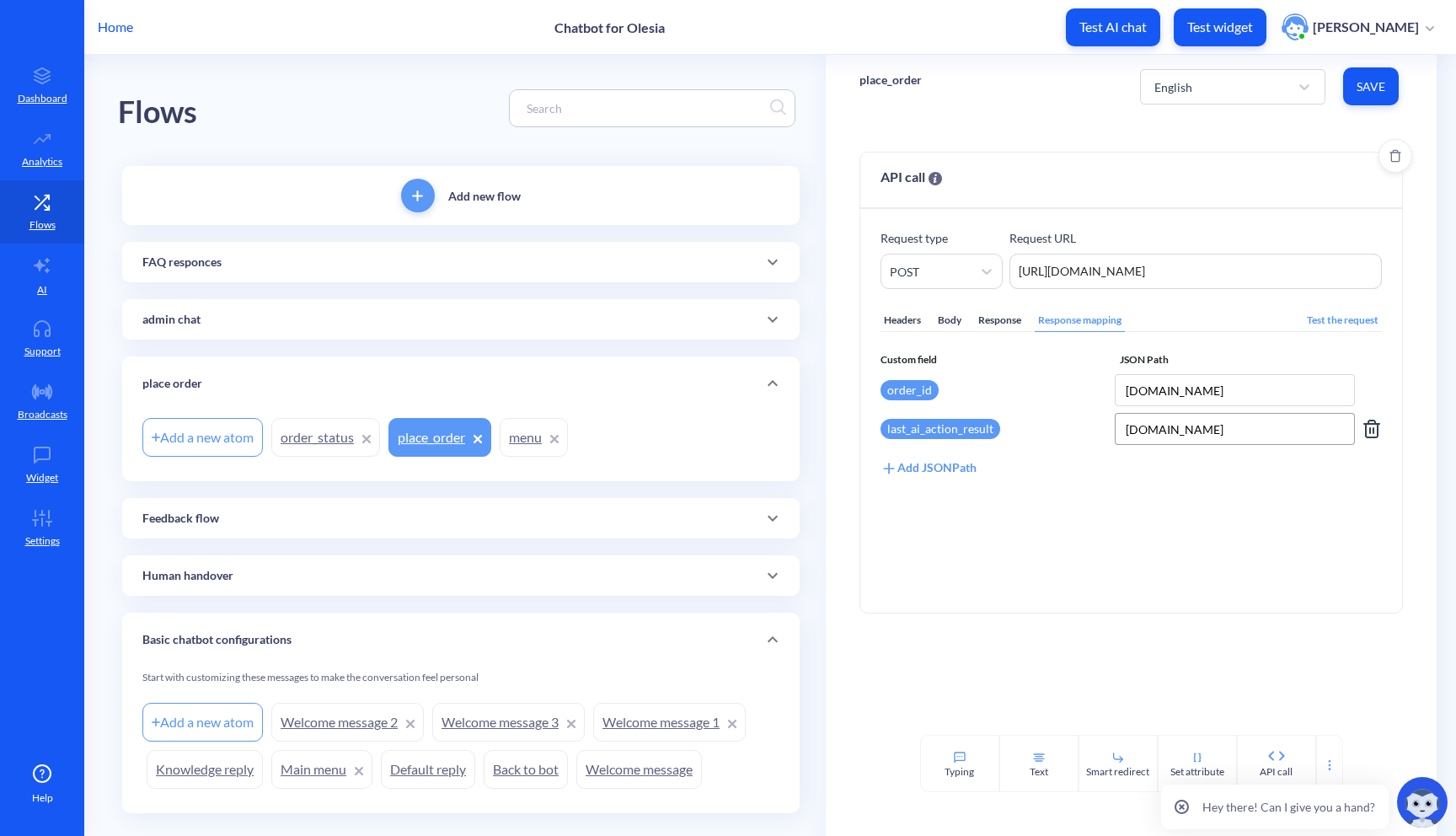
click at [1120, 429] on input "[DOMAIN_NAME]" at bounding box center [1235, 429] width 240 height 32
click at [598, 211] on div "Add new flow" at bounding box center [460, 195] width 677 height 59
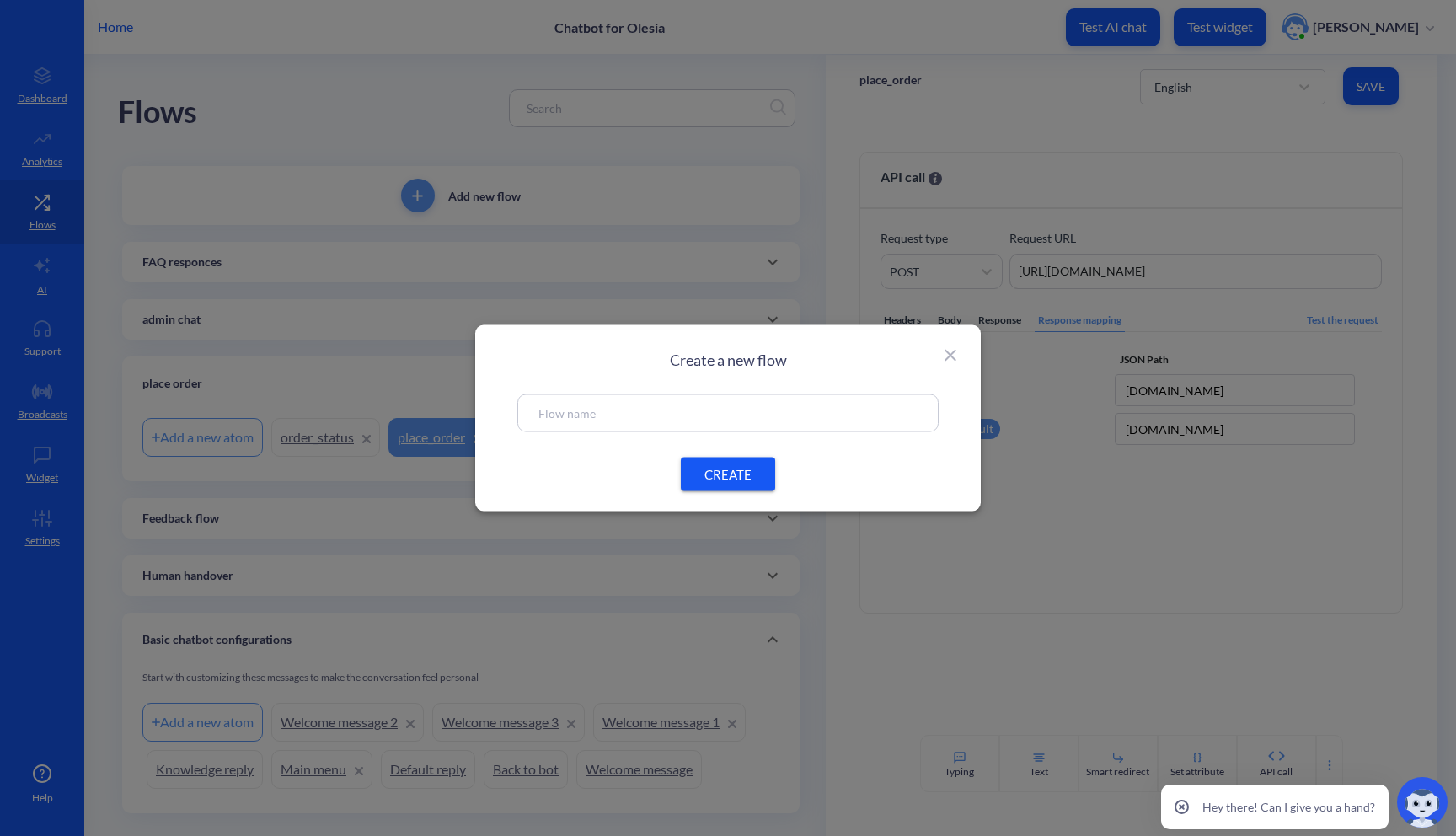
click at [679, 408] on input "text" at bounding box center [727, 413] width 379 height 19
type input "job applying"
click at [751, 465] on span "CREATE" at bounding box center [728, 474] width 54 height 18
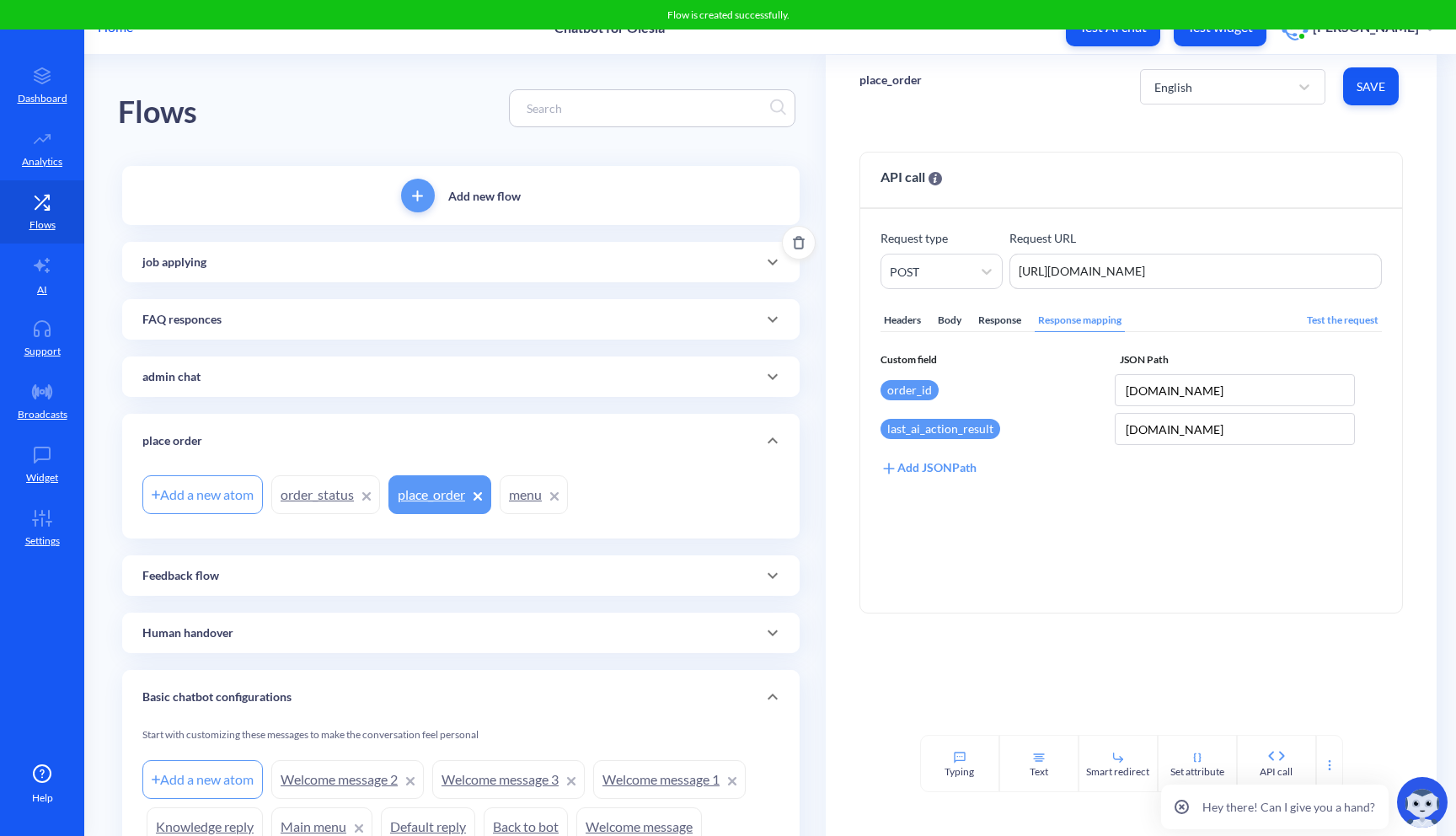
click at [724, 270] on div "job applying" at bounding box center [460, 263] width 637 height 18
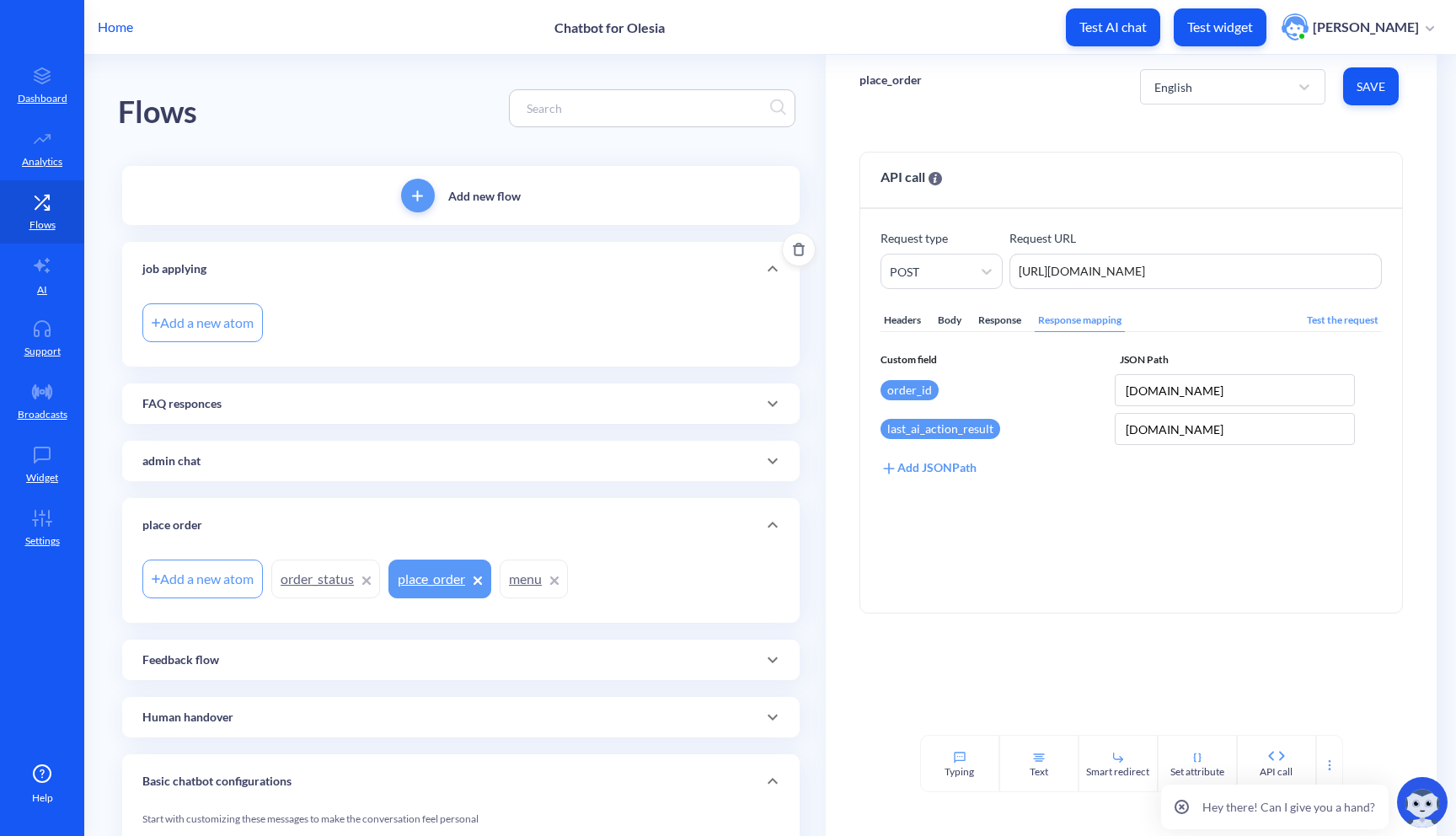
click at [211, 328] on div "Add a new atom" at bounding box center [202, 322] width 120 height 39
click at [1157, 394] on input "[DOMAIN_NAME]" at bounding box center [1235, 390] width 240 height 32
click at [1170, 392] on input "[DOMAIN_NAME]" at bounding box center [1235, 390] width 240 height 32
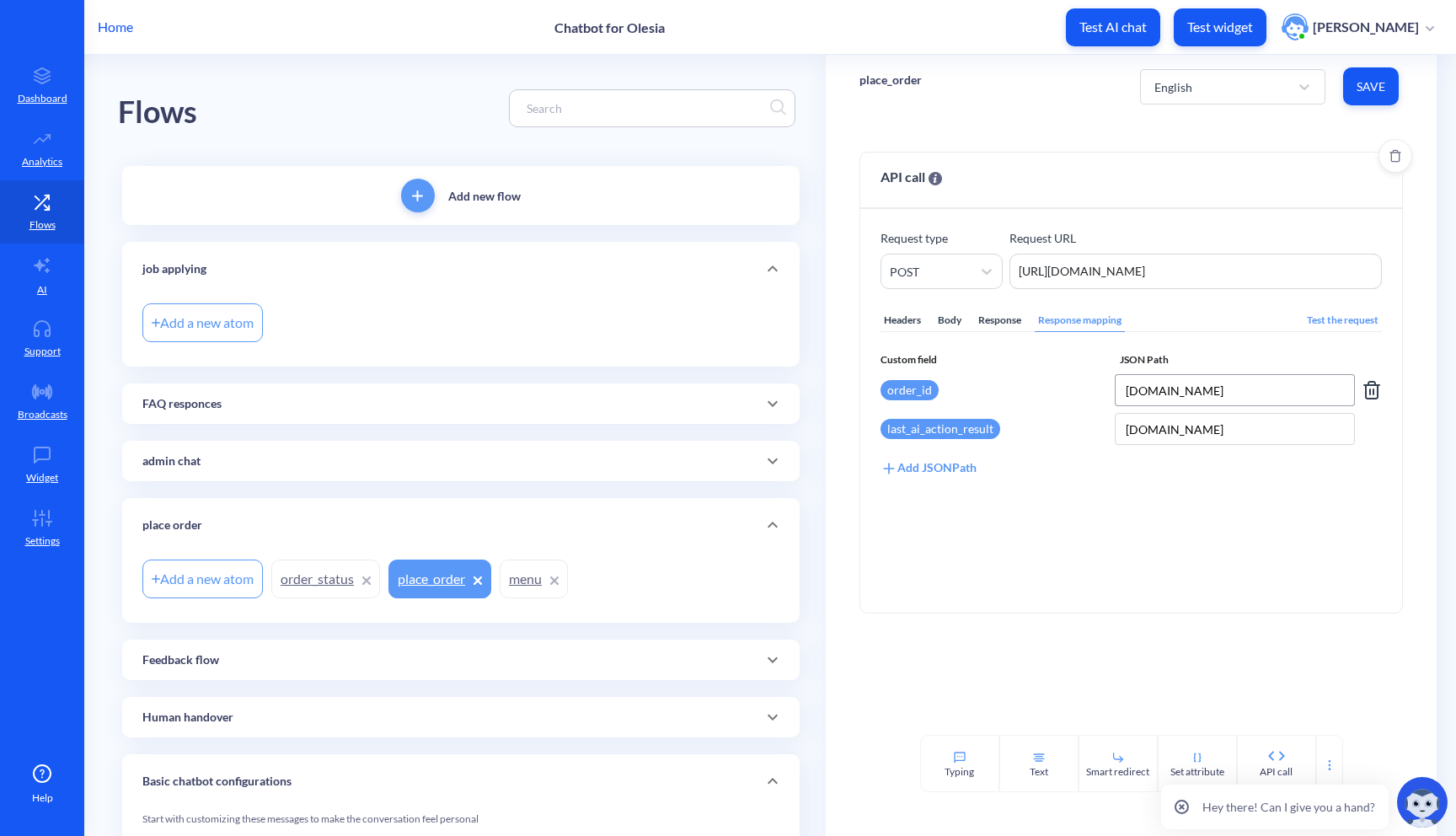
click at [1257, 384] on input "[DOMAIN_NAME]" at bounding box center [1235, 390] width 240 height 32
click at [1208, 393] on input "[DOMAIN_NAME]" at bounding box center [1235, 390] width 240 height 32
click at [1200, 393] on input "[DOMAIN_NAME]" at bounding box center [1235, 390] width 240 height 32
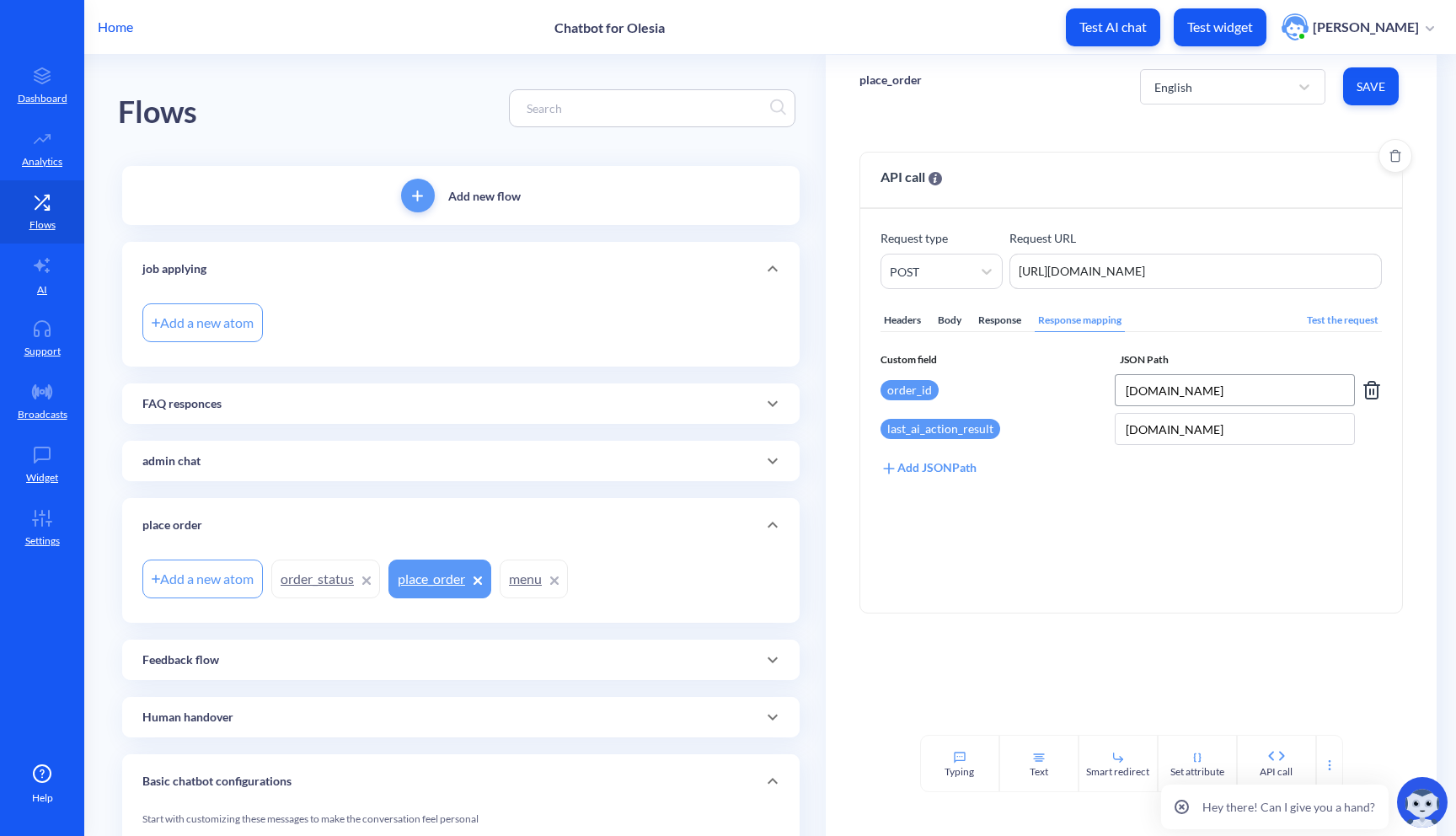
click at [1200, 393] on input "[DOMAIN_NAME]" at bounding box center [1235, 390] width 240 height 32
click at [1110, 466] on div "Custom field JSON Path order_id last_ai_action_result [DOMAIN_NAME] Add JSONPath" at bounding box center [1131, 414] width 502 height 125
click at [1123, 430] on input "[DOMAIN_NAME]" at bounding box center [1235, 429] width 240 height 32
type input "$.[DOMAIN_NAME]"
click at [1214, 515] on div "Headers Body Response Response mapping Test the request Custom field JSON Path …" at bounding box center [1131, 440] width 502 height 303
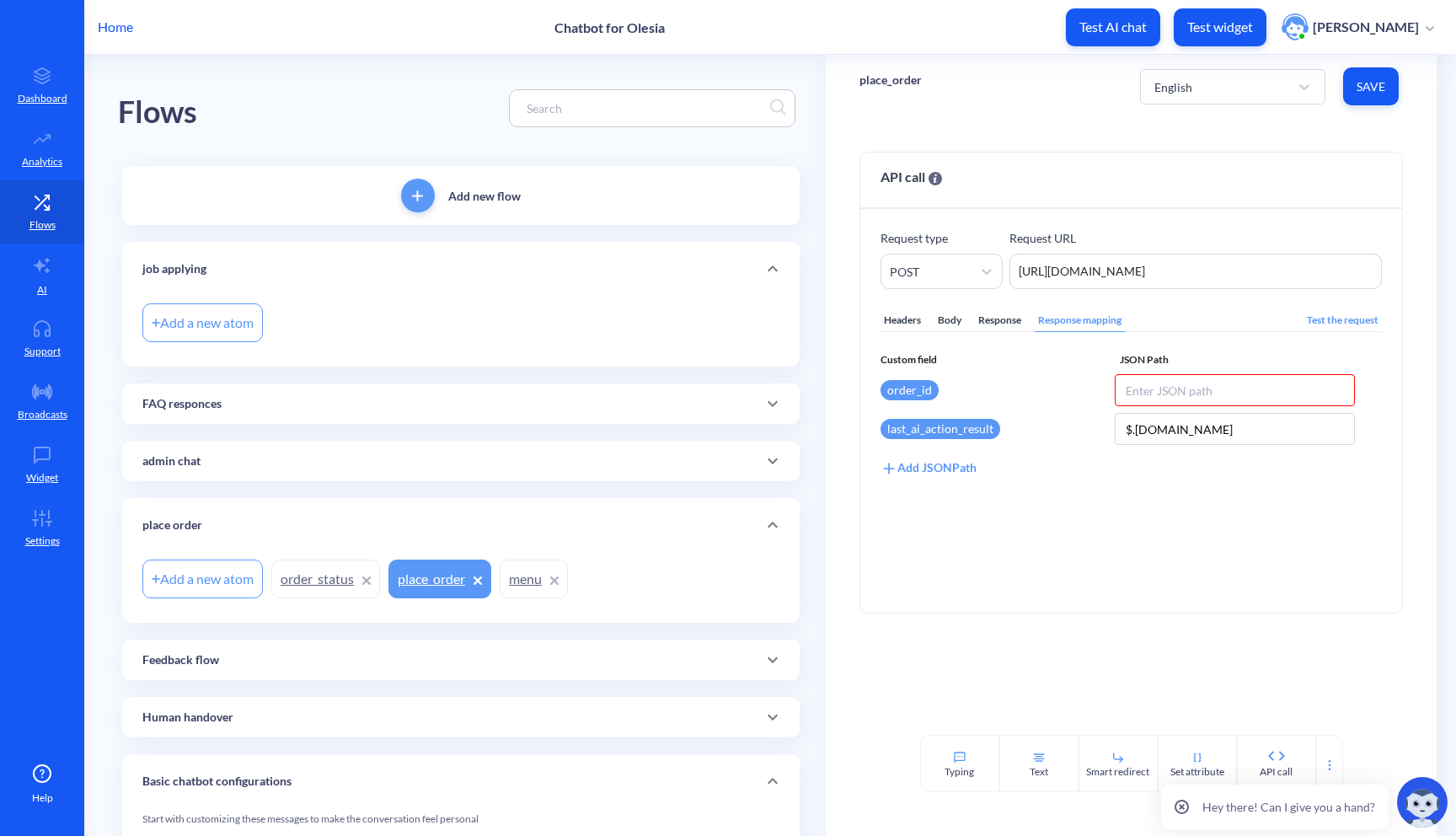
click at [1373, 86] on span "Save" at bounding box center [1370, 86] width 29 height 17
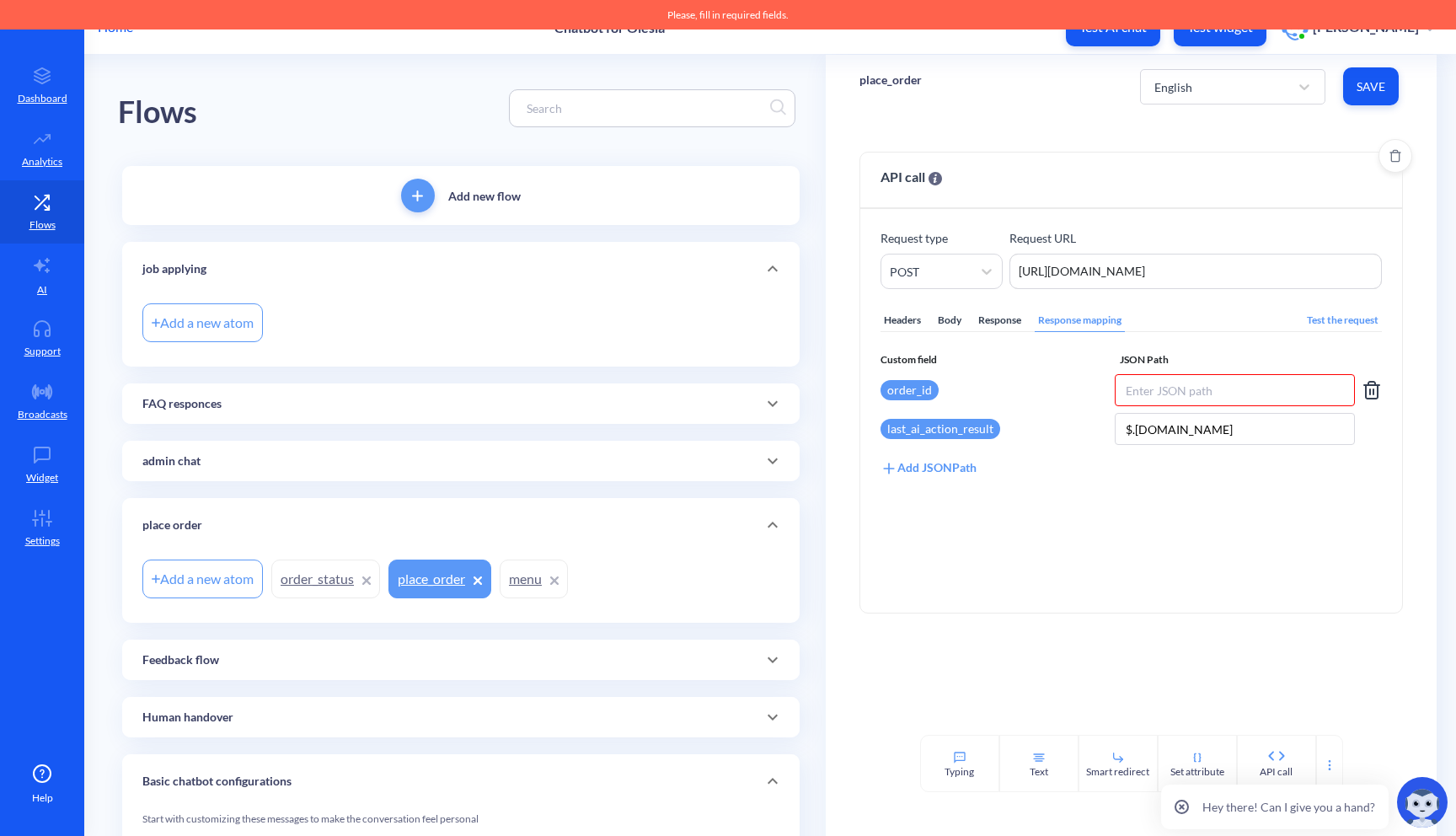
click at [1200, 387] on input at bounding box center [1235, 390] width 240 height 32
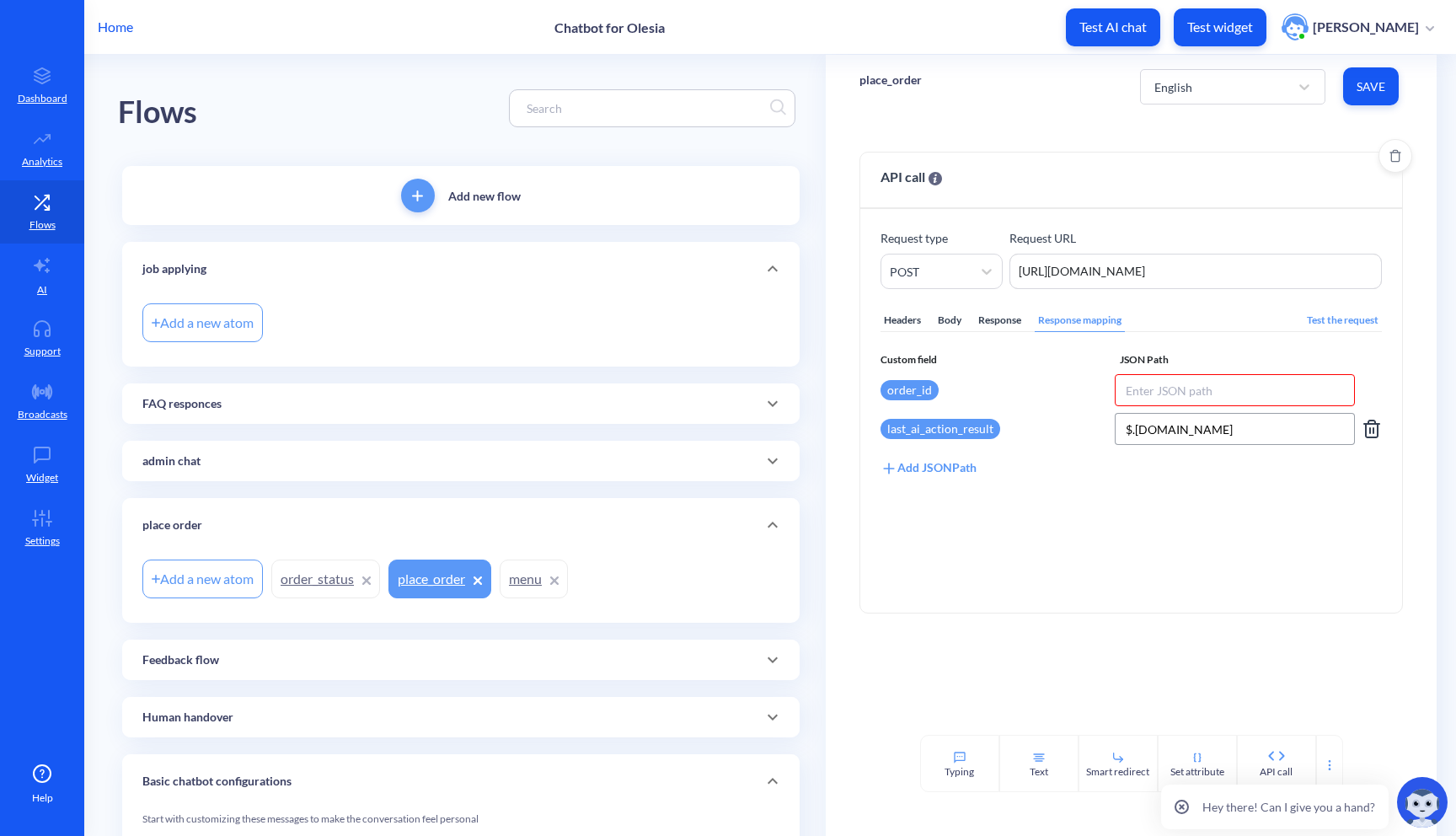
drag, startPoint x: 1184, startPoint y: 436, endPoint x: 1115, endPoint y: 432, distance: 69.2
click at [1115, 432] on input "$.[DOMAIN_NAME]" at bounding box center [1235, 429] width 240 height 32
click at [1133, 390] on input at bounding box center [1235, 390] width 240 height 32
paste input "$.[DOMAIN_NAME]"
type input "$.[DOMAIN_NAME]"
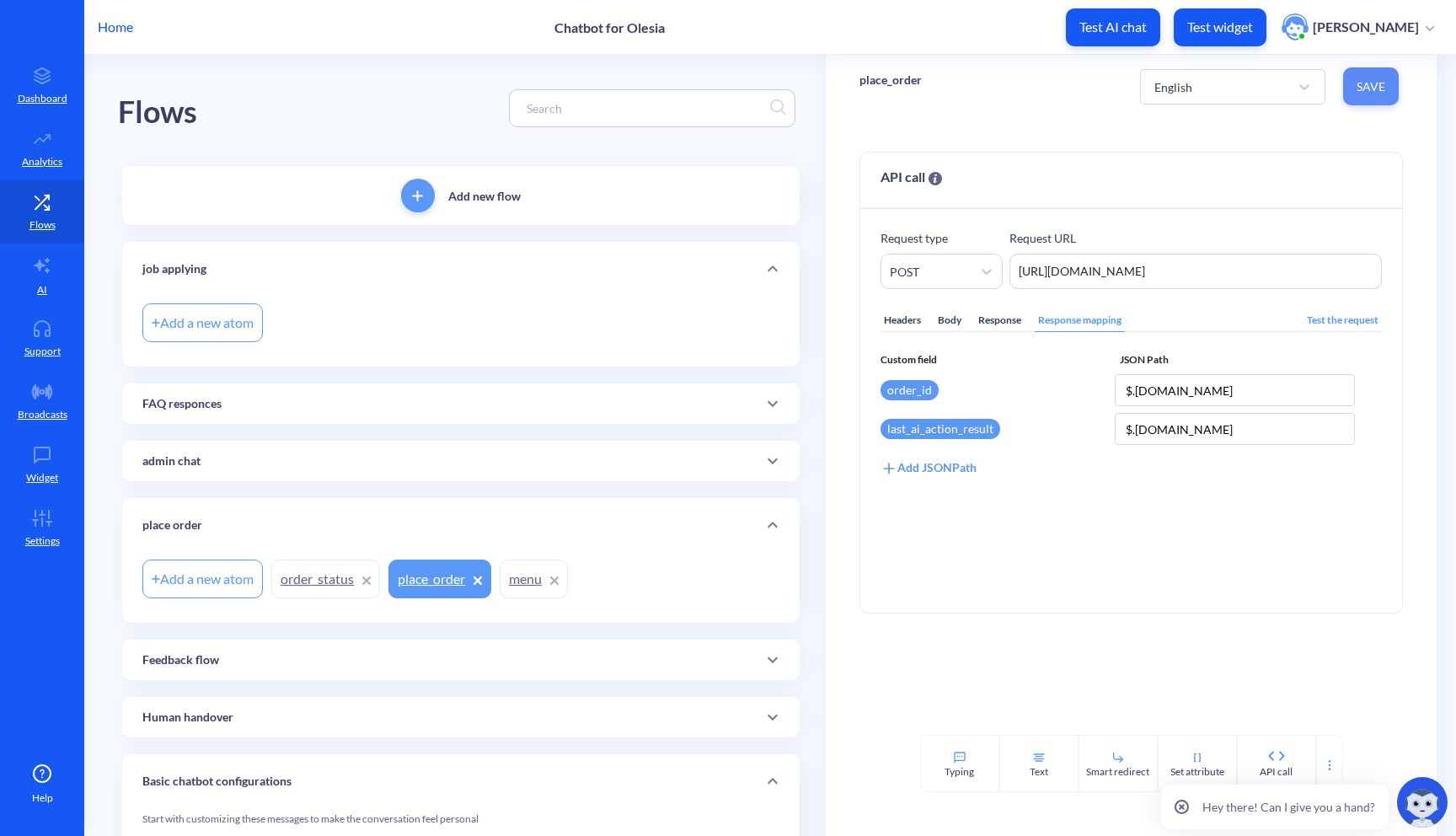
click at [1371, 85] on span "Save" at bounding box center [1370, 86] width 29 height 17
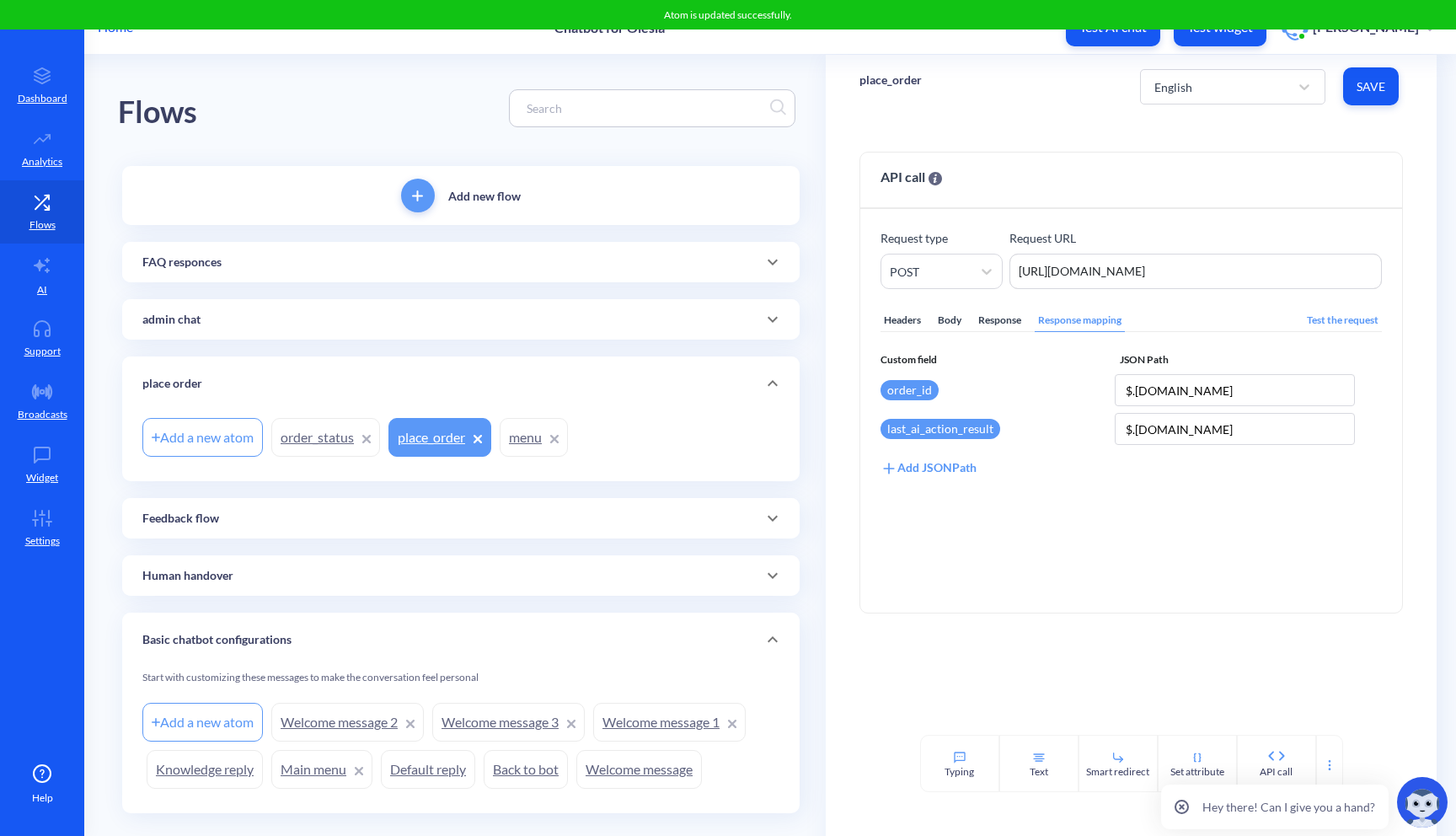
click at [667, 221] on div "Add new flow" at bounding box center [460, 195] width 677 height 59
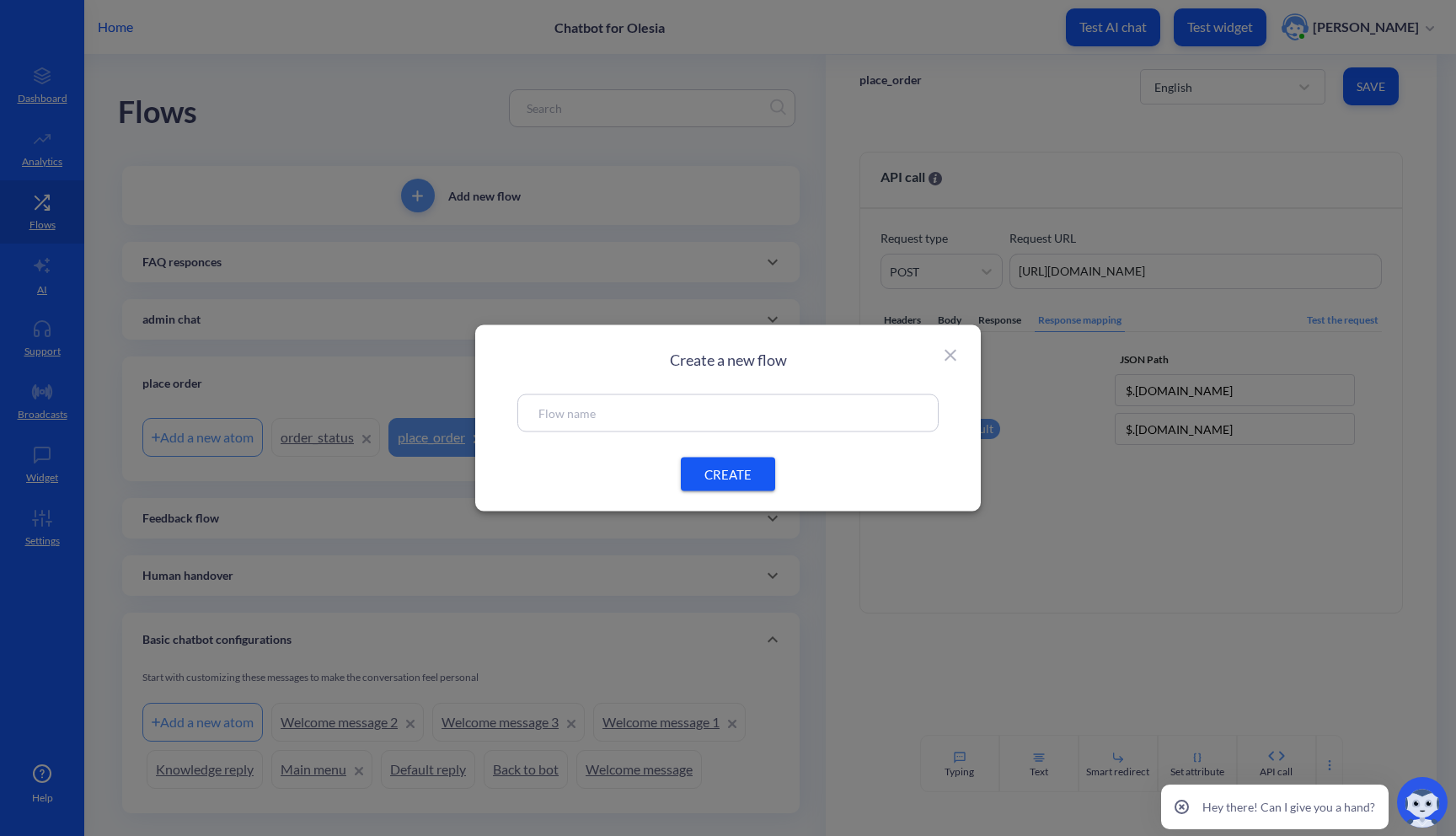
click at [645, 399] on div at bounding box center [727, 413] width 421 height 38
click at [655, 420] on input "text" at bounding box center [727, 413] width 379 height 19
type input "job applying"
click at [738, 479] on span "CREATE" at bounding box center [728, 474] width 54 height 18
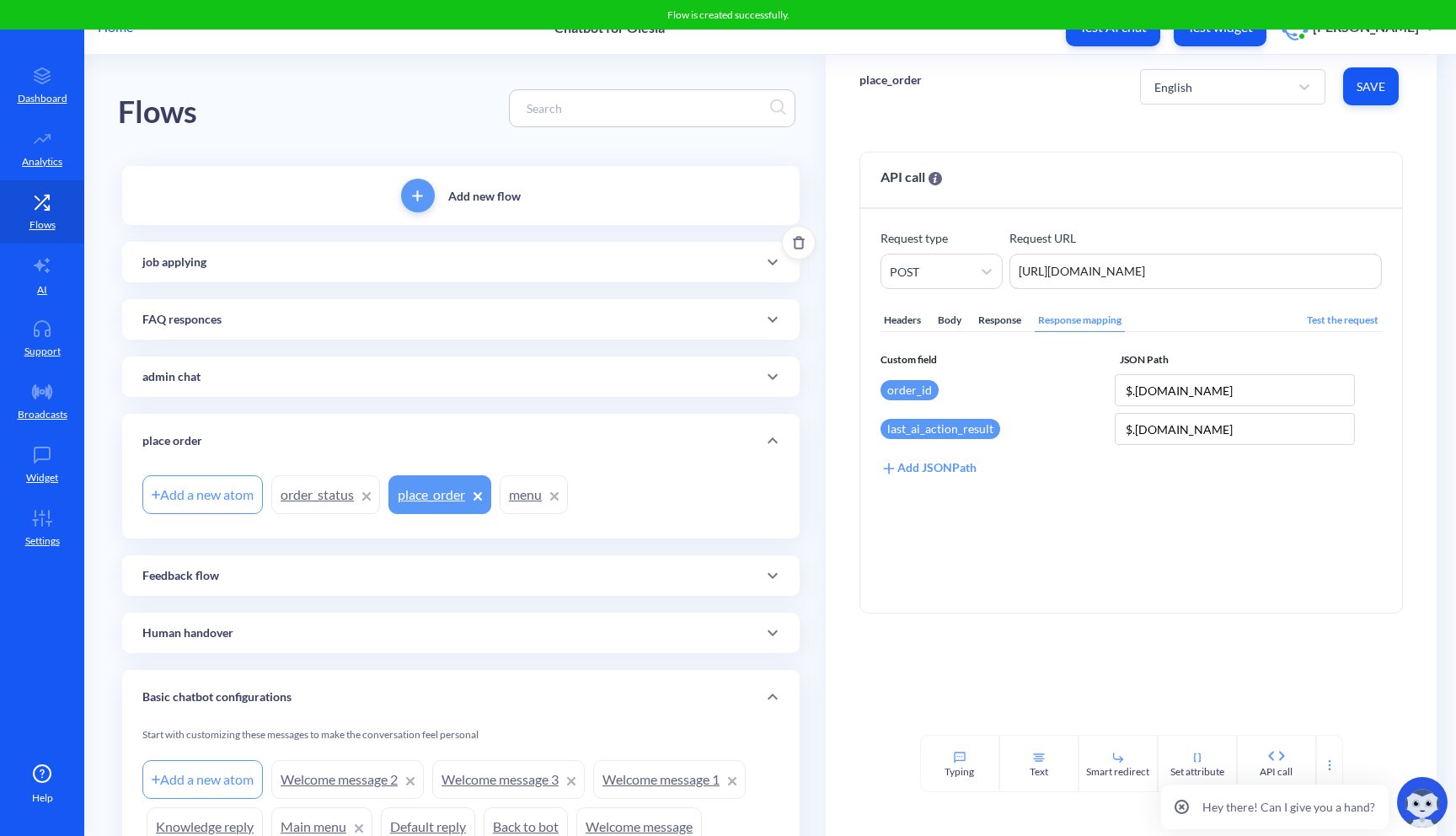
click at [767, 266] on icon at bounding box center [772, 262] width 20 height 20
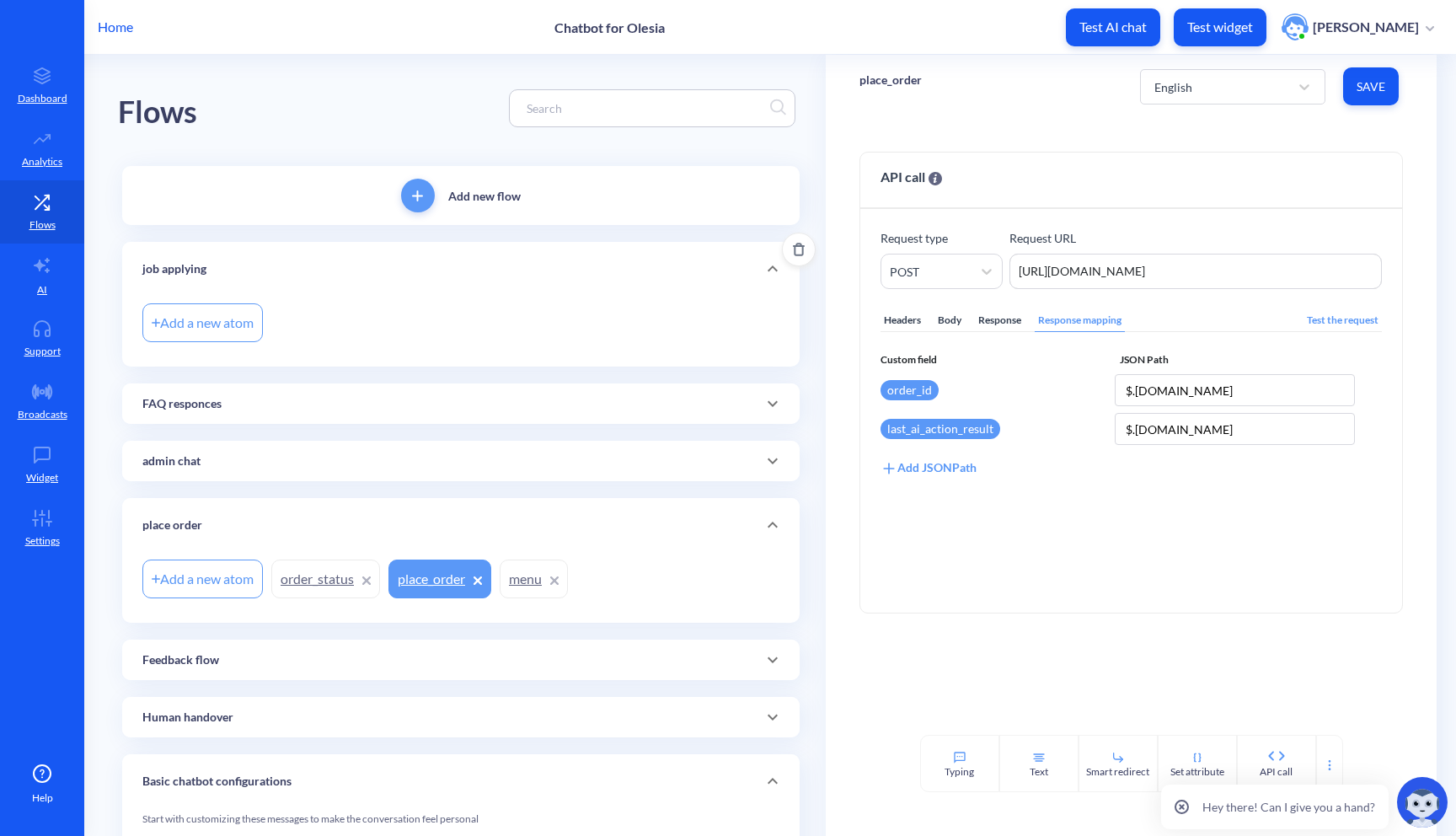
click at [209, 323] on div "Add a new atom" at bounding box center [202, 322] width 120 height 39
click at [215, 319] on div "Add a new atom" at bounding box center [202, 322] width 120 height 39
type input "apply"
click at [440, 340] on div "Add a new atom" at bounding box center [460, 322] width 637 height 47
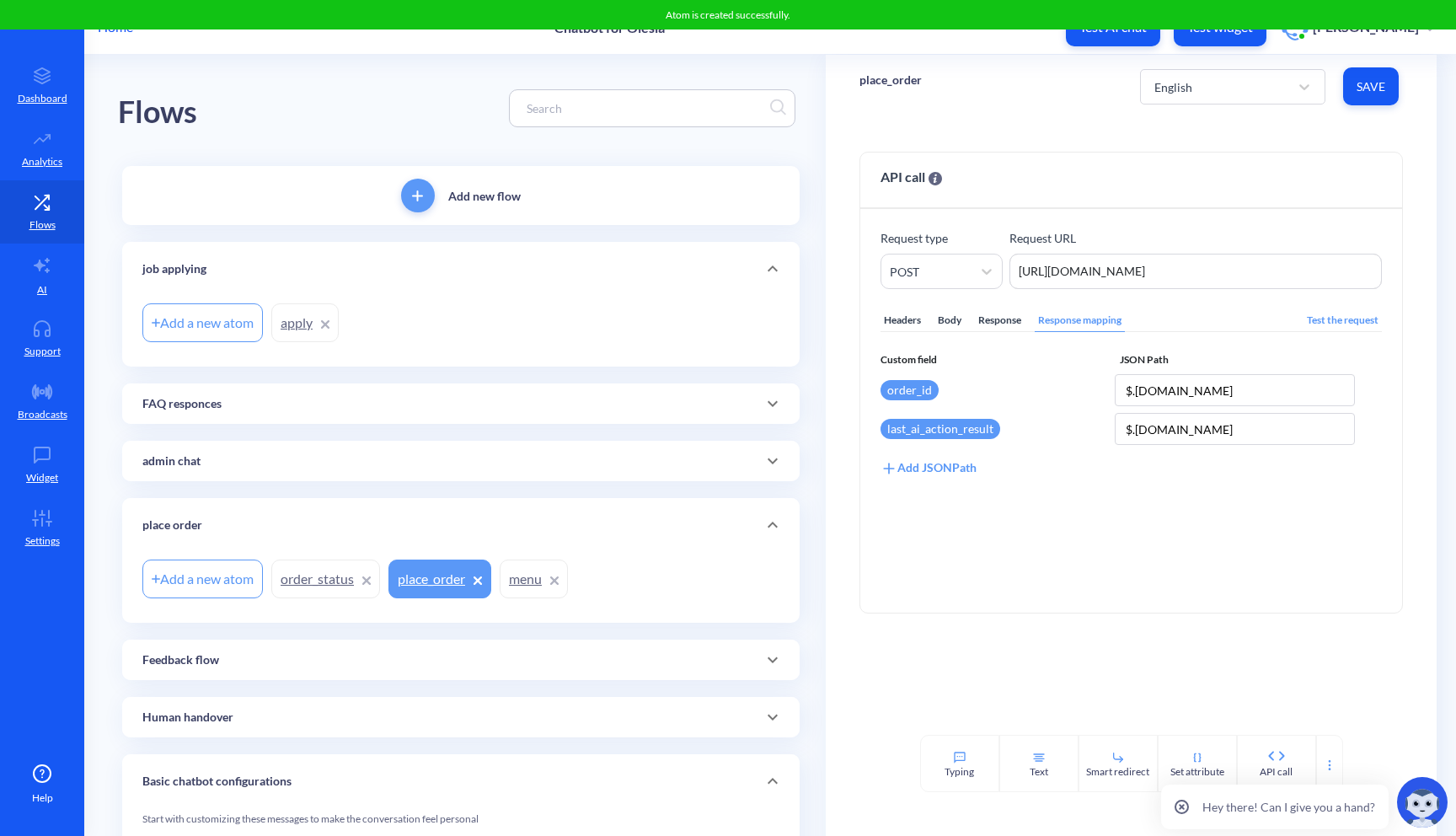
click at [312, 328] on link "apply" at bounding box center [304, 322] width 67 height 39
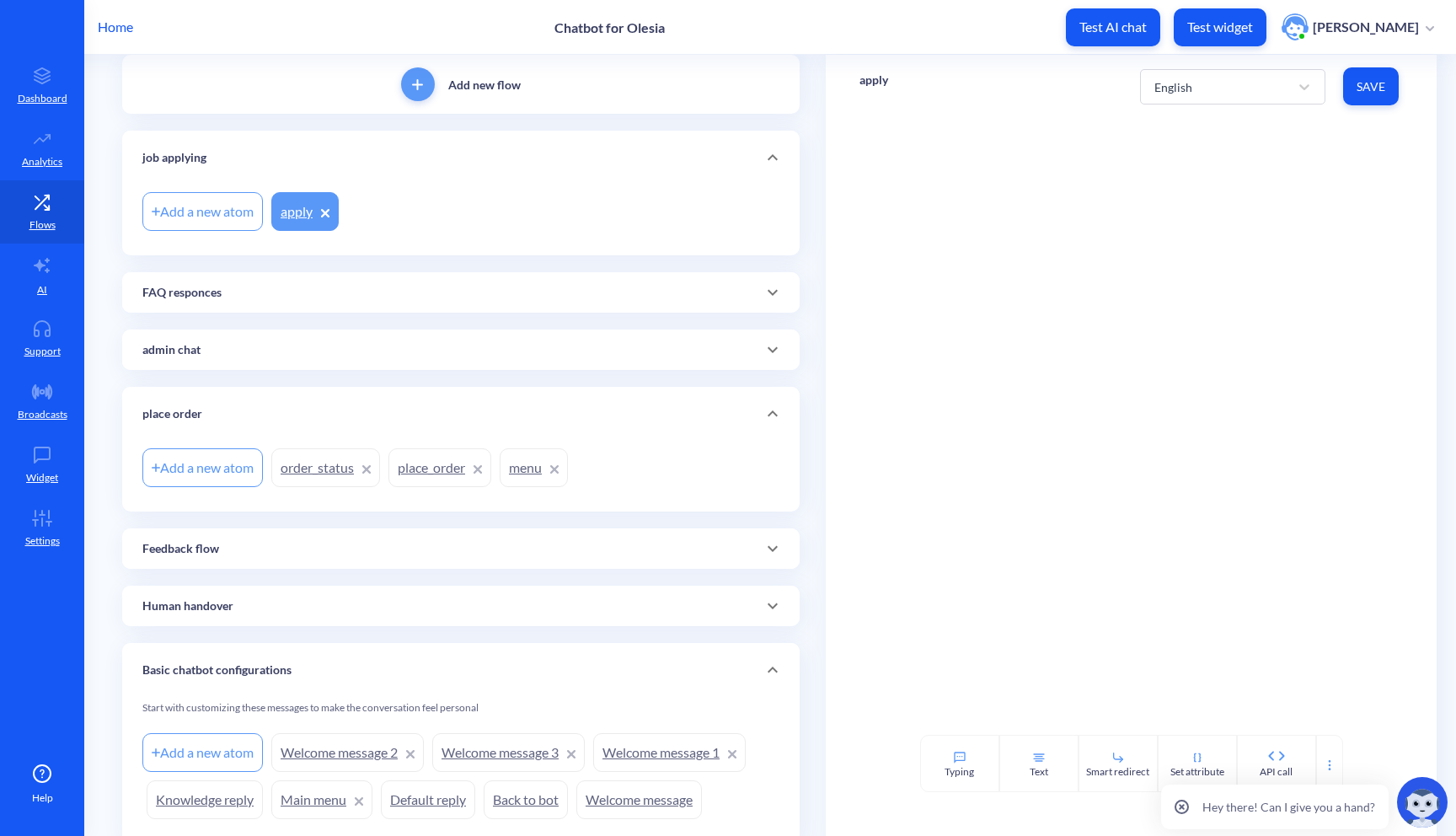
scroll to position [174, 0]
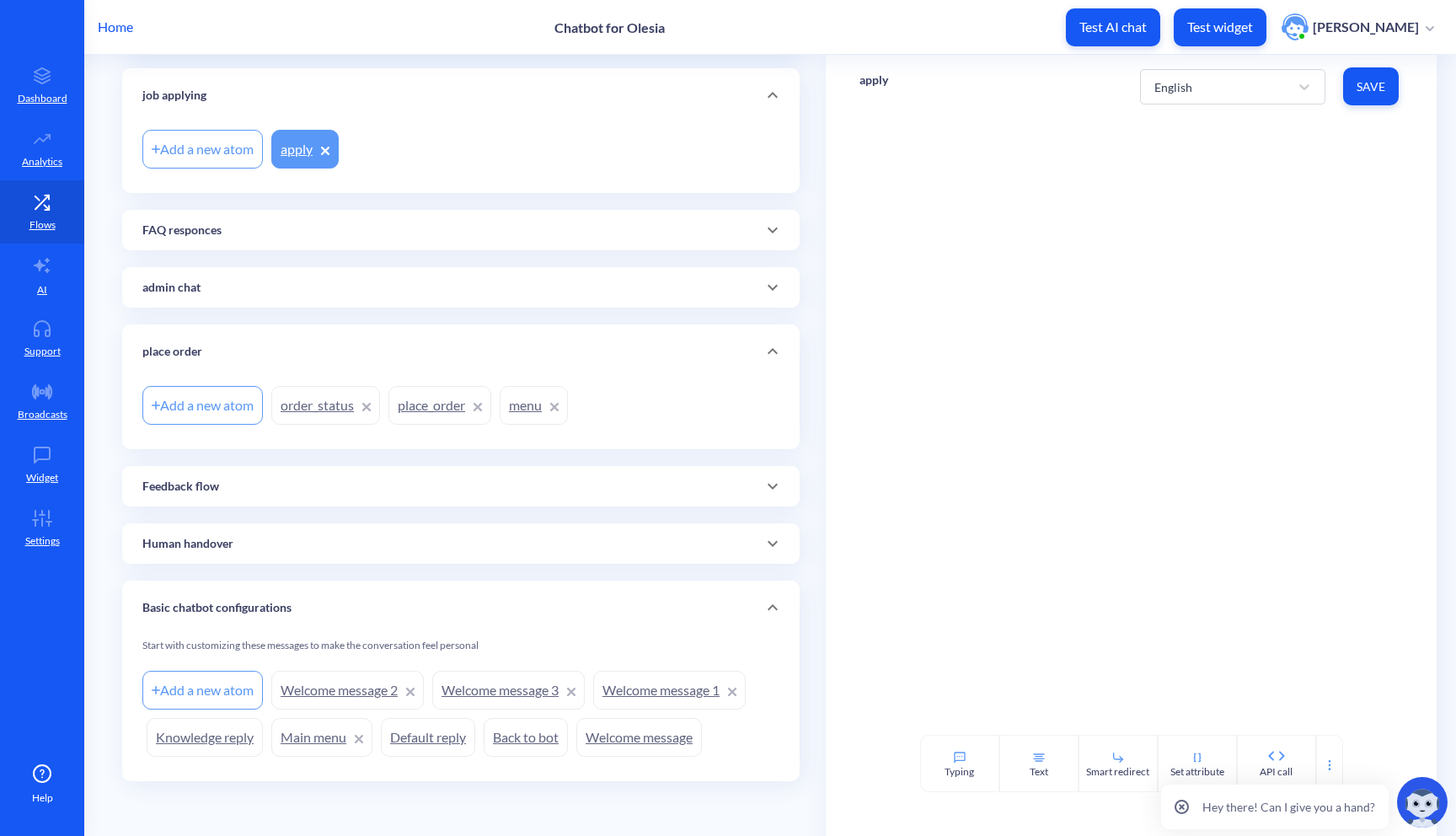
click at [770, 545] on icon at bounding box center [772, 544] width 10 height 6
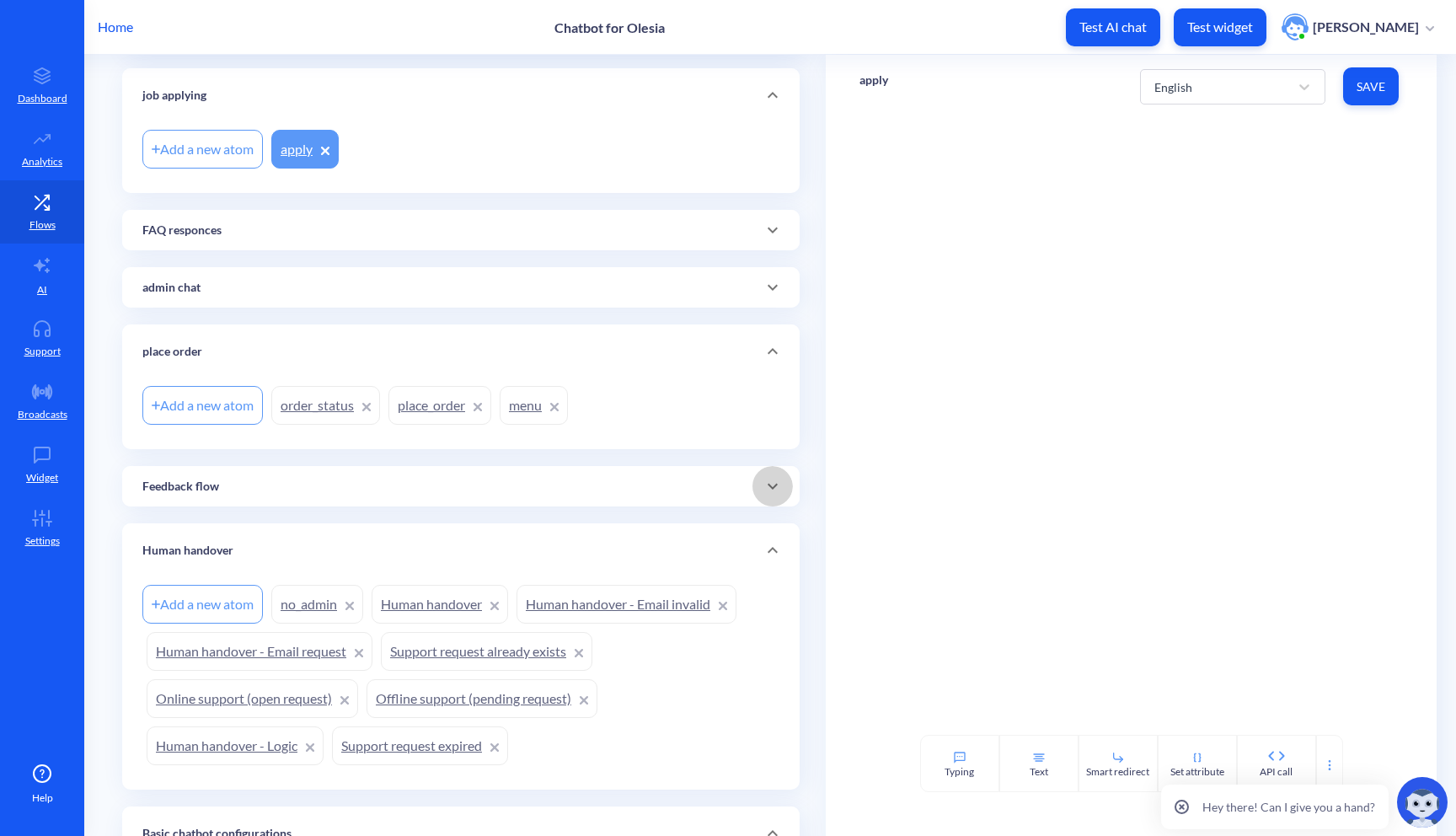
click at [766, 486] on icon at bounding box center [772, 486] width 20 height 20
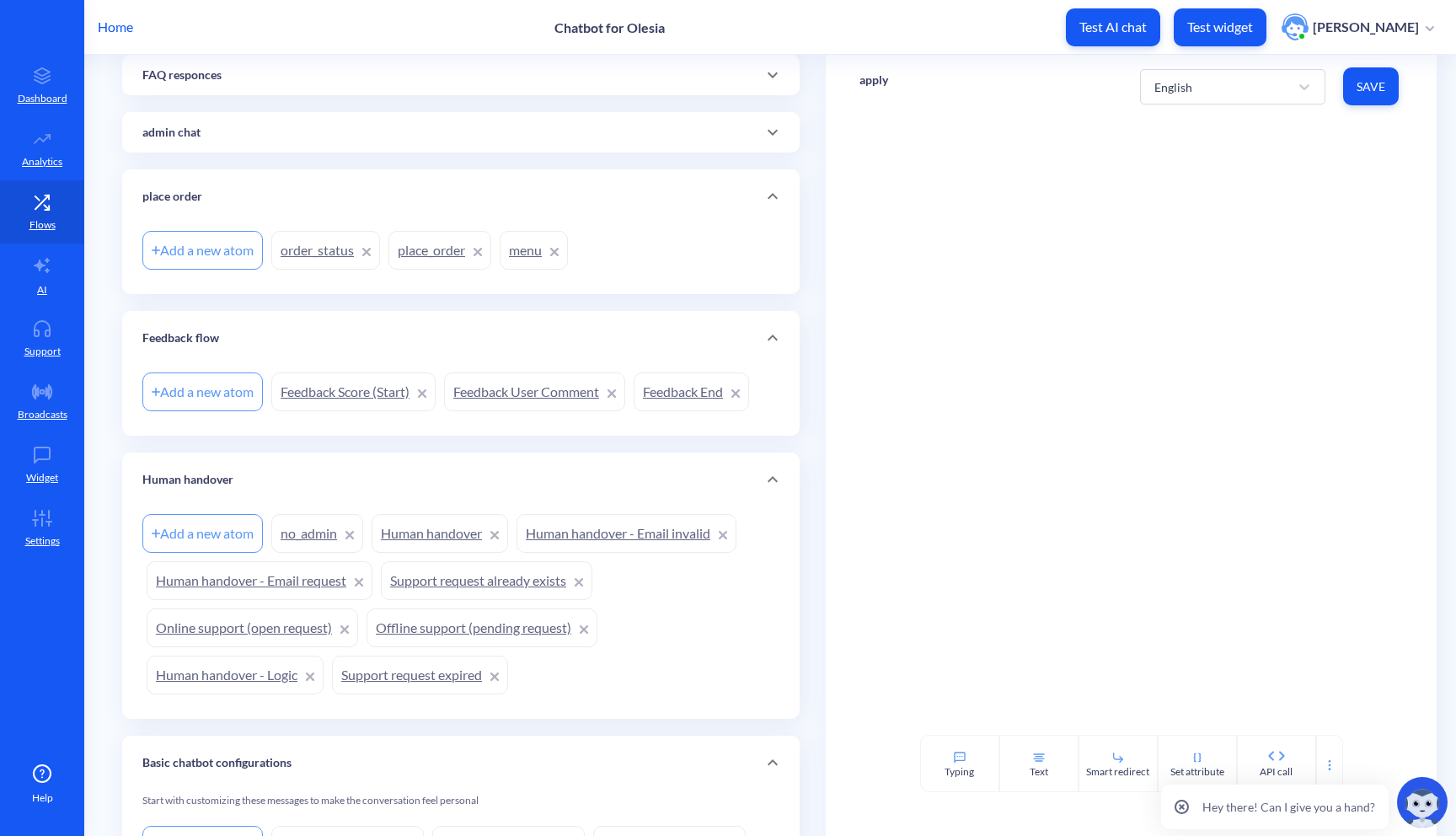
scroll to position [352, 0]
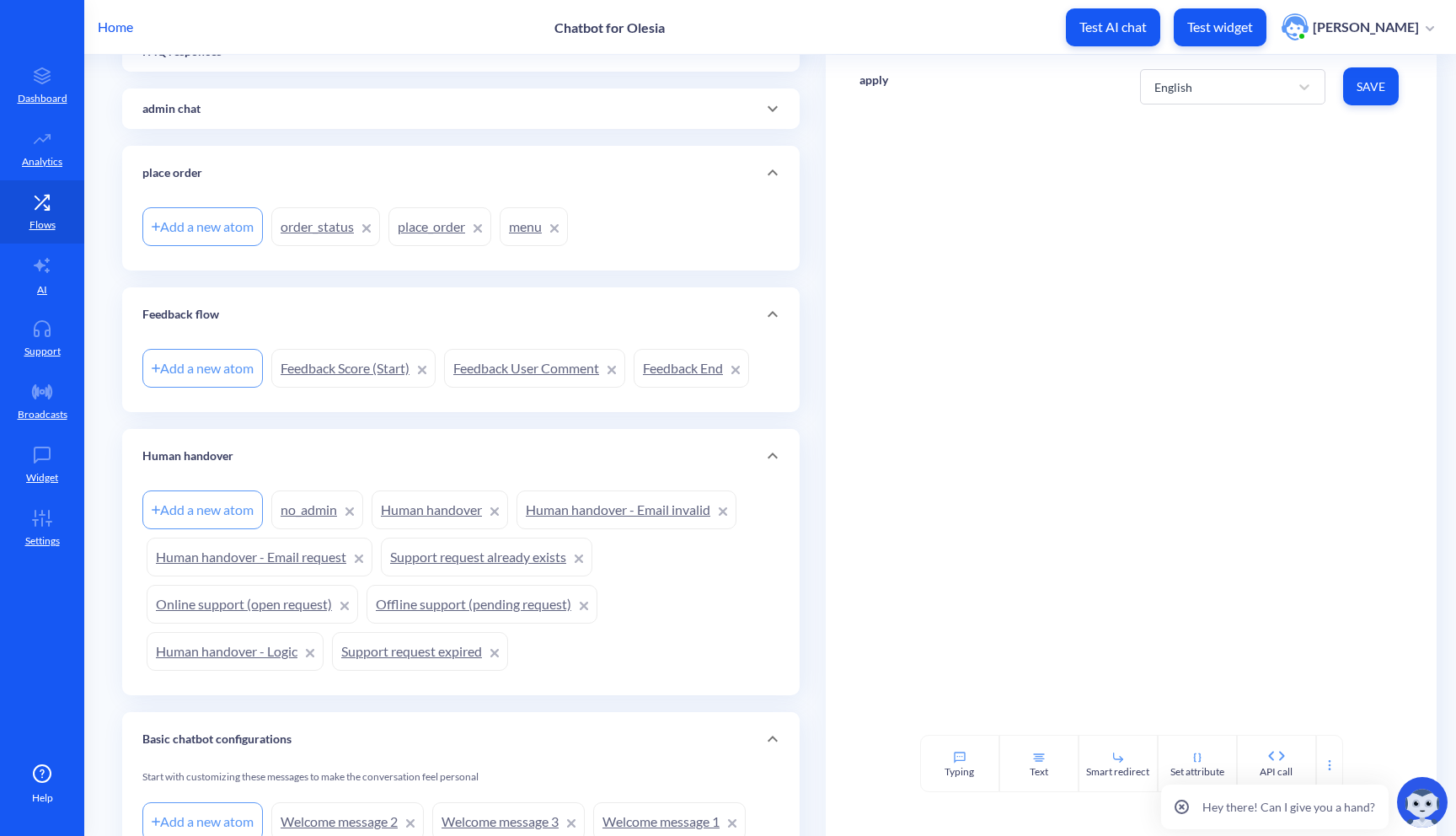
click at [259, 553] on link "Human handover - Email request" at bounding box center [260, 556] width 226 height 39
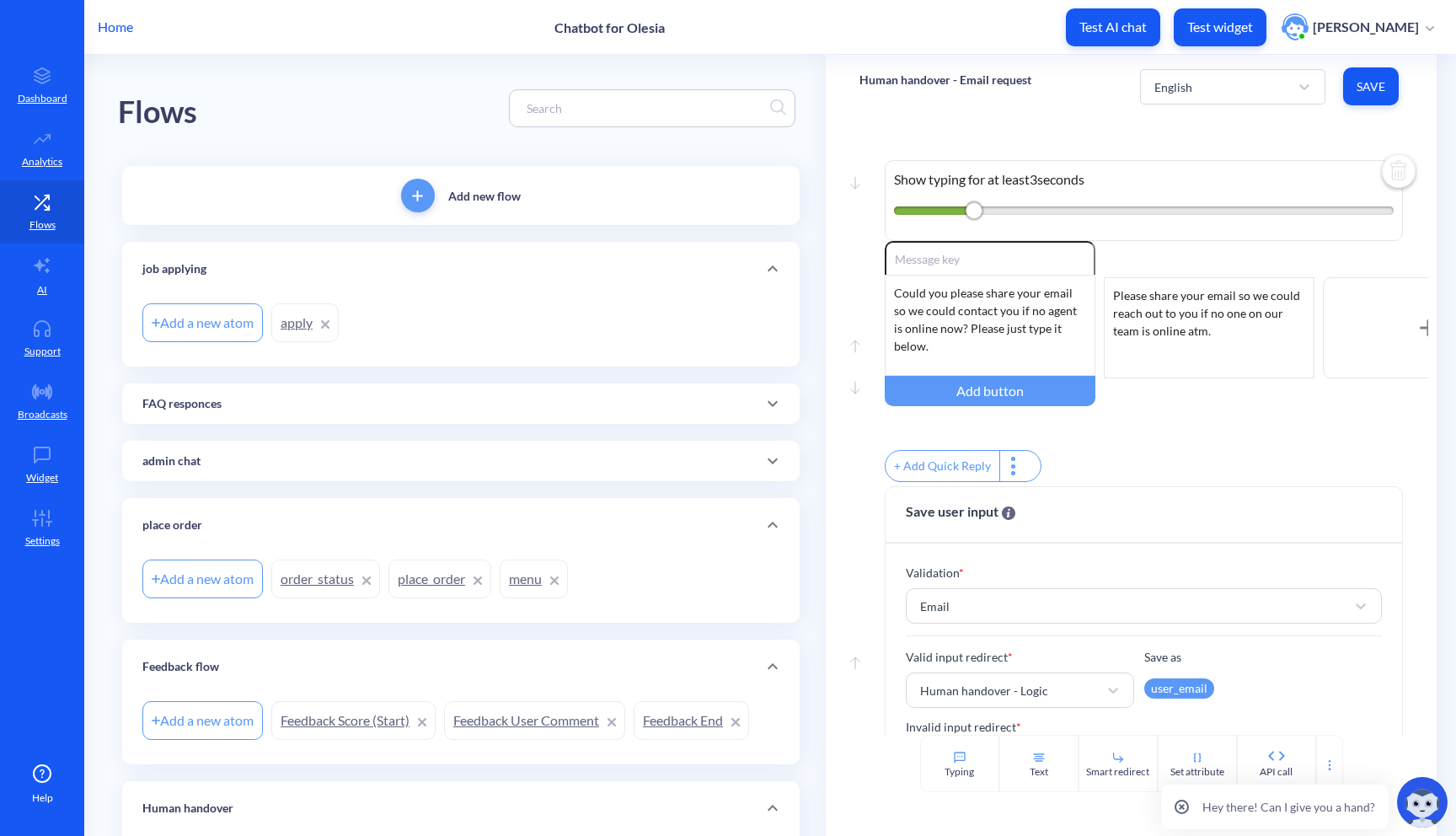
click at [307, 331] on link "apply" at bounding box center [304, 322] width 67 height 39
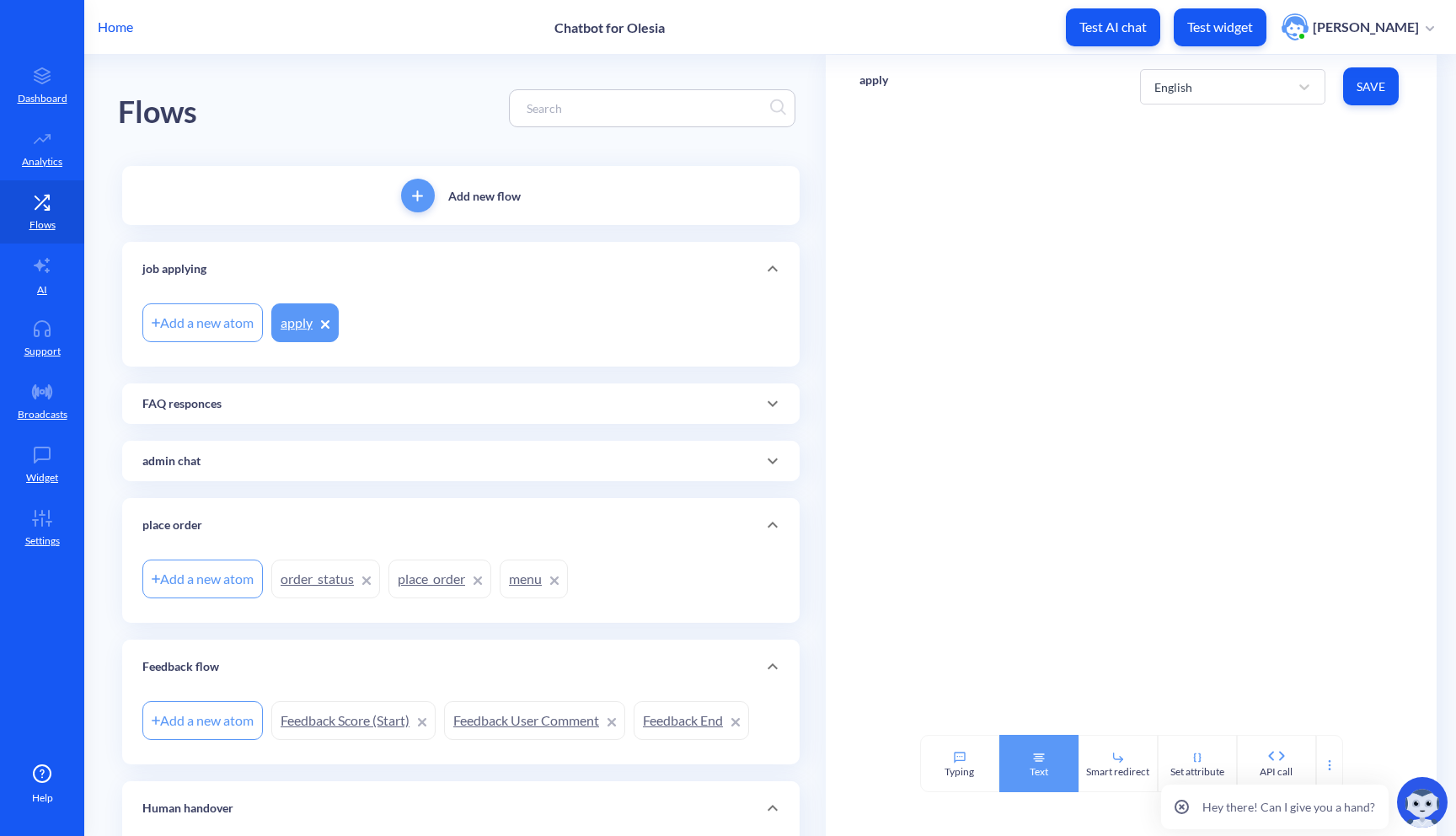
click at [1017, 766] on div "Text" at bounding box center [1038, 763] width 79 height 57
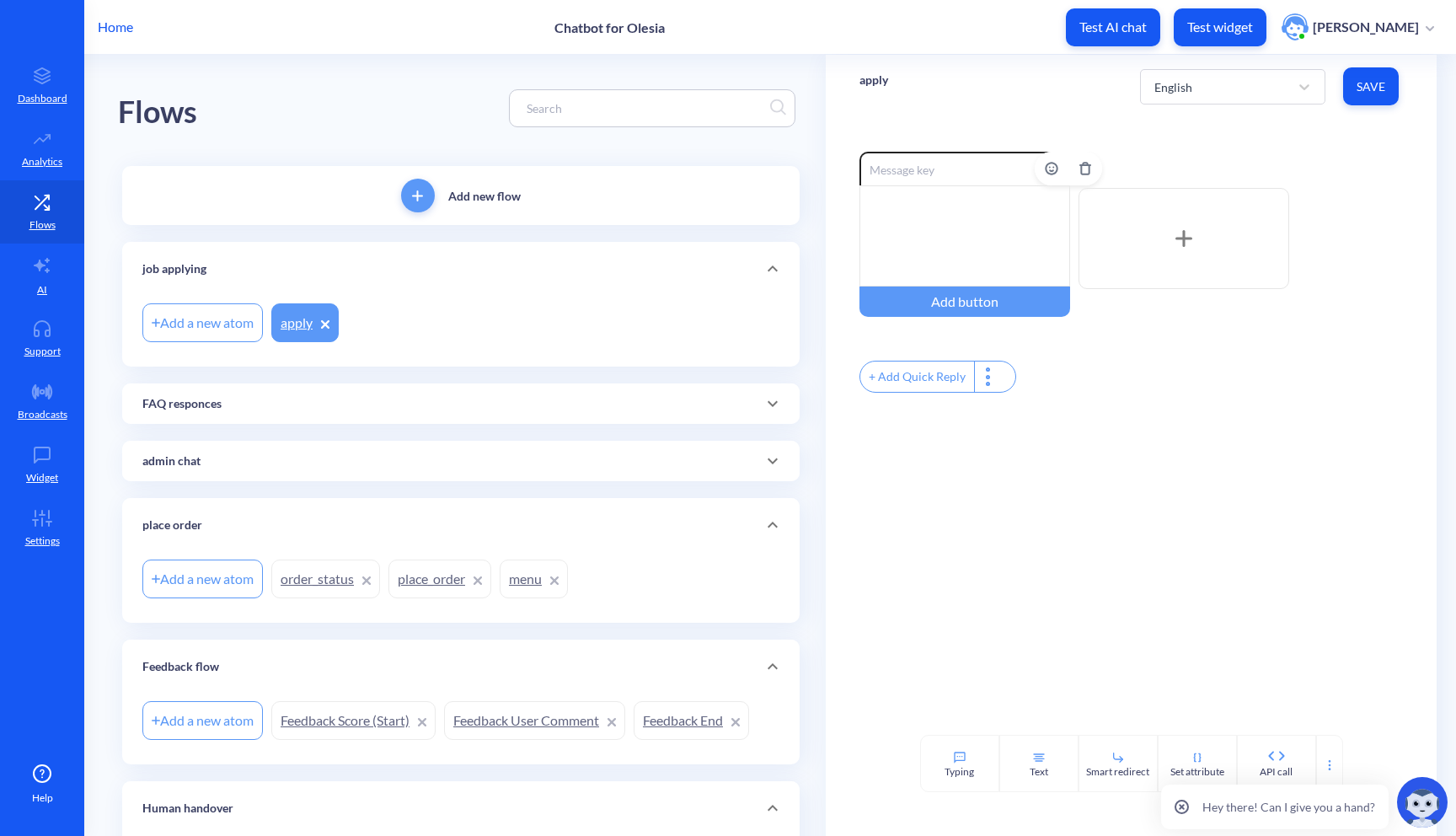
click at [940, 218] on div at bounding box center [964, 235] width 211 height 101
click at [1373, 91] on span "Save" at bounding box center [1370, 86] width 29 height 17
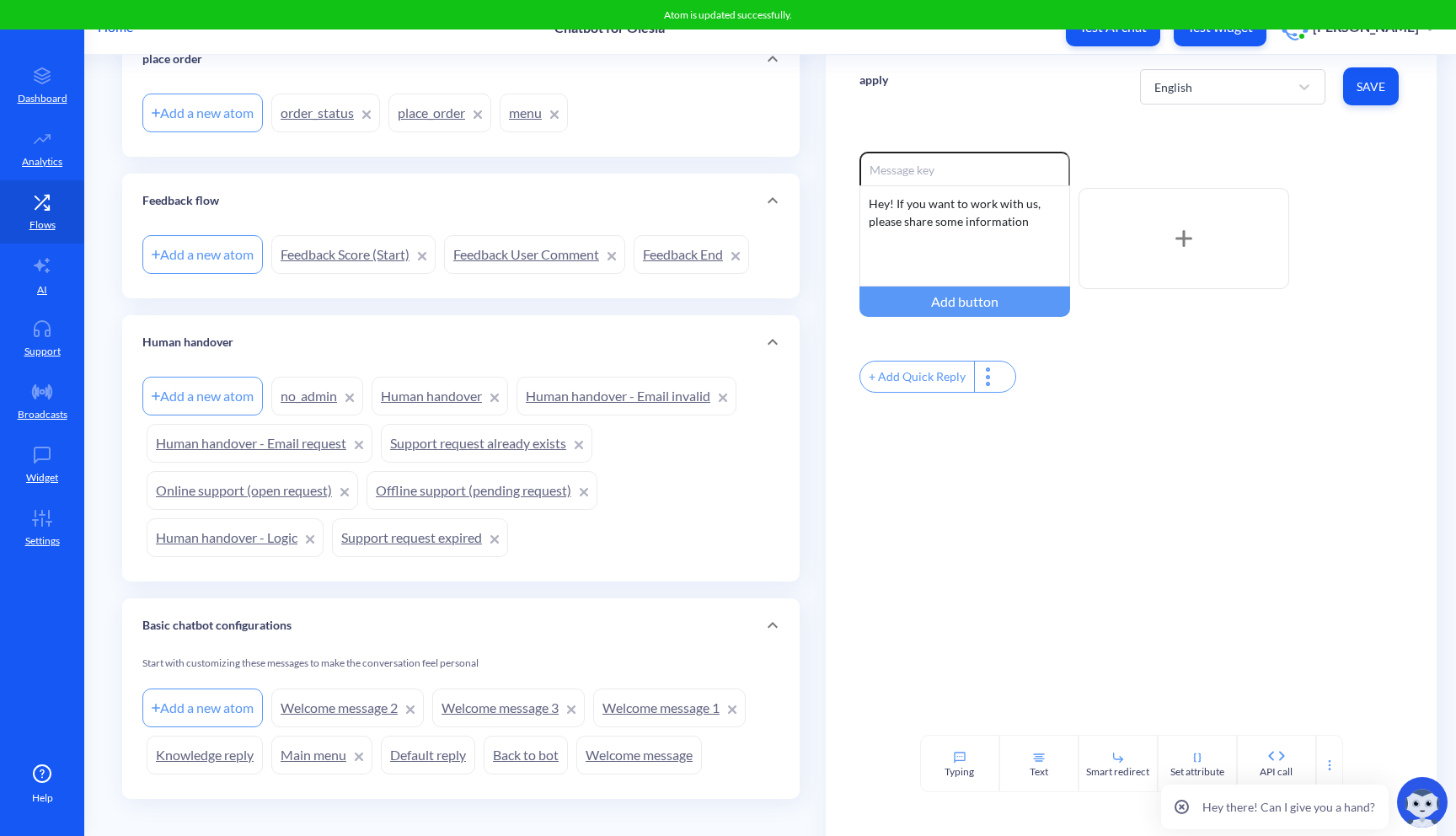
scroll to position [484, 0]
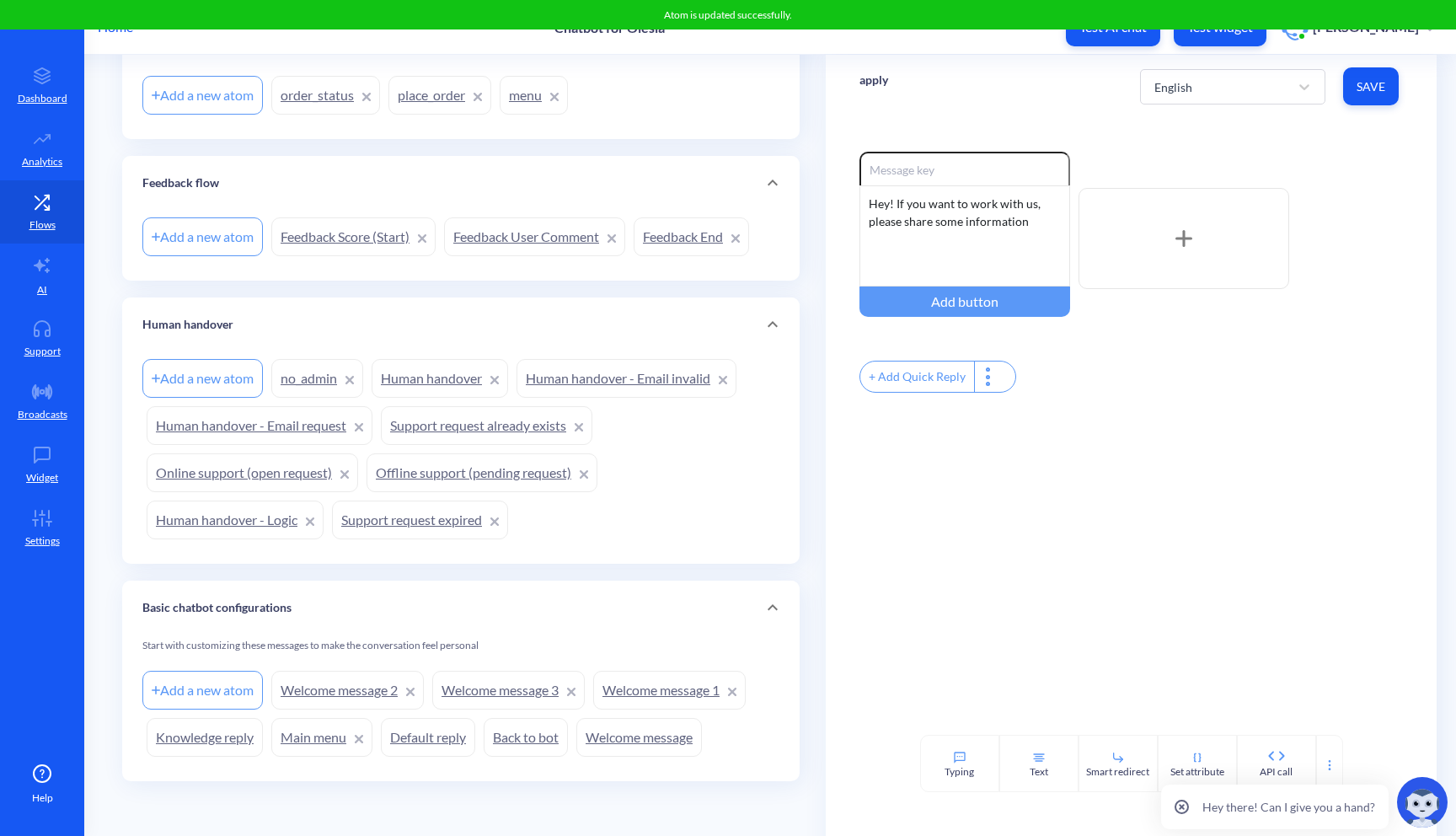
click at [319, 423] on link "Human handover - Email request" at bounding box center [260, 425] width 226 height 39
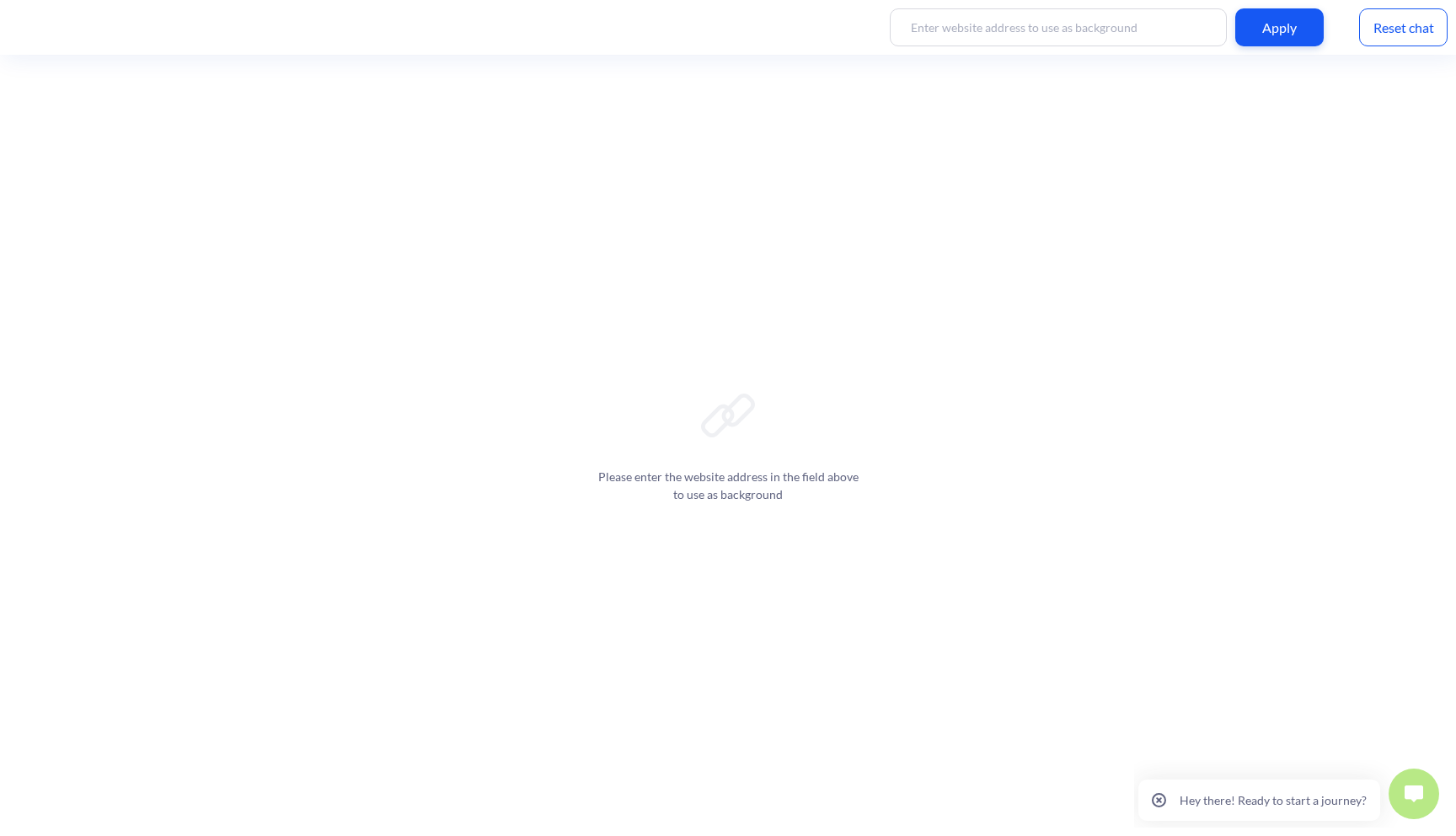
click at [989, 36] on input at bounding box center [1058, 27] width 337 height 38
paste input "file:///Users/admin/Downloads/index.html"
click at [1277, 37] on div "Apply" at bounding box center [1279, 27] width 88 height 38
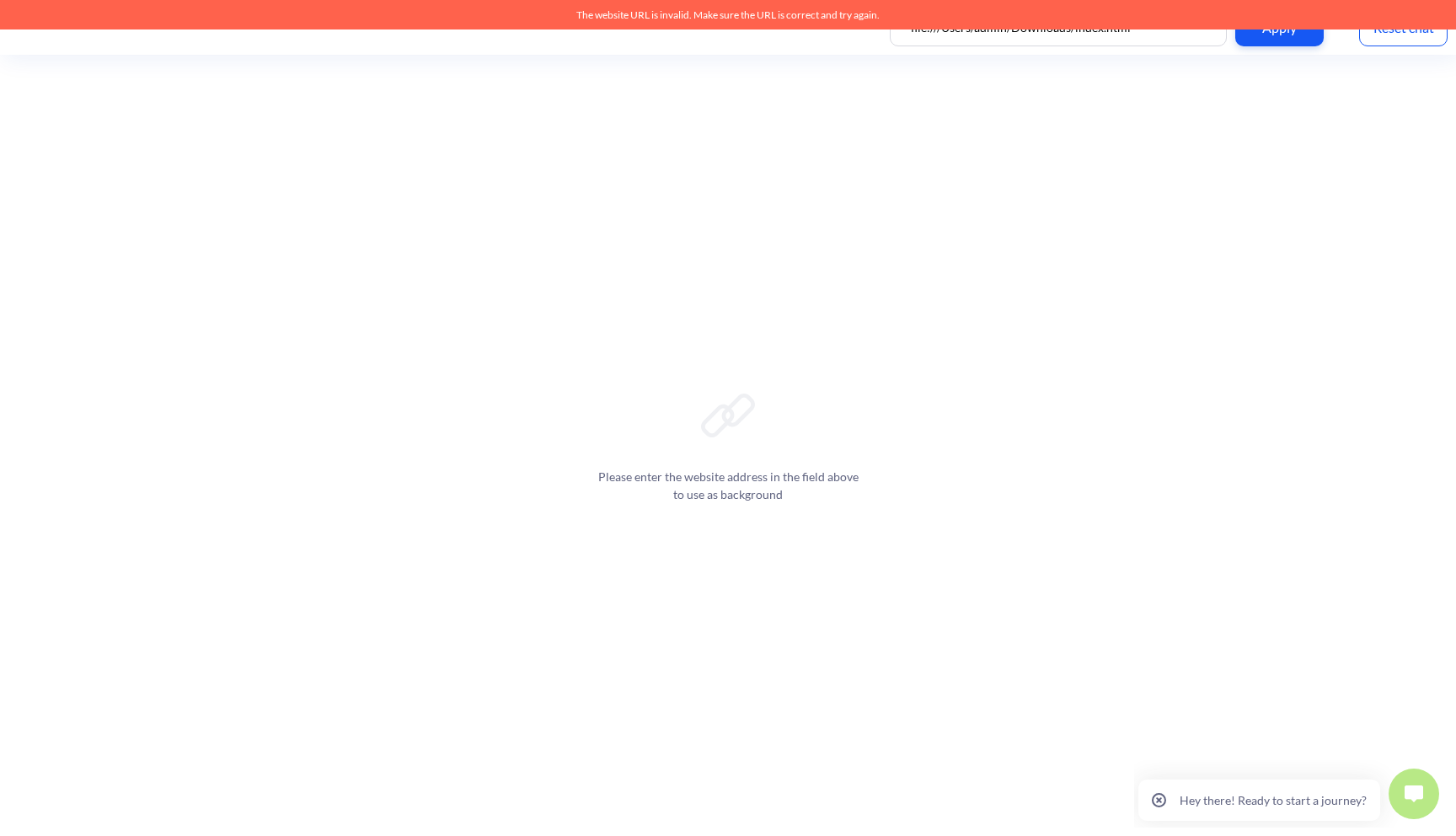
click at [929, 30] on input "file:///Users/admin/Downloads/index.html" at bounding box center [1058, 27] width 337 height 38
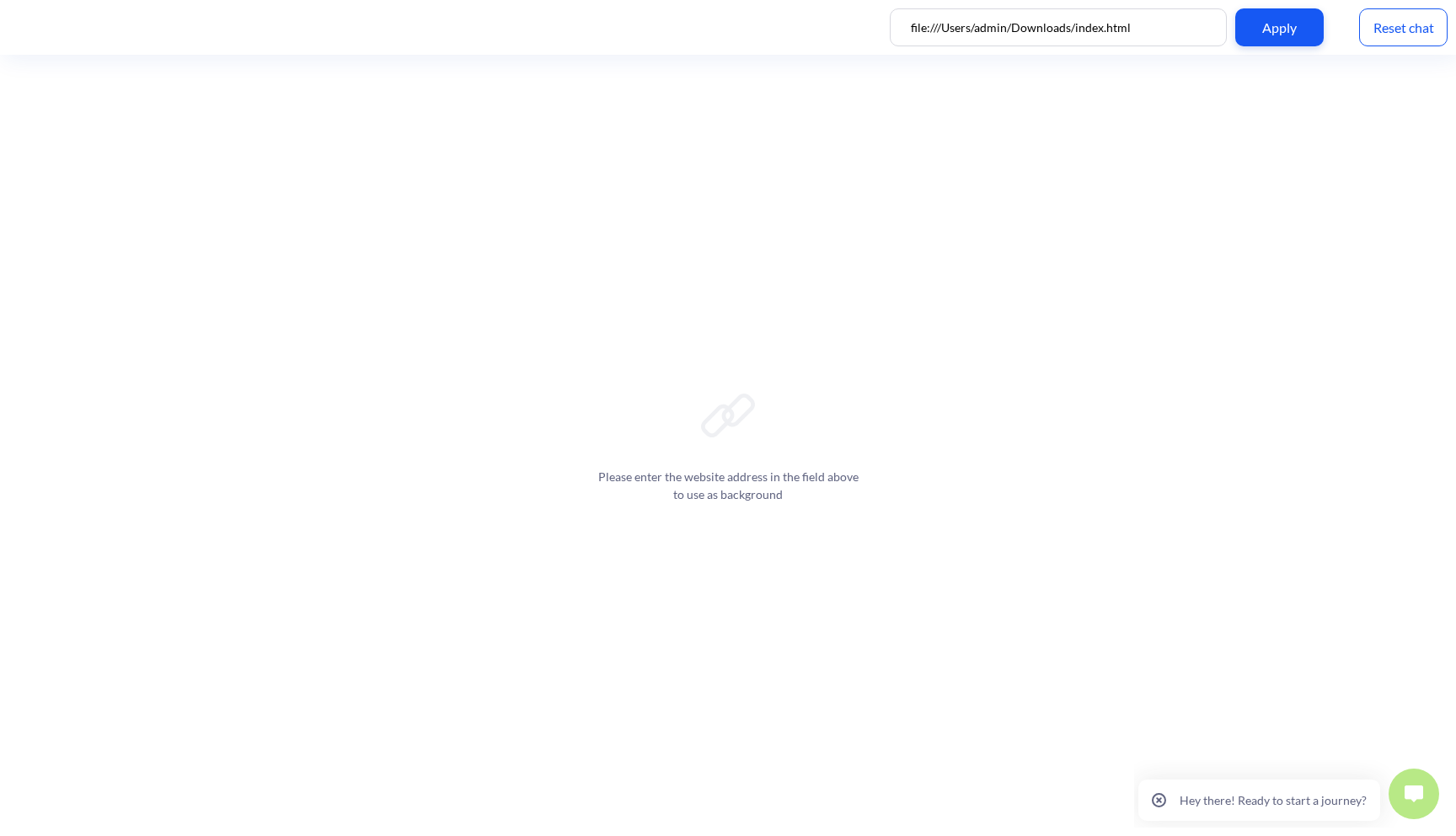
click at [935, 35] on input "file:///Users/admin/Downloads/index.html" at bounding box center [1058, 27] width 337 height 38
paste input "https://github.com/botscrew-private/test-webpages.github.io.git"
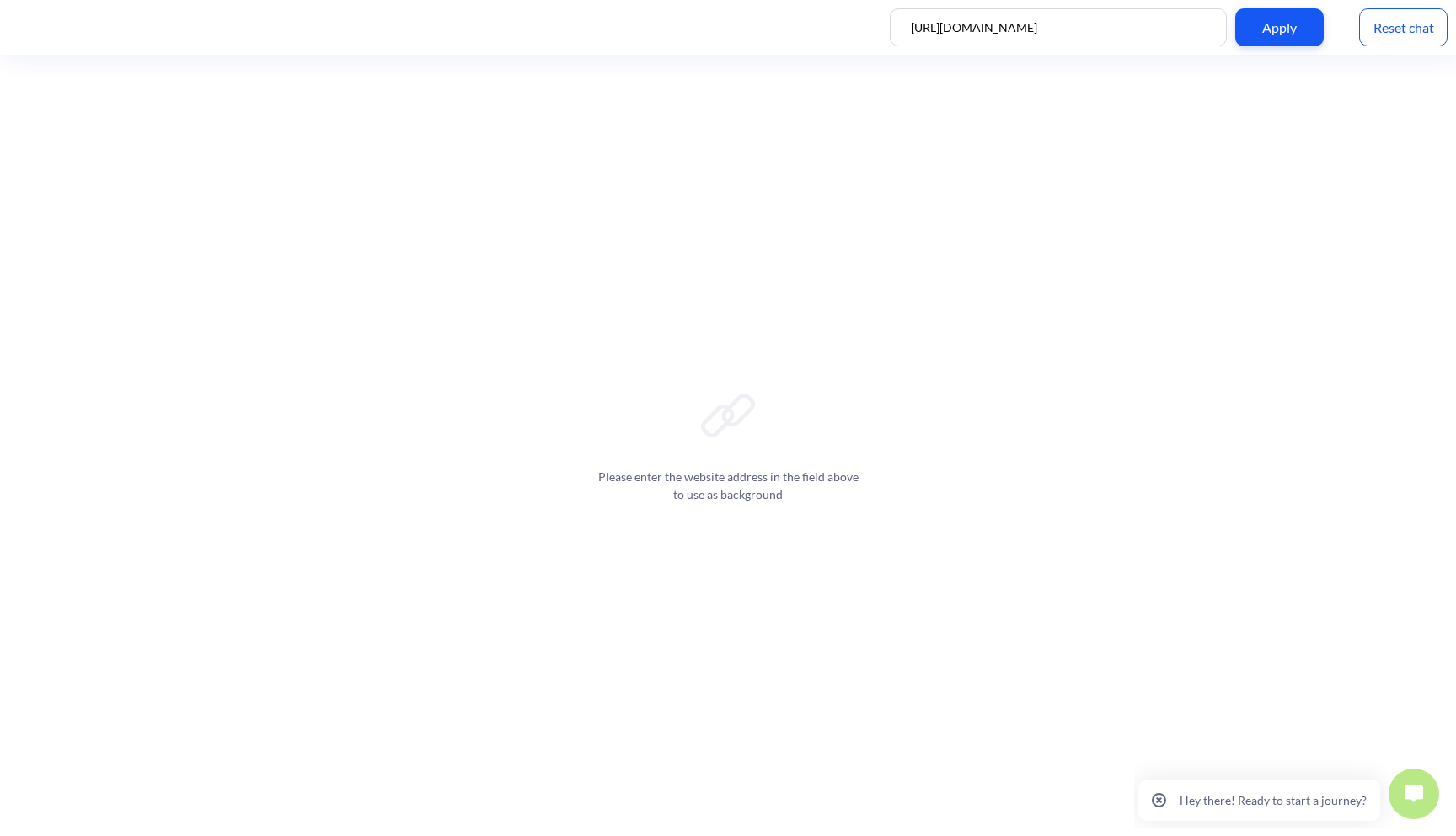
type input "https://github.com/botscrew-private/test-webpages.github.io.git"
click at [1298, 19] on div "Apply" at bounding box center [1279, 27] width 88 height 38
click at [1147, 35] on input "https://github.com/botscrew-private/test-webpages.github.io.git" at bounding box center [1058, 27] width 337 height 38
click at [1163, 33] on input "https://github.com/botscrew-private/test-webpages.github.io.git" at bounding box center [1058, 27] width 337 height 38
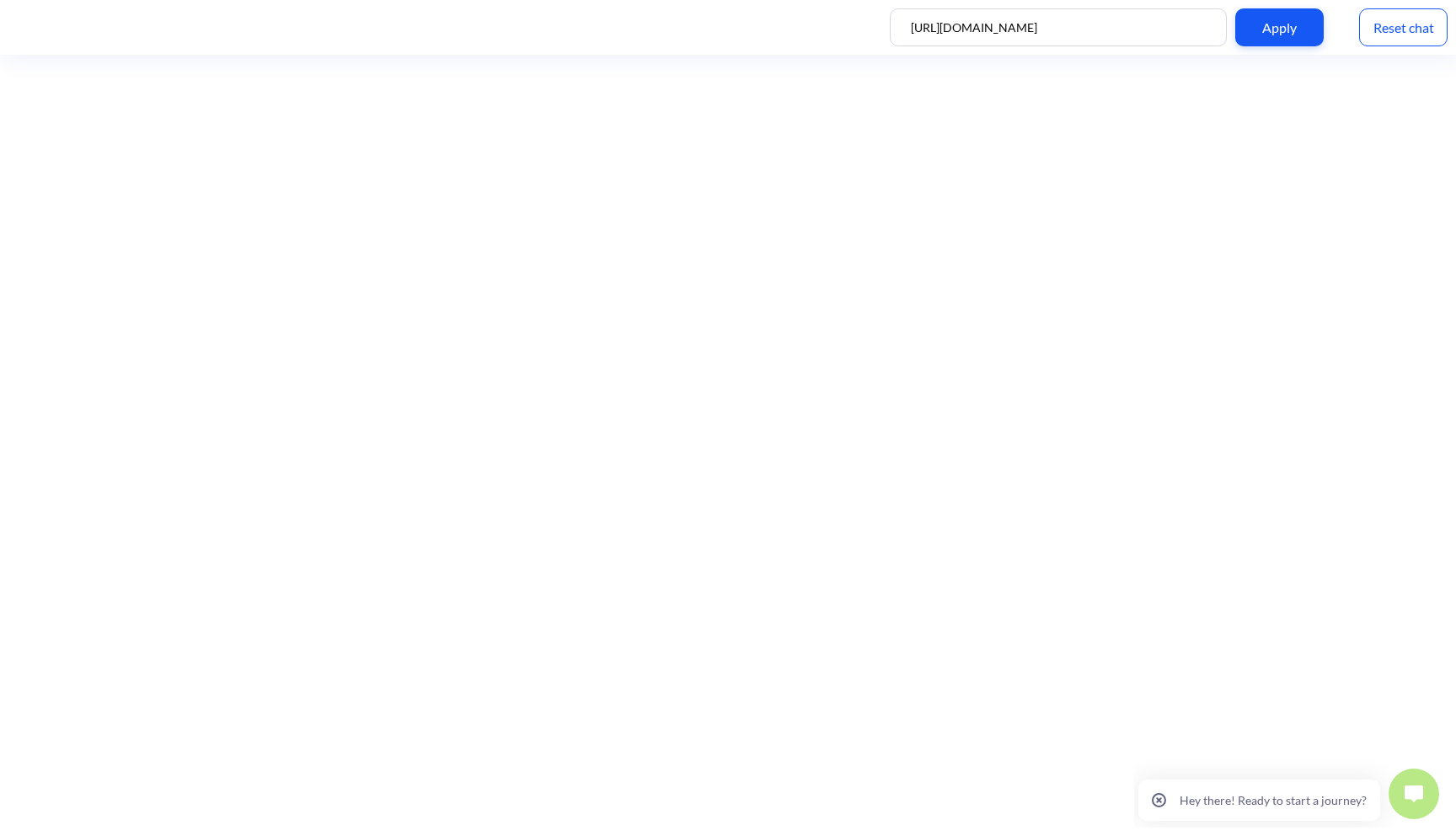
click at [1163, 33] on input "https://github.com/botscrew-private/test-webpages.github.io.git" at bounding box center [1058, 27] width 337 height 38
